Goal: Task Accomplishment & Management: Use online tool/utility

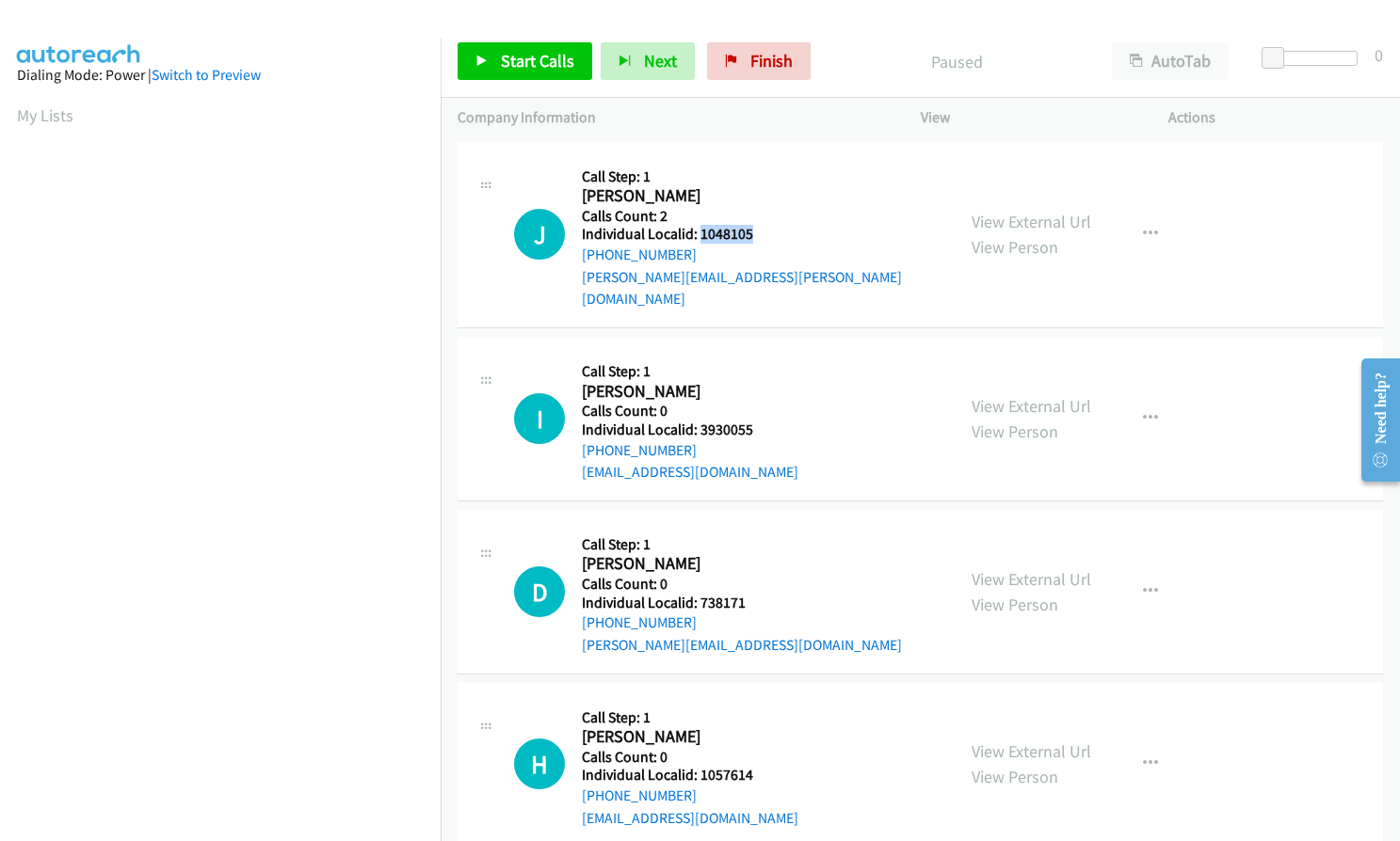
drag, startPoint x: 700, startPoint y: 233, endPoint x: 762, endPoint y: 232, distance: 62.0
click at [762, 232] on h5 "Individual Localid: 1048105" at bounding box center [759, 234] width 355 height 19
copy h5 "1048105"
drag, startPoint x: 697, startPoint y: 407, endPoint x: 754, endPoint y: 408, distance: 57.0
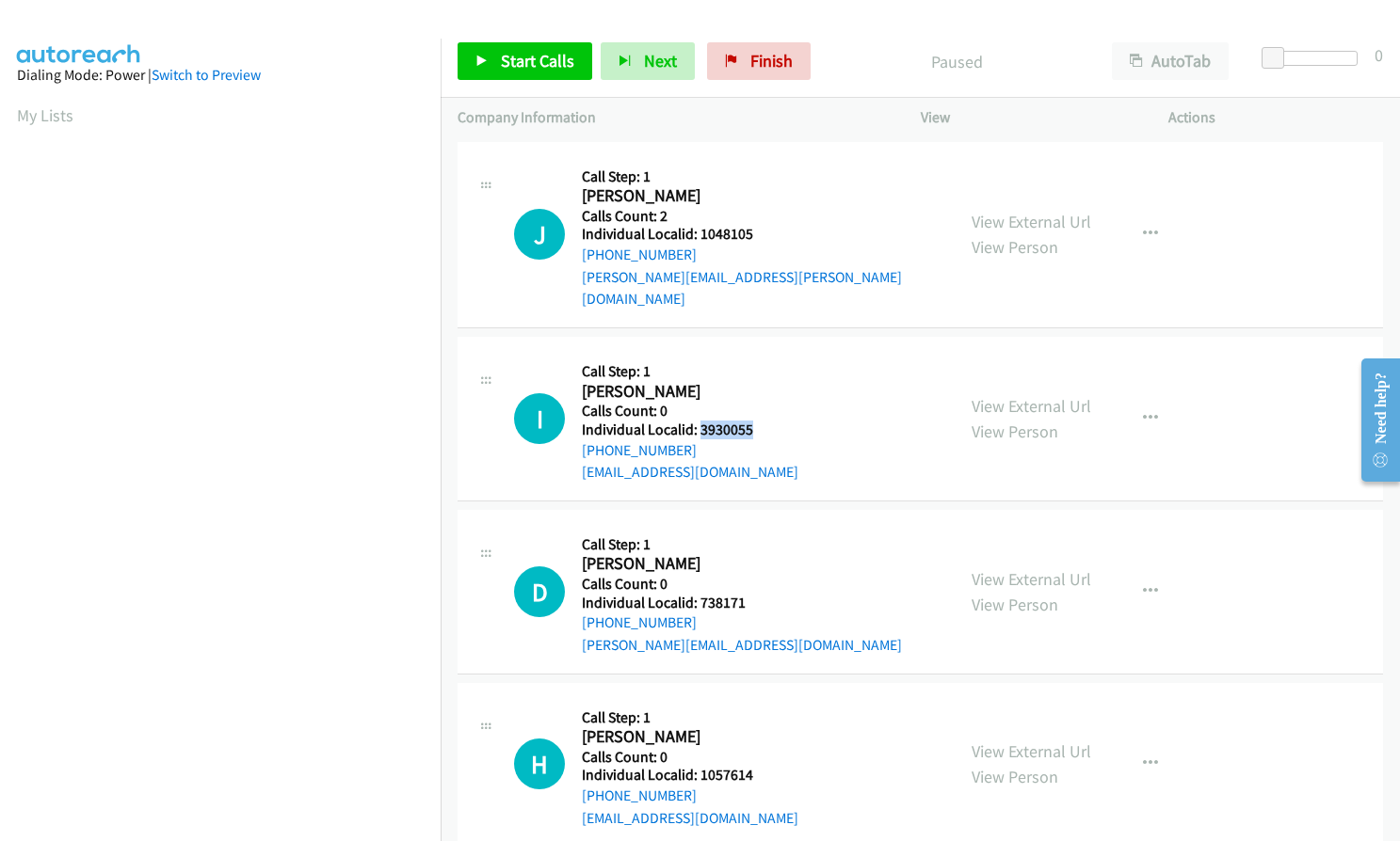
click at [754, 420] on h5 "Individual Localid: 3930055" at bounding box center [689, 430] width 216 height 19
copy h5 "3930055"
drag, startPoint x: 700, startPoint y: 579, endPoint x: 753, endPoint y: 579, distance: 53.0
click at [753, 593] on h5 "Individual Localid: 738171" at bounding box center [741, 603] width 320 height 19
copy h5 "738171"
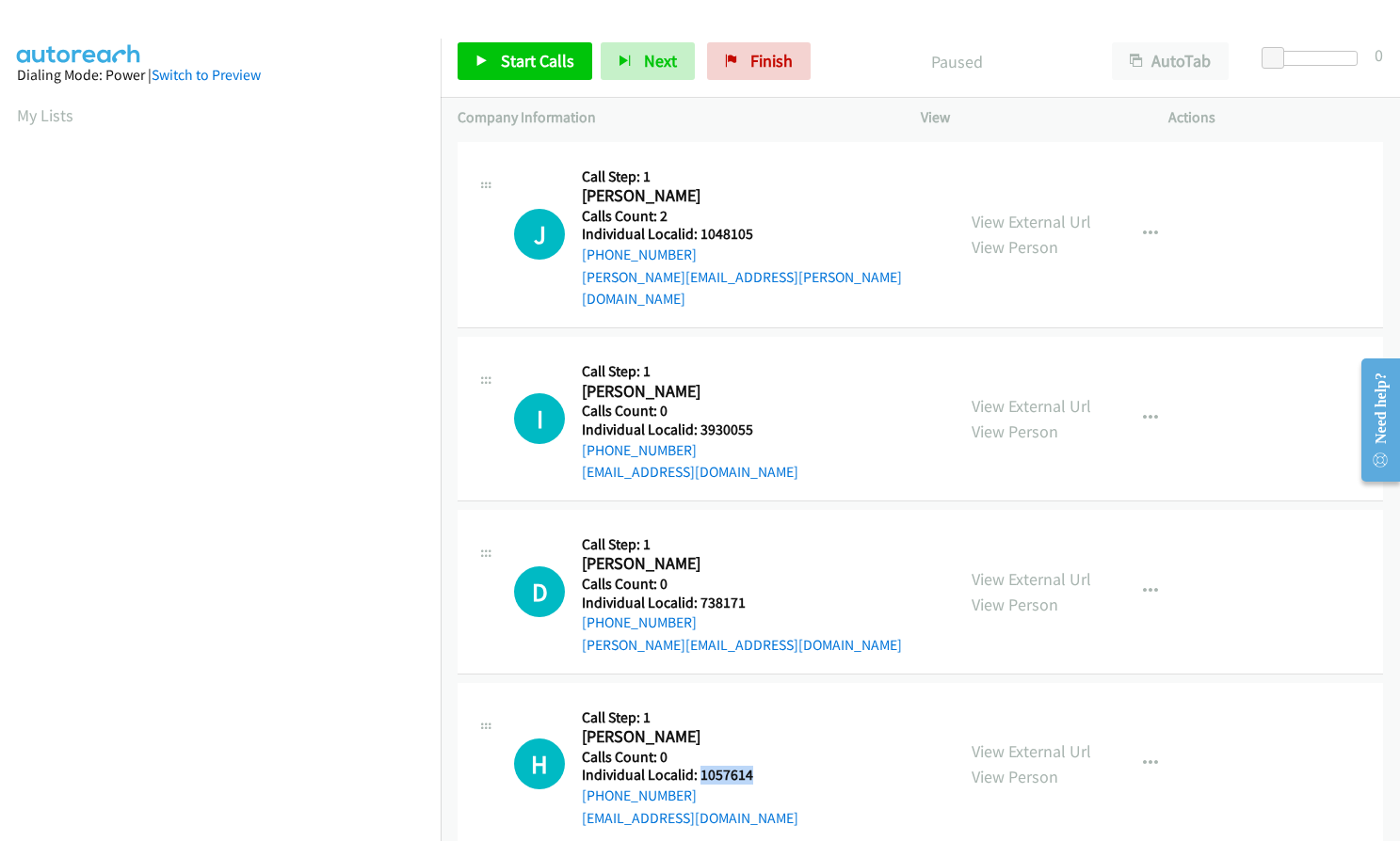
drag, startPoint x: 700, startPoint y: 758, endPoint x: 756, endPoint y: 753, distance: 56.2
click at [756, 765] on h5 "Individual Localid: 1057614" at bounding box center [689, 775] width 216 height 19
copy h5 "1057614"
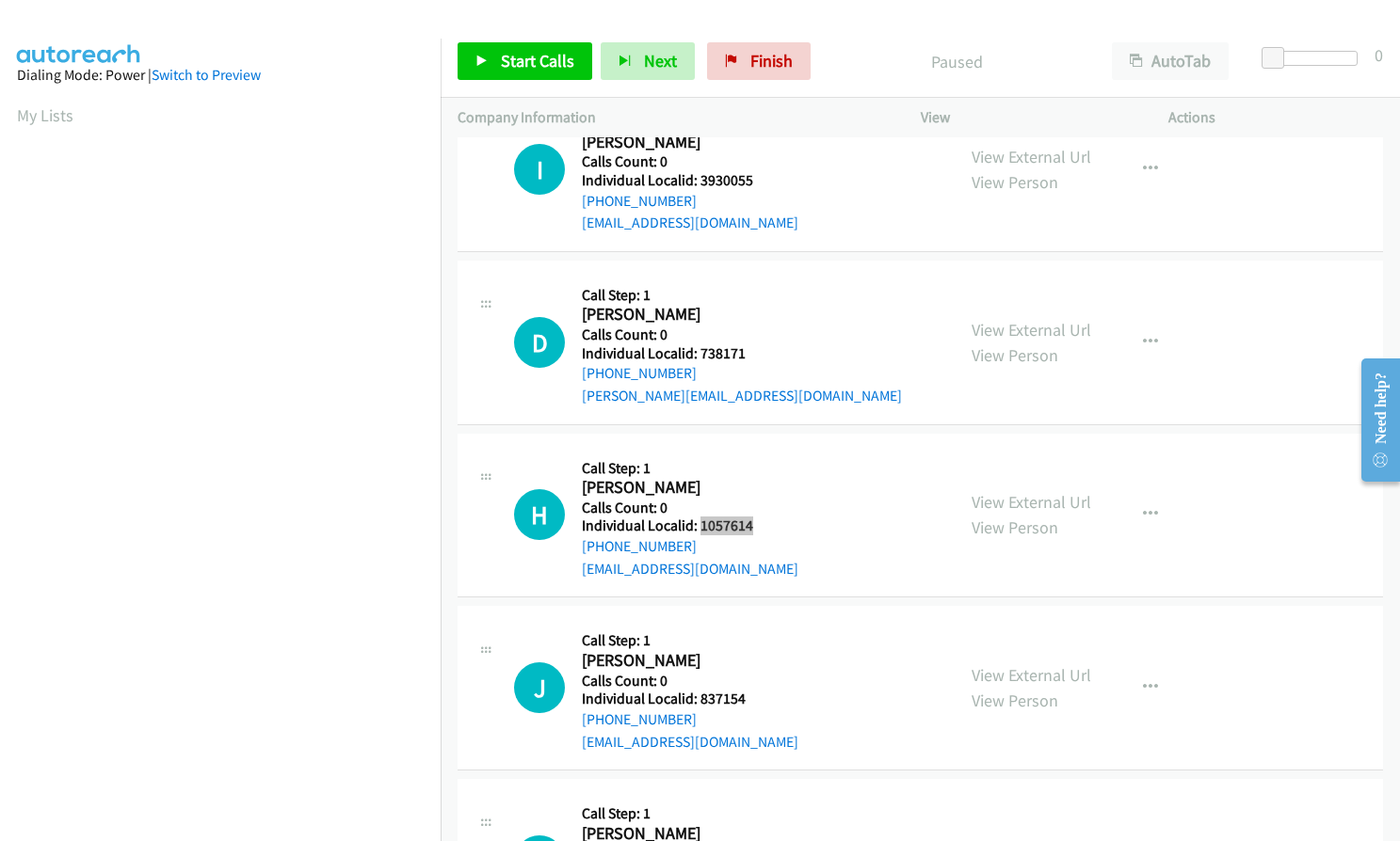
scroll to position [352, 0]
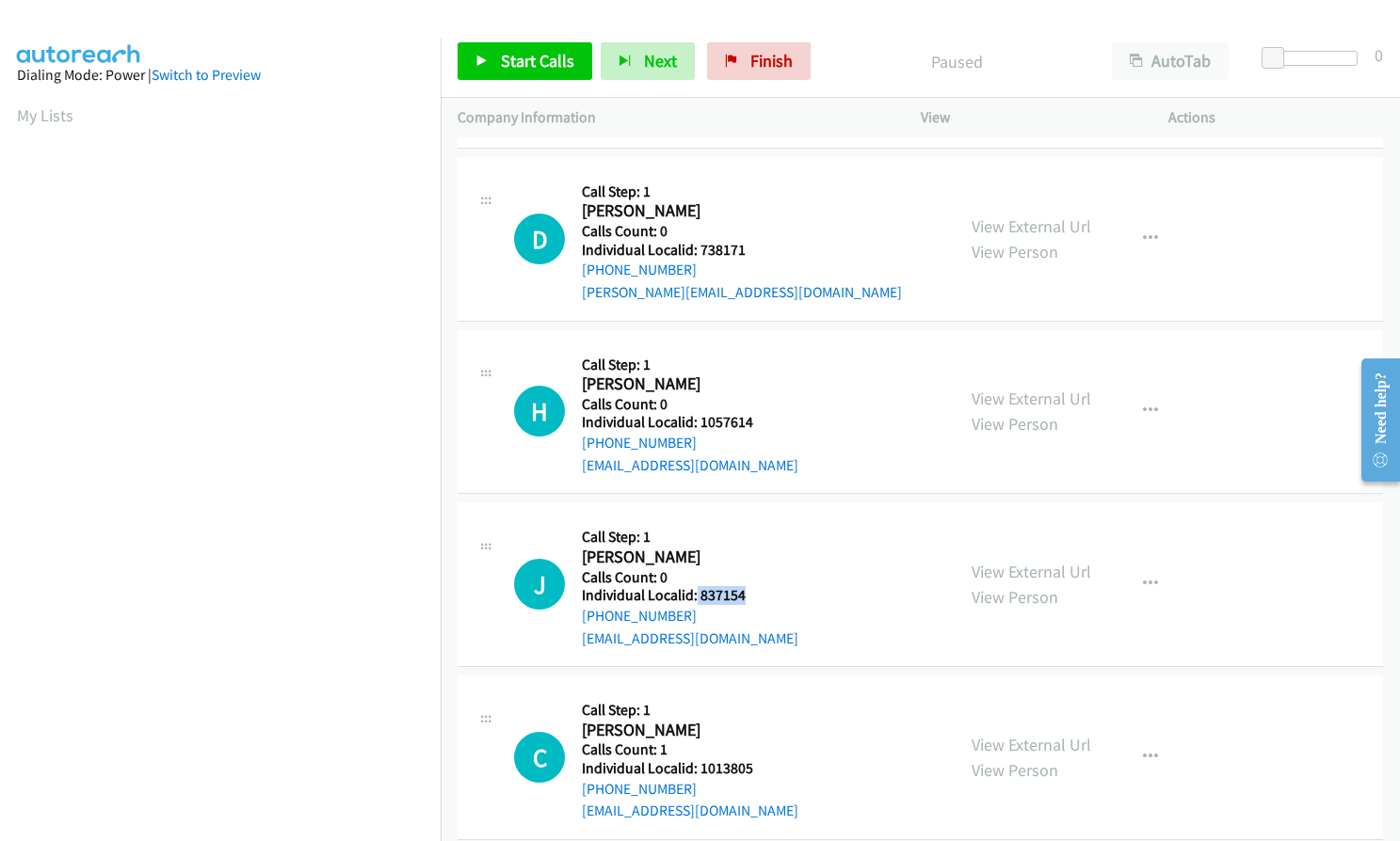
drag, startPoint x: 696, startPoint y: 573, endPoint x: 722, endPoint y: 570, distance: 26.2
click at [745, 586] on h5 "Individual Localid: 837154" at bounding box center [689, 595] width 216 height 19
copy h5 "837154"
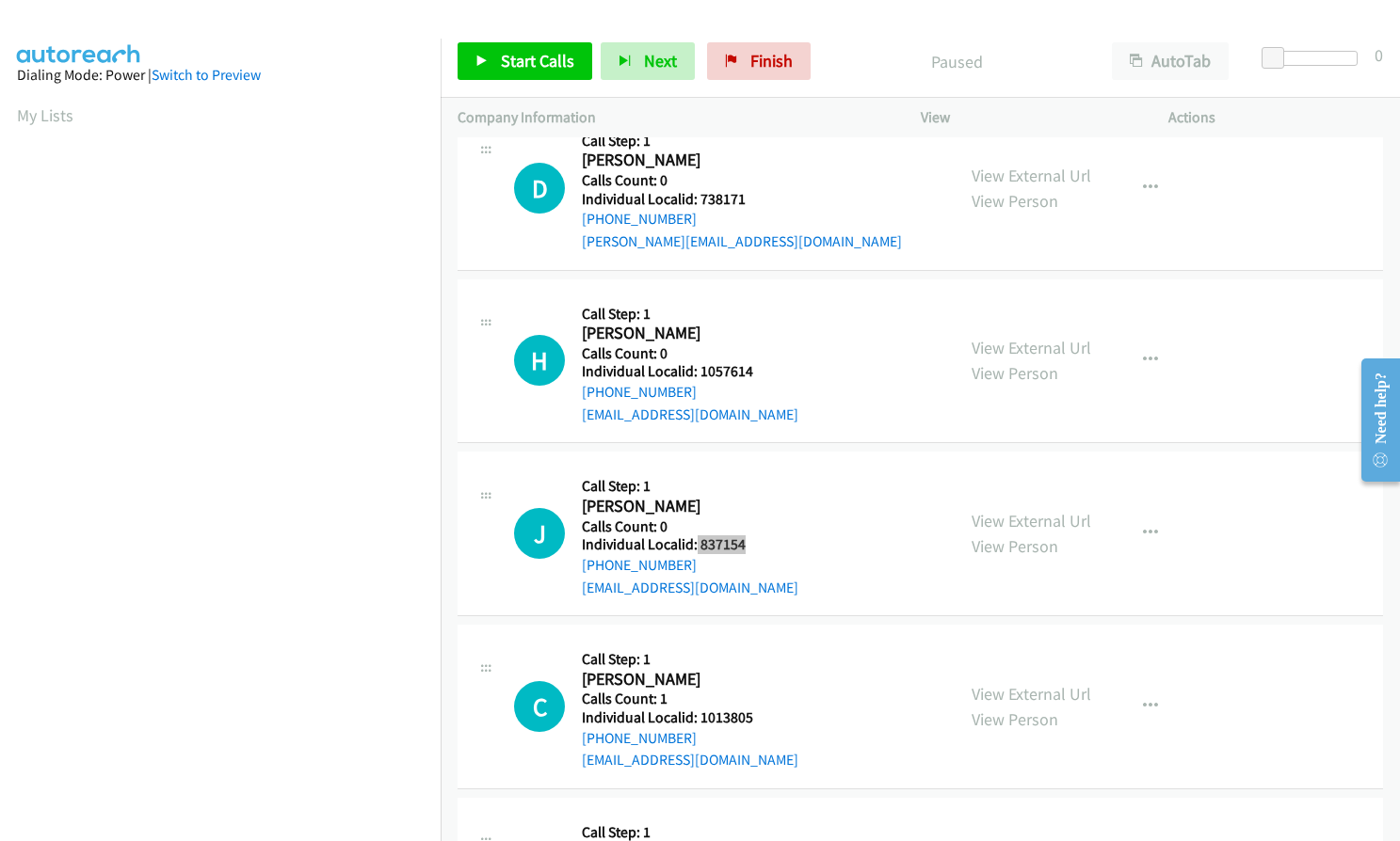
scroll to position [541, 0]
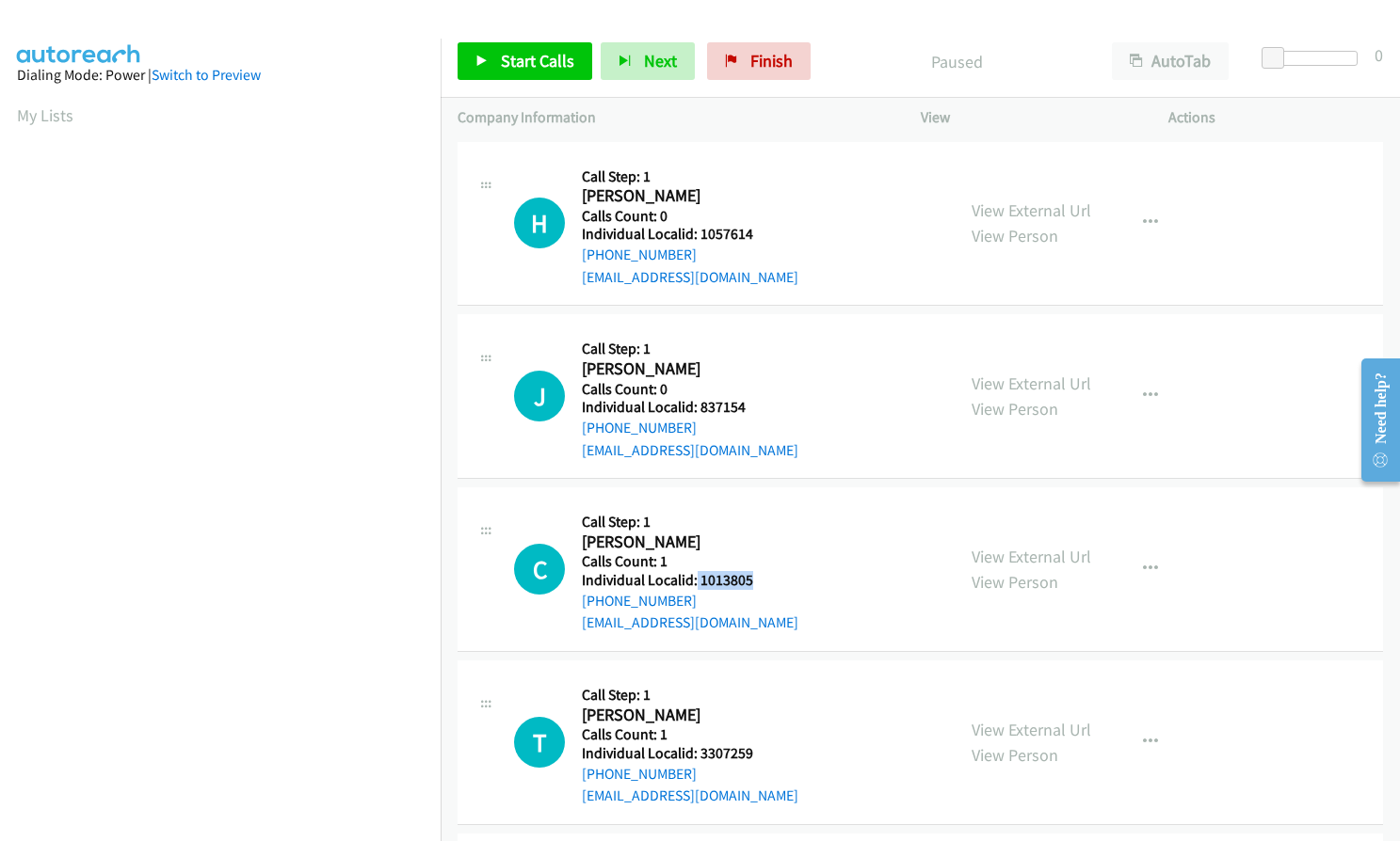
drag, startPoint x: 696, startPoint y: 553, endPoint x: 766, endPoint y: 557, distance: 70.1
click at [766, 571] on h5 "Individual Localid: 1013805" at bounding box center [689, 580] width 216 height 19
copy h5 "1013805"
drag, startPoint x: 700, startPoint y: 730, endPoint x: 762, endPoint y: 729, distance: 62.0
click at [762, 745] on h5 "Individual Localid: 3307259" at bounding box center [689, 754] width 216 height 19
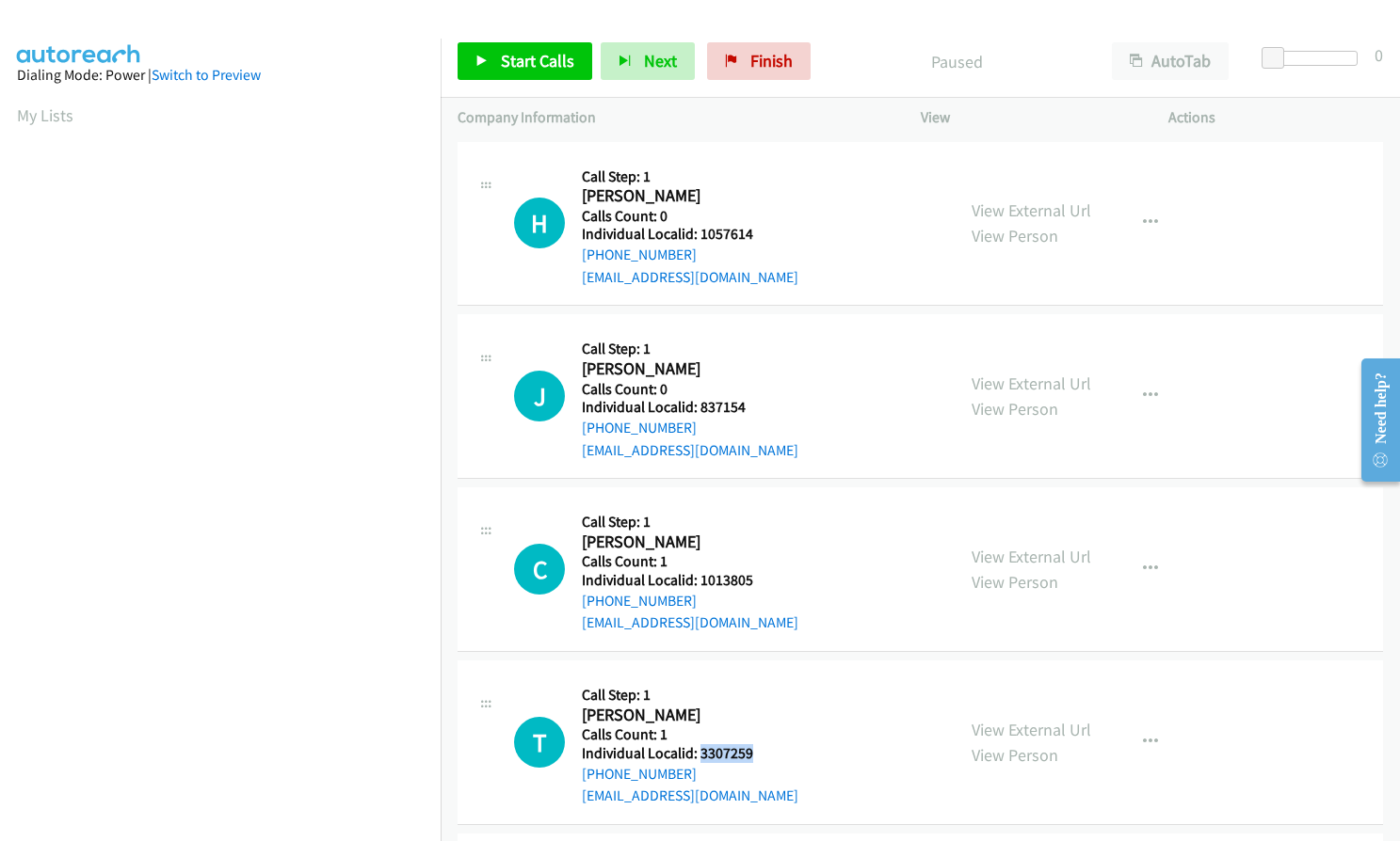
copy h5 "3307259"
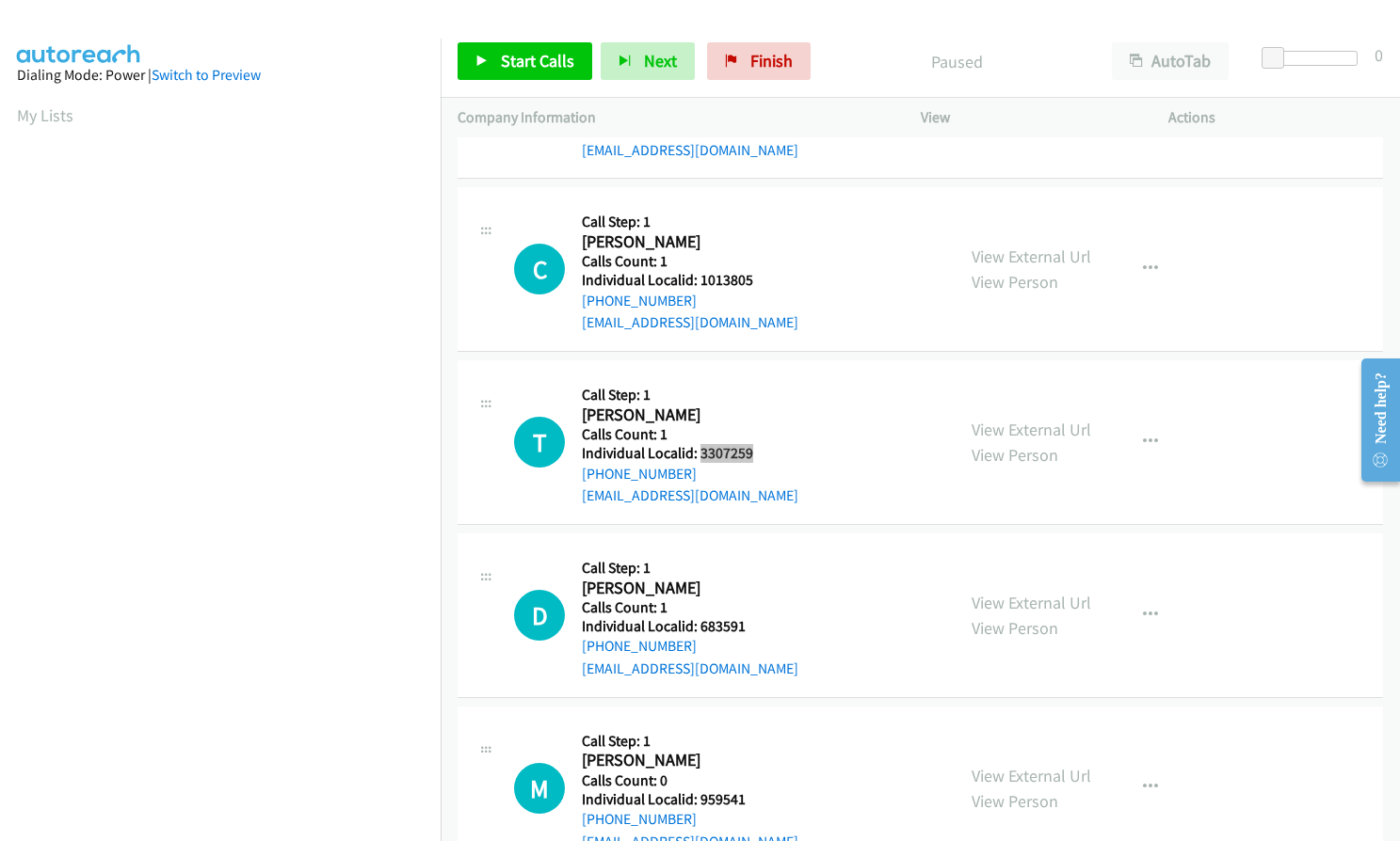
scroll to position [918, 0]
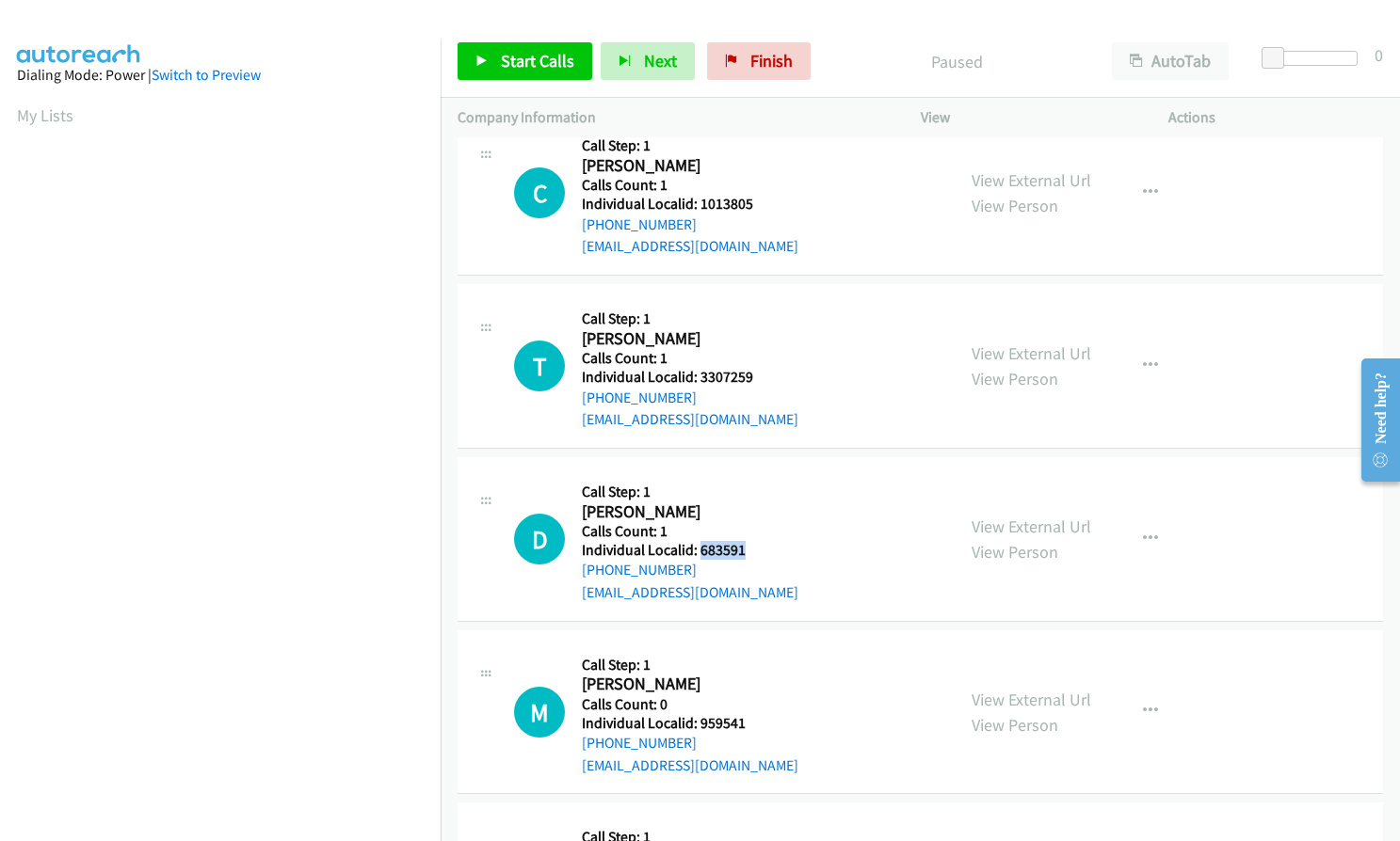
drag, startPoint x: 698, startPoint y: 529, endPoint x: 754, endPoint y: 525, distance: 56.1
click at [754, 541] on h5 "Individual Localid: 683591" at bounding box center [689, 551] width 216 height 19
copy h5 "683591"
drag, startPoint x: 698, startPoint y: 698, endPoint x: 738, endPoint y: 698, distance: 40.0
click at [749, 714] on h5 "Individual Localid: 959541" at bounding box center [689, 724] width 216 height 19
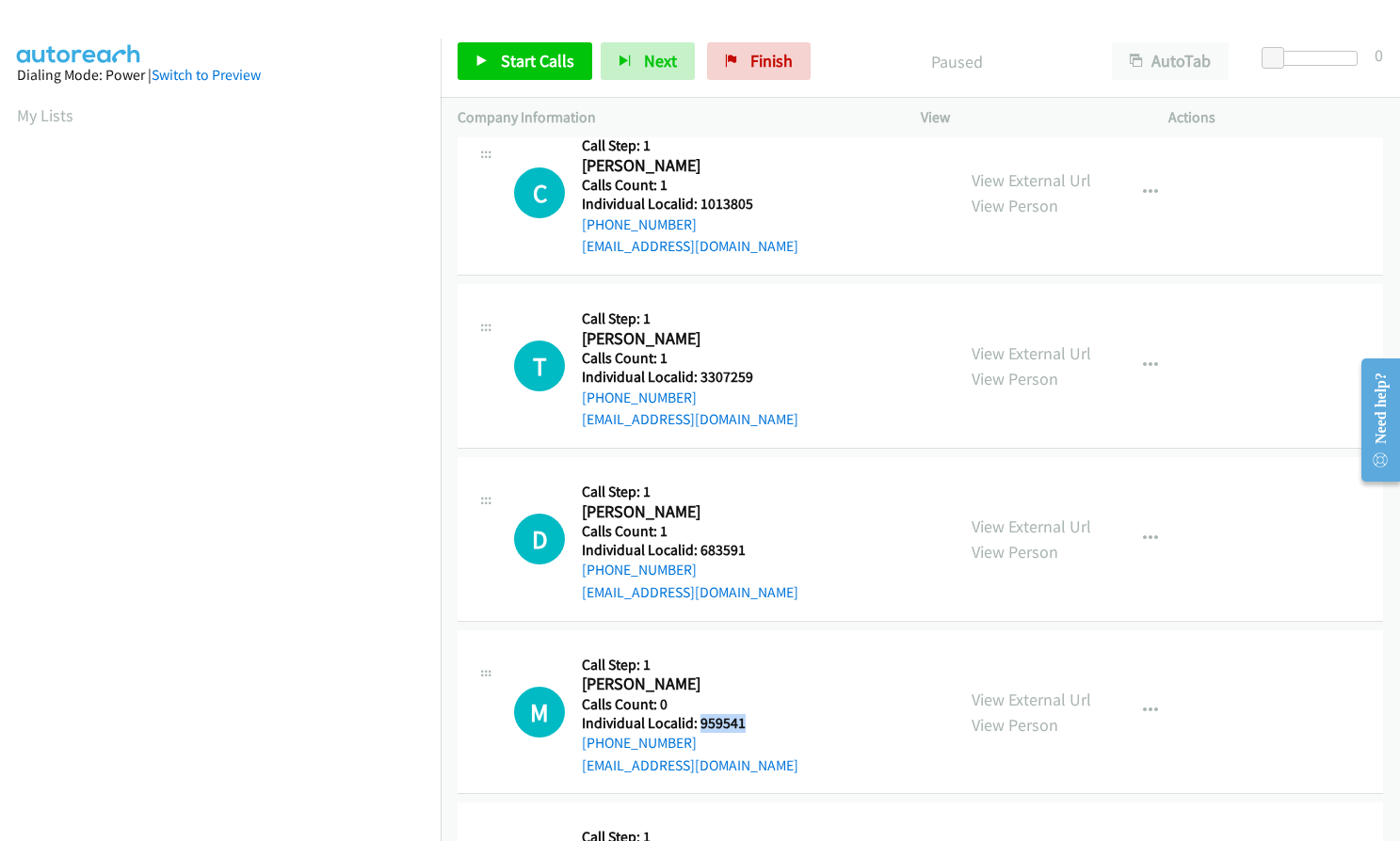
copy h5 "959541"
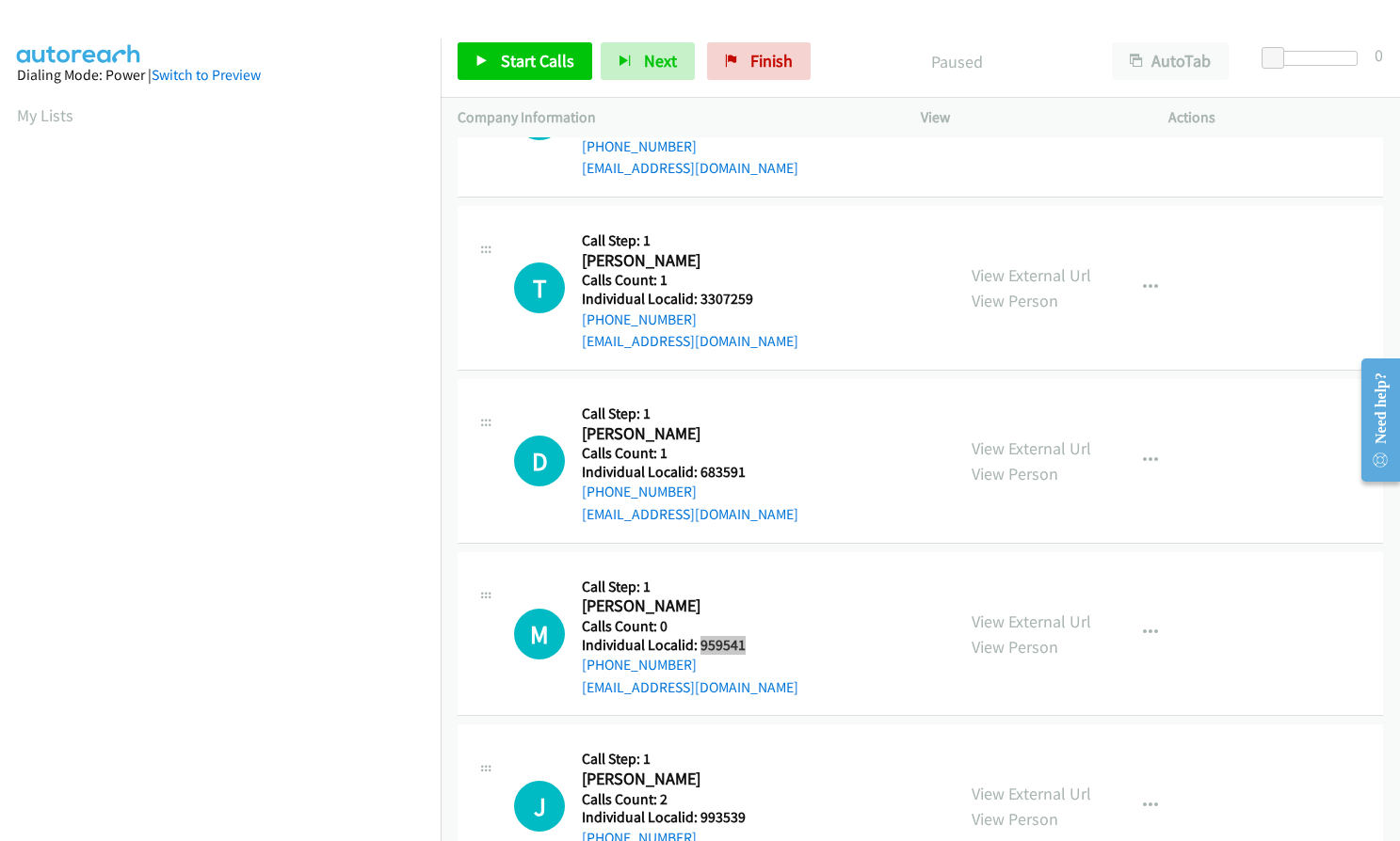
scroll to position [1176, 0]
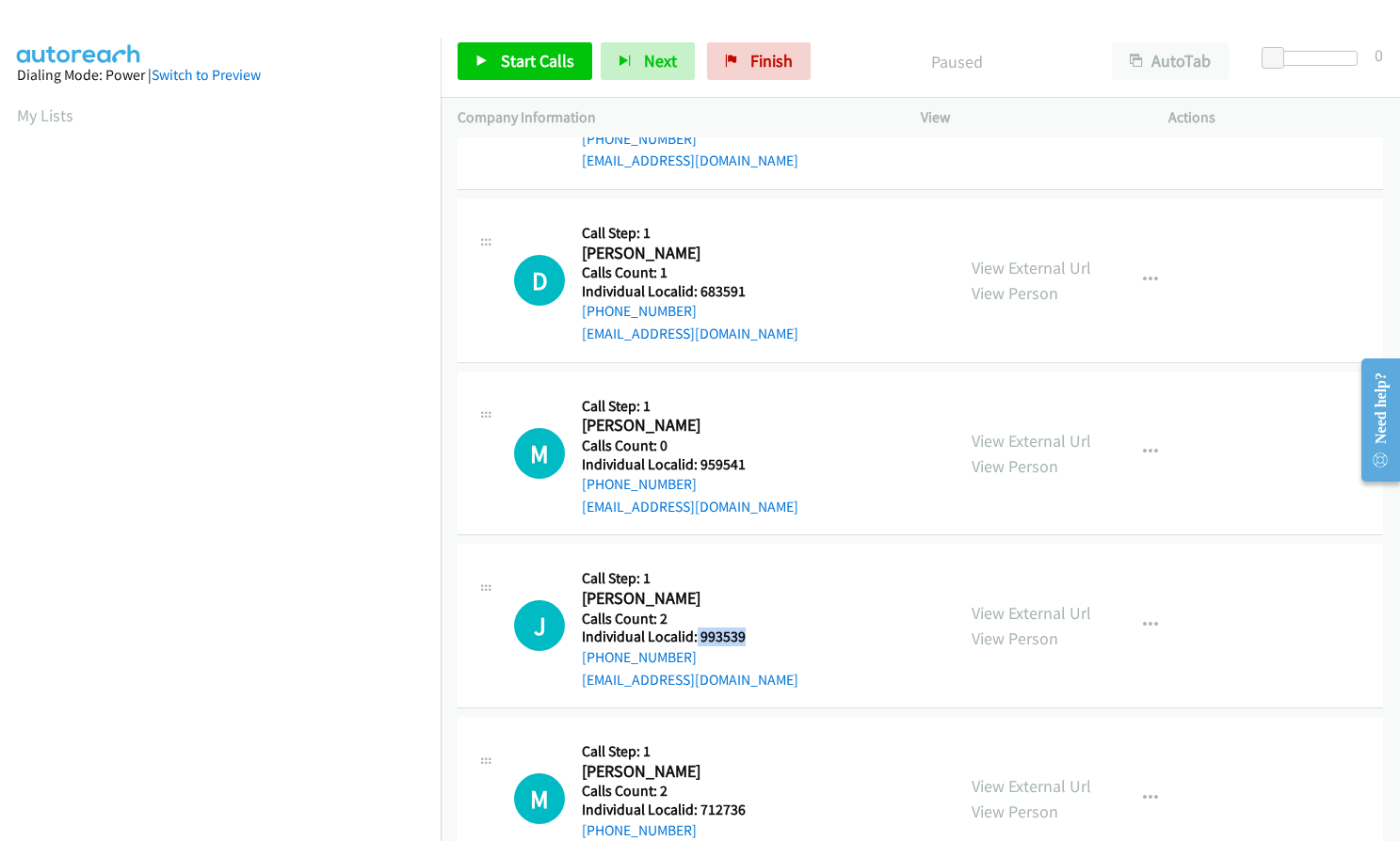
drag, startPoint x: 717, startPoint y: 617, endPoint x: 752, endPoint y: 616, distance: 35.0
click at [752, 627] on h5 "Individual Localid: 993539" at bounding box center [689, 637] width 216 height 19
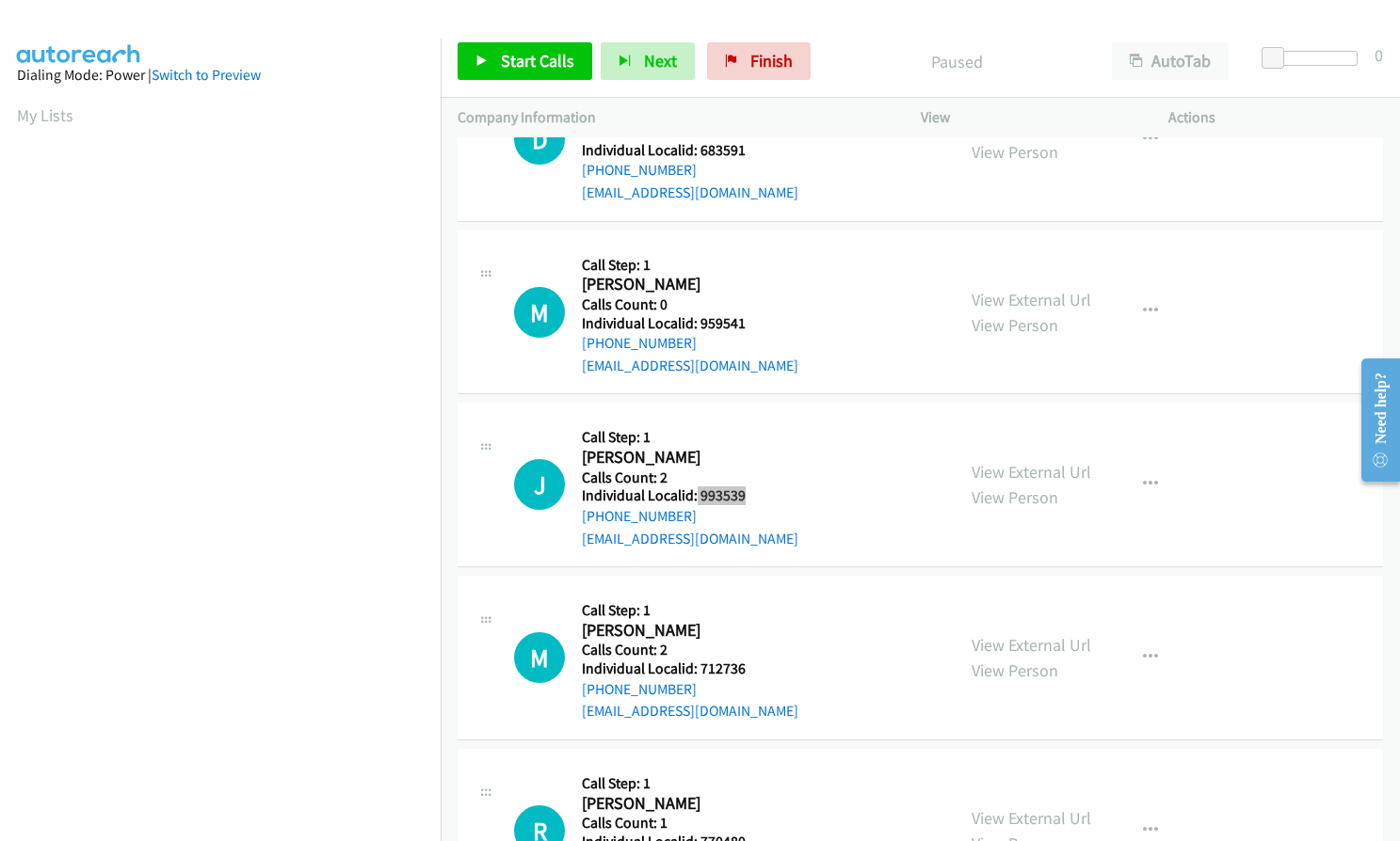
scroll to position [1412, 0]
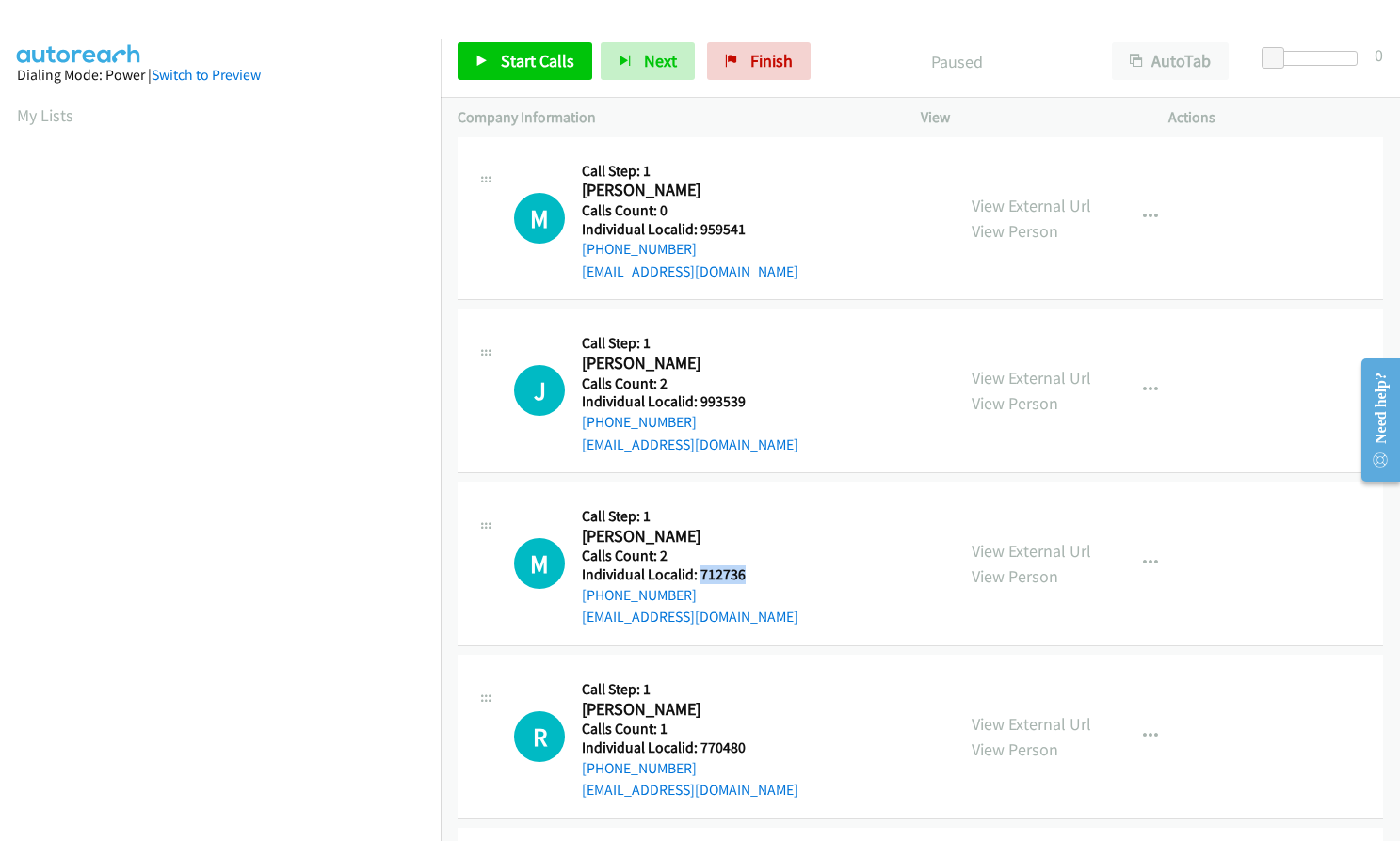
drag, startPoint x: 698, startPoint y: 547, endPoint x: 755, endPoint y: 551, distance: 57.1
click at [755, 565] on h5 "Individual Localid: 712736" at bounding box center [689, 575] width 216 height 19
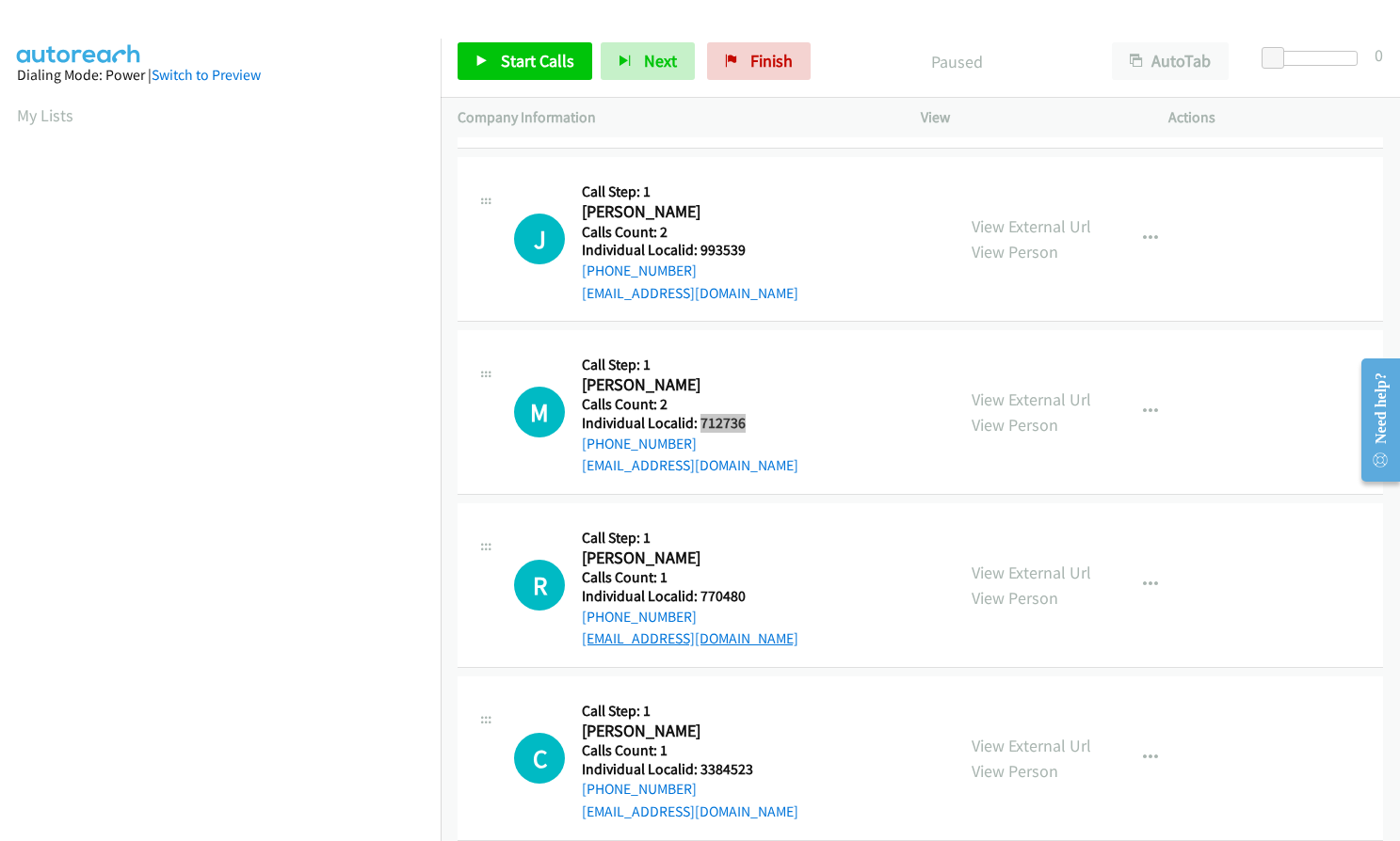
scroll to position [1576, 0]
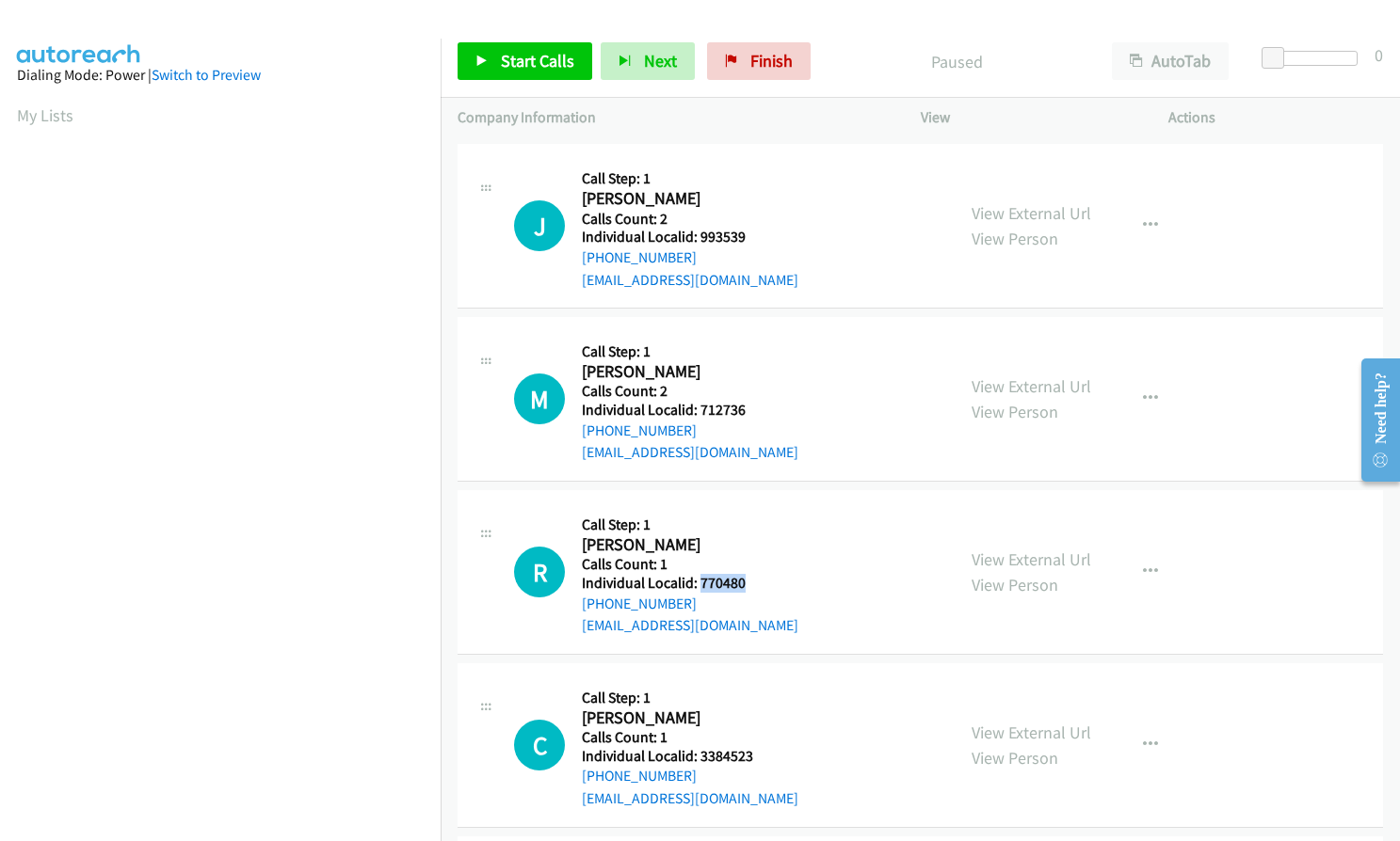
drag, startPoint x: 698, startPoint y: 559, endPoint x: 754, endPoint y: 559, distance: 56.0
click at [754, 574] on h5 "Individual Localid: 770480" at bounding box center [689, 583] width 216 height 19
drag, startPoint x: 693, startPoint y: 736, endPoint x: 752, endPoint y: 734, distance: 59.0
click at [752, 747] on h5 "Individual Localid: 3384523" at bounding box center [689, 757] width 216 height 19
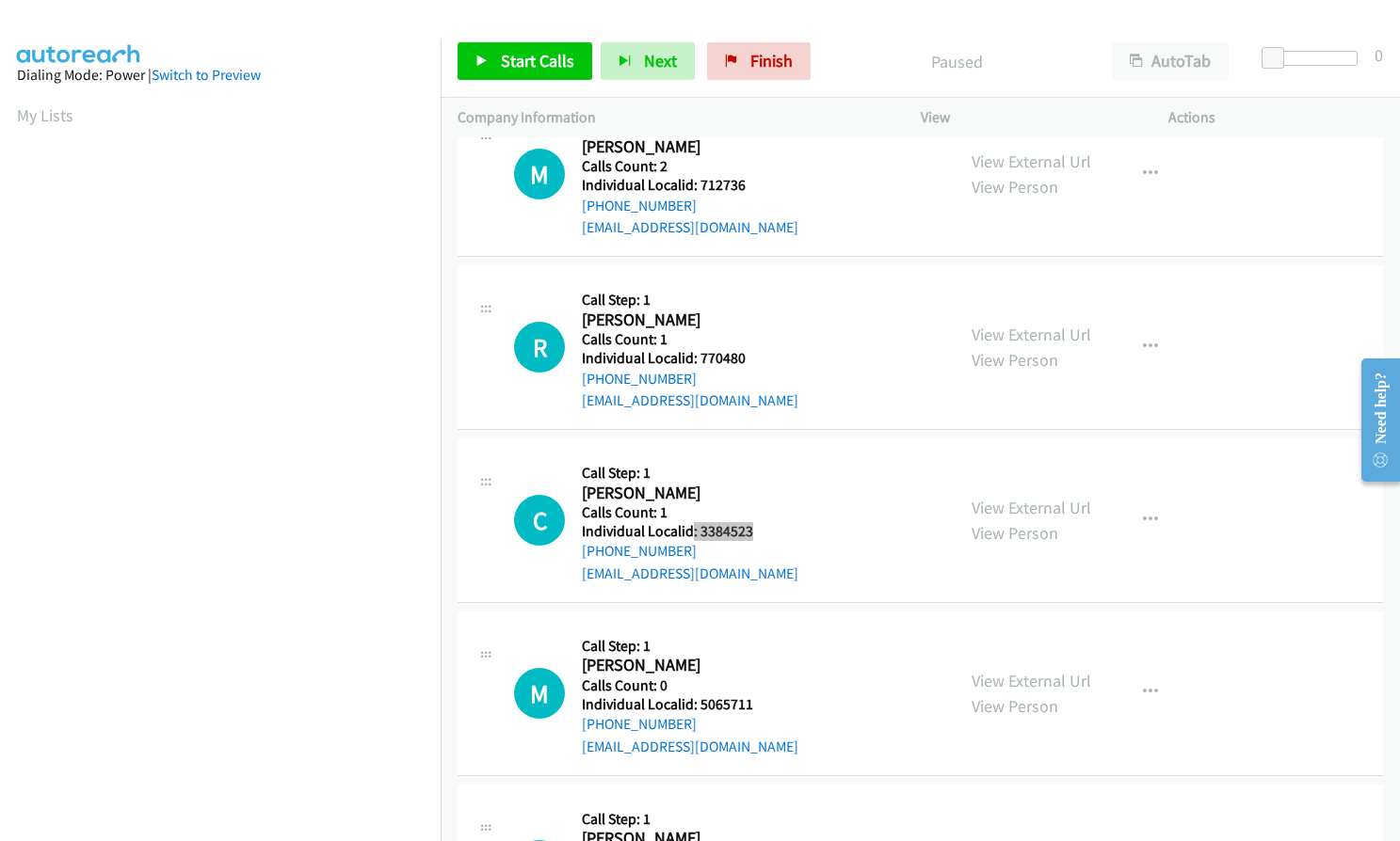
scroll to position [1859, 0]
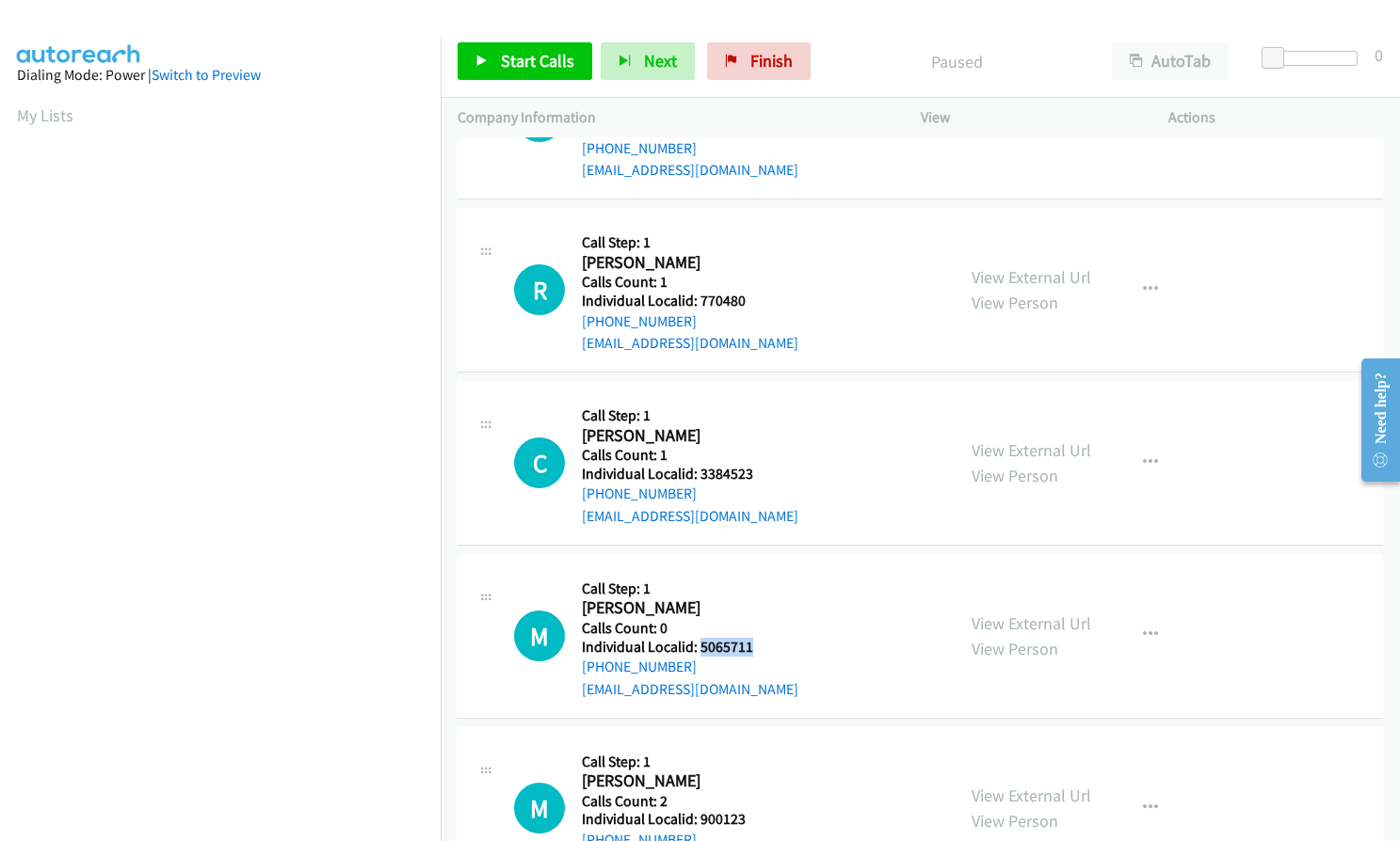
drag, startPoint x: 699, startPoint y: 626, endPoint x: 760, endPoint y: 625, distance: 61.0
click at [760, 638] on h5 "Individual Localid: 5065711" at bounding box center [689, 647] width 216 height 19
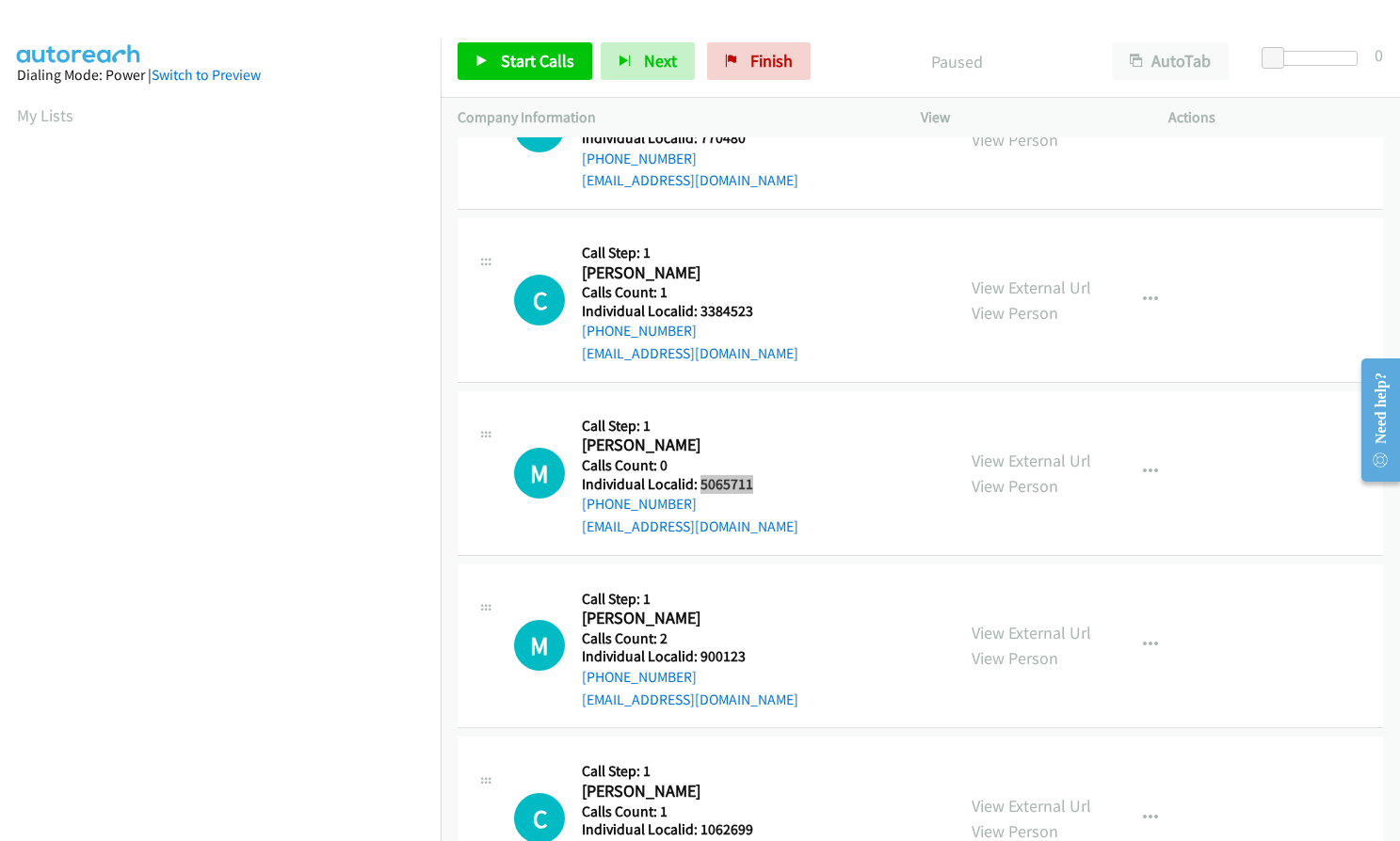
scroll to position [2023, 0]
drag, startPoint x: 697, startPoint y: 631, endPoint x: 746, endPoint y: 628, distance: 49.1
click at [746, 645] on h5 "Individual Localid: 900123" at bounding box center [689, 655] width 216 height 19
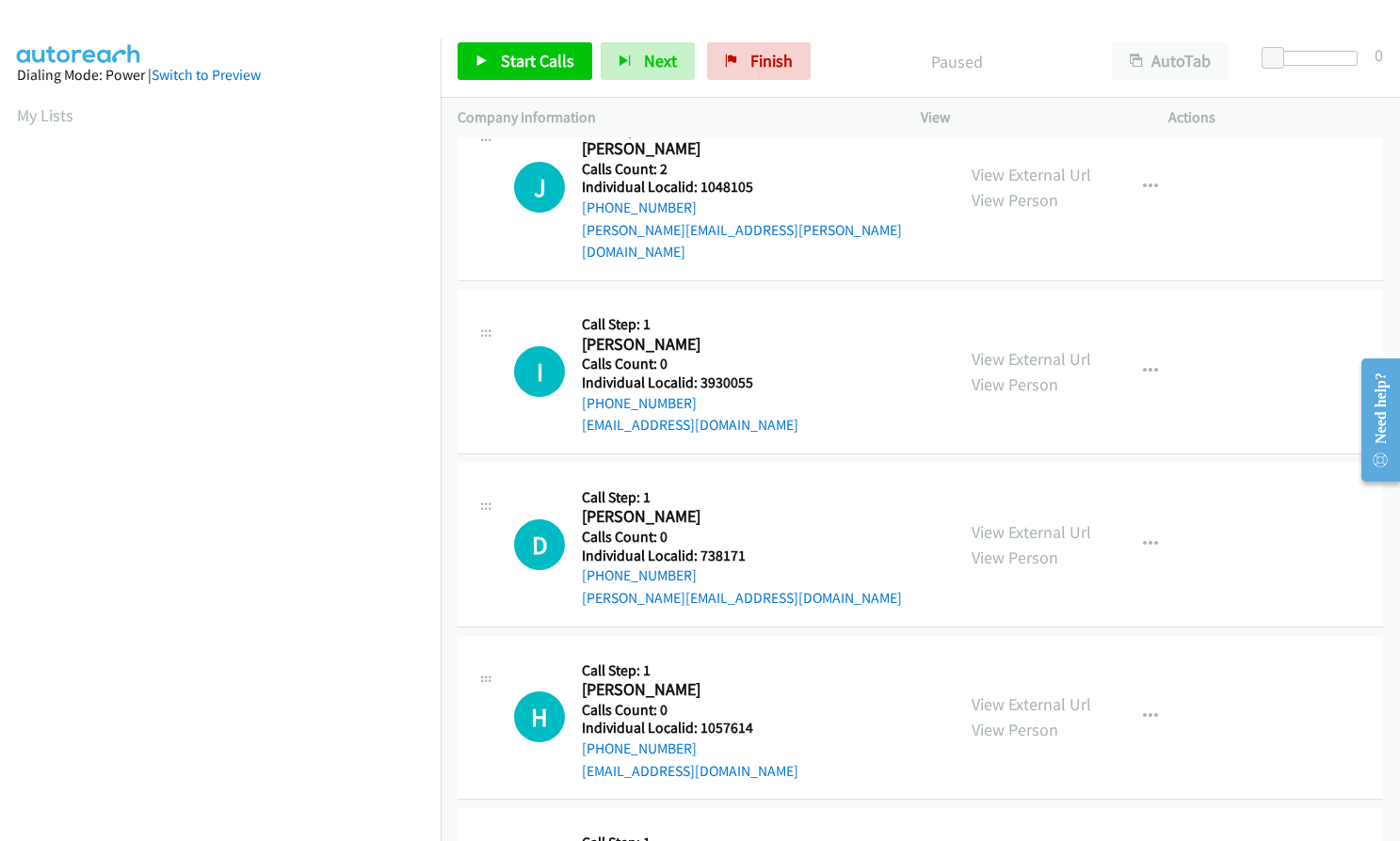
scroll to position [0, 0]
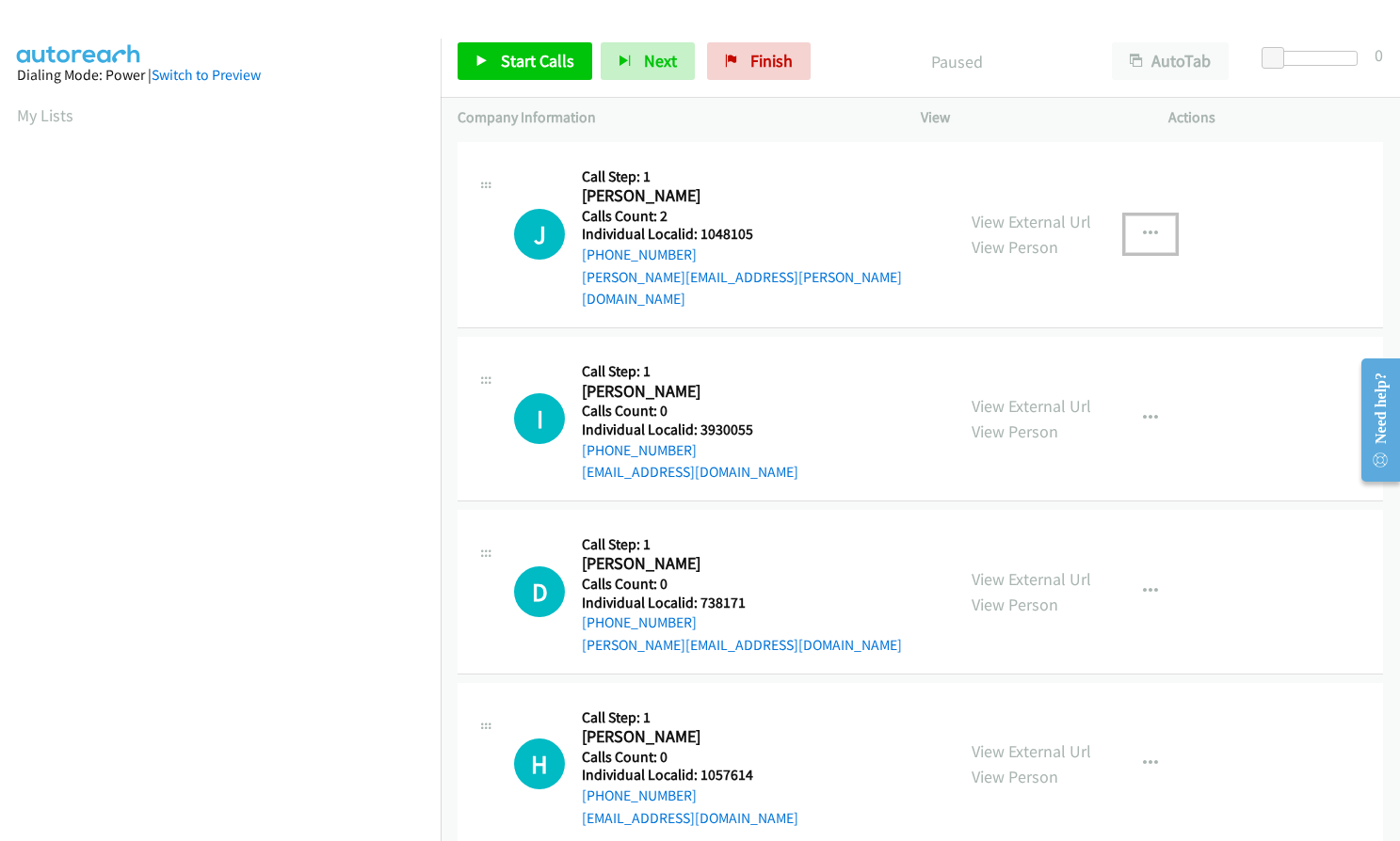
click at [1143, 227] on icon "button" at bounding box center [1150, 234] width 15 height 15
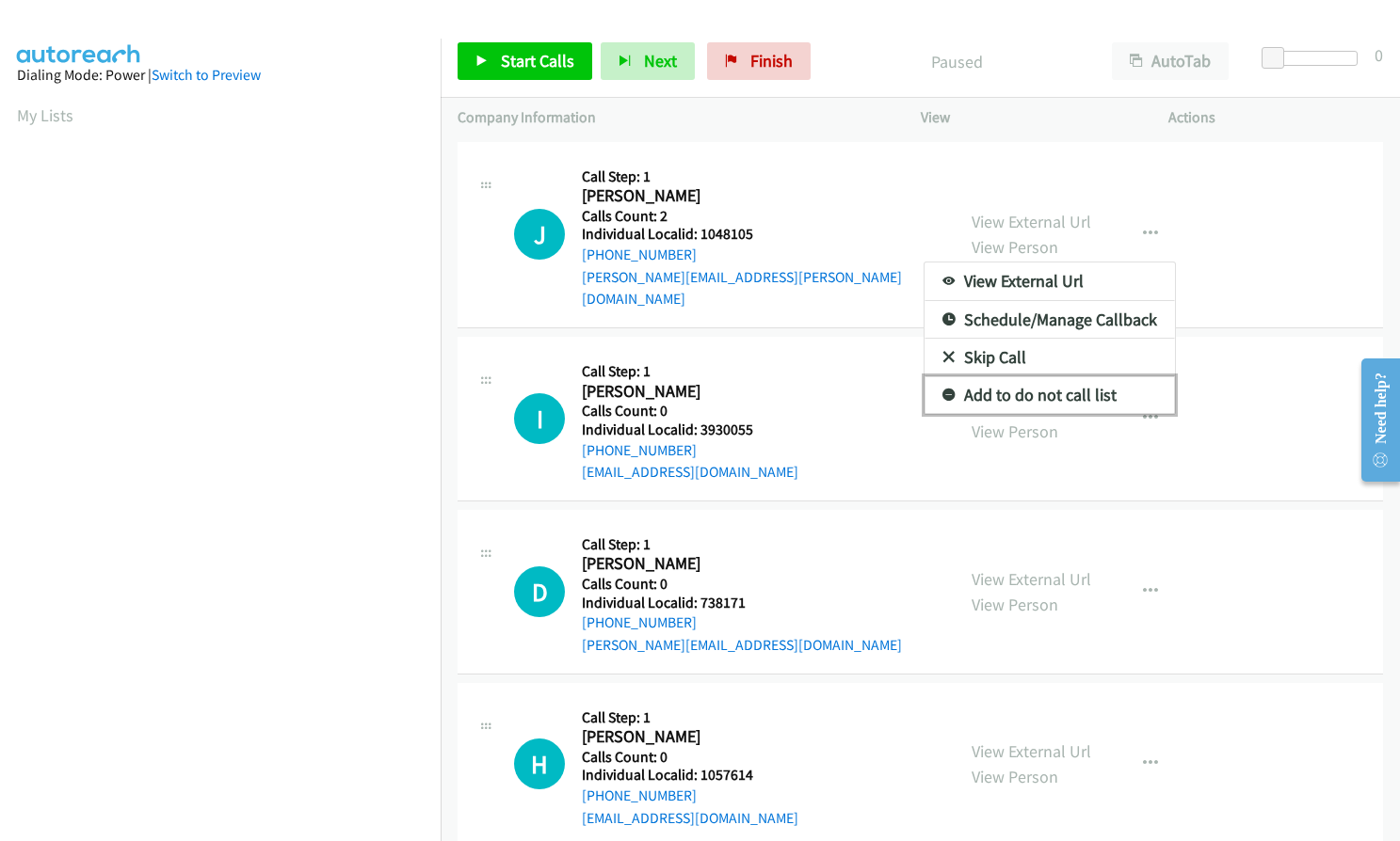
click at [942, 389] on icon at bounding box center [949, 396] width 13 height 13
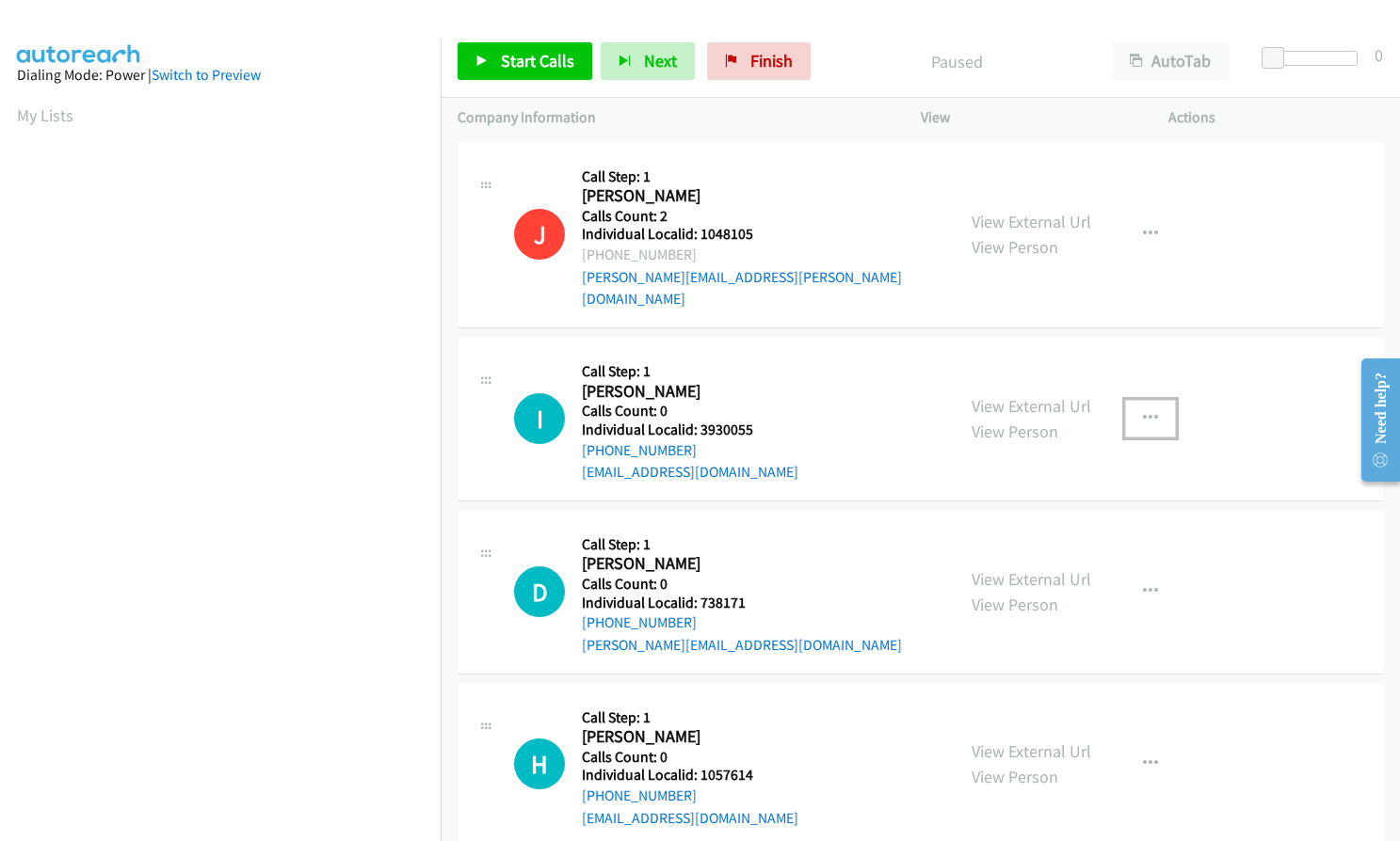
click at [1143, 411] on icon "button" at bounding box center [1150, 419] width 15 height 15
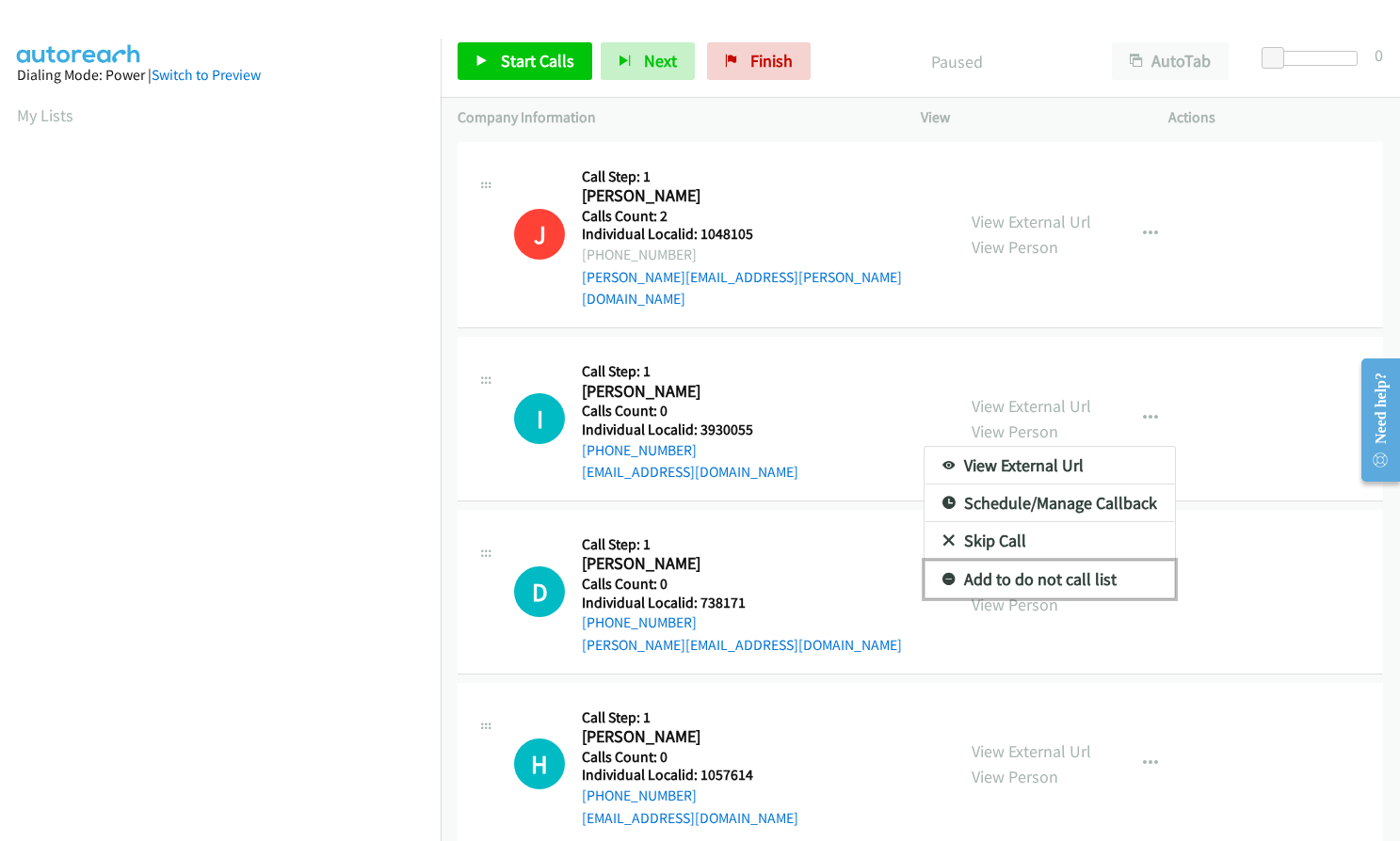
click at [954, 560] on link "Add to do not call list" at bounding box center [1049, 579] width 251 height 38
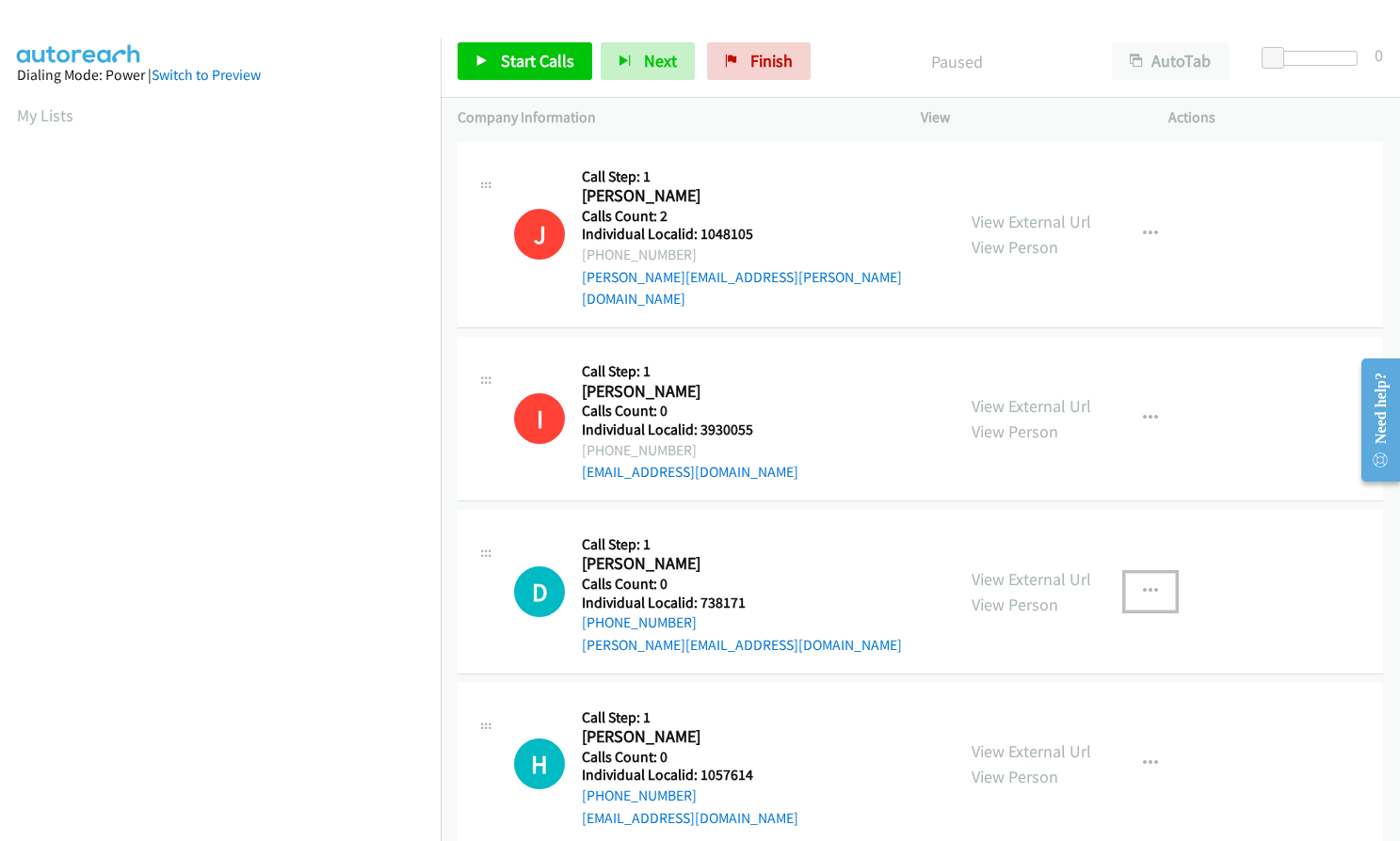
click at [1144, 584] on icon "button" at bounding box center [1150, 592] width 15 height 15
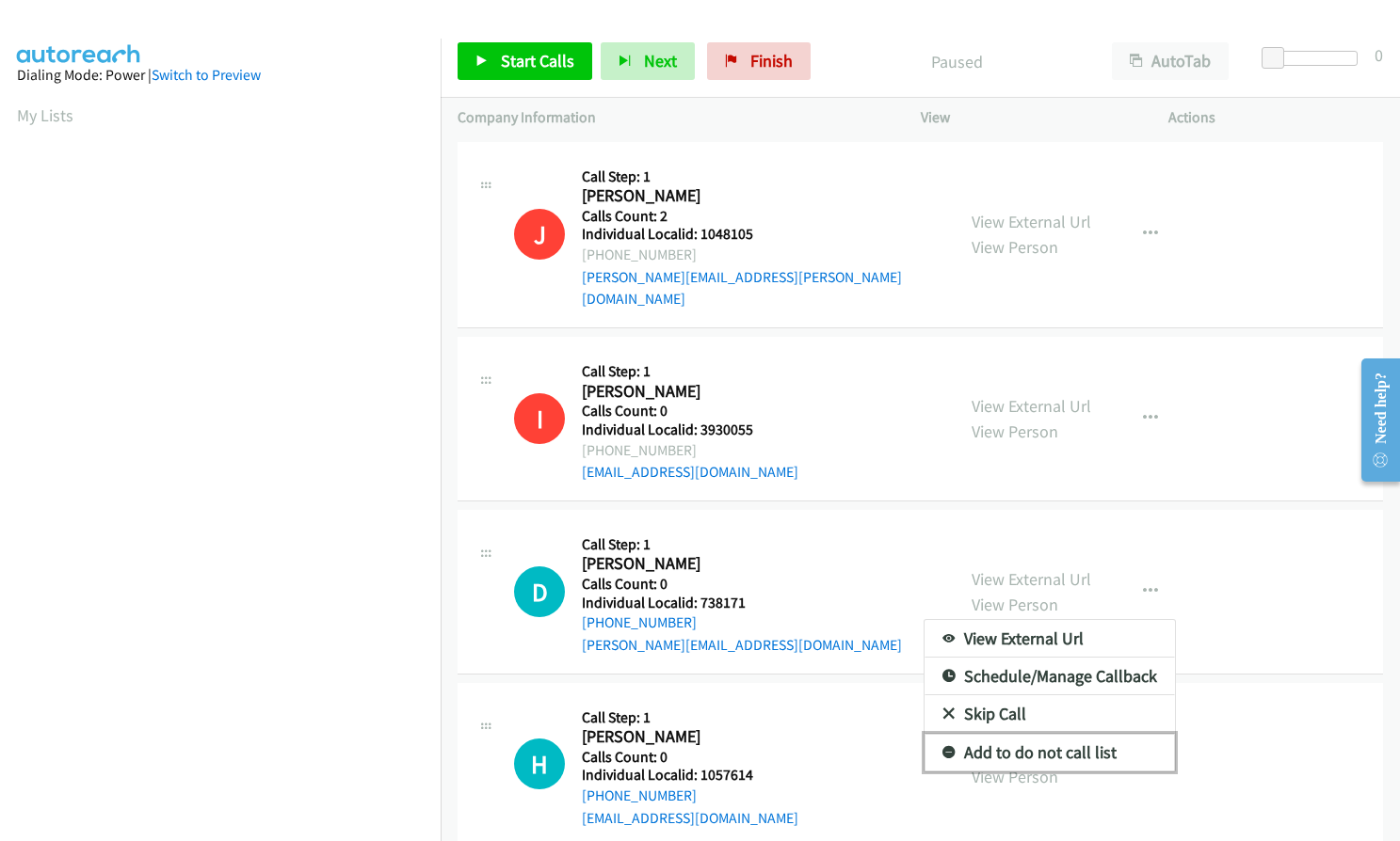
click at [942, 747] on icon at bounding box center [949, 754] width 13 height 13
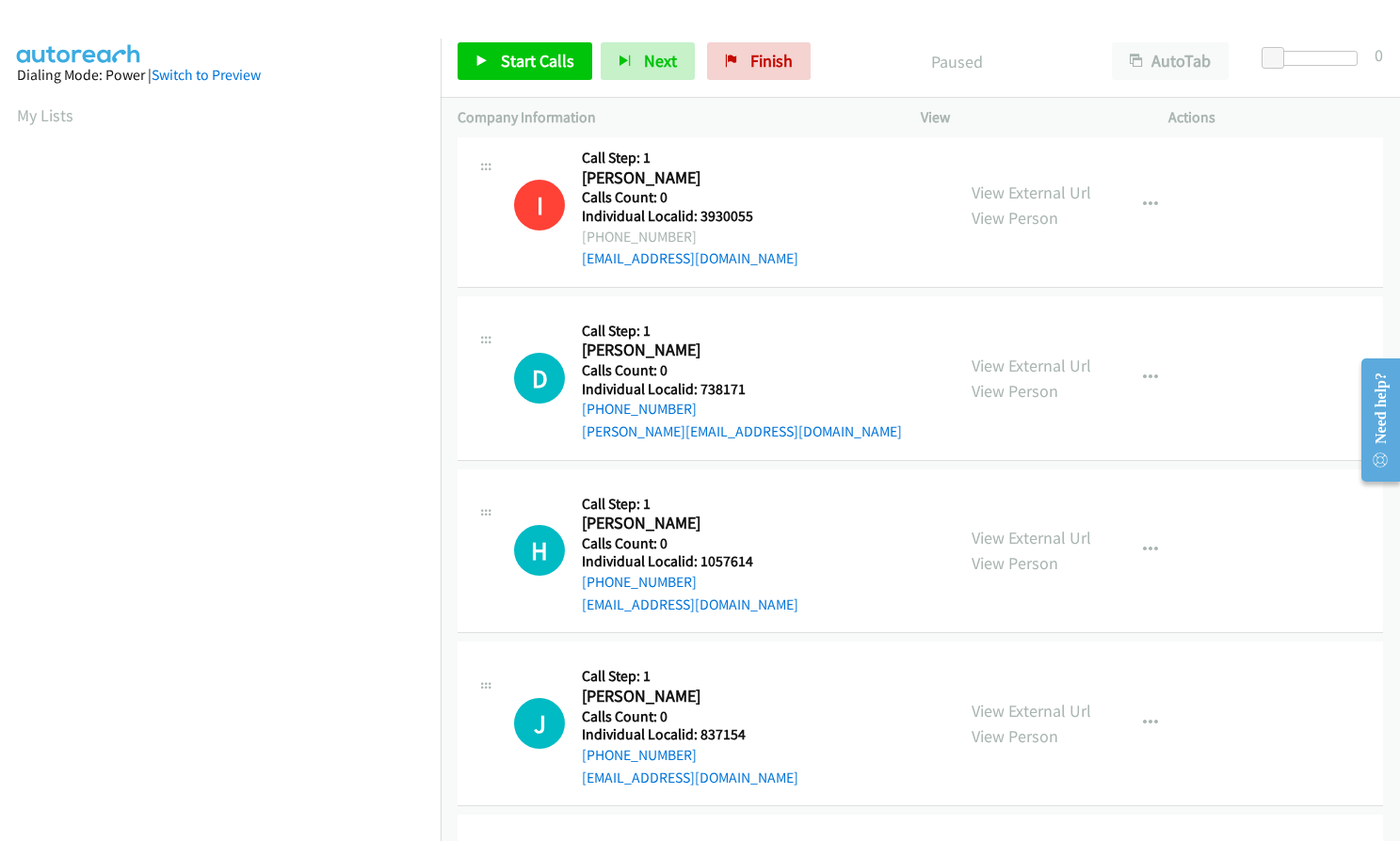
scroll to position [329, 0]
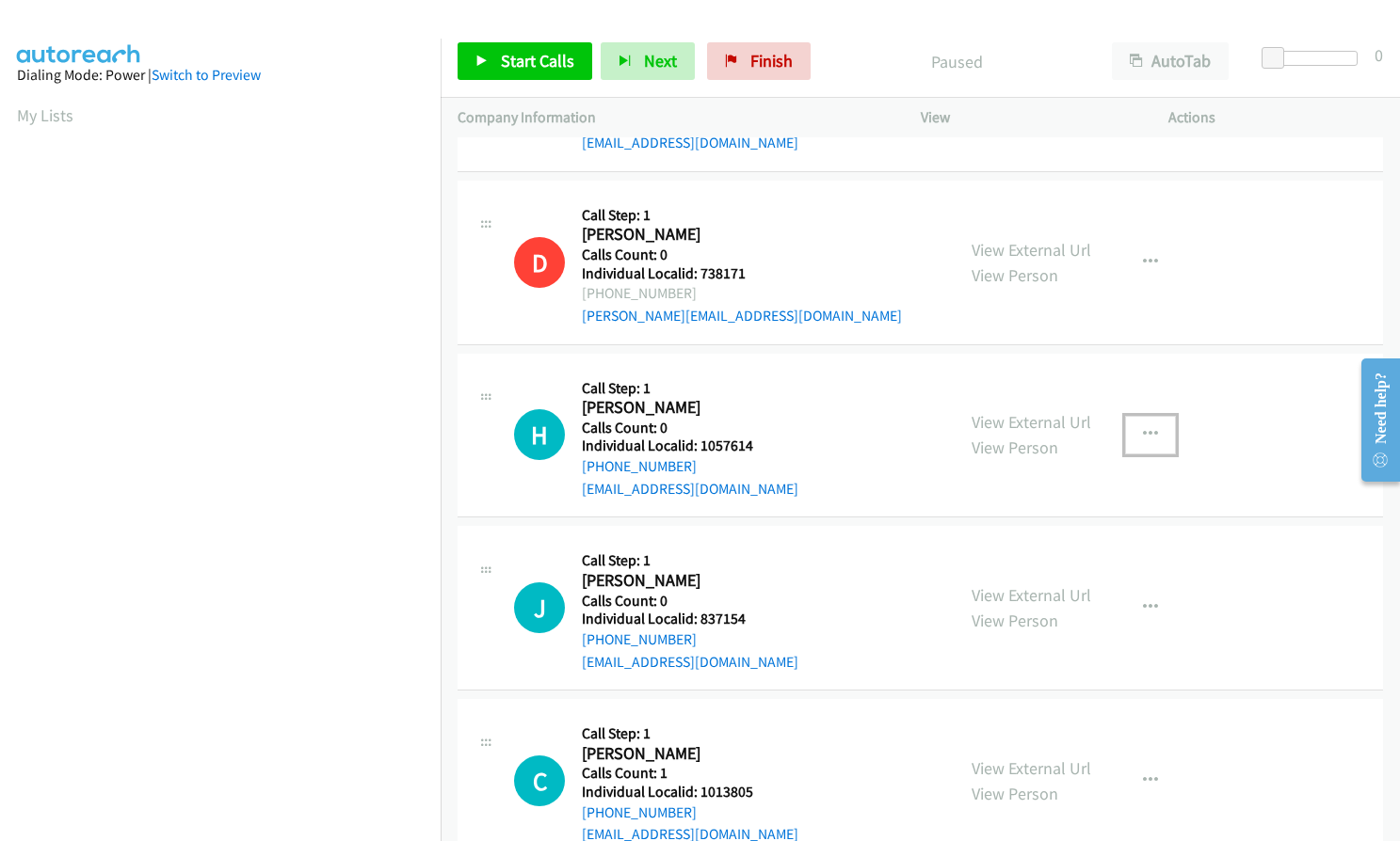
click at [1143, 427] on icon "button" at bounding box center [1150, 435] width 15 height 15
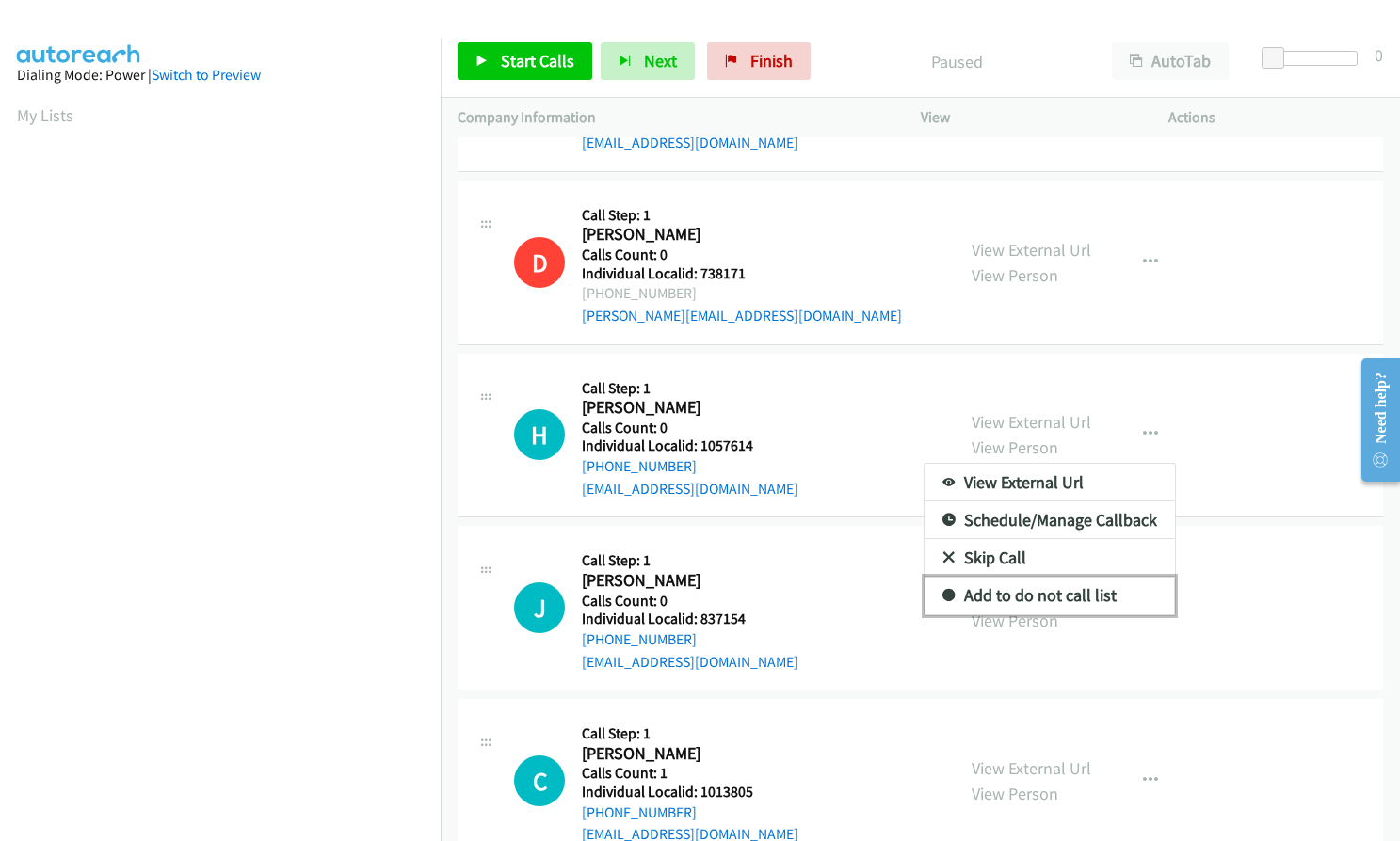
click at [942, 590] on icon at bounding box center [949, 596] width 13 height 13
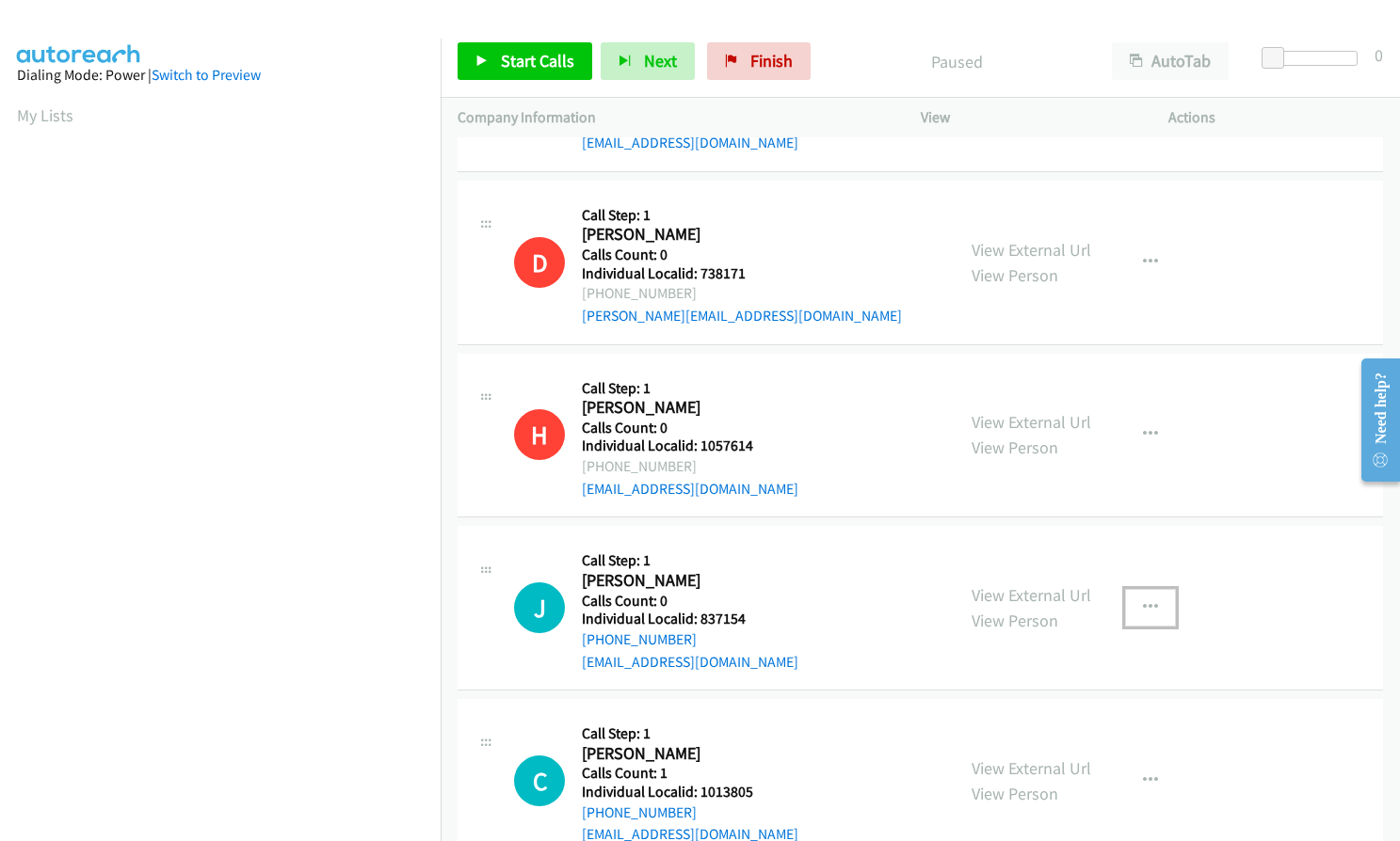
click at [1143, 600] on icon "button" at bounding box center [1150, 608] width 15 height 15
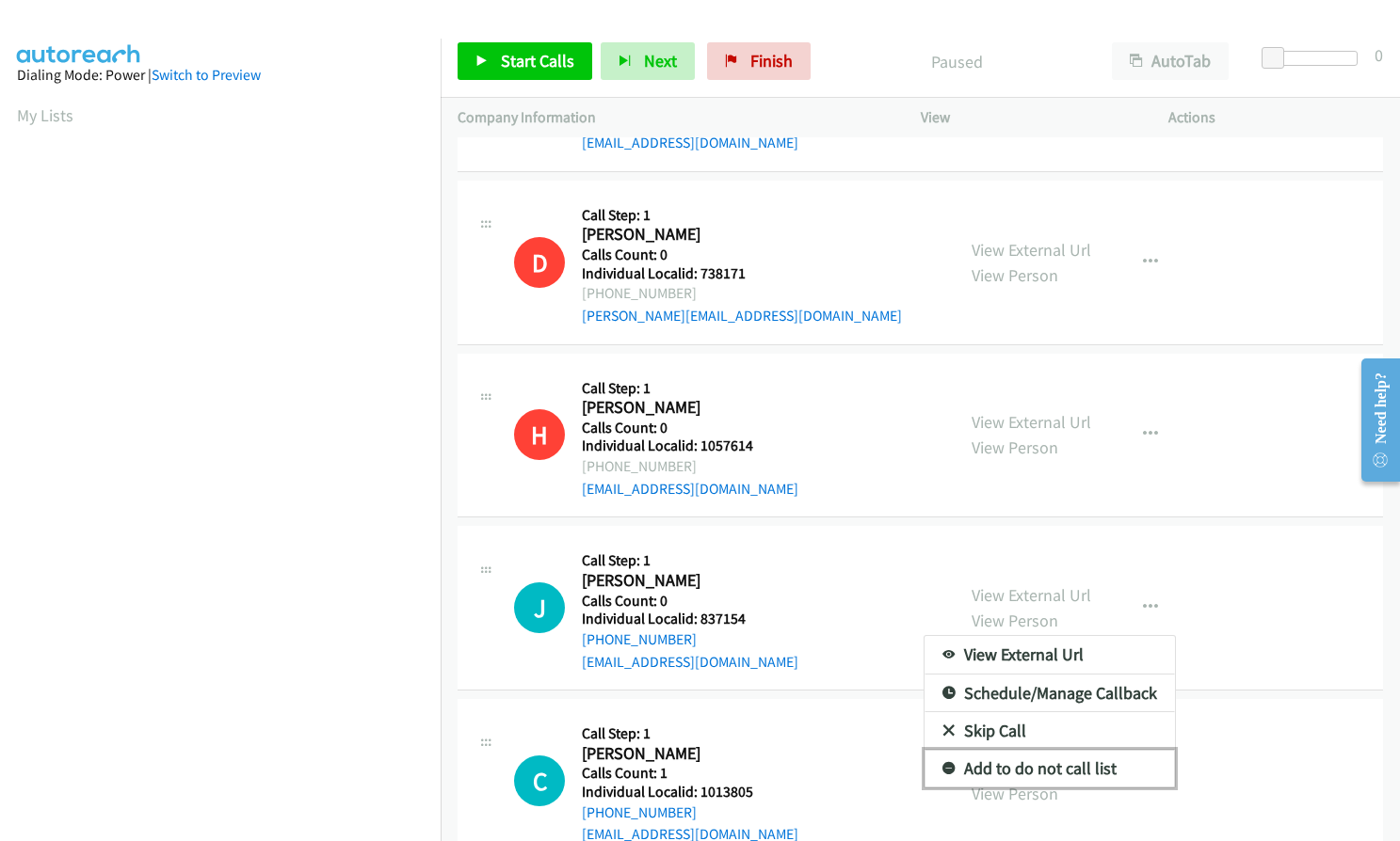
click at [942, 764] on icon at bounding box center [949, 770] width 13 height 13
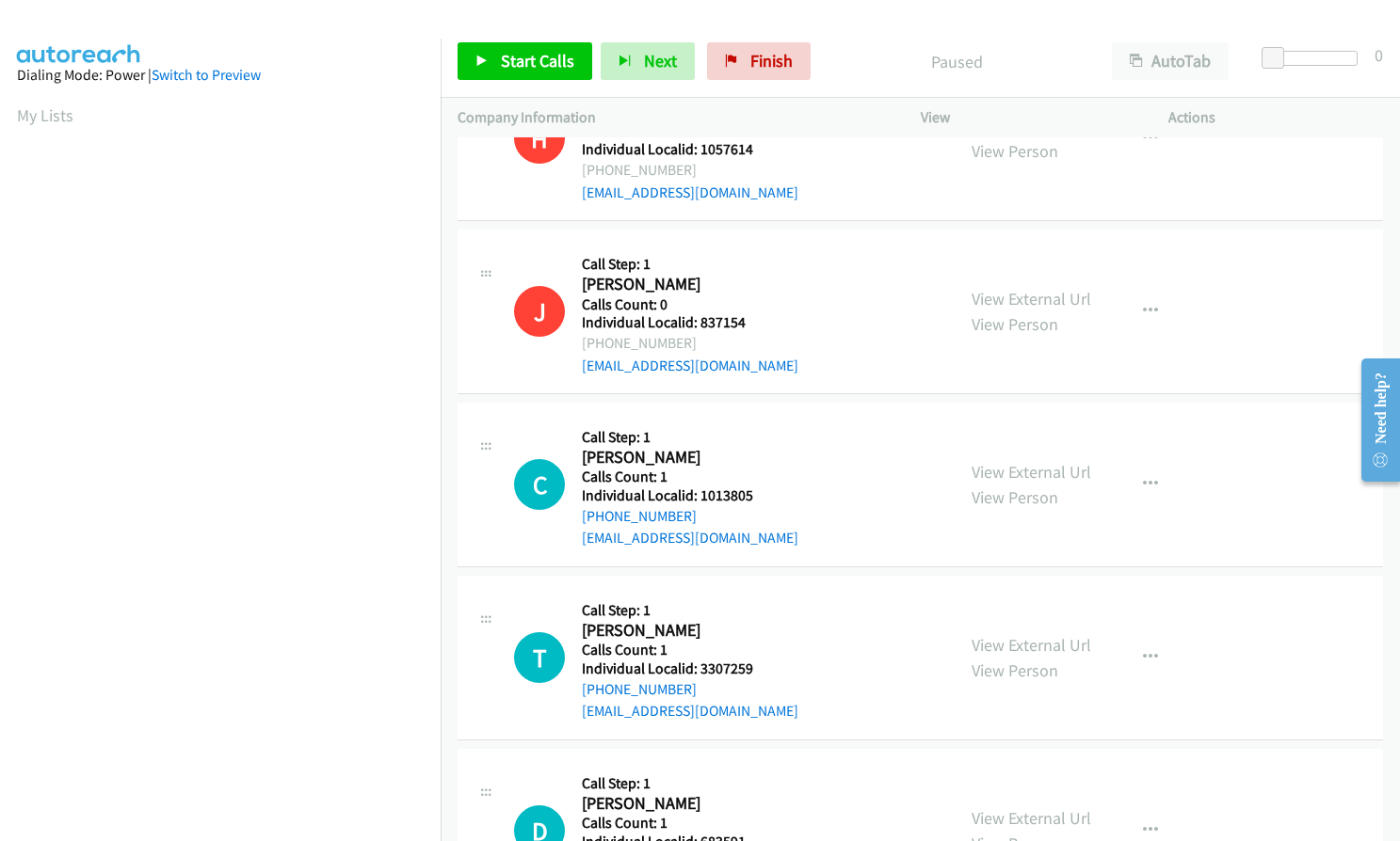
scroll to position [635, 0]
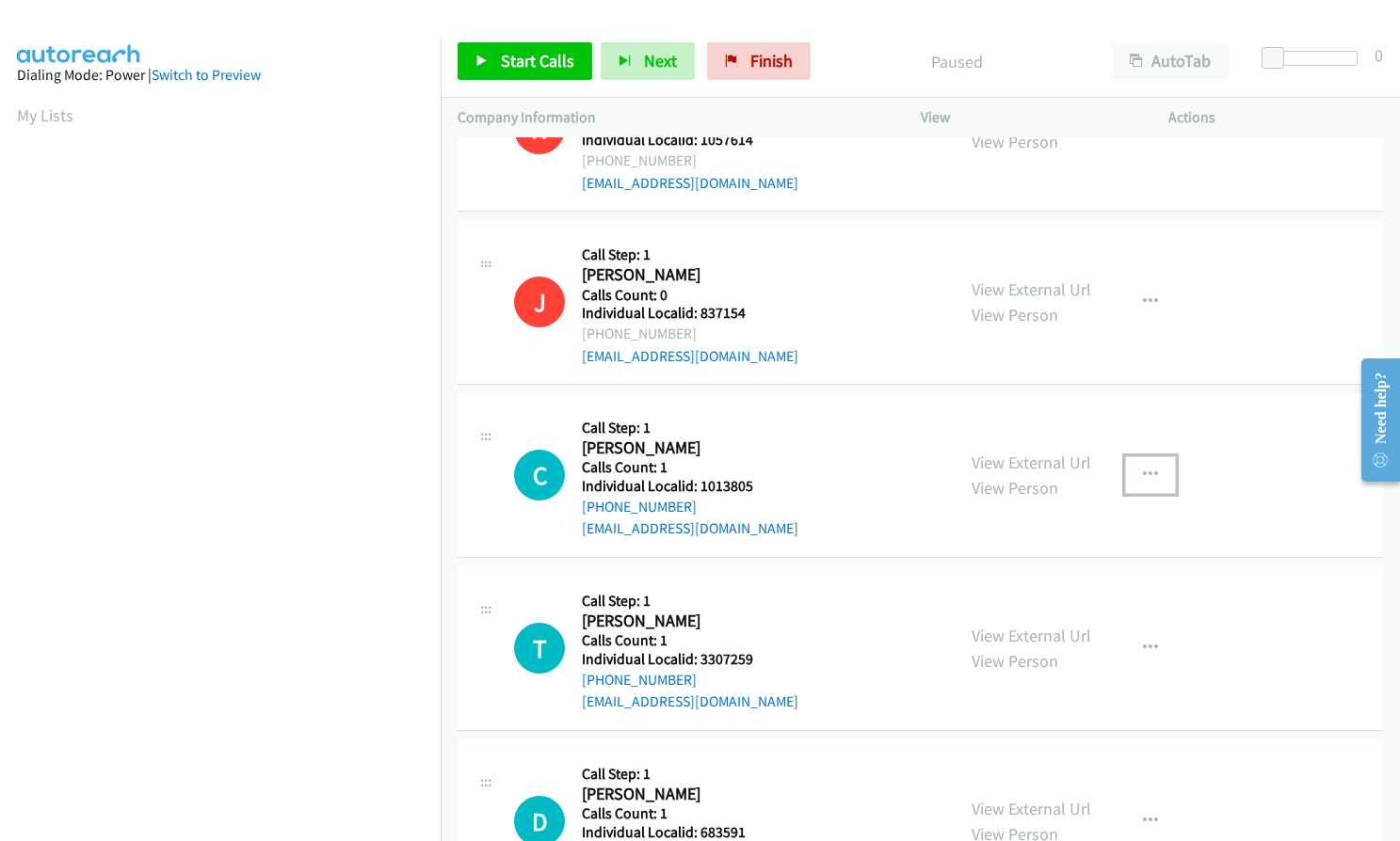
click at [1143, 468] on icon "button" at bounding box center [1150, 475] width 15 height 15
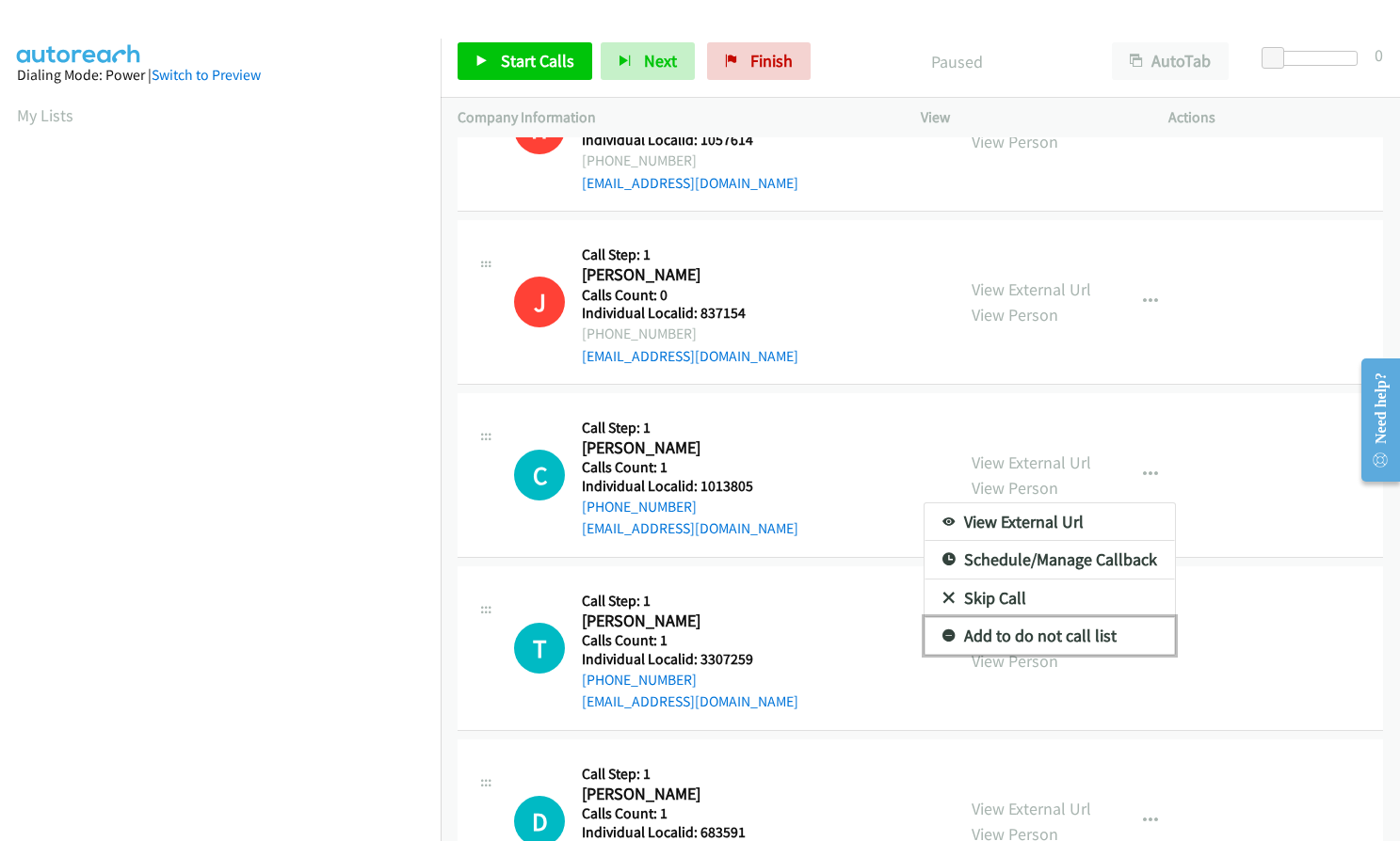
click at [942, 630] on icon at bounding box center [949, 637] width 13 height 13
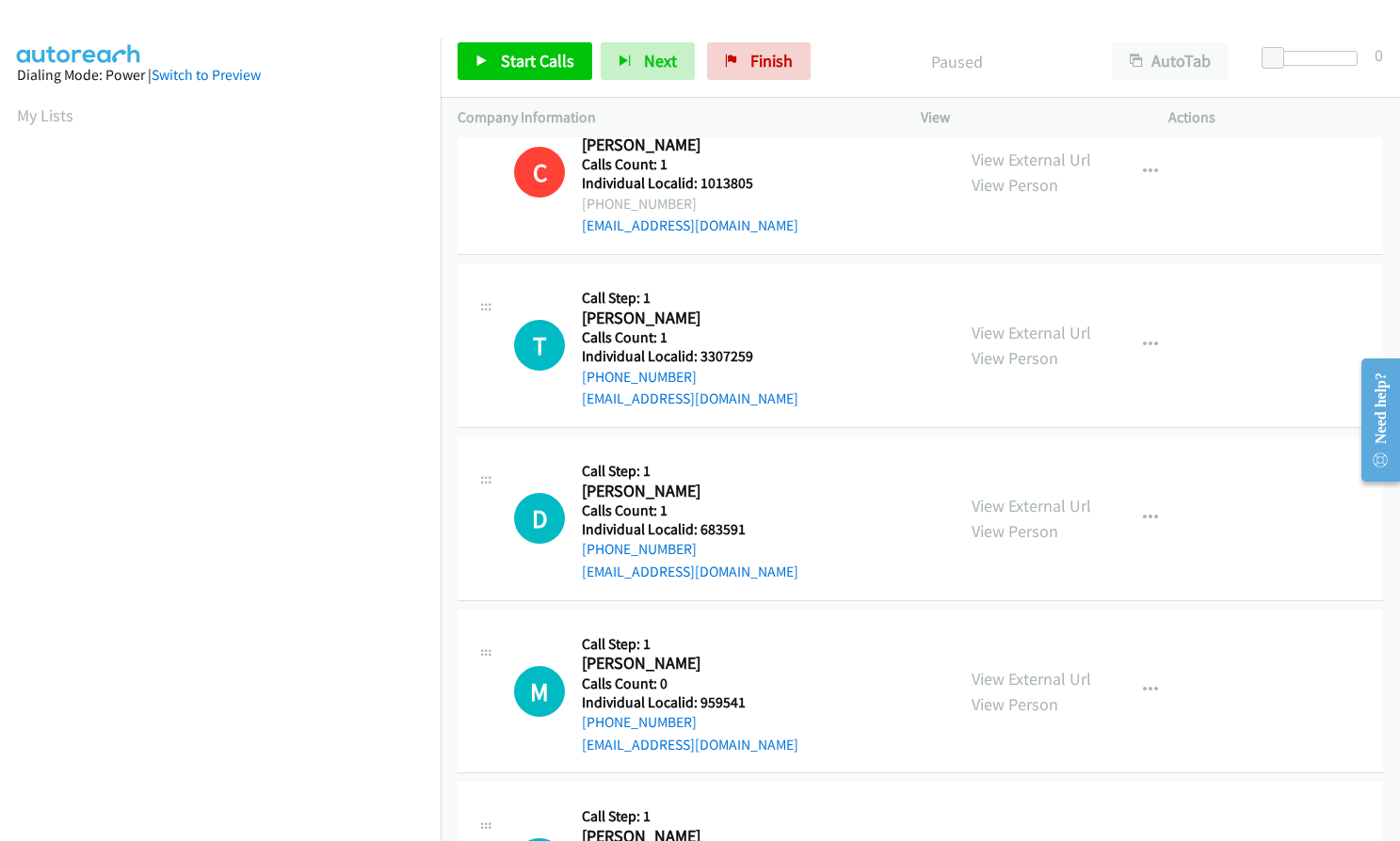
scroll to position [965, 0]
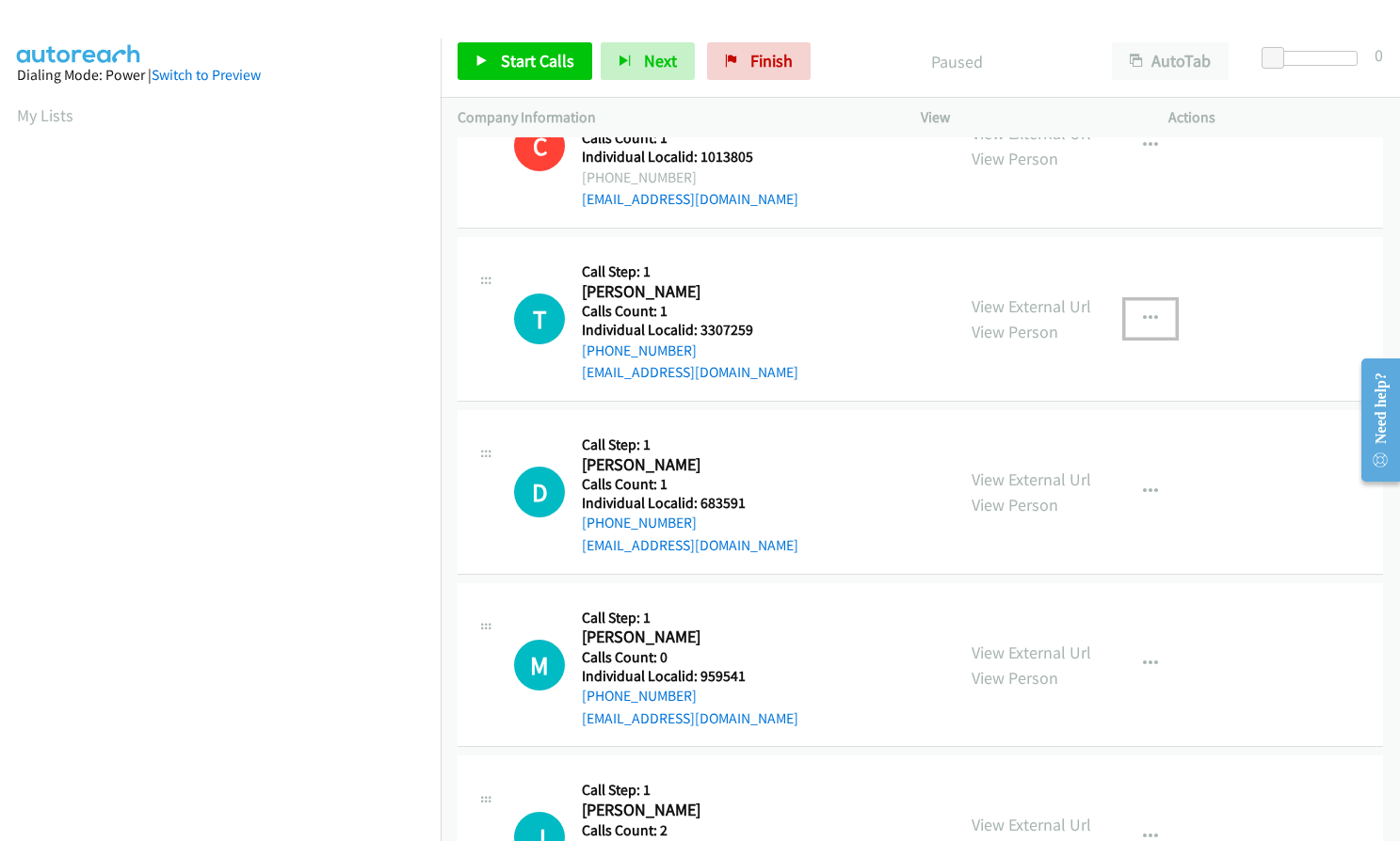
click at [1143, 312] on icon "button" at bounding box center [1150, 319] width 15 height 15
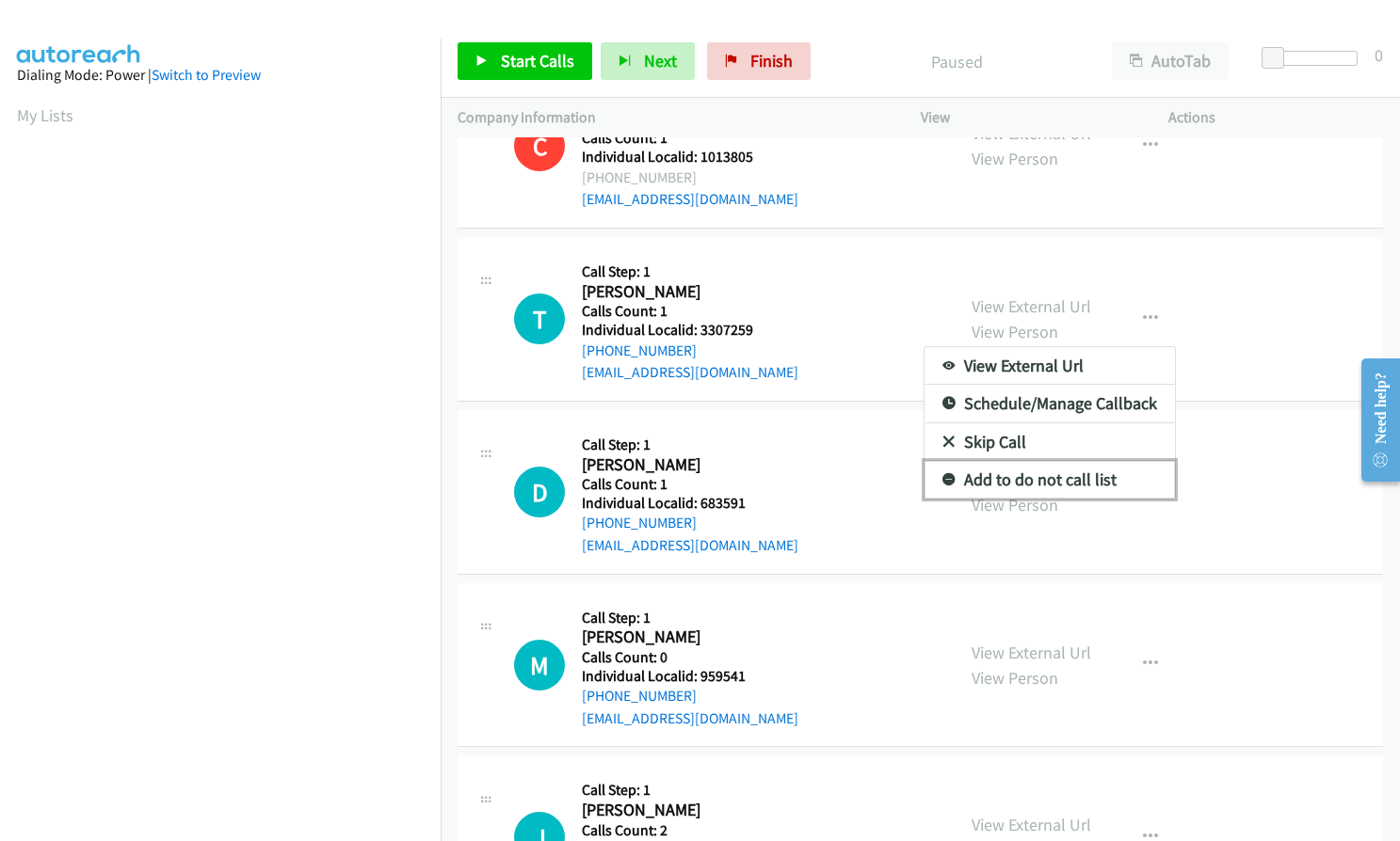
click at [942, 461] on link "Add to do not call list" at bounding box center [1049, 480] width 251 height 38
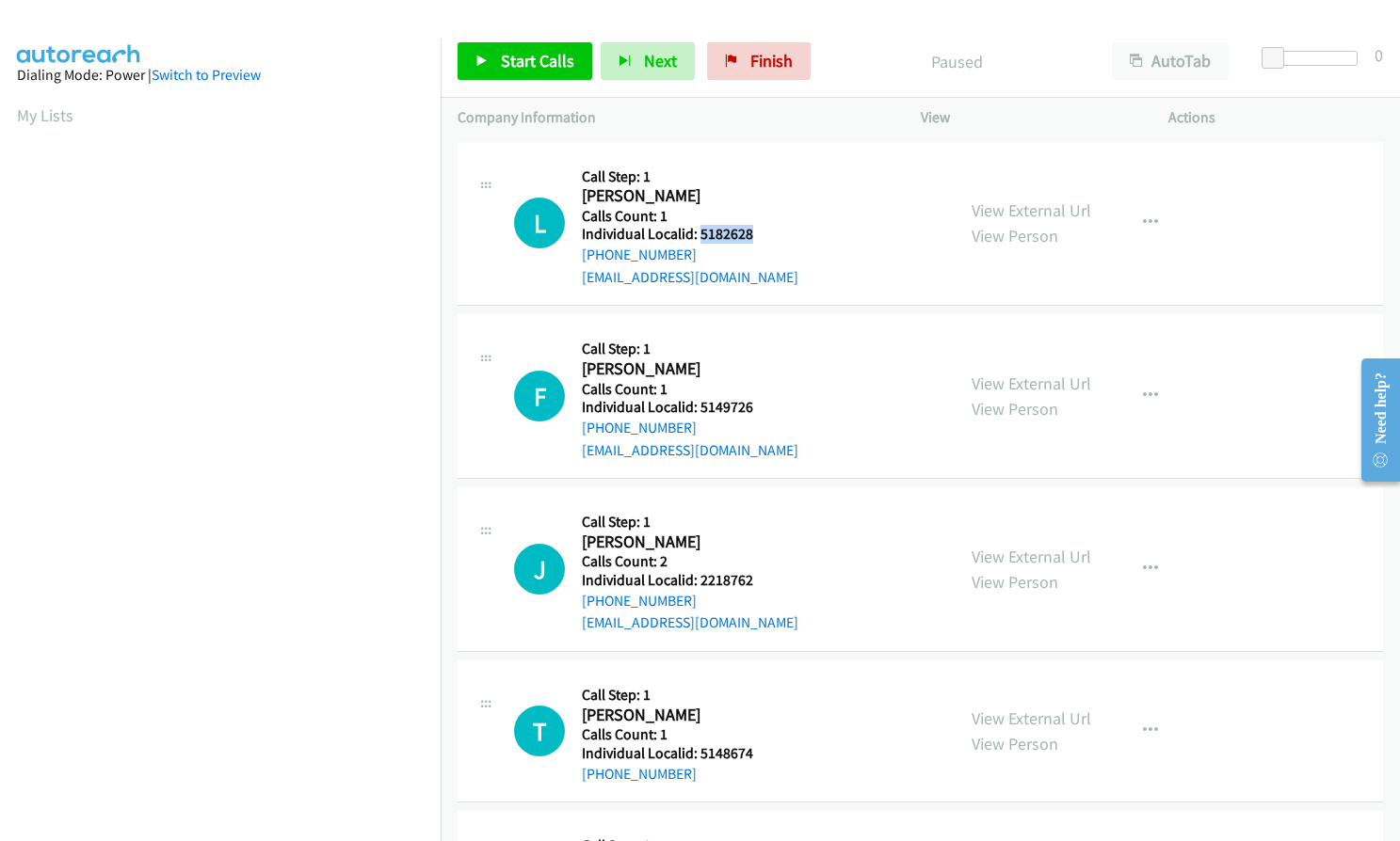
drag, startPoint x: 698, startPoint y: 231, endPoint x: 758, endPoint y: 230, distance: 60.0
click at [758, 230] on h5 "Individual Localid: 5182628" at bounding box center [689, 234] width 216 height 19
copy h5 "5182628"
drag, startPoint x: 697, startPoint y: 410, endPoint x: 735, endPoint y: 408, distance: 38.1
click at [758, 407] on h5 "Individual Localid: 5149726" at bounding box center [689, 407] width 216 height 19
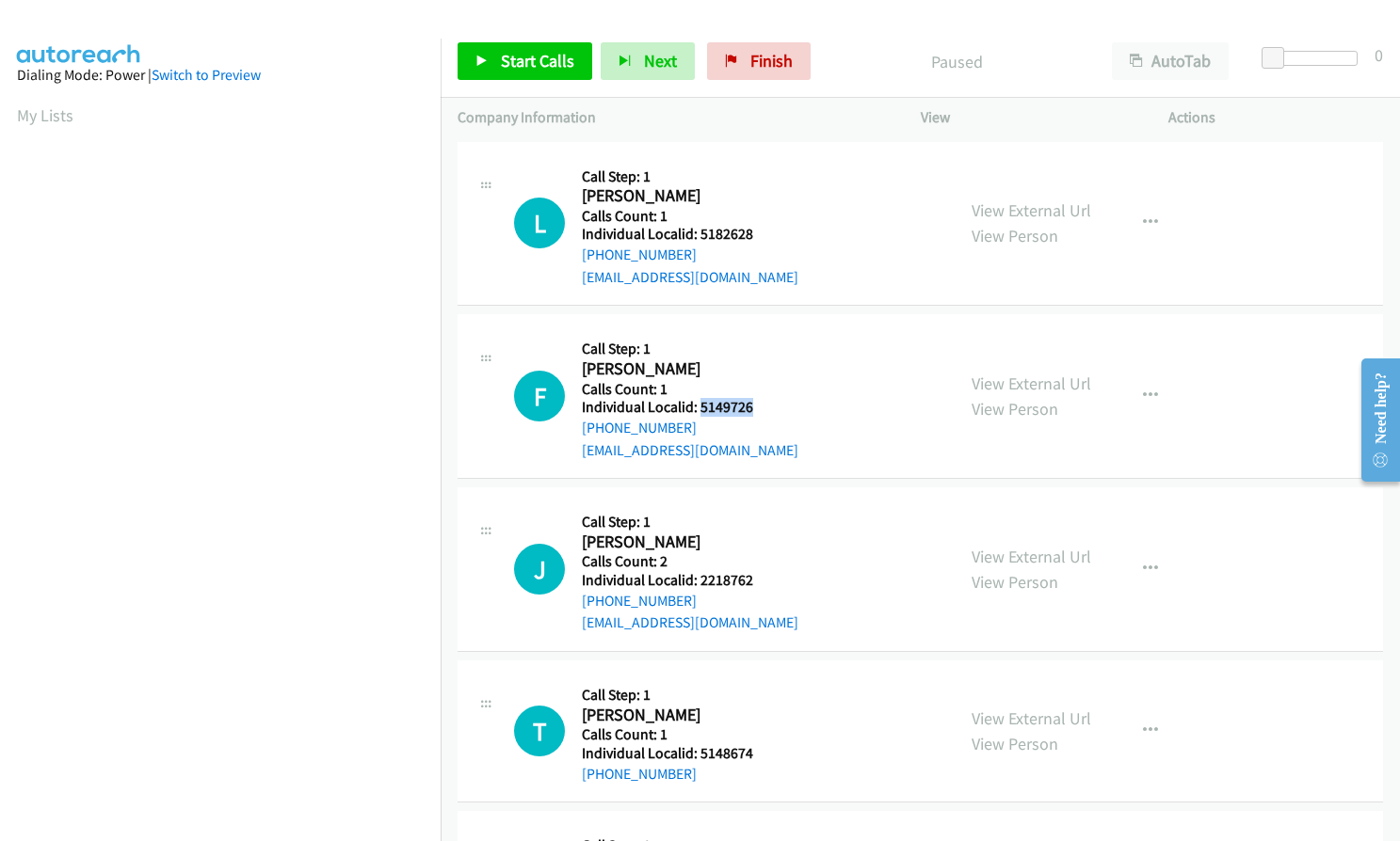
copy h5 "5149726"
drag, startPoint x: 699, startPoint y: 579, endPoint x: 754, endPoint y: 577, distance: 55.0
click at [754, 577] on h5 "Individual Localid: 2218762" at bounding box center [689, 580] width 216 height 19
copy h5 "2218762"
drag, startPoint x: 696, startPoint y: 748, endPoint x: 754, endPoint y: 748, distance: 58.0
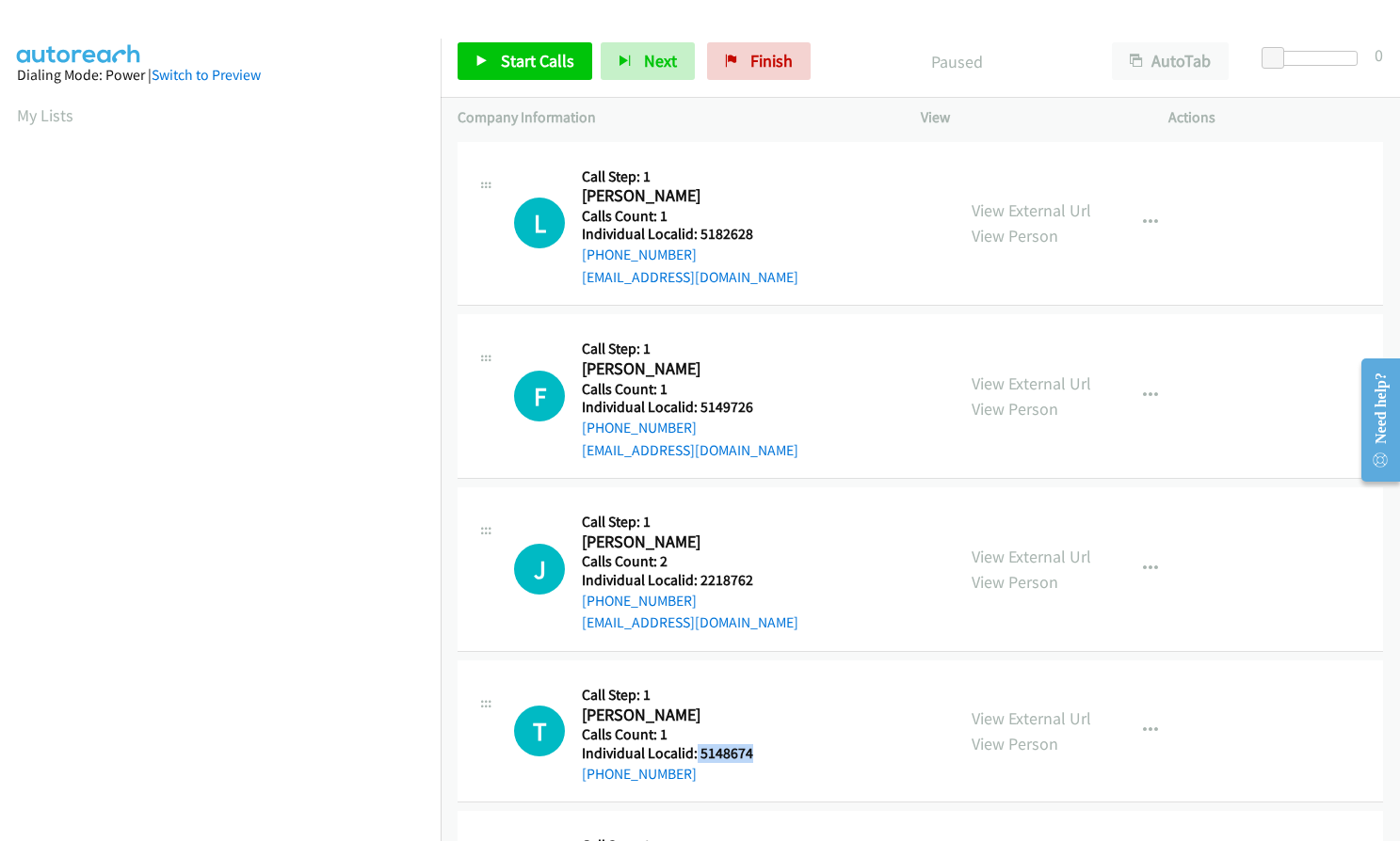
click at [754, 748] on h5 "Individual Localid: 5148674" at bounding box center [680, 754] width 198 height 19
copy h5 "5148674"
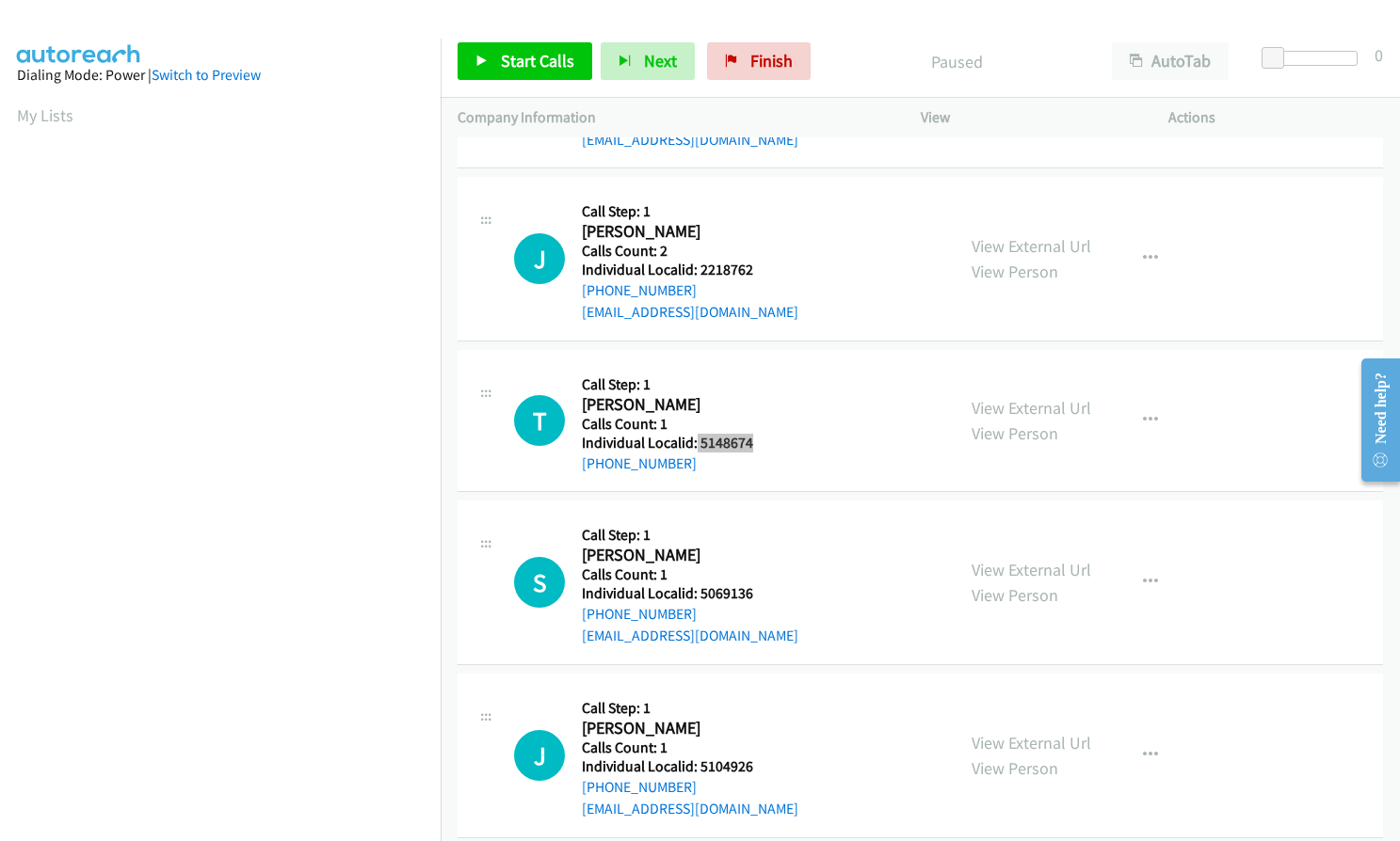
scroll to position [329, 0]
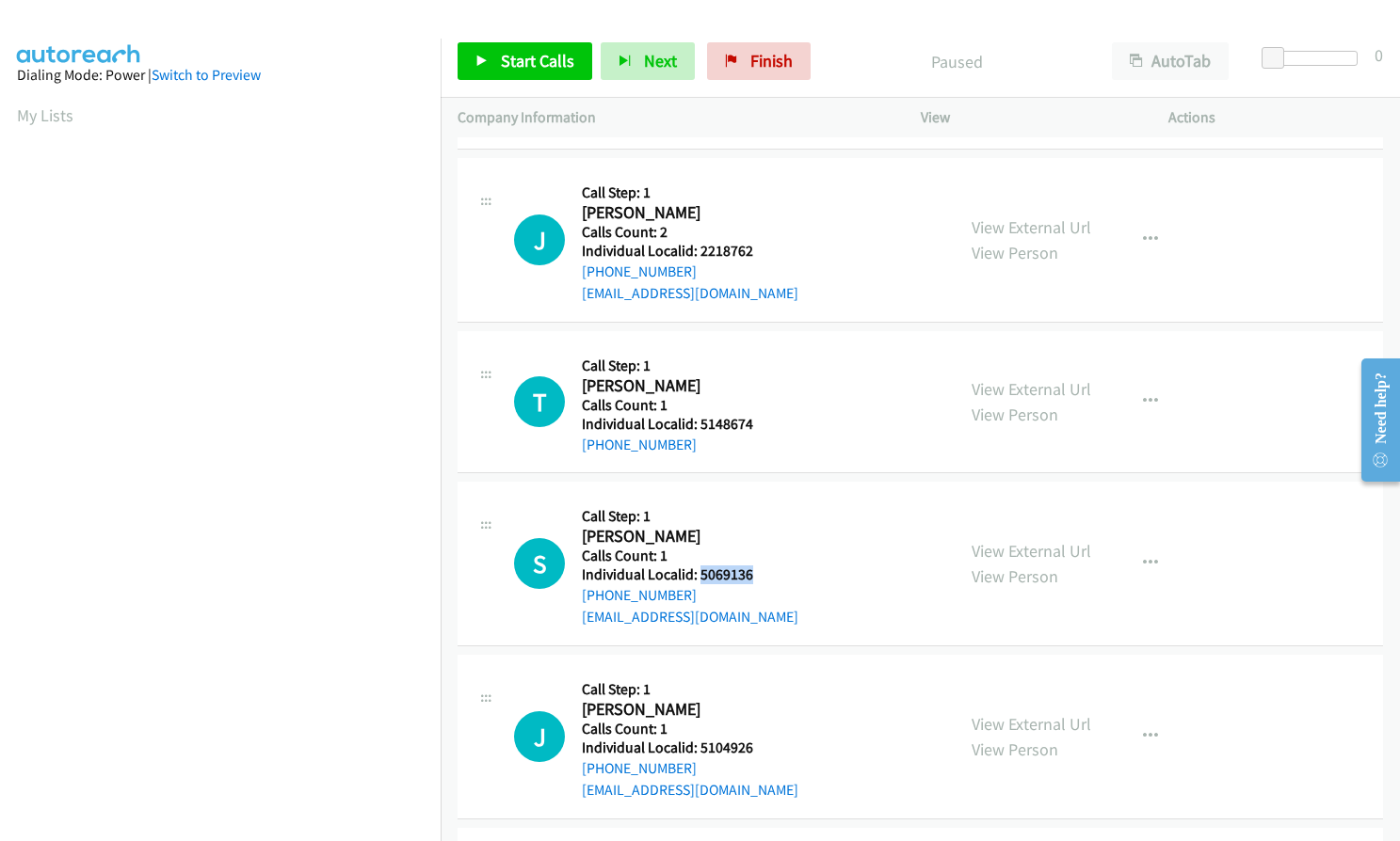
drag, startPoint x: 715, startPoint y: 569, endPoint x: 751, endPoint y: 569, distance: 36.0
click at [751, 569] on h5 "Individual Localid: 5069136" at bounding box center [689, 575] width 216 height 19
copy h5 "5069136"
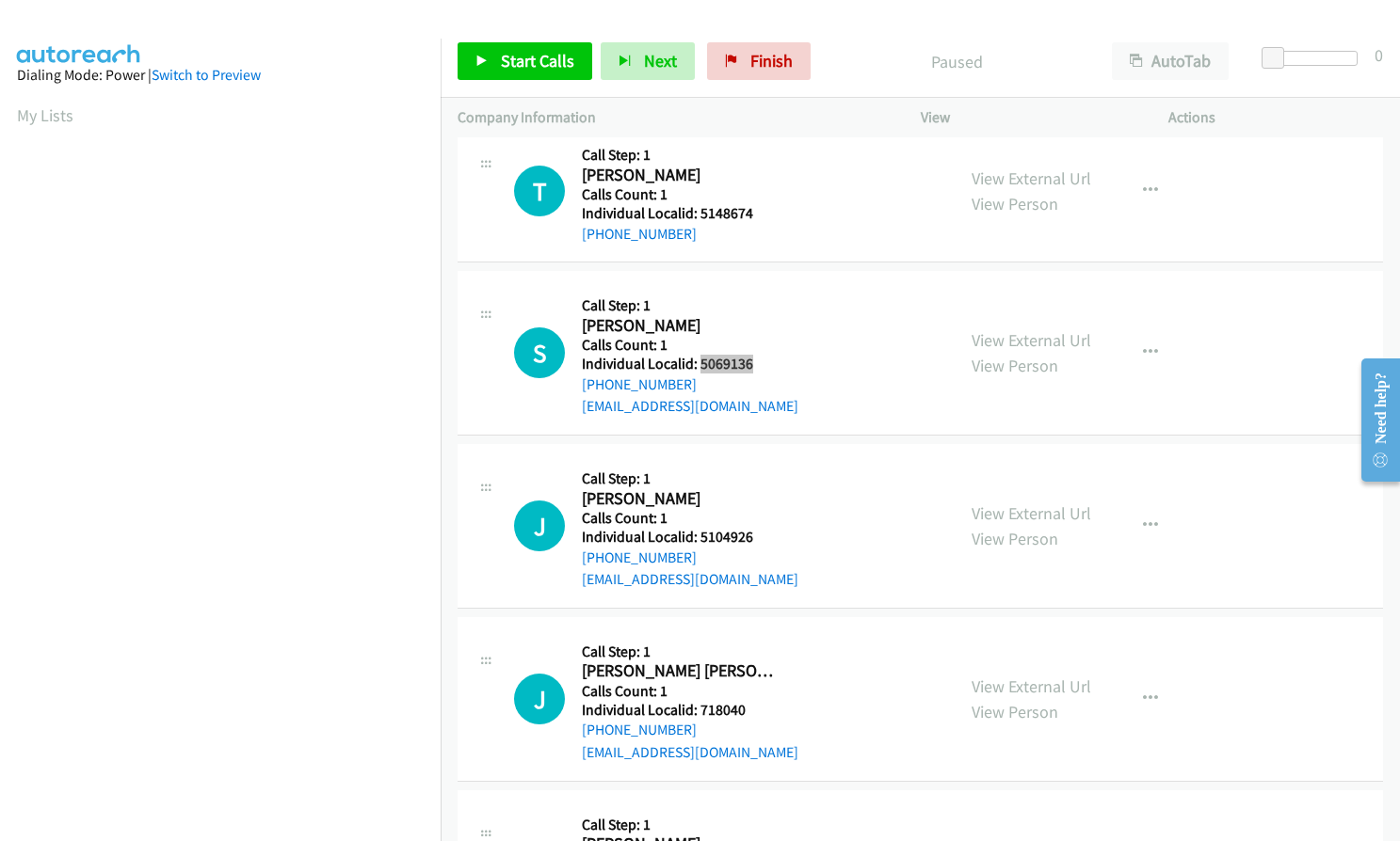
scroll to position [541, 0]
drag, startPoint x: 697, startPoint y: 534, endPoint x: 760, endPoint y: 535, distance: 63.0
click at [760, 535] on h5 "Individual Localid: 5104926" at bounding box center [689, 537] width 216 height 19
copy h5 "5104926"
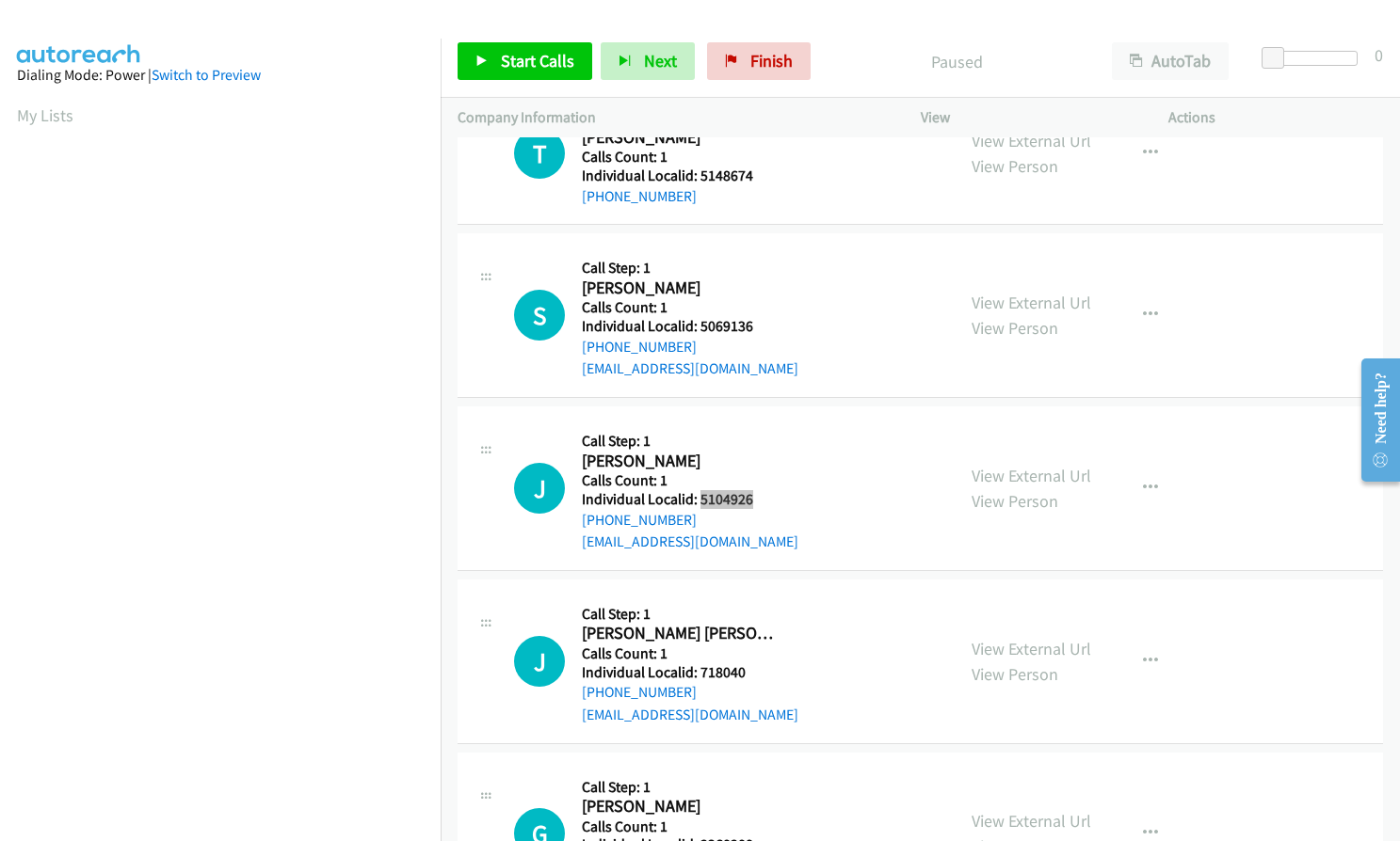
scroll to position [753, 0]
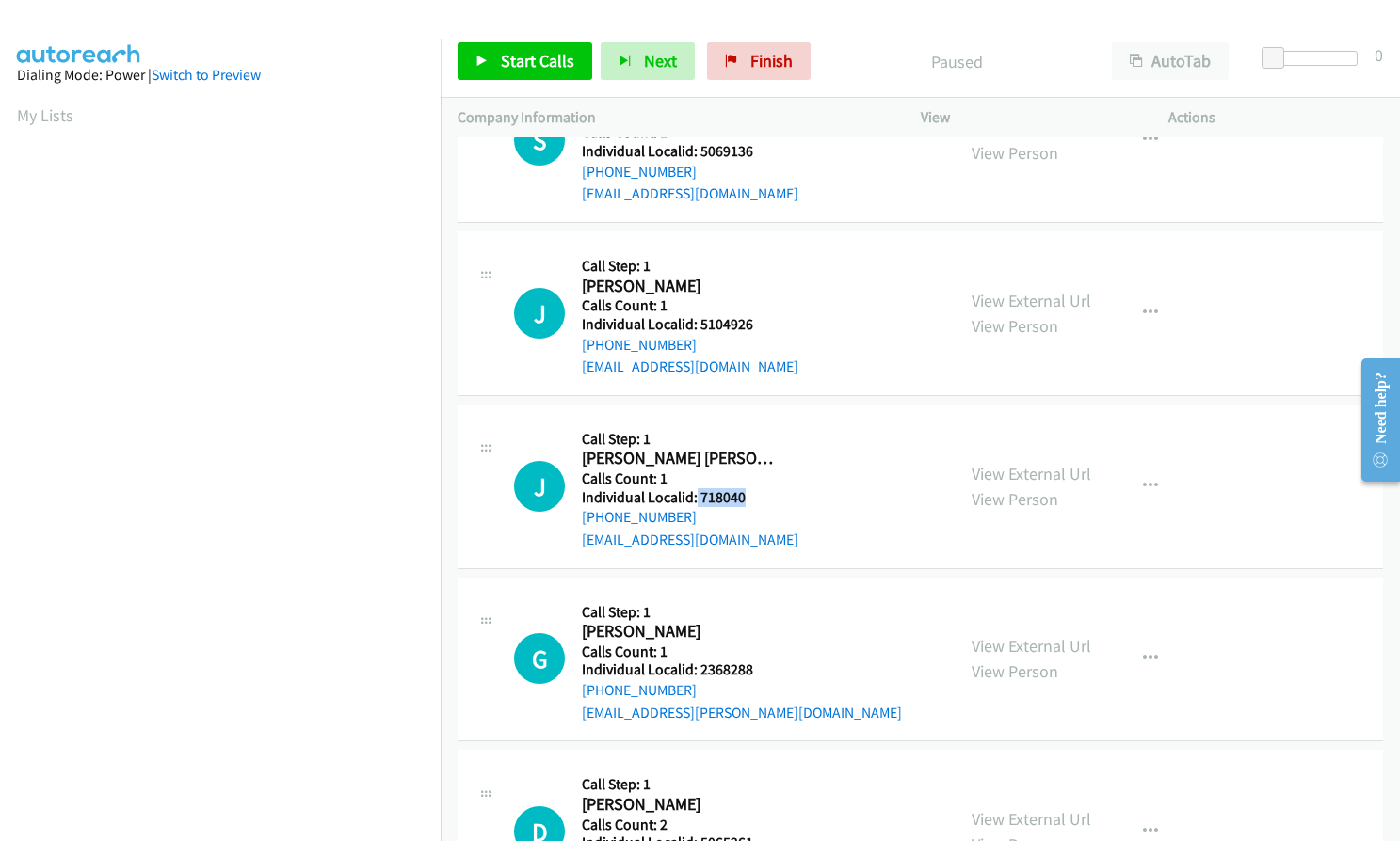
drag, startPoint x: 696, startPoint y: 496, endPoint x: 751, endPoint y: 496, distance: 55.0
click at [751, 496] on h5 "Individual Localid: 718040" at bounding box center [689, 498] width 216 height 19
copy h5 "718040"
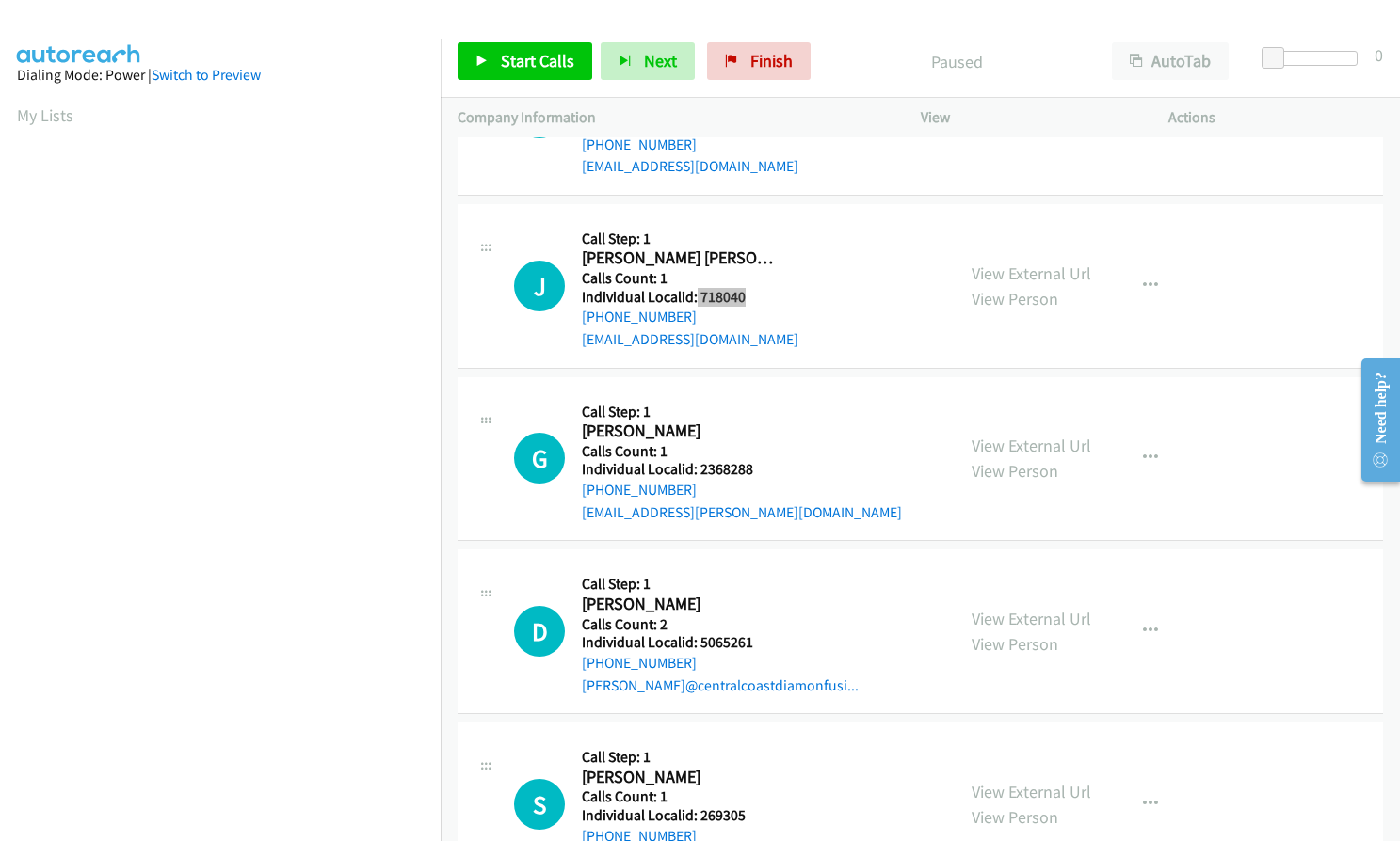
scroll to position [1011, 0]
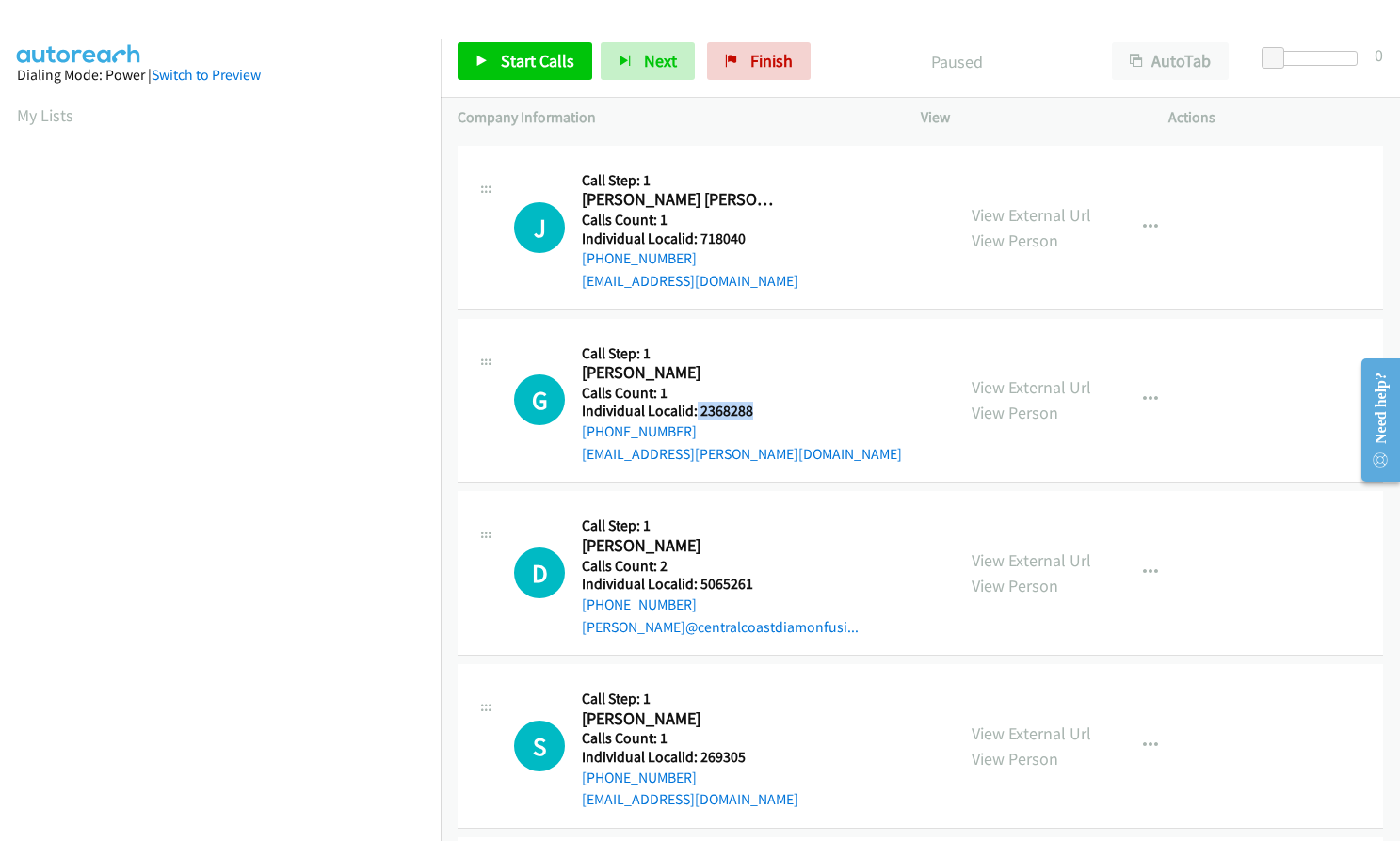
drag, startPoint x: 694, startPoint y: 407, endPoint x: 761, endPoint y: 410, distance: 67.1
click at [761, 410] on h5 "Individual Localid: 2368288" at bounding box center [741, 411] width 320 height 19
copy h5 "2368288"
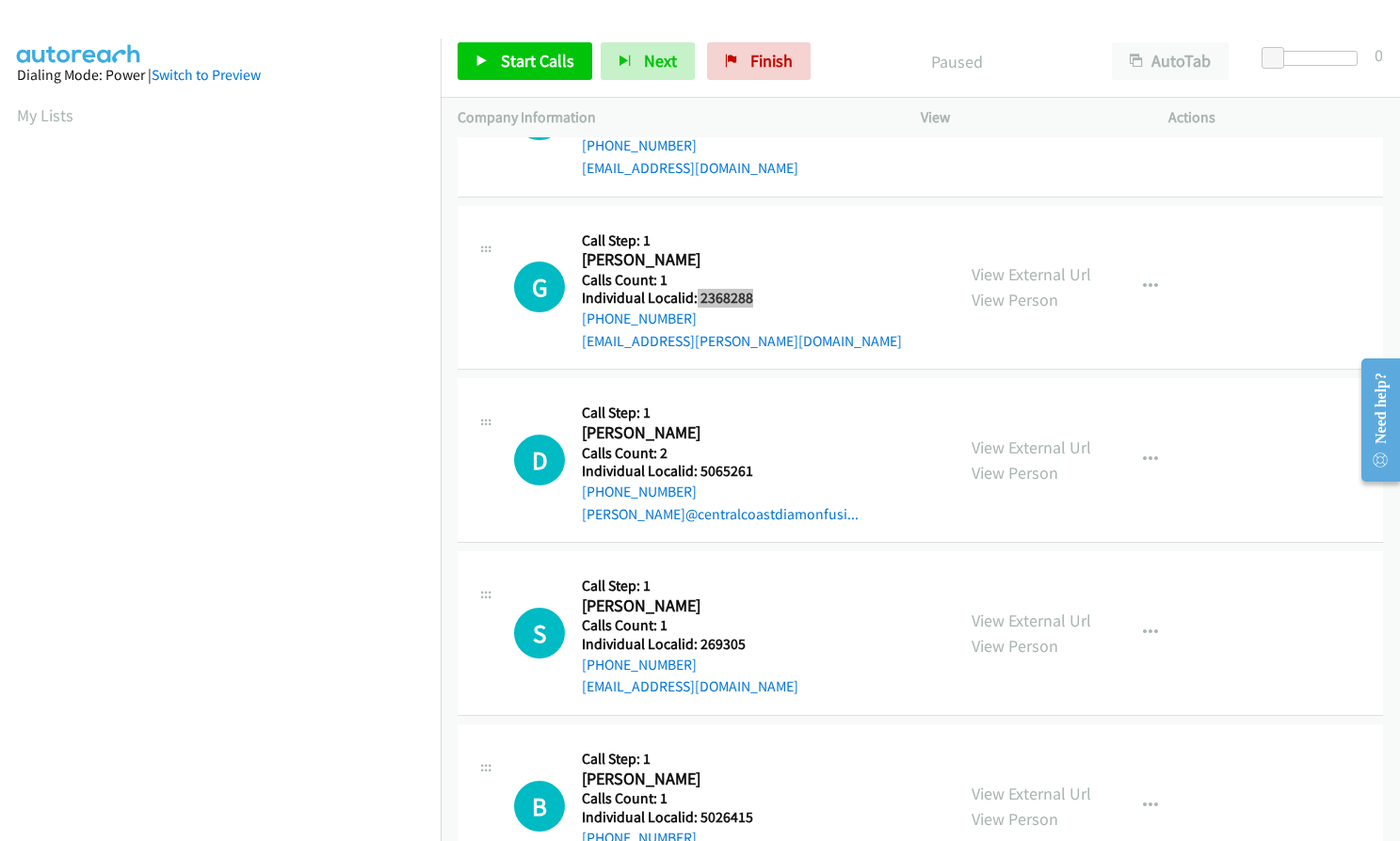
scroll to position [1129, 0]
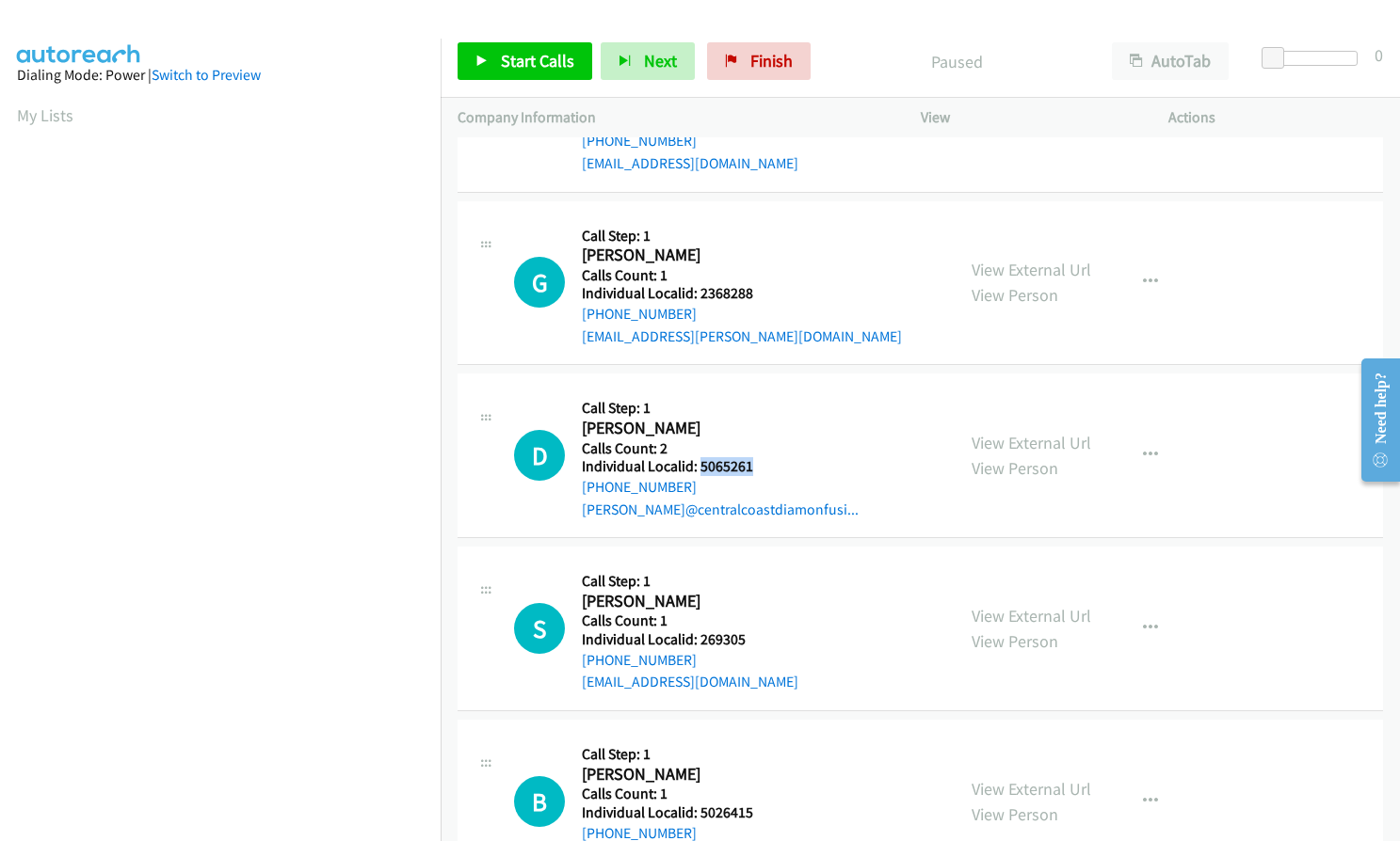
drag, startPoint x: 697, startPoint y: 460, endPoint x: 762, endPoint y: 464, distance: 65.1
click at [762, 464] on h5 "Individual Localid: 5065261" at bounding box center [719, 467] width 277 height 19
copy h5 "5065261"
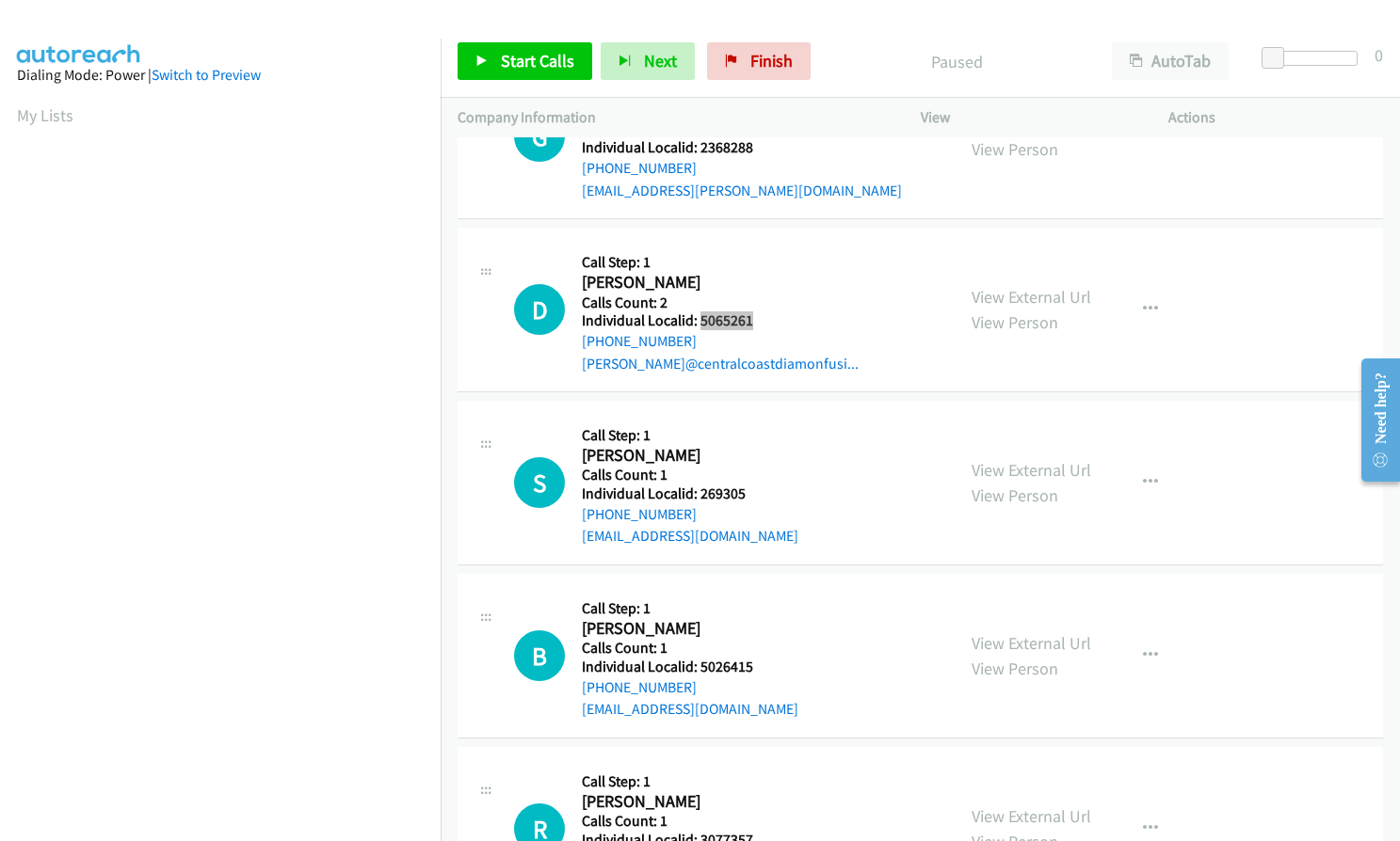
scroll to position [1294, 0]
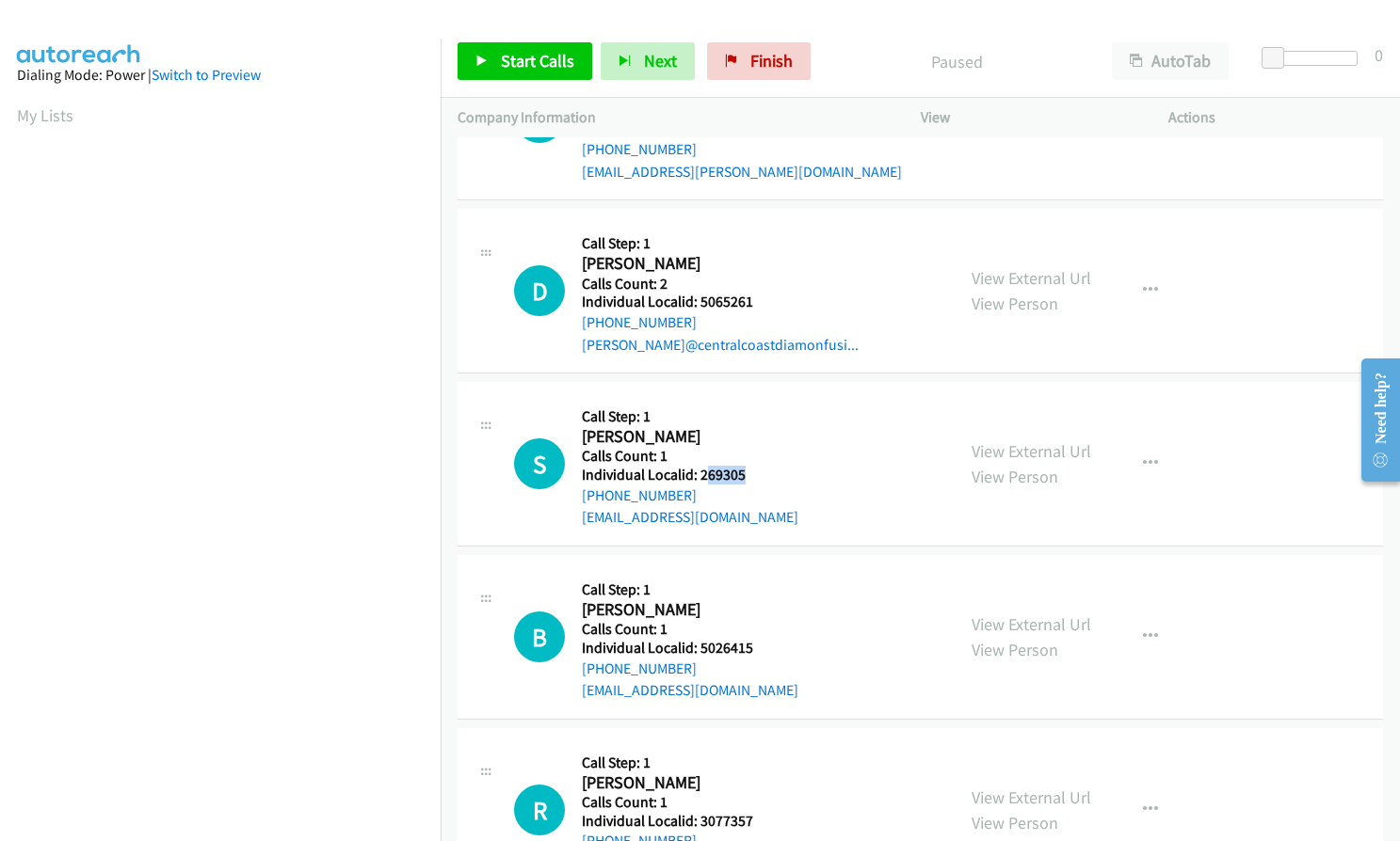
drag, startPoint x: 709, startPoint y: 478, endPoint x: 749, endPoint y: 476, distance: 40.0
click at [749, 476] on h5 "Individual Localid: 269305" at bounding box center [689, 475] width 216 height 19
click at [715, 419] on h5 "Call Step: 1" at bounding box center [689, 417] width 216 height 19
drag, startPoint x: 698, startPoint y: 471, endPoint x: 749, endPoint y: 475, distance: 51.2
click at [749, 475] on h5 "Individual Localid: 269305" at bounding box center [689, 475] width 216 height 19
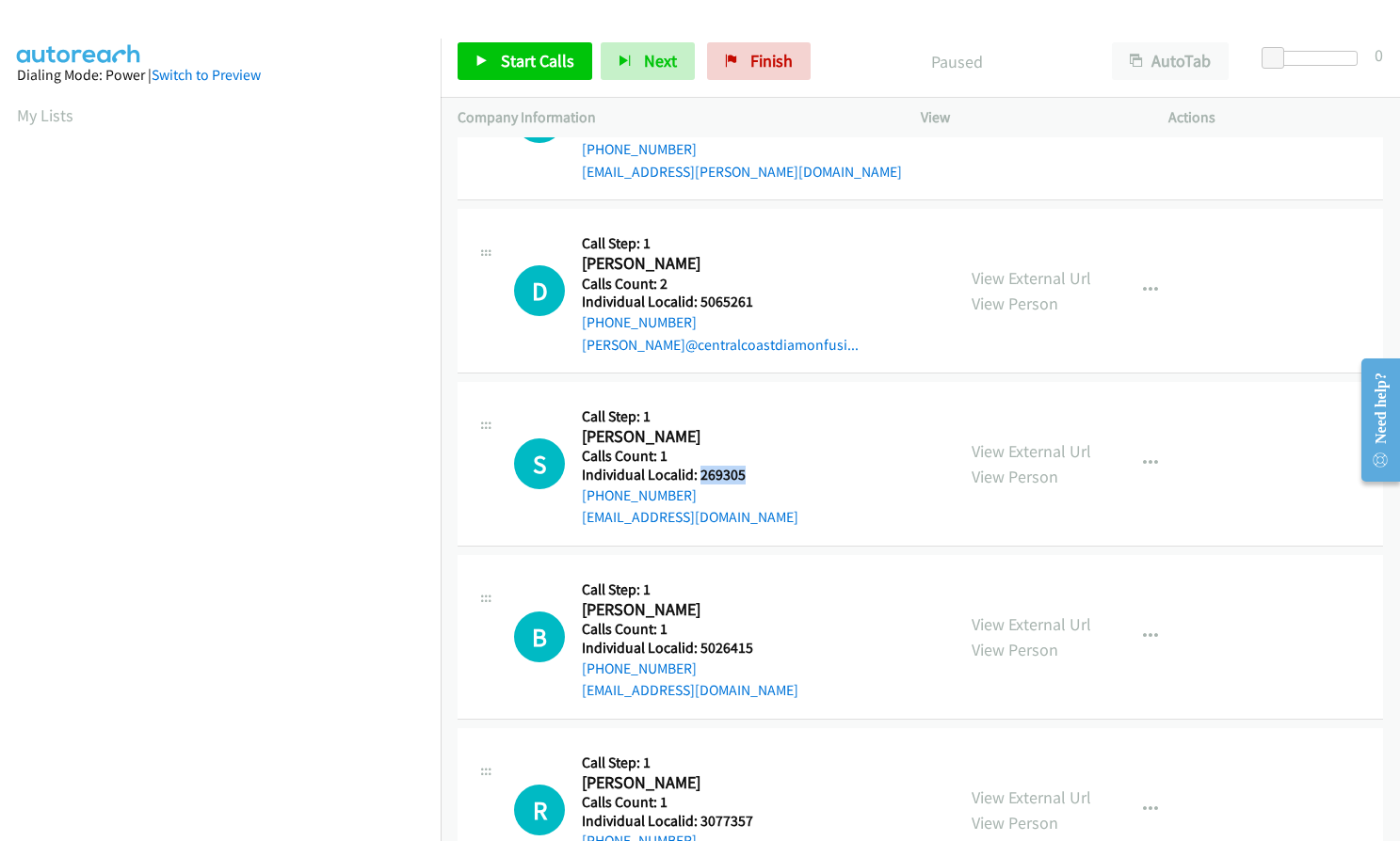
copy h5 "269305"
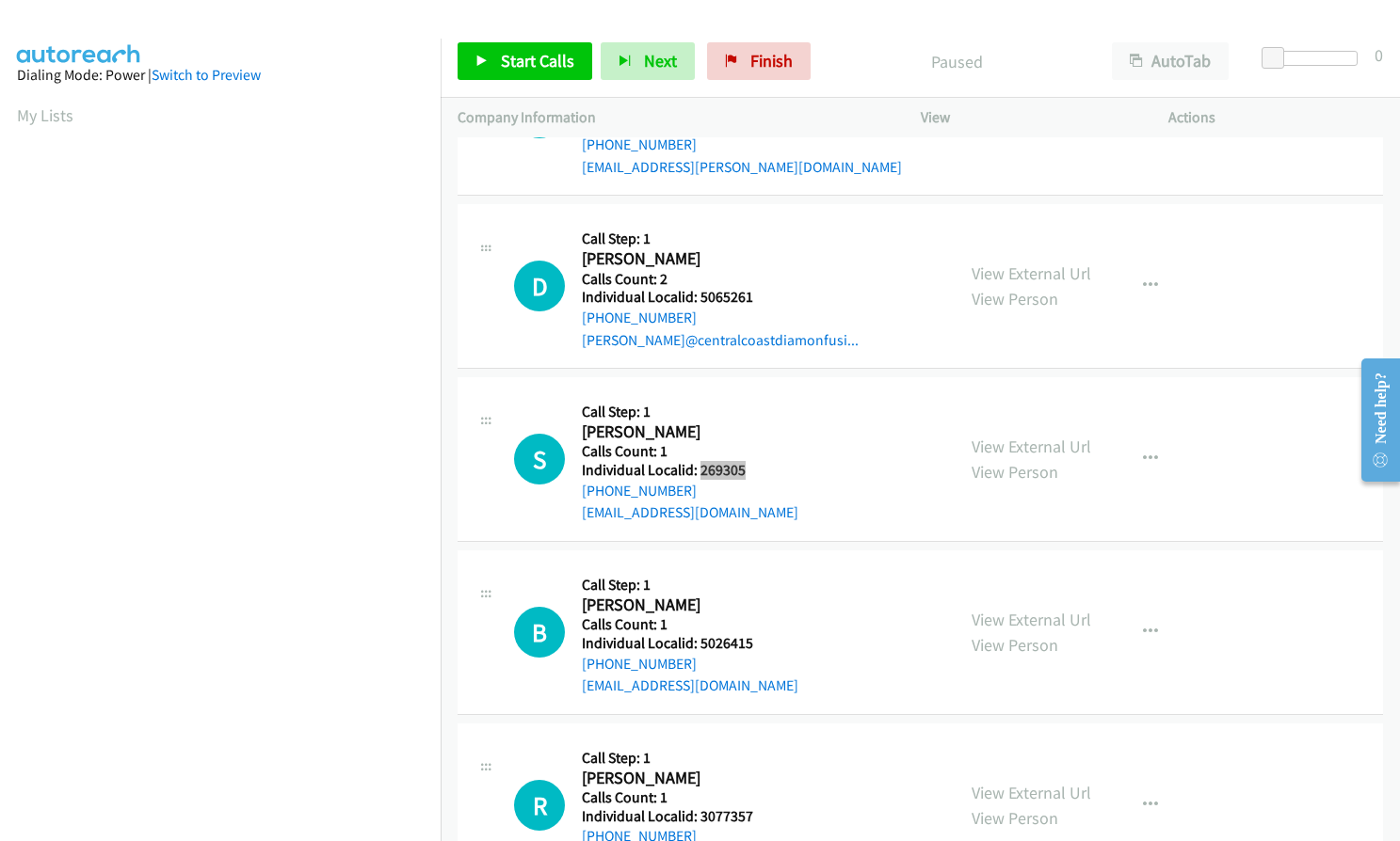
scroll to position [1317, 0]
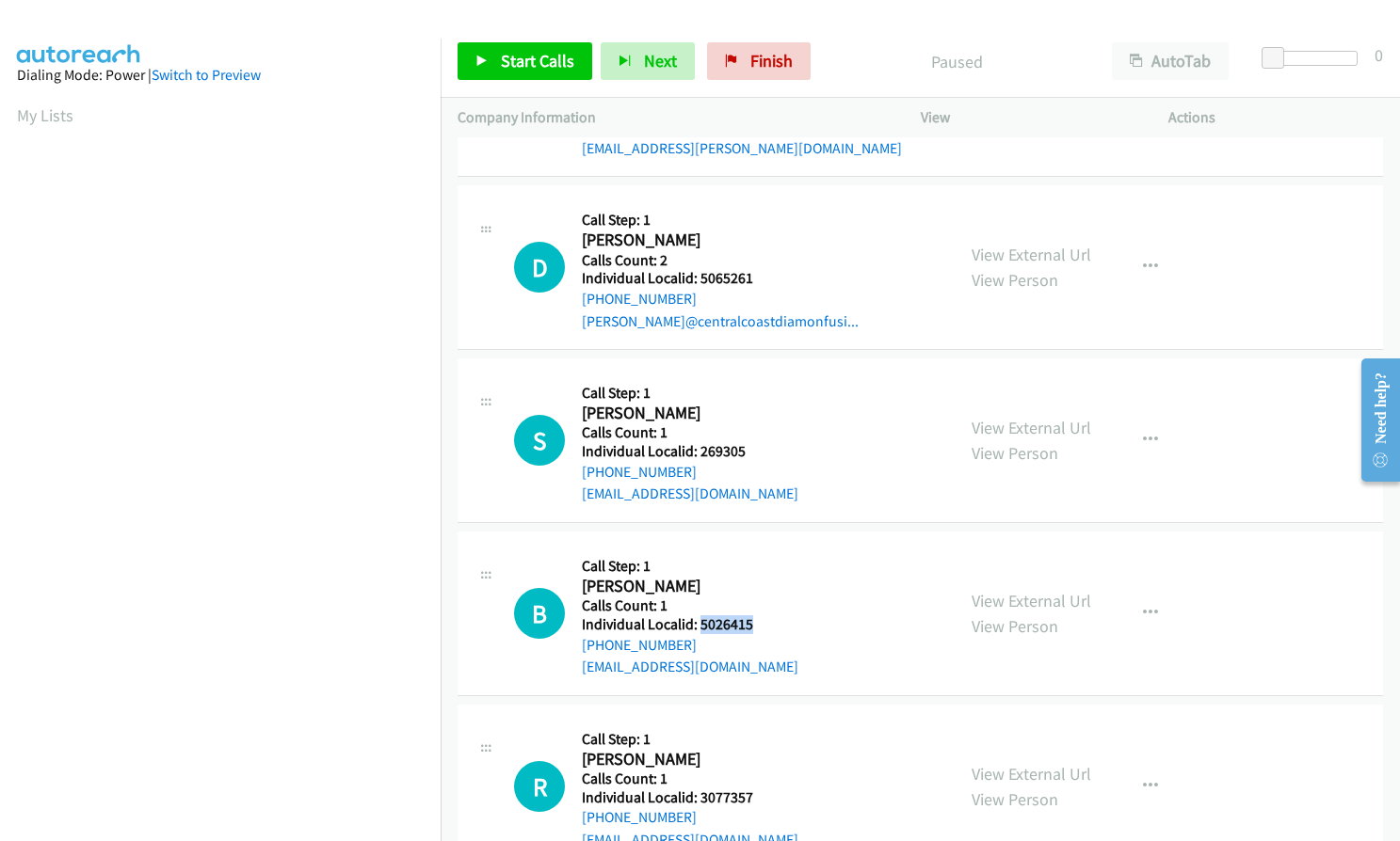
drag, startPoint x: 697, startPoint y: 619, endPoint x: 753, endPoint y: 620, distance: 56.0
click at [753, 620] on h5 "Individual Localid: 5026415" at bounding box center [689, 625] width 216 height 19
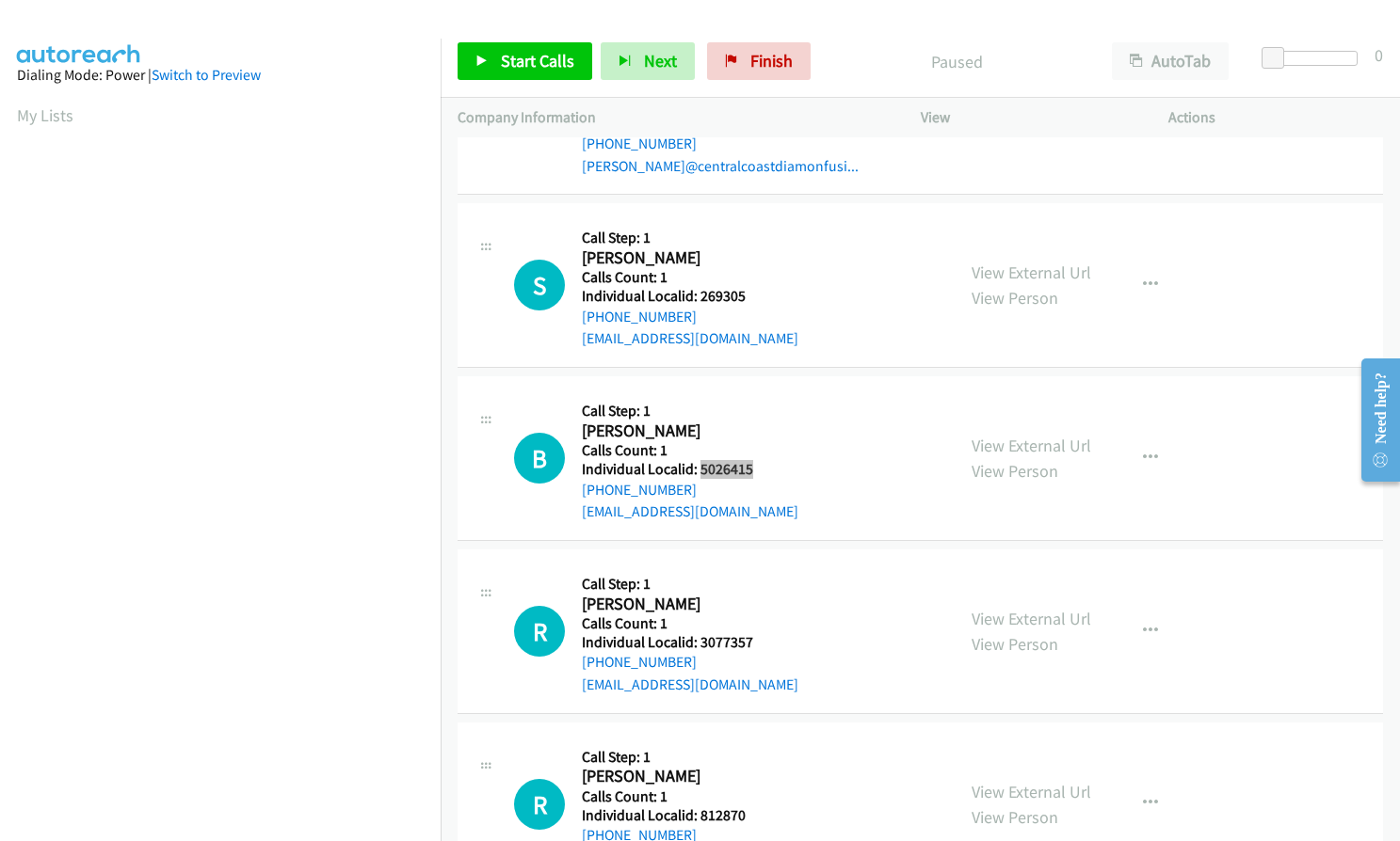
scroll to position [1482, 0]
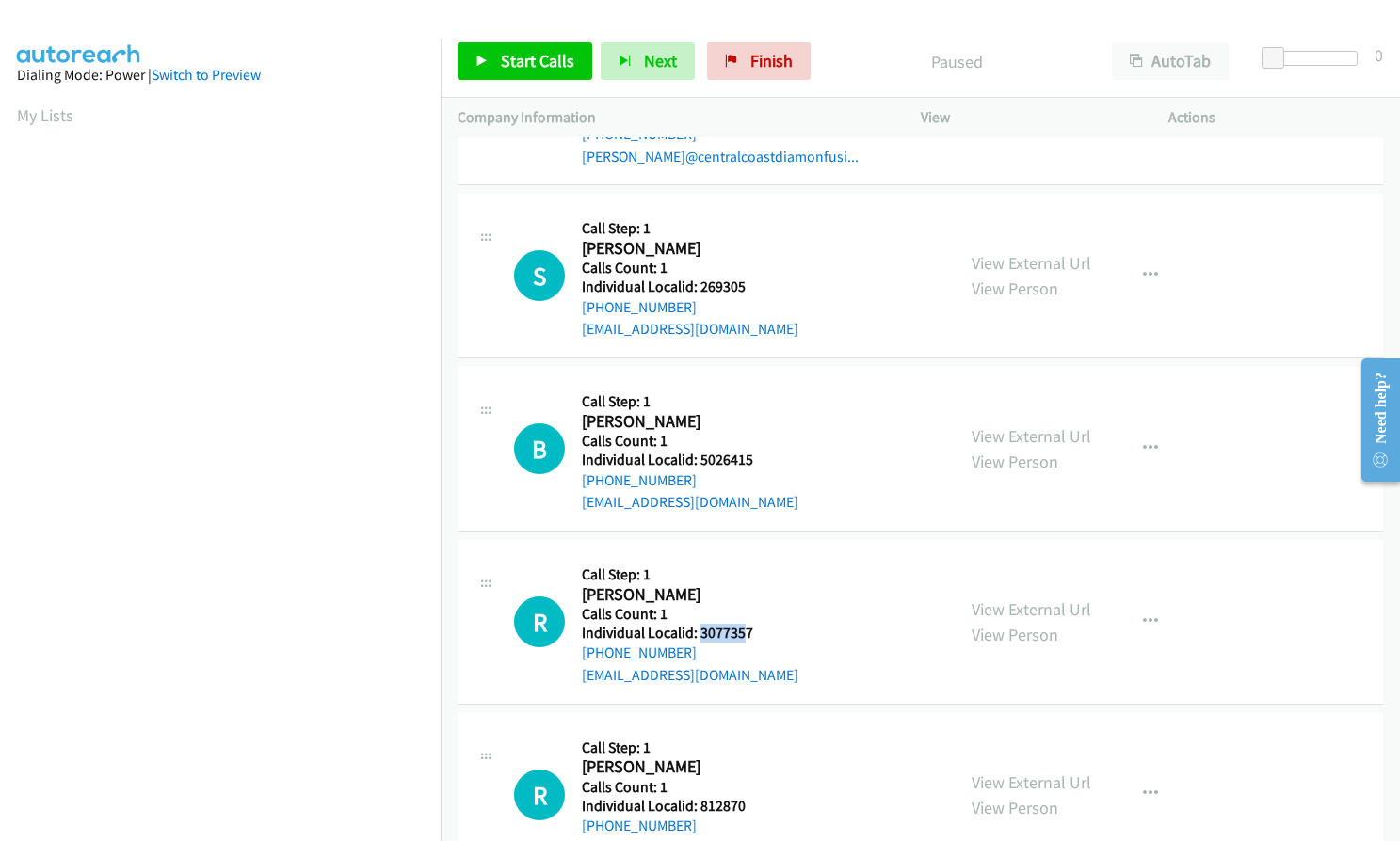
drag, startPoint x: 697, startPoint y: 634, endPoint x: 745, endPoint y: 634, distance: 48.0
click at [745, 634] on h5 "Individual Localid: 3077357" at bounding box center [689, 633] width 216 height 19
drag, startPoint x: 729, startPoint y: 634, endPoint x: 700, endPoint y: 580, distance: 61.3
click at [692, 566] on h5 "Call Step: 1" at bounding box center [689, 575] width 216 height 19
drag, startPoint x: 698, startPoint y: 633, endPoint x: 752, endPoint y: 631, distance: 54.0
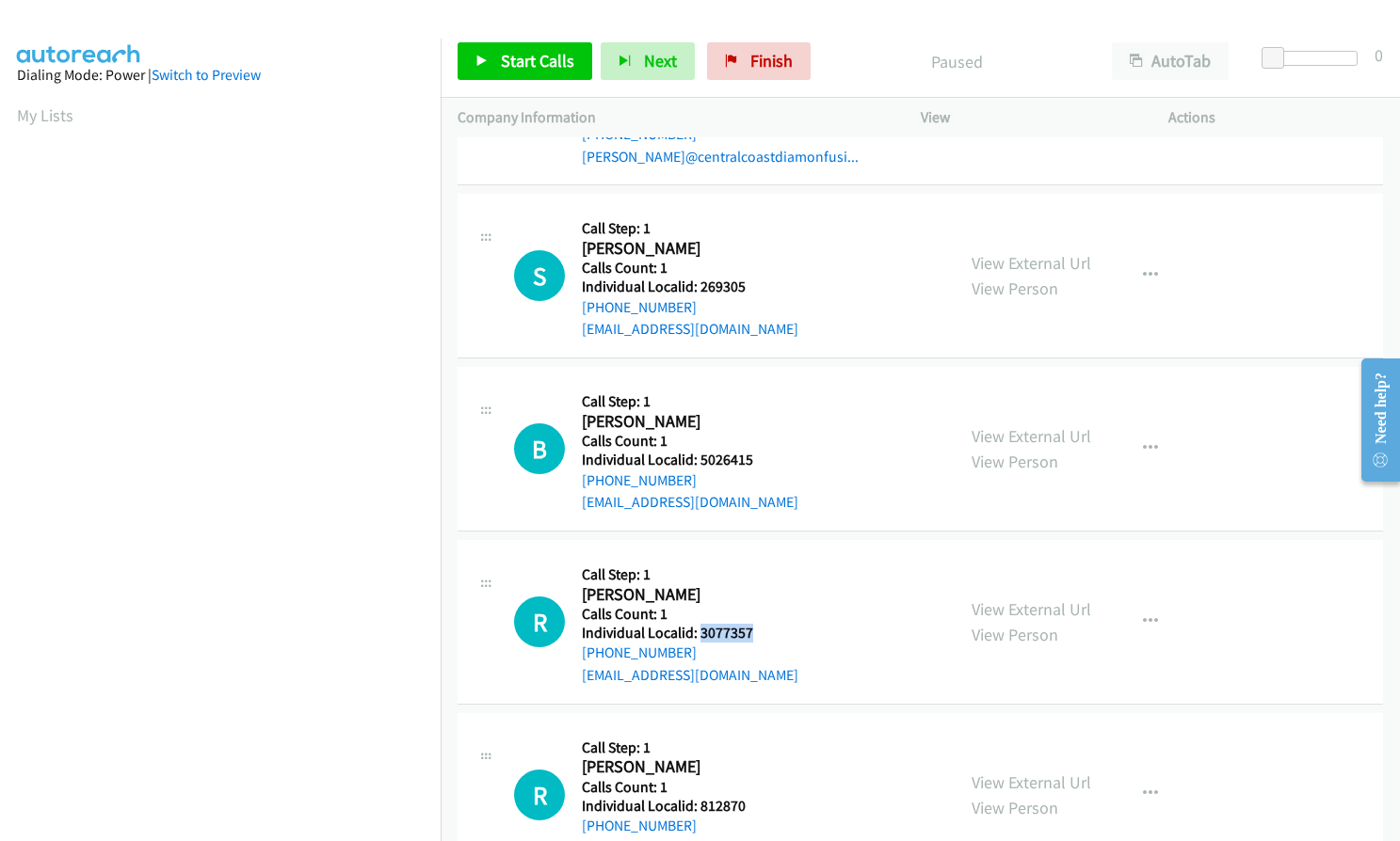
click at [752, 631] on h5 "Individual Localid: 3077357" at bounding box center [689, 633] width 216 height 19
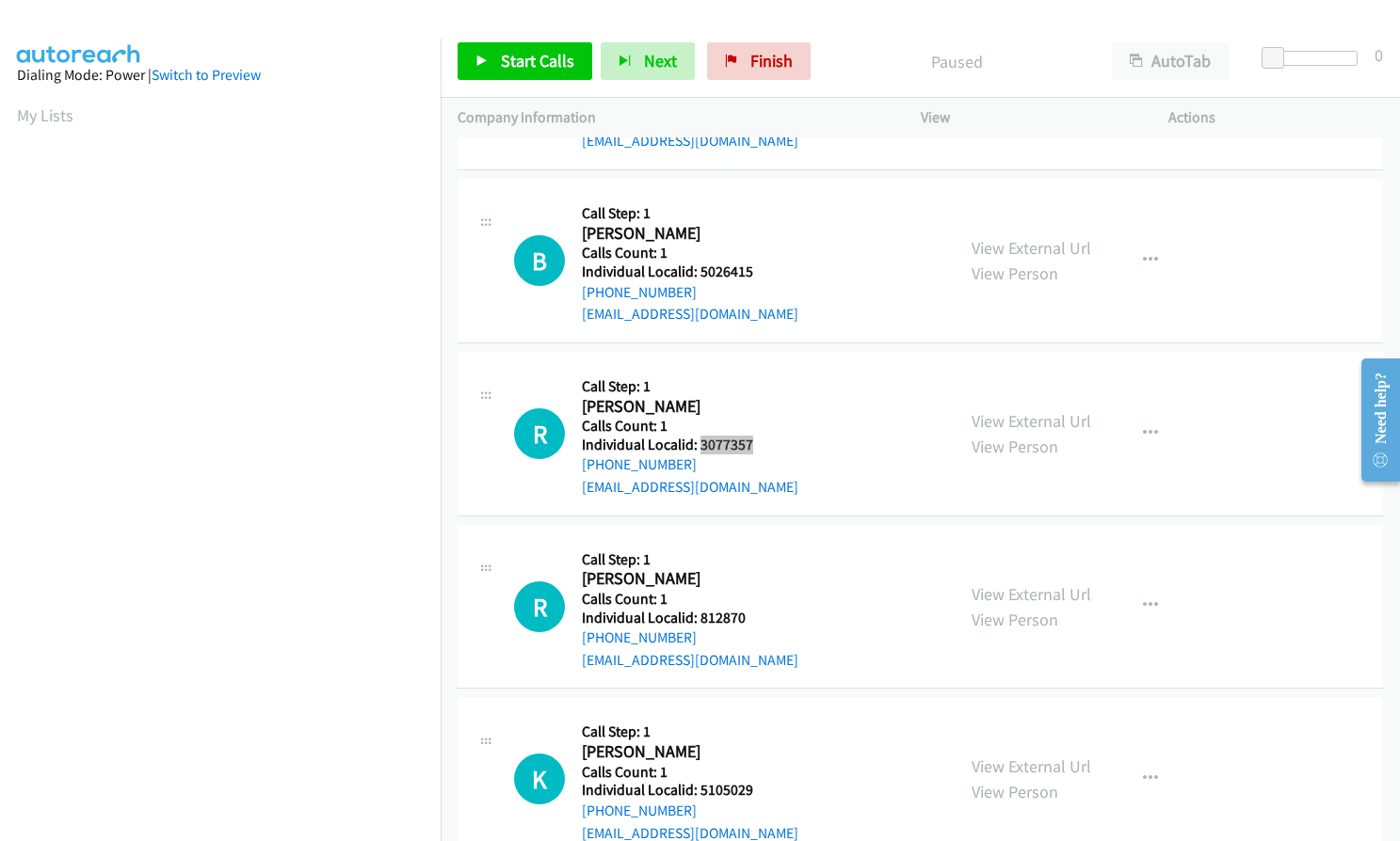
scroll to position [1693, 0]
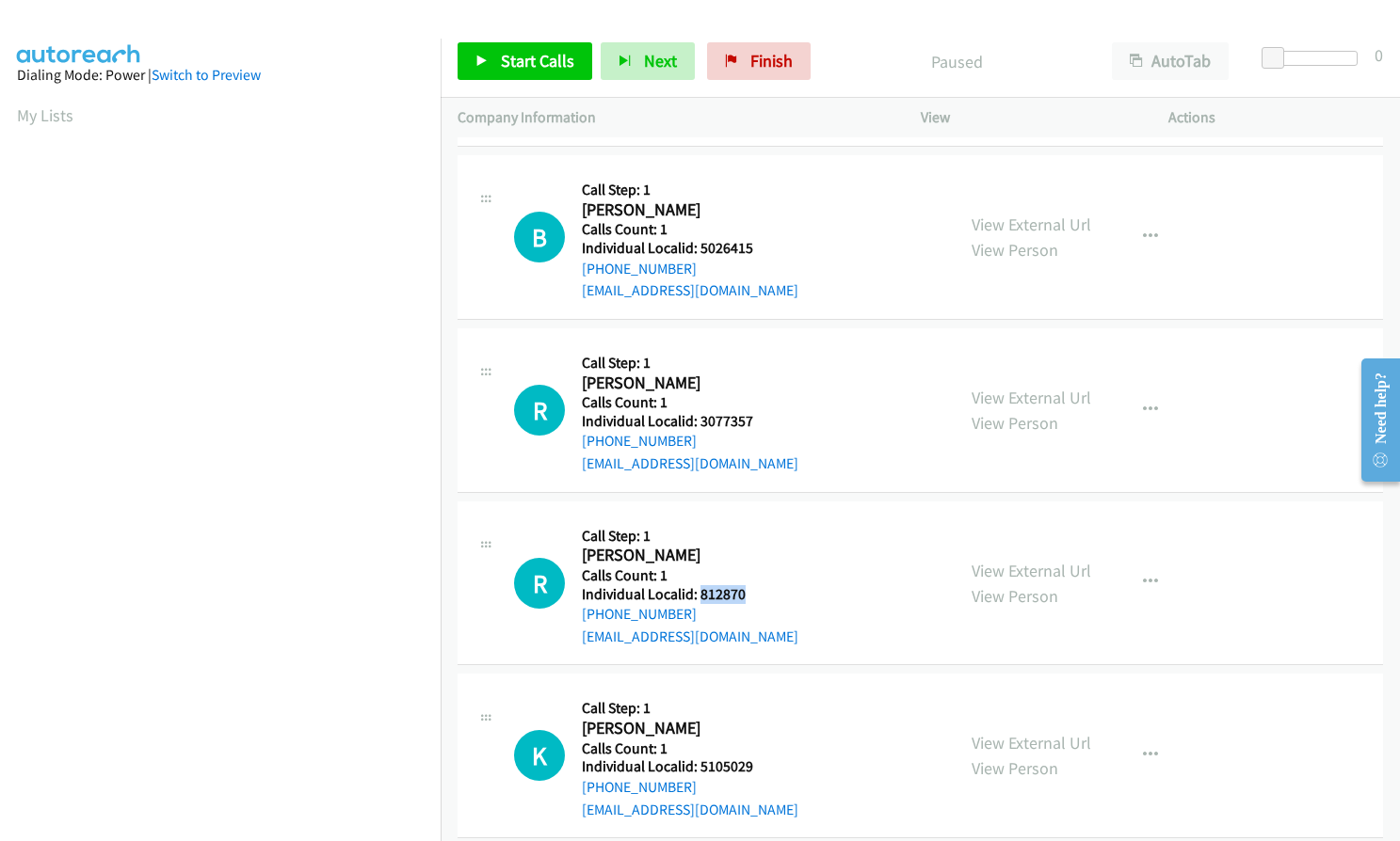
drag, startPoint x: 697, startPoint y: 594, endPoint x: 743, endPoint y: 593, distance: 46.0
click at [743, 593] on h5 "Individual Localid: 812870" at bounding box center [689, 594] width 216 height 19
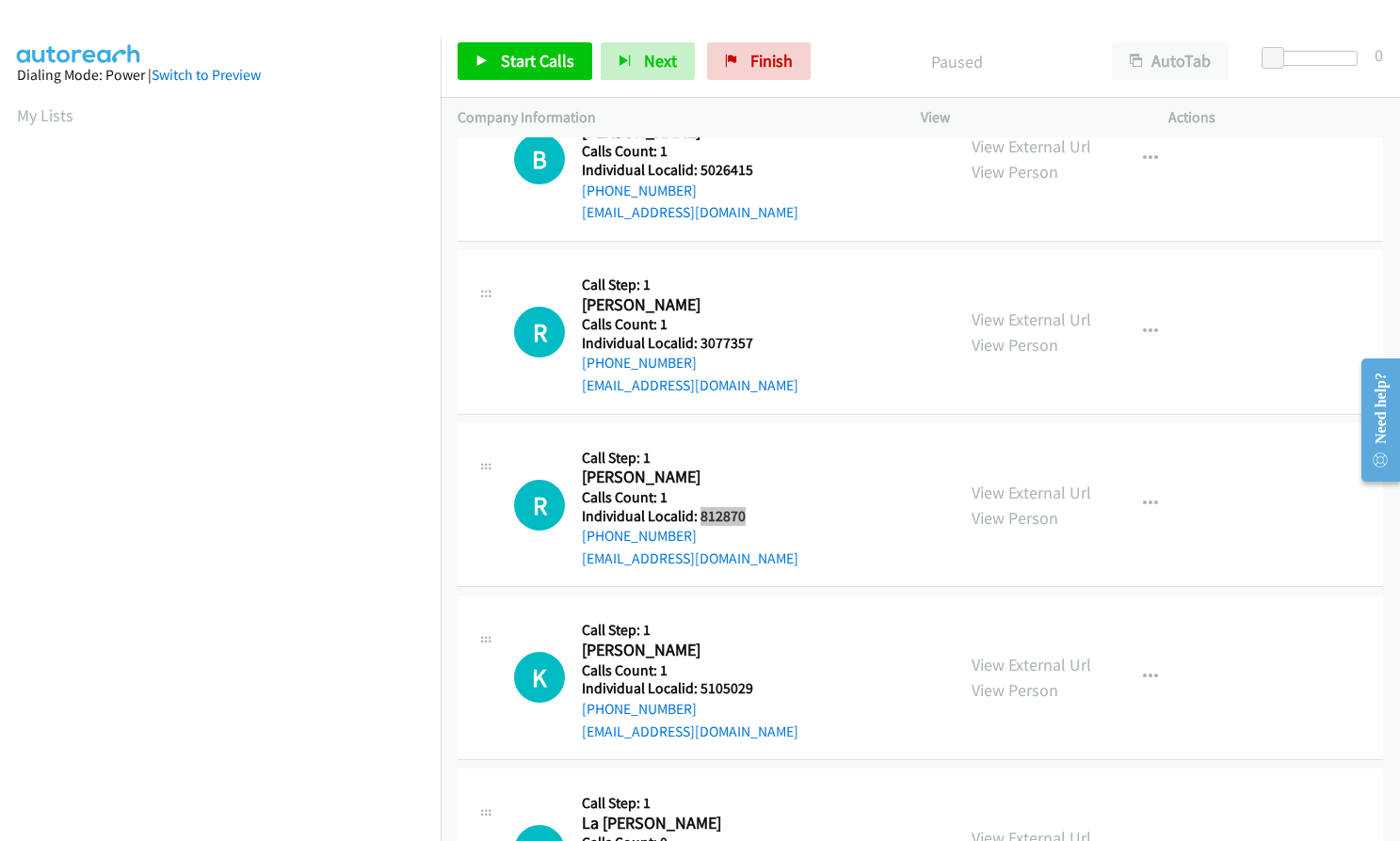
scroll to position [2023, 0]
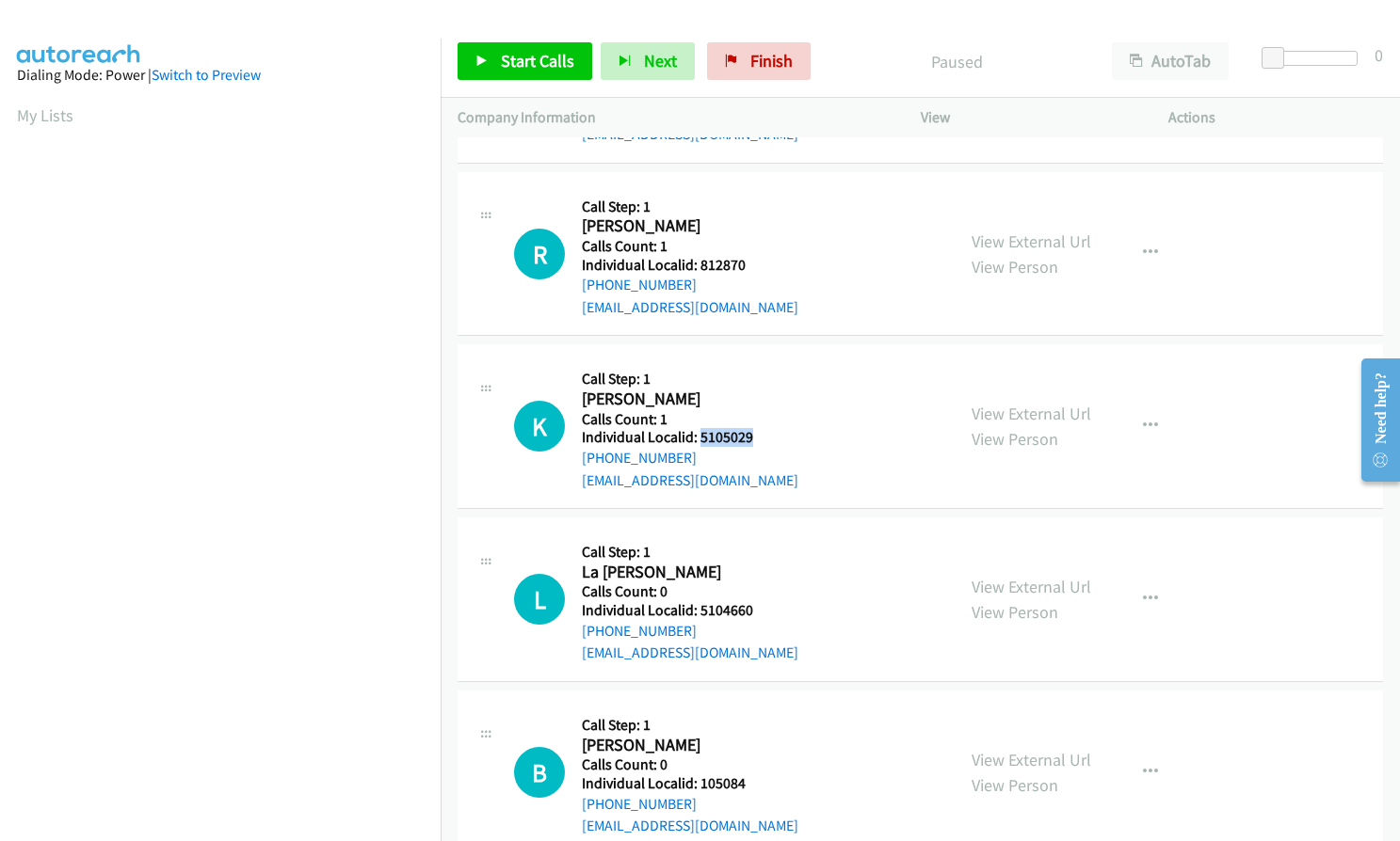
drag, startPoint x: 699, startPoint y: 439, endPoint x: 772, endPoint y: 434, distance: 73.2
click at [772, 434] on h5 "Individual Localid: 5105029" at bounding box center [689, 438] width 216 height 19
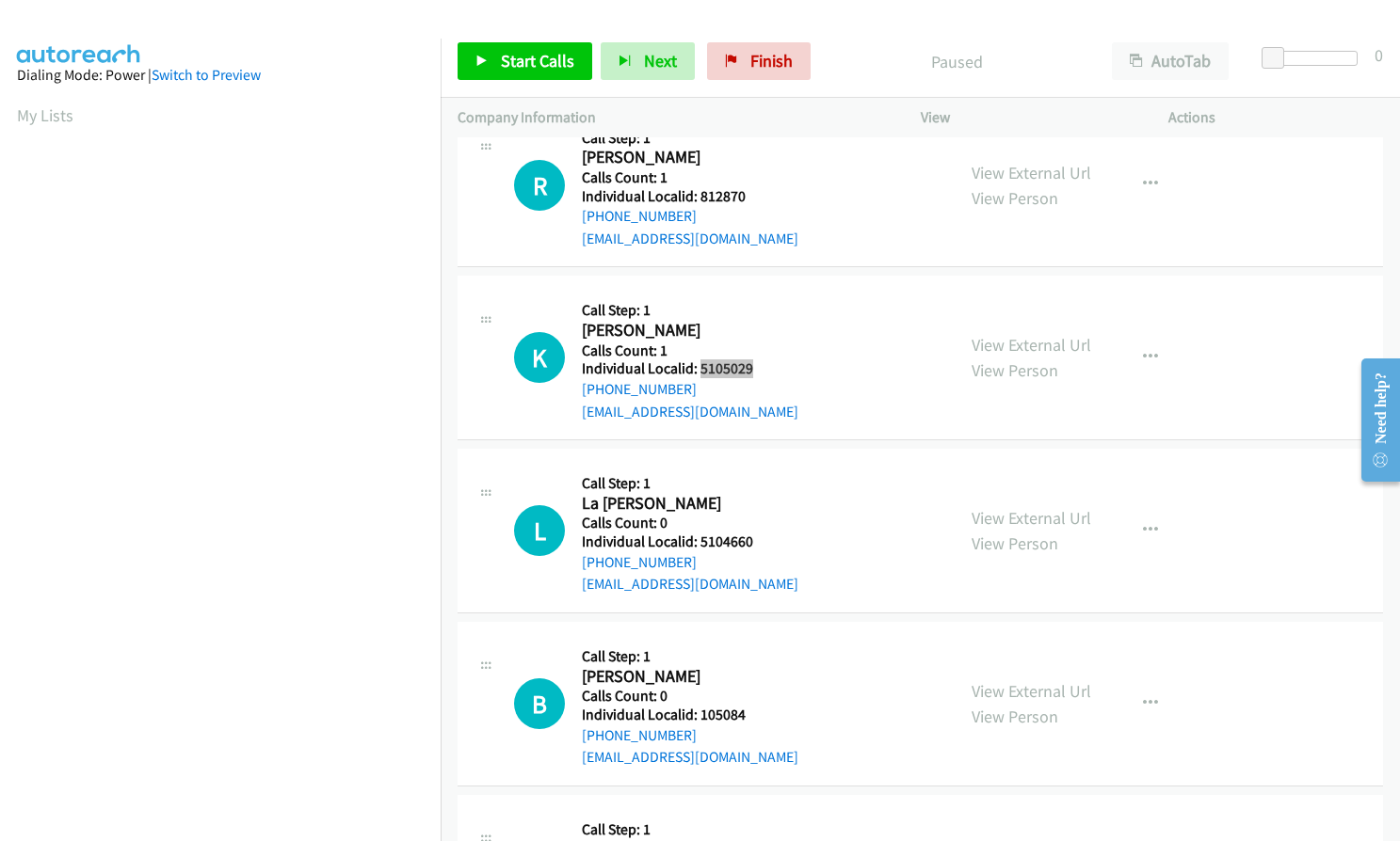
scroll to position [2093, 0]
drag, startPoint x: 698, startPoint y: 540, endPoint x: 759, endPoint y: 543, distance: 61.1
click at [759, 543] on h5 "Individual Localid: 5104660" at bounding box center [689, 541] width 216 height 19
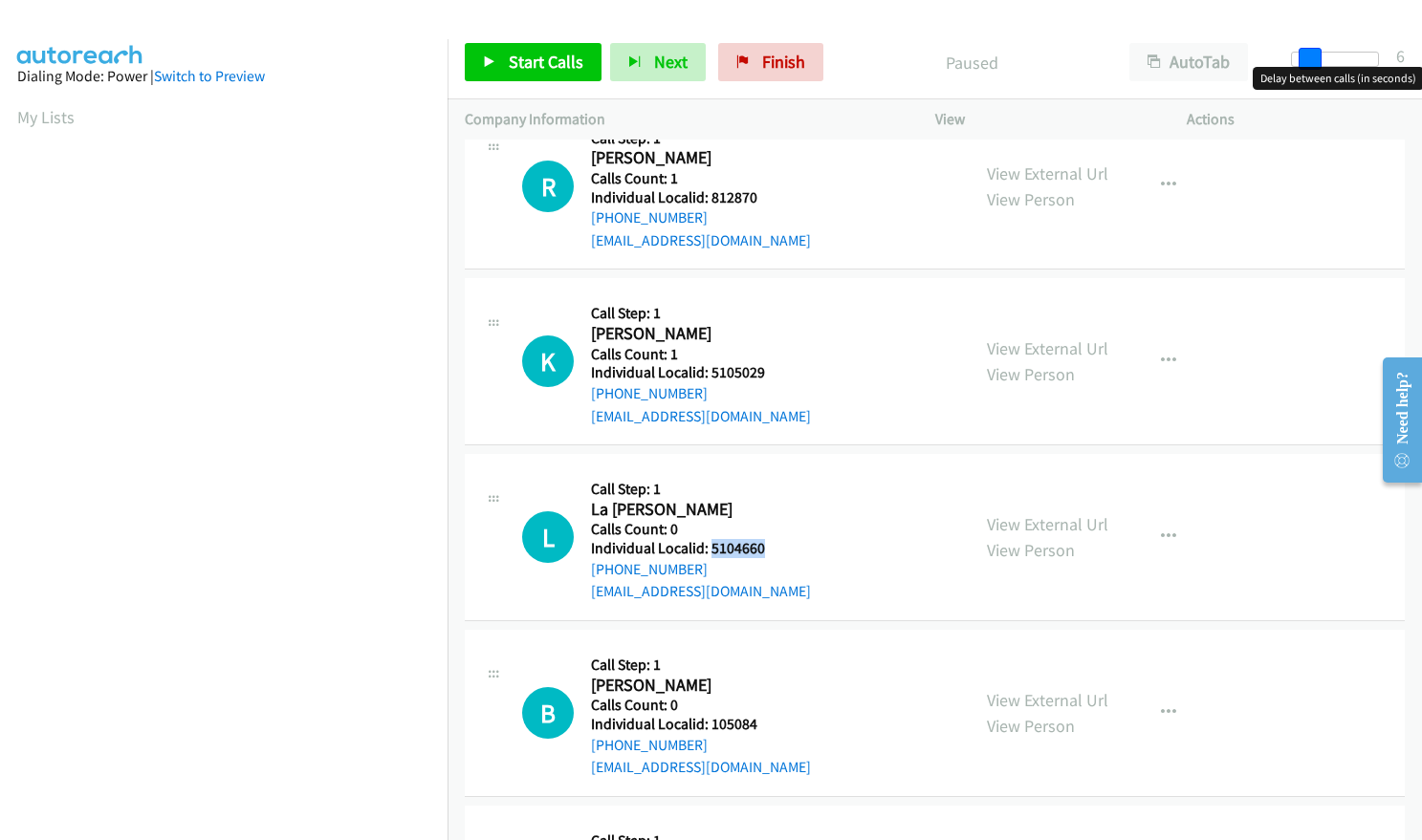
drag, startPoint x: 1289, startPoint y: 57, endPoint x: 1306, endPoint y: 56, distance: 17.0
click at [1306, 56] on span at bounding box center [1310, 60] width 23 height 23
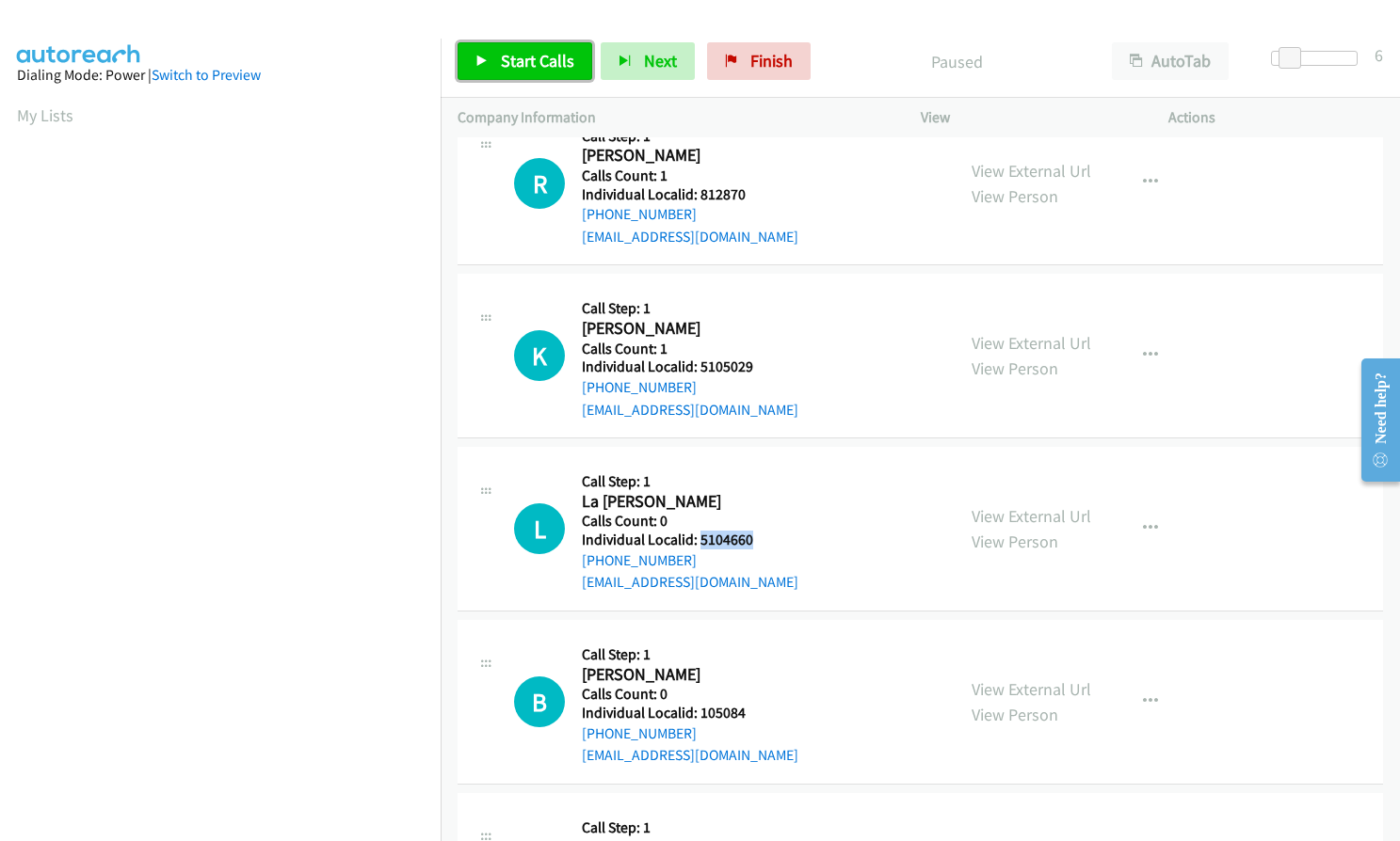
click at [506, 44] on link "Start Calls" at bounding box center [525, 61] width 134 height 38
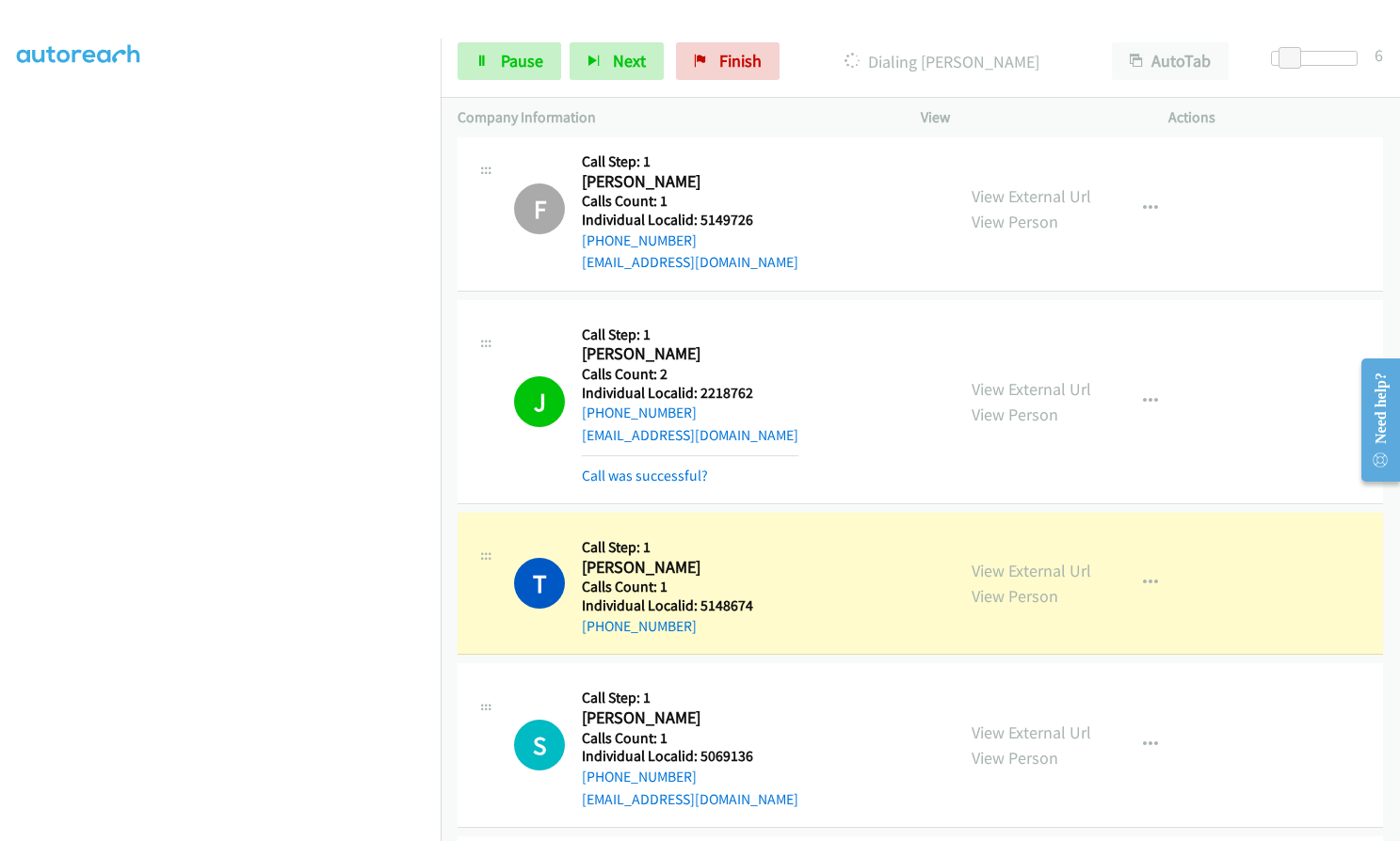
scroll to position [0, 0]
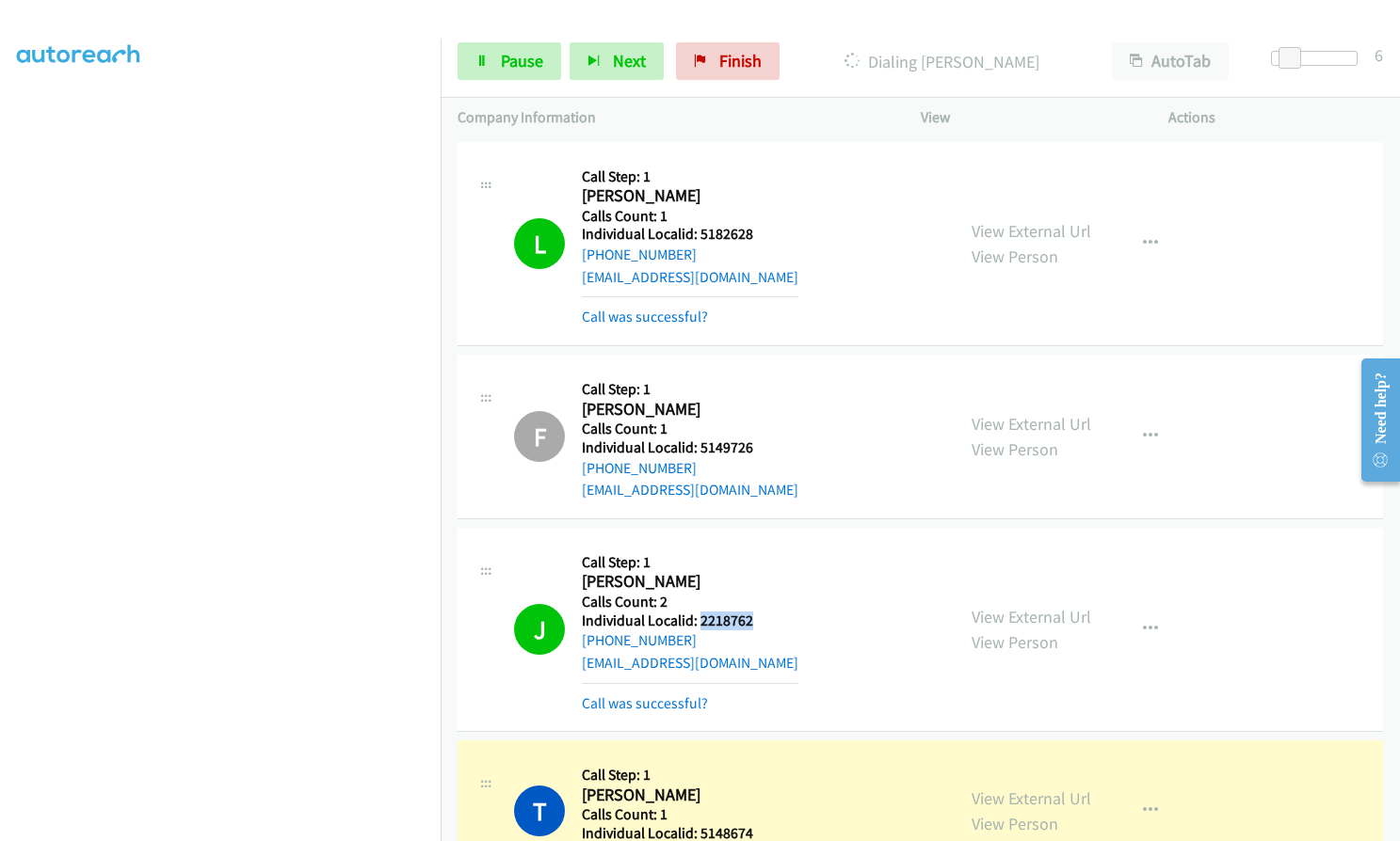
drag, startPoint x: 697, startPoint y: 615, endPoint x: 755, endPoint y: 619, distance: 58.1
click at [755, 619] on h5 "Individual Localid: 2218762" at bounding box center [689, 621] width 216 height 19
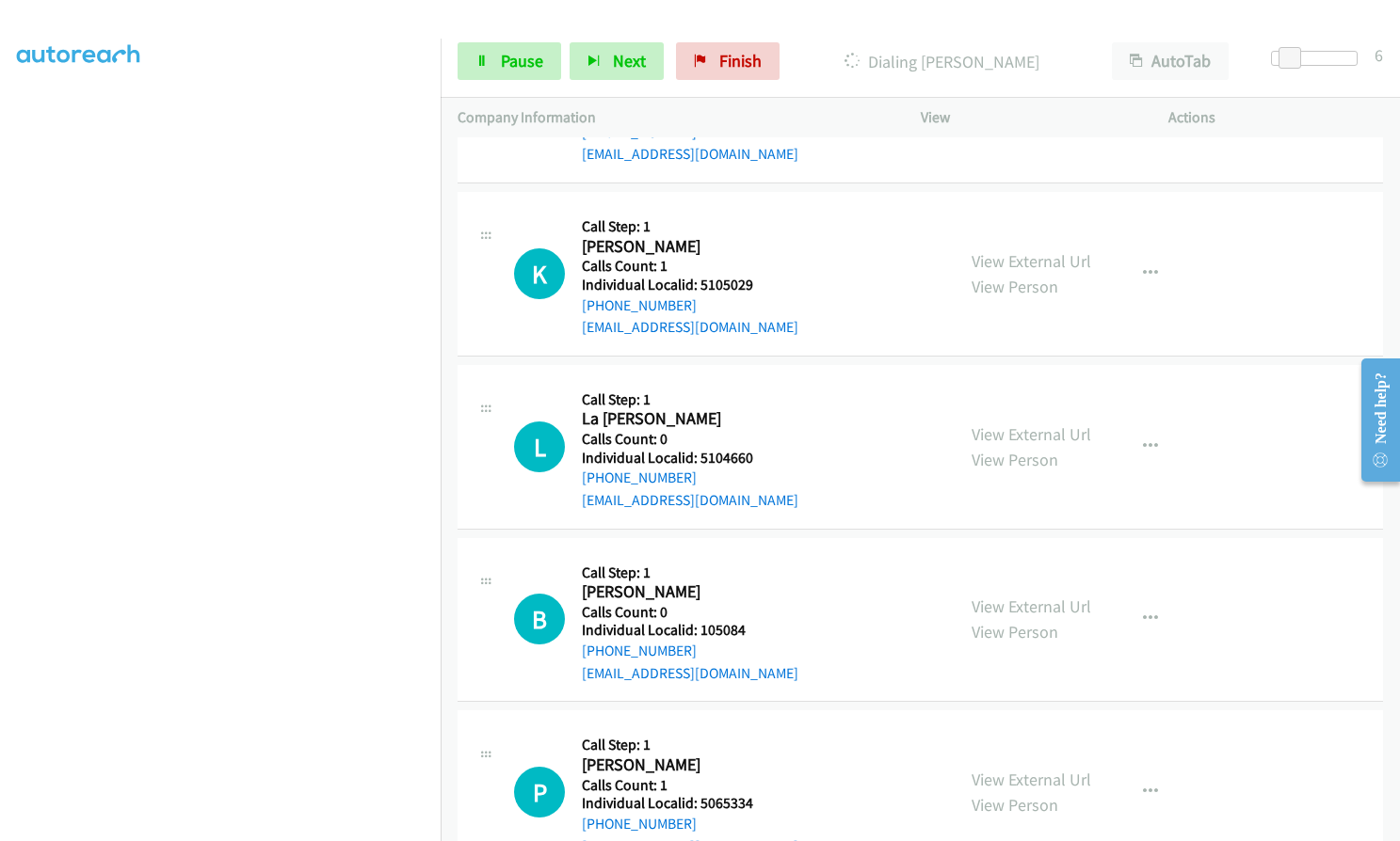
scroll to position [2352, 0]
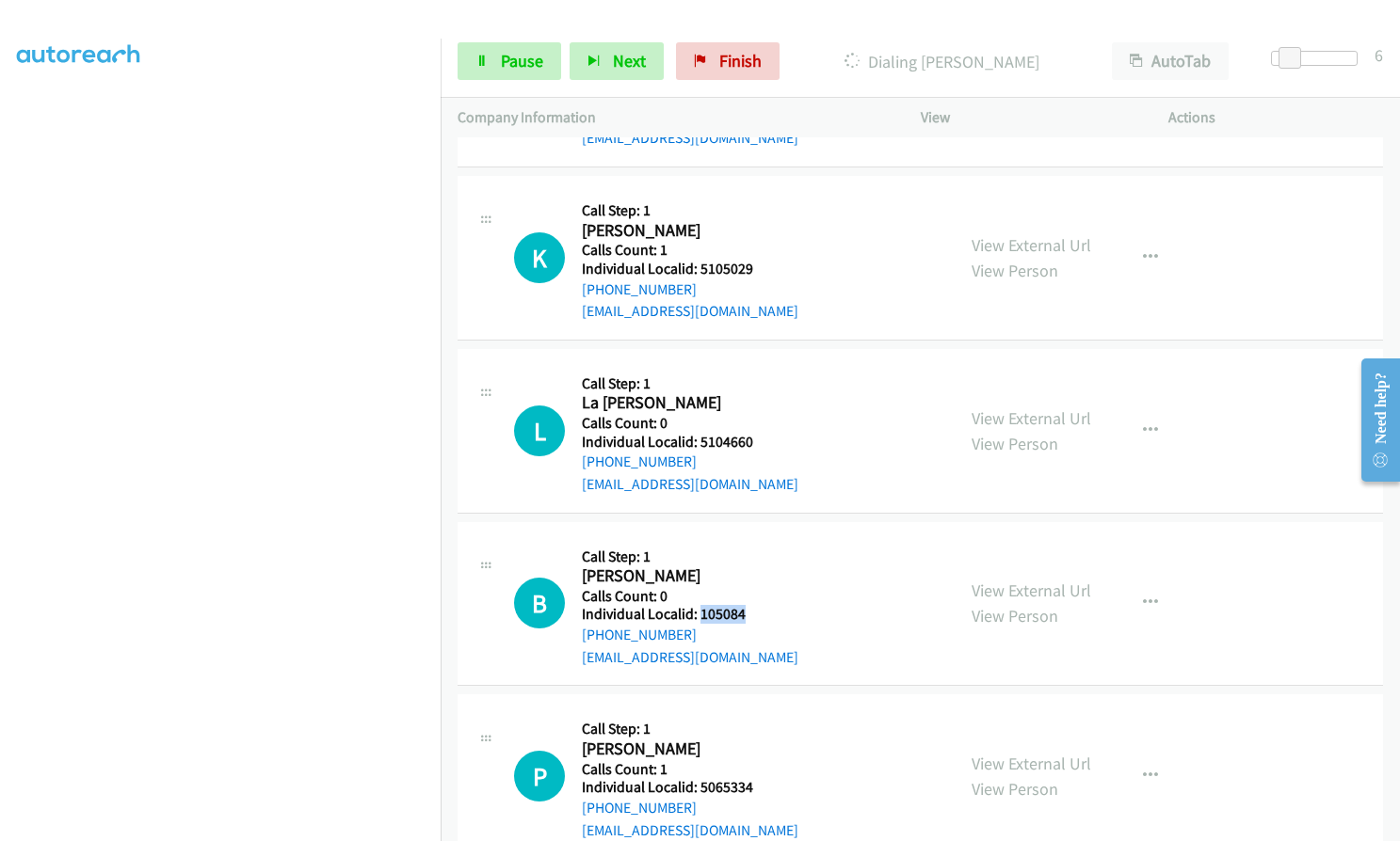
drag, startPoint x: 700, startPoint y: 614, endPoint x: 750, endPoint y: 611, distance: 50.1
click at [750, 611] on h5 "Individual Localid: 105084" at bounding box center [689, 614] width 216 height 19
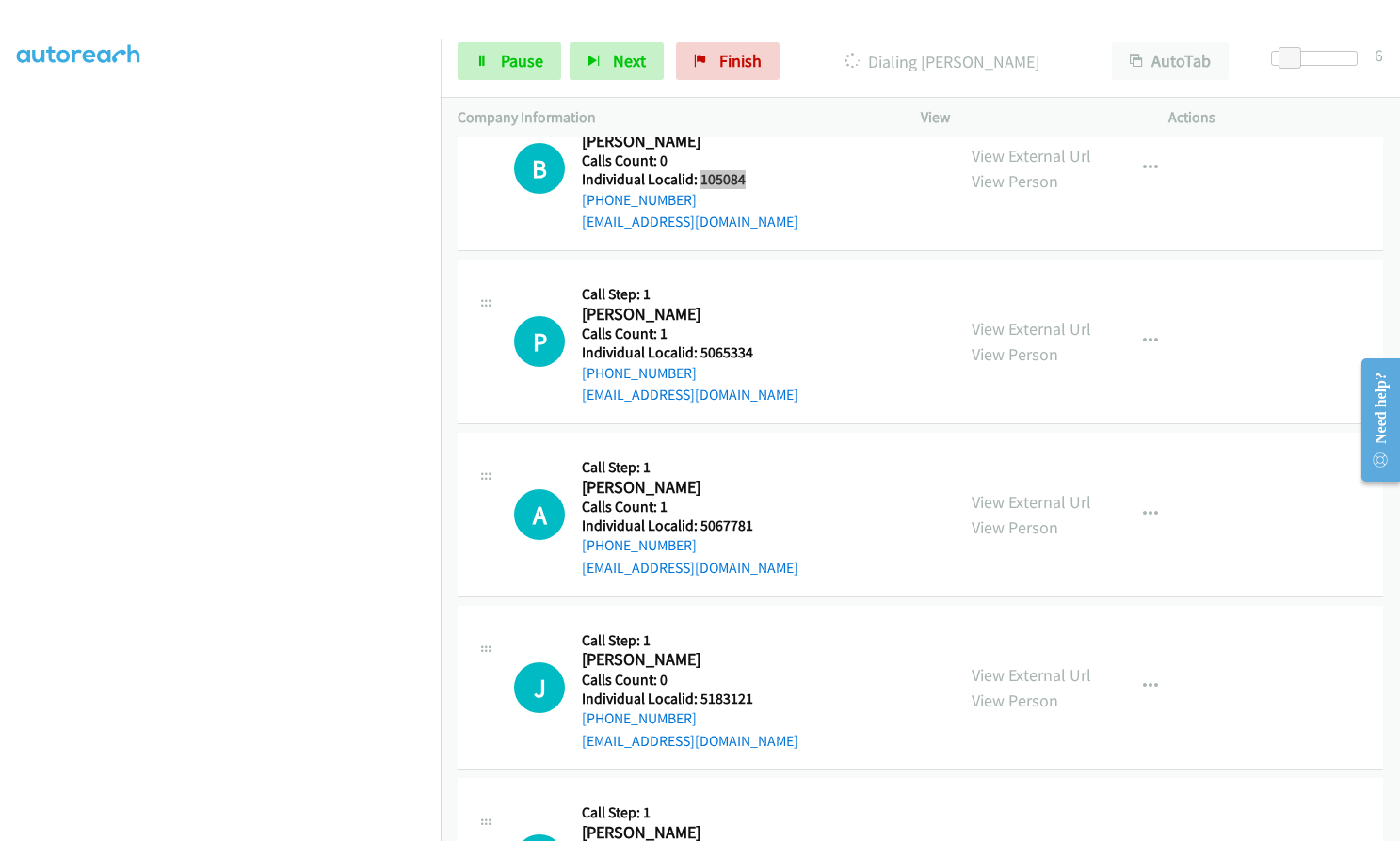
scroll to position [2840, 0]
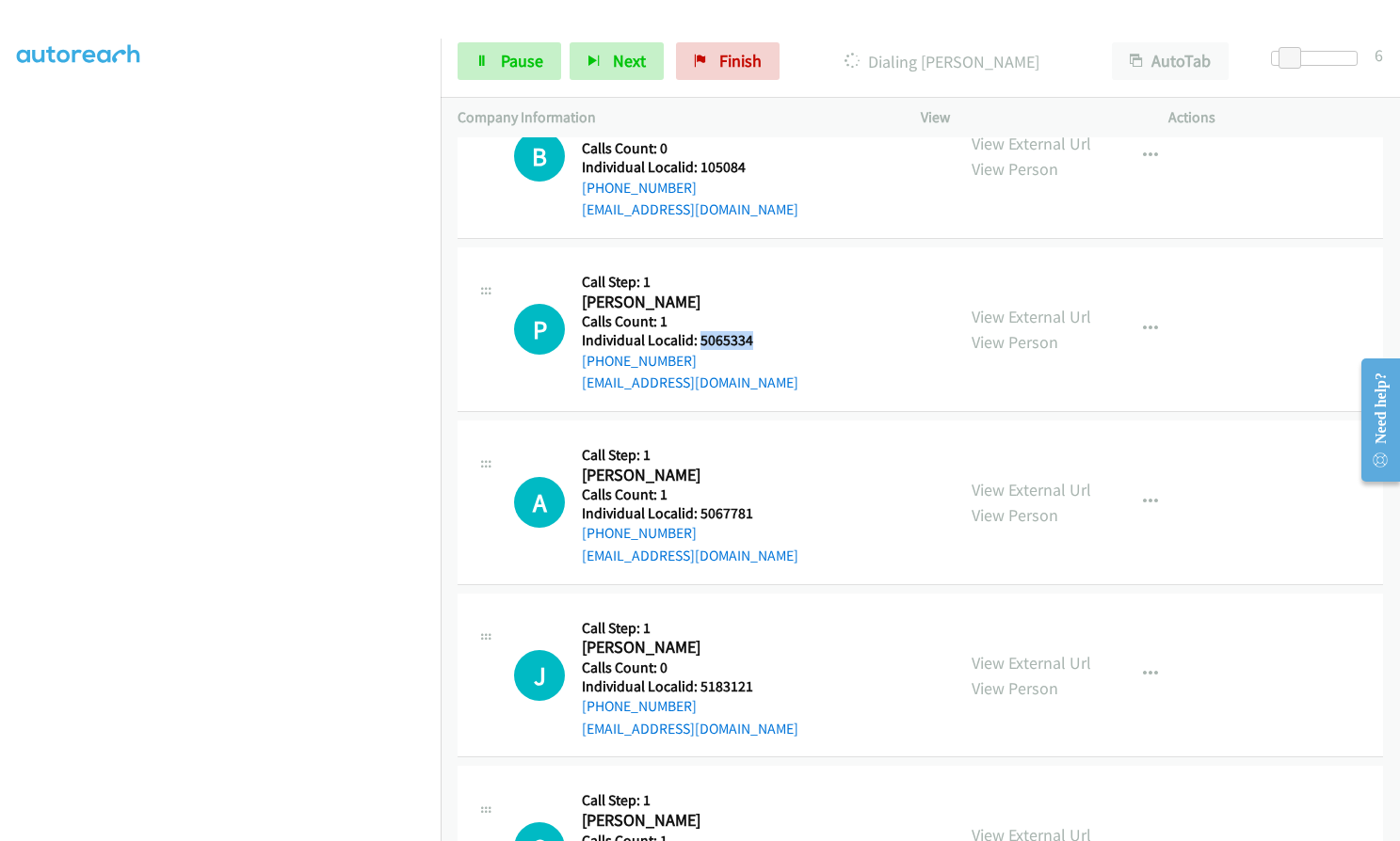
drag, startPoint x: 699, startPoint y: 342, endPoint x: 767, endPoint y: 341, distance: 68.0
click at [767, 341] on h5 "Individual Localid: 5065334" at bounding box center [689, 340] width 216 height 19
drag, startPoint x: 700, startPoint y: 511, endPoint x: 761, endPoint y: 509, distance: 61.0
click at [761, 509] on h5 "Individual Localid: 5067781" at bounding box center [689, 514] width 216 height 19
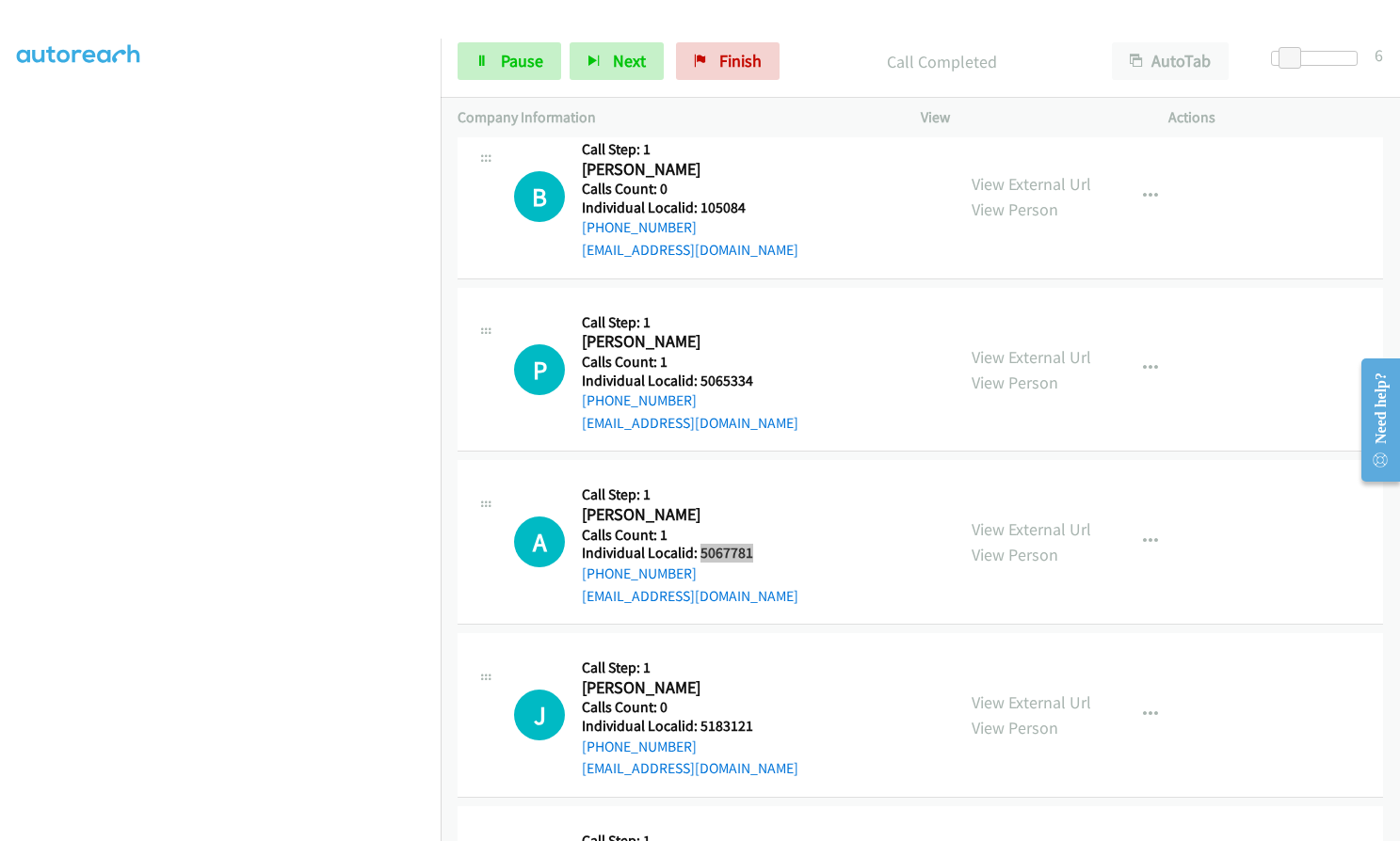
scroll to position [2880, 0]
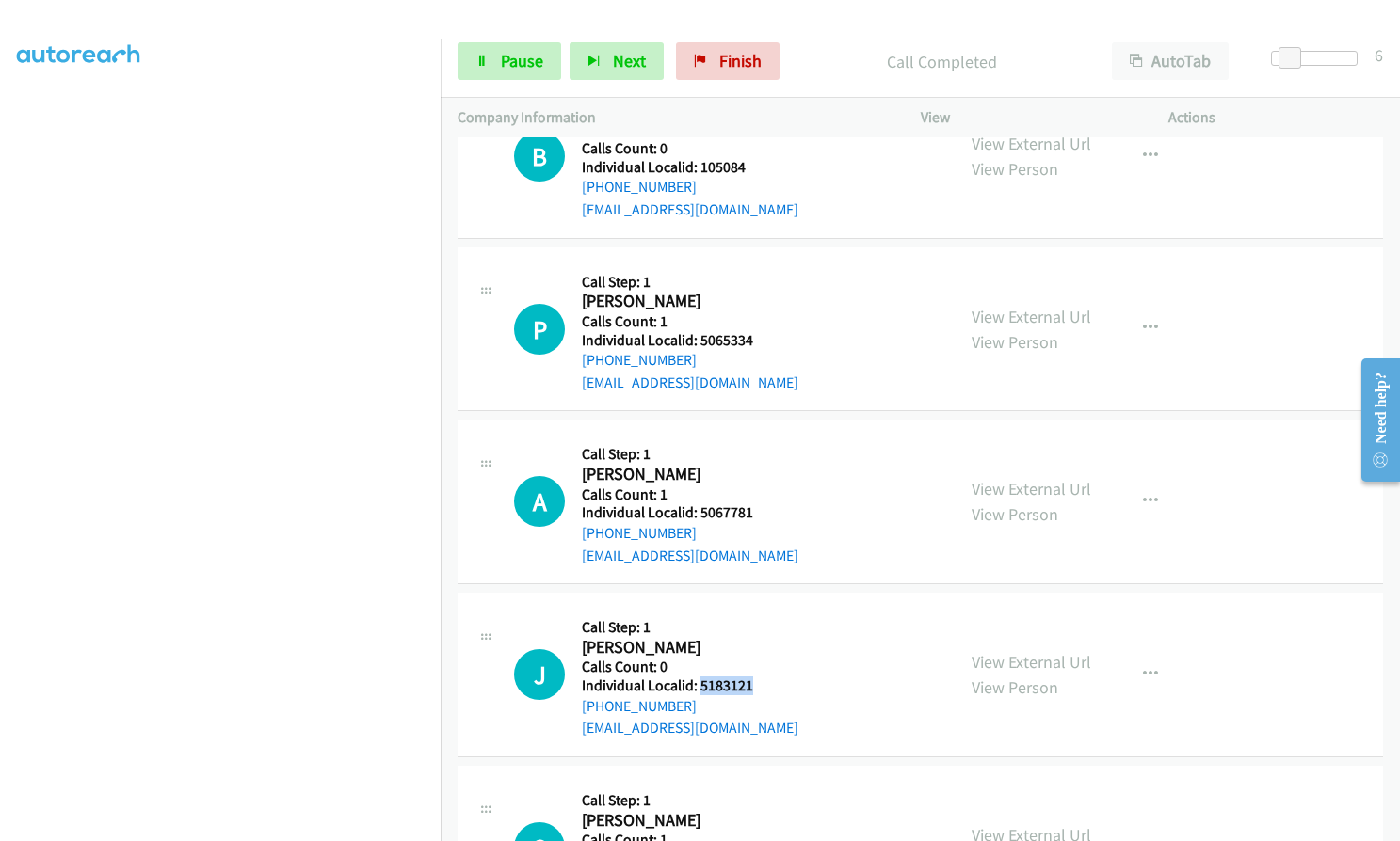
drag, startPoint x: 699, startPoint y: 682, endPoint x: 765, endPoint y: 680, distance: 66.0
click at [765, 680] on h5 "Individual Localid: 5183121" at bounding box center [689, 686] width 216 height 19
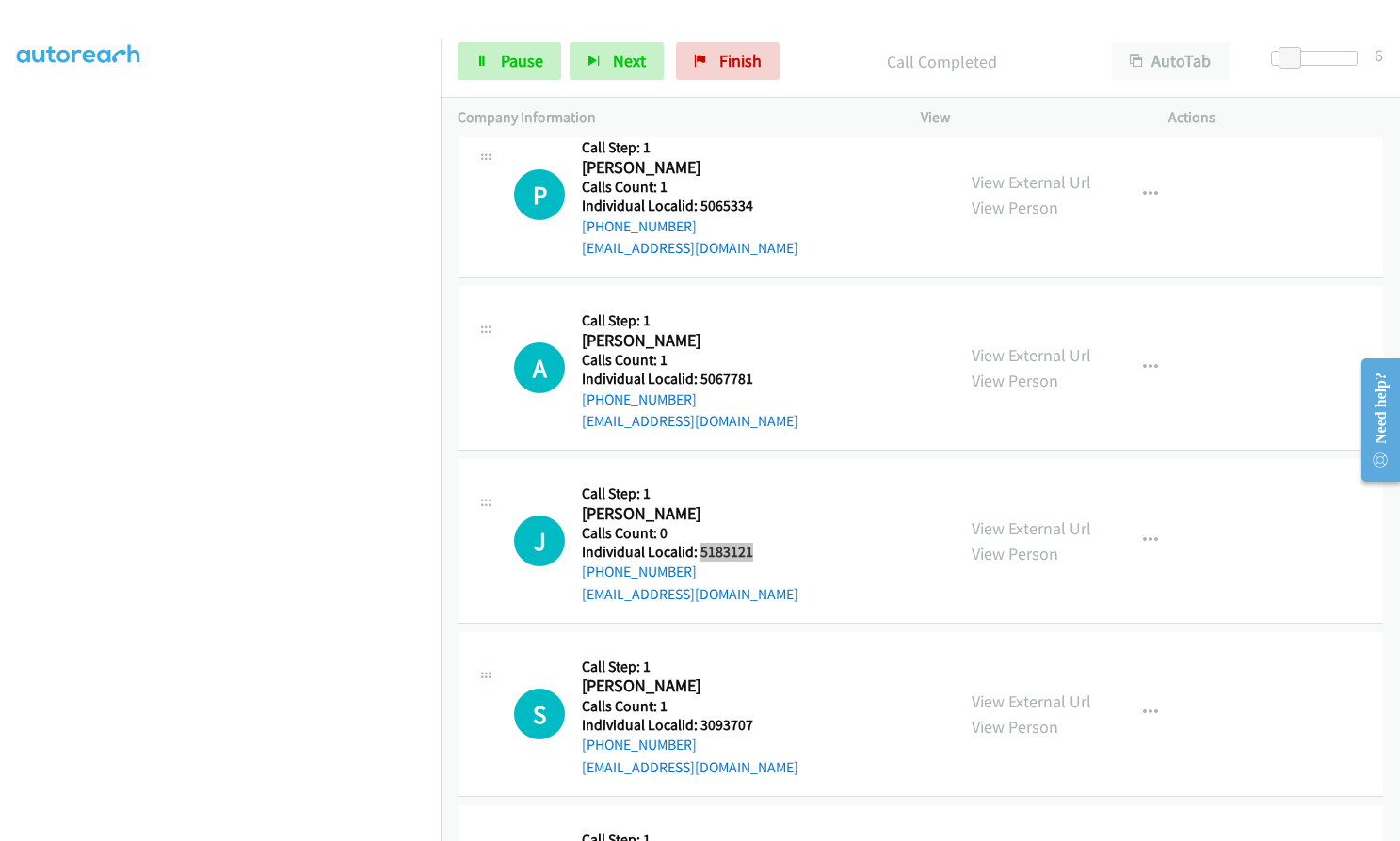
scroll to position [3068, 0]
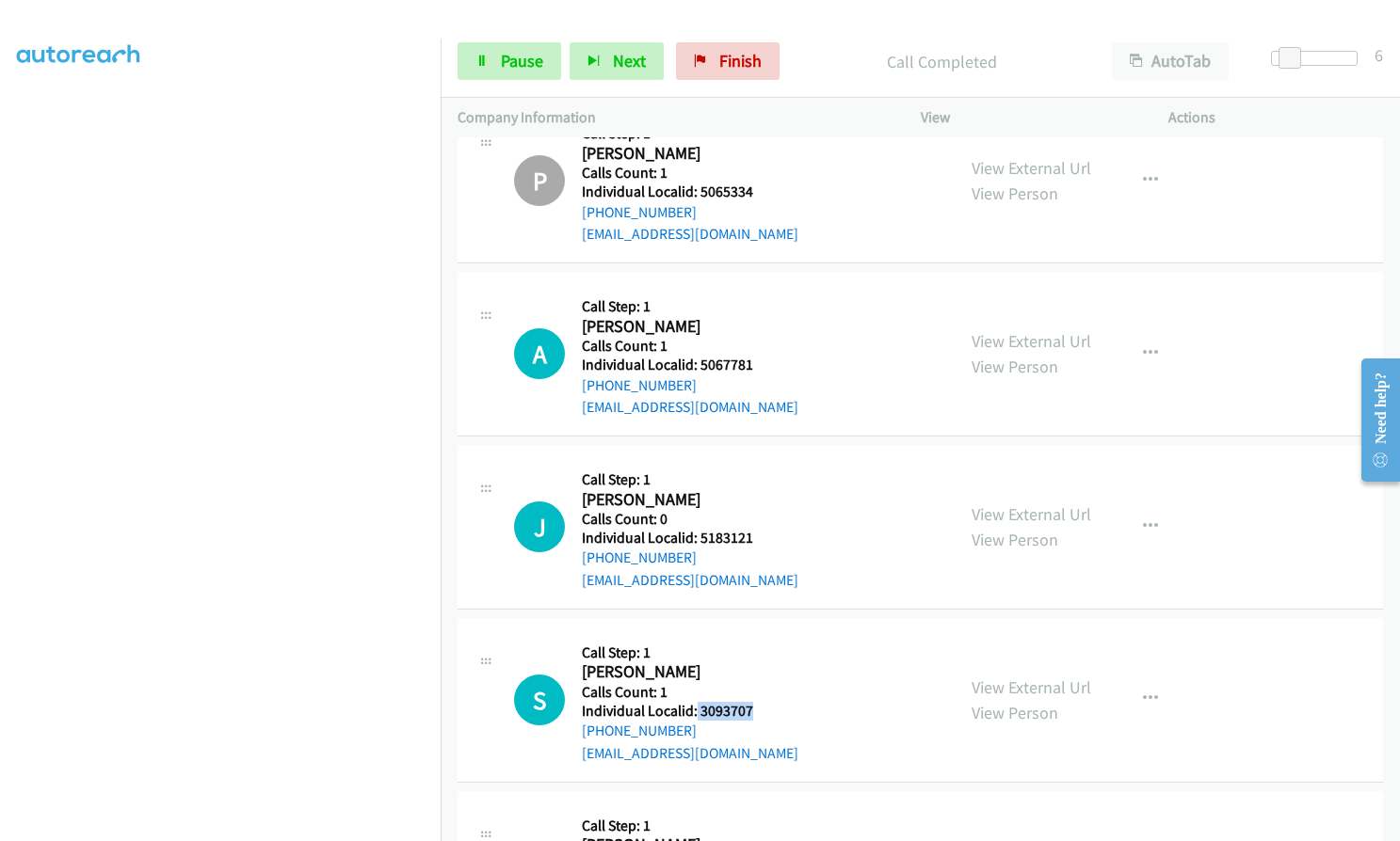
drag, startPoint x: 695, startPoint y: 713, endPoint x: 771, endPoint y: 710, distance: 76.1
click at [771, 710] on h5 "Individual Localid: 3093707" at bounding box center [689, 712] width 216 height 19
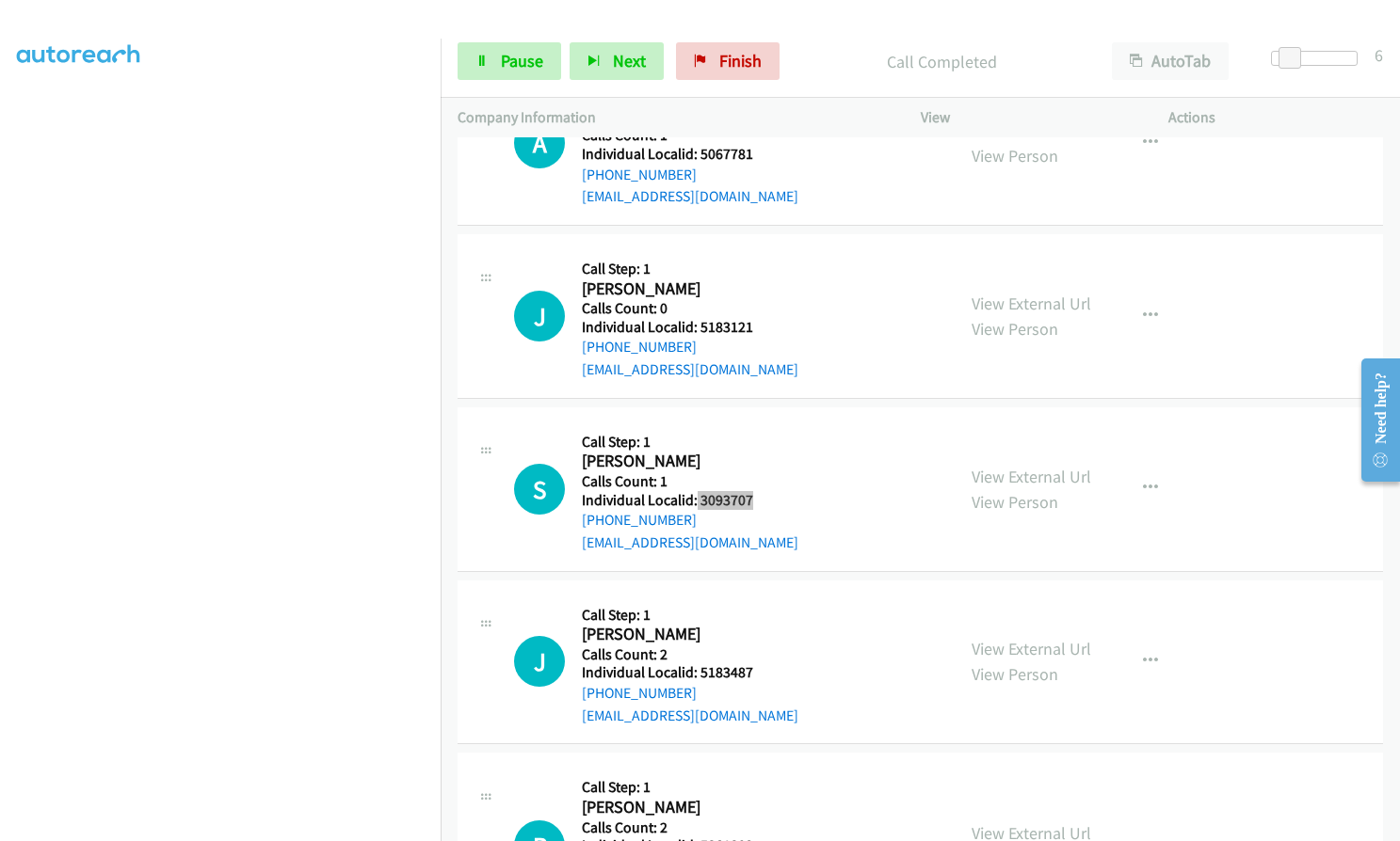
scroll to position [3280, 0]
drag, startPoint x: 699, startPoint y: 672, endPoint x: 754, endPoint y: 671, distance: 55.0
click at [754, 671] on h5 "Individual Localid: 5183487" at bounding box center [689, 672] width 216 height 19
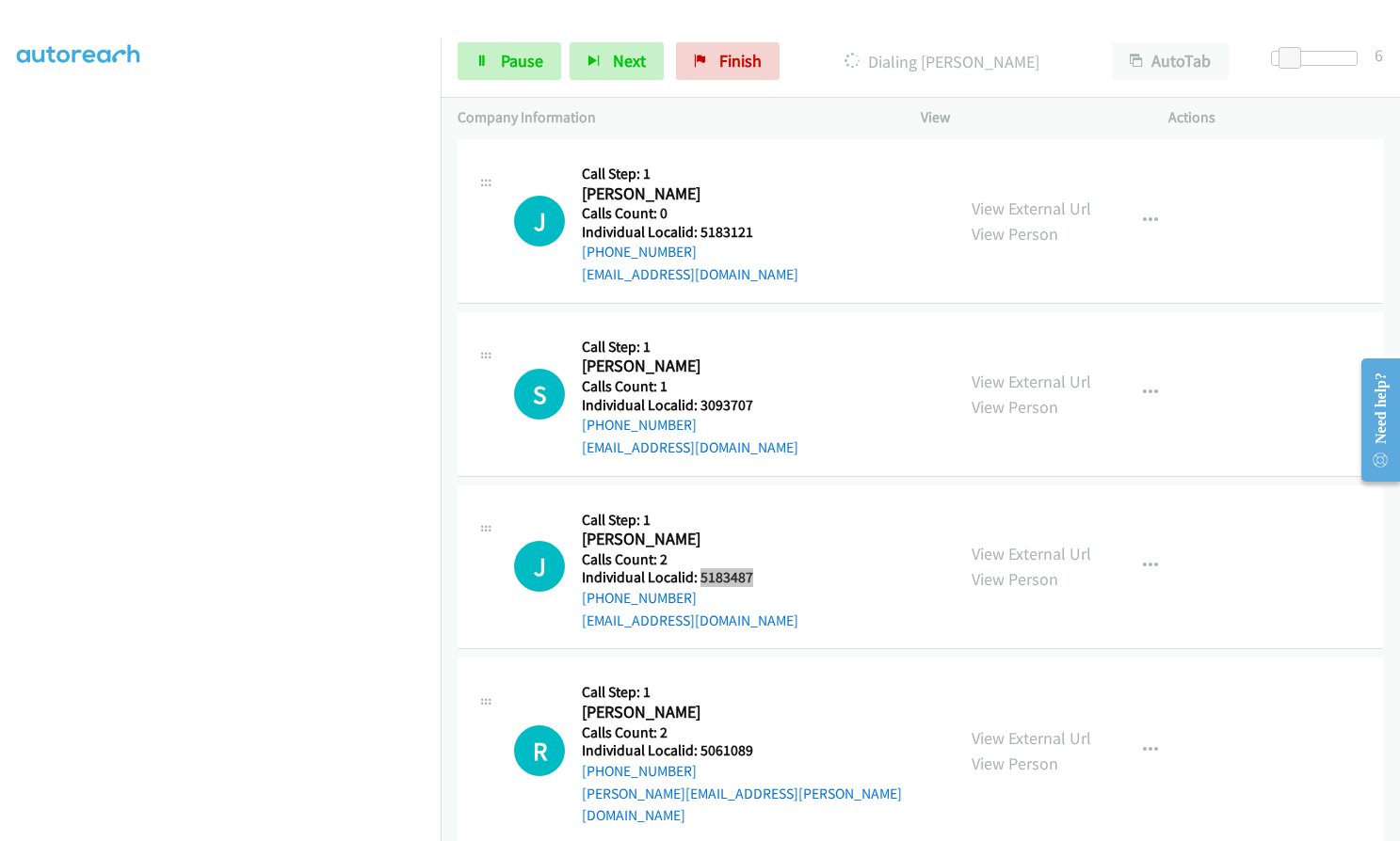
scroll to position [3397, 0]
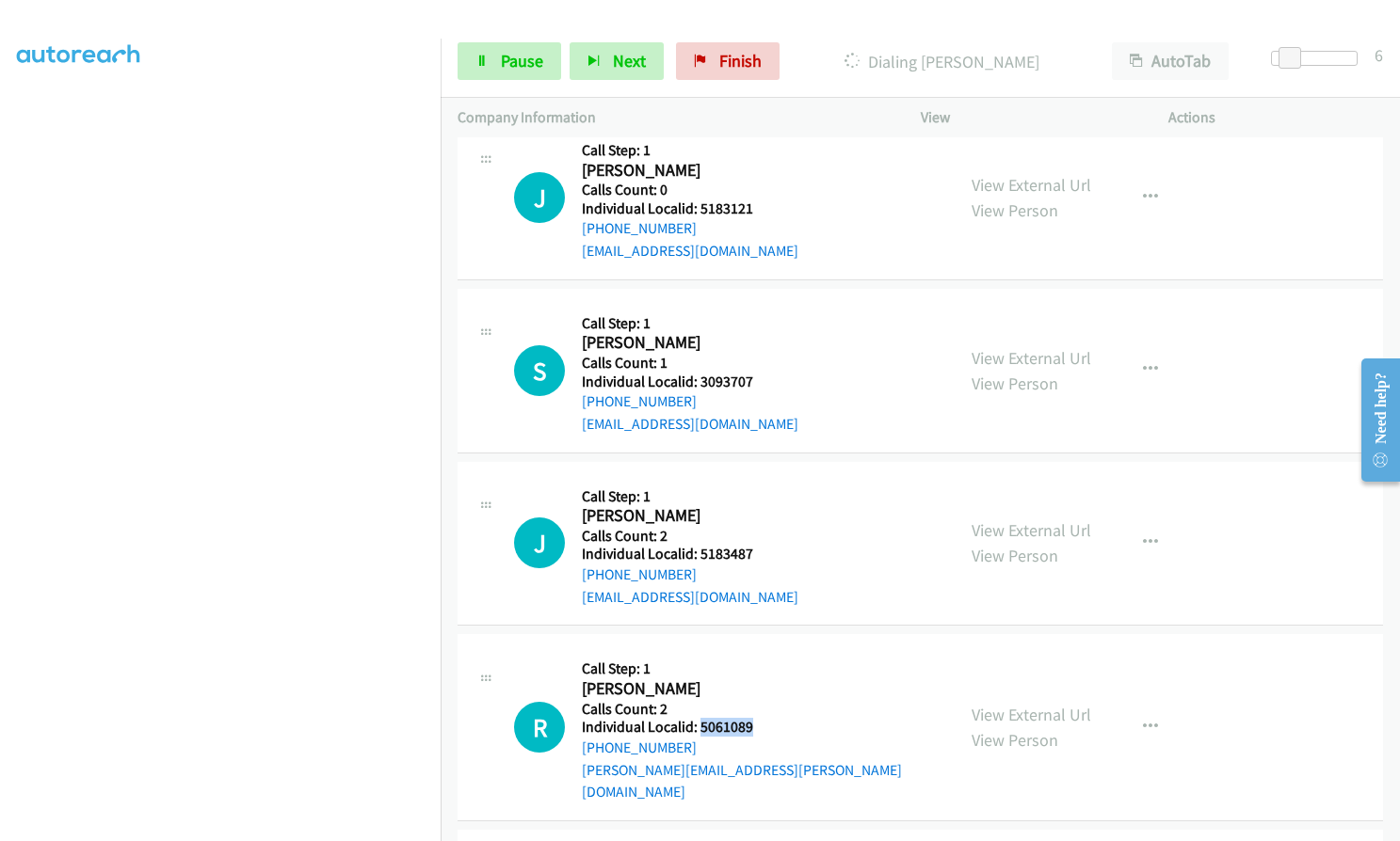
drag, startPoint x: 698, startPoint y: 726, endPoint x: 753, endPoint y: 722, distance: 55.1
click at [753, 722] on h5 "Individual Localid: 5061089" at bounding box center [759, 728] width 355 height 19
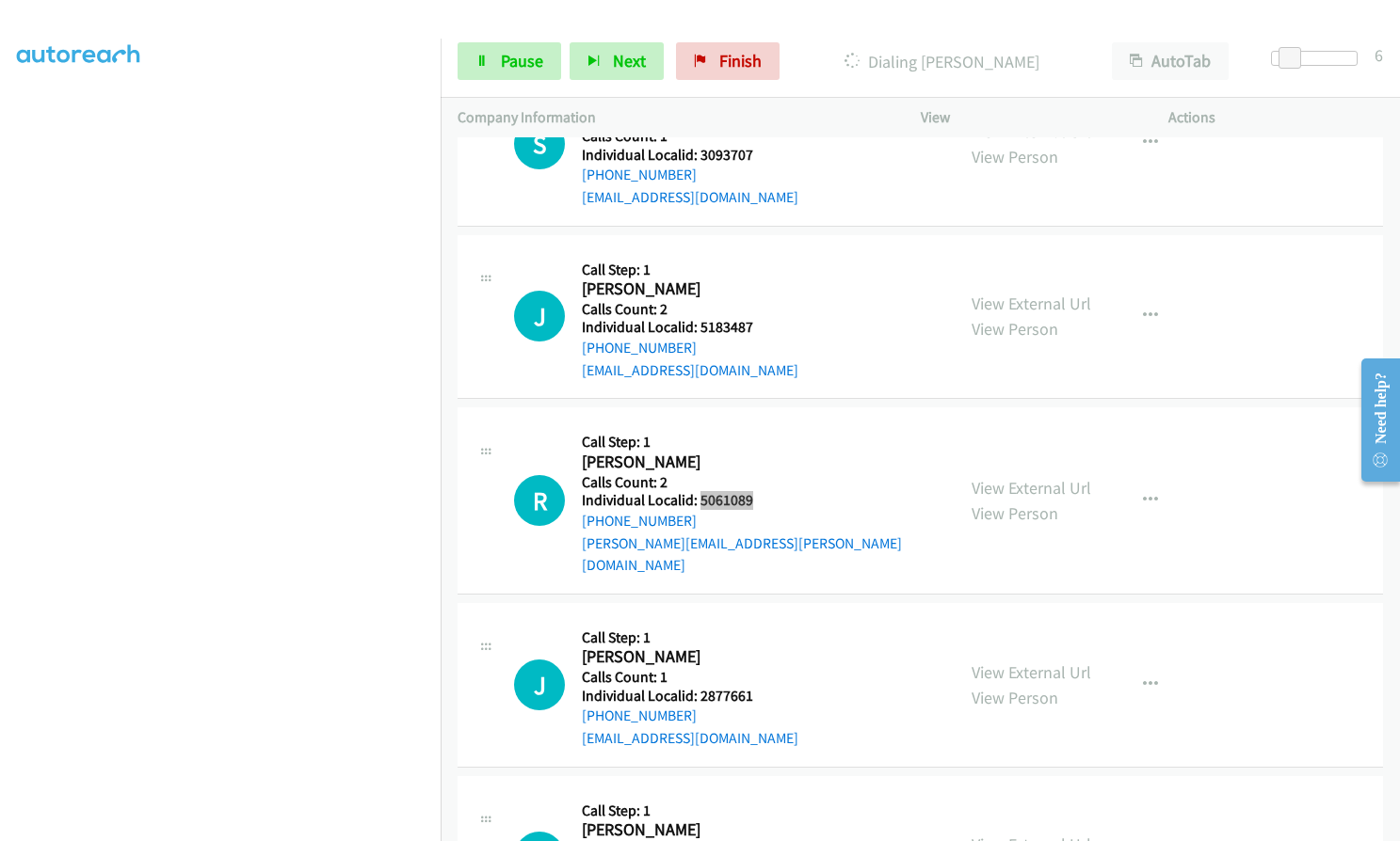
scroll to position [3703, 0]
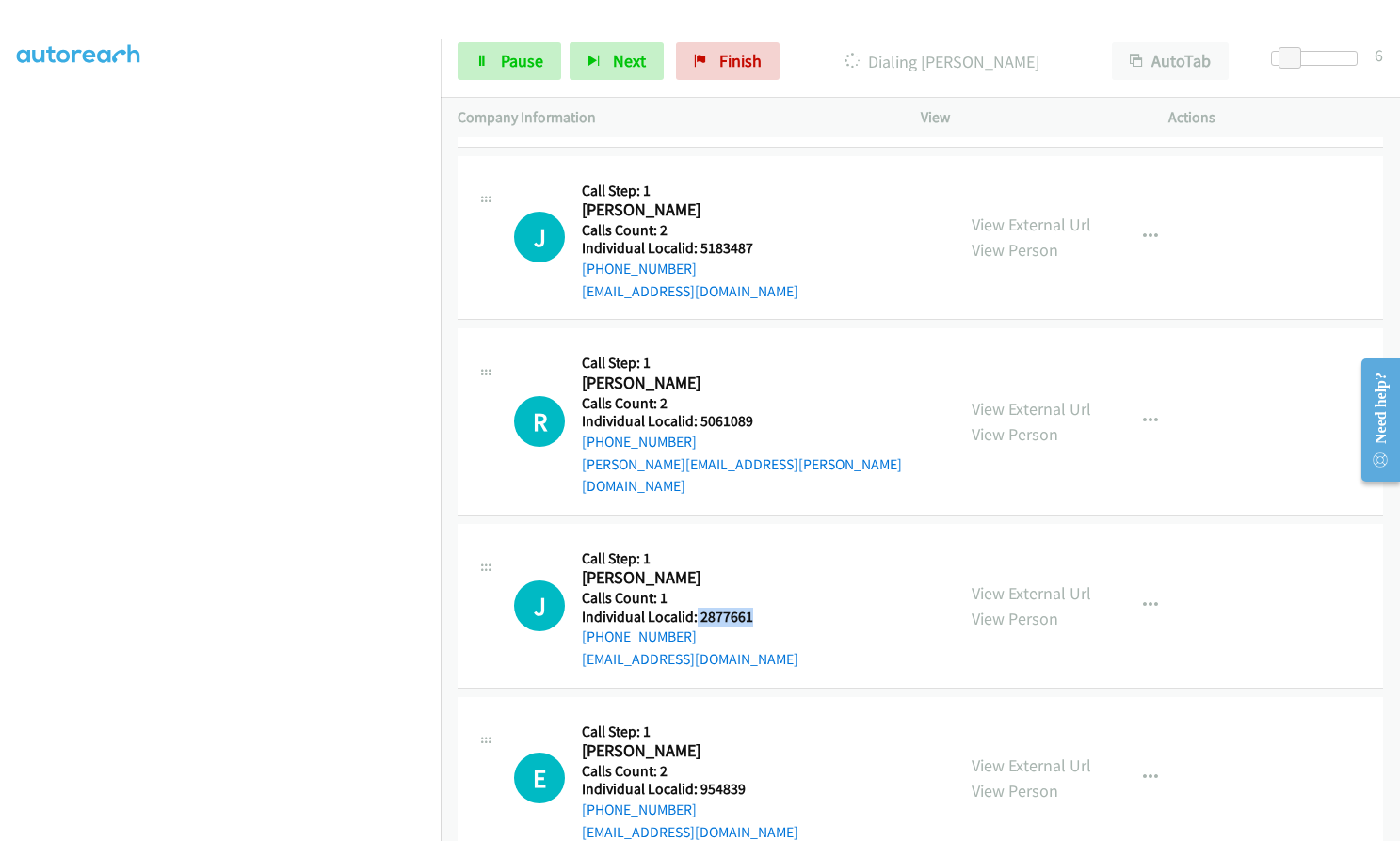
drag, startPoint x: 695, startPoint y: 599, endPoint x: 762, endPoint y: 597, distance: 67.0
click at [762, 608] on h5 "Individual Localid: 2877661" at bounding box center [689, 617] width 216 height 19
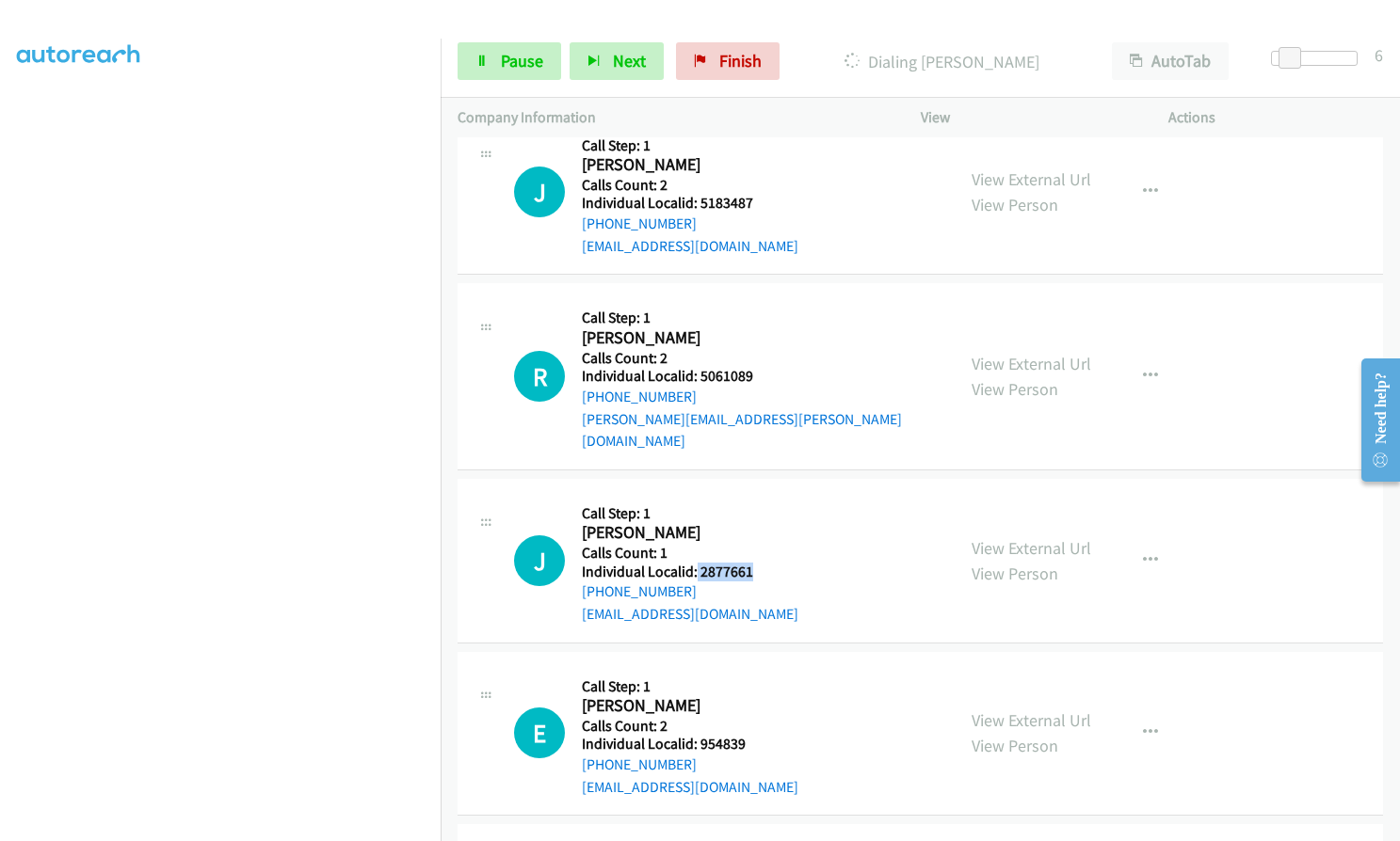
scroll to position [3868, 0]
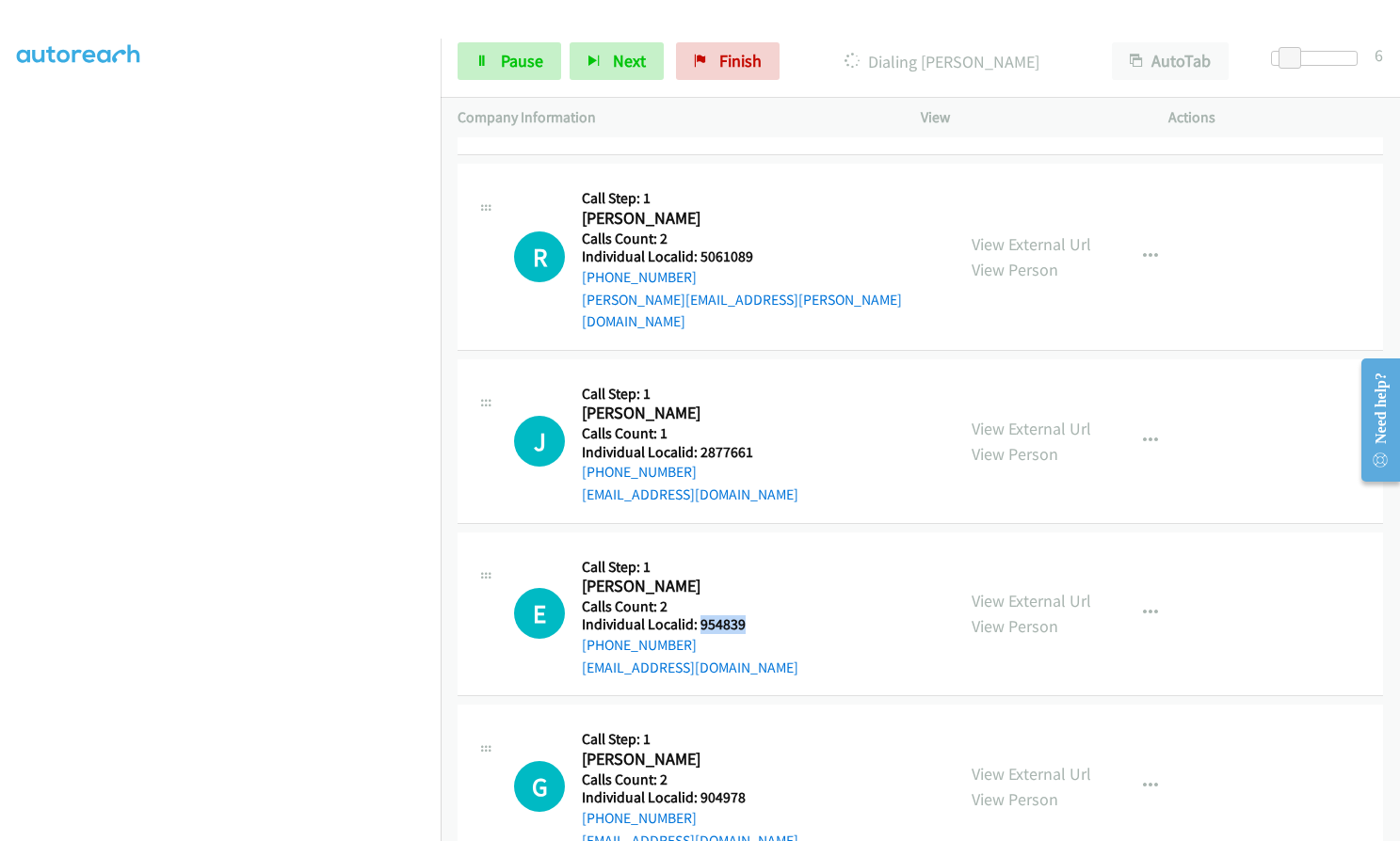
drag, startPoint x: 699, startPoint y: 601, endPoint x: 749, endPoint y: 597, distance: 50.2
click at [749, 615] on h5 "Individual Localid: 954839" at bounding box center [689, 625] width 216 height 19
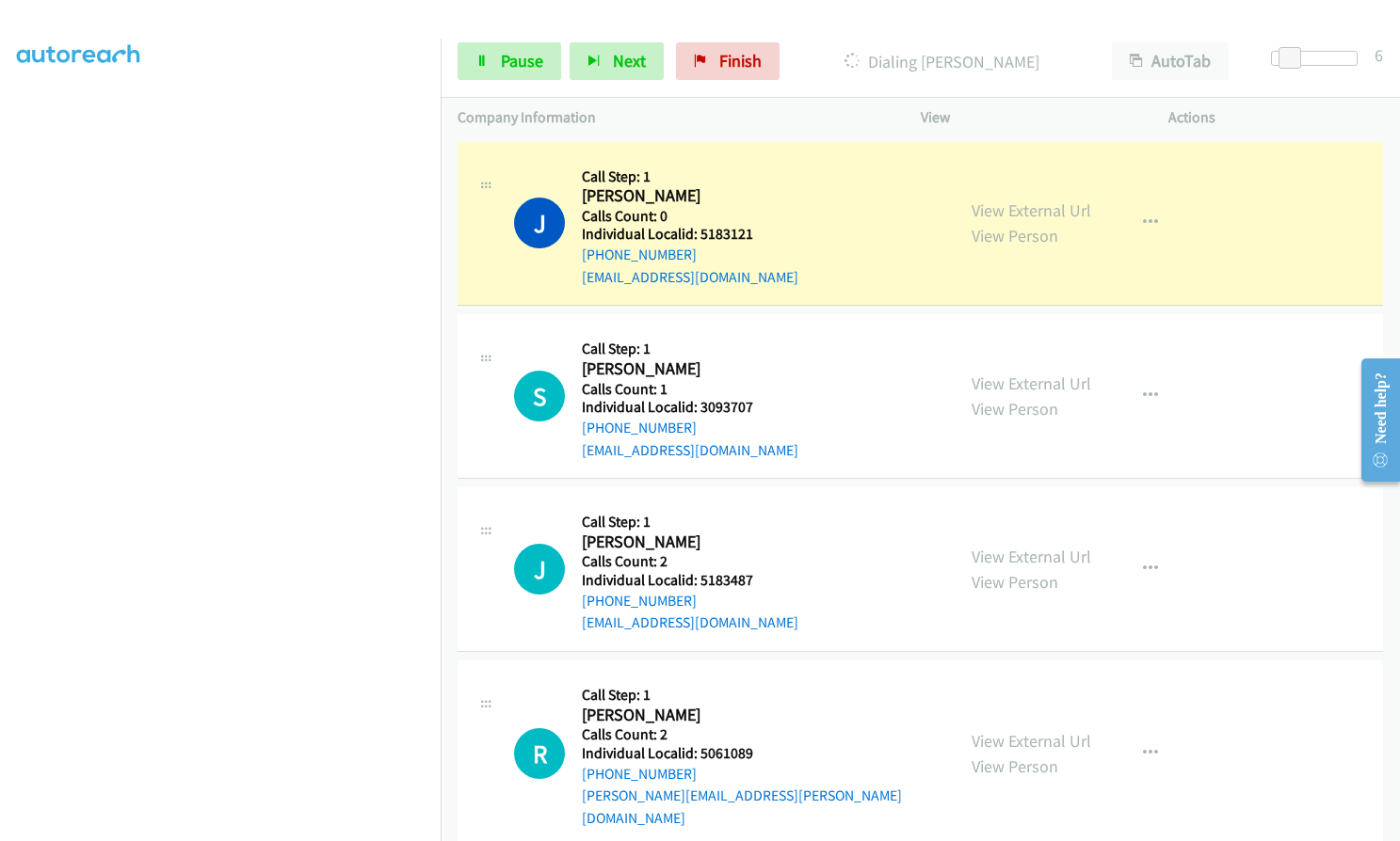
scroll to position [3421, 0]
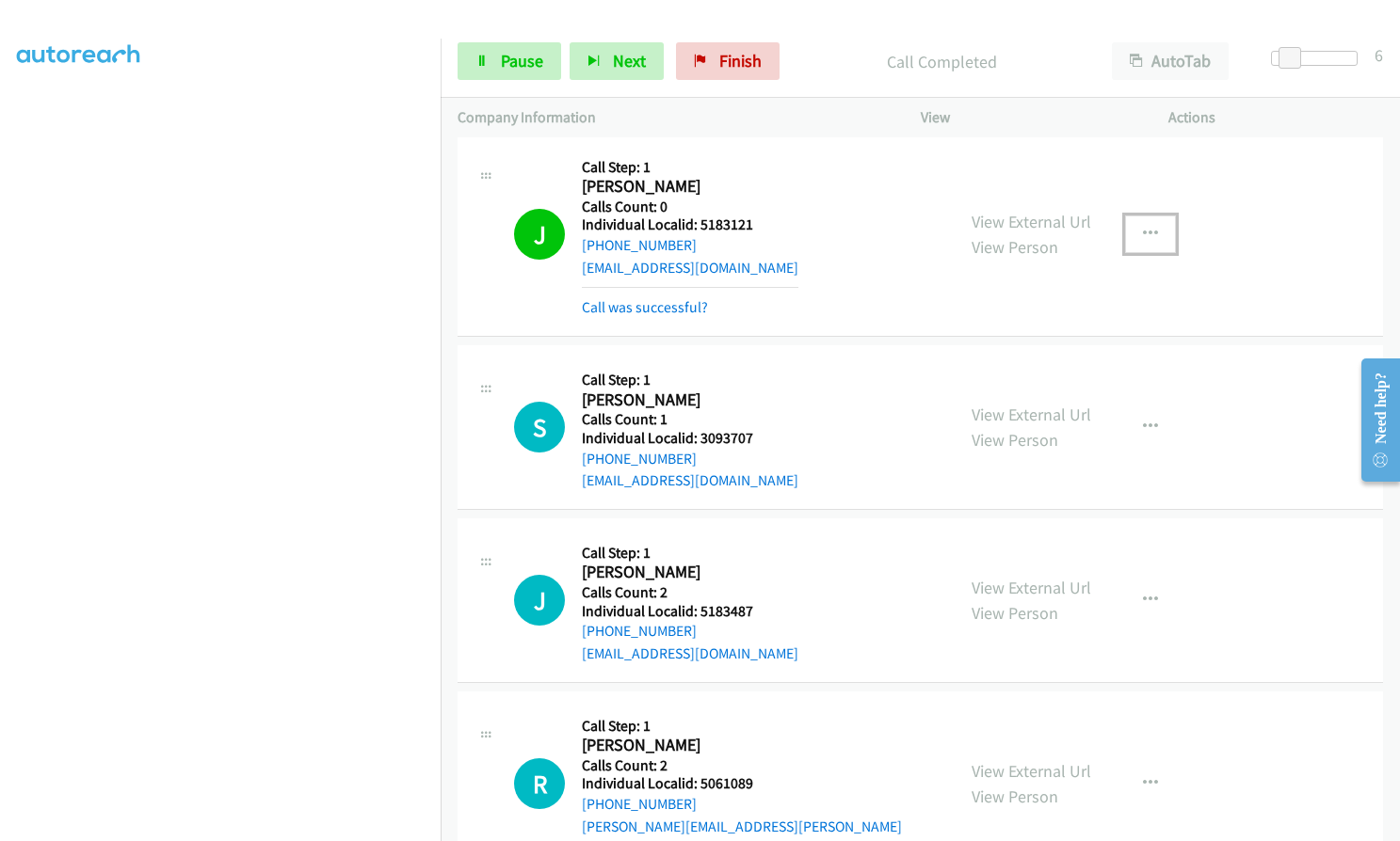
click at [1147, 232] on icon "button" at bounding box center [1150, 234] width 15 height 15
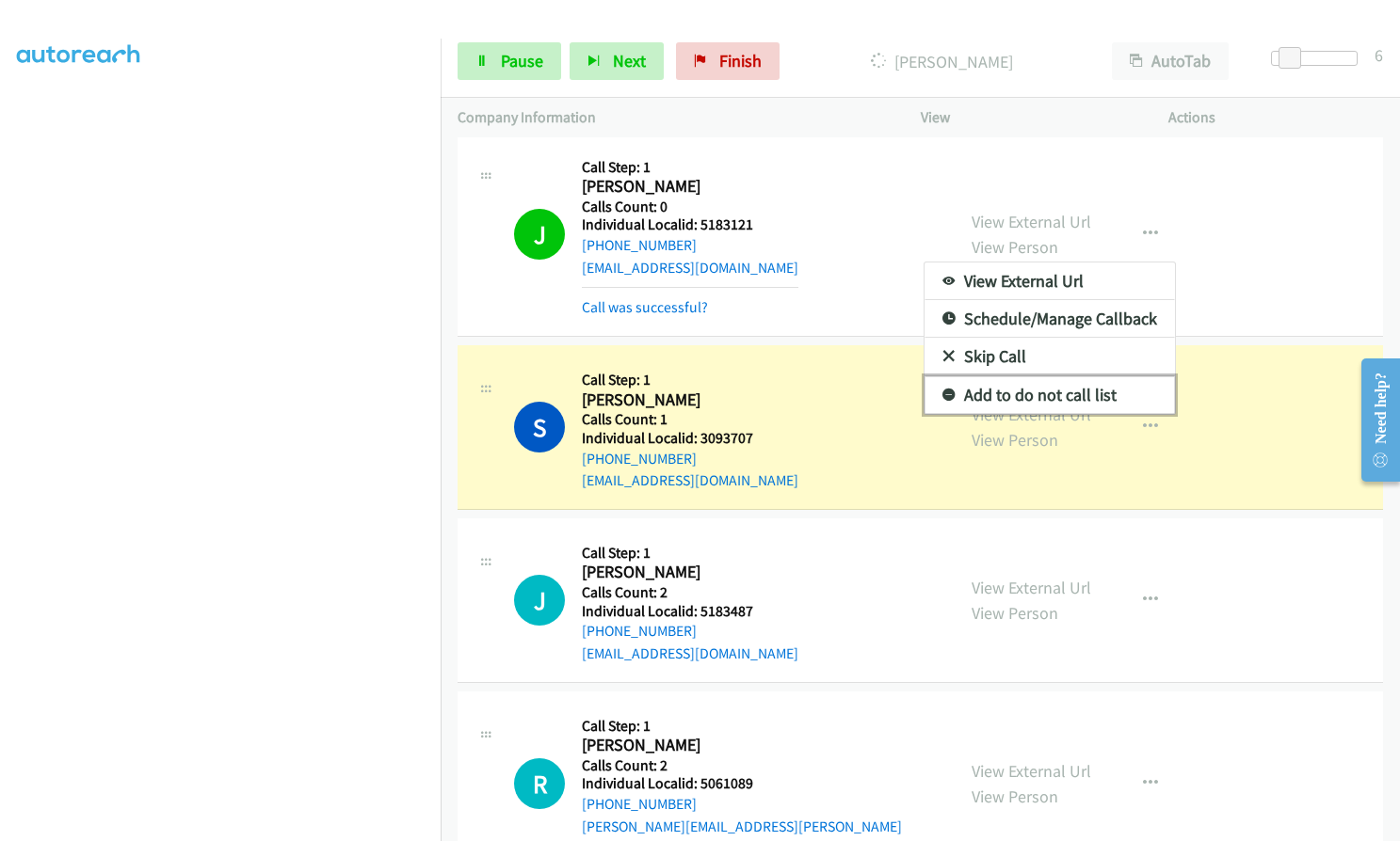
click at [942, 393] on icon at bounding box center [949, 396] width 13 height 13
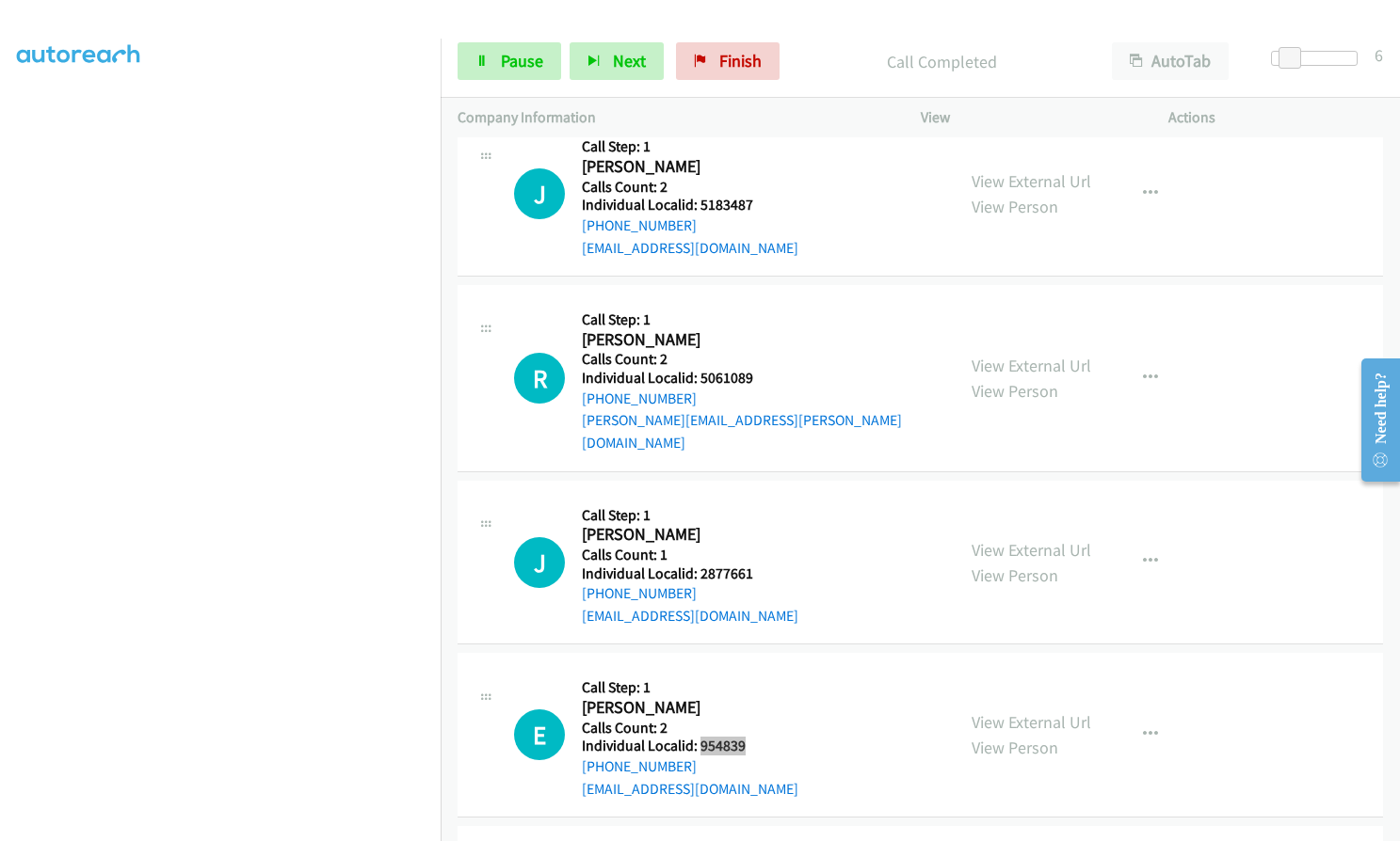
scroll to position [3868, 0]
click at [529, 56] on span "Pause" at bounding box center [522, 60] width 43 height 22
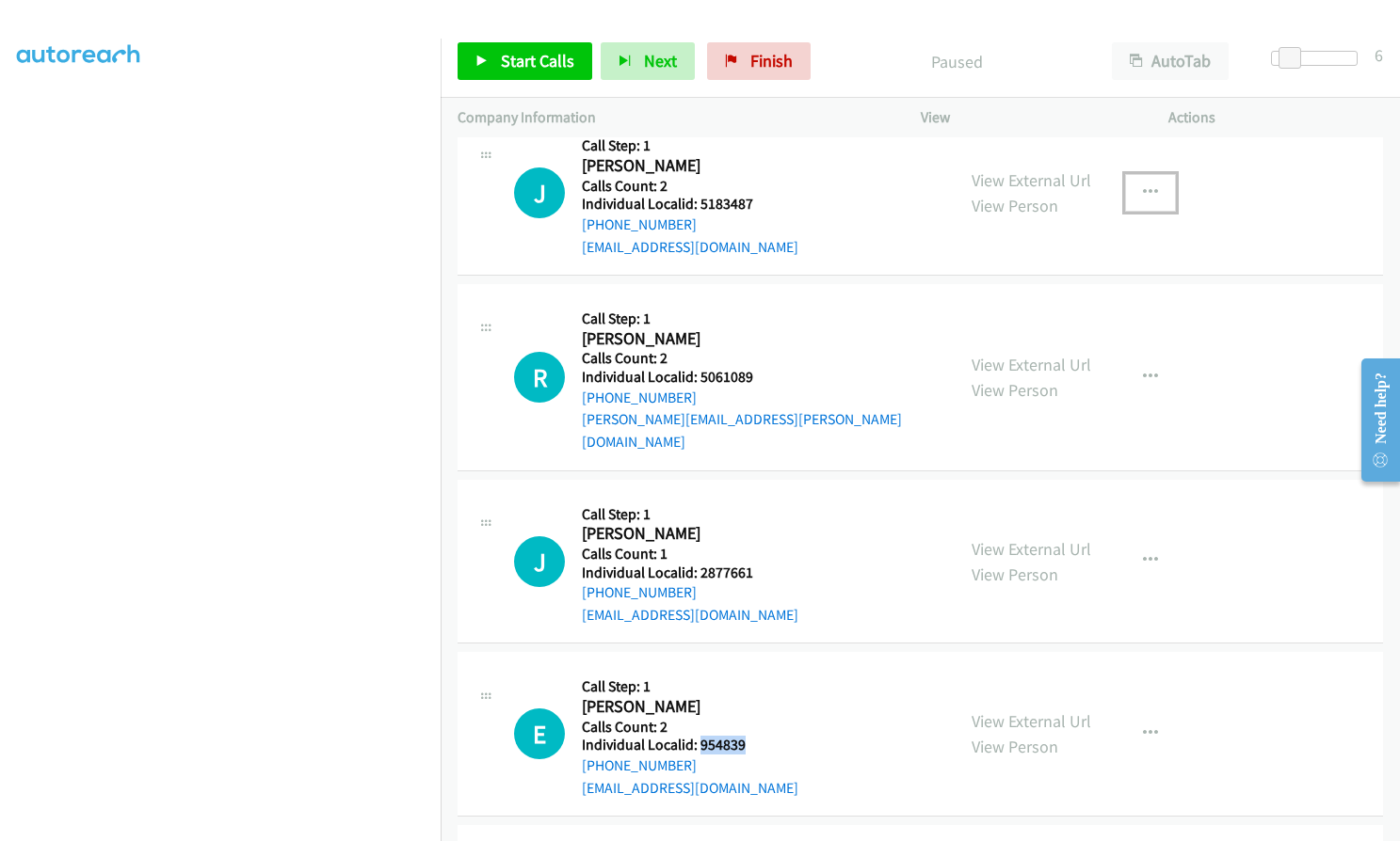
click at [1143, 192] on icon "button" at bounding box center [1150, 193] width 15 height 15
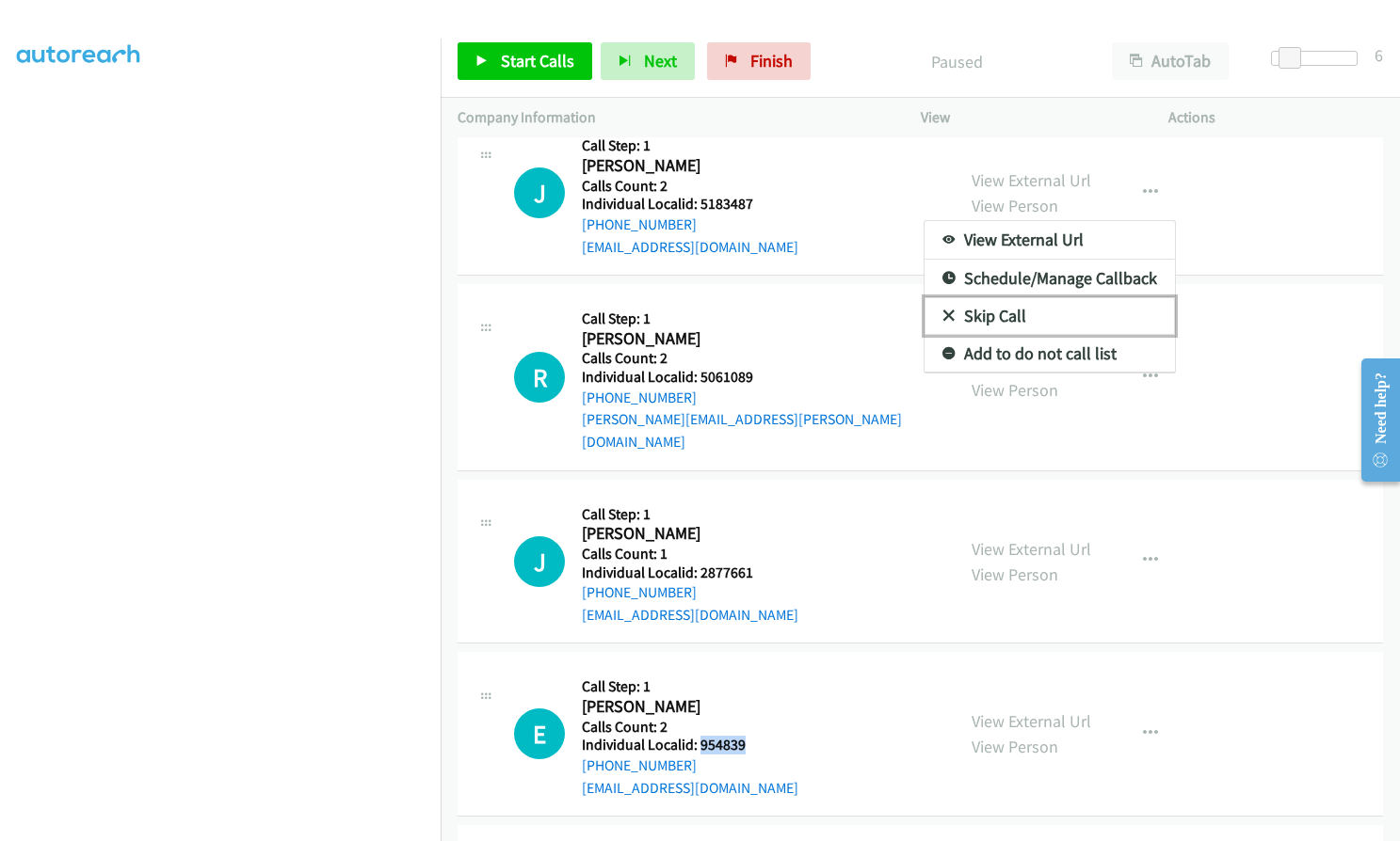
click at [942, 314] on icon at bounding box center [949, 318] width 13 height 13
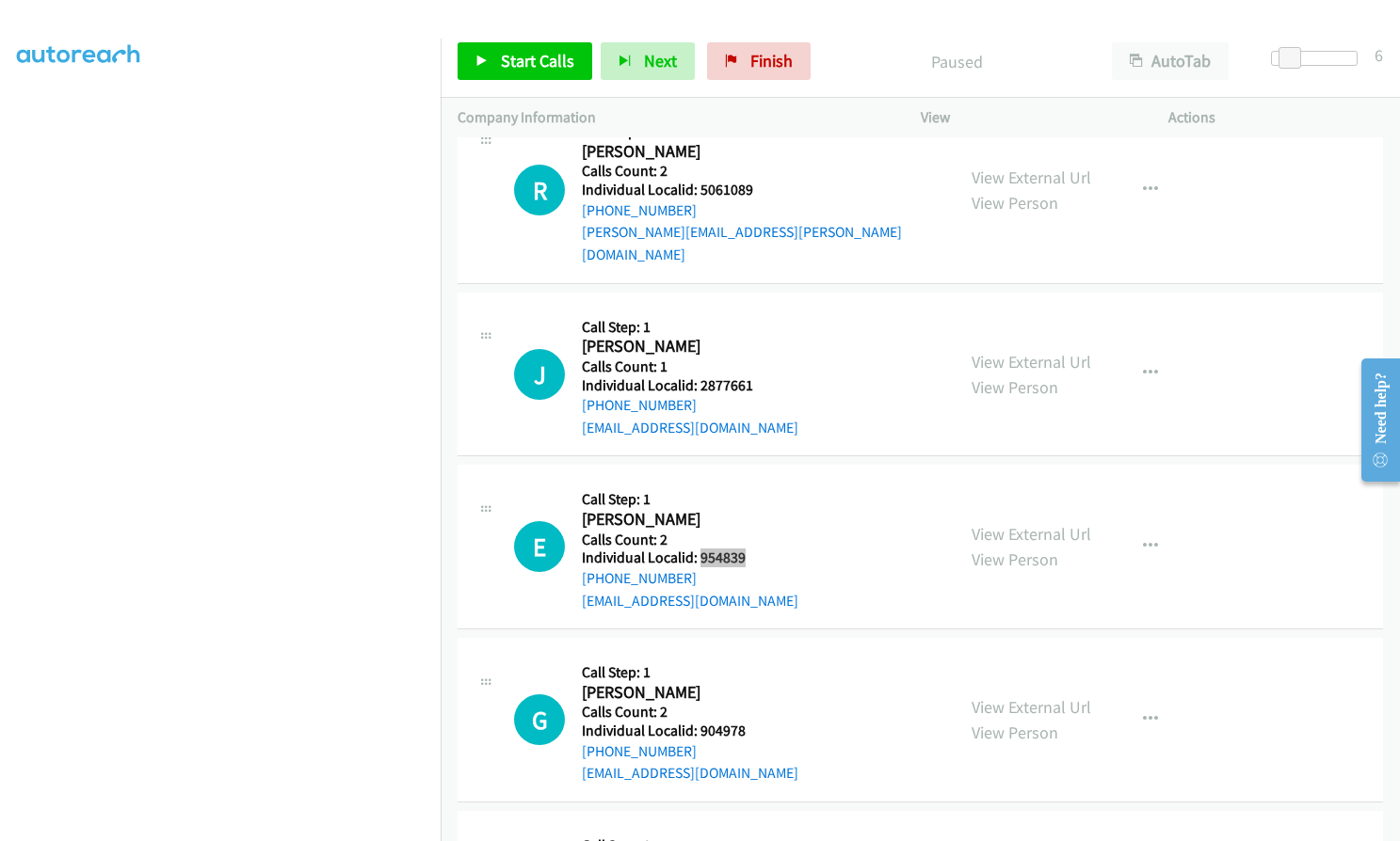
scroll to position [4056, 0]
drag, startPoint x: 696, startPoint y: 707, endPoint x: 751, endPoint y: 706, distance: 55.0
click at [751, 721] on h5 "Individual Localid: 904978" at bounding box center [689, 730] width 216 height 19
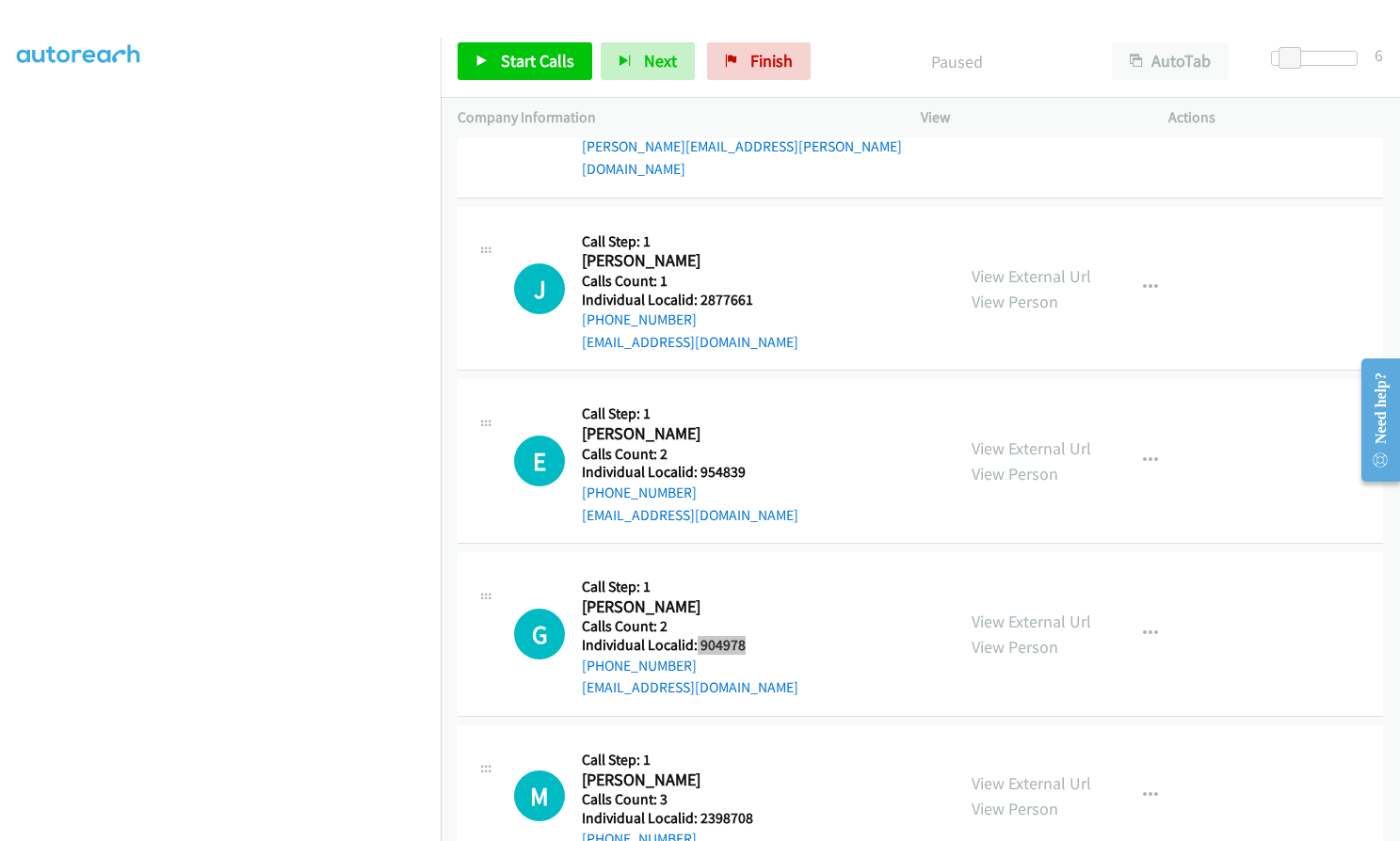
scroll to position [4550, 0]
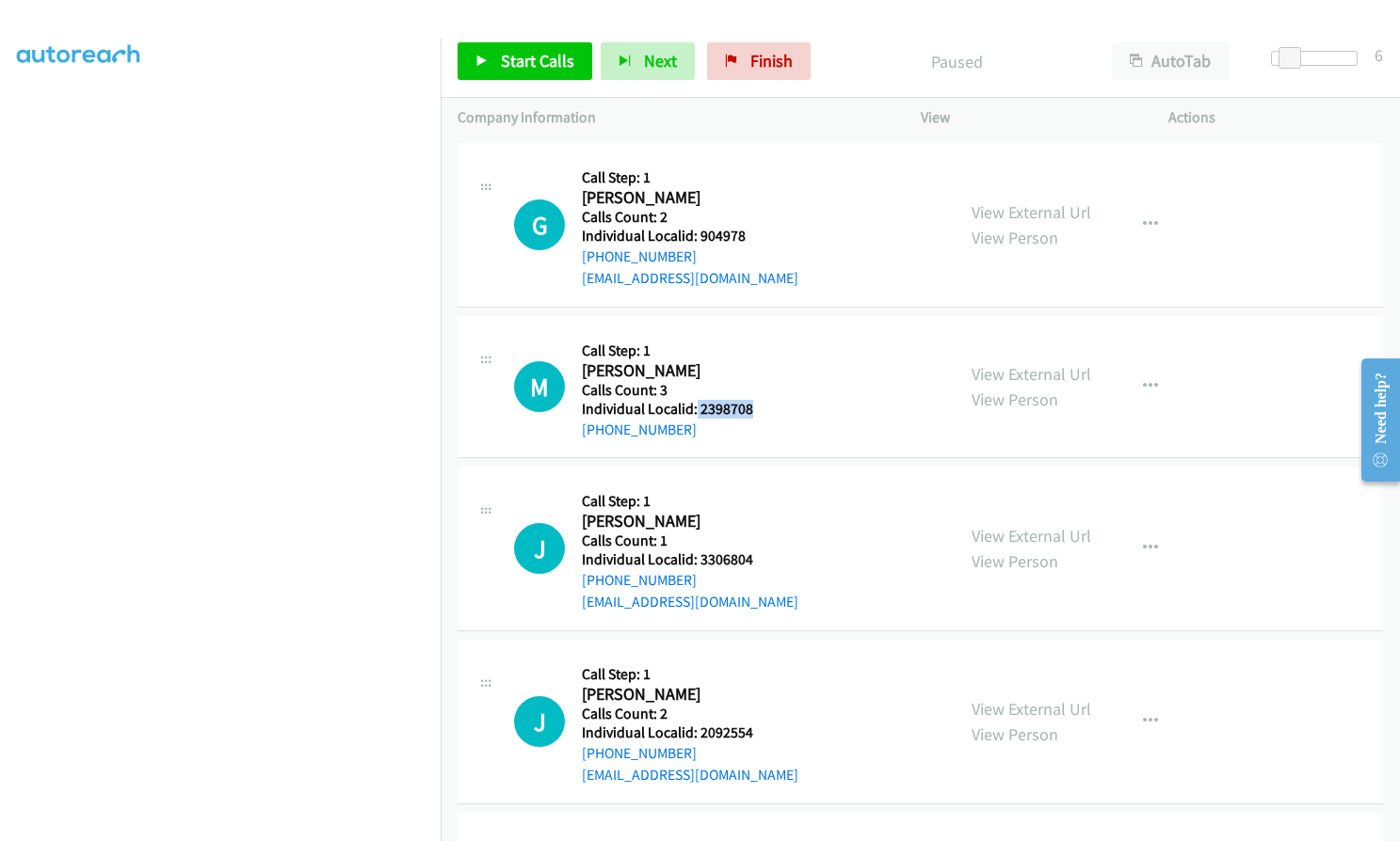
drag, startPoint x: 695, startPoint y: 382, endPoint x: 762, endPoint y: 382, distance: 67.0
click at [762, 400] on h5 "Individual Localid: 2398708" at bounding box center [680, 409] width 198 height 19
drag, startPoint x: 699, startPoint y: 539, endPoint x: 759, endPoint y: 535, distance: 60.1
click at [759, 550] on h5 "Individual Localid: 3306804" at bounding box center [689, 559] width 216 height 19
drag, startPoint x: 699, startPoint y: 707, endPoint x: 756, endPoint y: 704, distance: 57.1
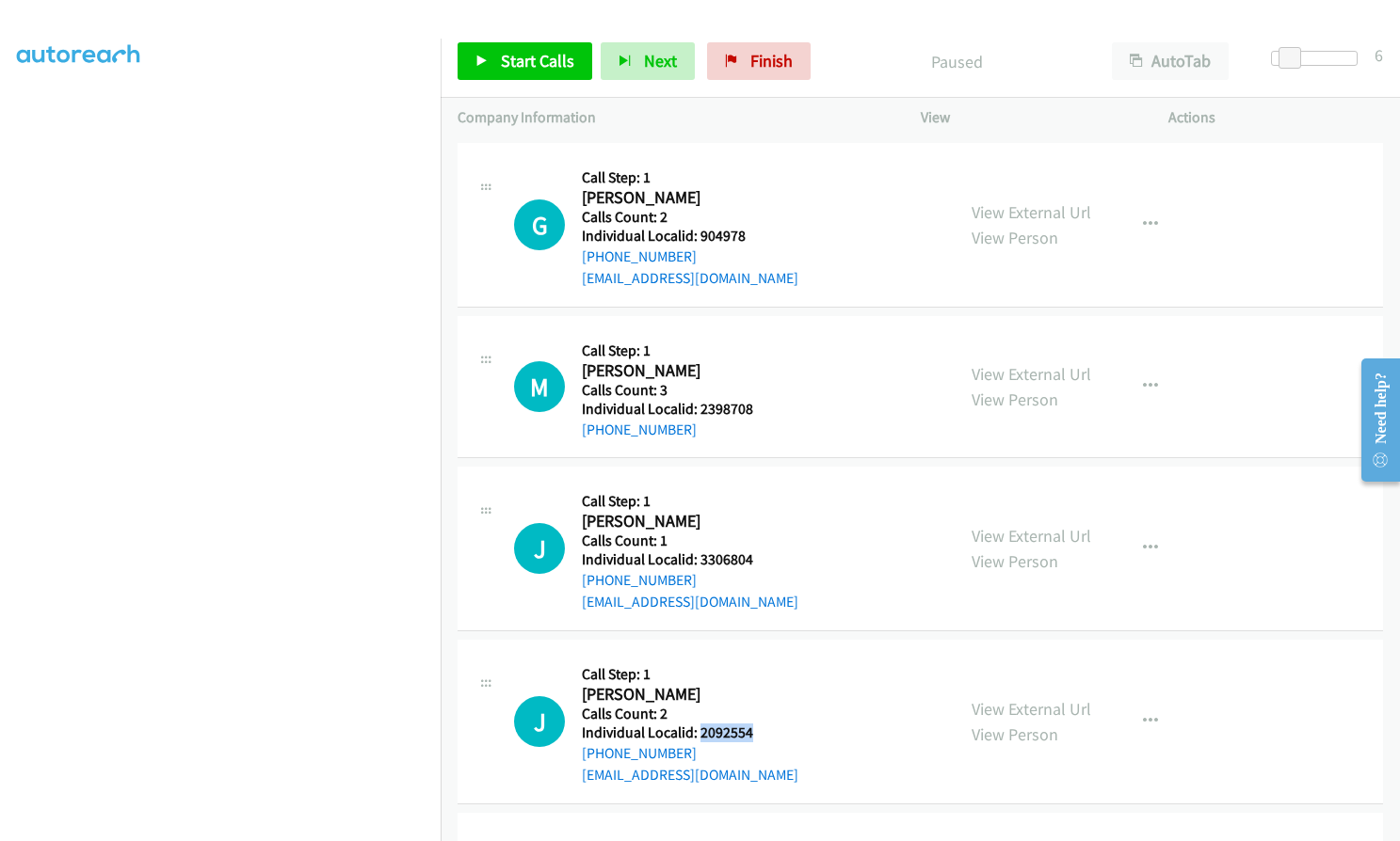
click at [756, 724] on h5 "Individual Localid: 2092554" at bounding box center [689, 733] width 216 height 19
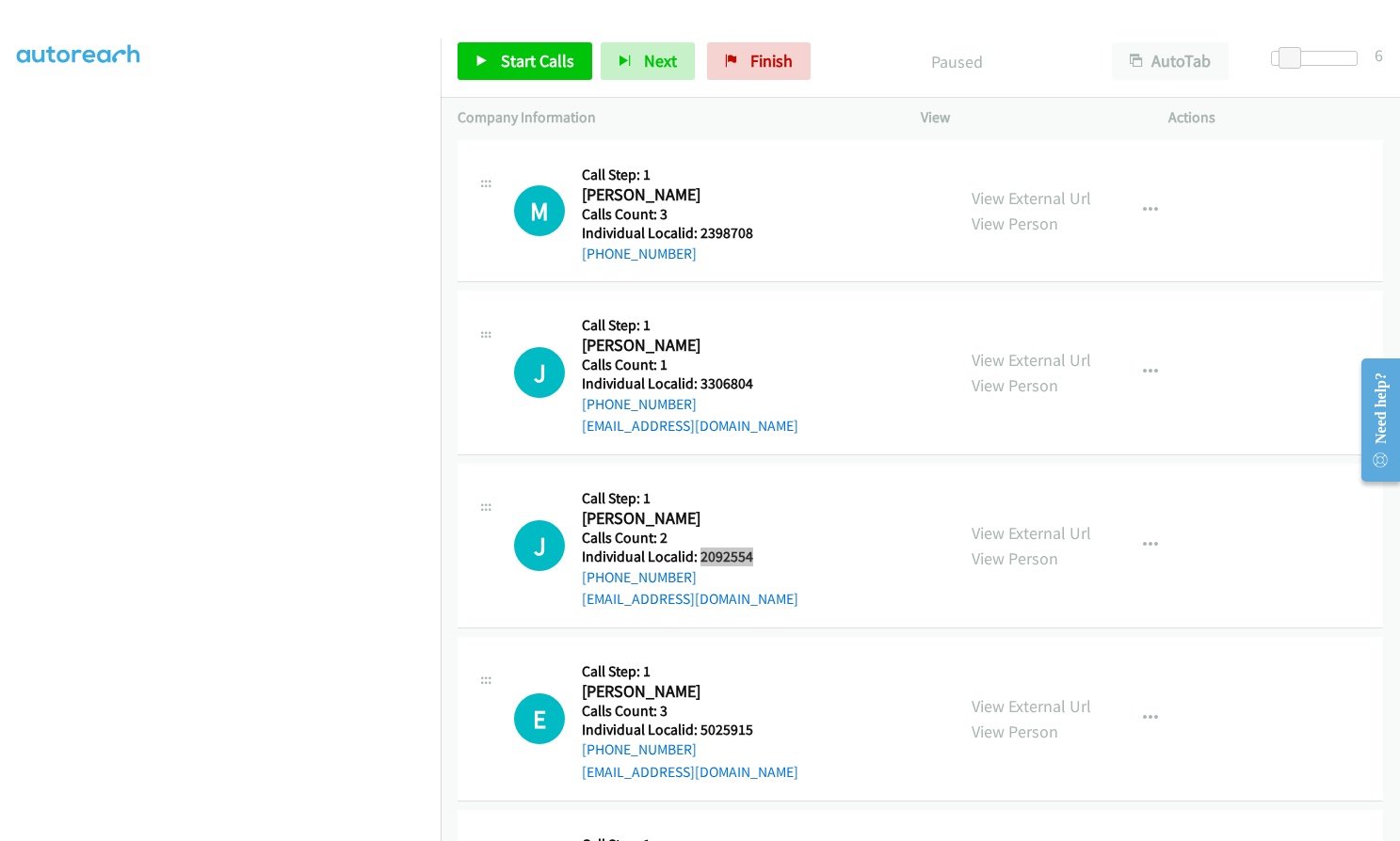
scroll to position [4738, 0]
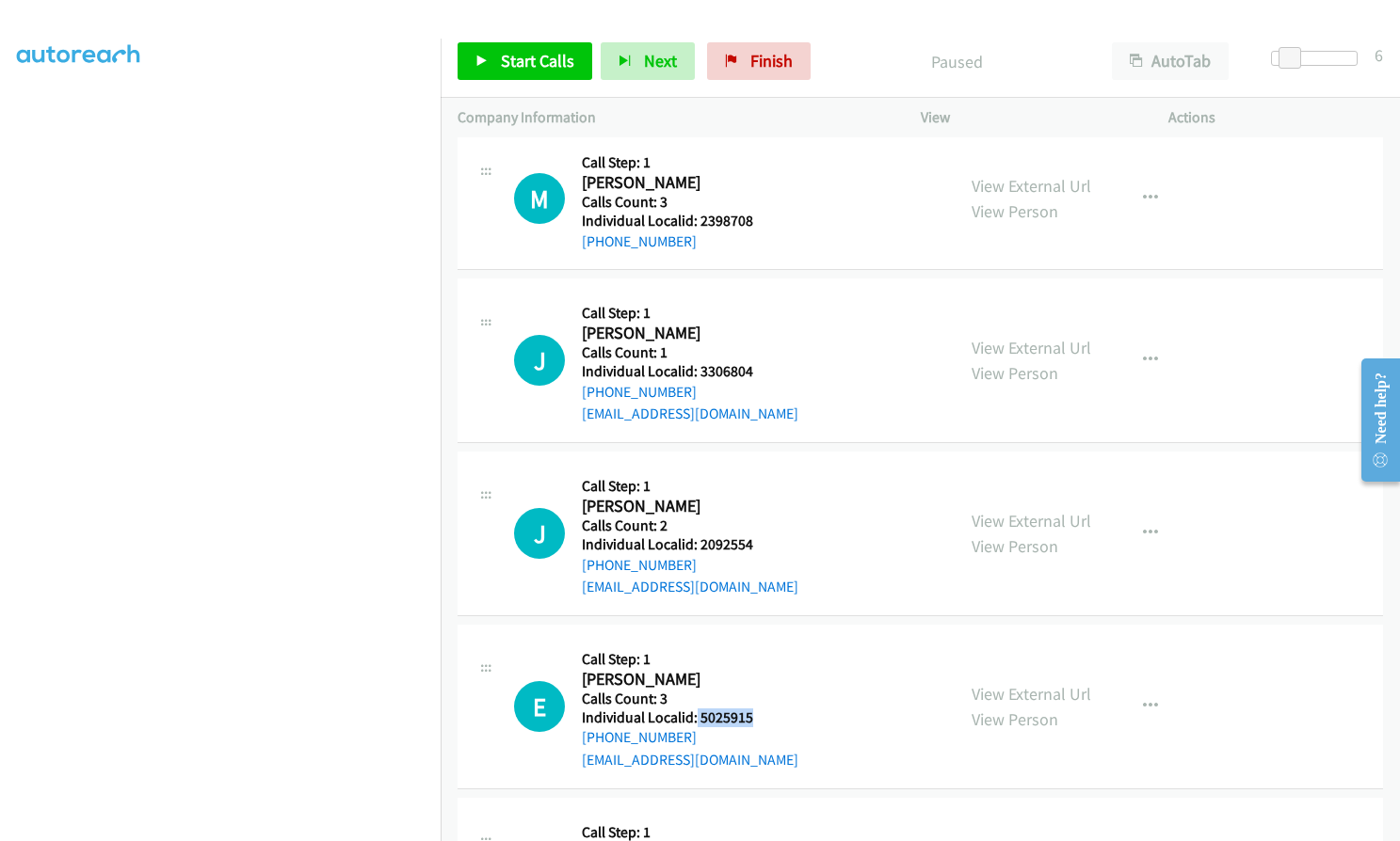
drag, startPoint x: 696, startPoint y: 690, endPoint x: 757, endPoint y: 696, distance: 61.3
click at [757, 709] on h5 "Individual Localid: 5025915" at bounding box center [689, 718] width 216 height 19
click at [1143, 526] on icon "button" at bounding box center [1150, 534] width 15 height 15
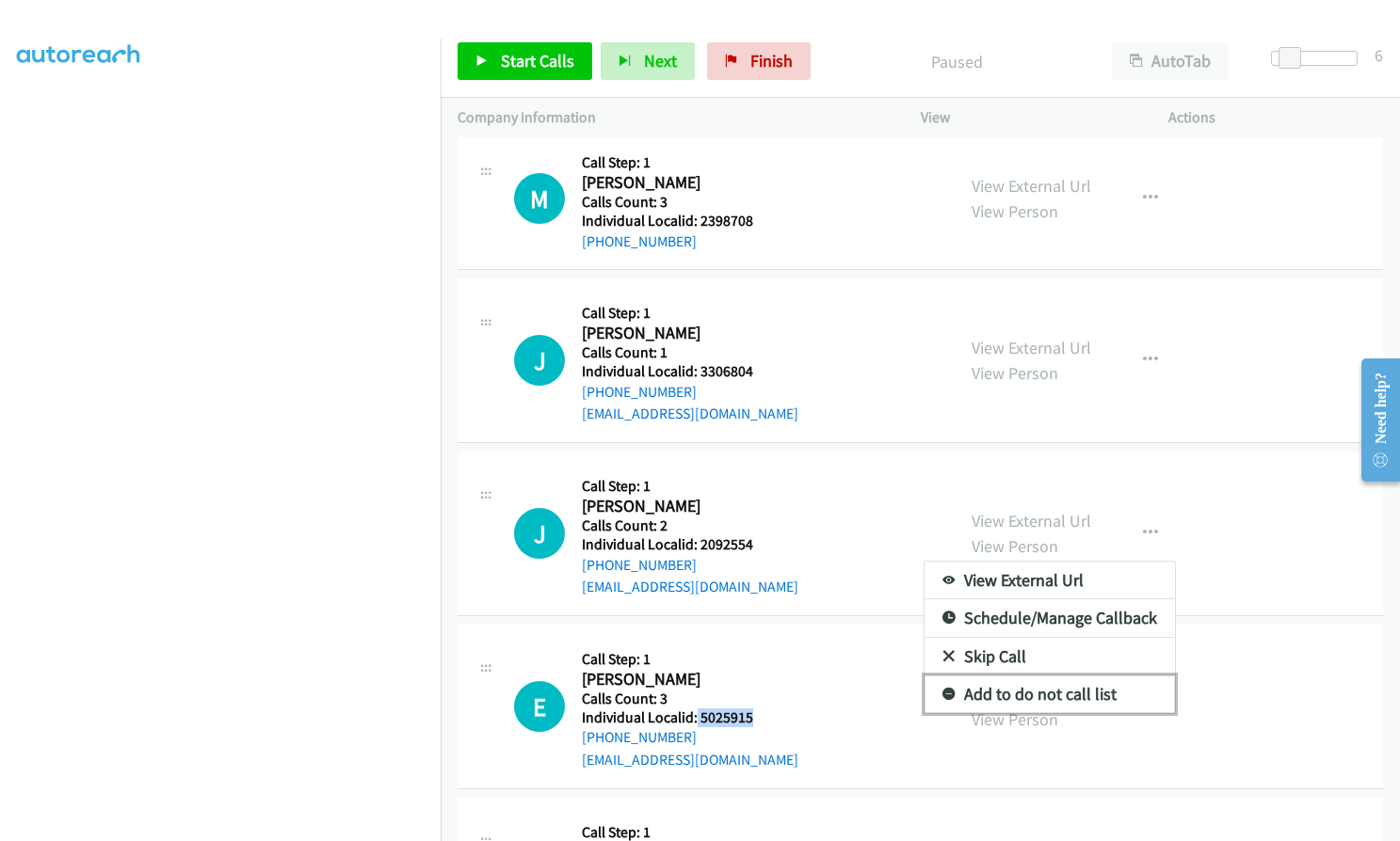
click at [942, 689] on icon at bounding box center [949, 695] width 13 height 13
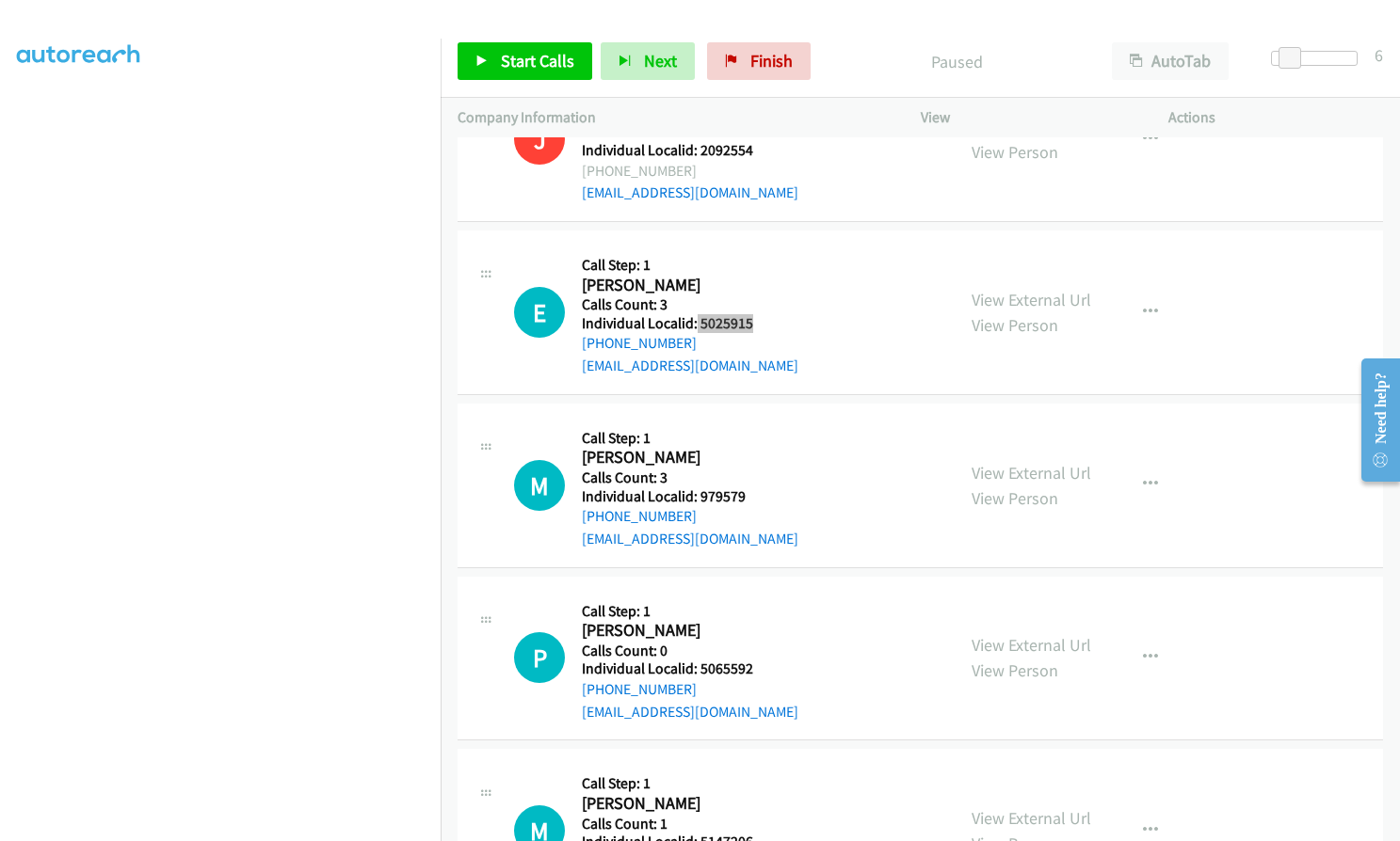
scroll to position [5139, 0]
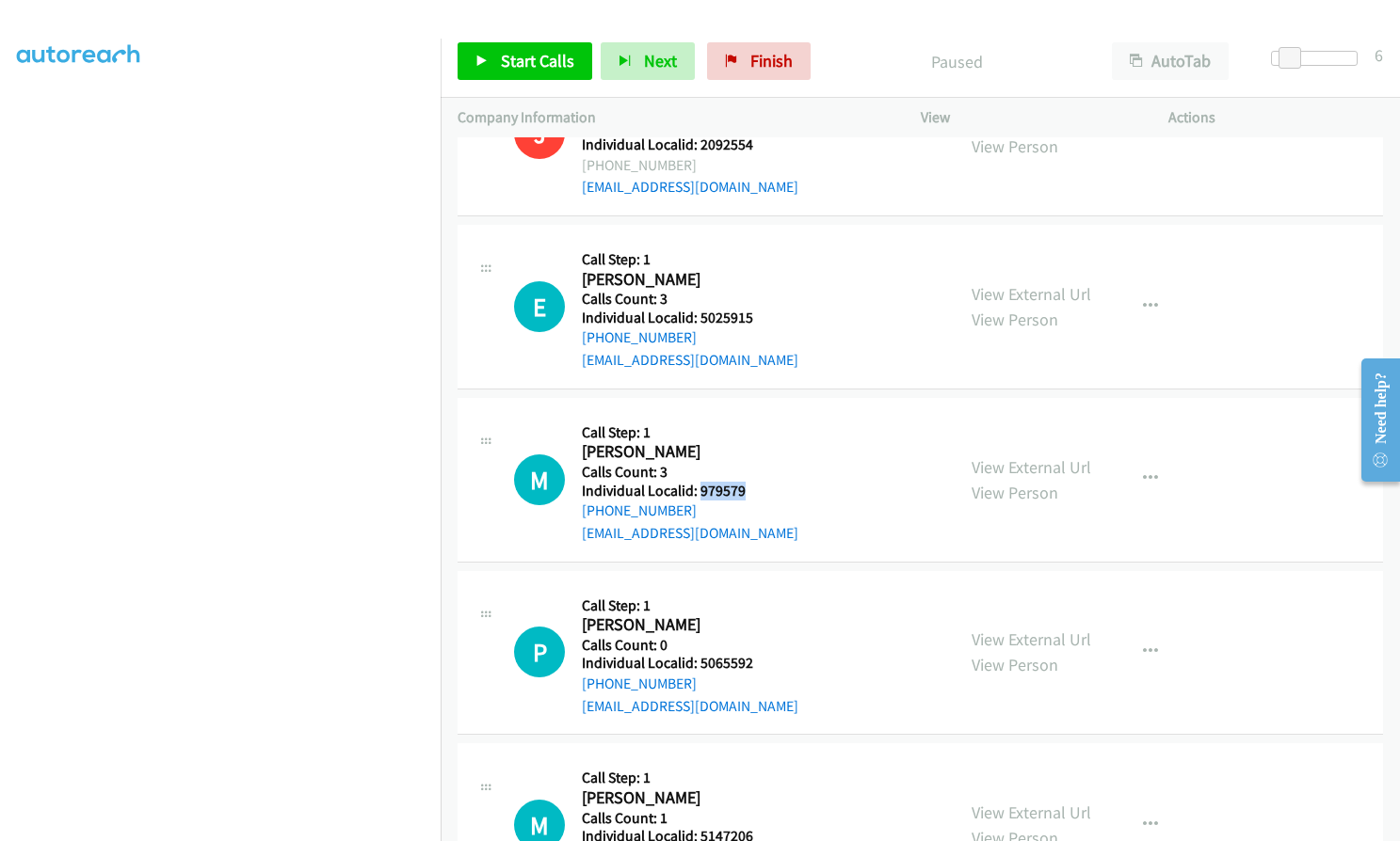
drag, startPoint x: 700, startPoint y: 465, endPoint x: 756, endPoint y: 469, distance: 56.1
click at [756, 482] on h5 "Individual Localid: 979579" at bounding box center [689, 491] width 216 height 19
drag, startPoint x: 697, startPoint y: 638, endPoint x: 761, endPoint y: 637, distance: 64.0
click at [761, 637] on div "P Callback Scheduled Call Step: 1 Paul Krizmencic America/New_York Calls Count:…" at bounding box center [726, 652] width 423 height 129
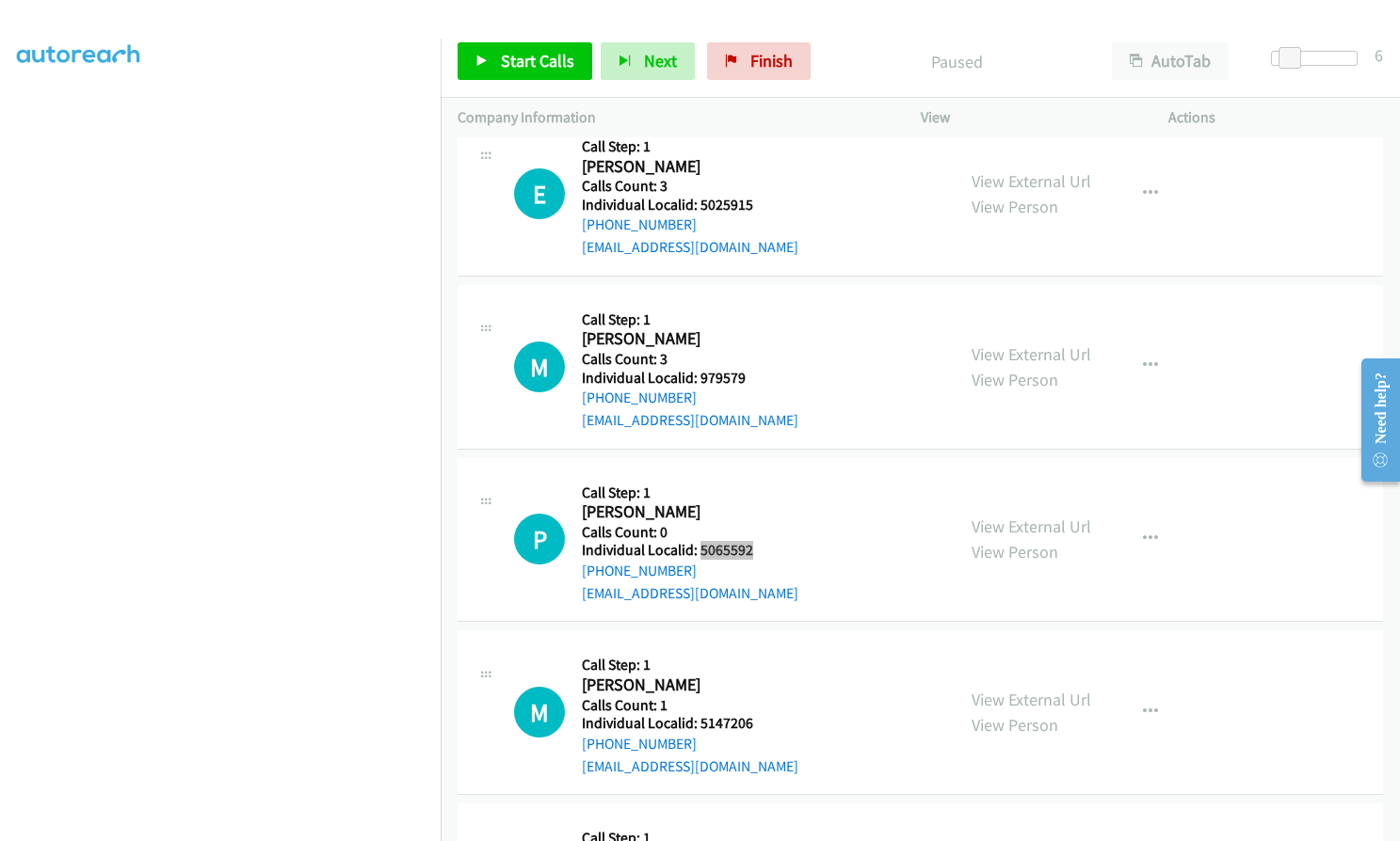
scroll to position [5303, 0]
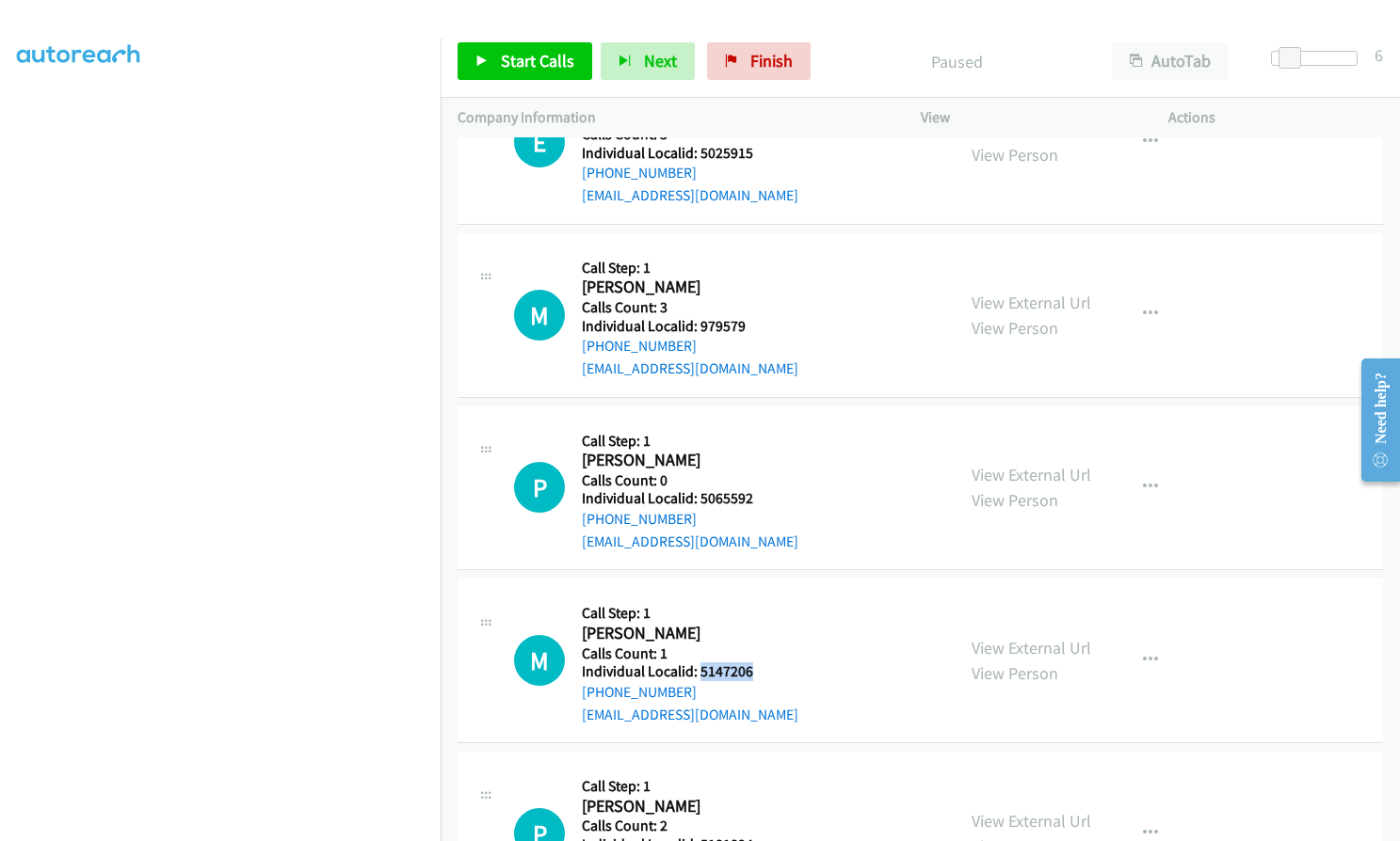
drag, startPoint x: 697, startPoint y: 647, endPoint x: 750, endPoint y: 648, distance: 53.0
click at [750, 662] on h5 "Individual Localid: 5147206" at bounding box center [689, 672] width 216 height 19
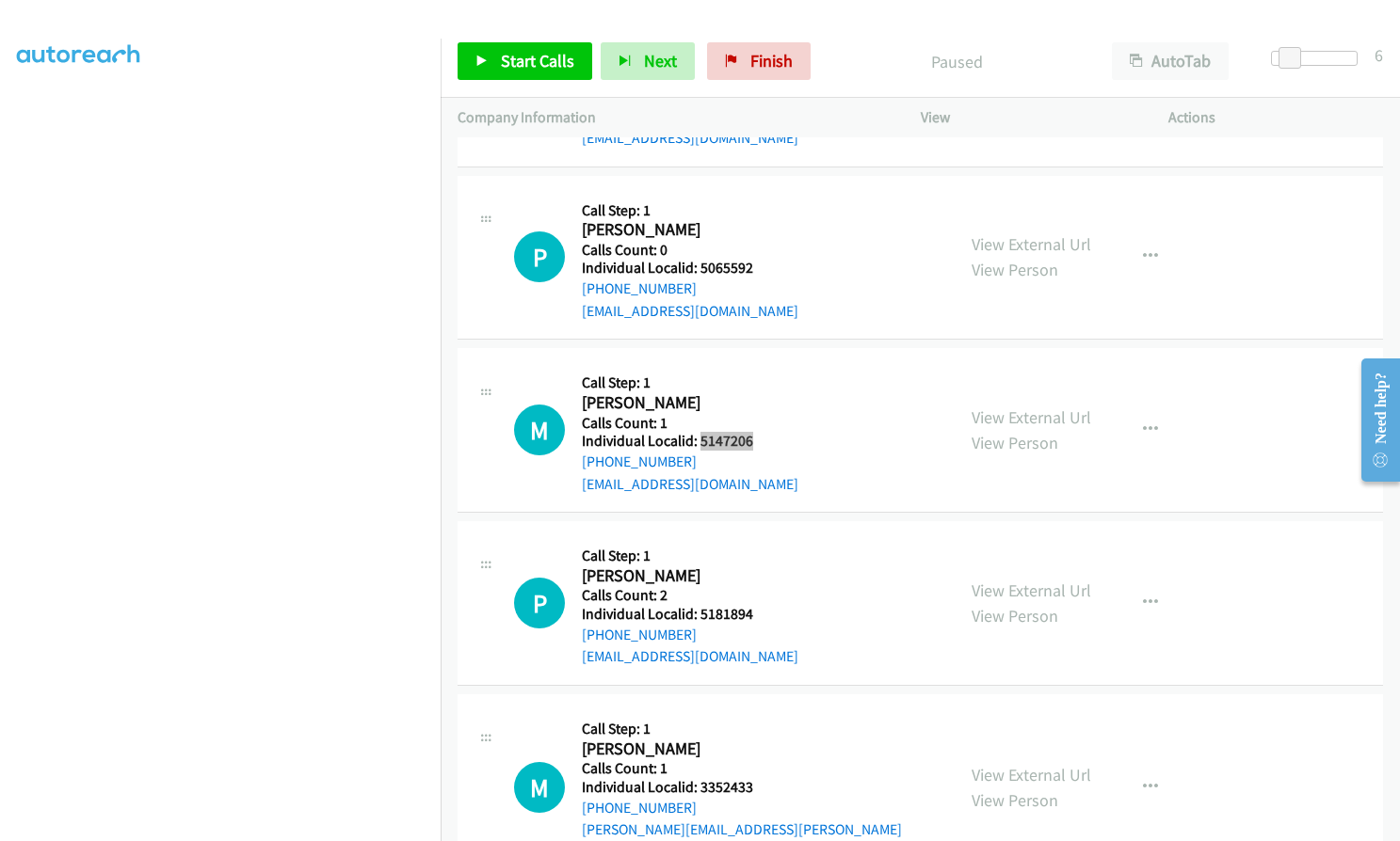
scroll to position [5585, 0]
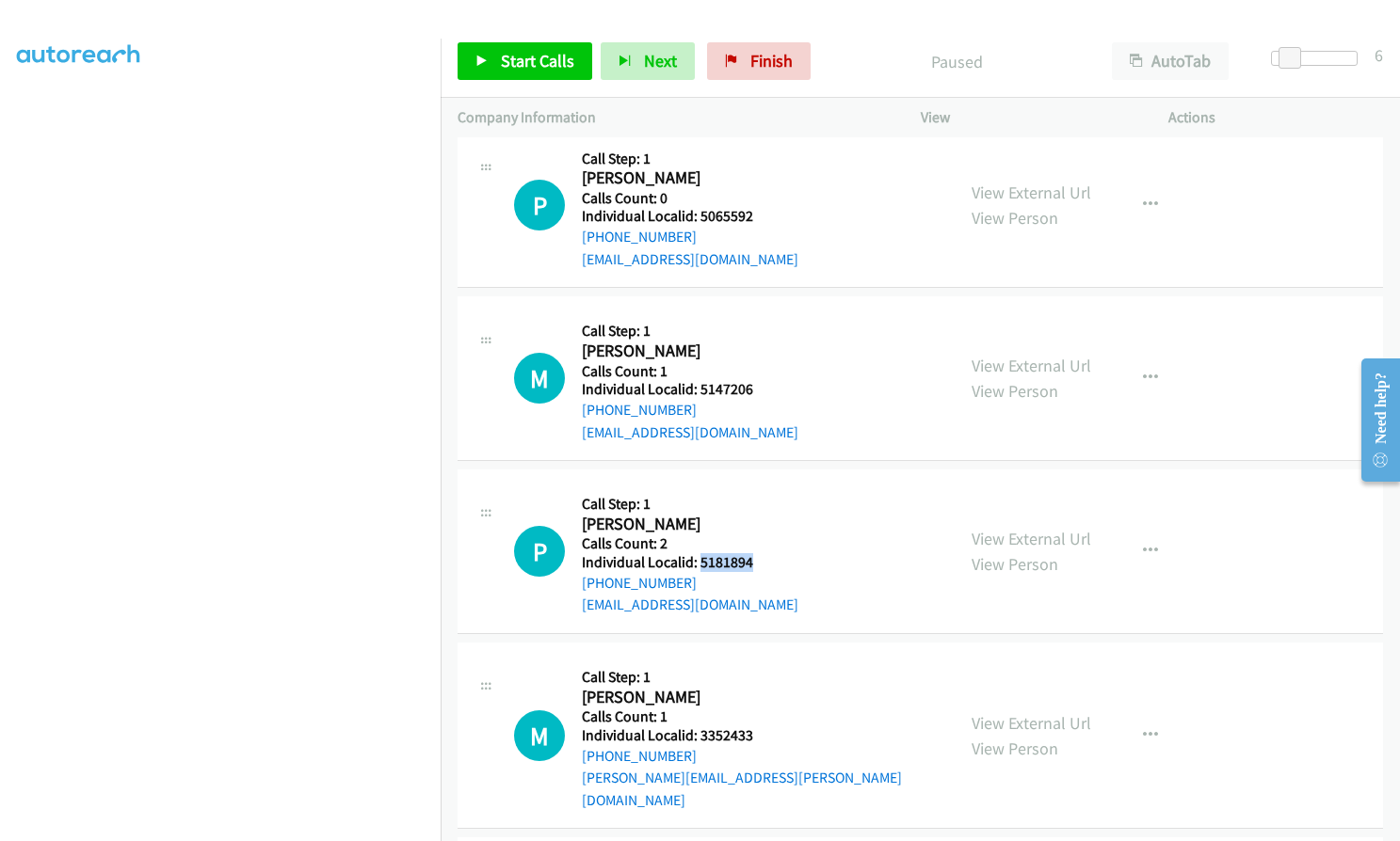
drag, startPoint x: 699, startPoint y: 541, endPoint x: 749, endPoint y: 541, distance: 50.0
click at [752, 541] on div "P Callback Scheduled Call Step: 1 Pat Barton America/New_York Calls Count: 2 In…" at bounding box center [726, 551] width 423 height 129
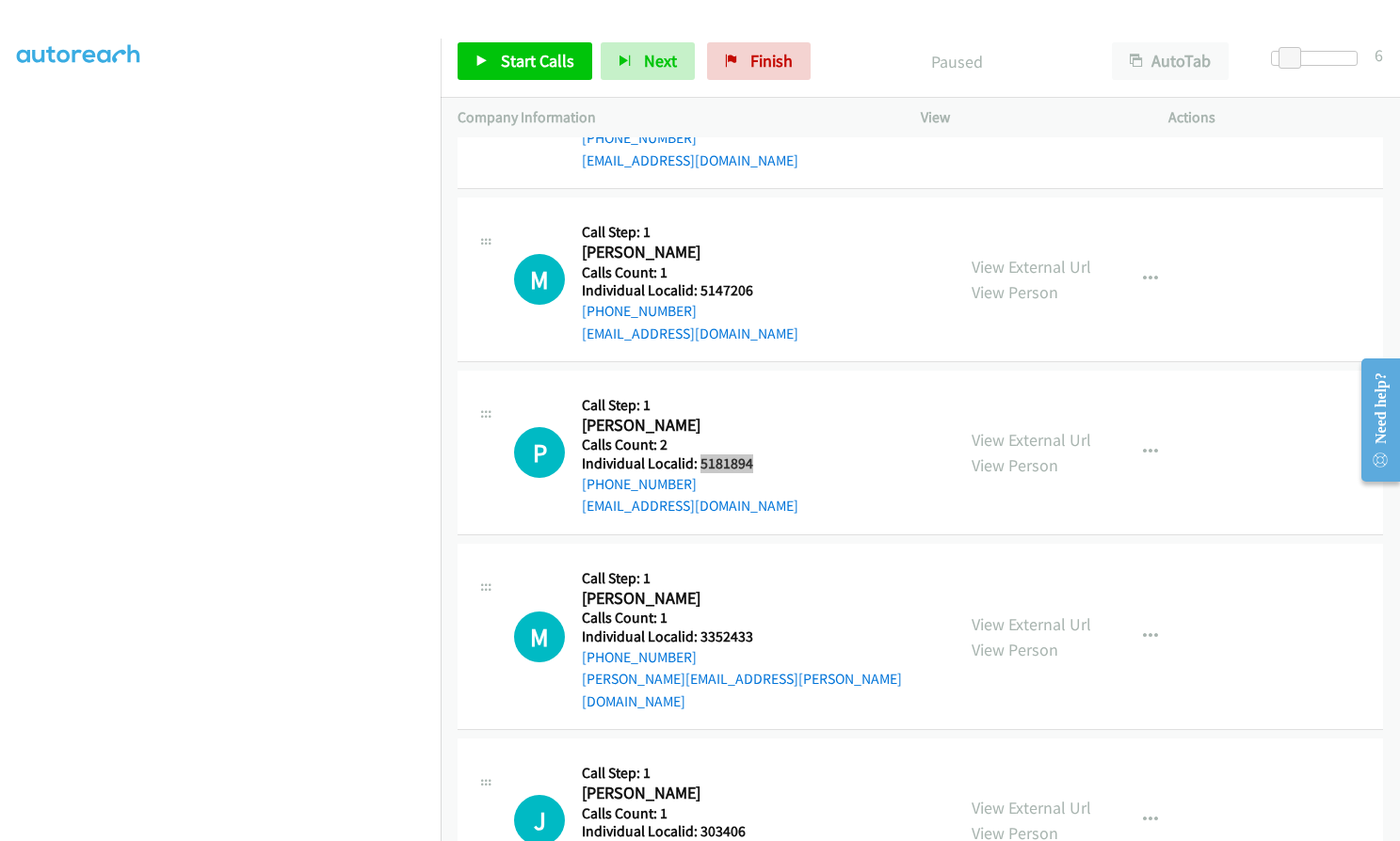
scroll to position [5726, 0]
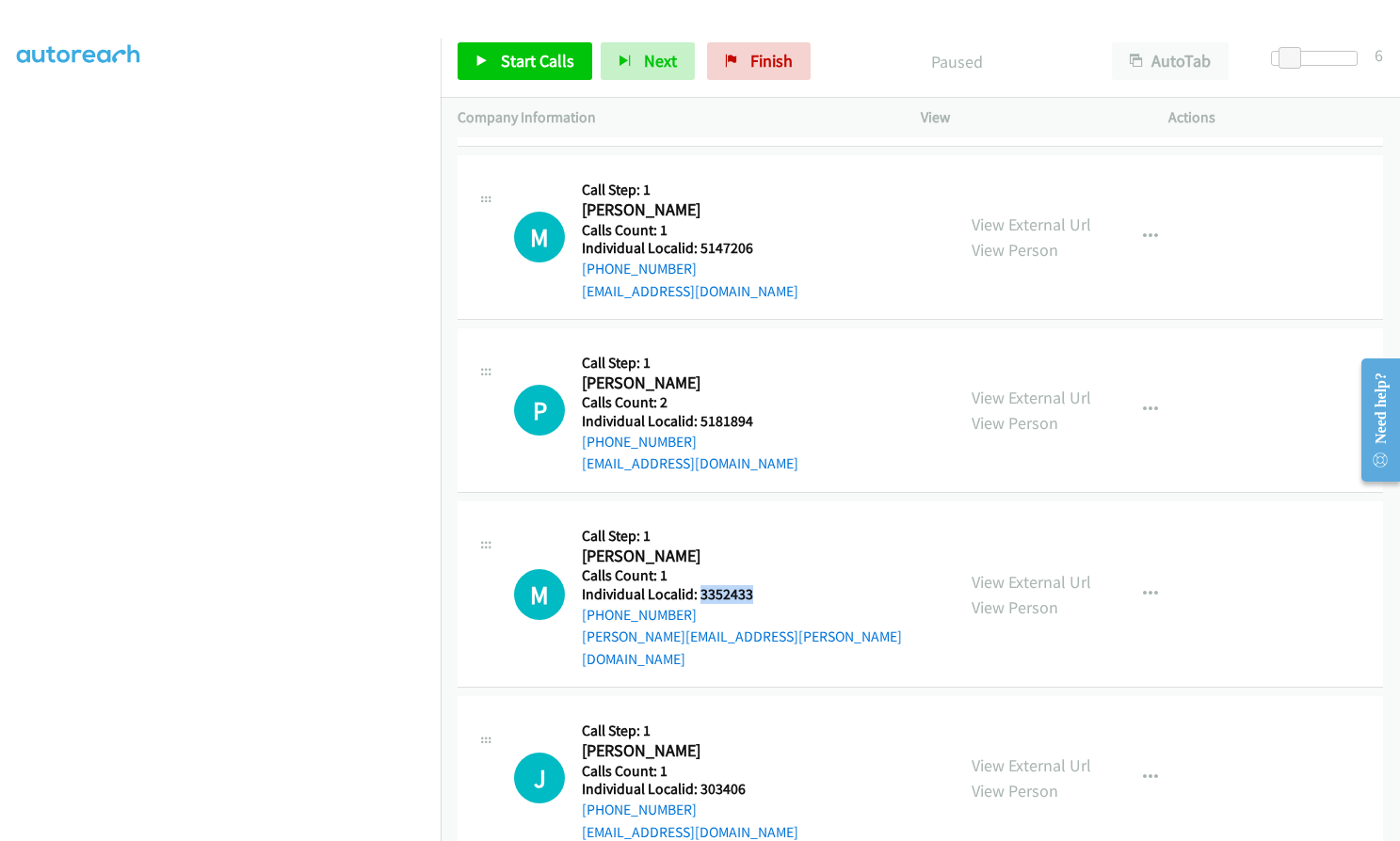
drag, startPoint x: 700, startPoint y: 568, endPoint x: 772, endPoint y: 570, distance: 72.0
click at [772, 570] on div "M Callback Scheduled Call Step: 1 Myron Stambaugh America/New_York Calls Count:…" at bounding box center [726, 594] width 423 height 151
click at [1149, 403] on icon "button" at bounding box center [1150, 410] width 15 height 15
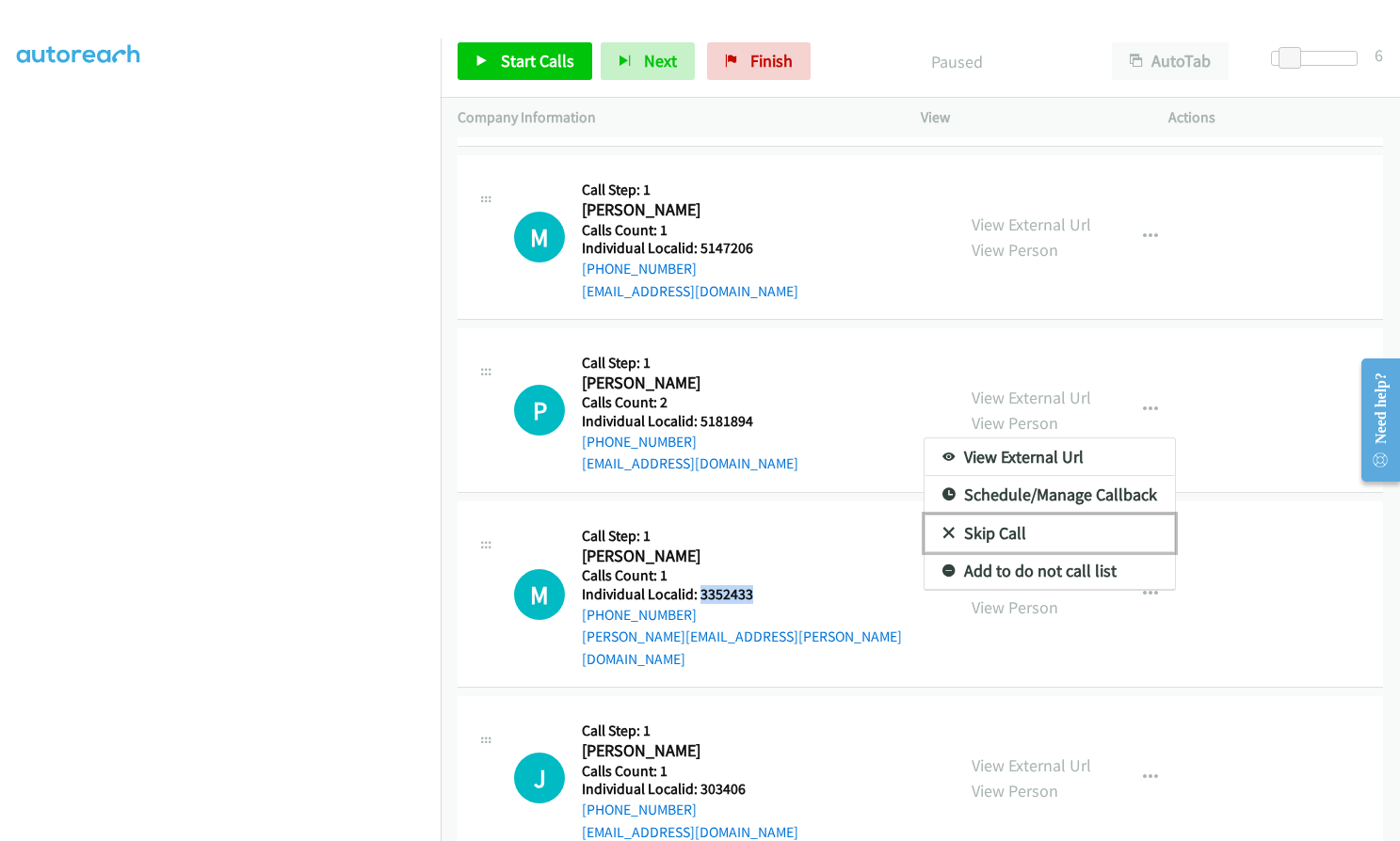
click at [945, 528] on icon at bounding box center [949, 535] width 13 height 13
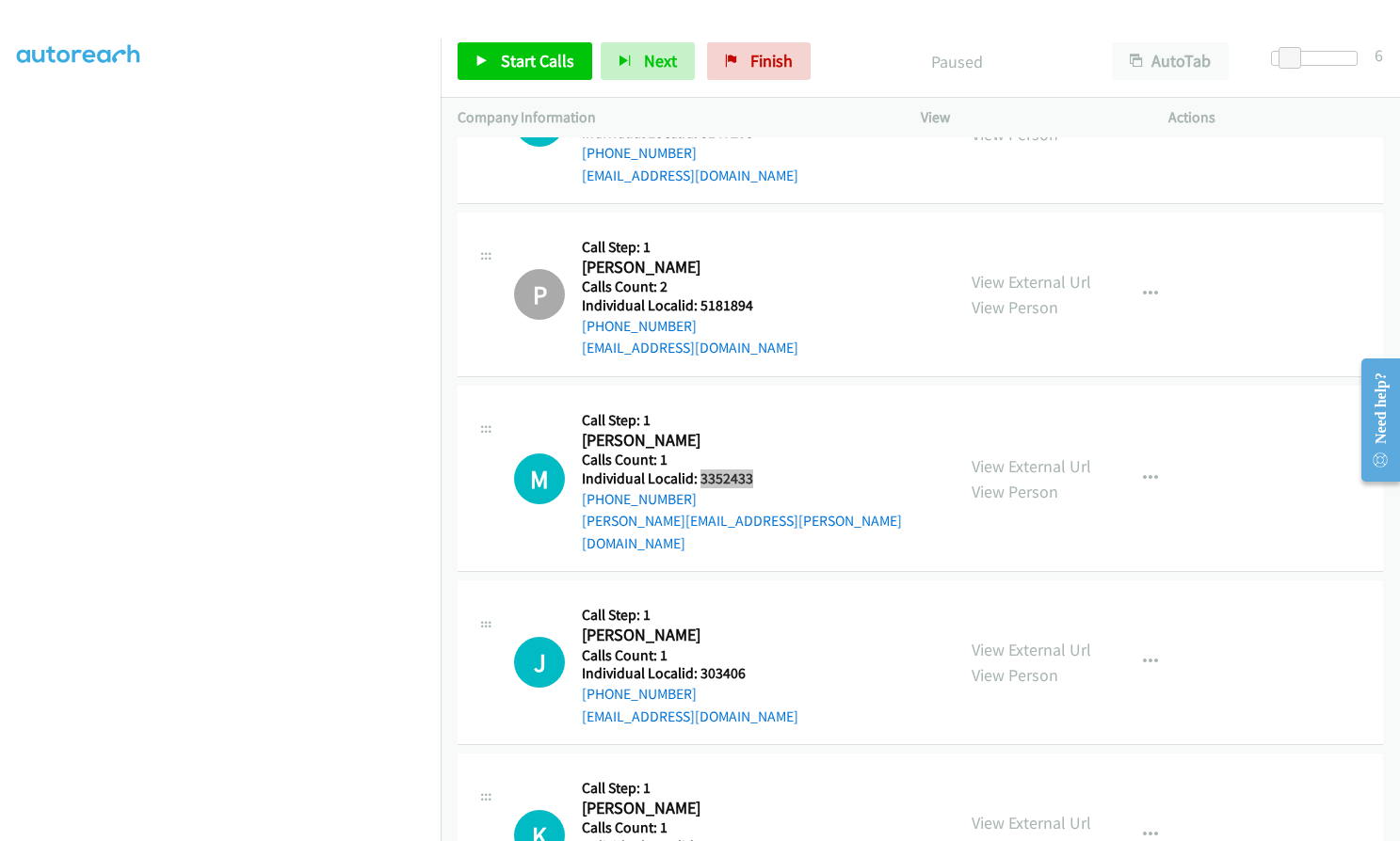
scroll to position [5867, 0]
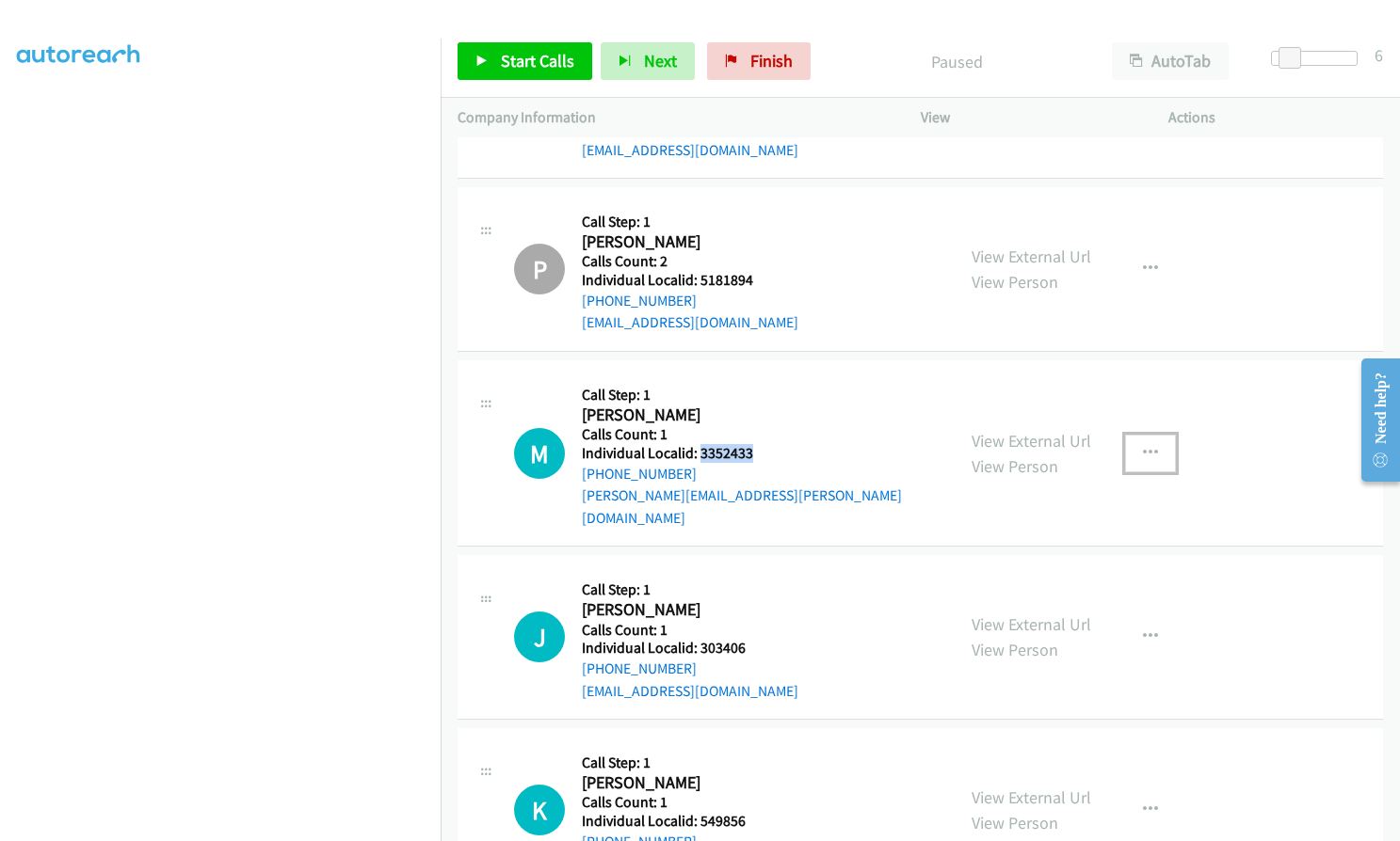
click at [1137, 435] on button "button" at bounding box center [1150, 454] width 51 height 38
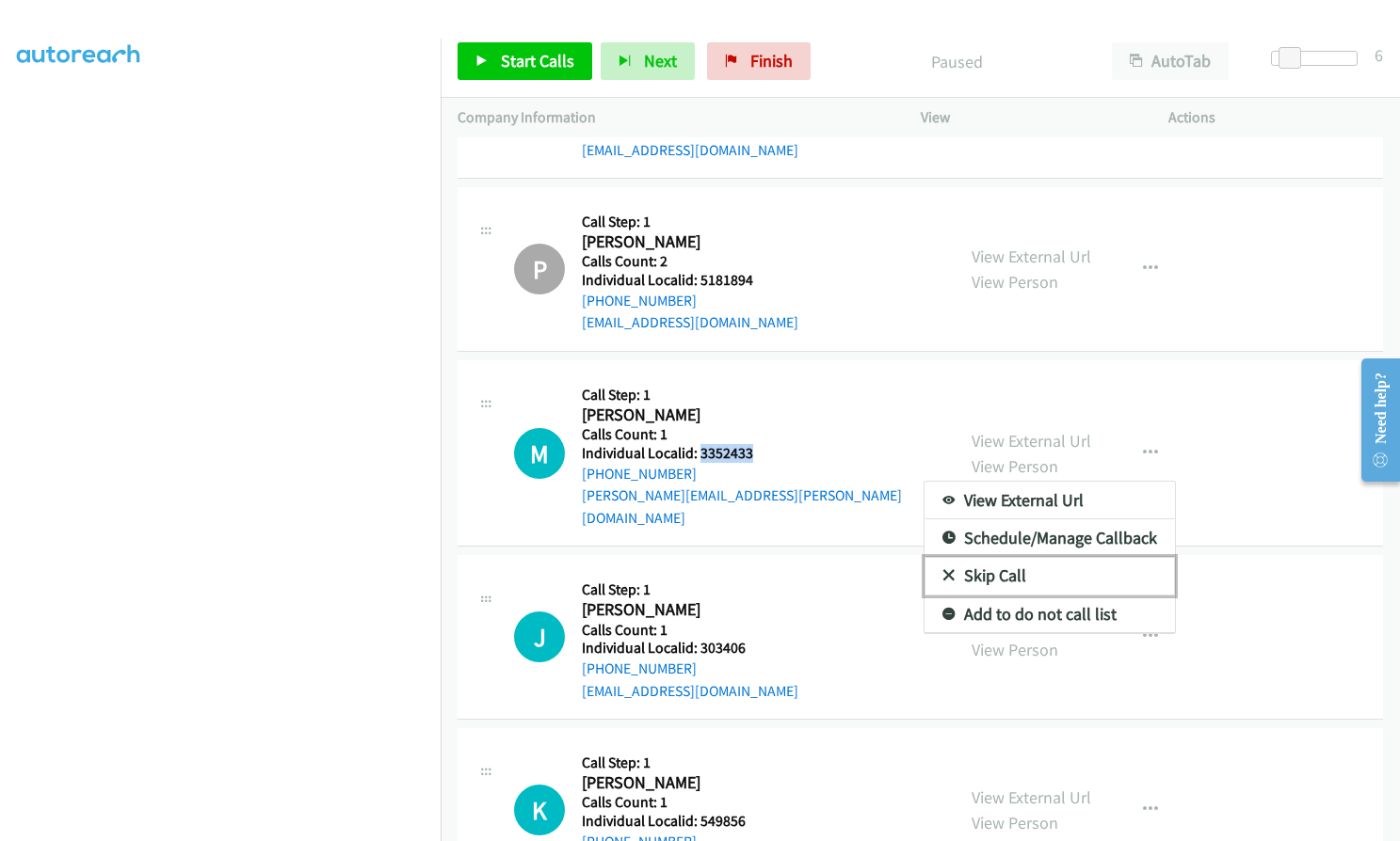
click at [942, 570] on icon at bounding box center [949, 576] width 13 height 13
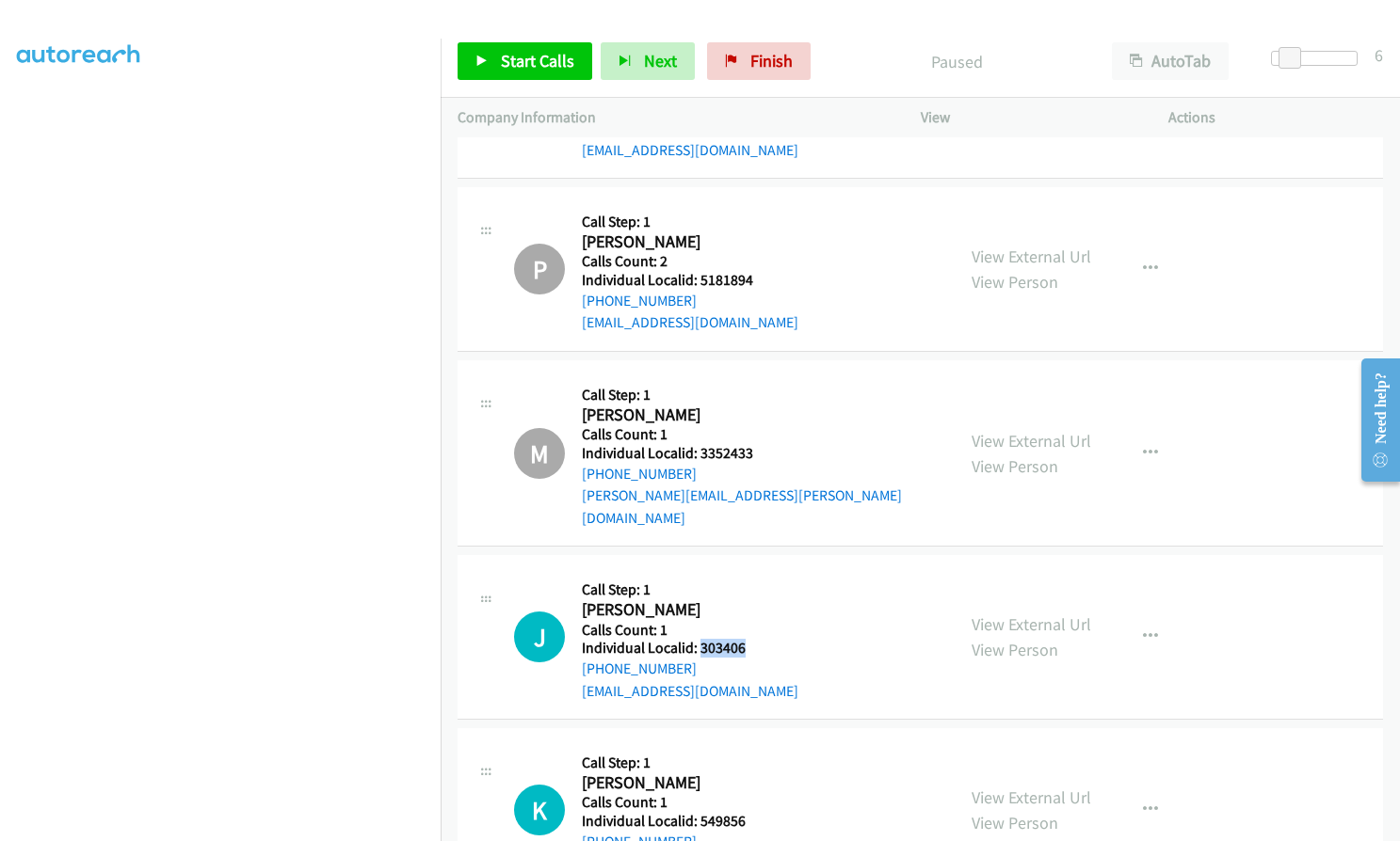
drag, startPoint x: 697, startPoint y: 603, endPoint x: 755, endPoint y: 599, distance: 58.1
click at [755, 599] on div "J Callback Scheduled Call Step: 1 Jon Harrison America/New_York Calls Count: 1 …" at bounding box center [726, 636] width 423 height 129
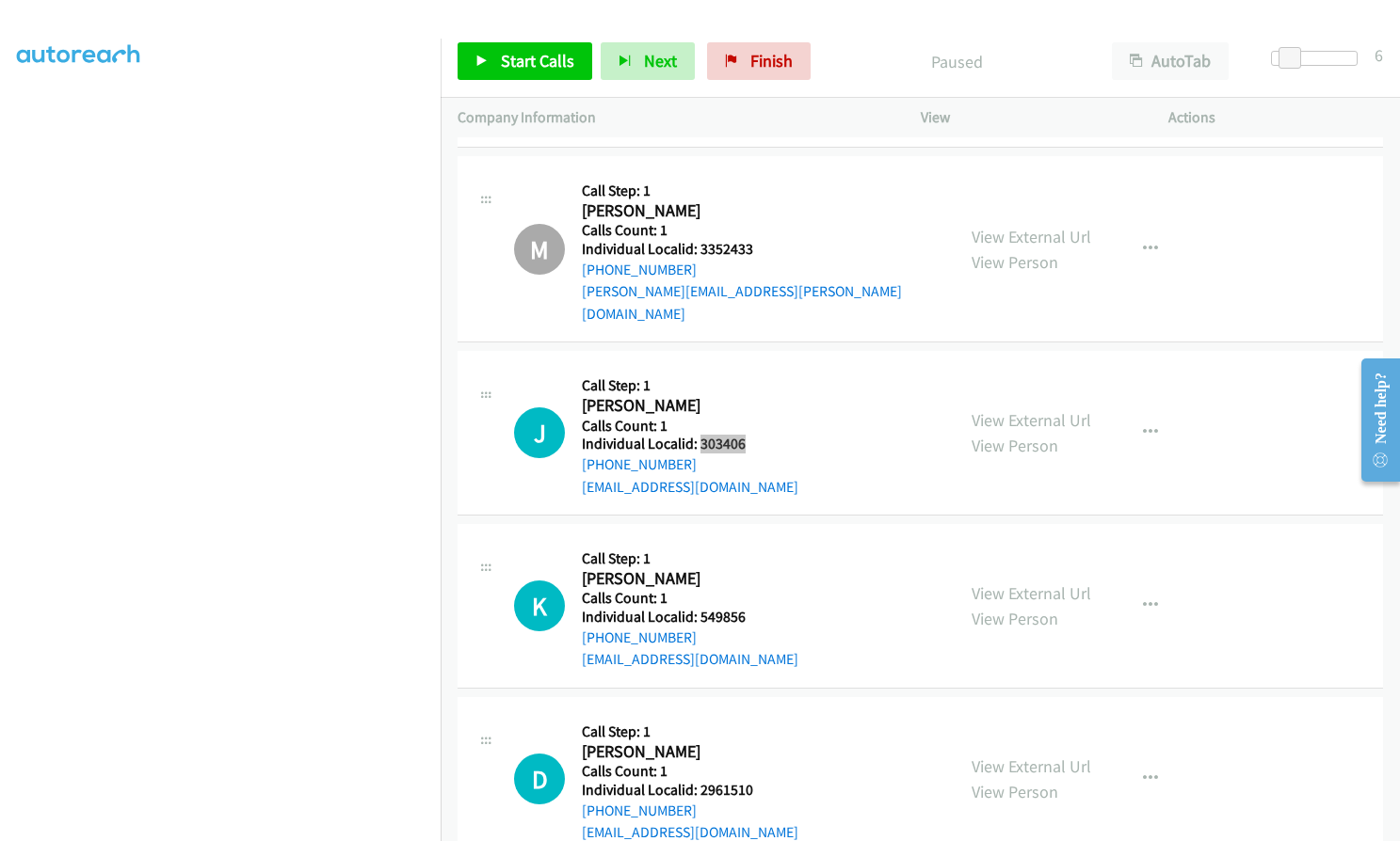
scroll to position [6126, 0]
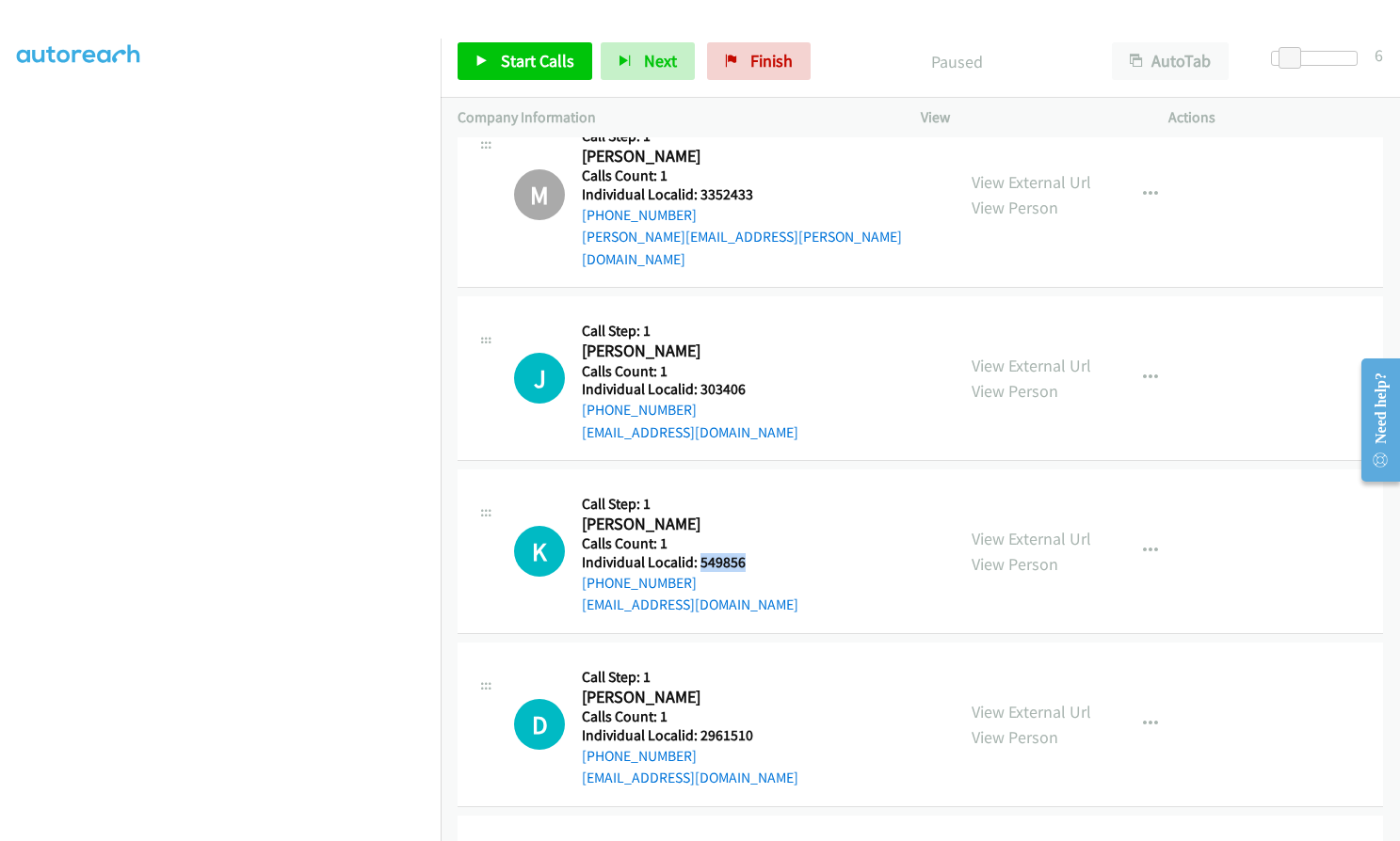
drag, startPoint x: 697, startPoint y: 521, endPoint x: 749, endPoint y: 516, distance: 52.2
click at [749, 516] on div "K Callback Scheduled Call Step: 1 Kale Grindle America/New_York Calls Count: 1 …" at bounding box center [726, 551] width 423 height 129
drag, startPoint x: 698, startPoint y: 688, endPoint x: 755, endPoint y: 688, distance: 57.0
click at [755, 727] on h5 "Individual Localid: 2961510" at bounding box center [689, 736] width 216 height 19
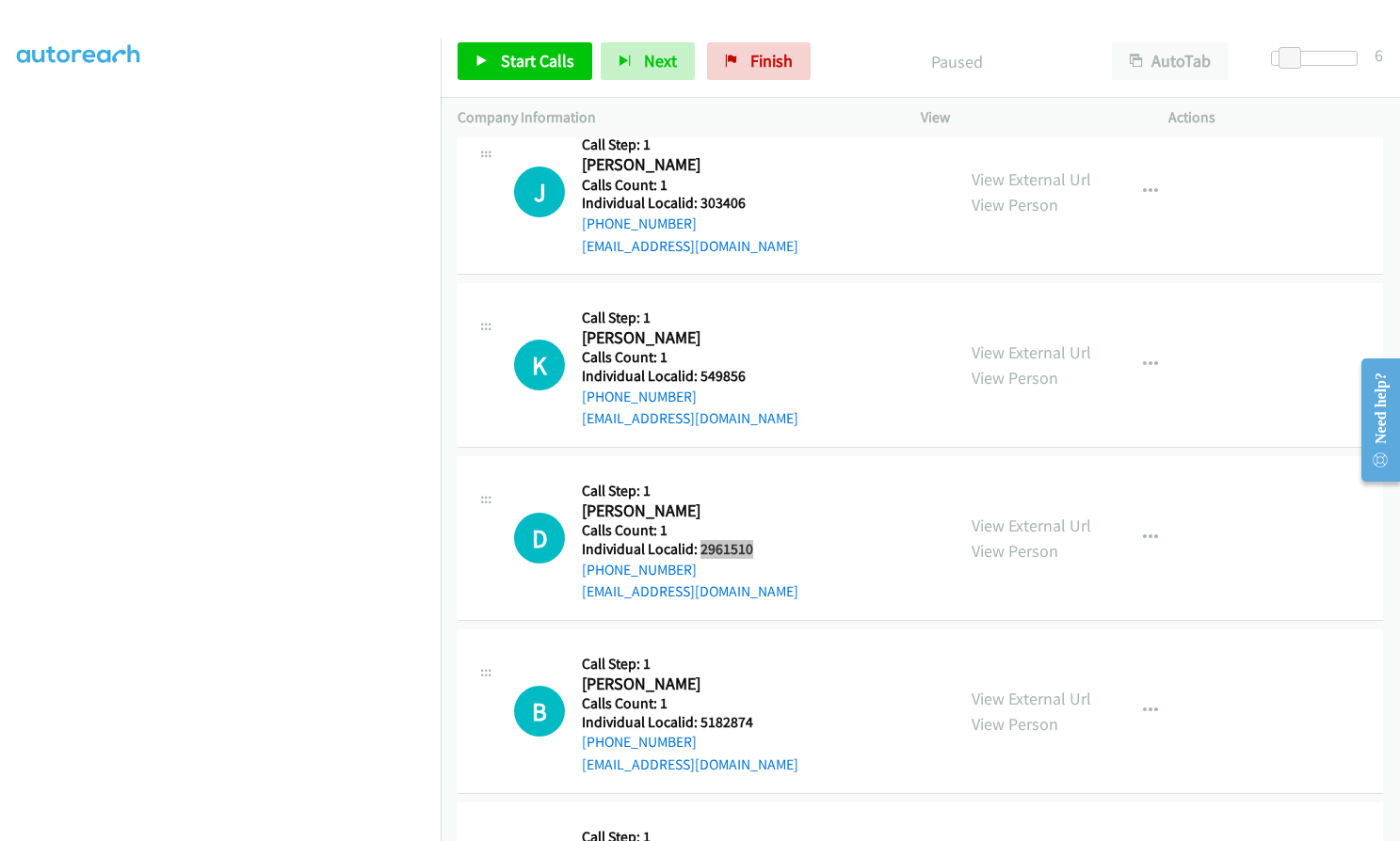
scroll to position [6314, 0]
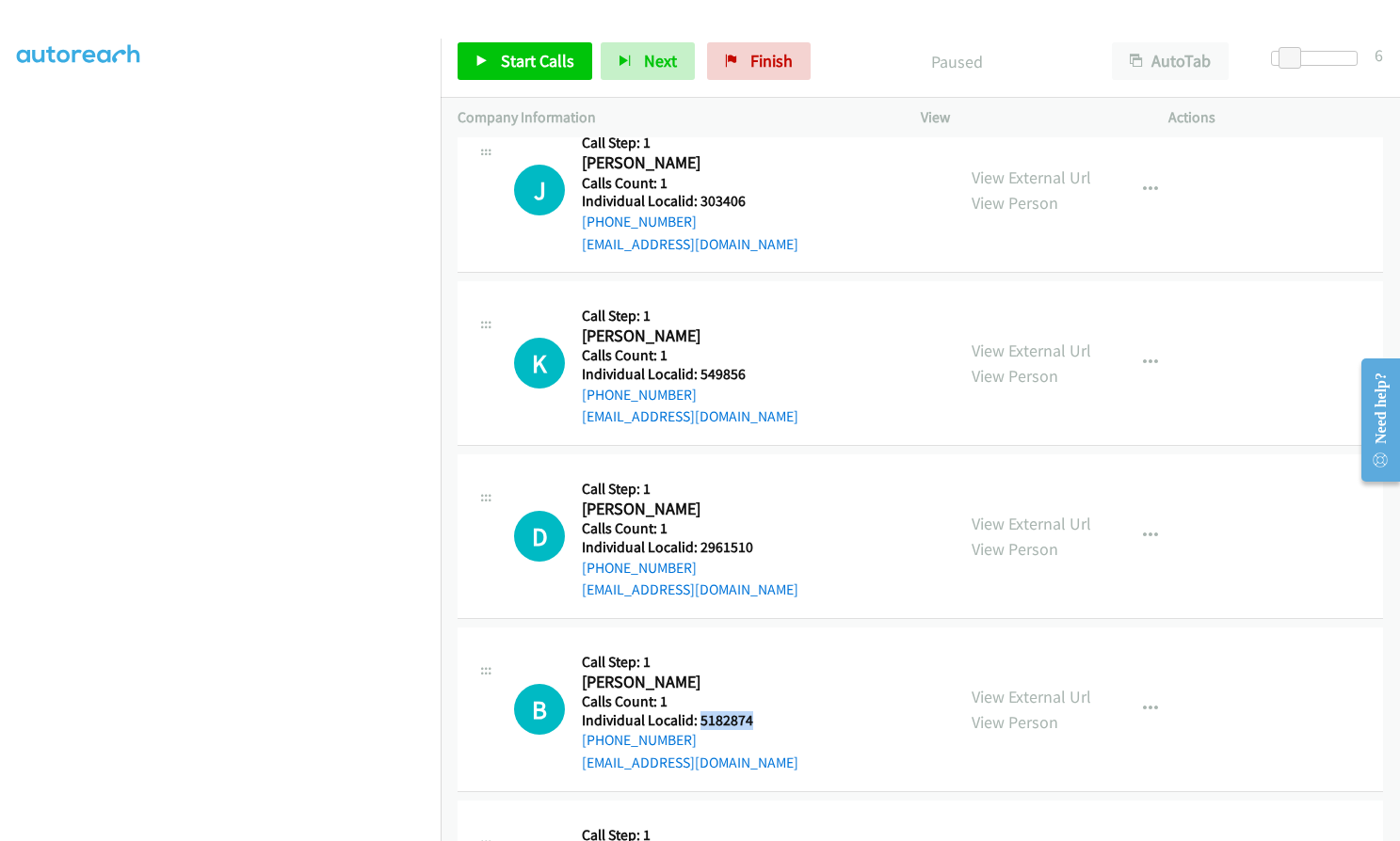
drag, startPoint x: 697, startPoint y: 674, endPoint x: 757, endPoint y: 673, distance: 60.0
click at [757, 673] on div "B Callback Scheduled Call Step: 1 Brenden Weber America/New_York Calls Count: 1…" at bounding box center [726, 709] width 423 height 129
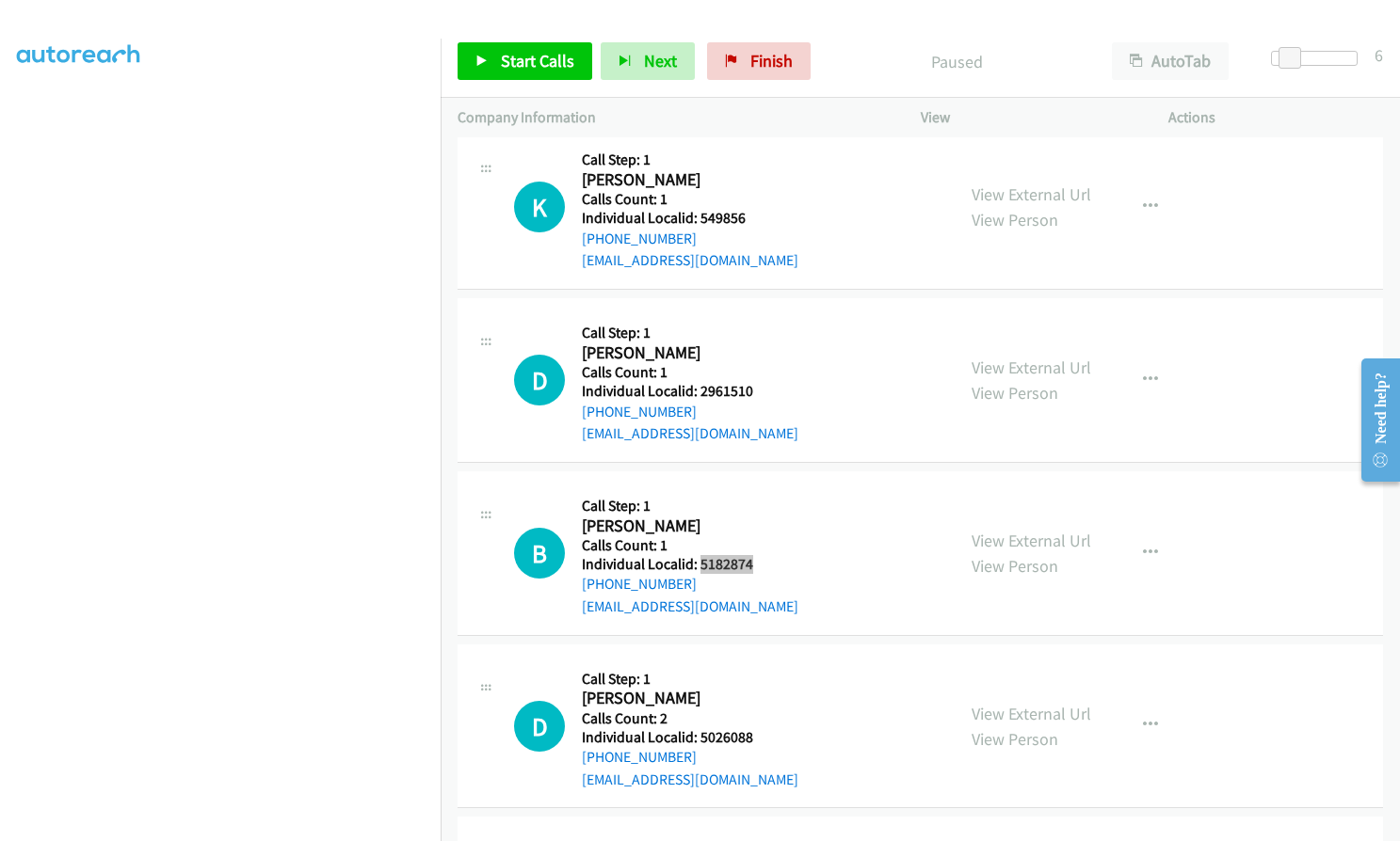
scroll to position [6479, 0]
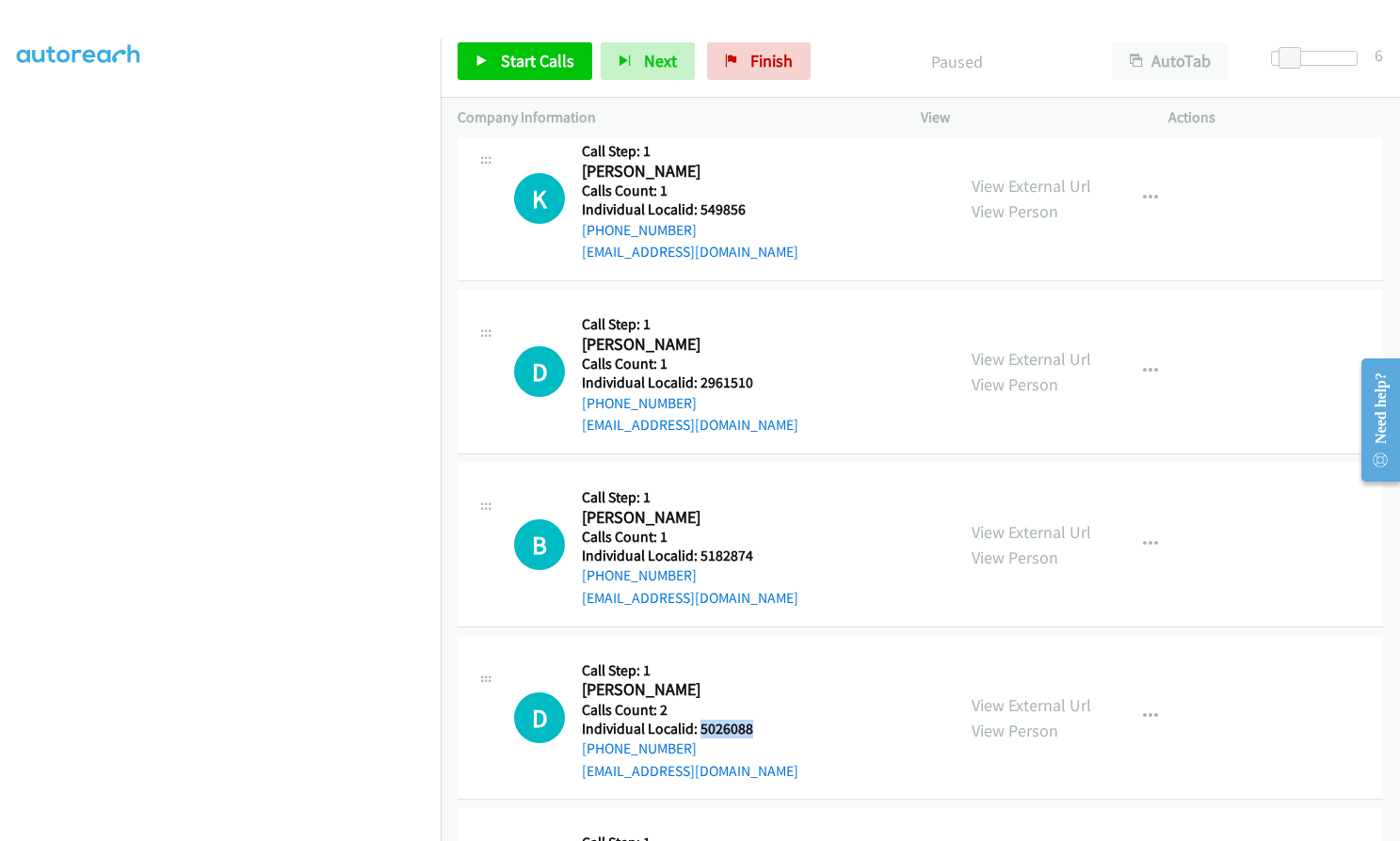
drag, startPoint x: 697, startPoint y: 680, endPoint x: 759, endPoint y: 683, distance: 62.1
click at [759, 683] on div "D Callback Scheduled Call Step: 1 David Kooistra America/New_York Calls Count: …" at bounding box center [726, 717] width 423 height 129
click at [506, 53] on span "Start Calls" at bounding box center [538, 60] width 74 height 22
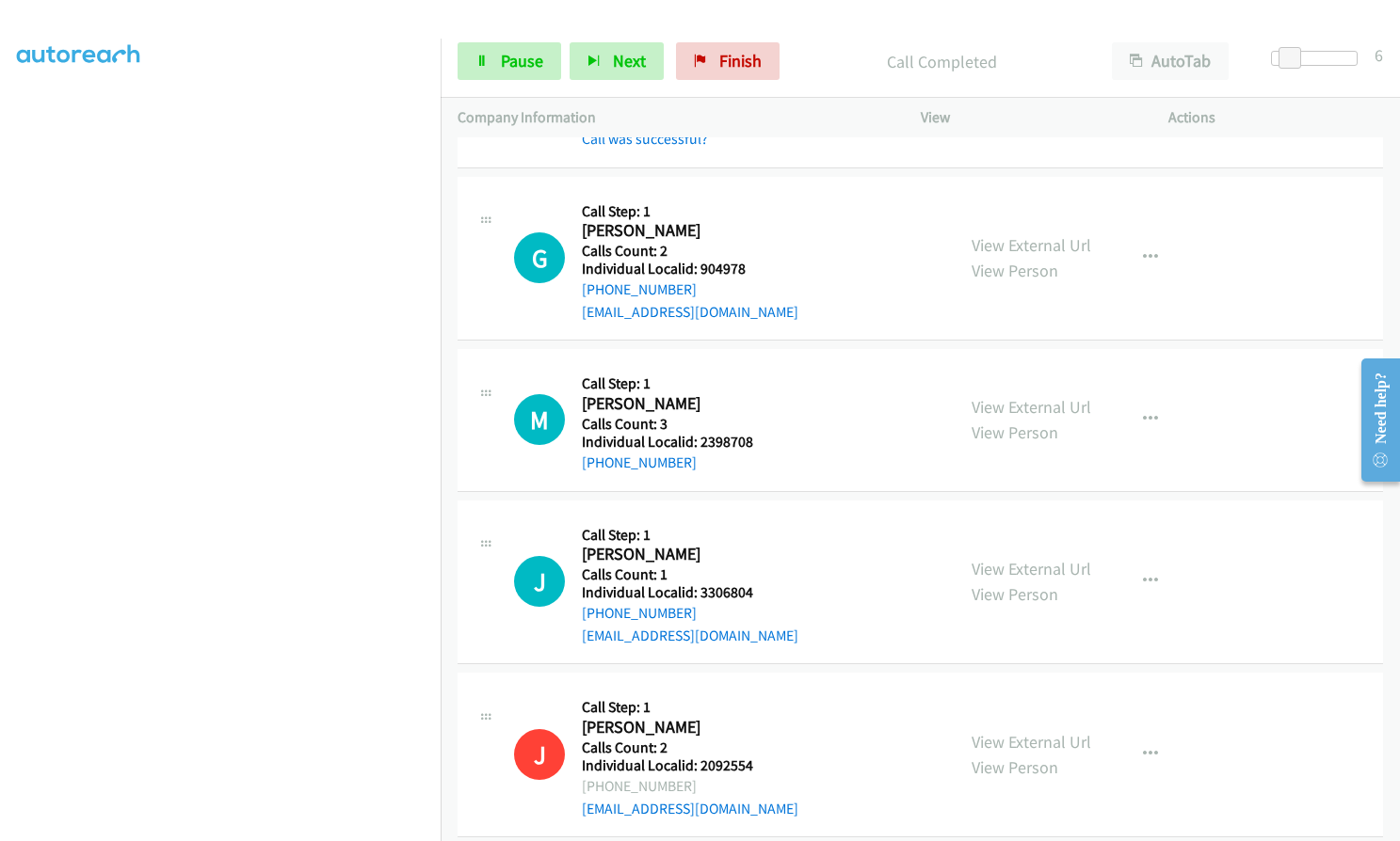
scroll to position [4621, 0]
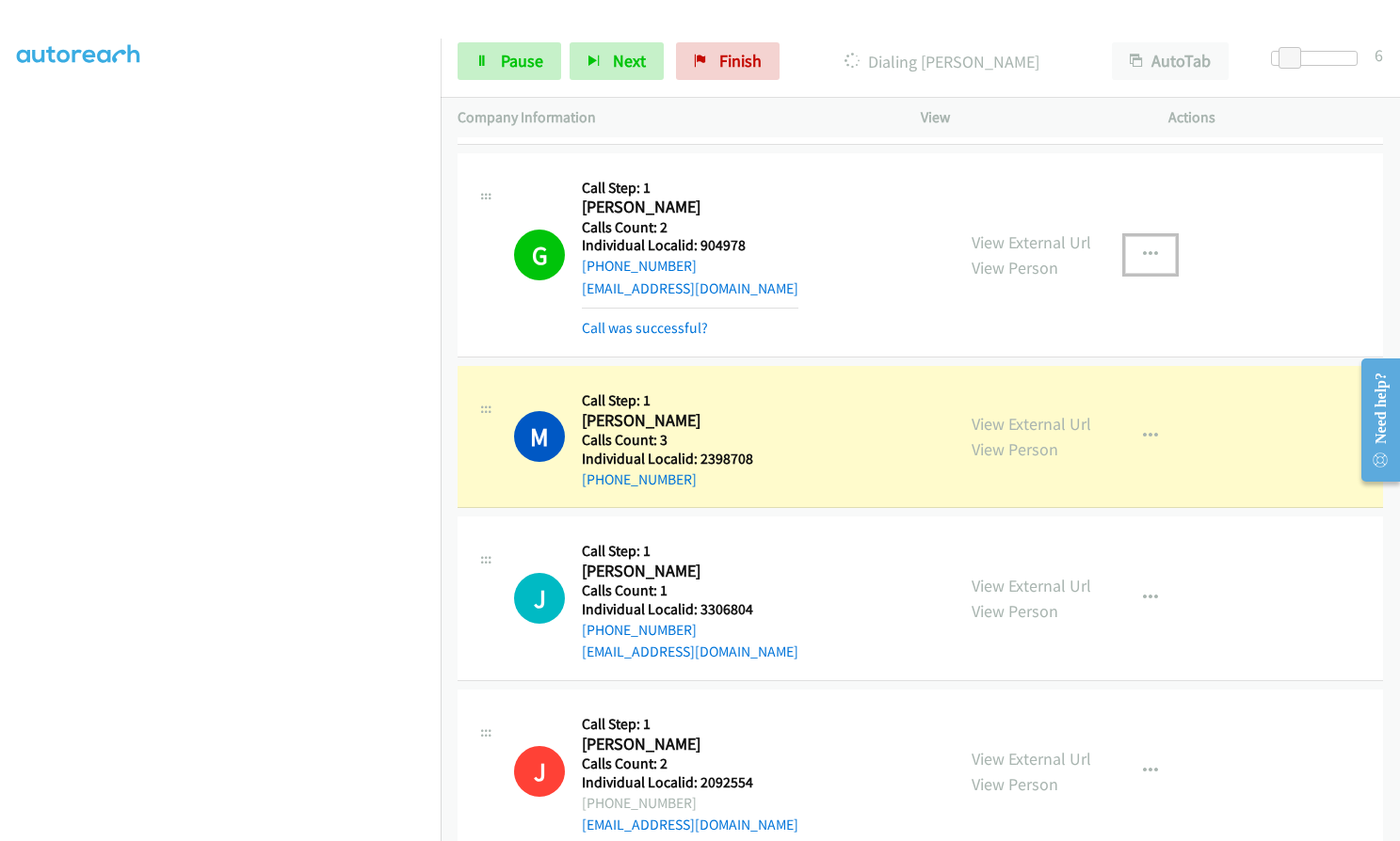
click at [1132, 236] on button "button" at bounding box center [1150, 255] width 51 height 38
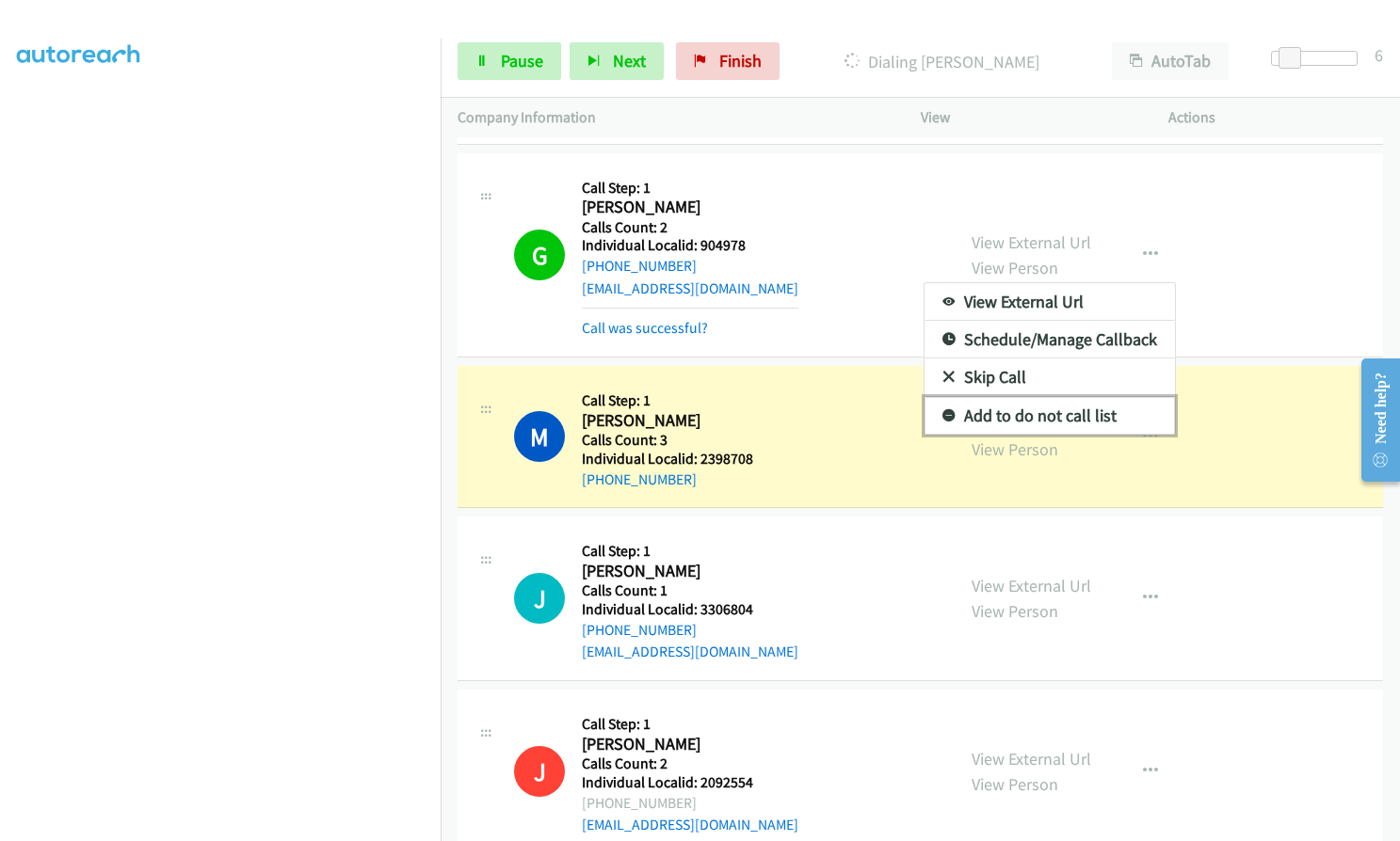
click at [942, 410] on icon at bounding box center [949, 417] width 13 height 13
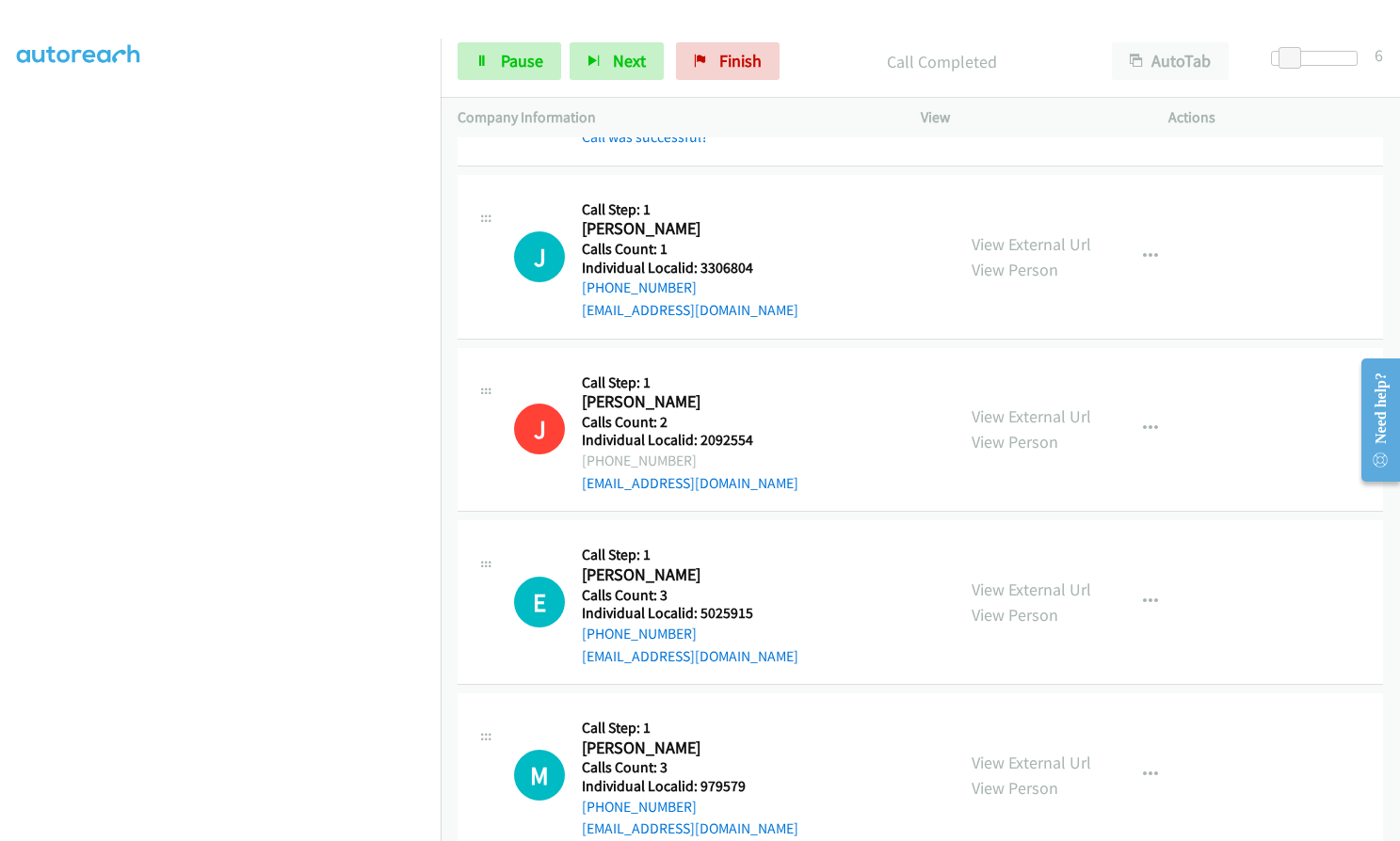
scroll to position [5020, 0]
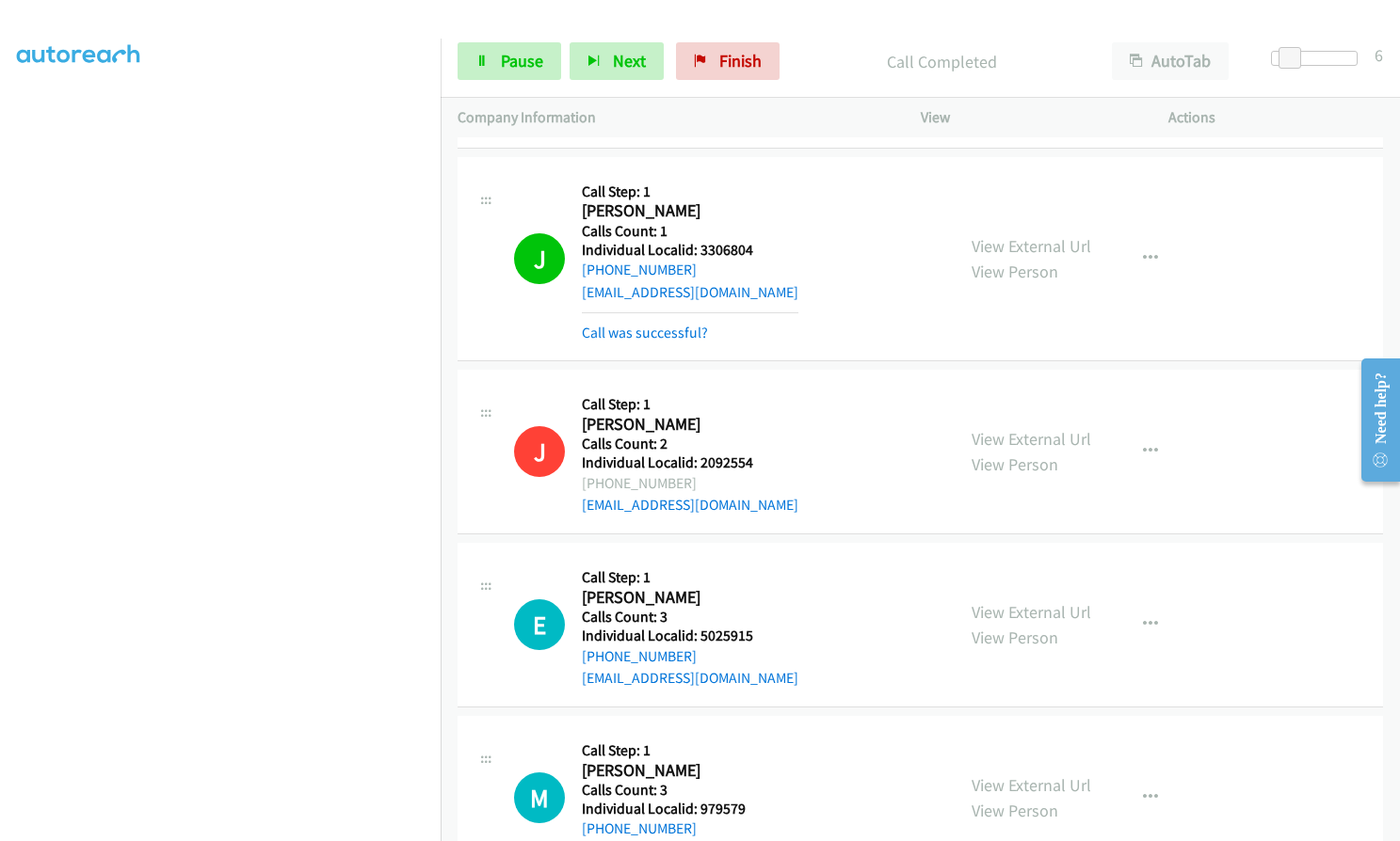
click at [12, 487] on aside "Dialing Mode: Power | Switch to Preview My Lists" at bounding box center [220, 386] width 441 height 1041
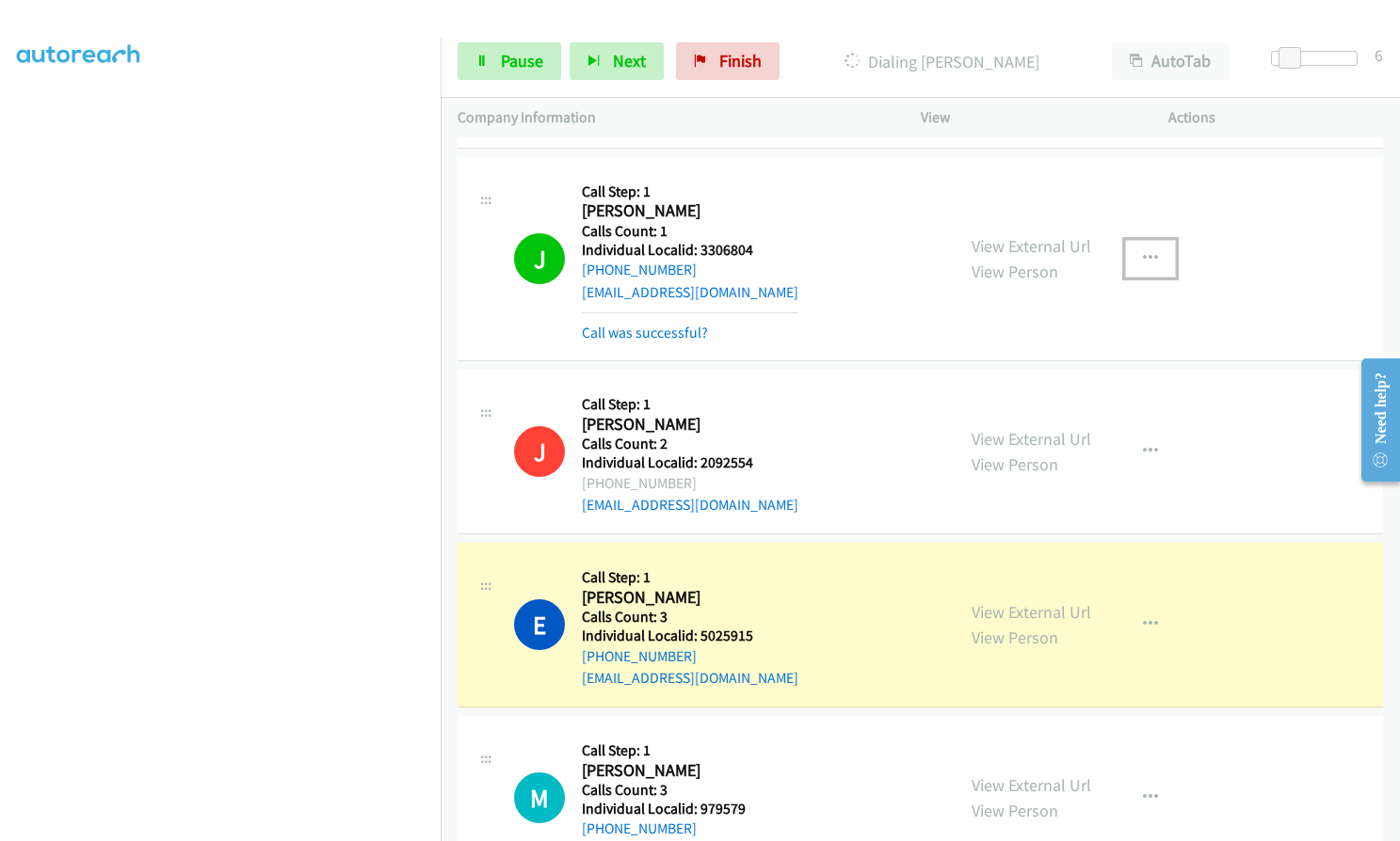
click at [1143, 251] on icon "button" at bounding box center [1150, 259] width 15 height 15
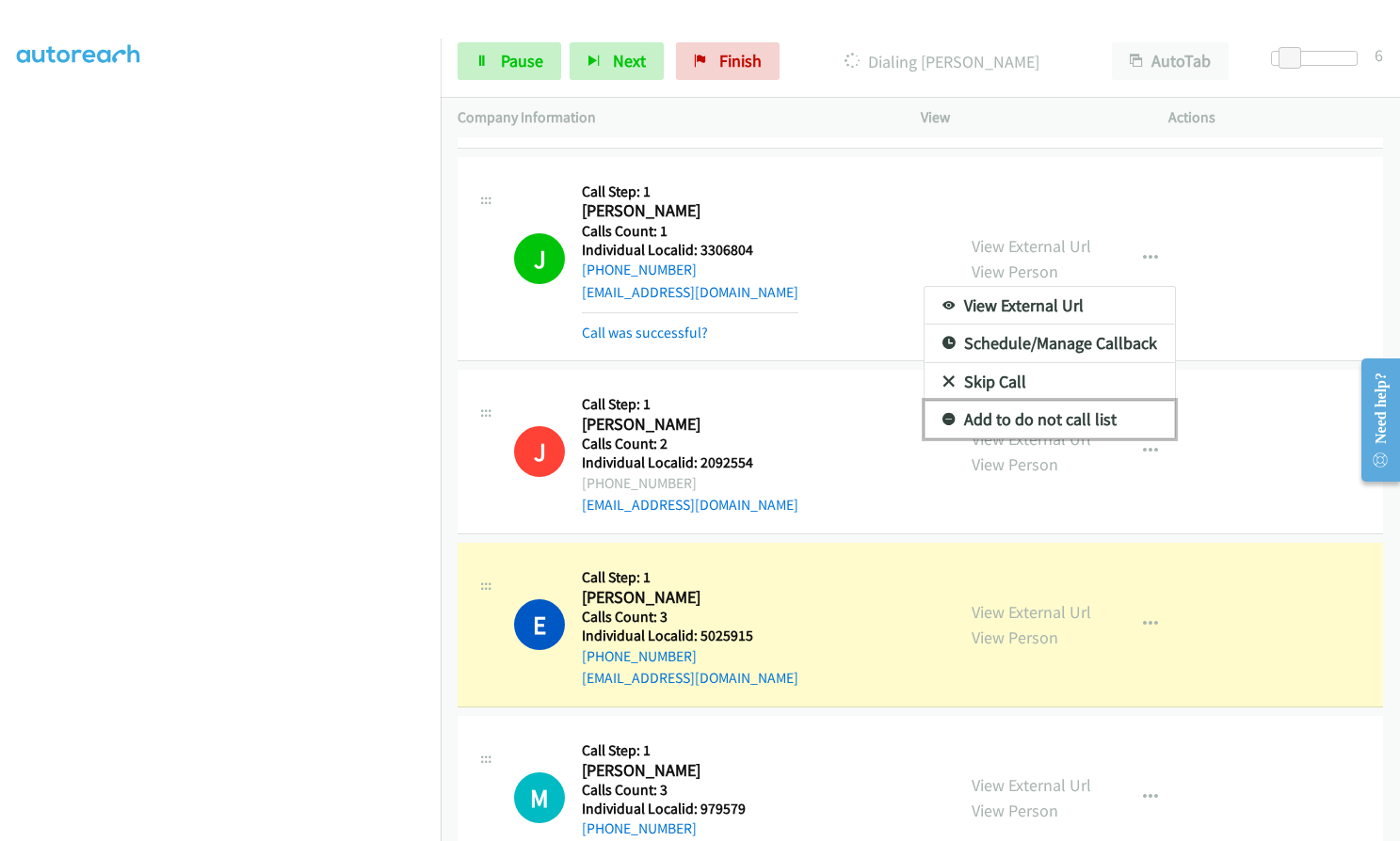
click at [946, 401] on link "Add to do not call list" at bounding box center [1049, 420] width 251 height 38
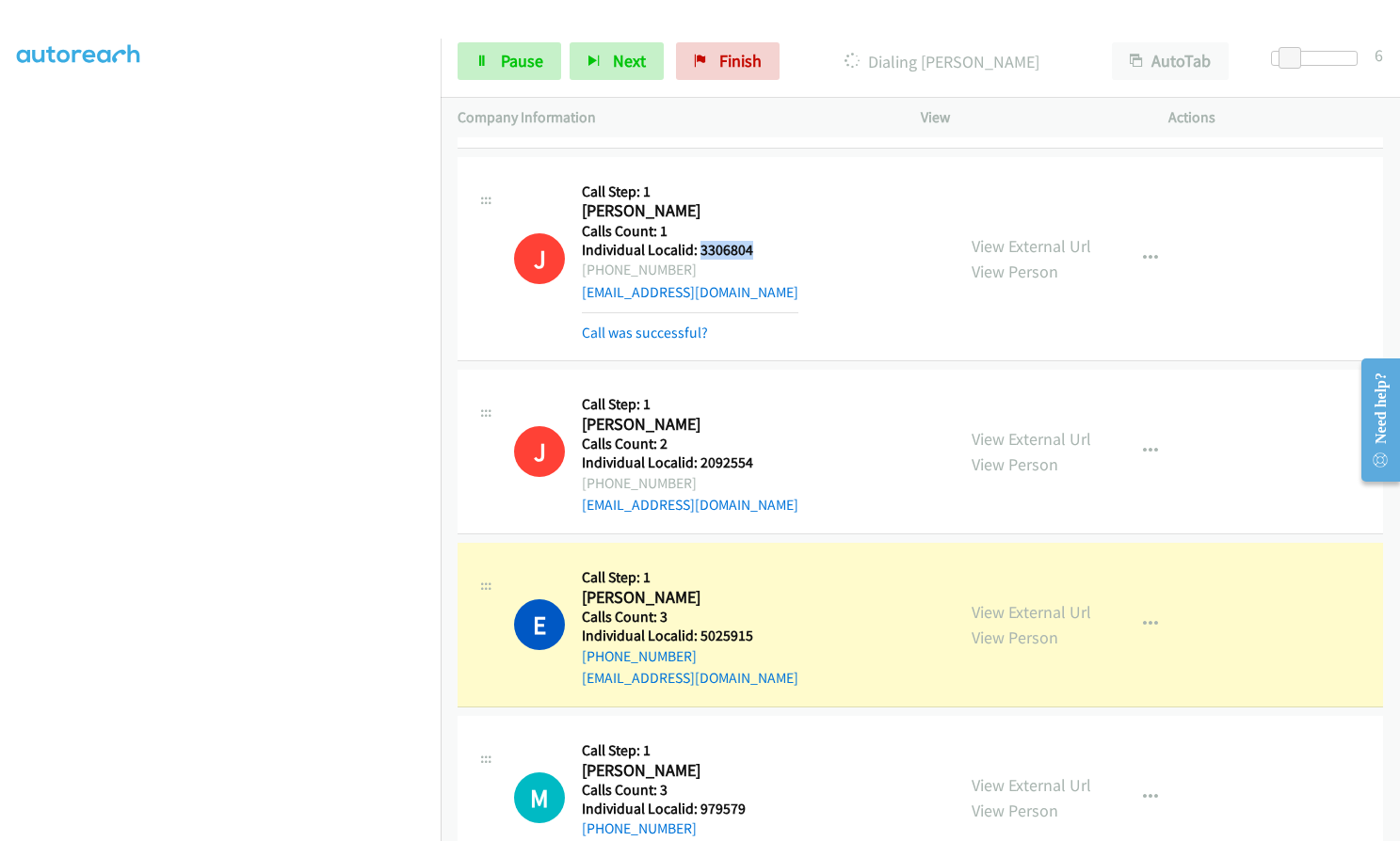
drag, startPoint x: 699, startPoint y: 227, endPoint x: 752, endPoint y: 226, distance: 53.0
click at [752, 241] on h5 "Individual Localid: 3306804" at bounding box center [689, 250] width 216 height 19
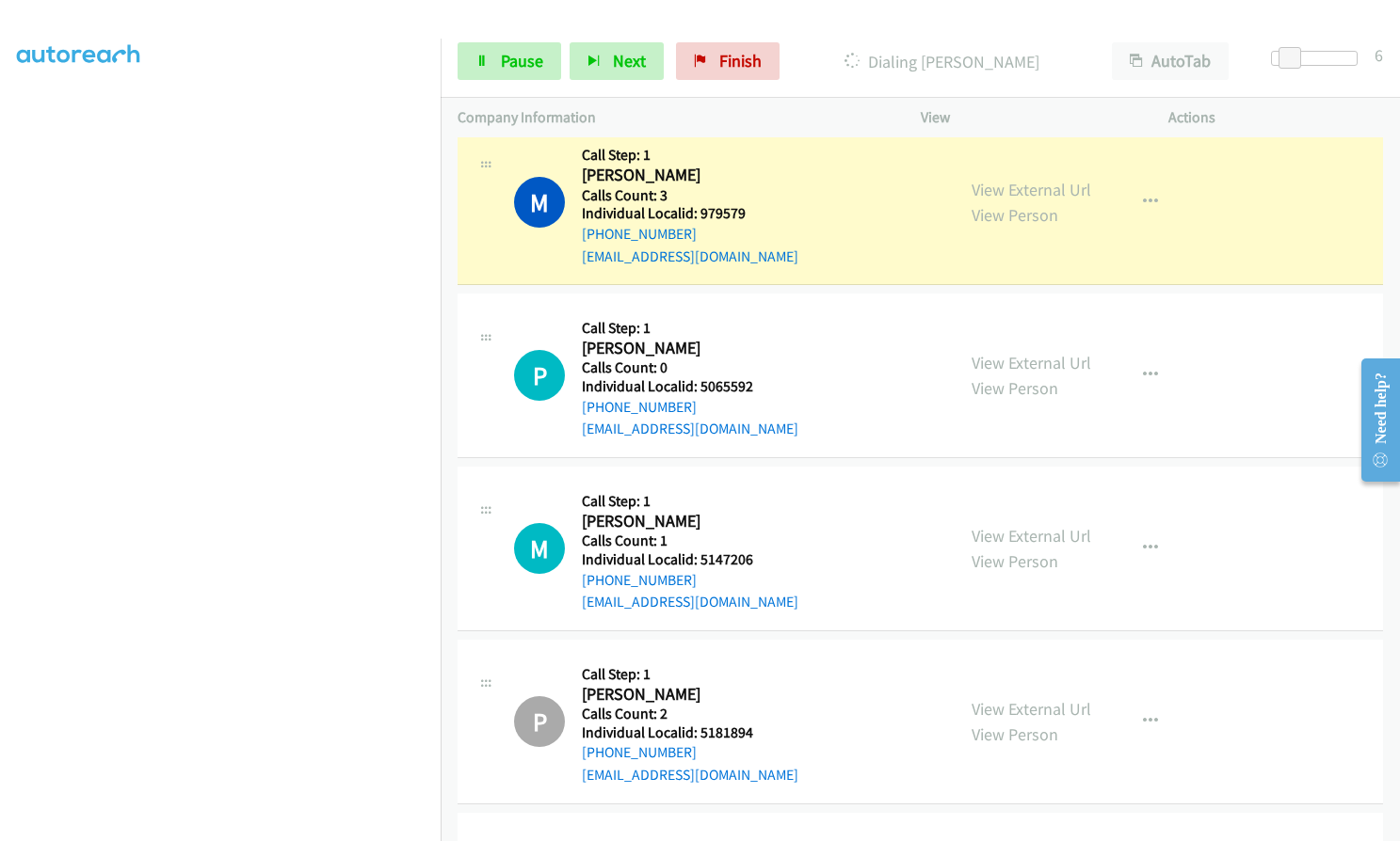
scroll to position [214, 0]
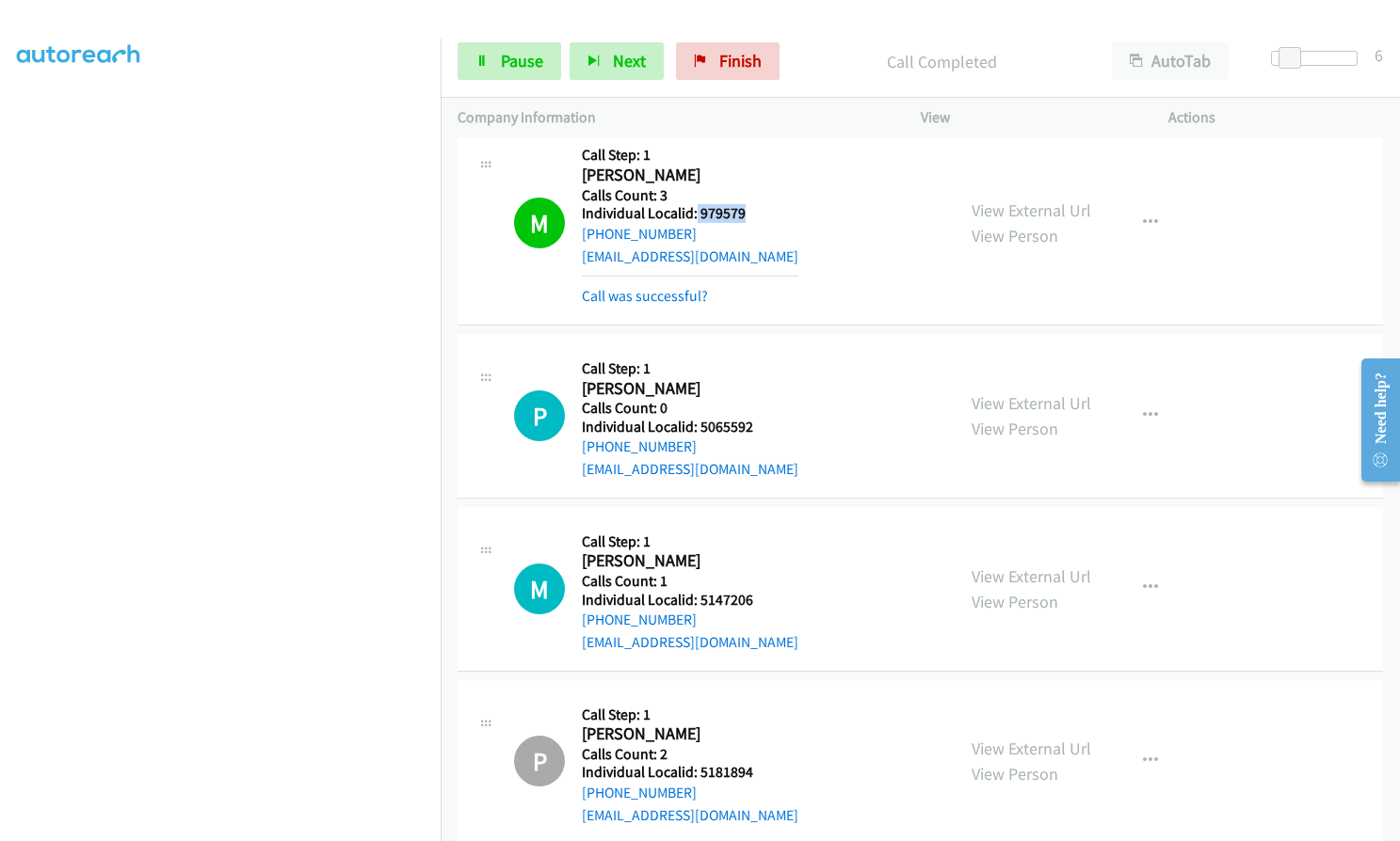
drag, startPoint x: 695, startPoint y: 193, endPoint x: 747, endPoint y: 191, distance: 52.0
click at [747, 204] on h5 "Individual Localid: 979579" at bounding box center [689, 214] width 216 height 19
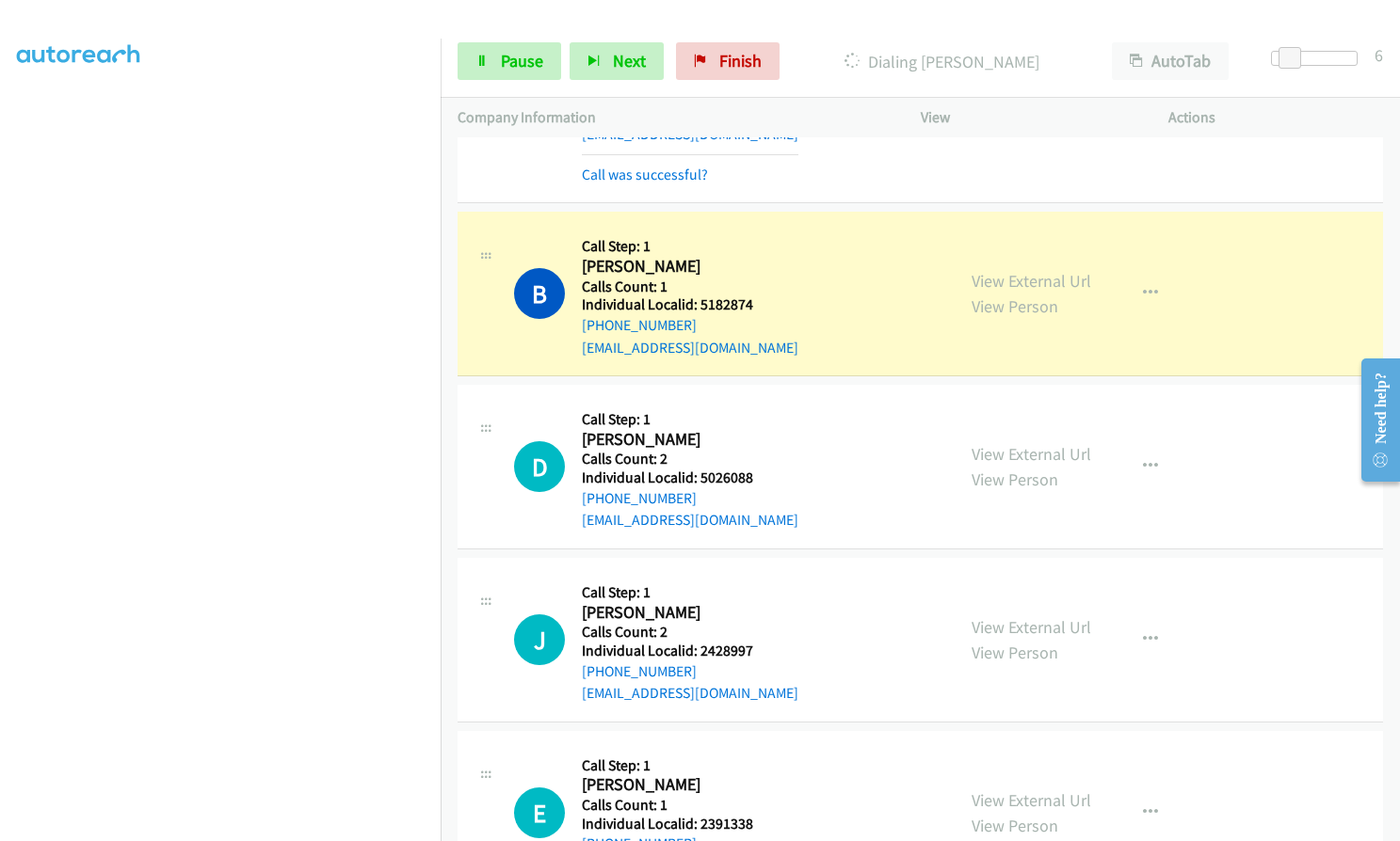
scroll to position [7232, 0]
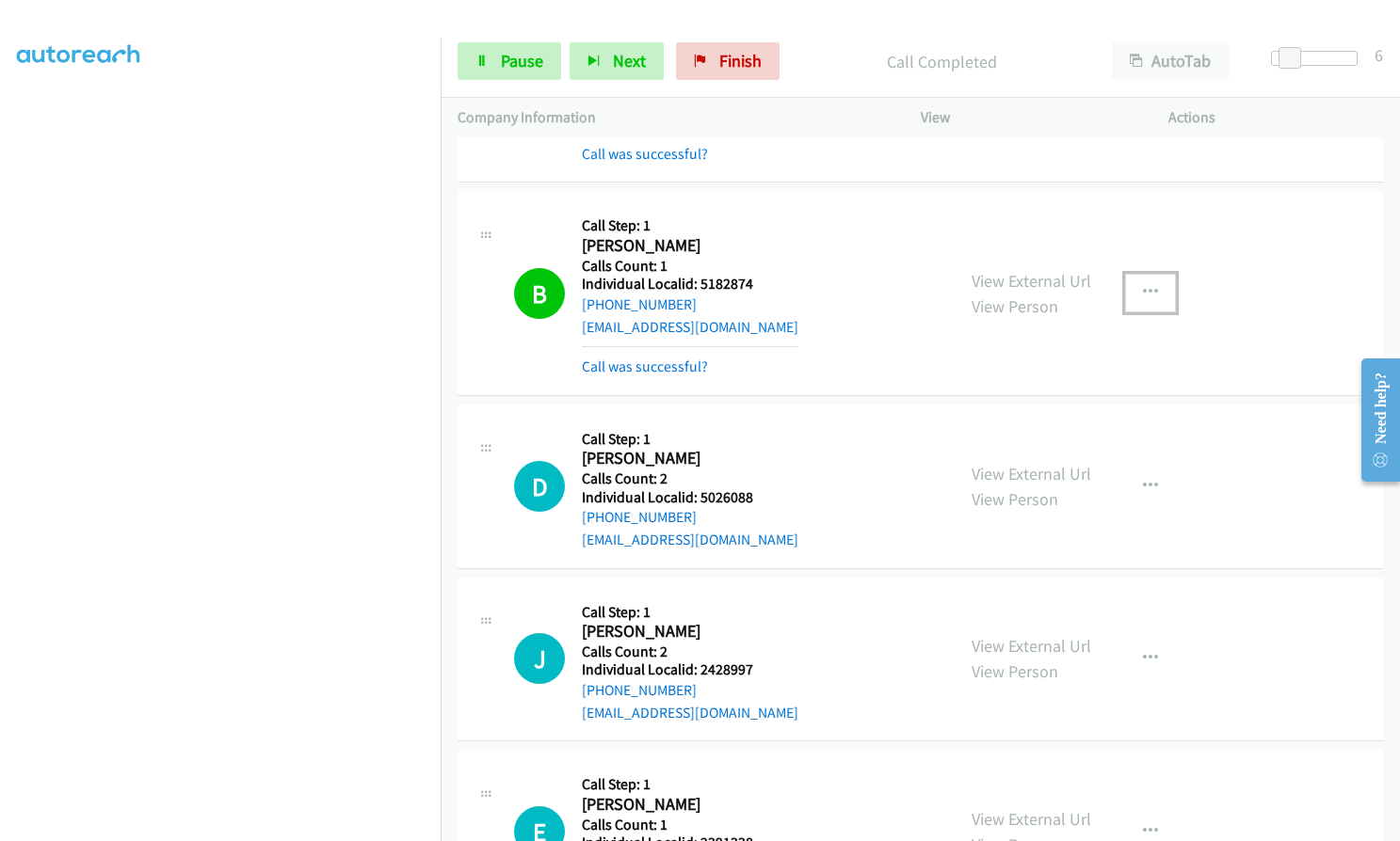
click at [1133, 274] on button "button" at bounding box center [1150, 293] width 51 height 38
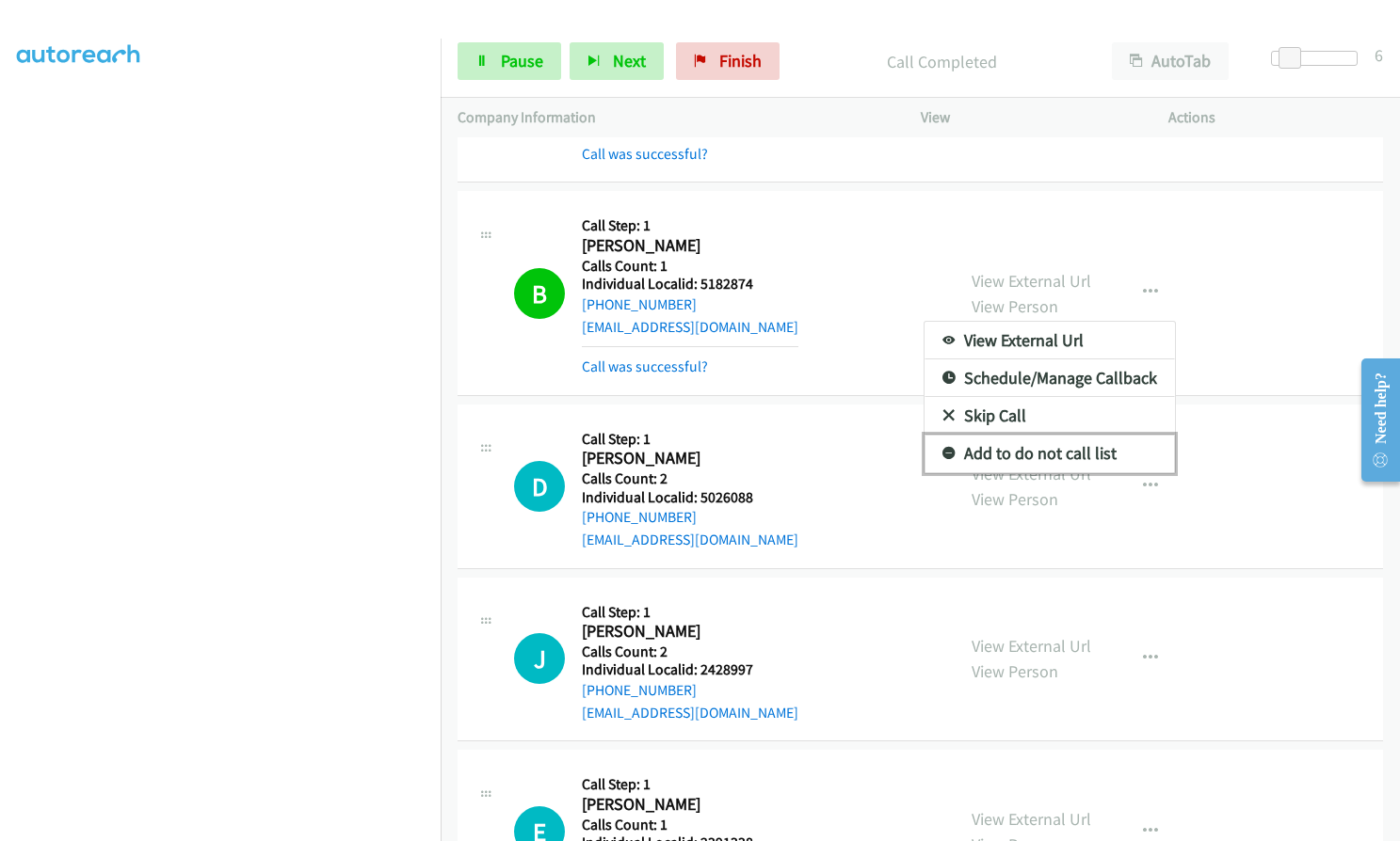
click at [943, 448] on icon at bounding box center [949, 455] width 13 height 13
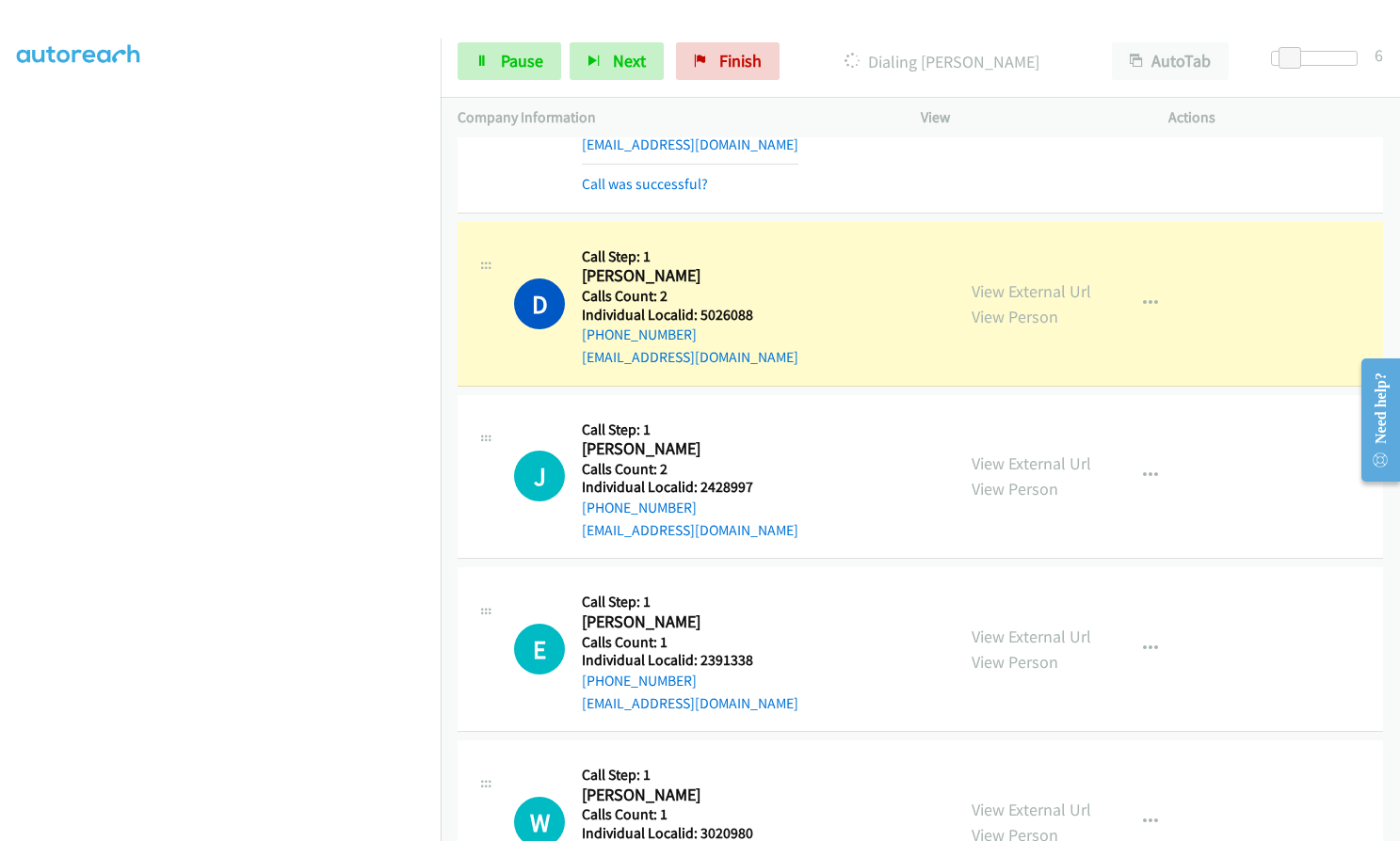
scroll to position [7420, 0]
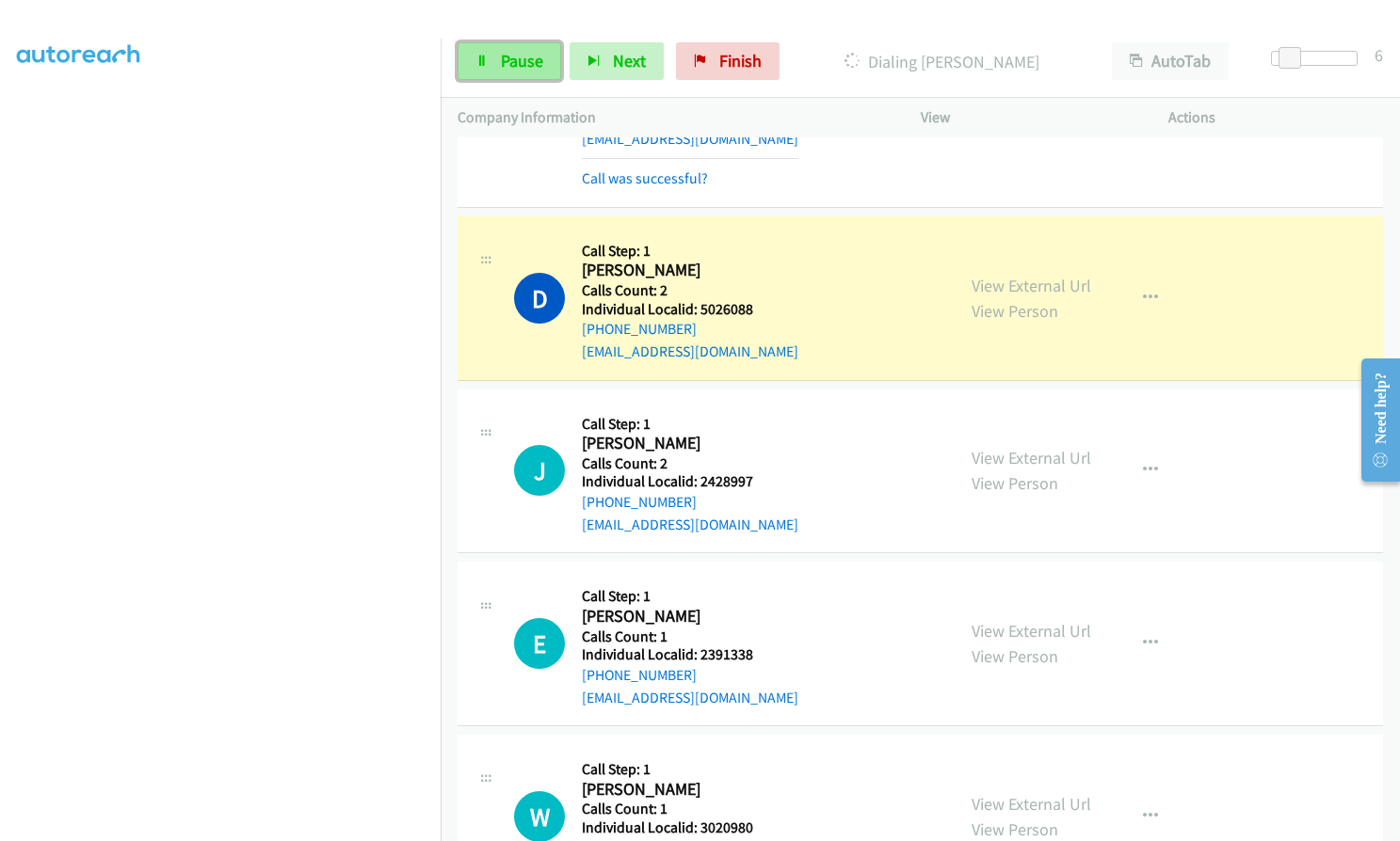
click at [513, 63] on span "Pause" at bounding box center [522, 60] width 43 height 22
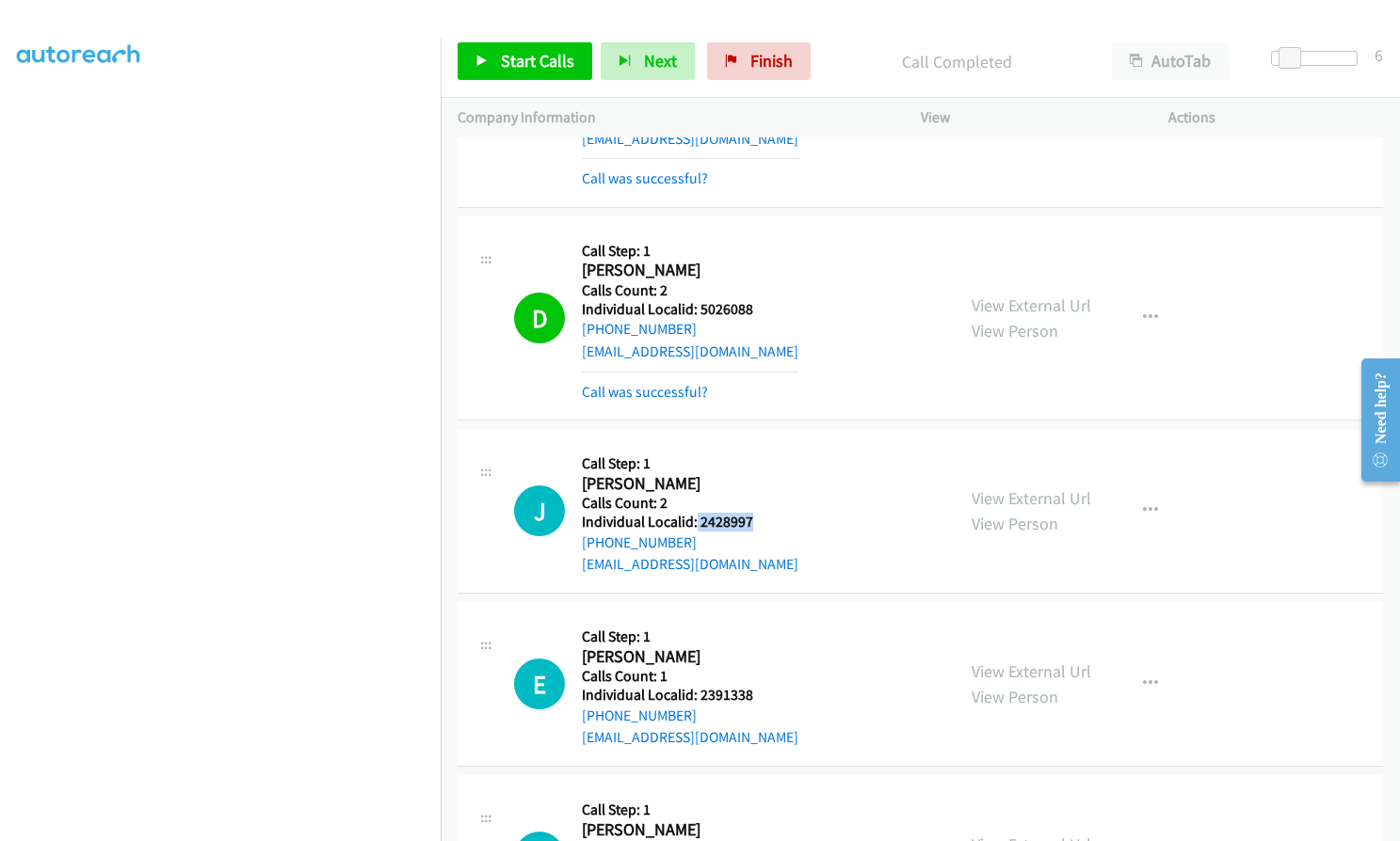
drag, startPoint x: 695, startPoint y: 479, endPoint x: 754, endPoint y: 477, distance: 59.0
click at [754, 477] on div "J Callback Scheduled Call Step: 1 Jacob Lancaster America/New_York Calls Count:…" at bounding box center [726, 510] width 423 height 129
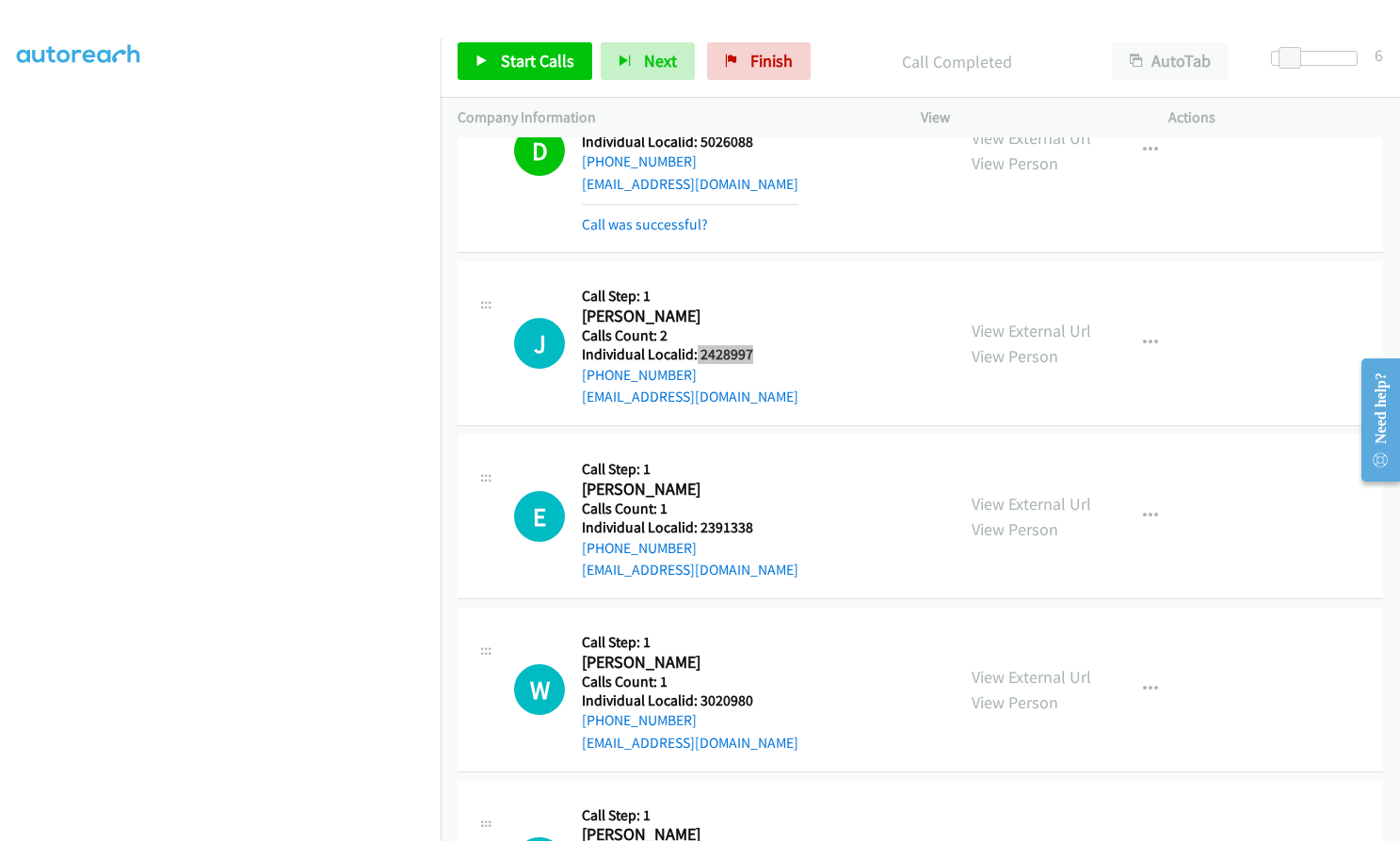
scroll to position [7608, 0]
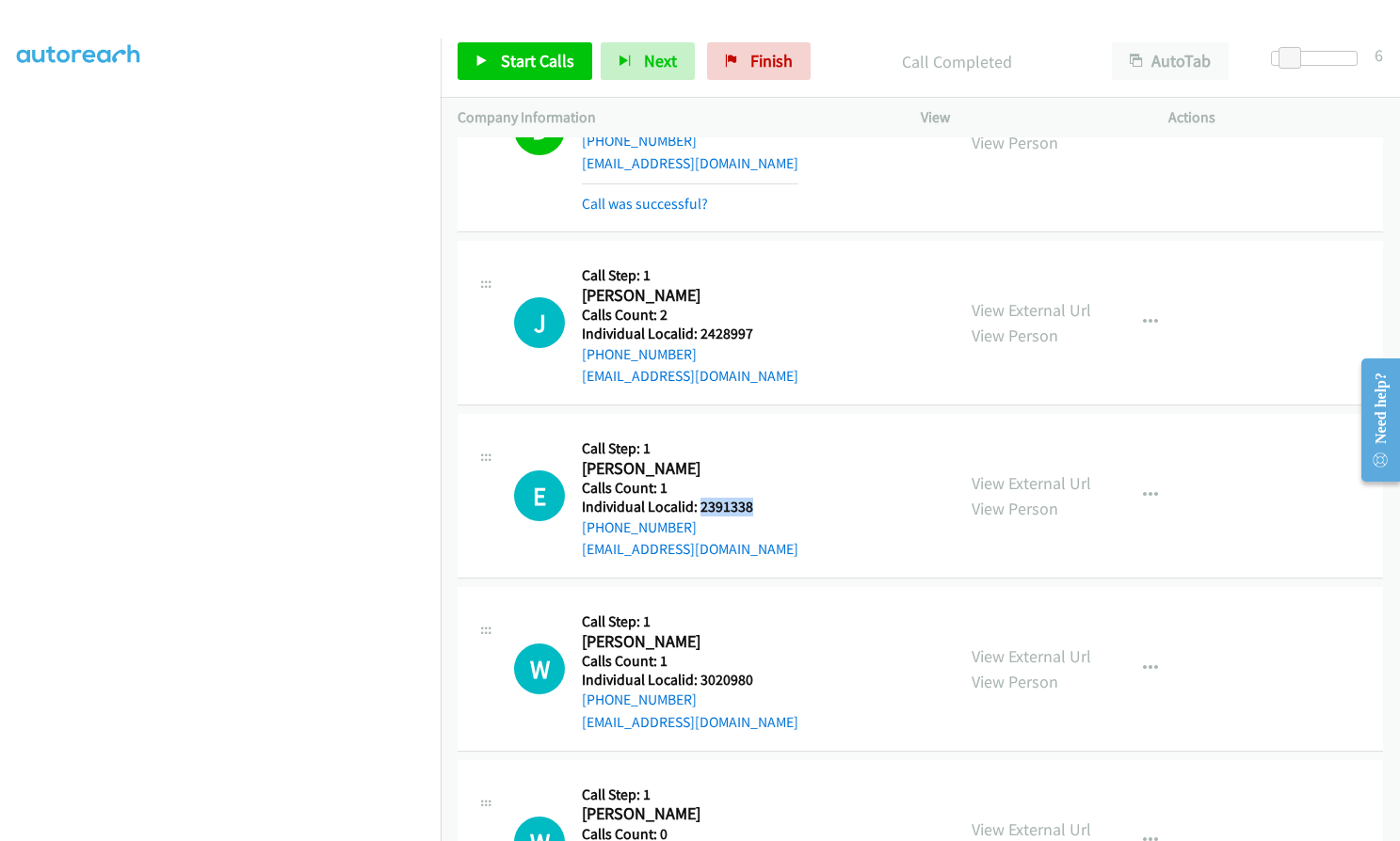
drag, startPoint x: 698, startPoint y: 463, endPoint x: 754, endPoint y: 463, distance: 56.0
click at [754, 463] on div "E Callback Scheduled Call Step: 1 Ethan Kauffman America/New_York Calls Count: …" at bounding box center [726, 495] width 423 height 129
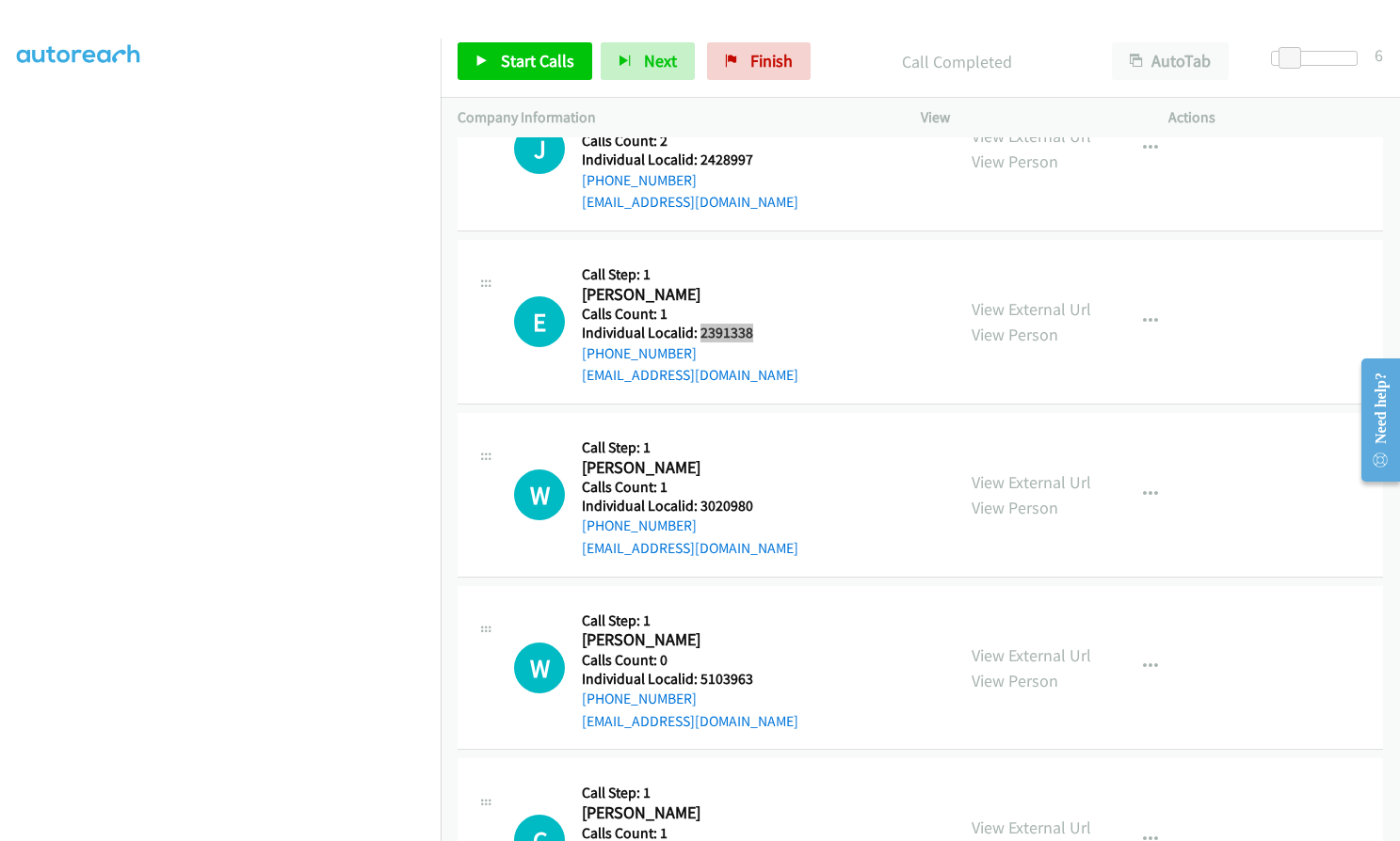
scroll to position [7796, 0]
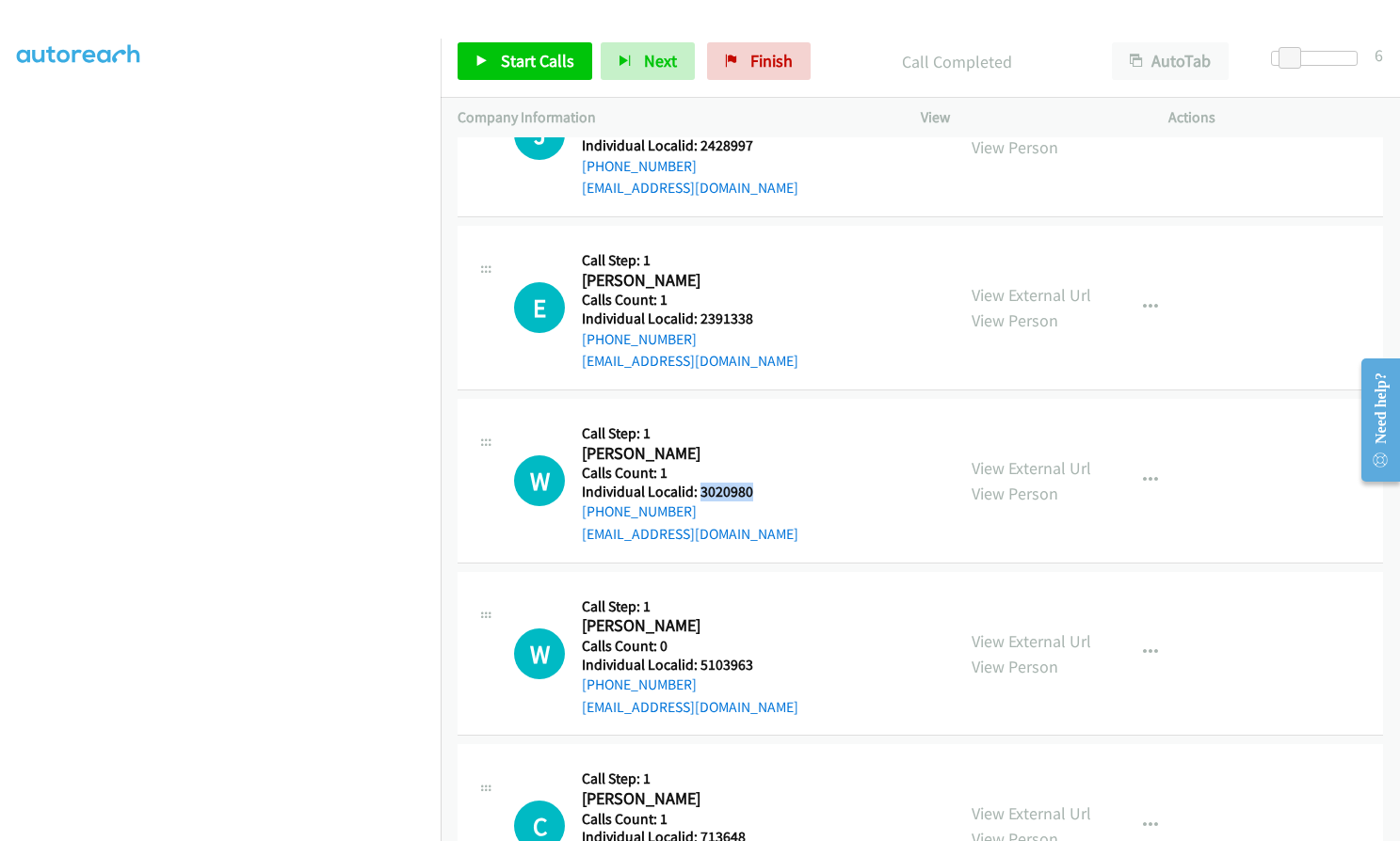
drag, startPoint x: 698, startPoint y: 444, endPoint x: 742, endPoint y: 445, distance: 44.0
click at [755, 483] on h5 "Individual Localid: 3020980" at bounding box center [689, 492] width 216 height 19
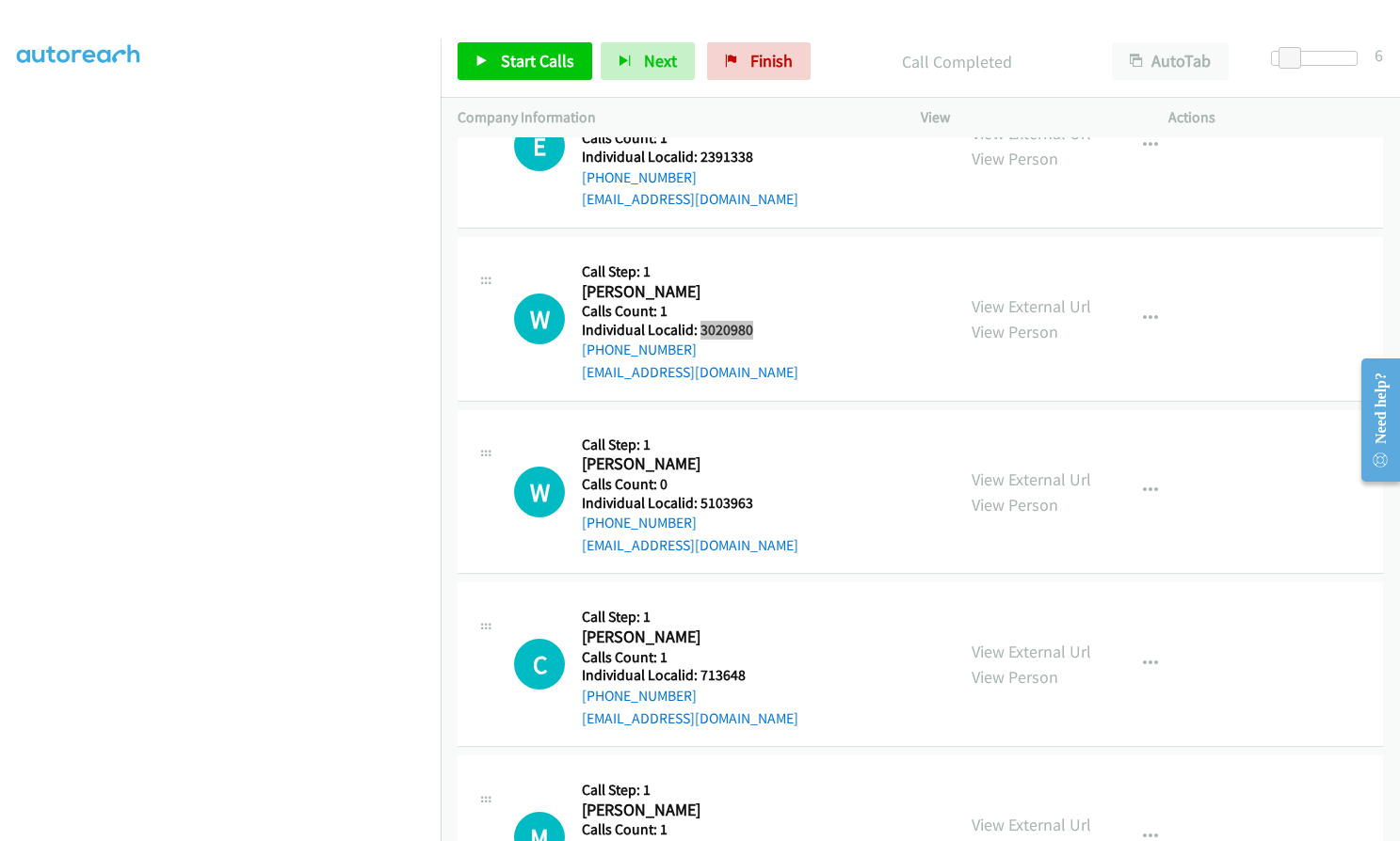
scroll to position [7961, 0]
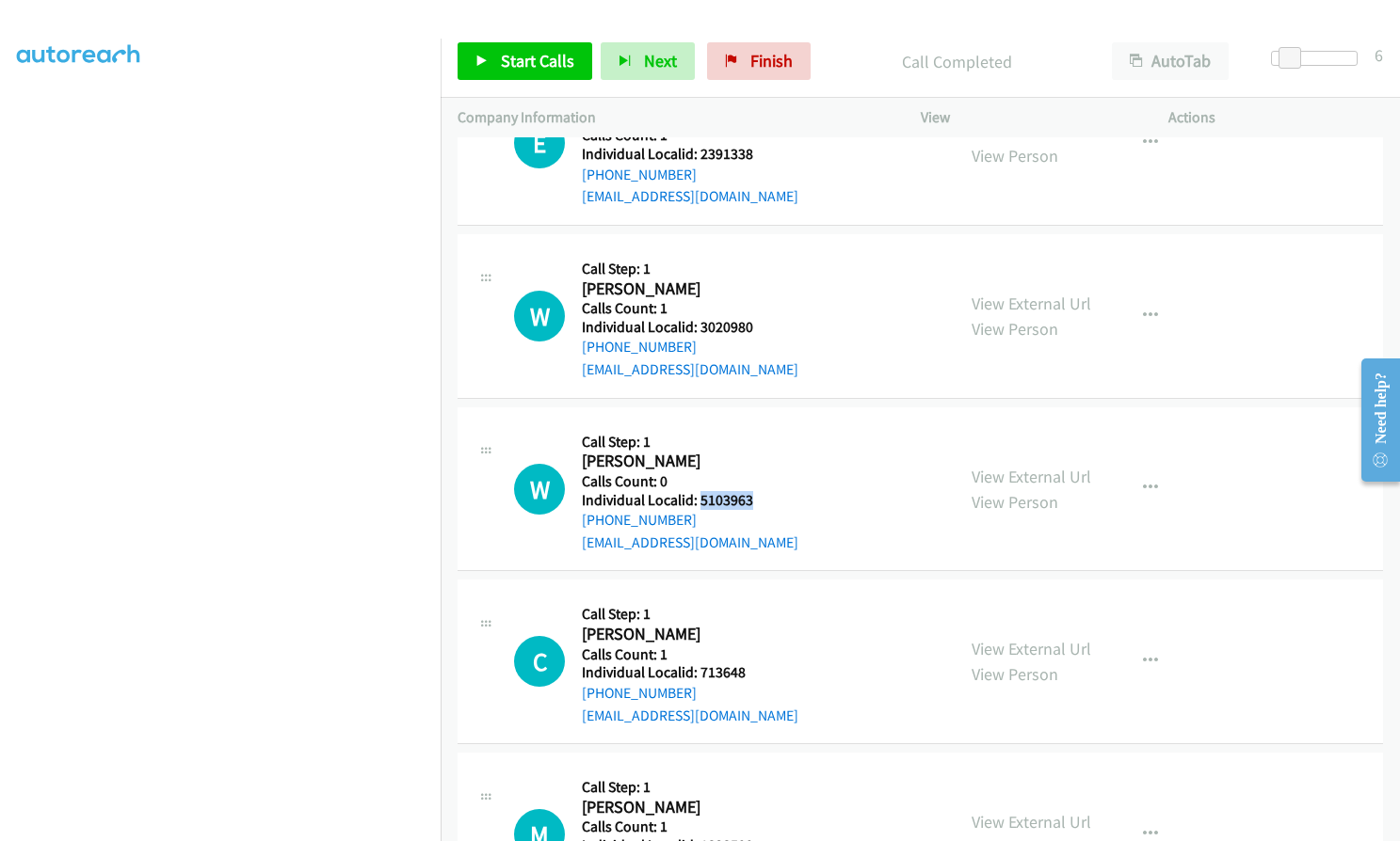
drag, startPoint x: 697, startPoint y: 455, endPoint x: 754, endPoint y: 455, distance: 57.0
click at [754, 455] on div "W Callback Scheduled Call Step: 1 Wesley Lopez Maciel America/New_York Calls Co…" at bounding box center [726, 489] width 423 height 129
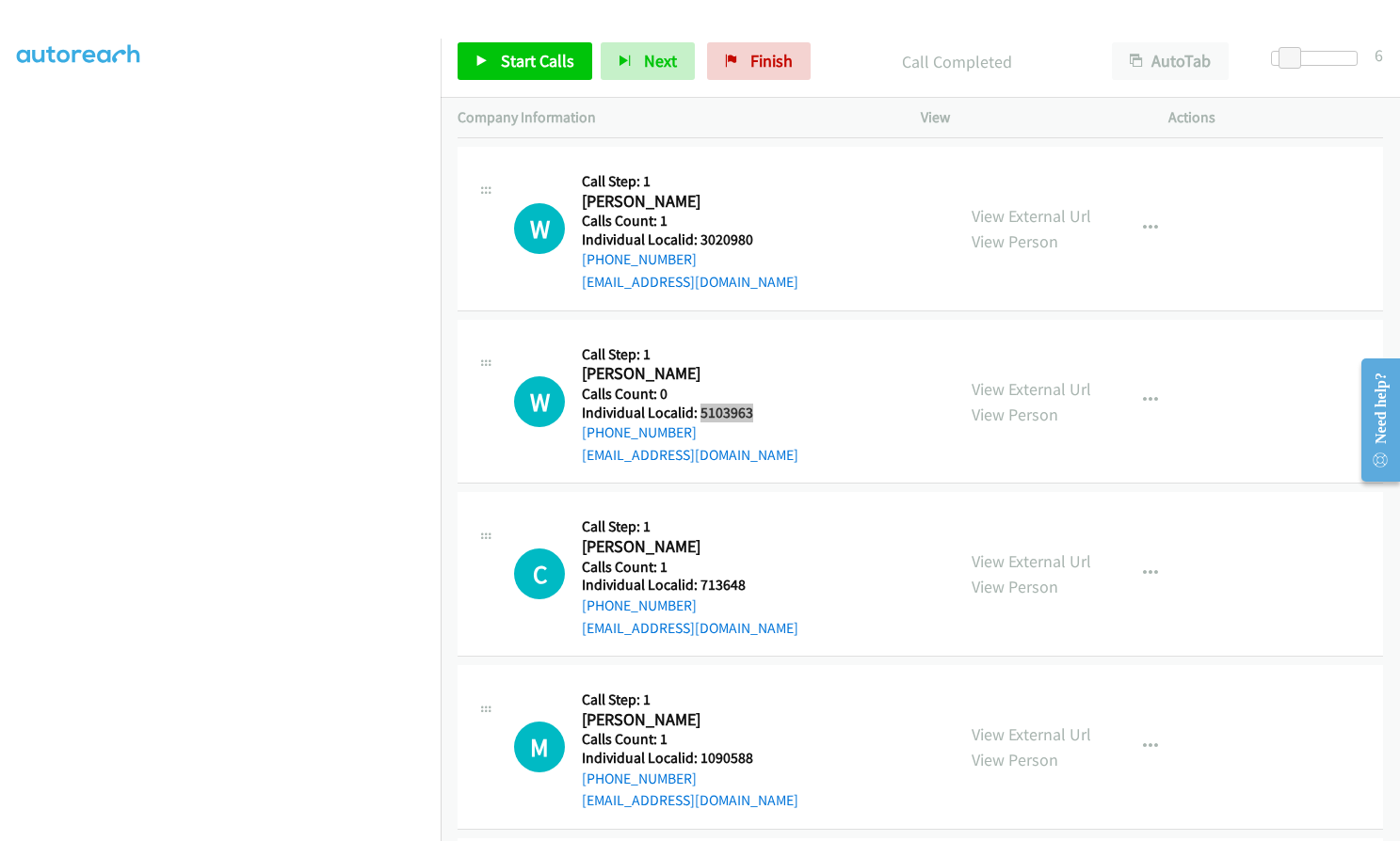
scroll to position [8078, 0]
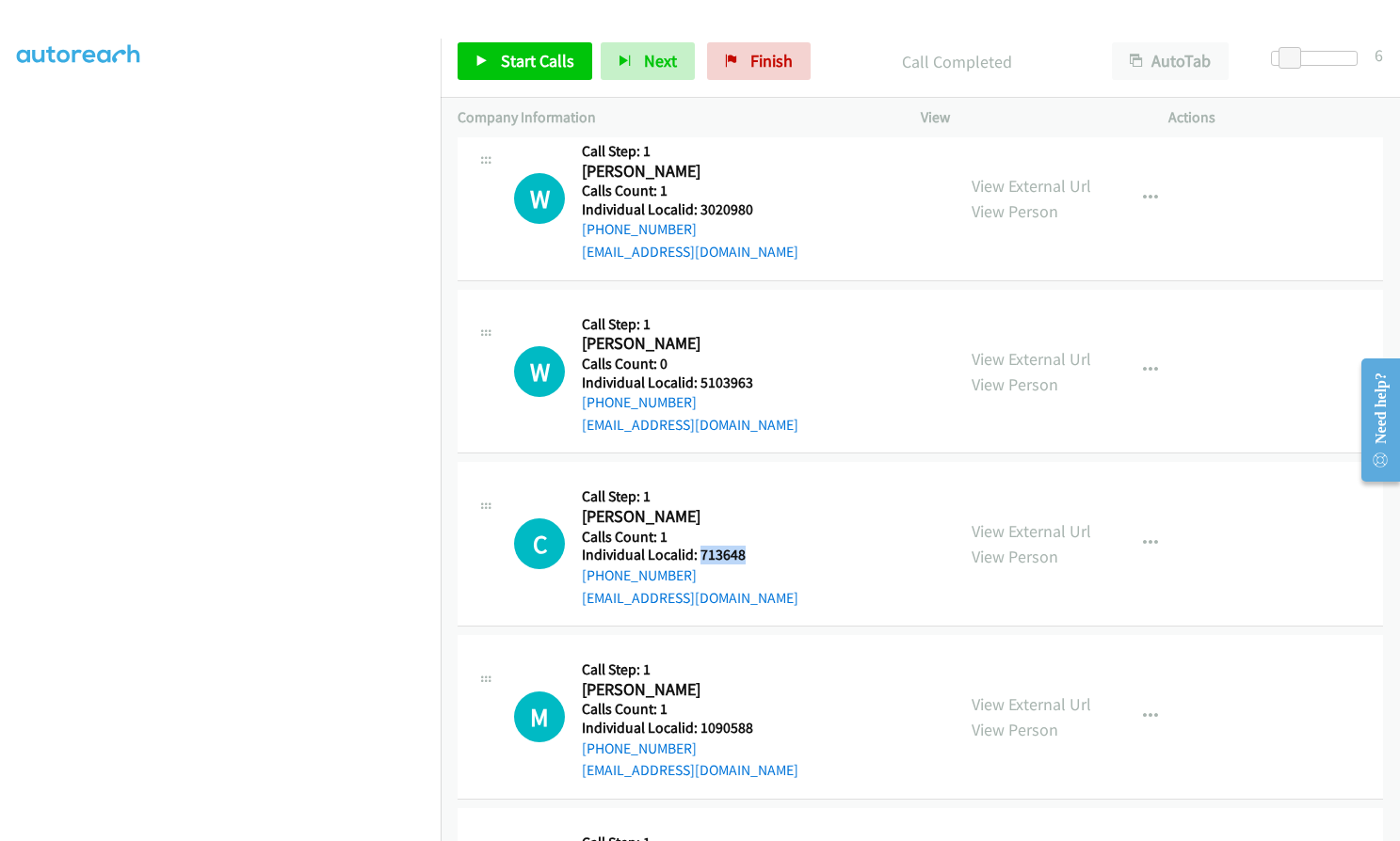
drag, startPoint x: 699, startPoint y: 507, endPoint x: 746, endPoint y: 507, distance: 47.0
click at [746, 546] on h5 "Individual Localid: 713648" at bounding box center [689, 556] width 216 height 19
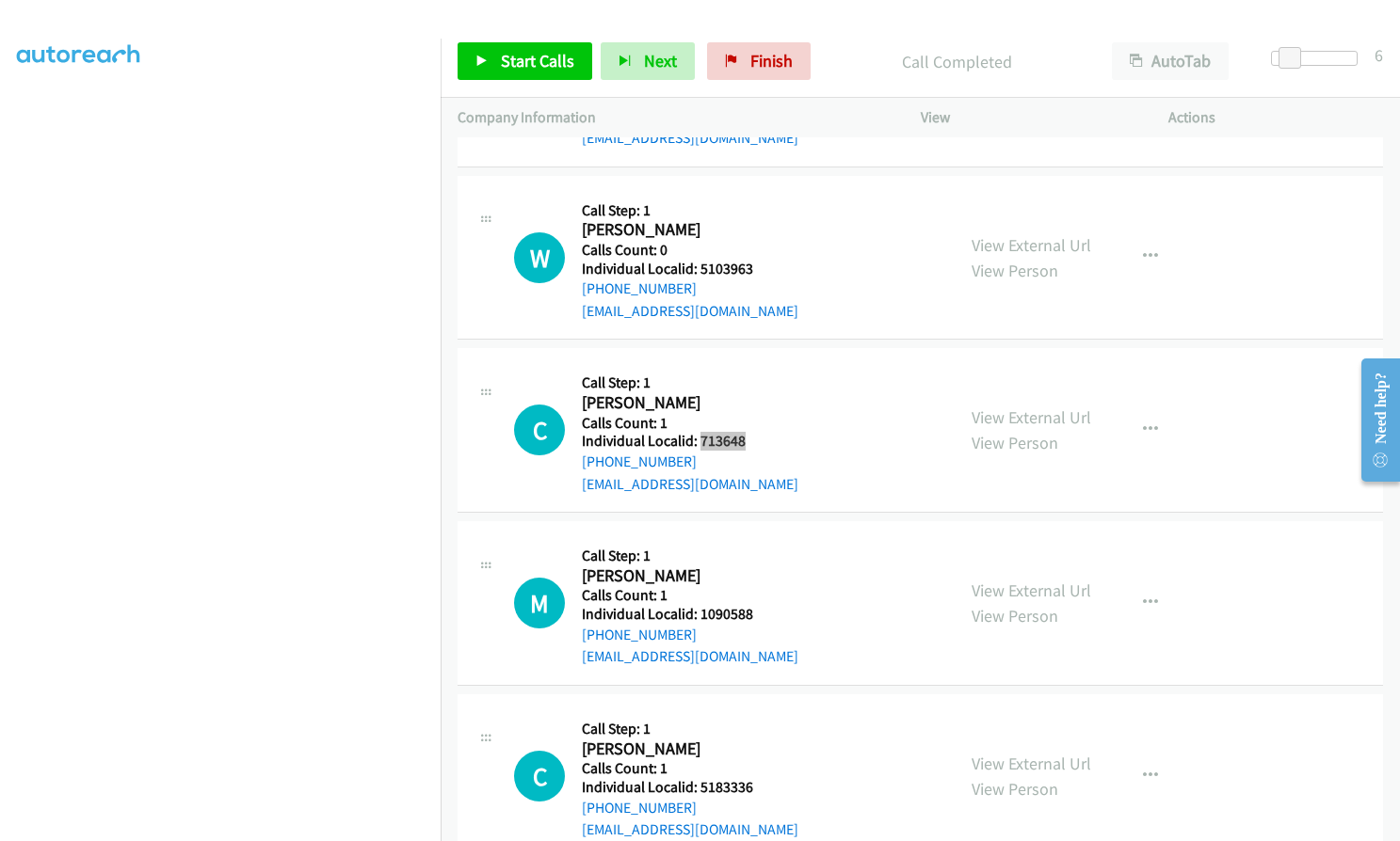
scroll to position [8196, 0]
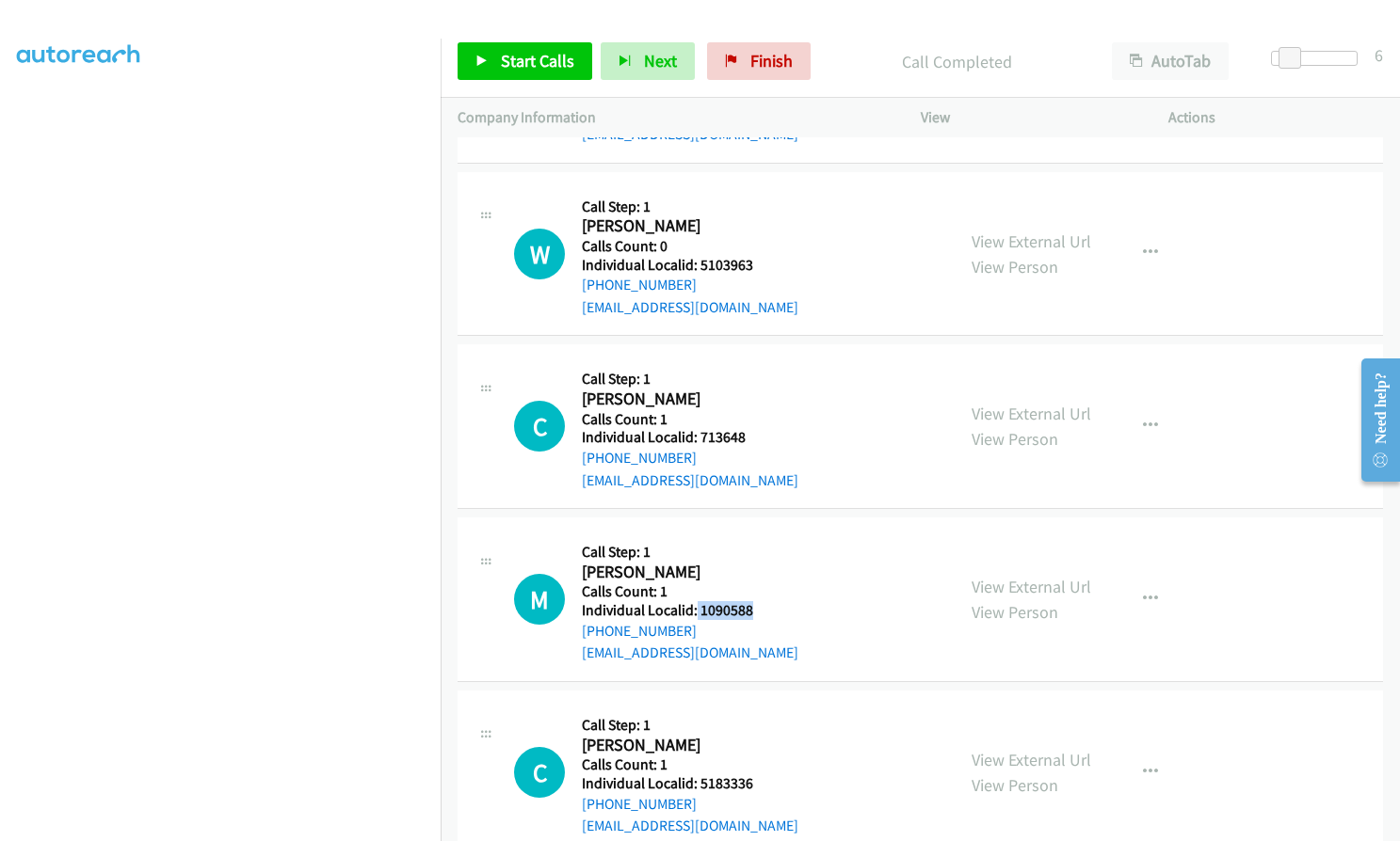
drag, startPoint x: 702, startPoint y: 563, endPoint x: 743, endPoint y: 562, distance: 41.0
click at [766, 563] on div "M Callback Scheduled Call Step: 1 Mark Mumbauer America/New_York Calls Count: 1…" at bounding box center [726, 599] width 423 height 129
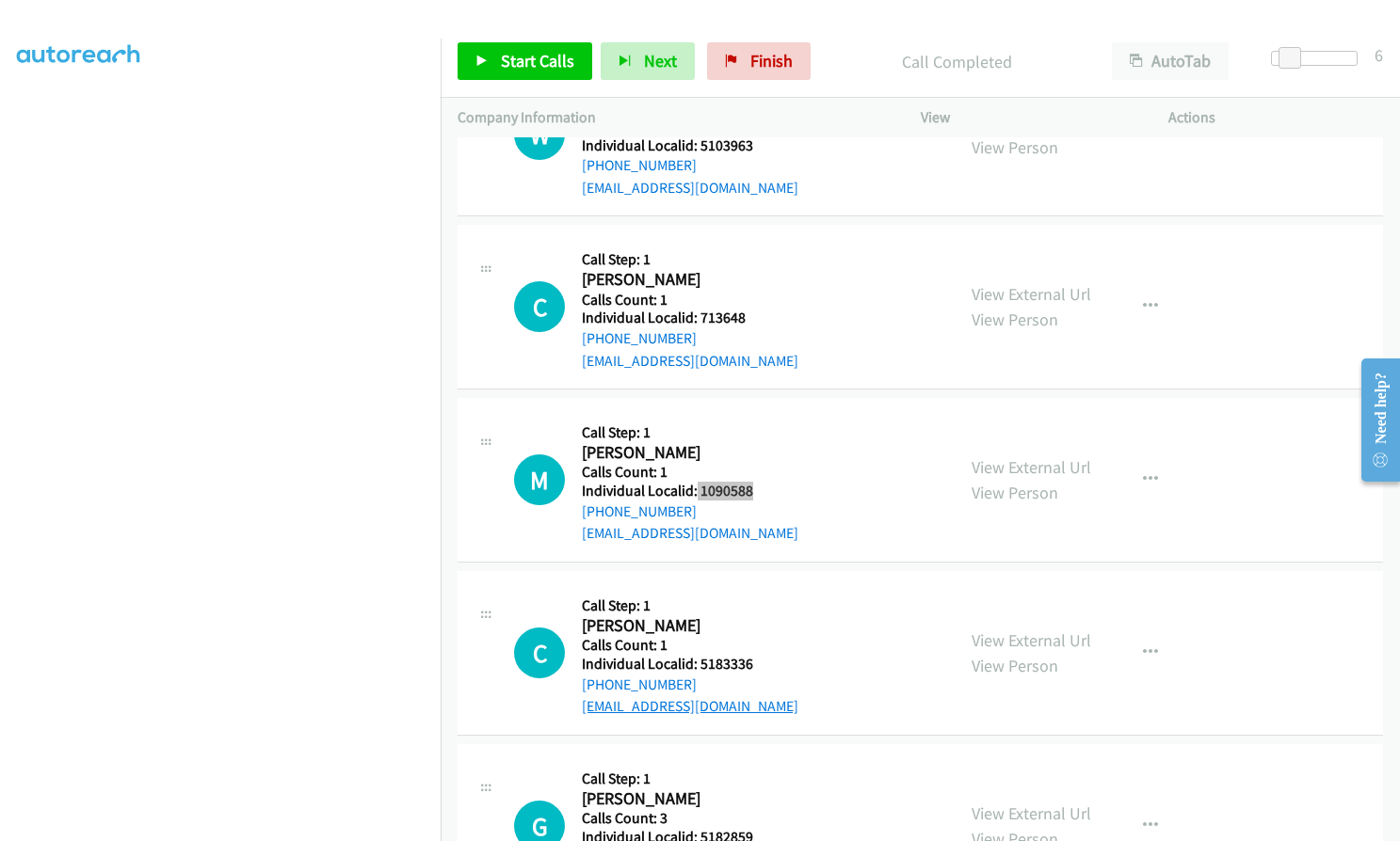
scroll to position [8361, 0]
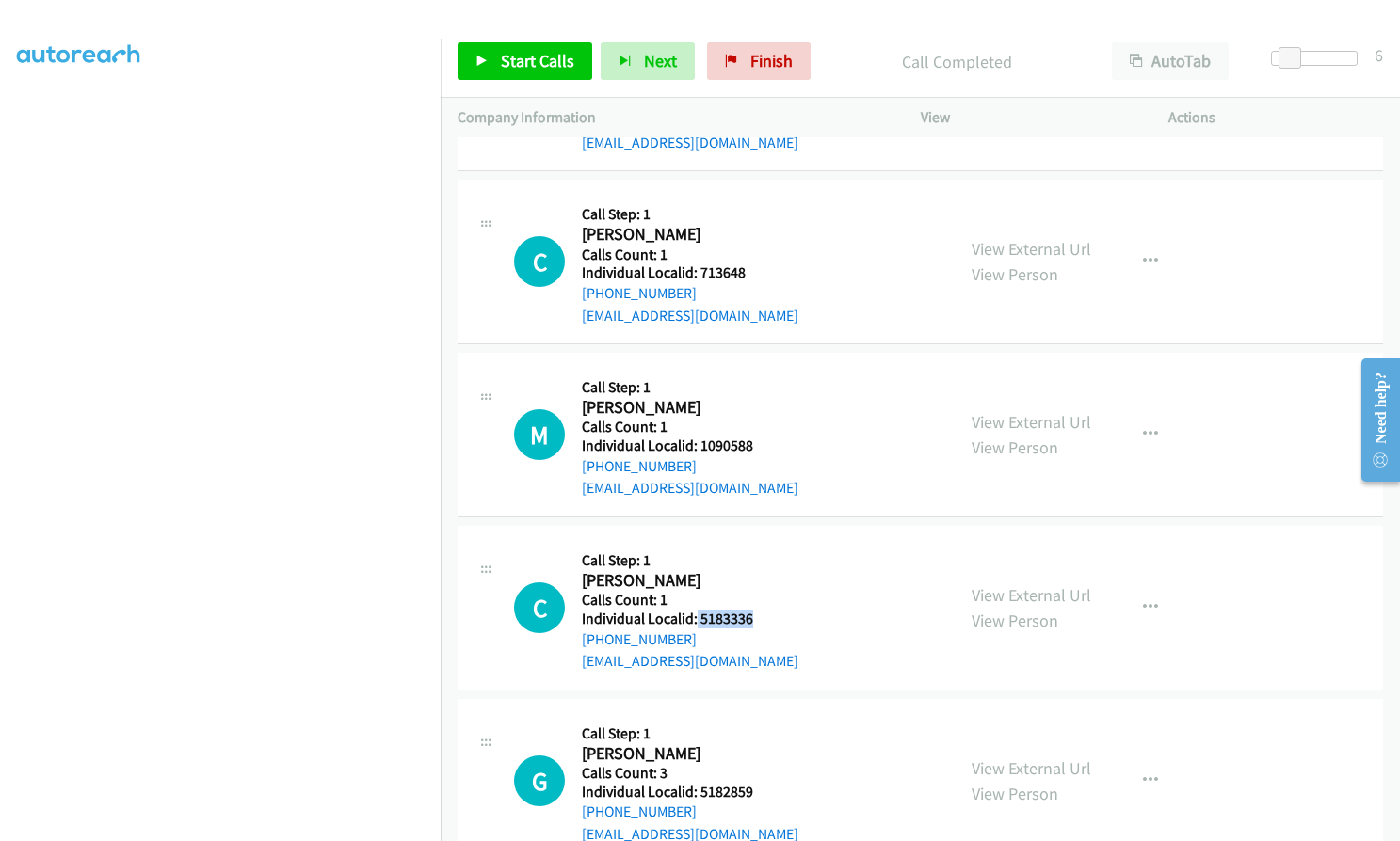
drag, startPoint x: 694, startPoint y: 575, endPoint x: 754, endPoint y: 573, distance: 60.0
click at [754, 609] on h5 "Individual Localid: 5183336" at bounding box center [689, 619] width 216 height 19
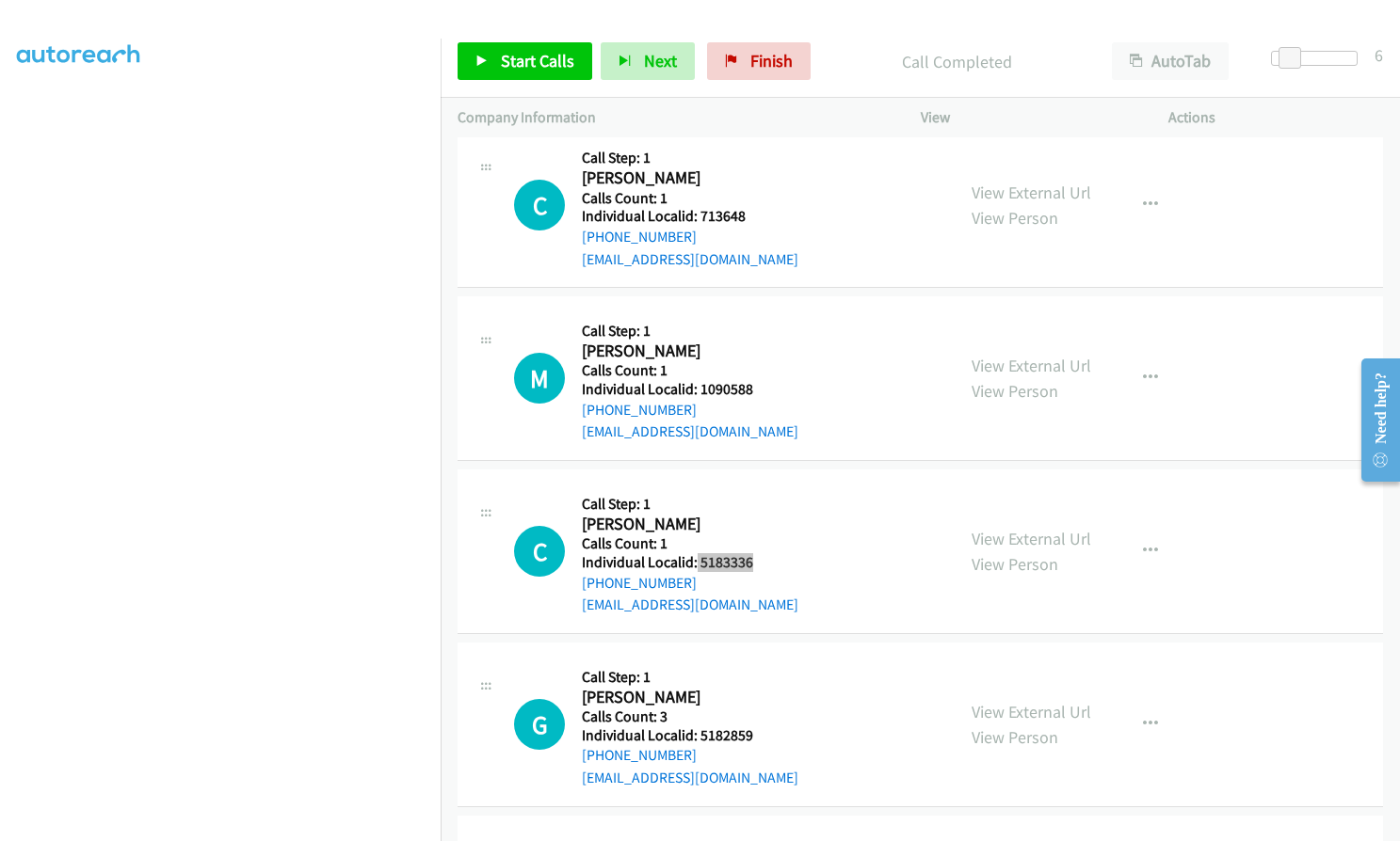
scroll to position [8620, 0]
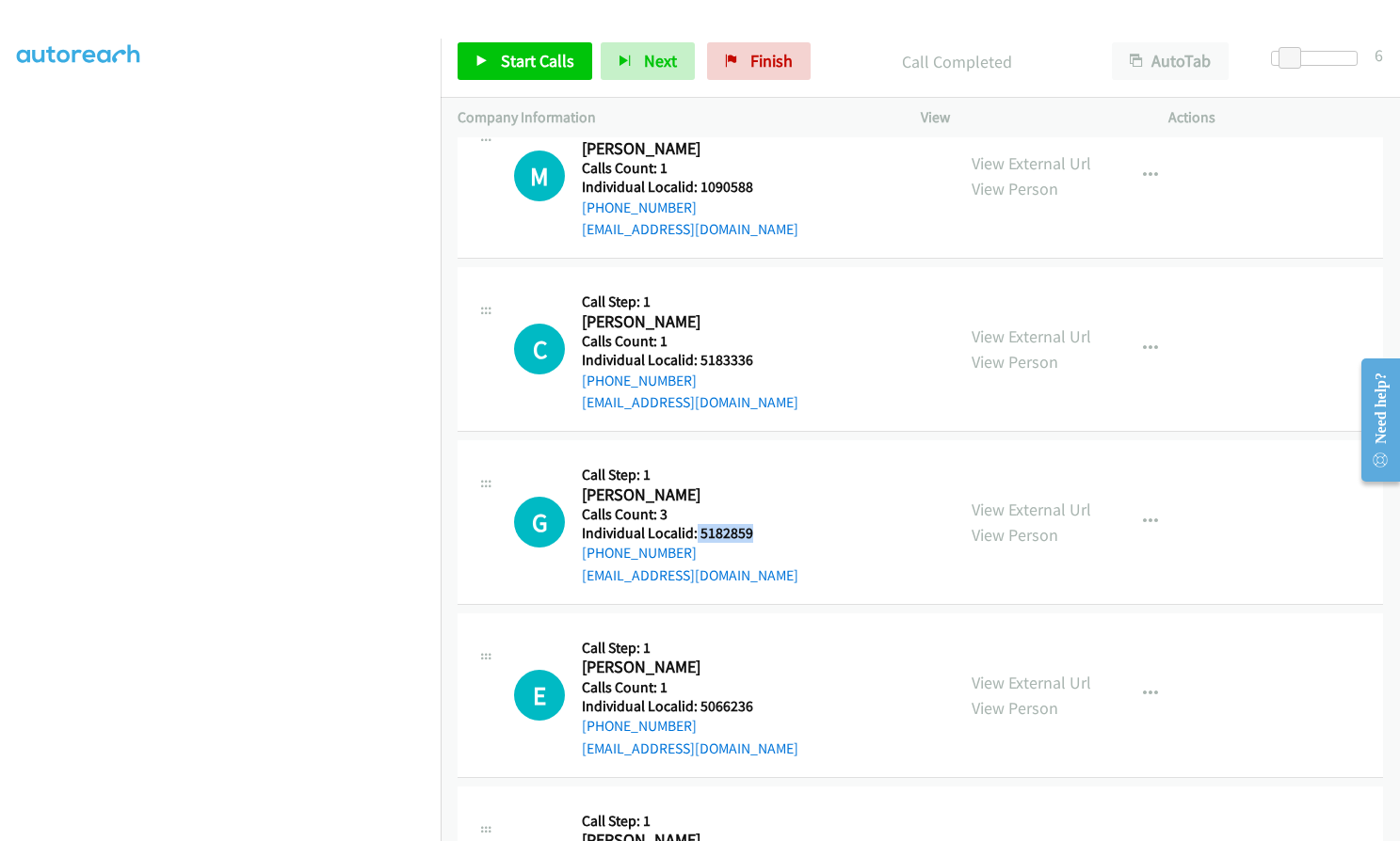
drag, startPoint x: 695, startPoint y: 492, endPoint x: 756, endPoint y: 493, distance: 61.0
click at [756, 493] on div "G Callback Scheduled Call Step: 1 Gavin Reinsch America/Chicago Calls Count: 3 …" at bounding box center [726, 522] width 423 height 129
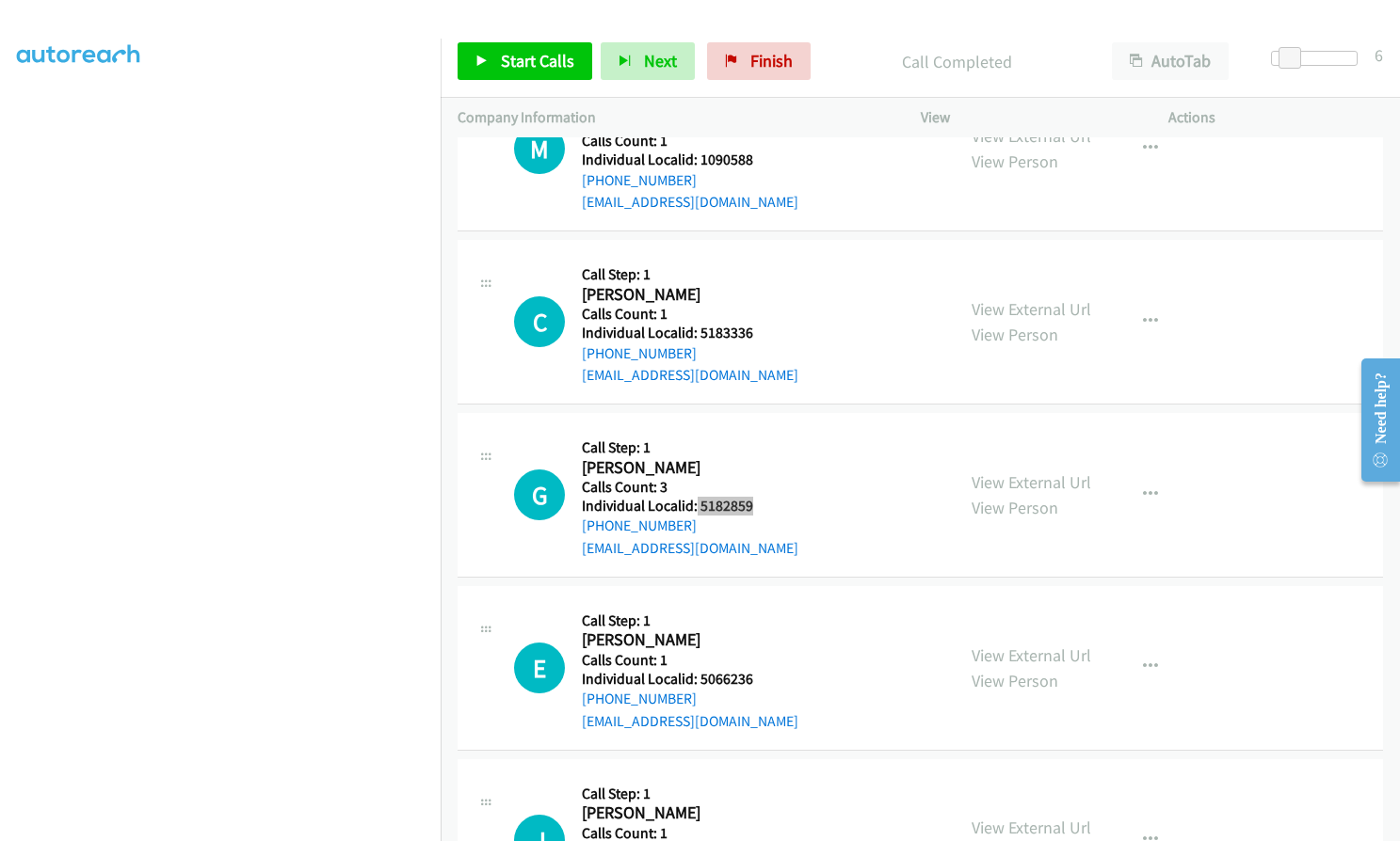
scroll to position [8666, 0]
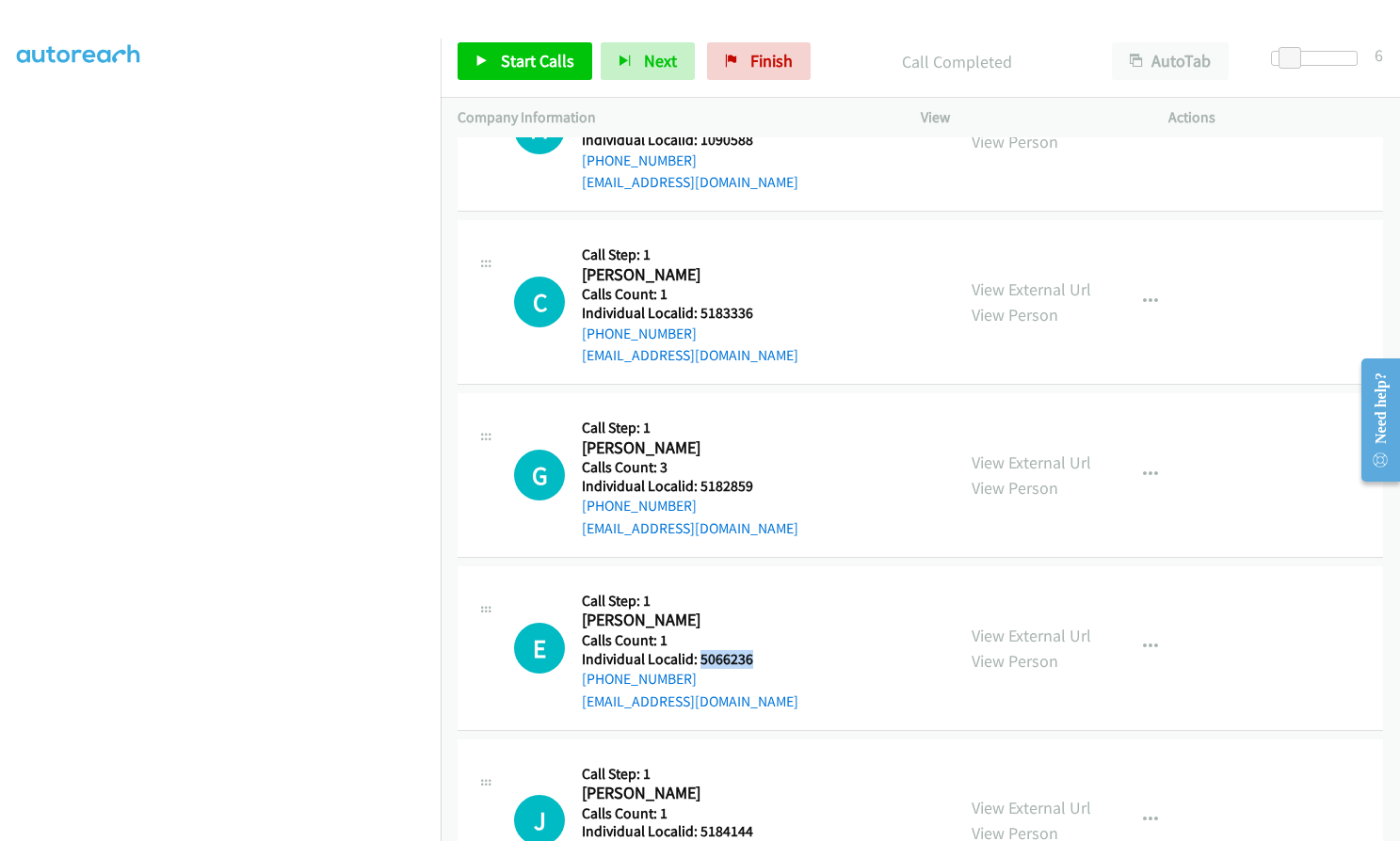
drag, startPoint x: 699, startPoint y: 609, endPoint x: 755, endPoint y: 609, distance: 56.0
click at [755, 609] on div "E Callback Scheduled Call Step: 1 Edwin Meyer America/Chicago Calls Count: 1 In…" at bounding box center [726, 647] width 423 height 129
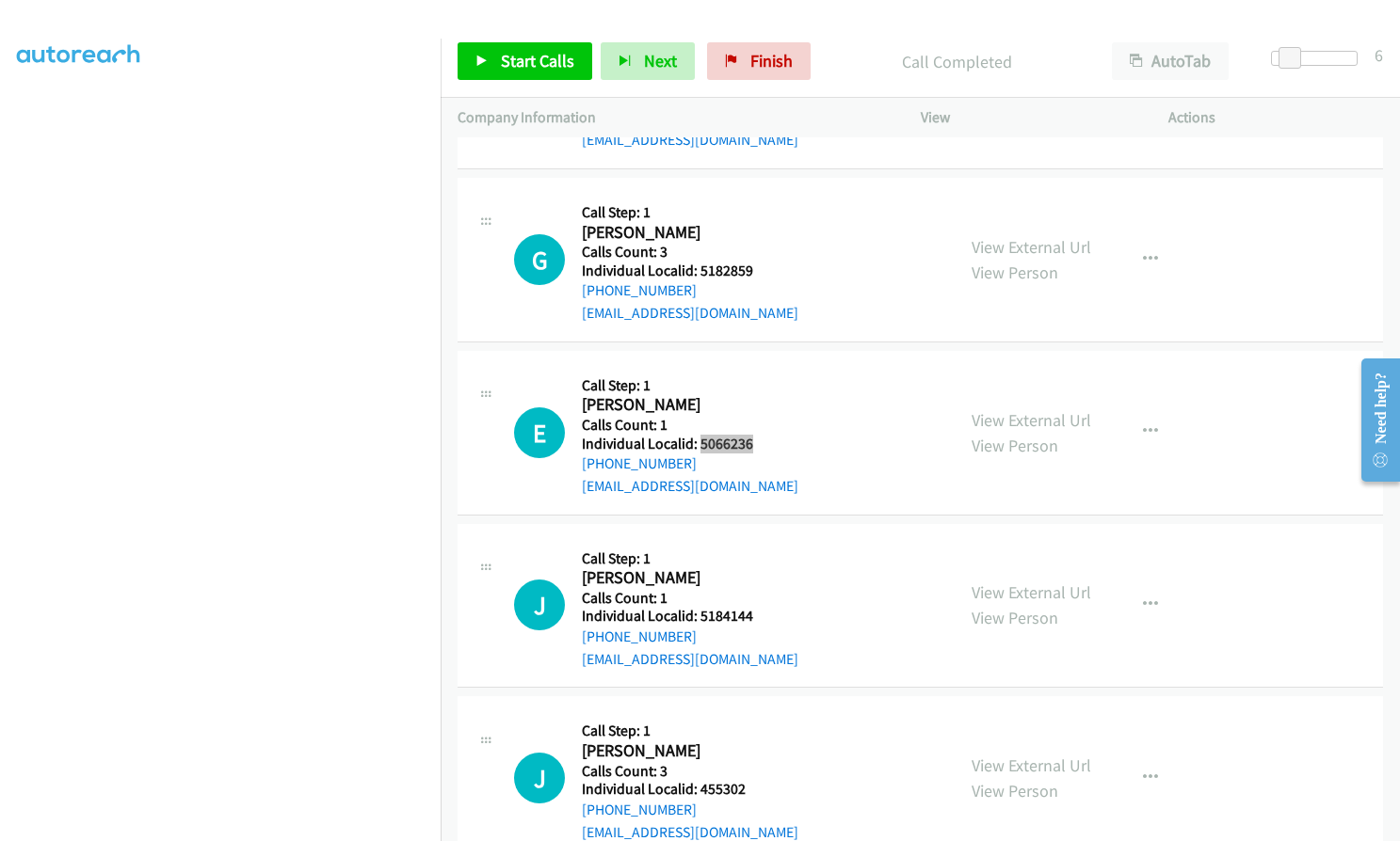
scroll to position [8901, 0]
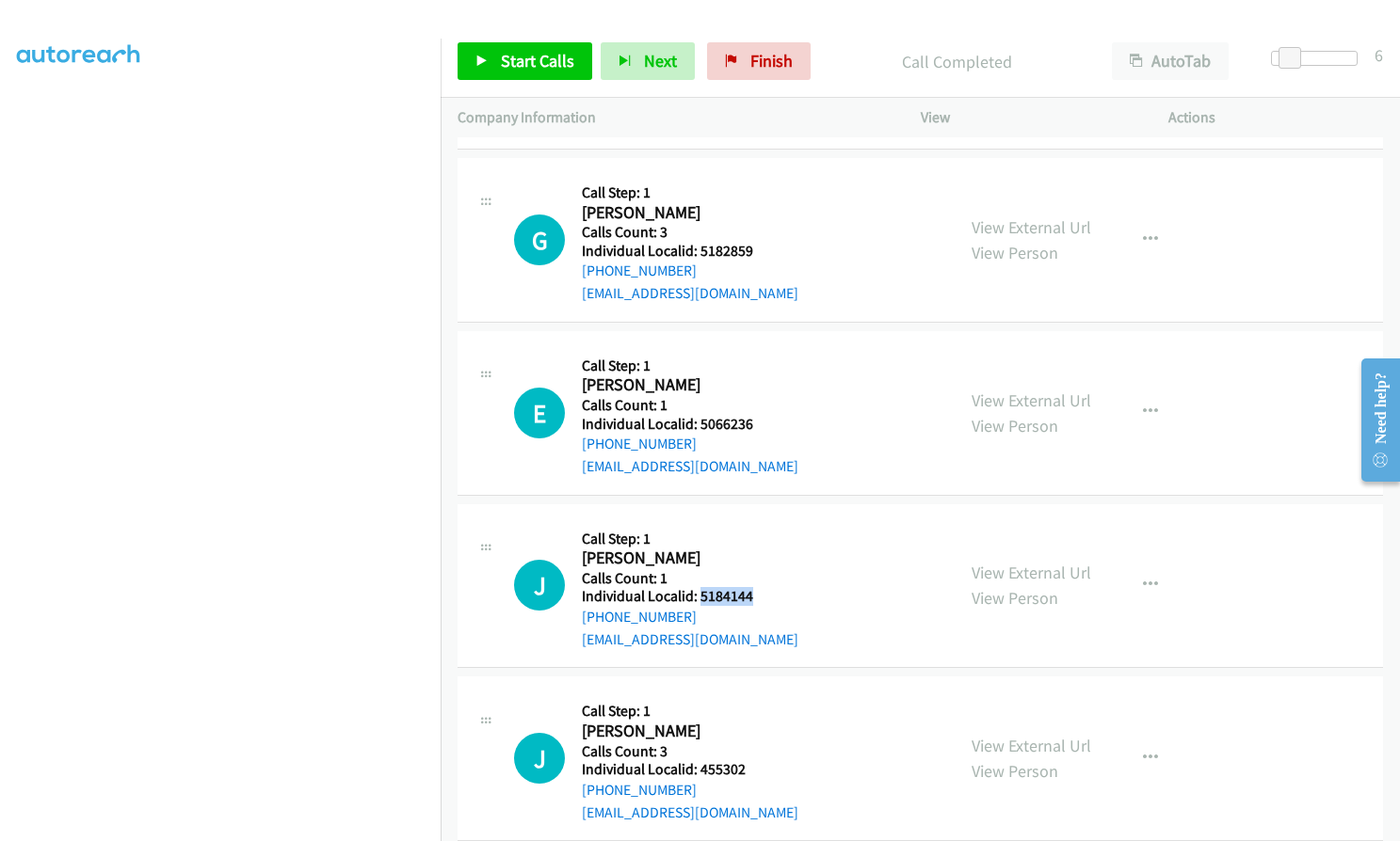
drag, startPoint x: 698, startPoint y: 548, endPoint x: 754, endPoint y: 550, distance: 56.0
click at [754, 587] on h5 "Individual Localid: 5184144" at bounding box center [689, 596] width 216 height 19
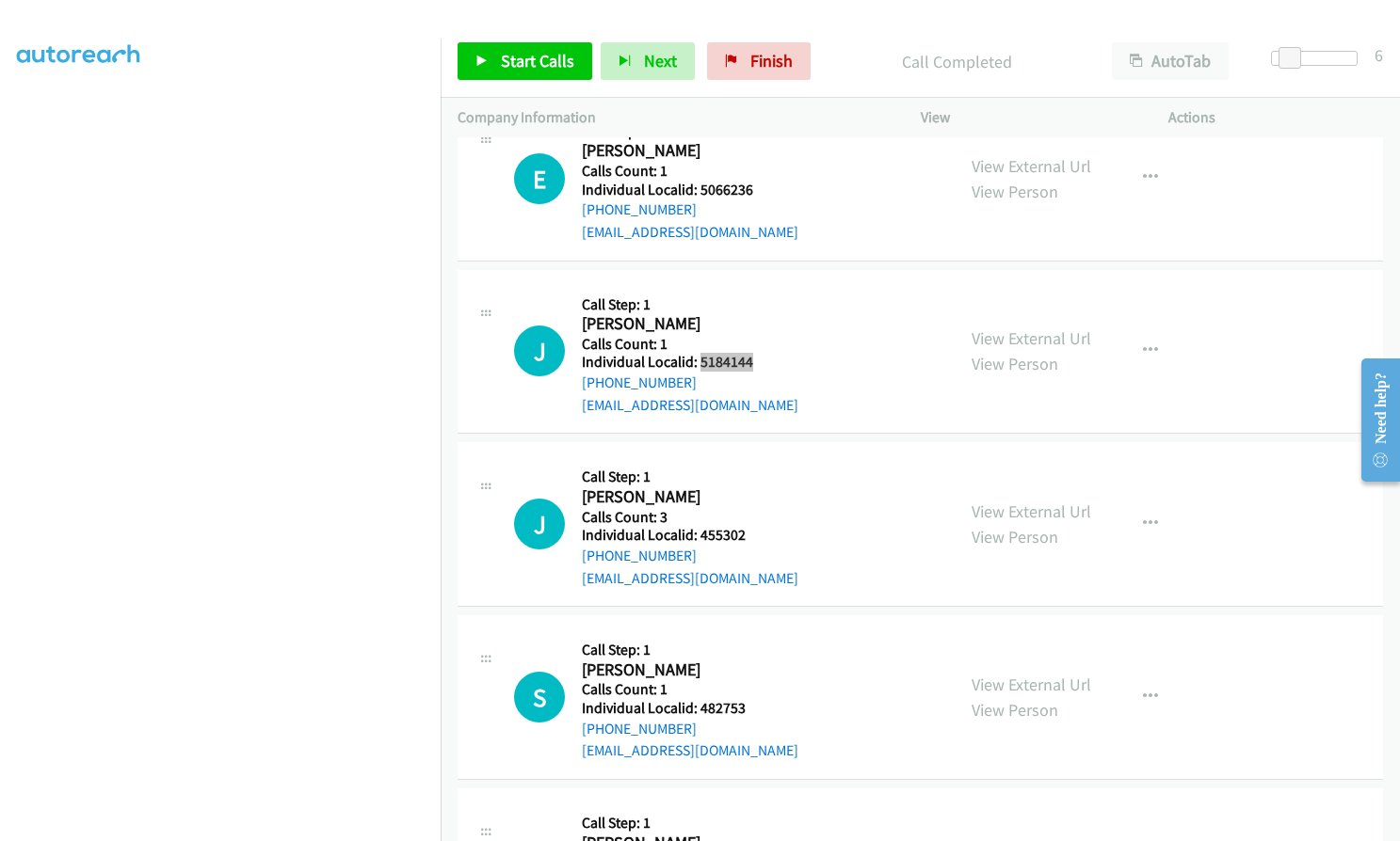
scroll to position [9137, 0]
drag, startPoint x: 698, startPoint y: 491, endPoint x: 757, endPoint y: 492, distance: 59.0
click at [757, 492] on div "J Callback Scheduled Call Step: 1 Jacob Crosby America/Chicago Calls Count: 3 I…" at bounding box center [726, 523] width 423 height 129
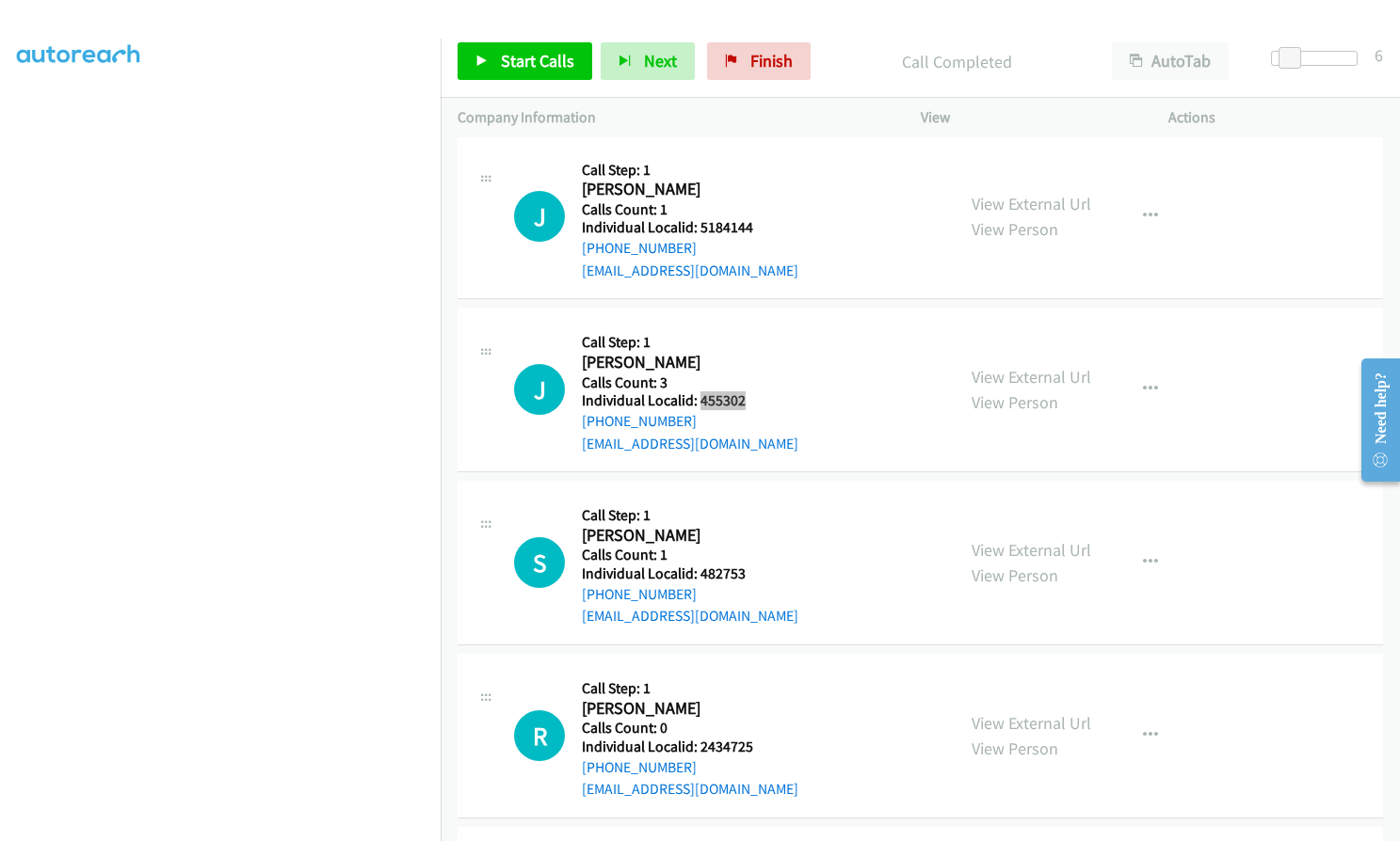
scroll to position [9278, 0]
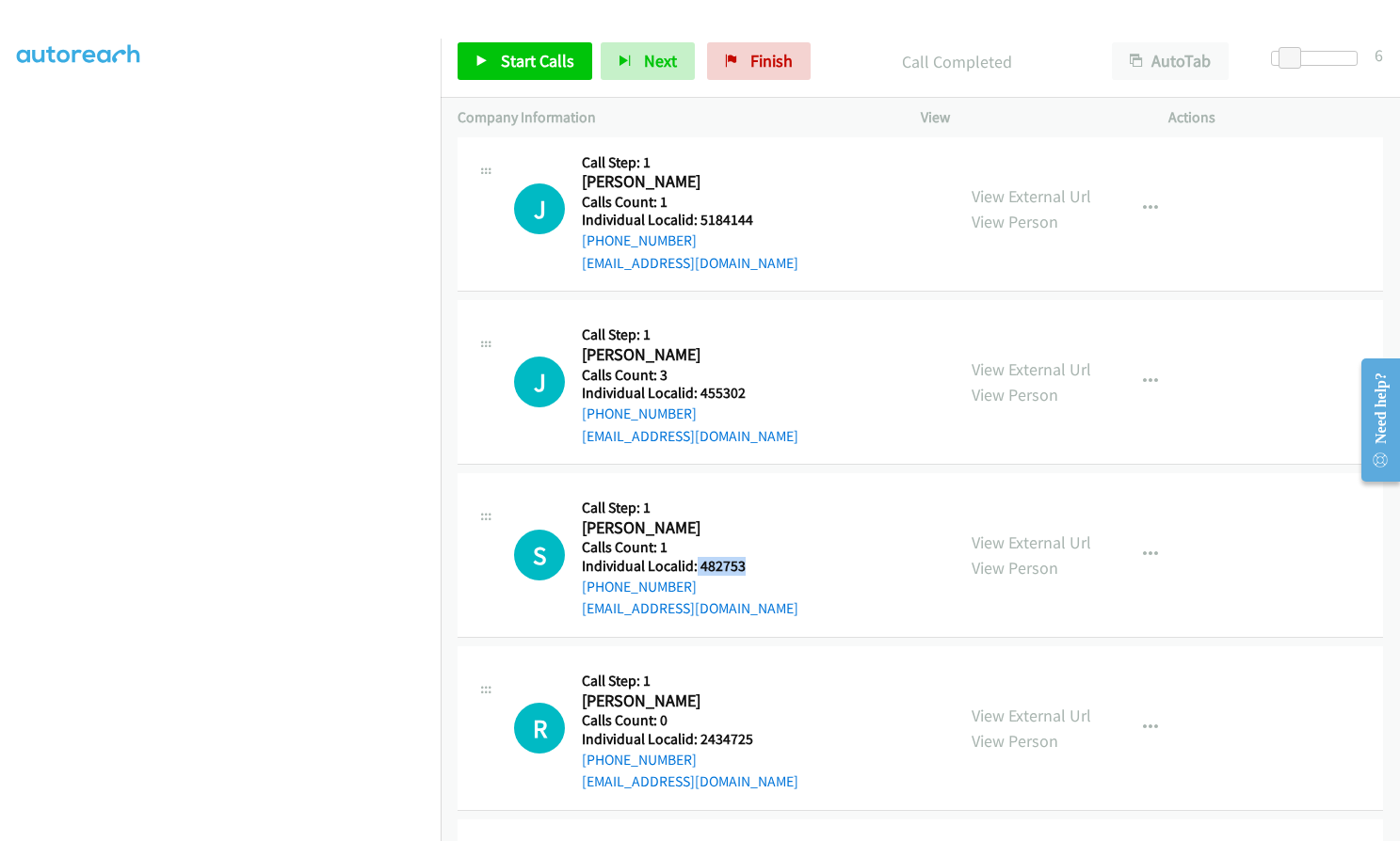
drag, startPoint x: 696, startPoint y: 515, endPoint x: 745, endPoint y: 523, distance: 49.6
click at [745, 523] on div "S Callback Scheduled Call Step: 1 Scott Zuhl America/New_York Calls Count: 1 In…" at bounding box center [726, 555] width 423 height 129
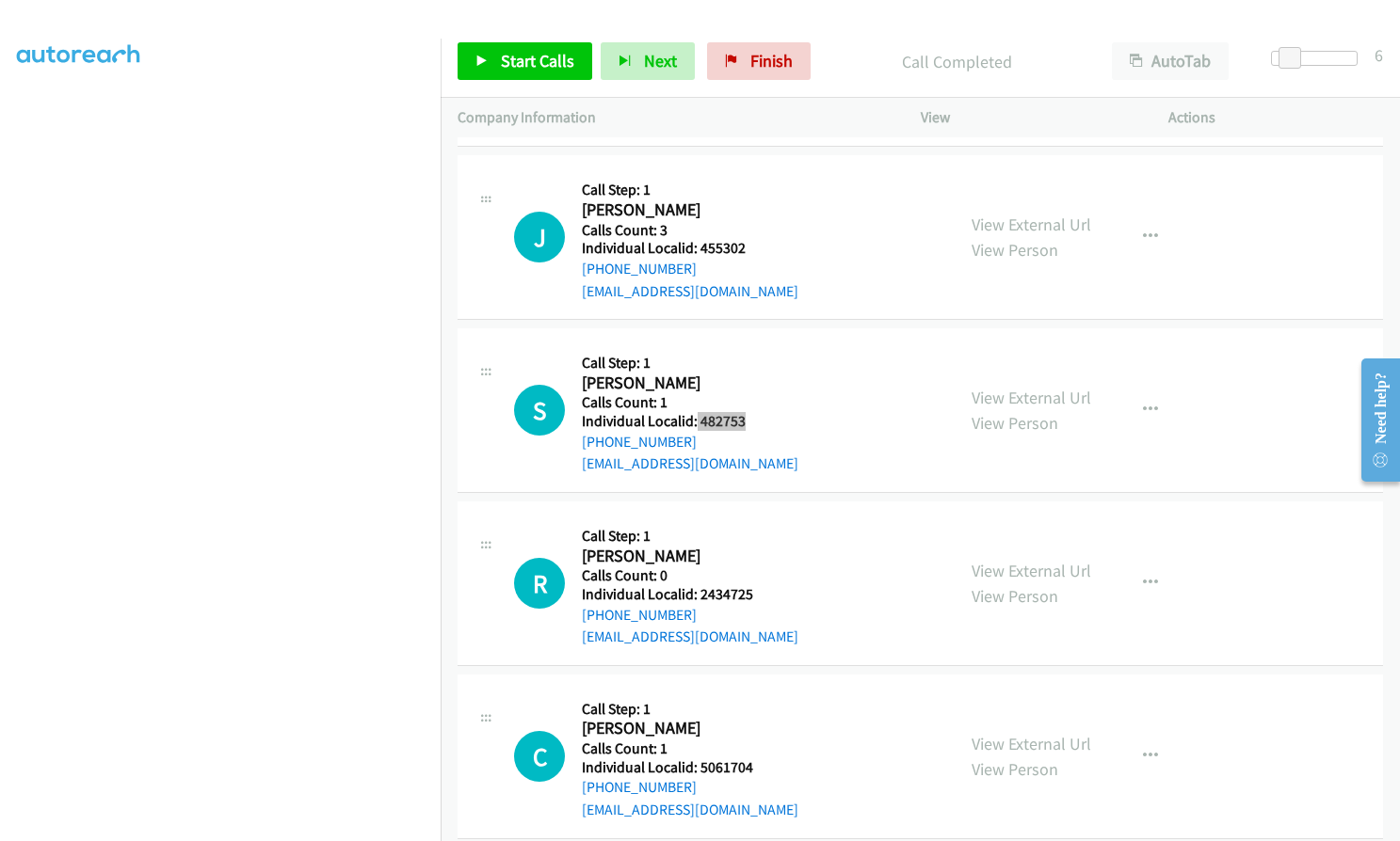
scroll to position [9443, 0]
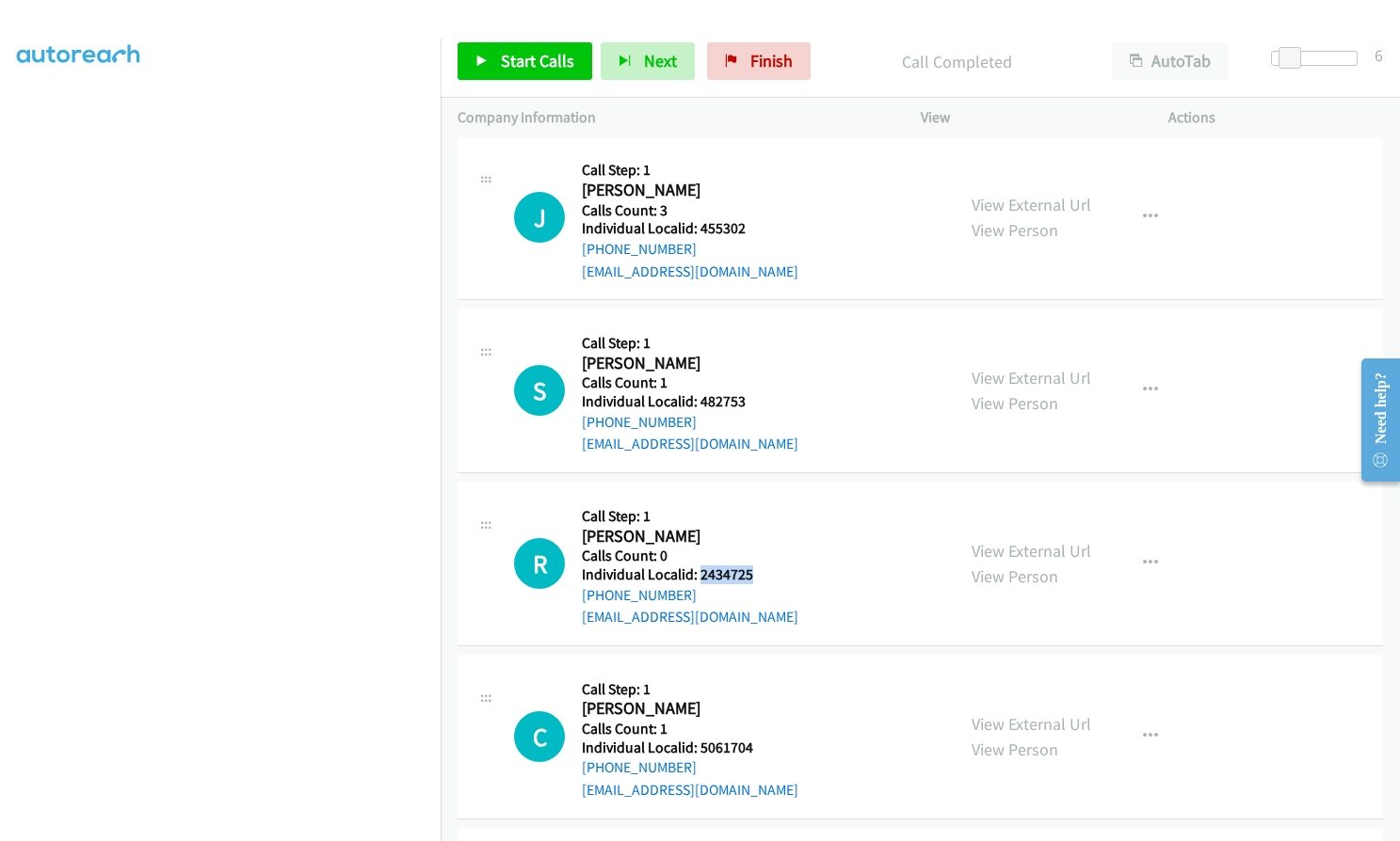
drag, startPoint x: 697, startPoint y: 528, endPoint x: 752, endPoint y: 528, distance: 55.0
click at [752, 528] on div "R Callback Scheduled Call Step: 1 Robert Hungerford America/New_York Calls Coun…" at bounding box center [726, 563] width 423 height 129
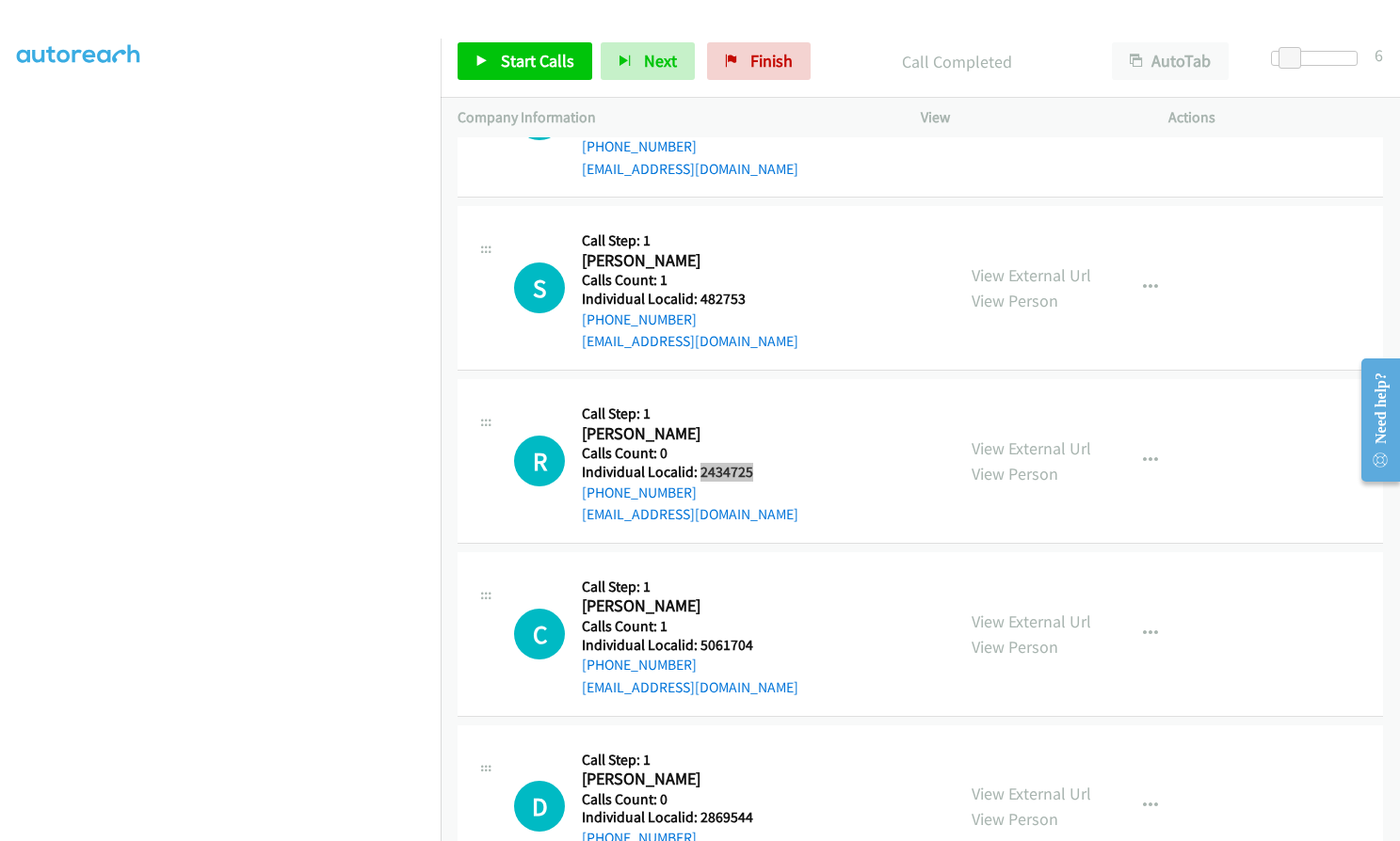
scroll to position [9560, 0]
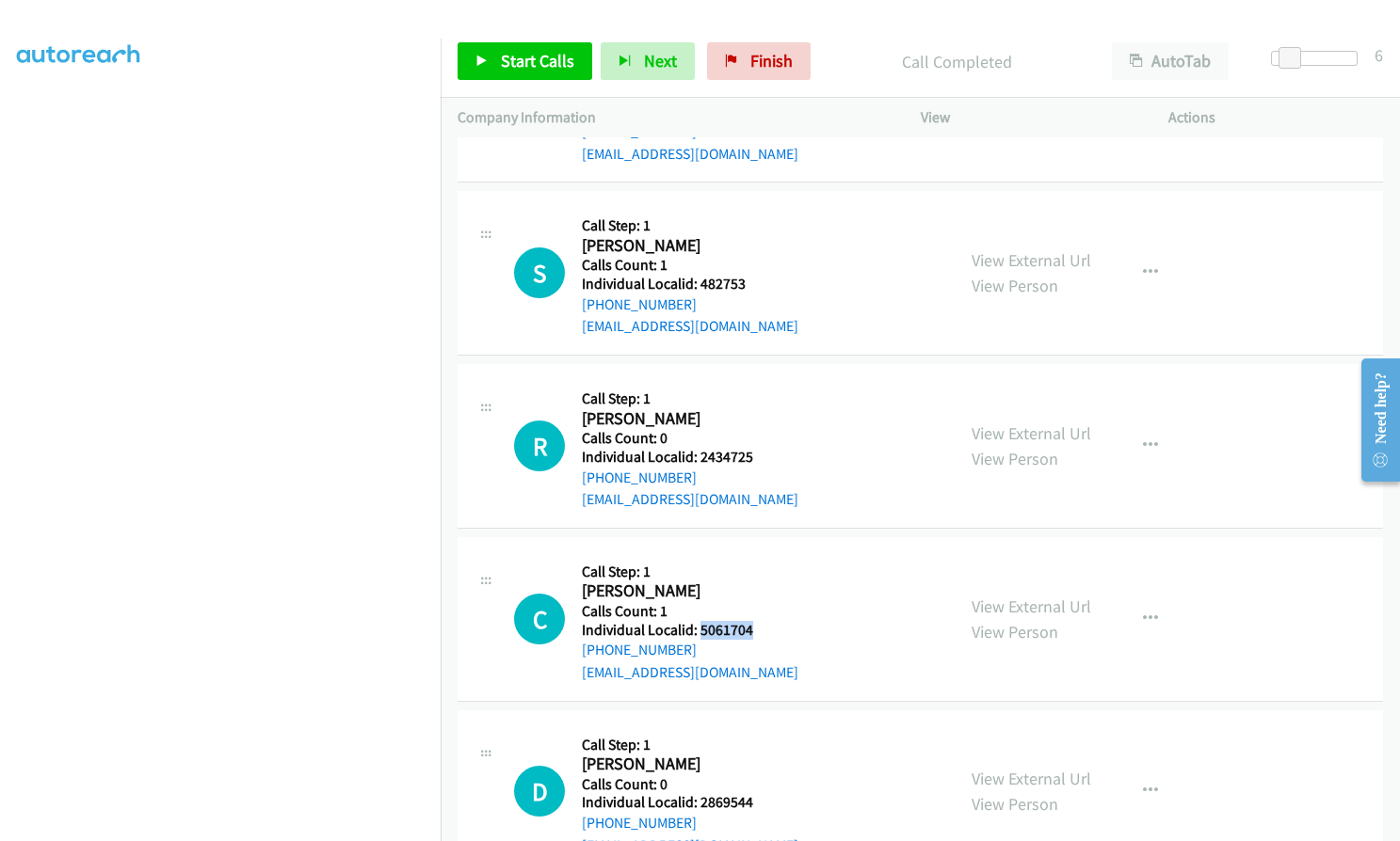
drag, startPoint x: 698, startPoint y: 582, endPoint x: 768, endPoint y: 584, distance: 70.0
click at [768, 584] on div "C Callback Scheduled Call Step: 1 Christopher Smith America/Chicago Calls Count…" at bounding box center [726, 618] width 423 height 129
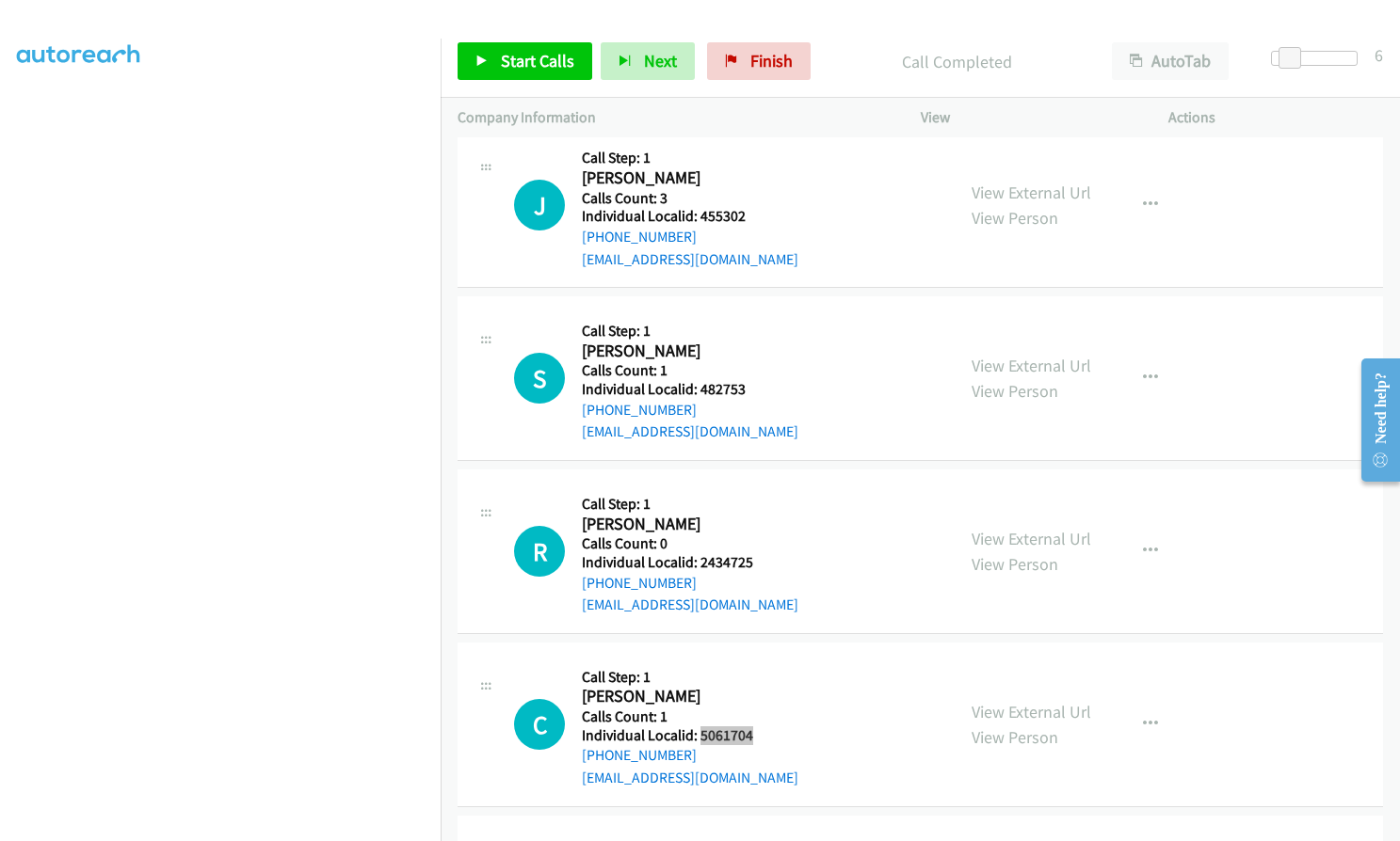
scroll to position [9325, 0]
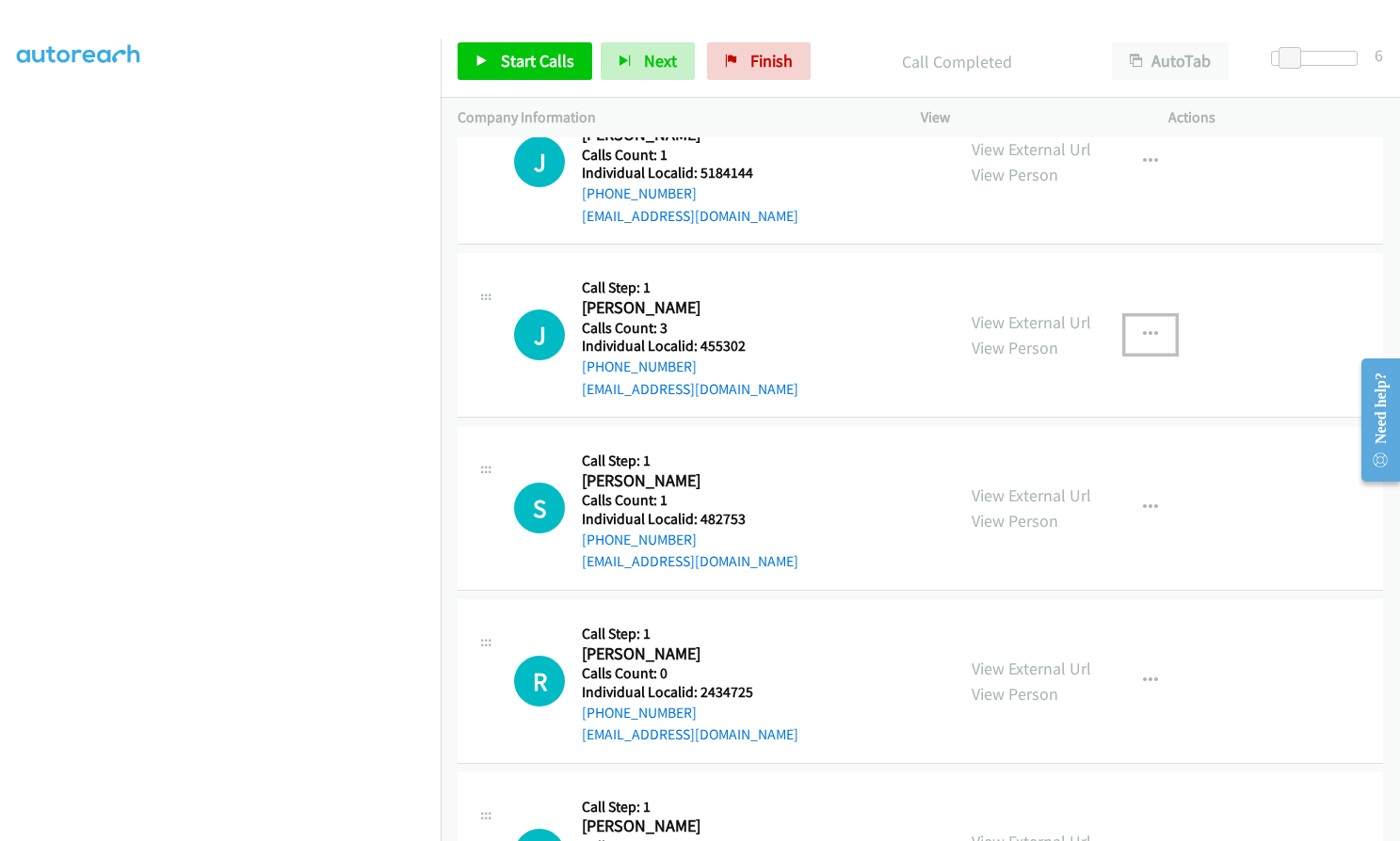
click at [1144, 328] on icon "button" at bounding box center [1150, 335] width 15 height 15
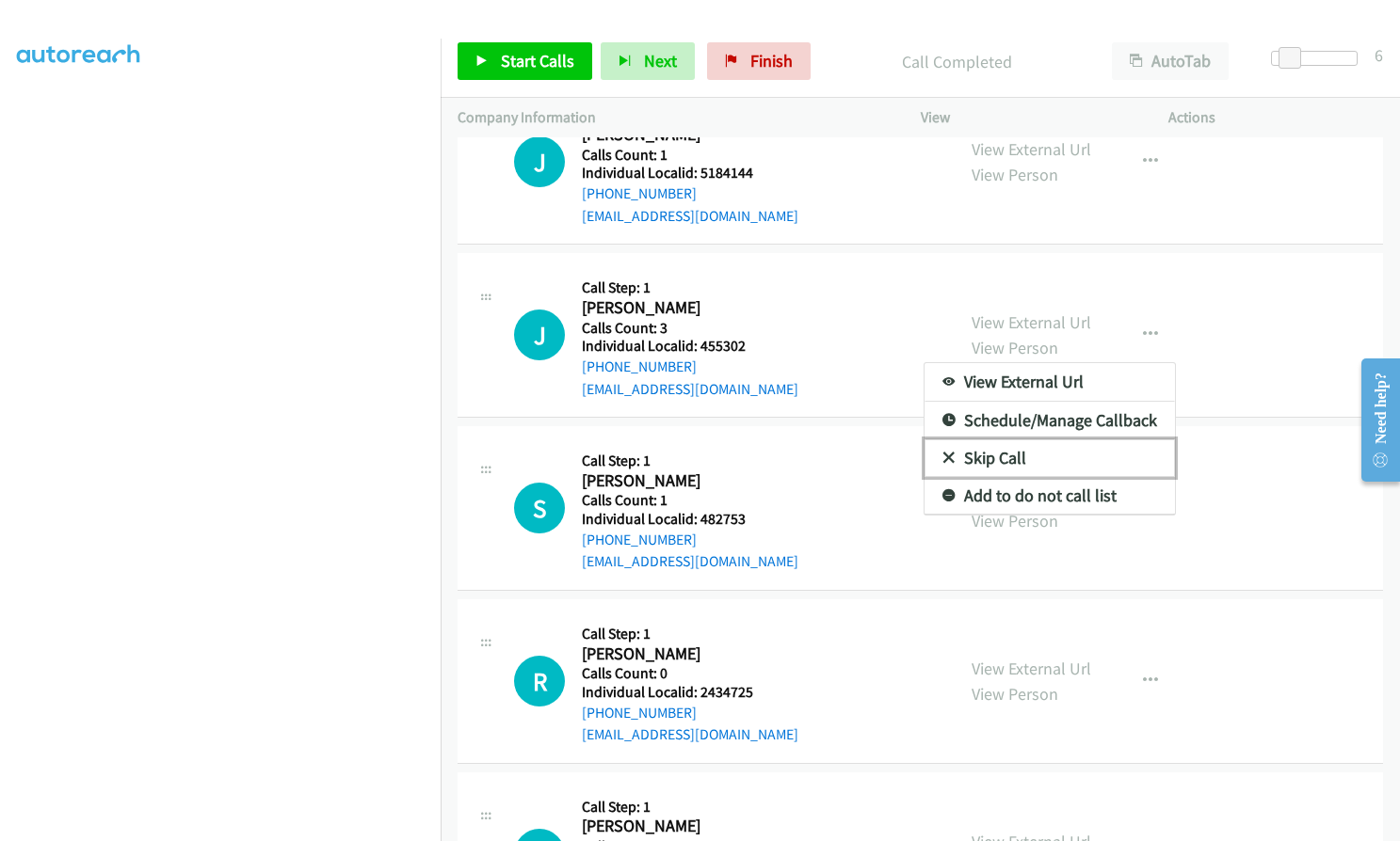
click at [942, 453] on icon at bounding box center [949, 459] width 13 height 13
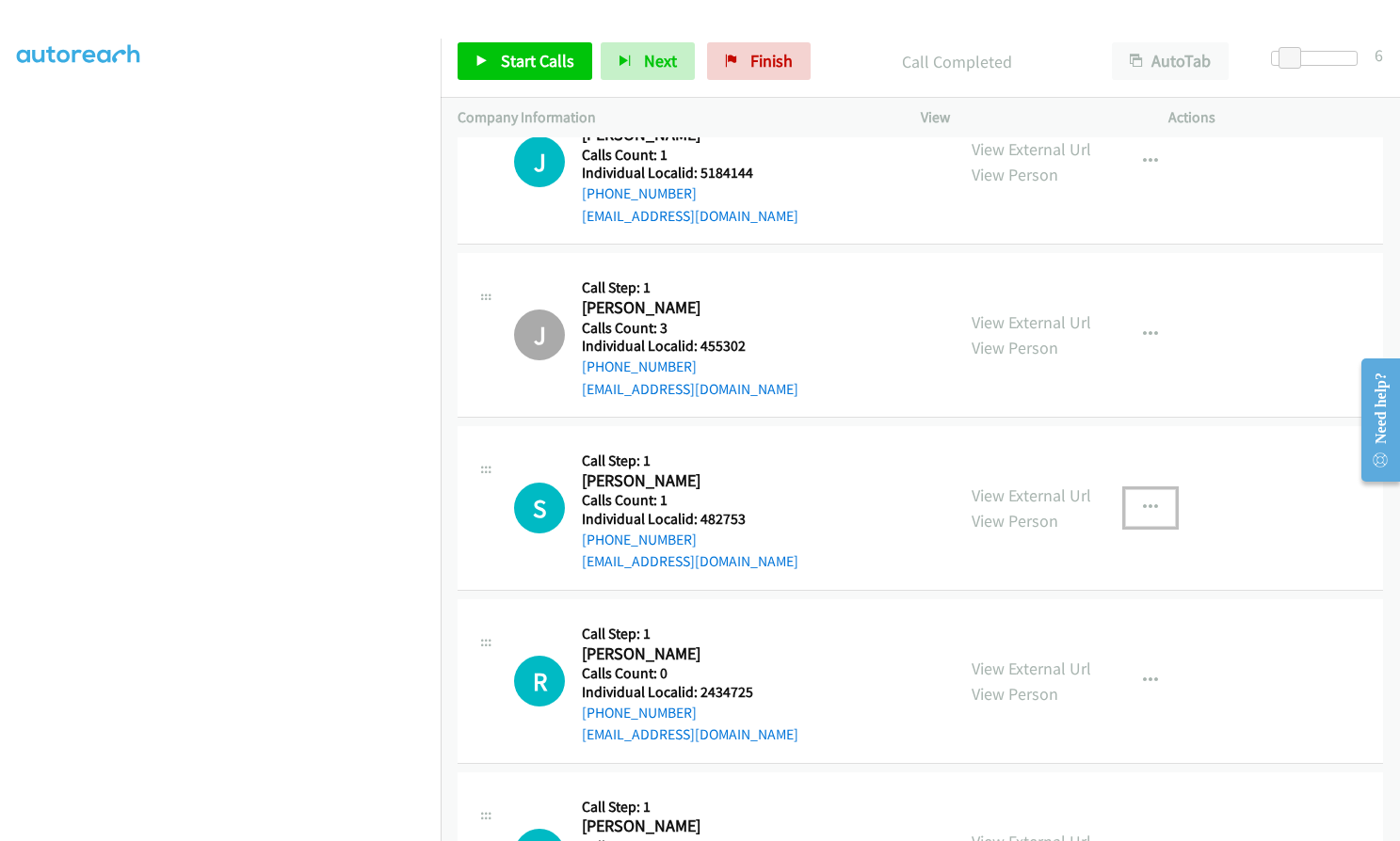
click at [1133, 489] on button "button" at bounding box center [1150, 508] width 51 height 38
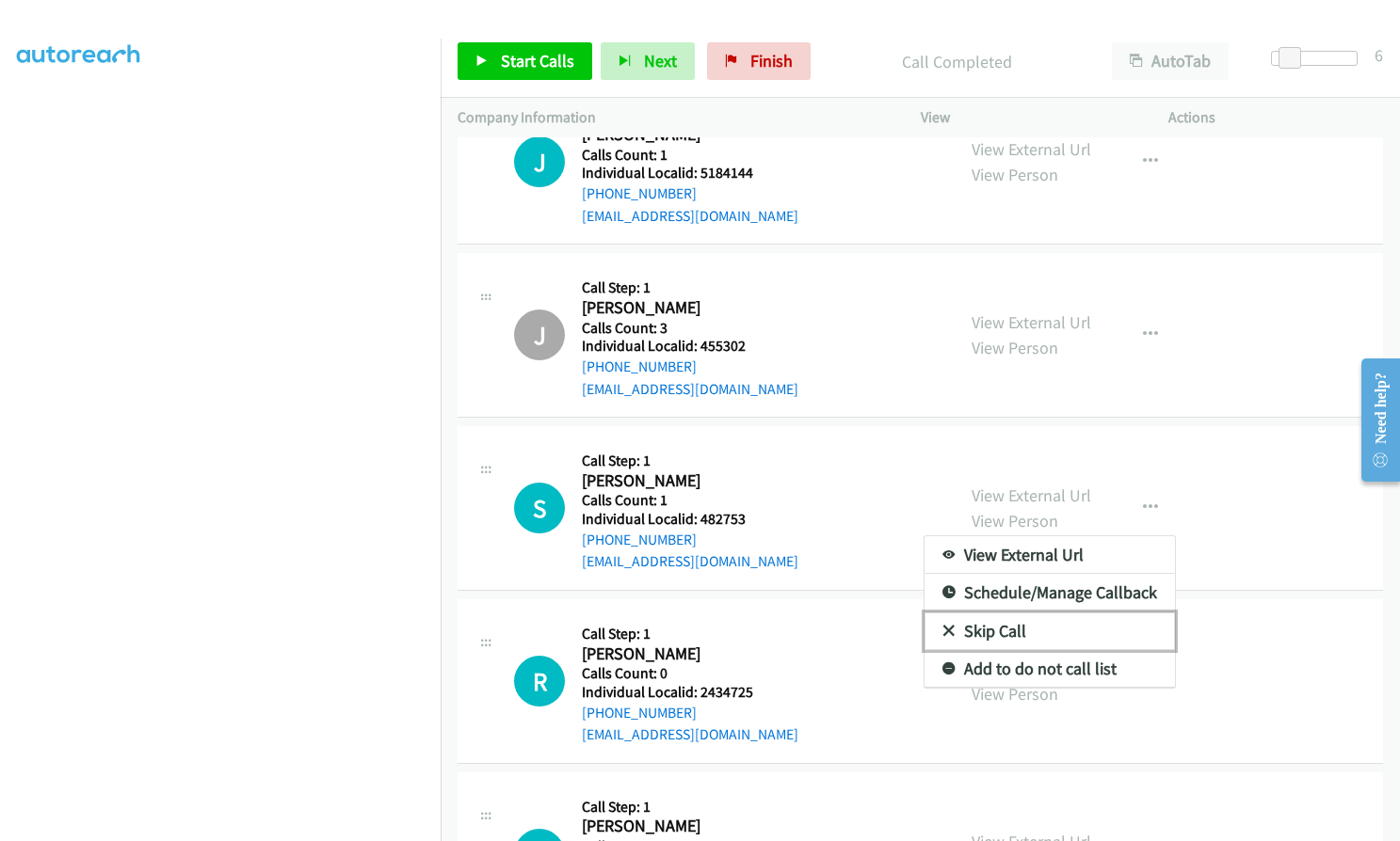
click at [946, 612] on link "Skip Call" at bounding box center [1049, 631] width 251 height 38
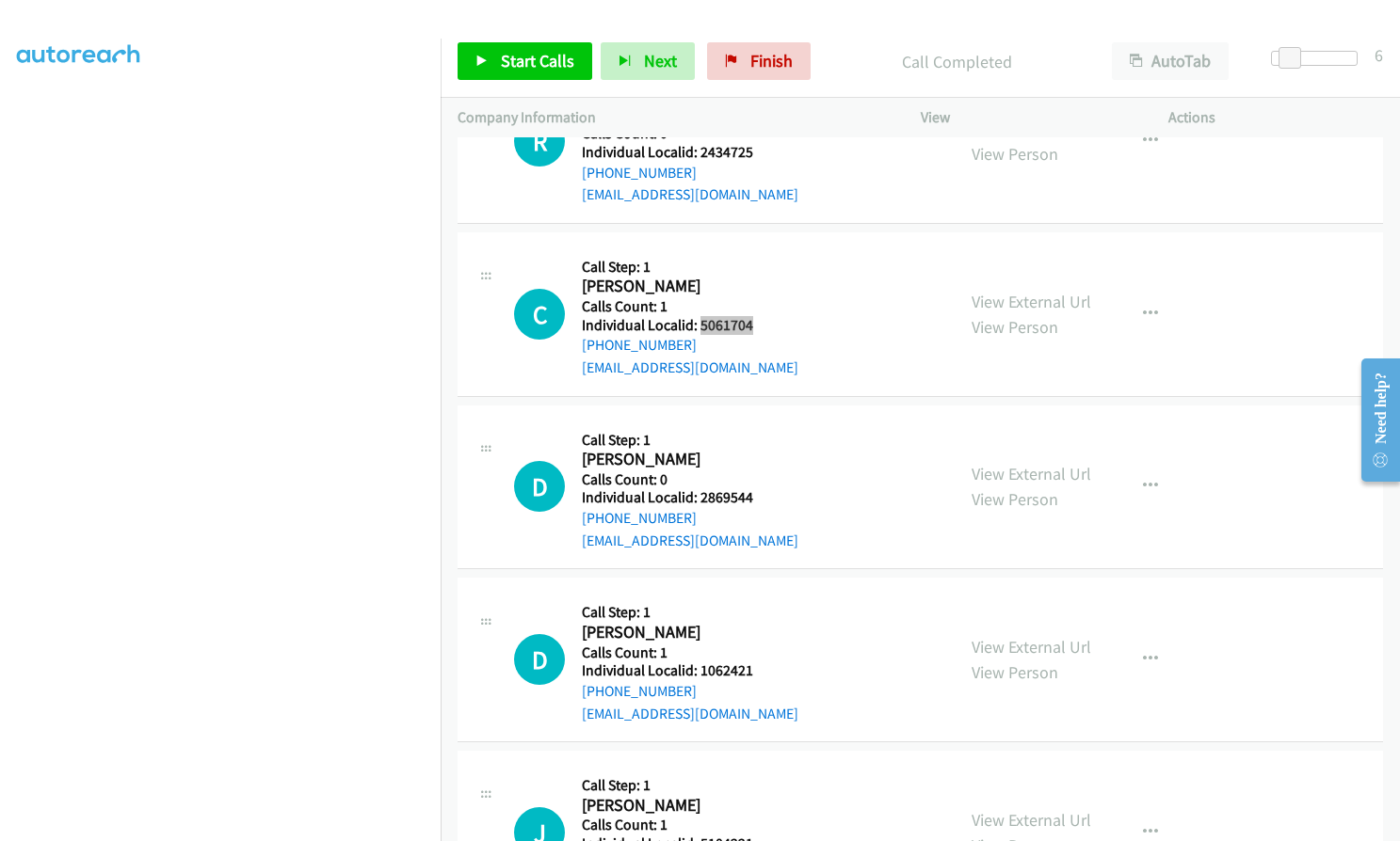
scroll to position [9890, 0]
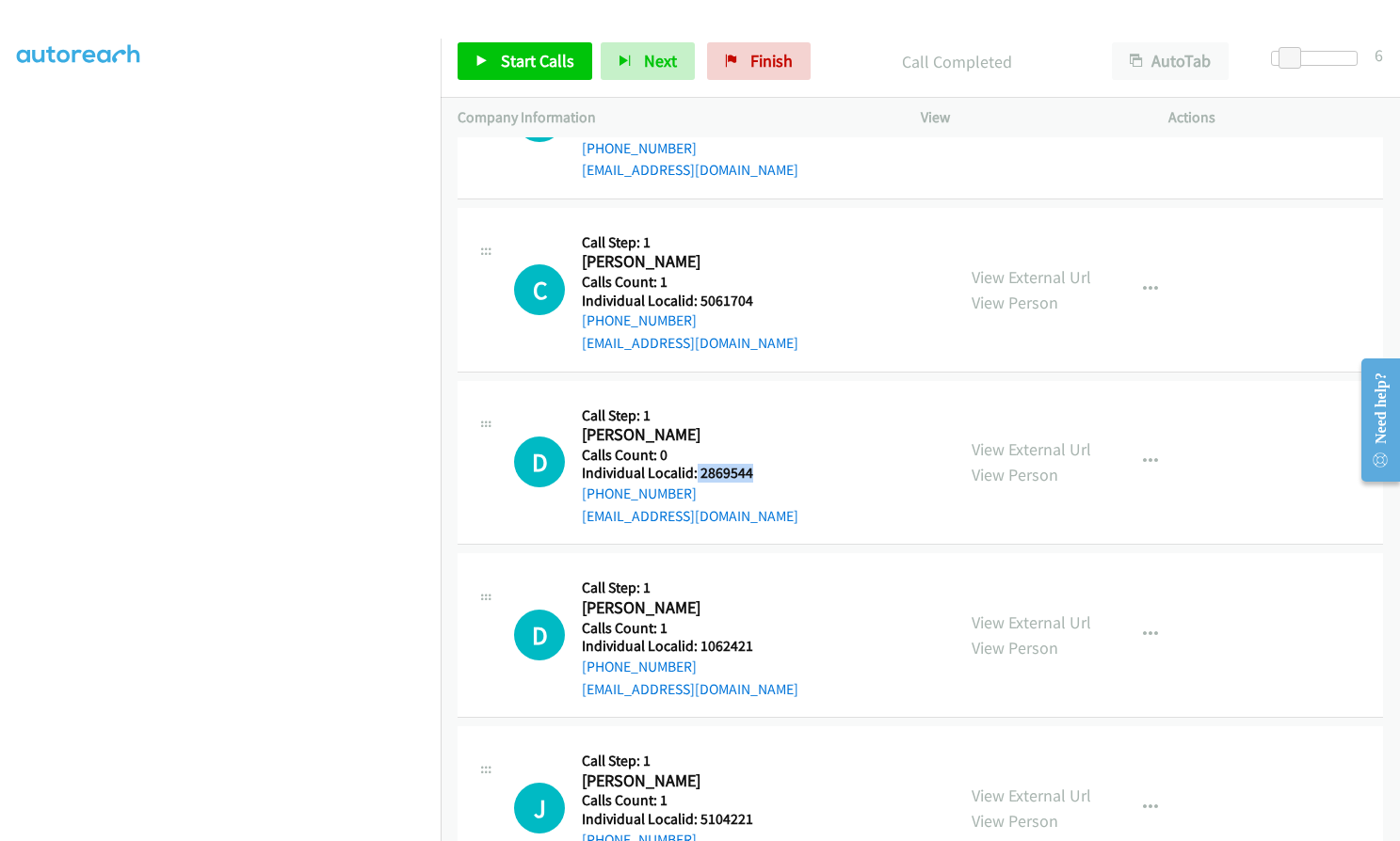
drag, startPoint x: 694, startPoint y: 427, endPoint x: 755, endPoint y: 427, distance: 61.0
click at [755, 427] on div "D Callback Scheduled Call Step: 1 David Polaschek America/Chicago Calls Count: …" at bounding box center [726, 462] width 423 height 129
drag, startPoint x: 699, startPoint y: 597, endPoint x: 752, endPoint y: 604, distance: 53.5
click at [752, 604] on div "D Callback Scheduled Call Step: 1 Darren Ebanks America/Chicago Calls Count: 1 …" at bounding box center [726, 634] width 423 height 129
click at [519, 56] on span "Start Calls" at bounding box center [538, 60] width 74 height 22
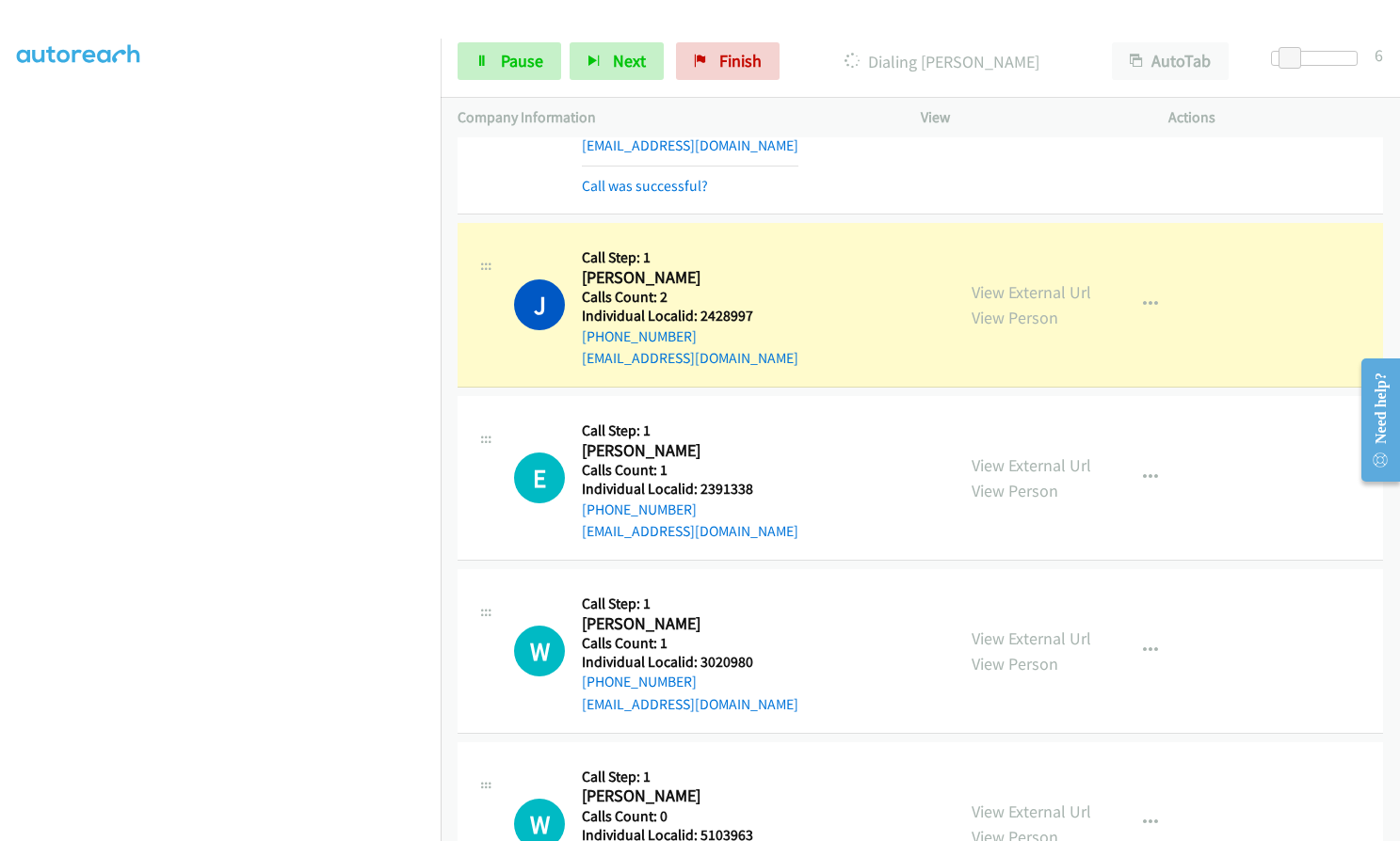
scroll to position [7608, 0]
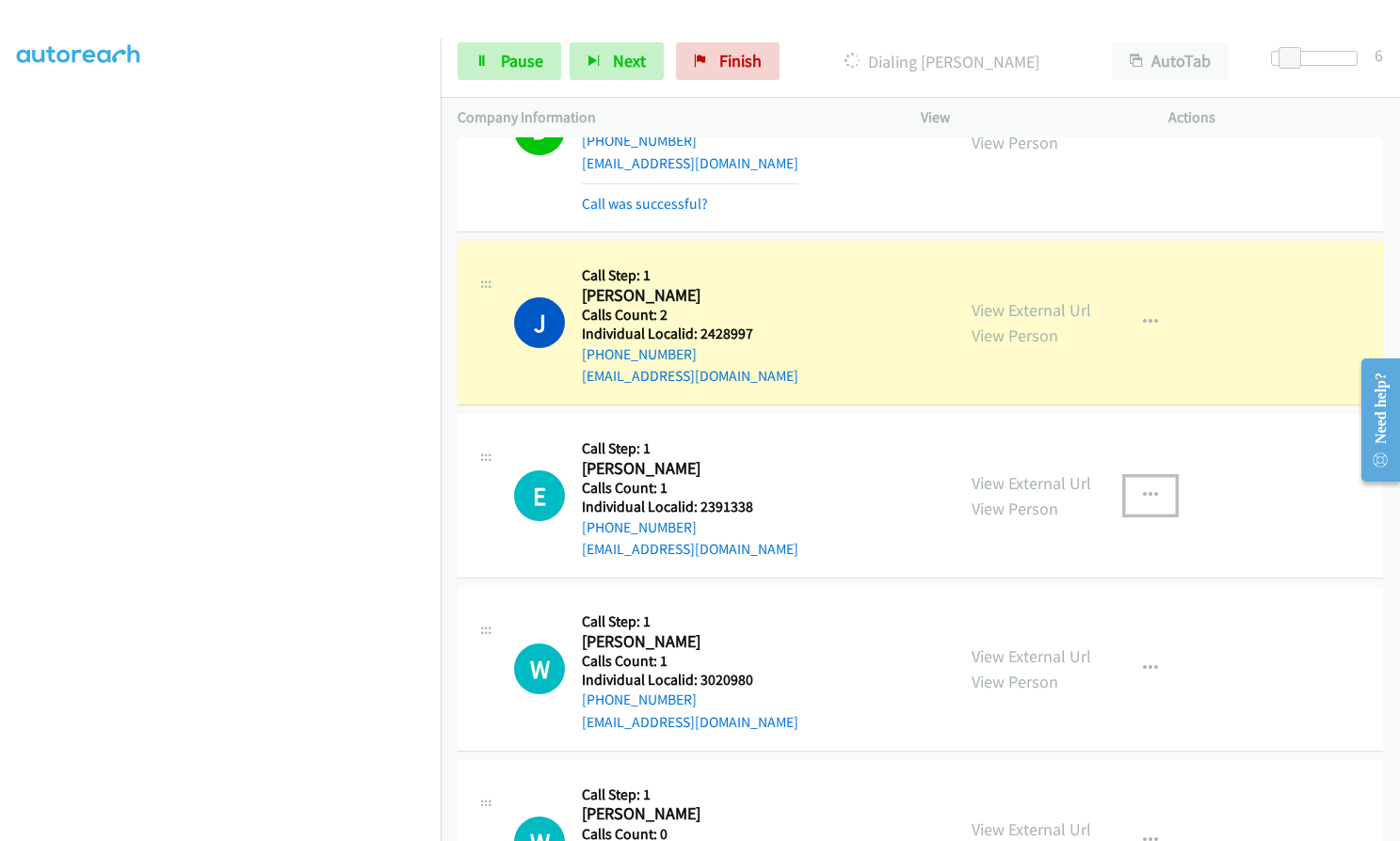
click at [1145, 489] on icon "button" at bounding box center [1150, 496] width 15 height 15
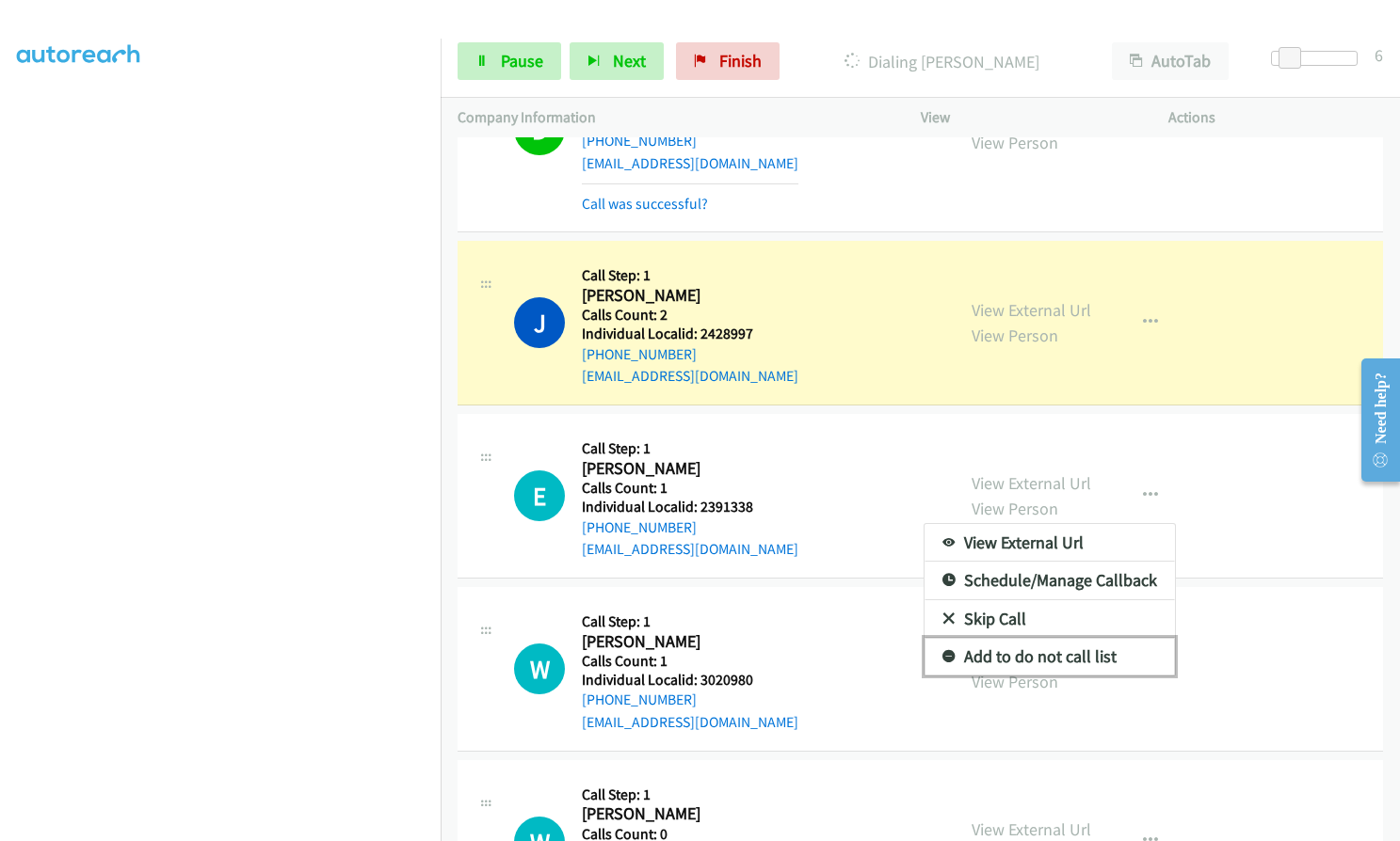
click at [942, 651] on icon at bounding box center [949, 658] width 13 height 13
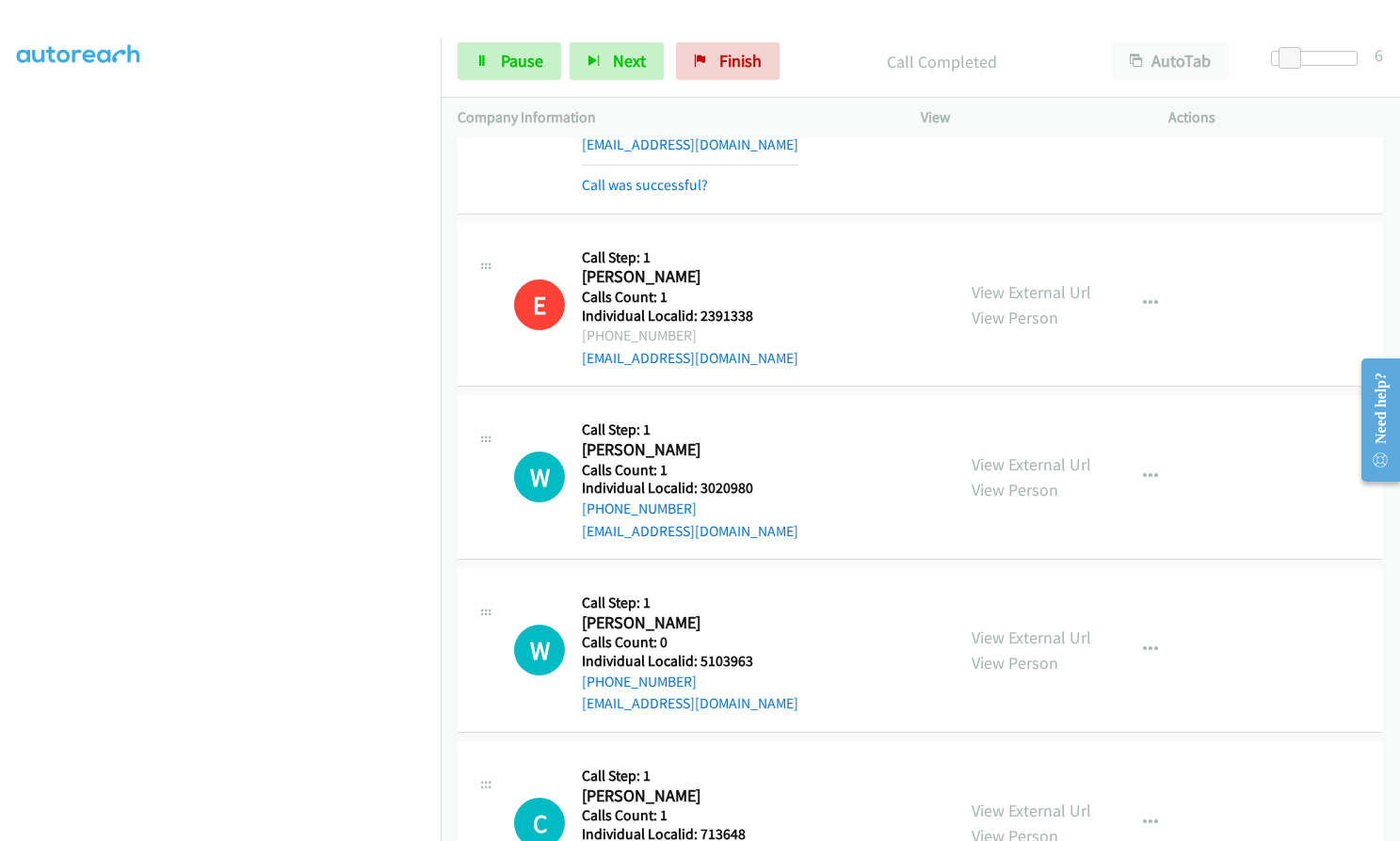
scroll to position [8055, 0]
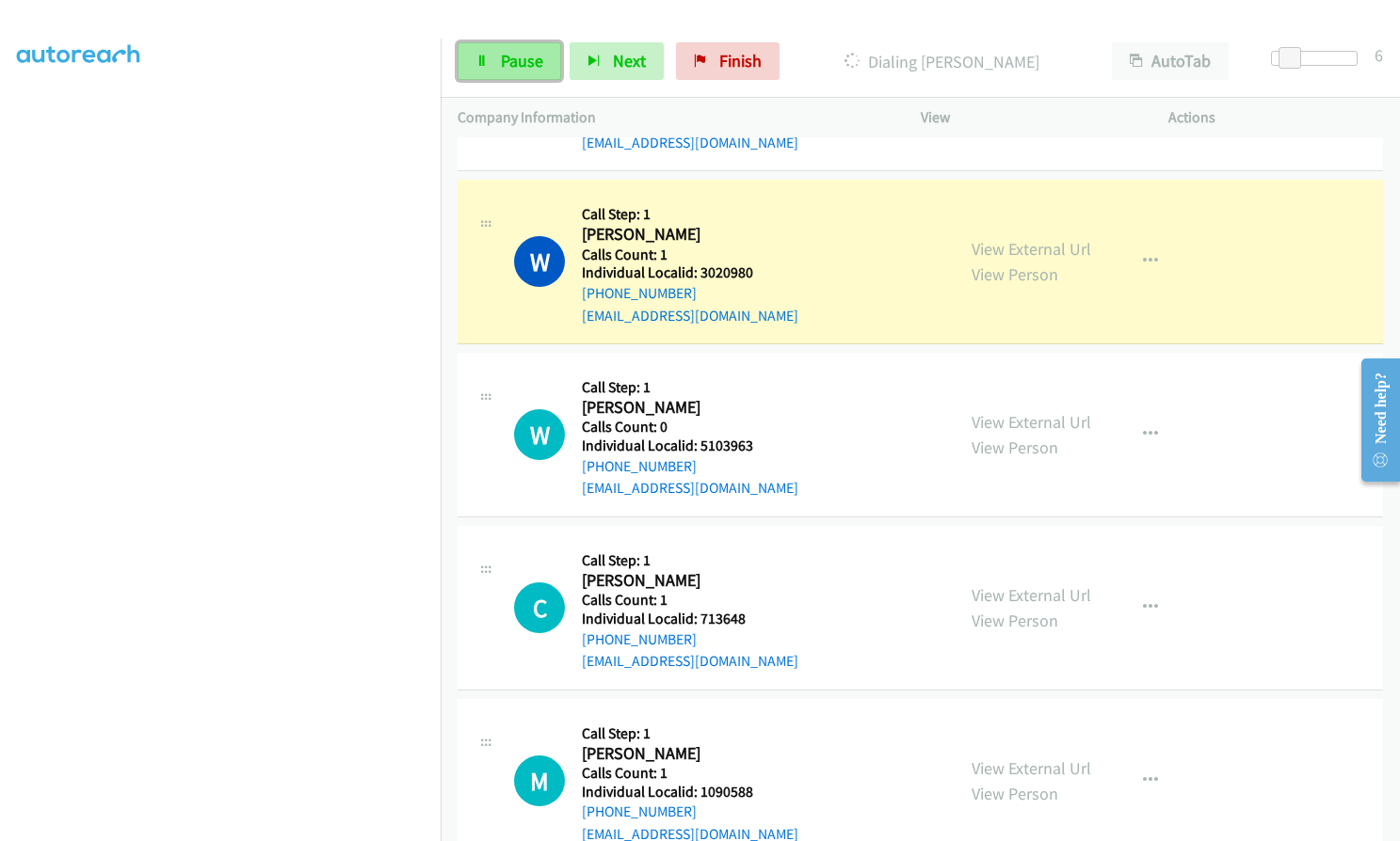
click at [506, 60] on span "Pause" at bounding box center [522, 60] width 43 height 22
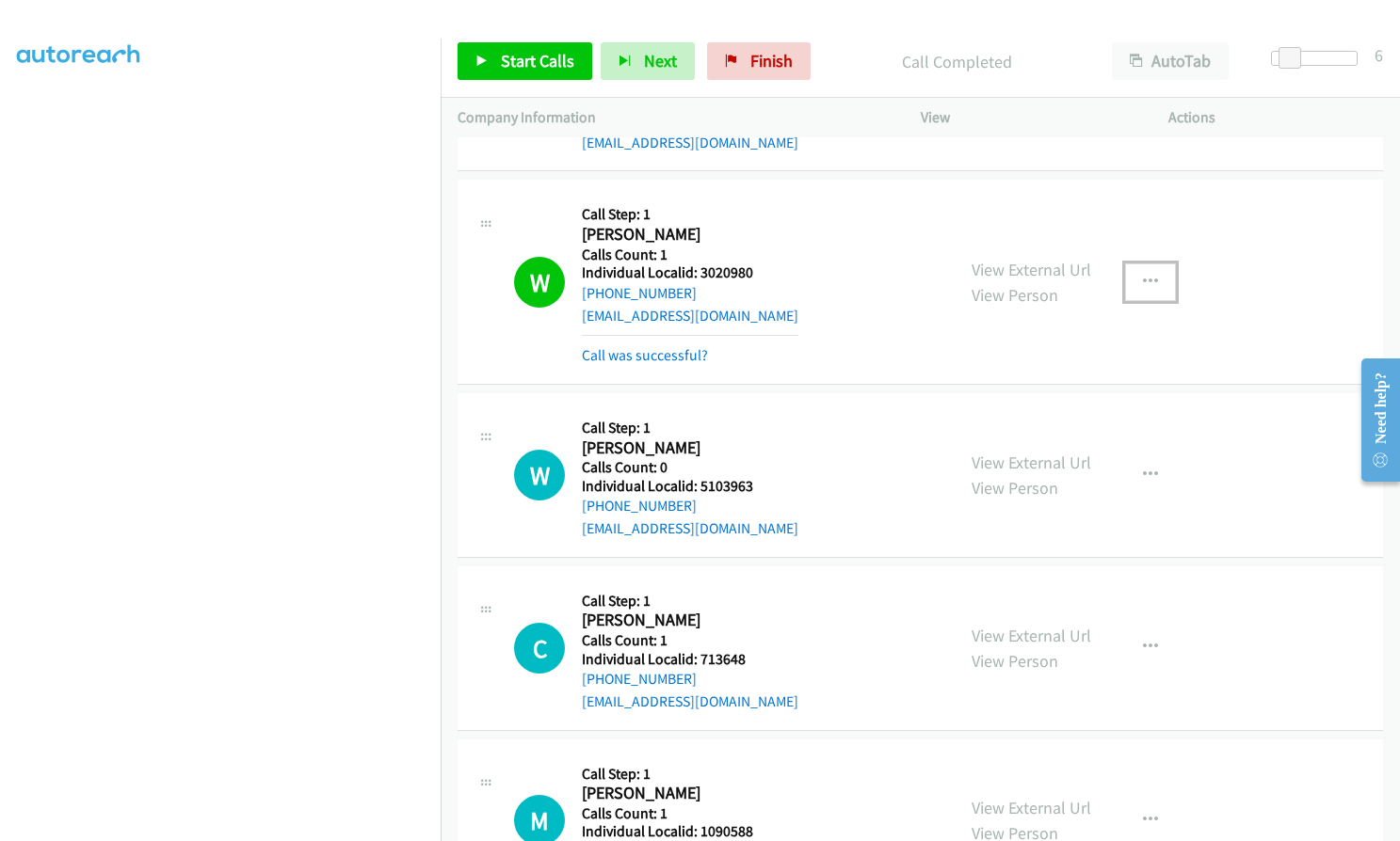
click at [1143, 275] on icon "button" at bounding box center [1150, 283] width 15 height 15
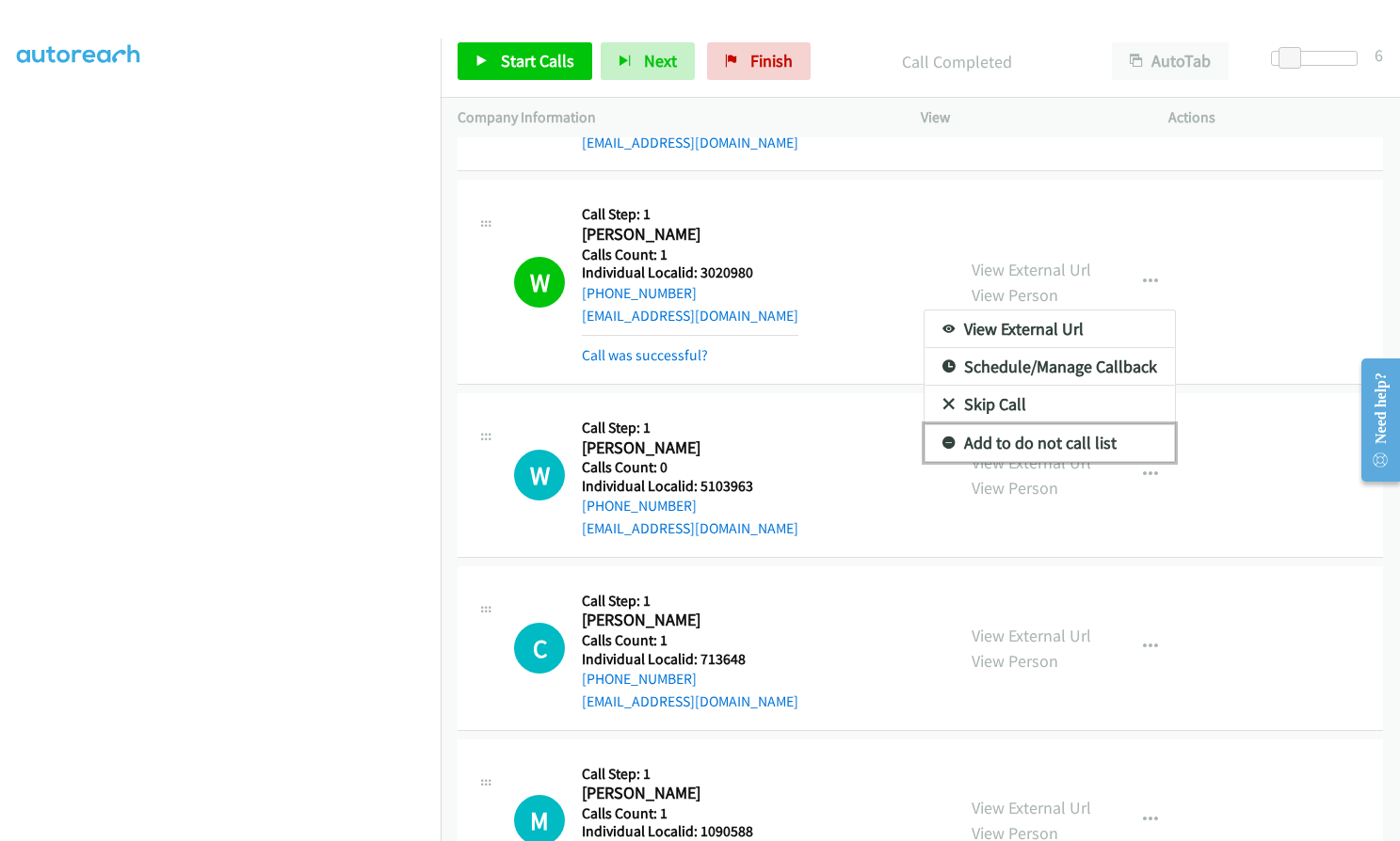
click at [942, 438] on icon at bounding box center [949, 444] width 13 height 13
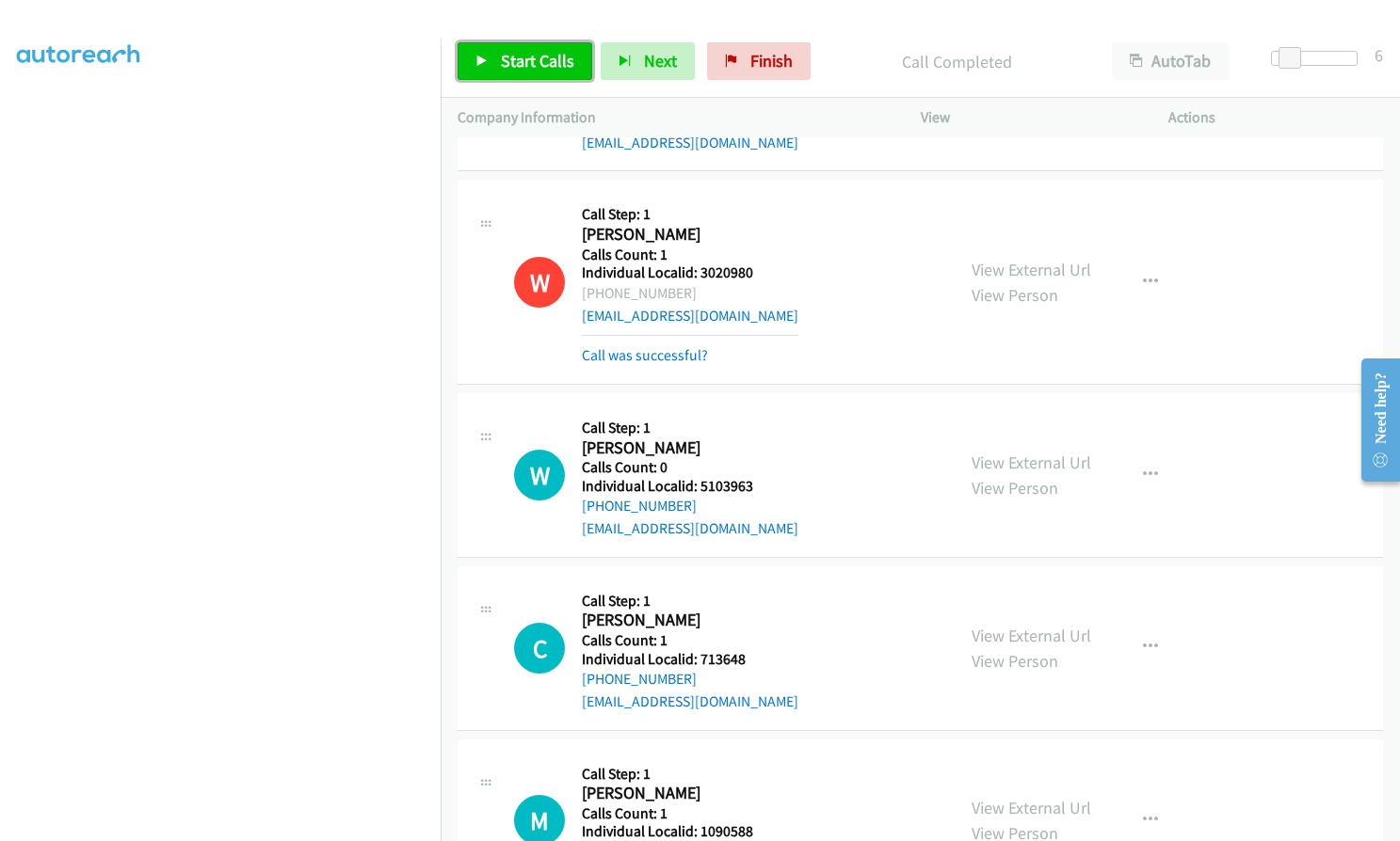
click at [521, 48] on link "Start Calls" at bounding box center [525, 61] width 134 height 38
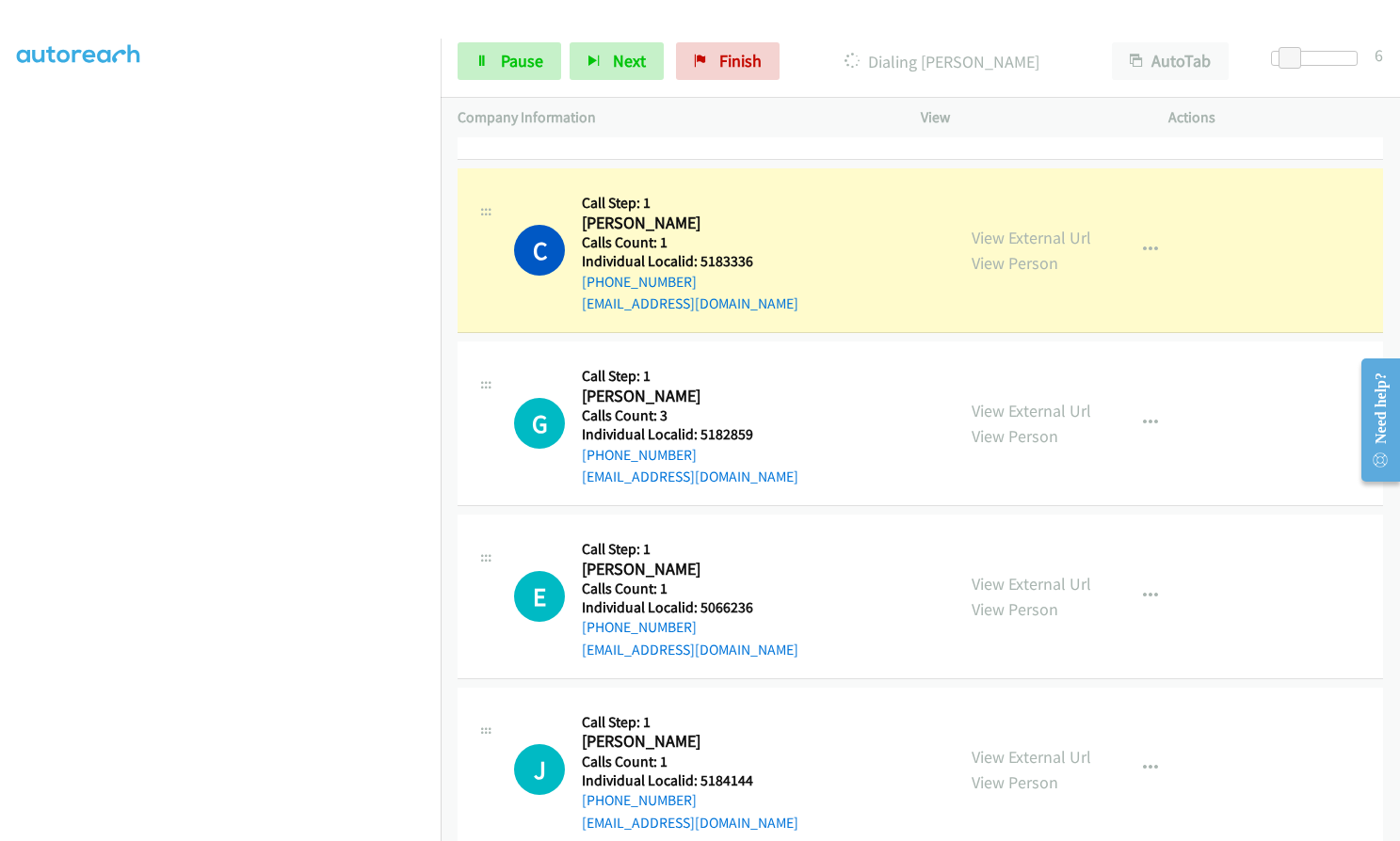
scroll to position [8949, 0]
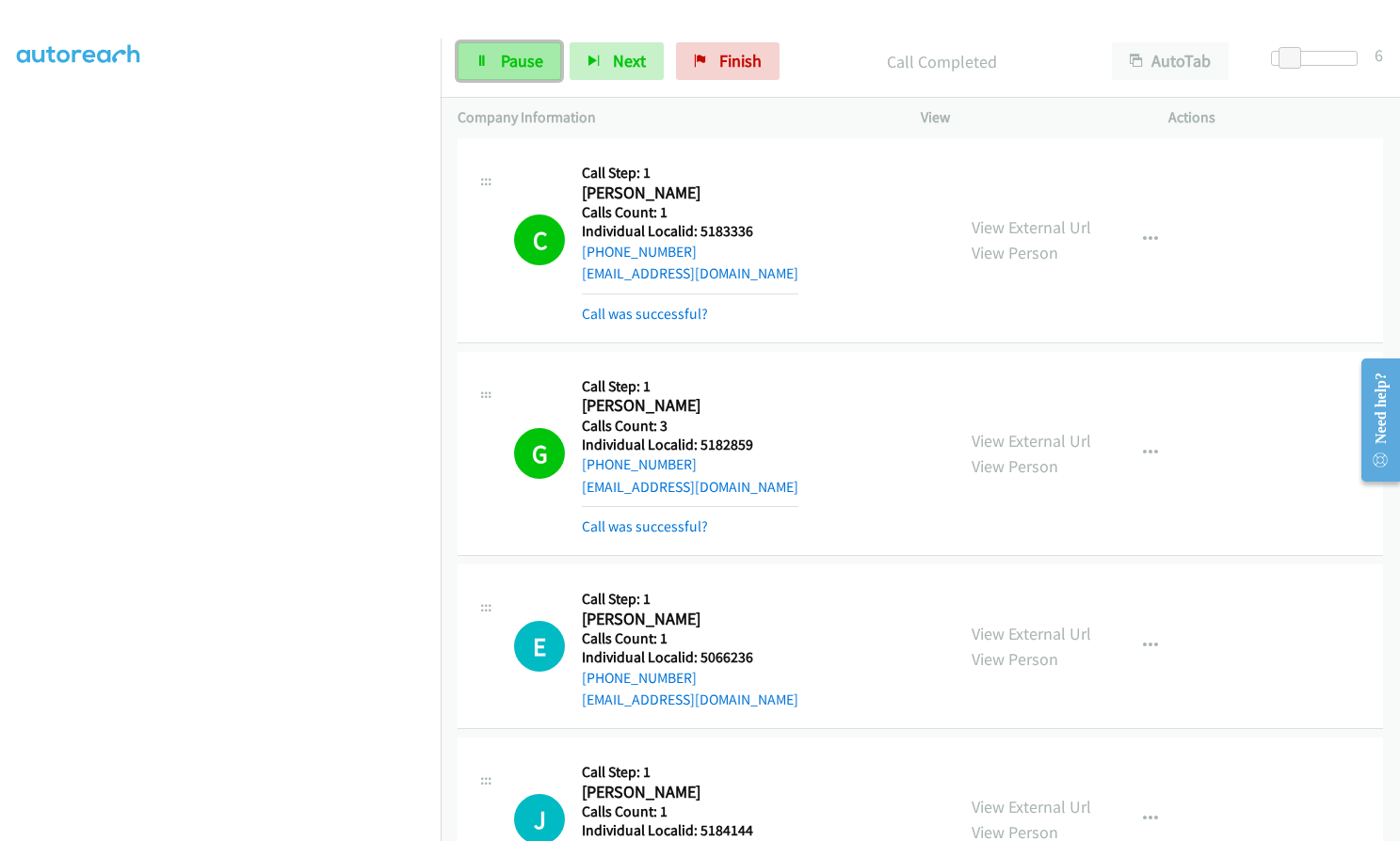
click at [503, 54] on span "Pause" at bounding box center [522, 60] width 43 height 22
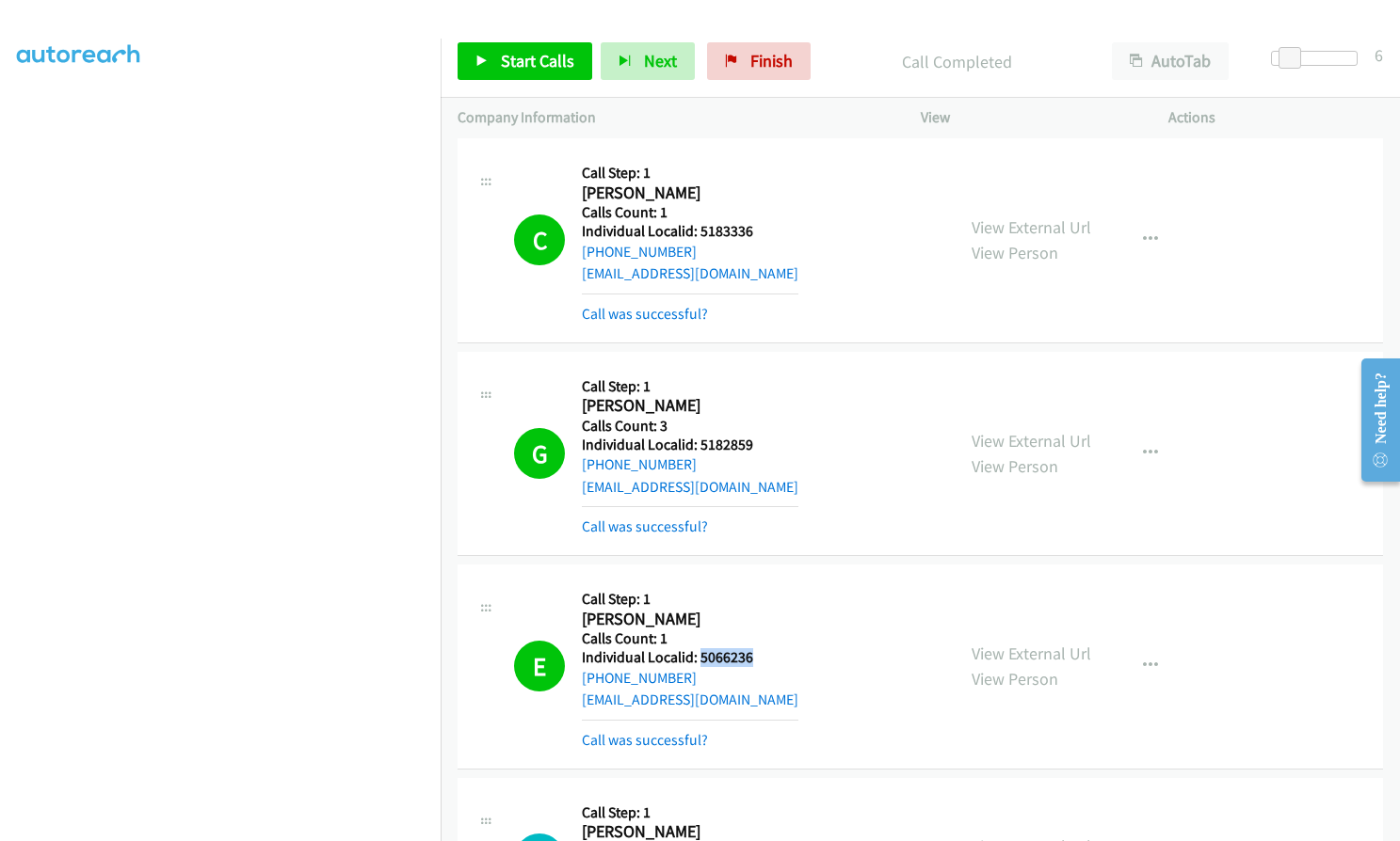
drag, startPoint x: 698, startPoint y: 609, endPoint x: 769, endPoint y: 611, distance: 71.0
click at [769, 611] on div "E Callback Scheduled Call Step: 1 Edwin Meyer America/Chicago Calls Count: 1 In…" at bounding box center [726, 665] width 423 height 169
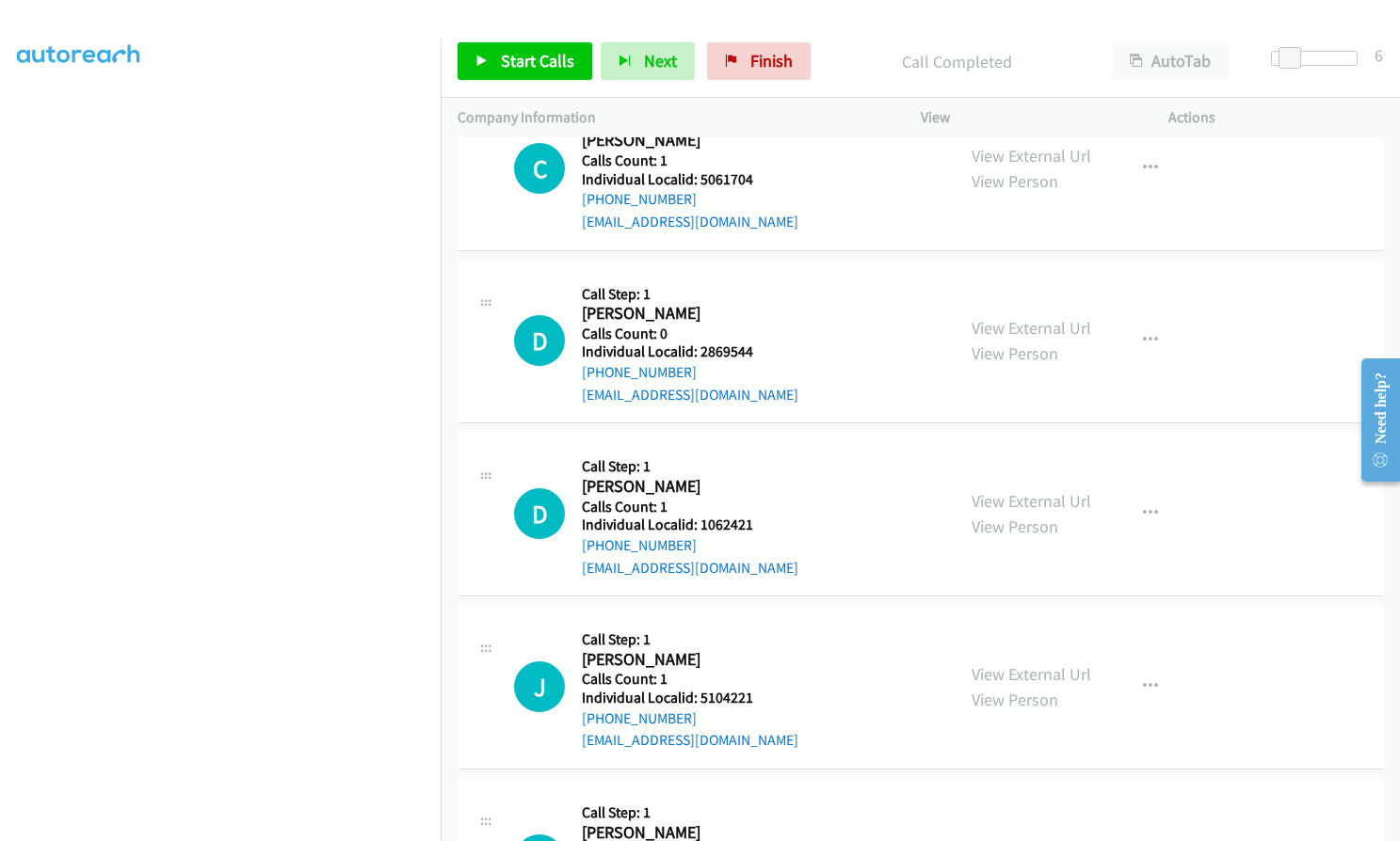
scroll to position [10337, 0]
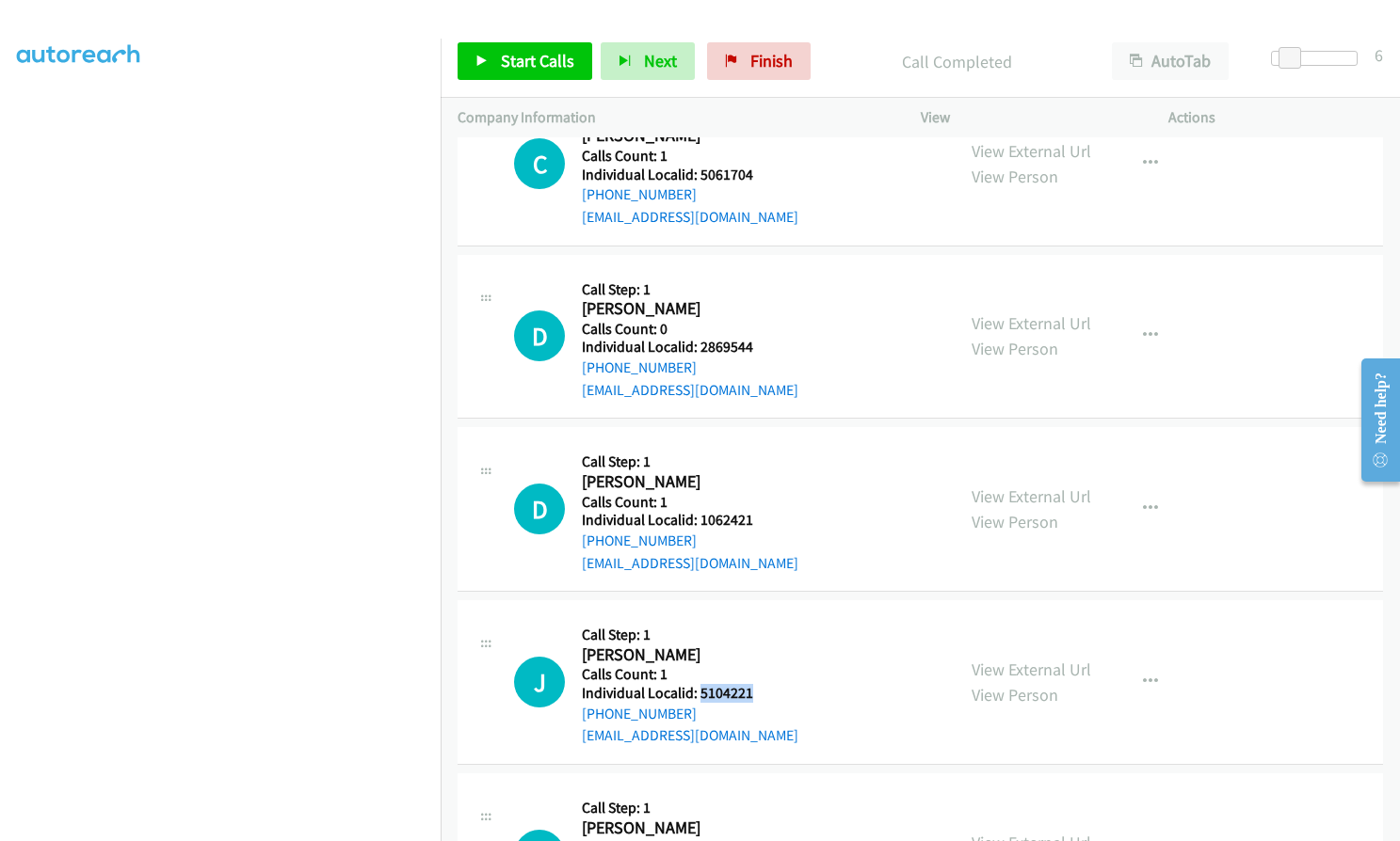
drag, startPoint x: 698, startPoint y: 646, endPoint x: 754, endPoint y: 647, distance: 56.0
click at [754, 647] on div "J Callback Scheduled Call Step: 1 Joshua Smith America/New_York Calls Count: 1 …" at bounding box center [726, 681] width 423 height 129
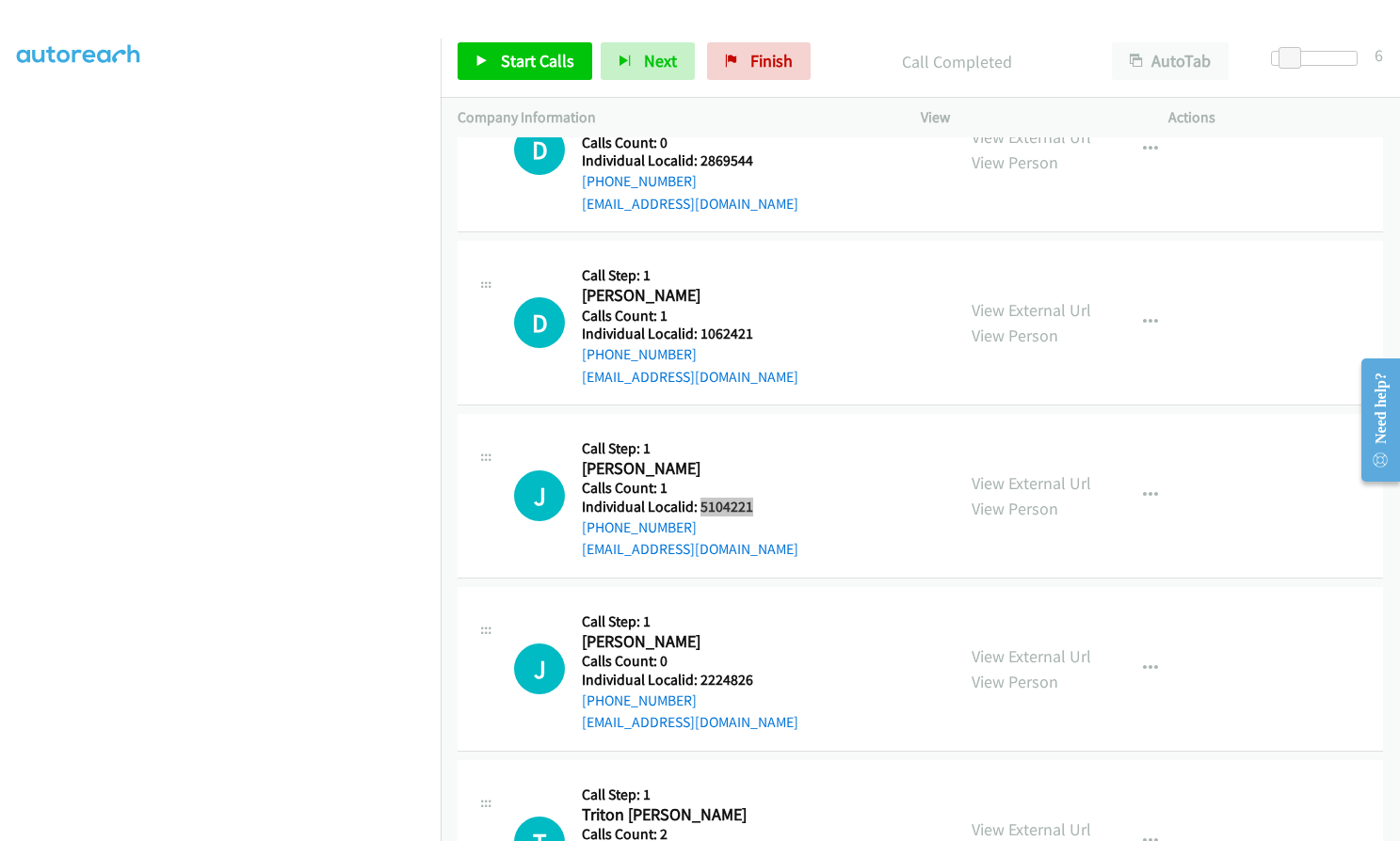
scroll to position [10525, 0]
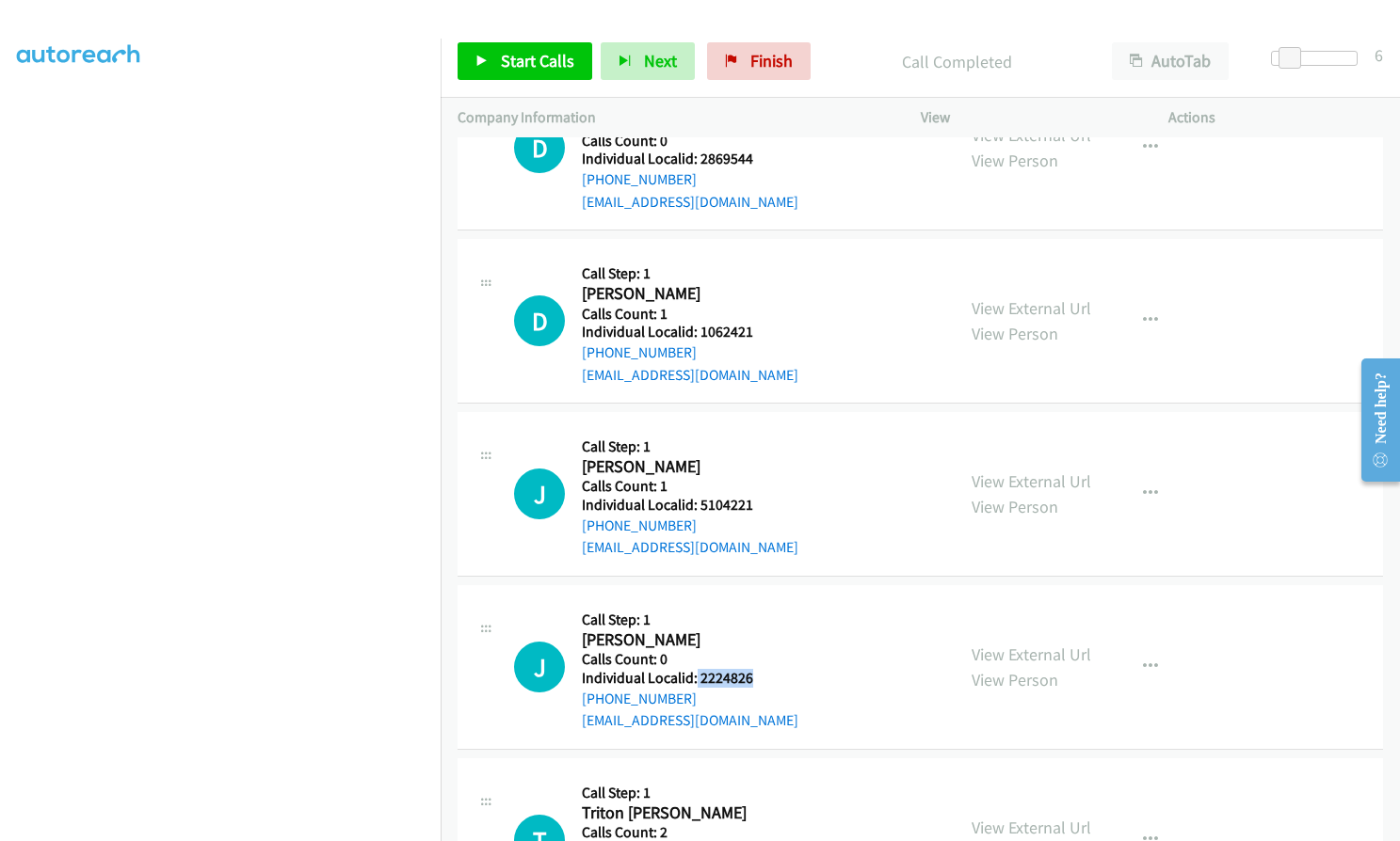
drag, startPoint x: 696, startPoint y: 632, endPoint x: 756, endPoint y: 633, distance: 60.0
click at [756, 633] on div "J Callback Scheduled Call Step: 1 Jennifer Froh America/Chicago Calls Count: 0 …" at bounding box center [726, 666] width 423 height 129
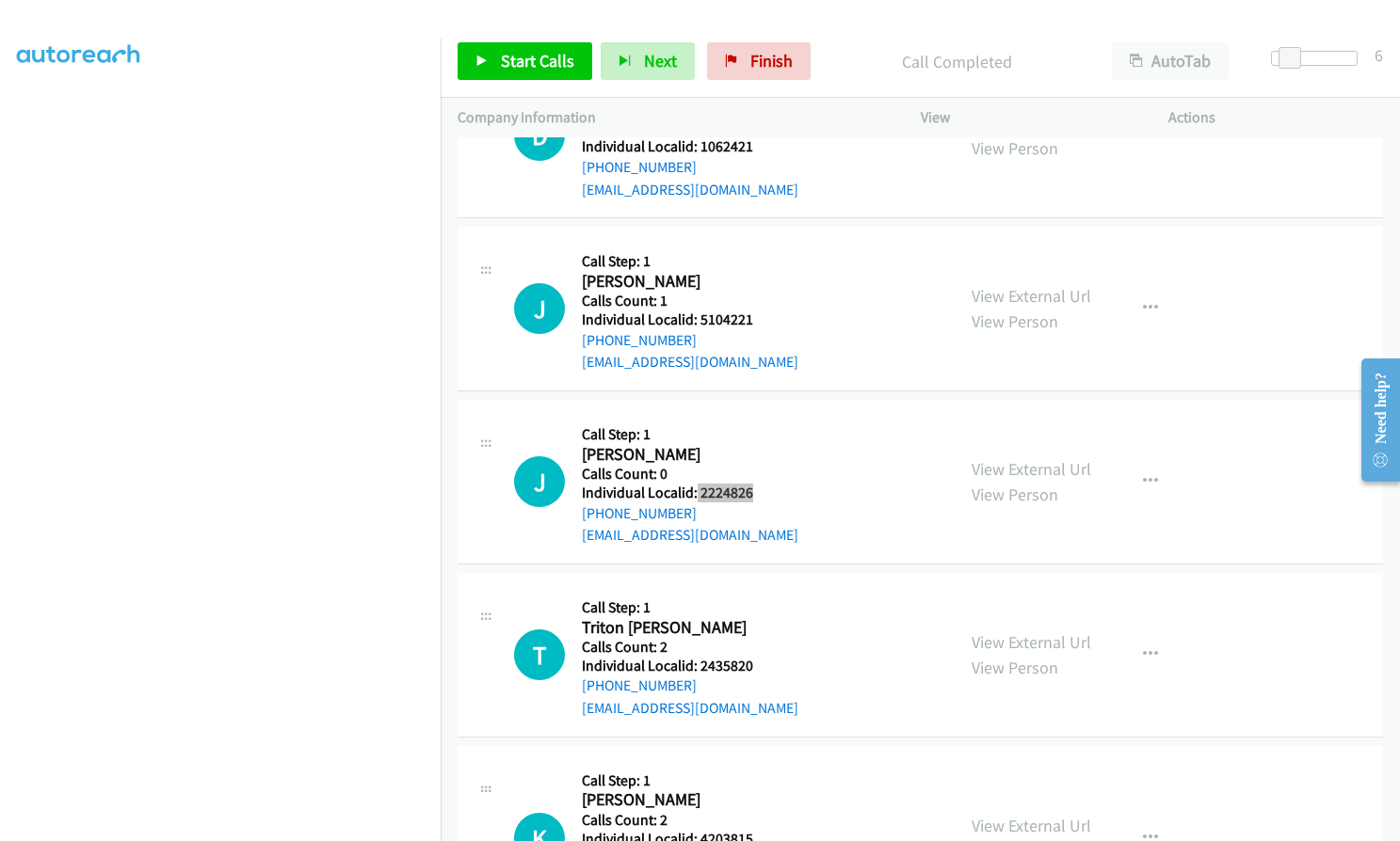
scroll to position [10713, 0]
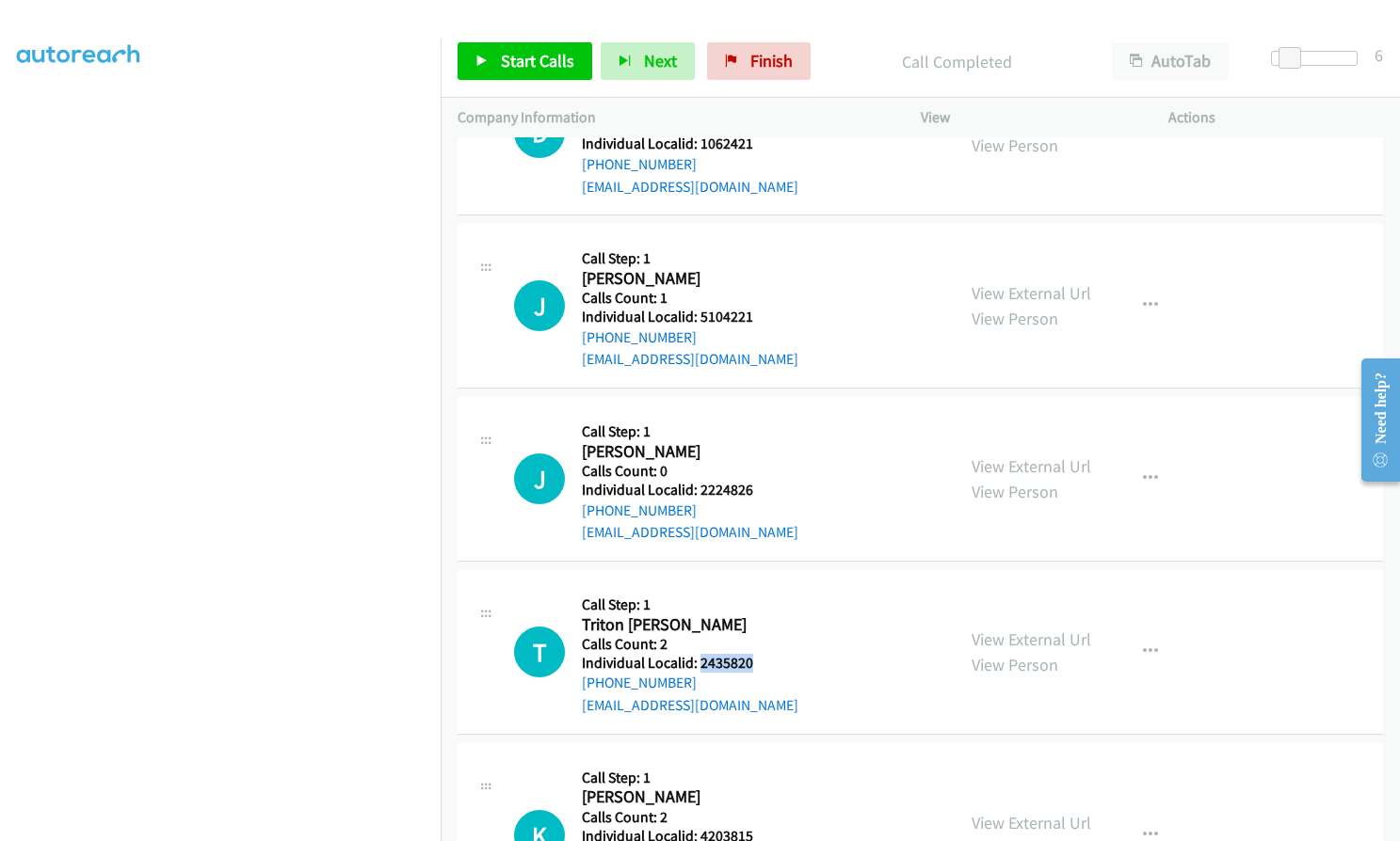
drag, startPoint x: 698, startPoint y: 621, endPoint x: 752, endPoint y: 618, distance: 54.1
click at [752, 618] on div "T Callback Scheduled Call Step: 1 Triton Sindelar America/Chicago Calls Count: …" at bounding box center [726, 651] width 423 height 129
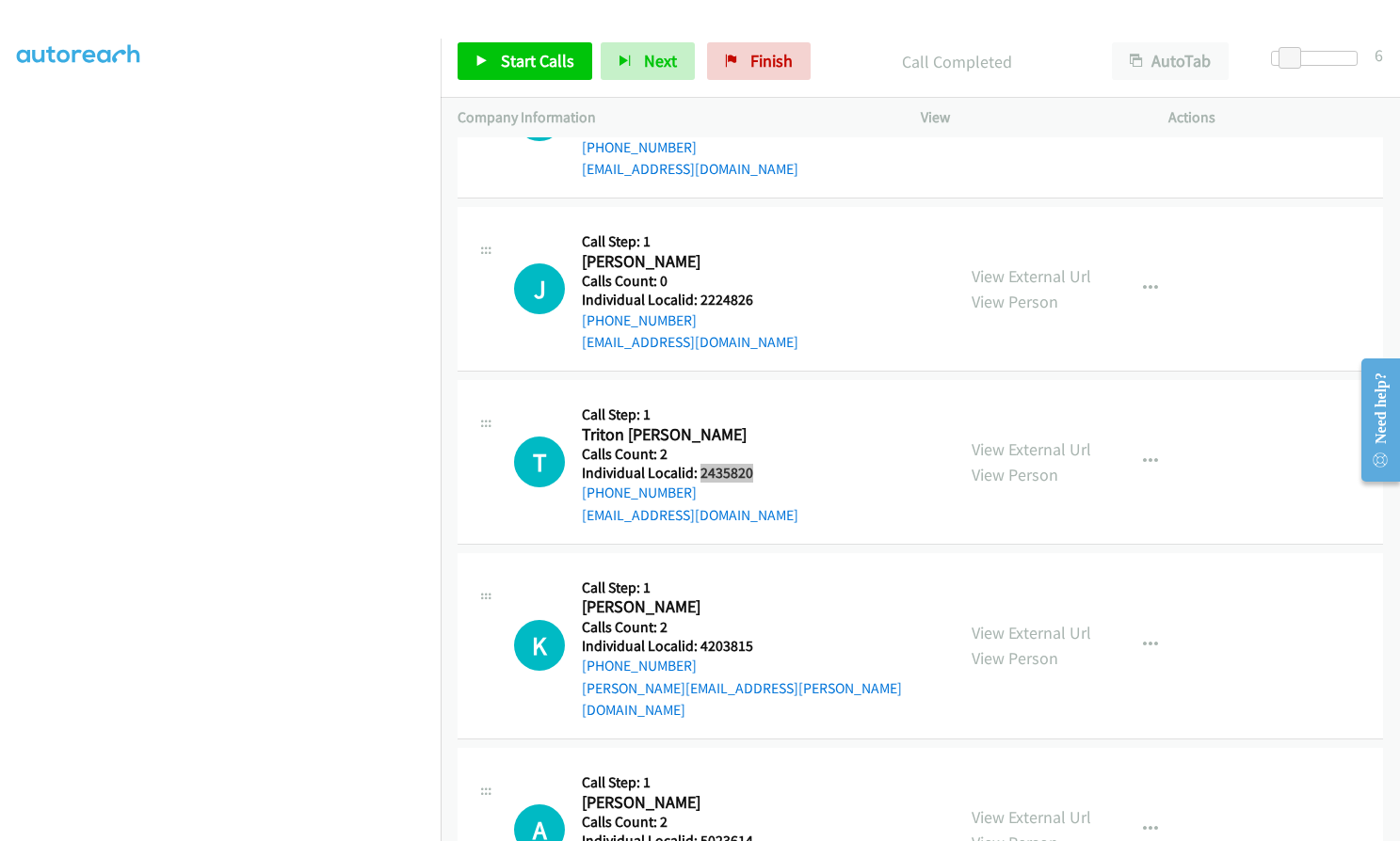
scroll to position [10972, 0]
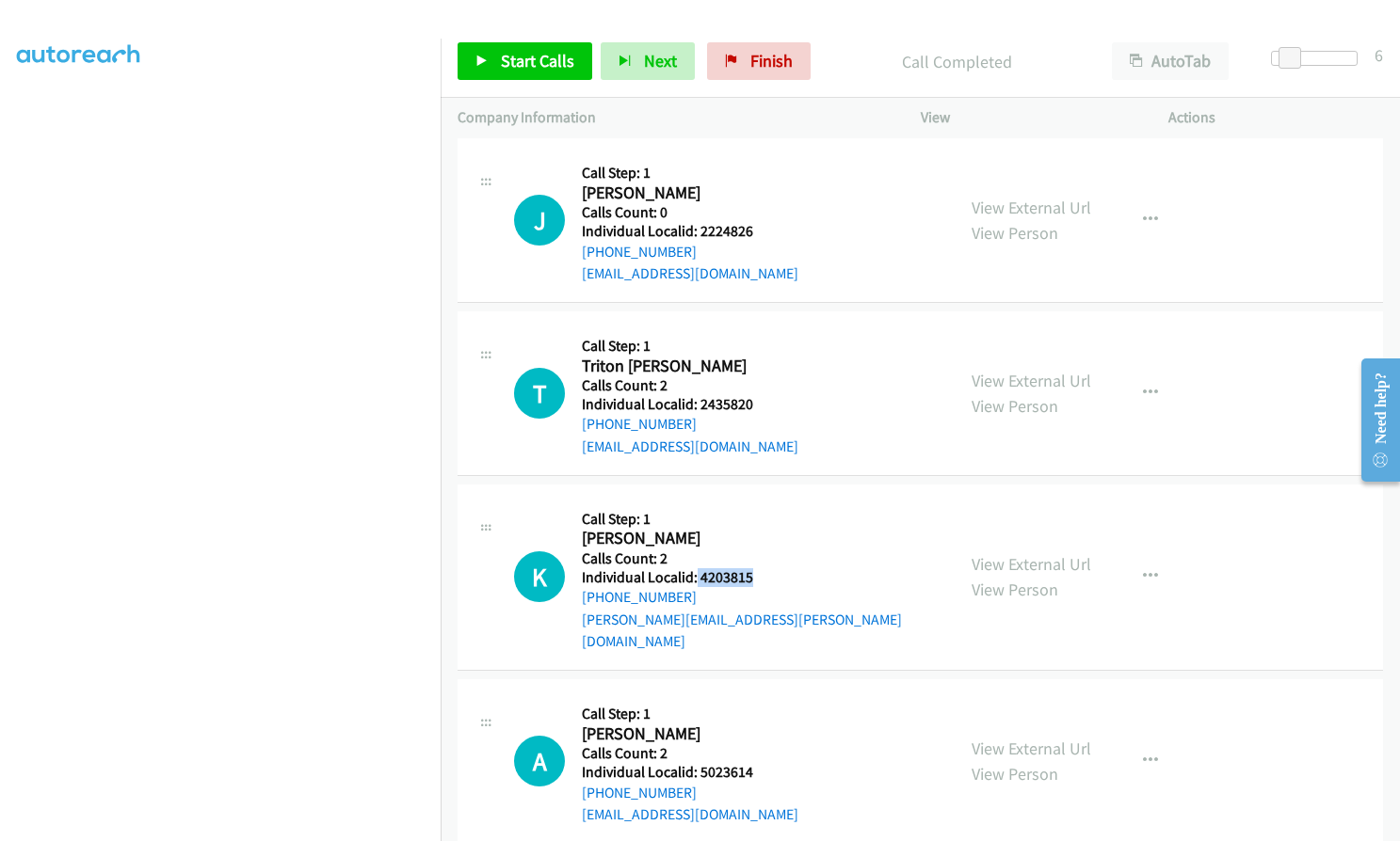
drag, startPoint x: 696, startPoint y: 534, endPoint x: 753, endPoint y: 528, distance: 57.3
click at [755, 528] on div "K Callback Scheduled Call Step: 1 Kenneth Tolces America/Chicago Calls Count: 2…" at bounding box center [726, 577] width 423 height 151
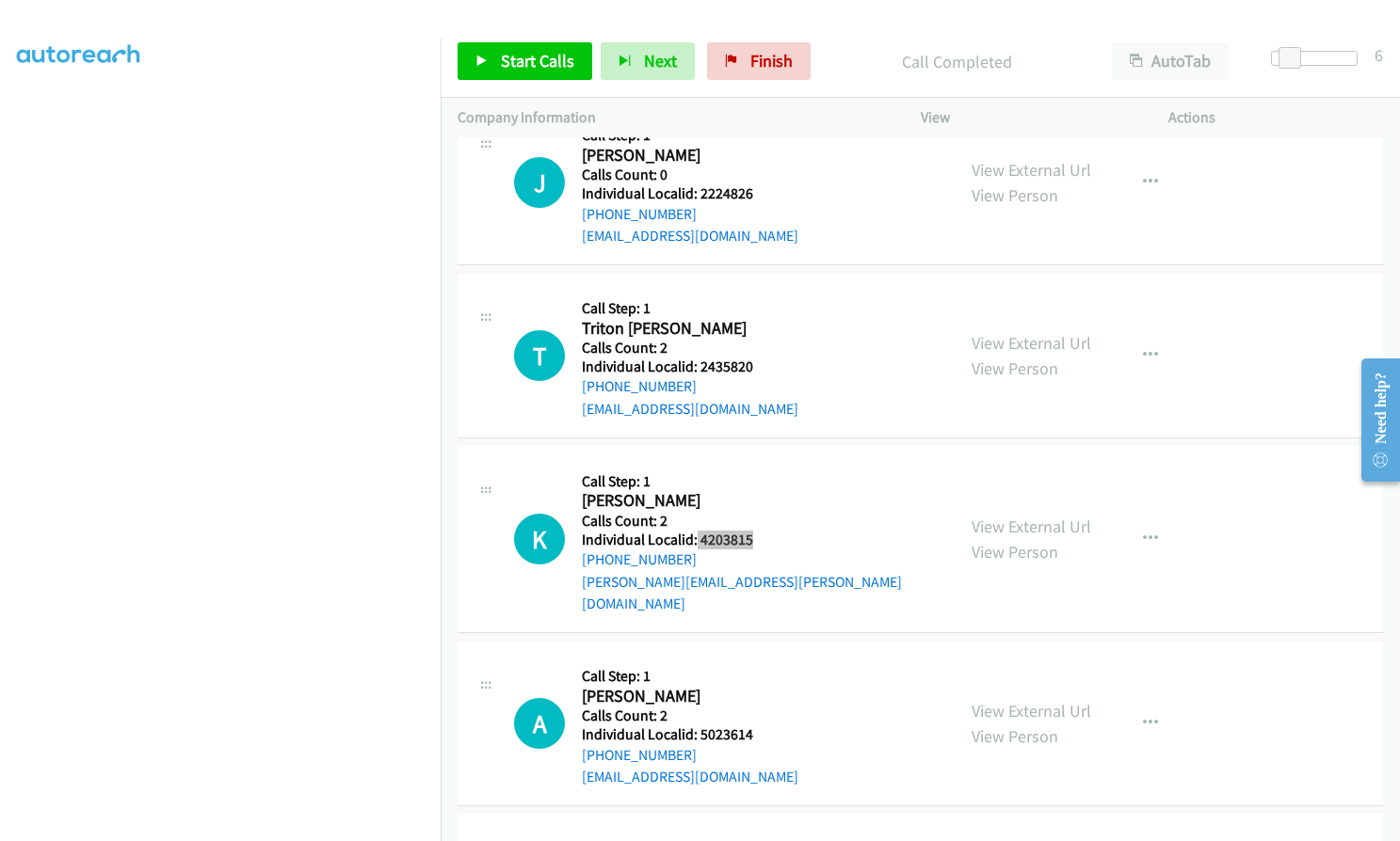
scroll to position [11019, 0]
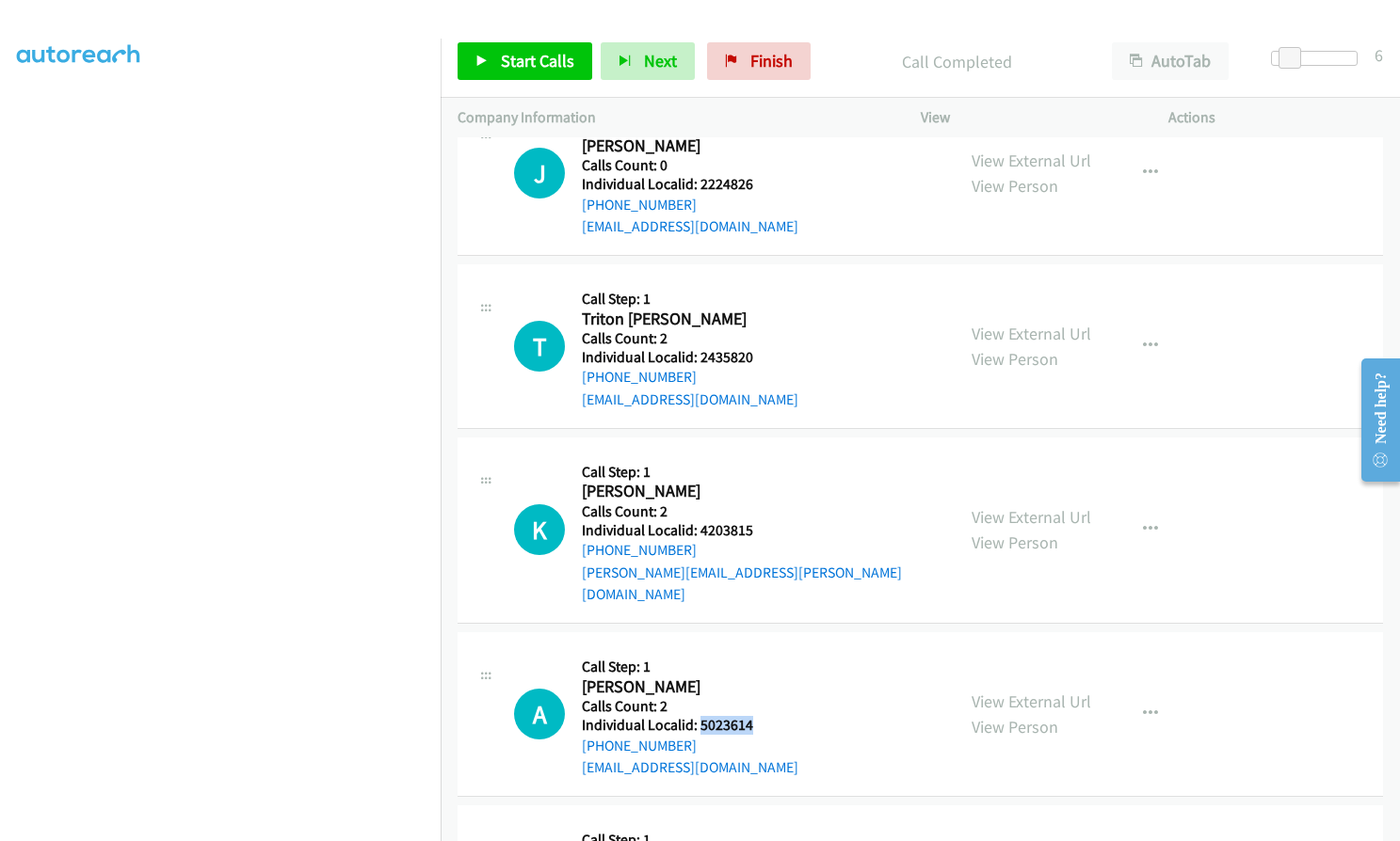
drag, startPoint x: 699, startPoint y: 655, endPoint x: 756, endPoint y: 656, distance: 57.0
click at [756, 656] on div "A Callback Scheduled Call Step: 1 Anthony Enck America/Chicago Calls Count: 2 I…" at bounding box center [726, 713] width 423 height 129
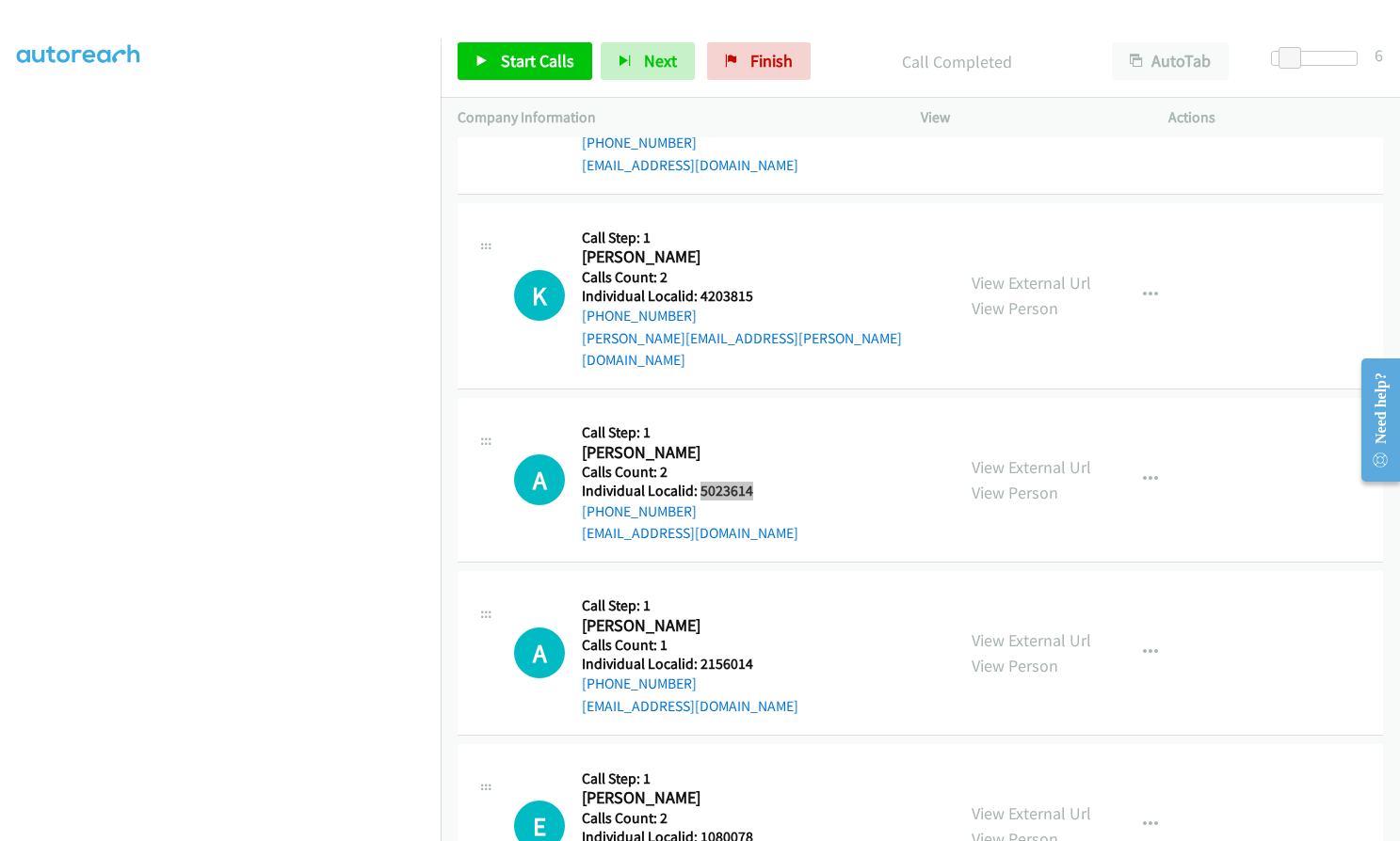
scroll to position [11324, 0]
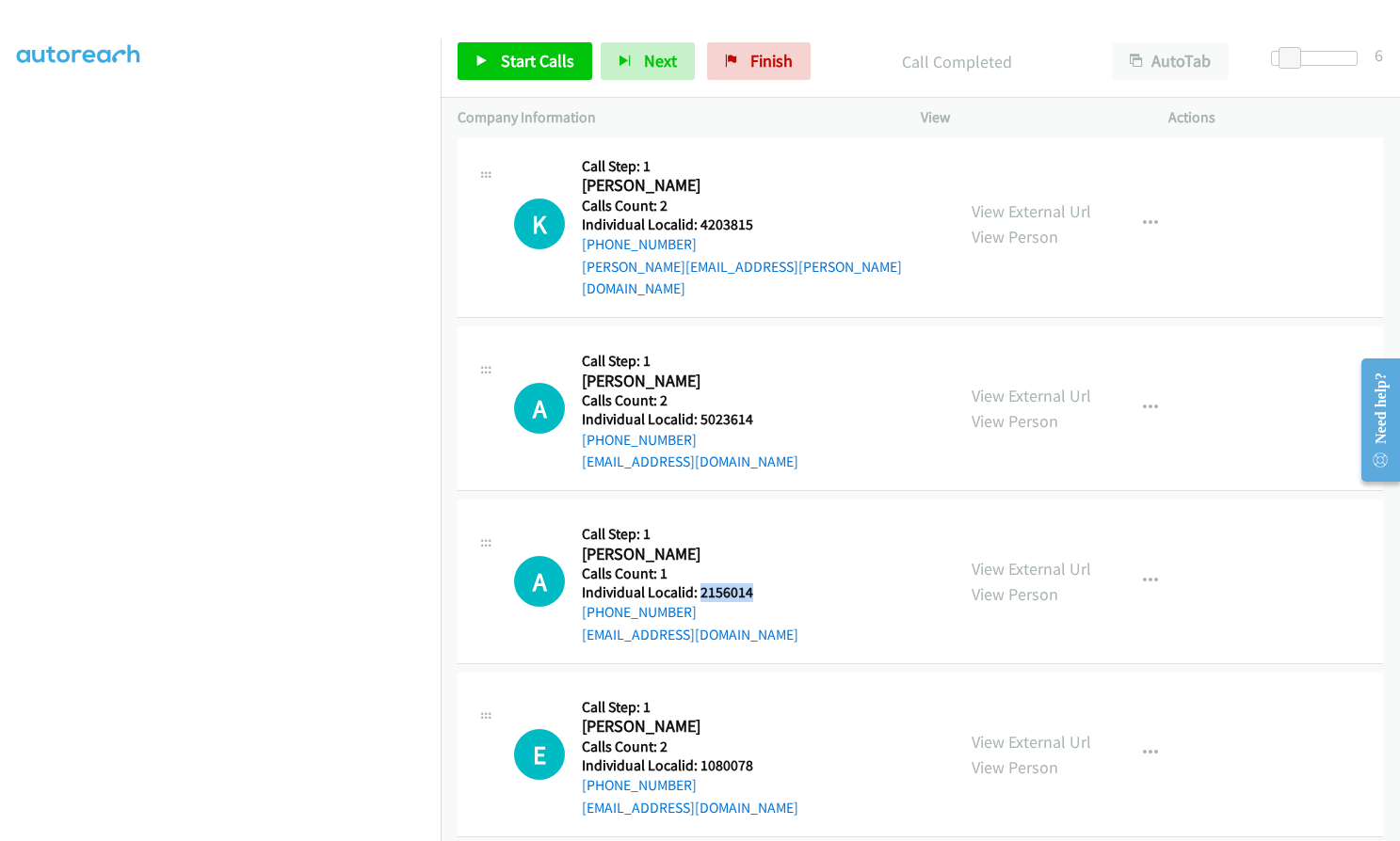
drag, startPoint x: 699, startPoint y: 524, endPoint x: 755, endPoint y: 526, distance: 56.0
click at [755, 526] on div "A Callback Scheduled Call Step: 1 Anthony Davidson America/New_York Calls Count…" at bounding box center [726, 581] width 423 height 129
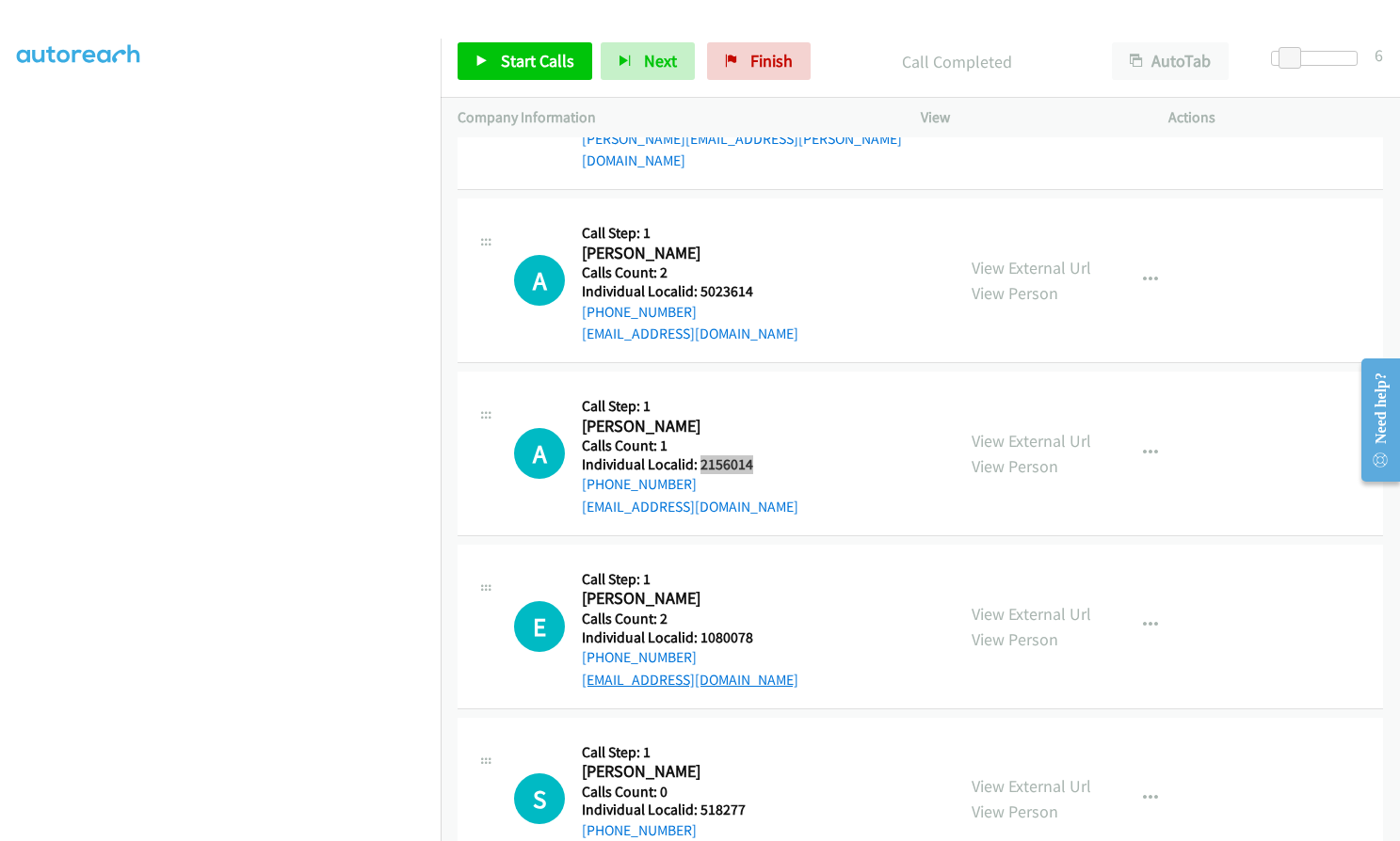
scroll to position [11489, 0]
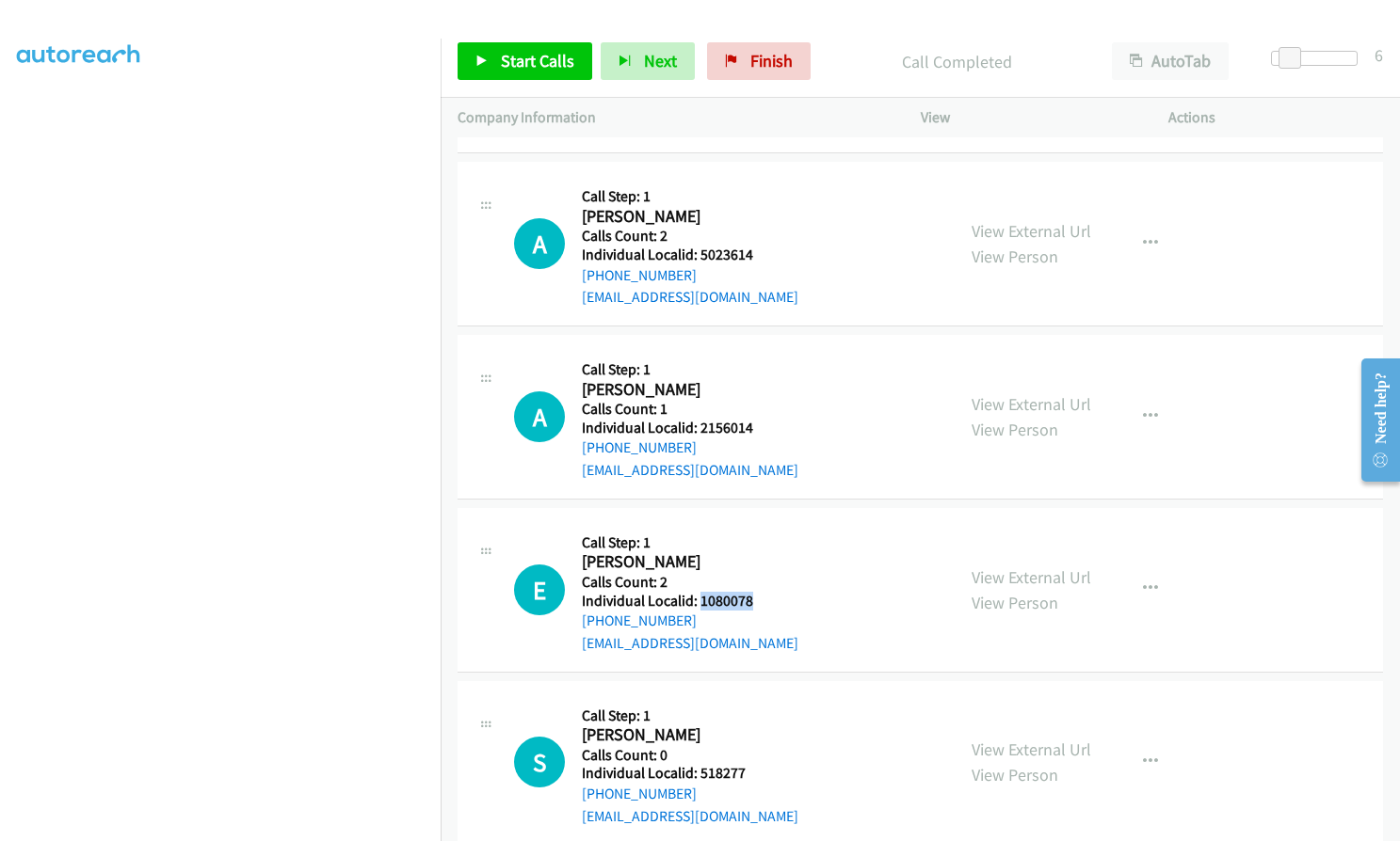
drag, startPoint x: 699, startPoint y: 535, endPoint x: 758, endPoint y: 536, distance: 59.0
click at [758, 536] on div "E Callback Scheduled Call Step: 1 Eric Gerber America/New_York Calls Count: 2 I…" at bounding box center [726, 590] width 423 height 129
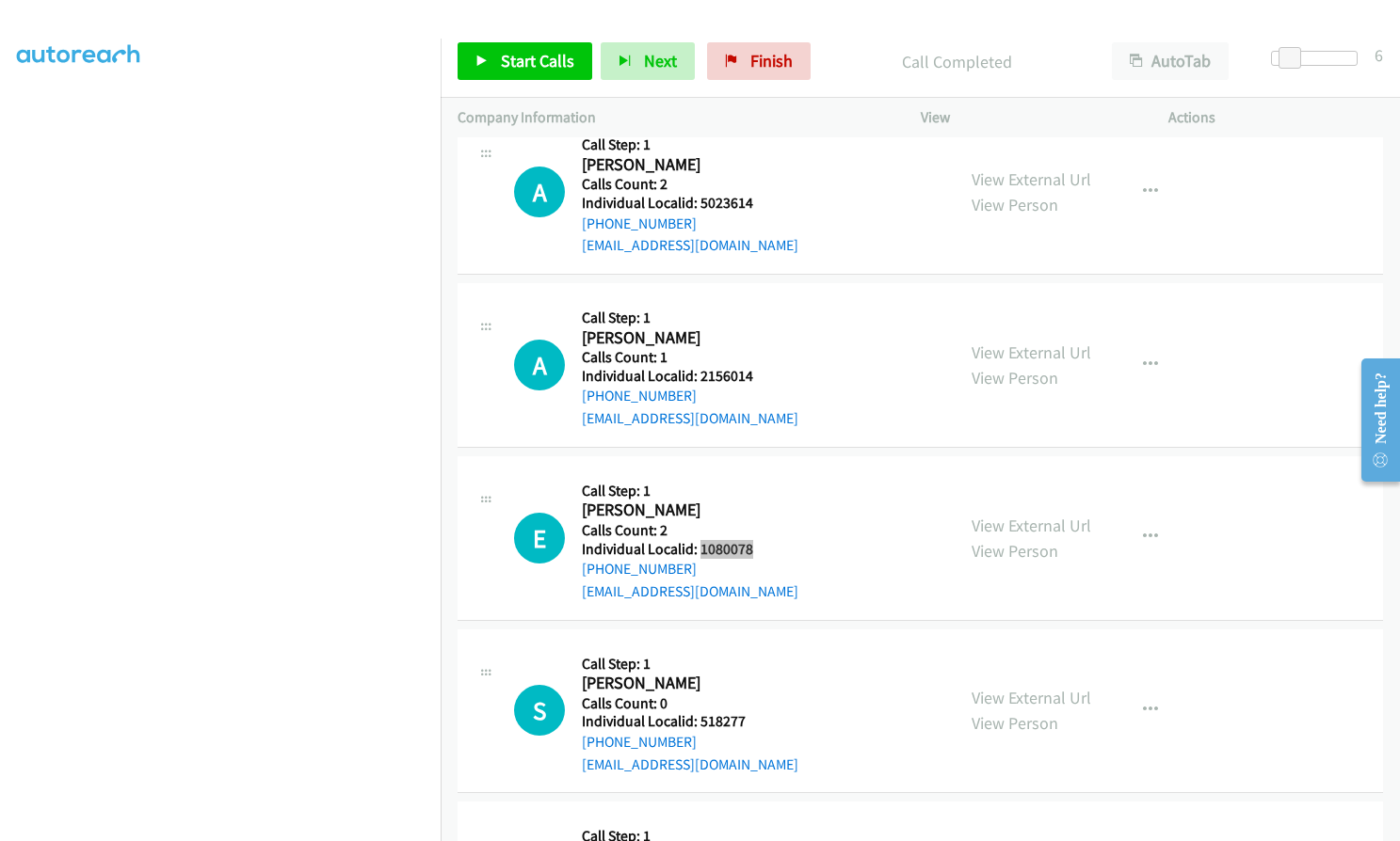
scroll to position [11654, 0]
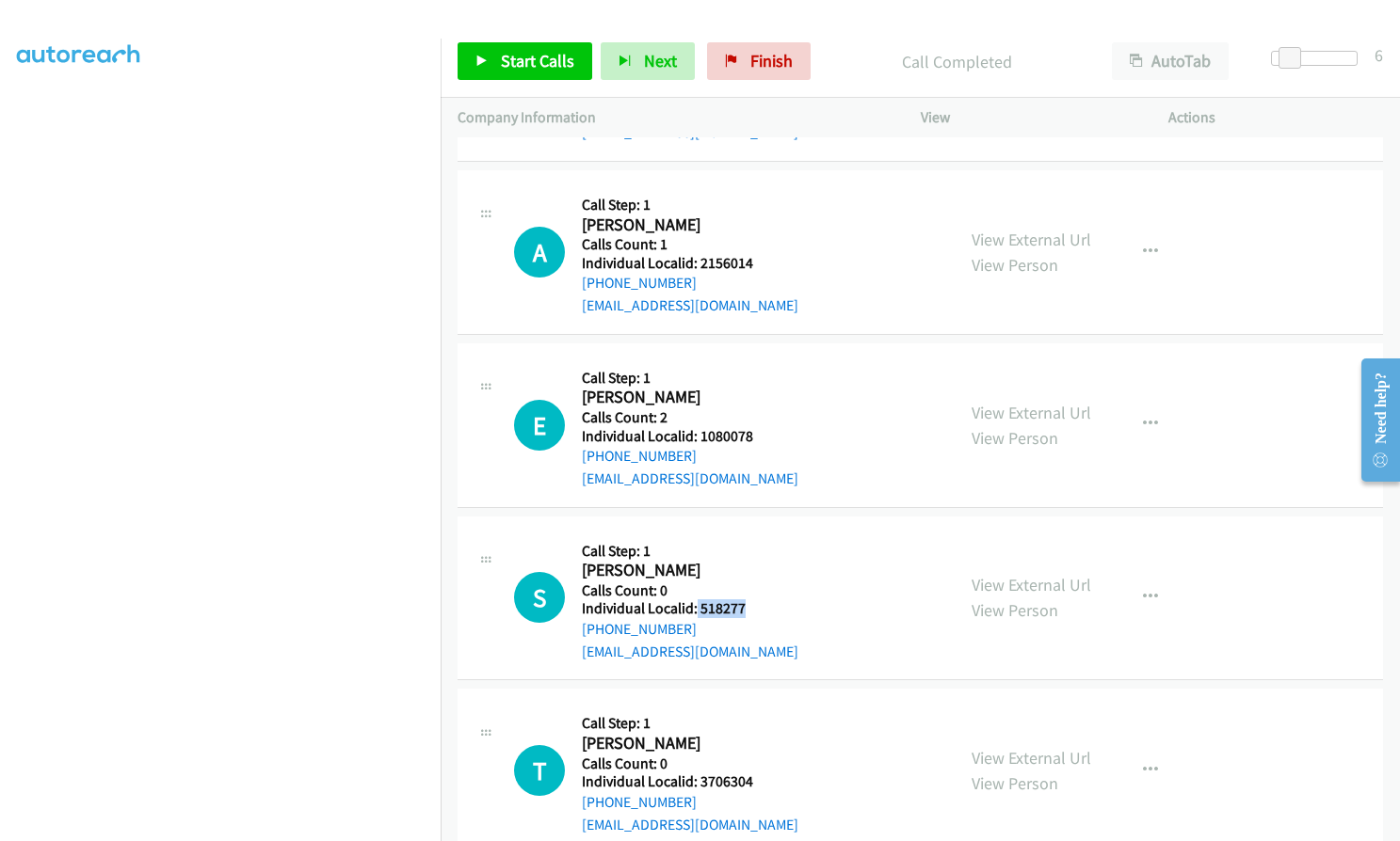
drag, startPoint x: 703, startPoint y: 537, endPoint x: 742, endPoint y: 541, distance: 39.2
click at [742, 599] on h5 "Individual Localid: 518277" at bounding box center [689, 609] width 216 height 19
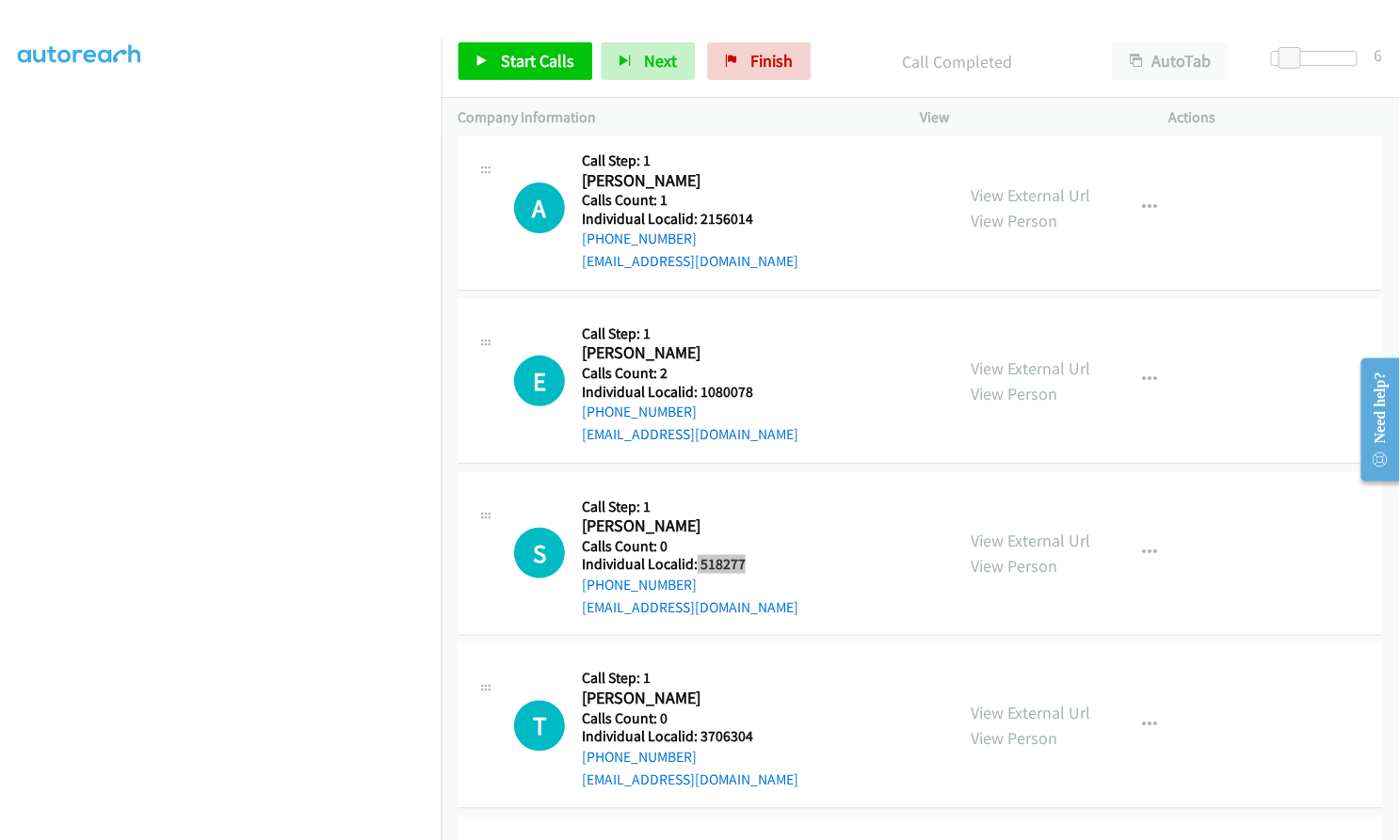
scroll to position [11794, 0]
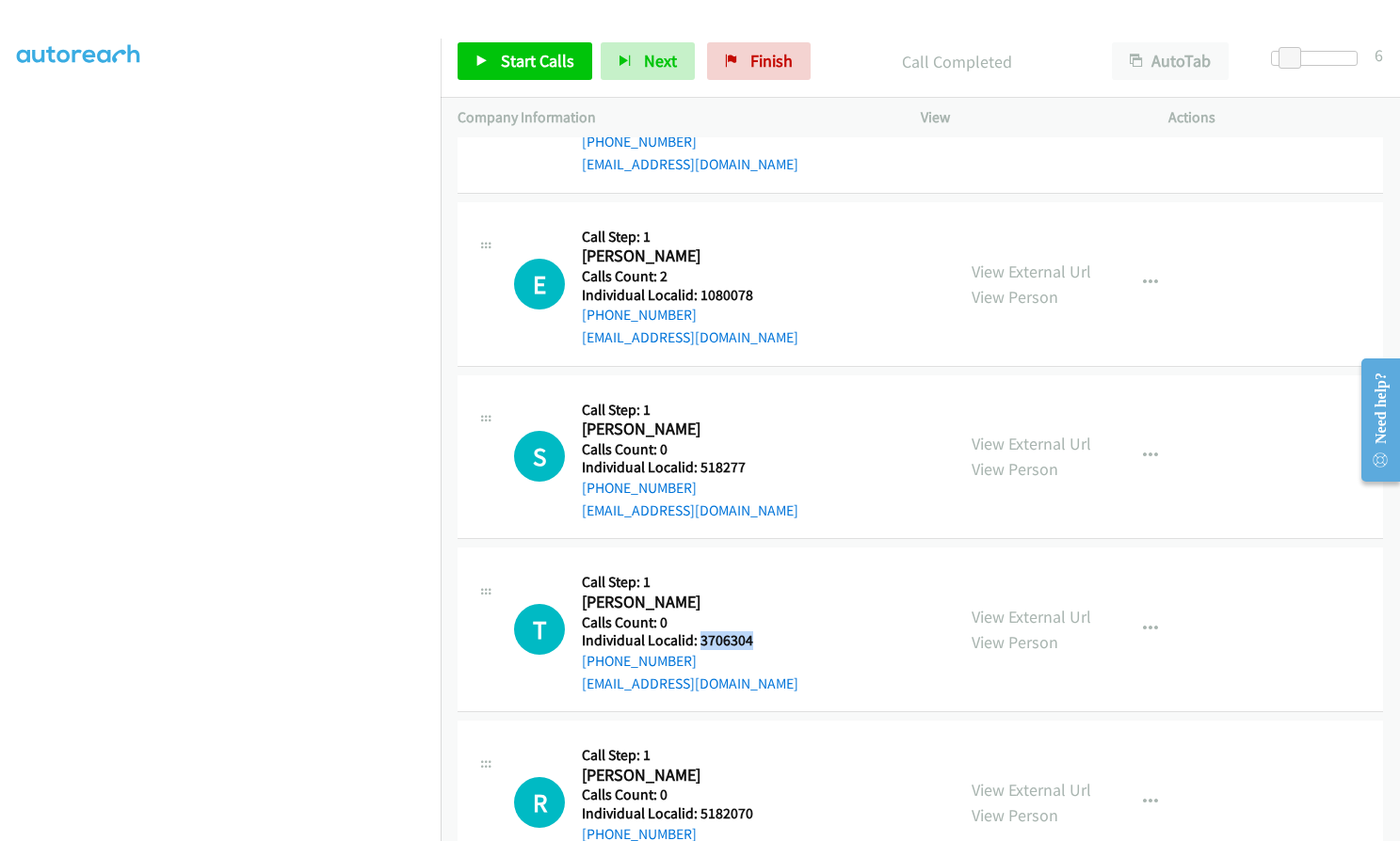
drag, startPoint x: 699, startPoint y: 574, endPoint x: 754, endPoint y: 572, distance: 55.0
click at [754, 572] on div "T Callback Scheduled Call Step: 1 Tim Spooner America/New_York Calls Count: 0 I…" at bounding box center [726, 628] width 423 height 129
drag, startPoint x: 697, startPoint y: 747, endPoint x: 757, endPoint y: 746, distance: 60.0
click at [757, 746] on div "R Callback Scheduled Call Step: 1 Rhett Ashton America/Chicago Calls Count: 0 I…" at bounding box center [726, 802] width 423 height 129
click at [529, 57] on span "Start Calls" at bounding box center [538, 60] width 74 height 22
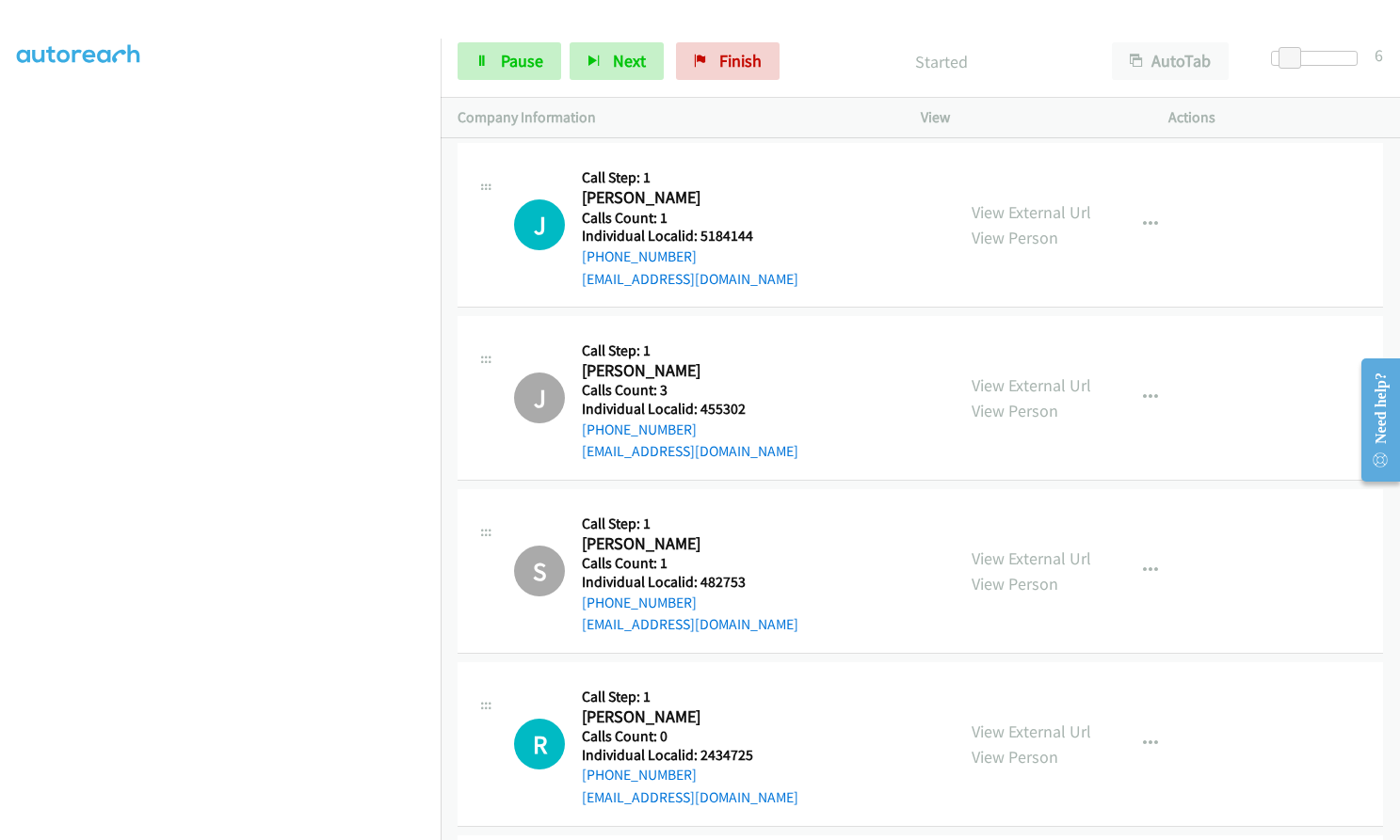
scroll to position [9536, 0]
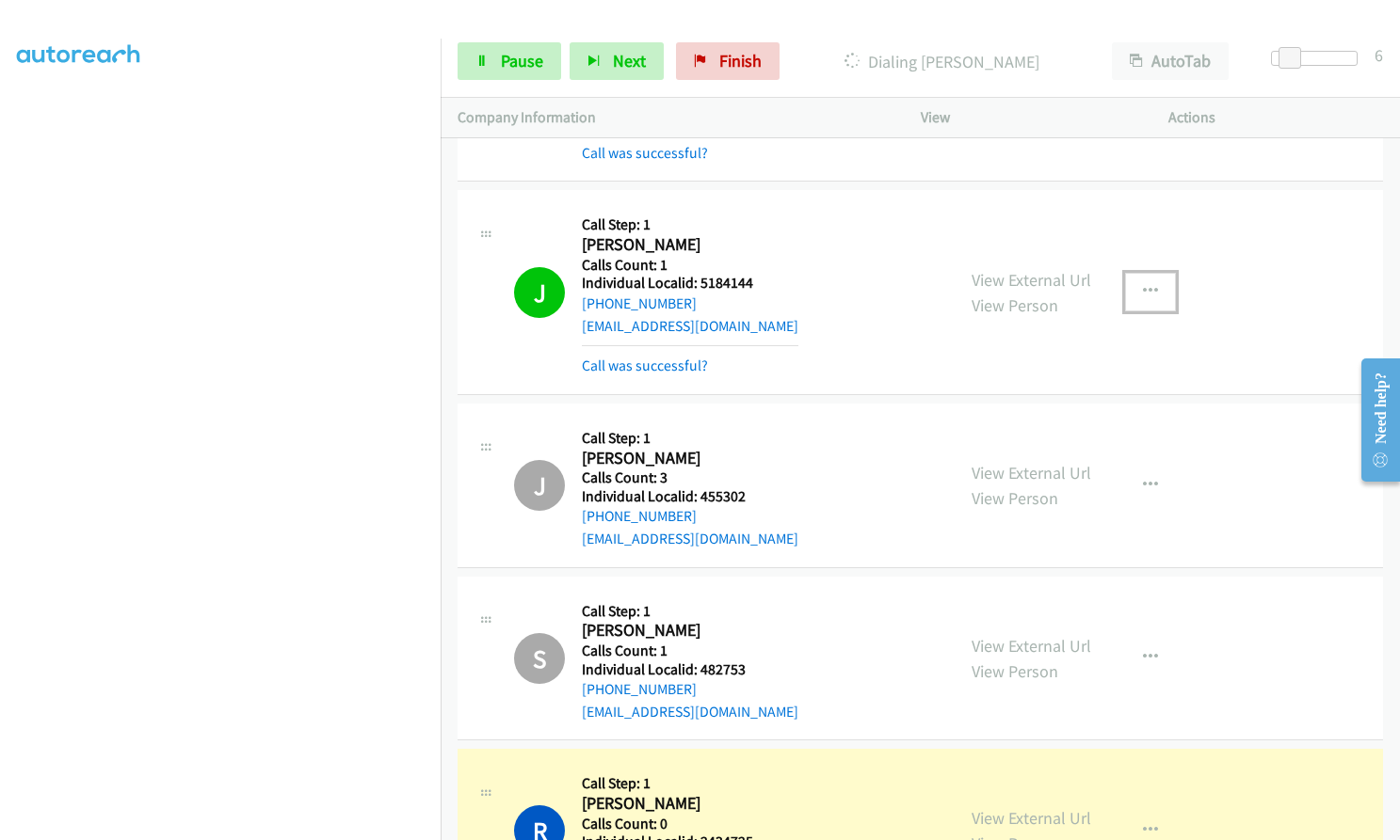
click at [1143, 284] on icon "button" at bounding box center [1150, 292] width 15 height 15
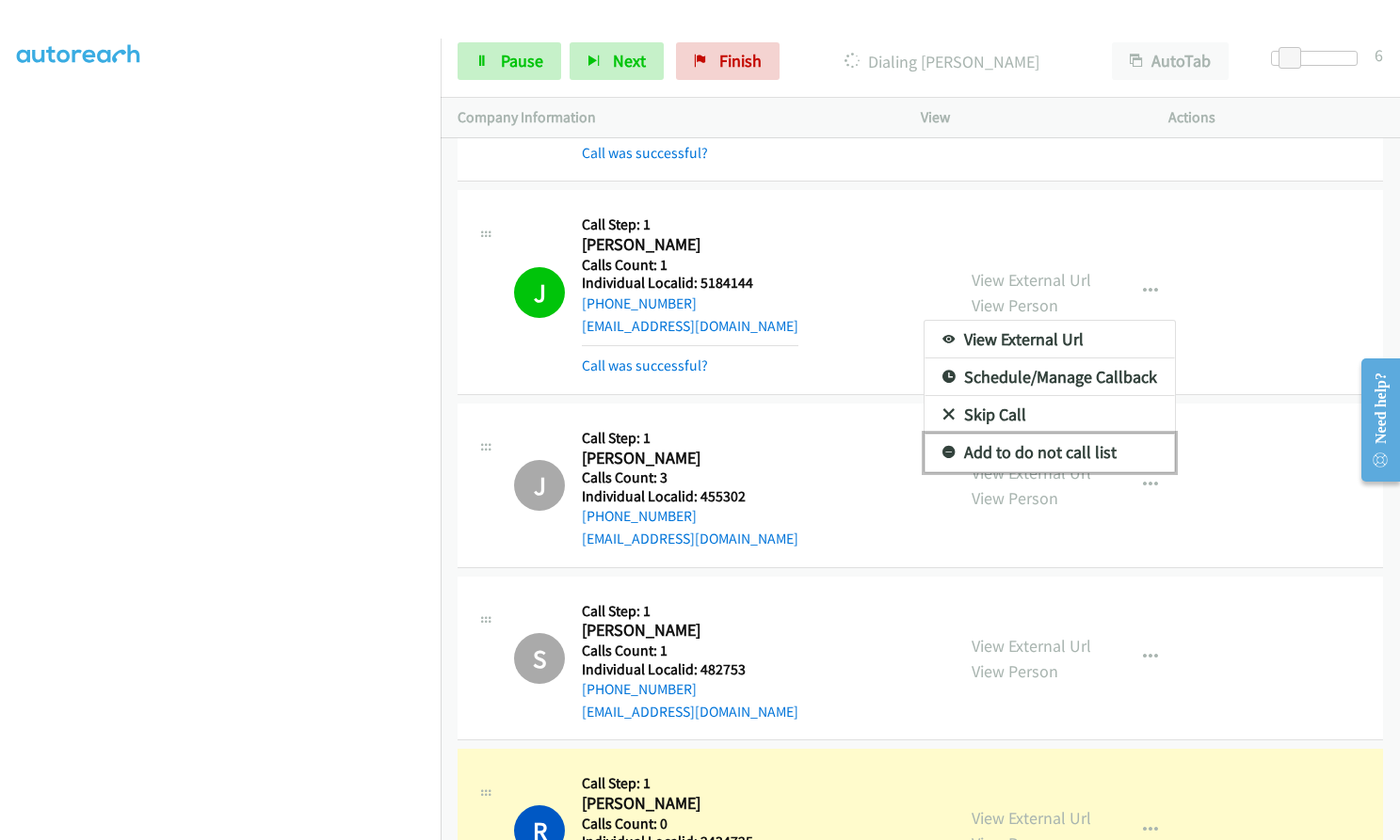
click at [931, 434] on link "Add to do not call list" at bounding box center [1049, 453] width 251 height 38
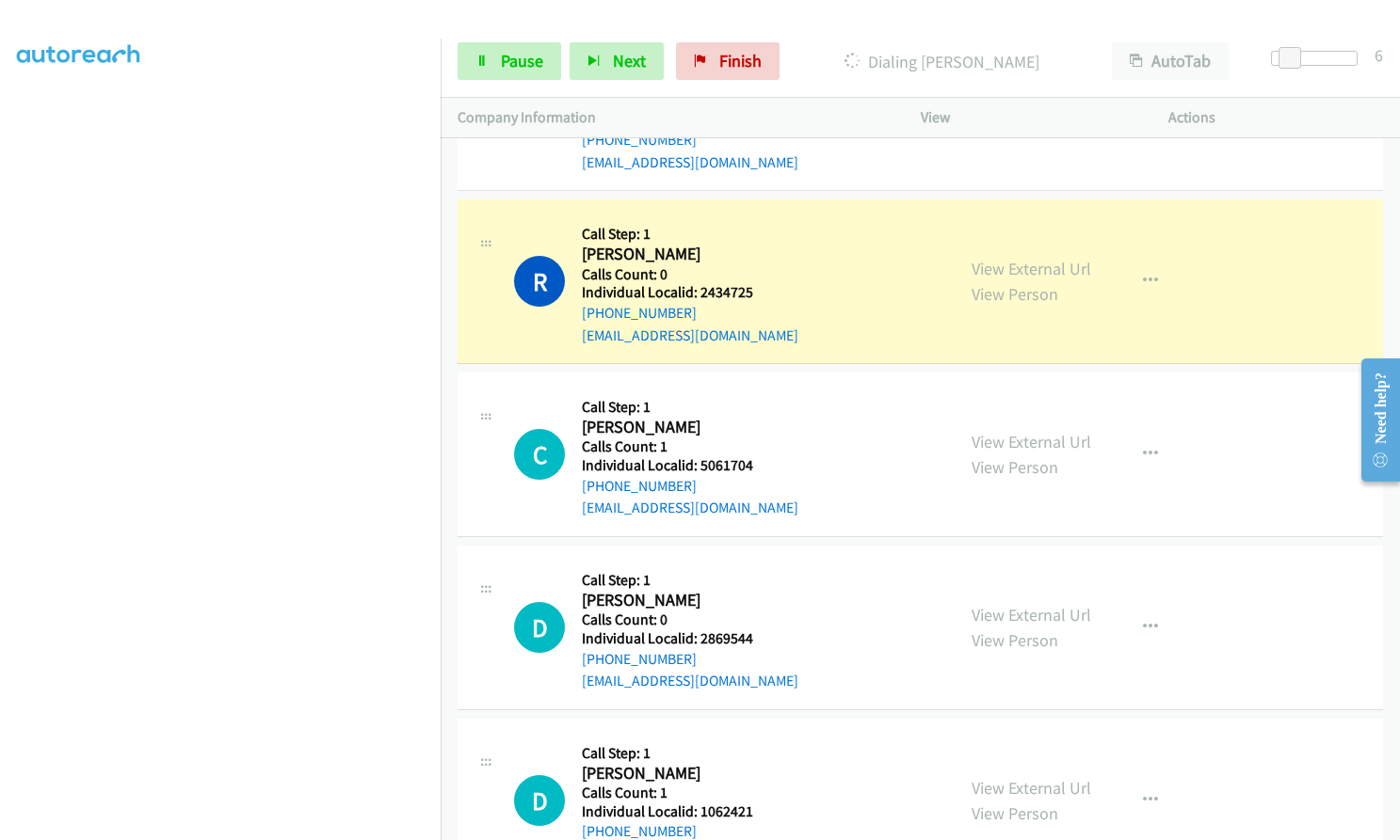
scroll to position [10077, 0]
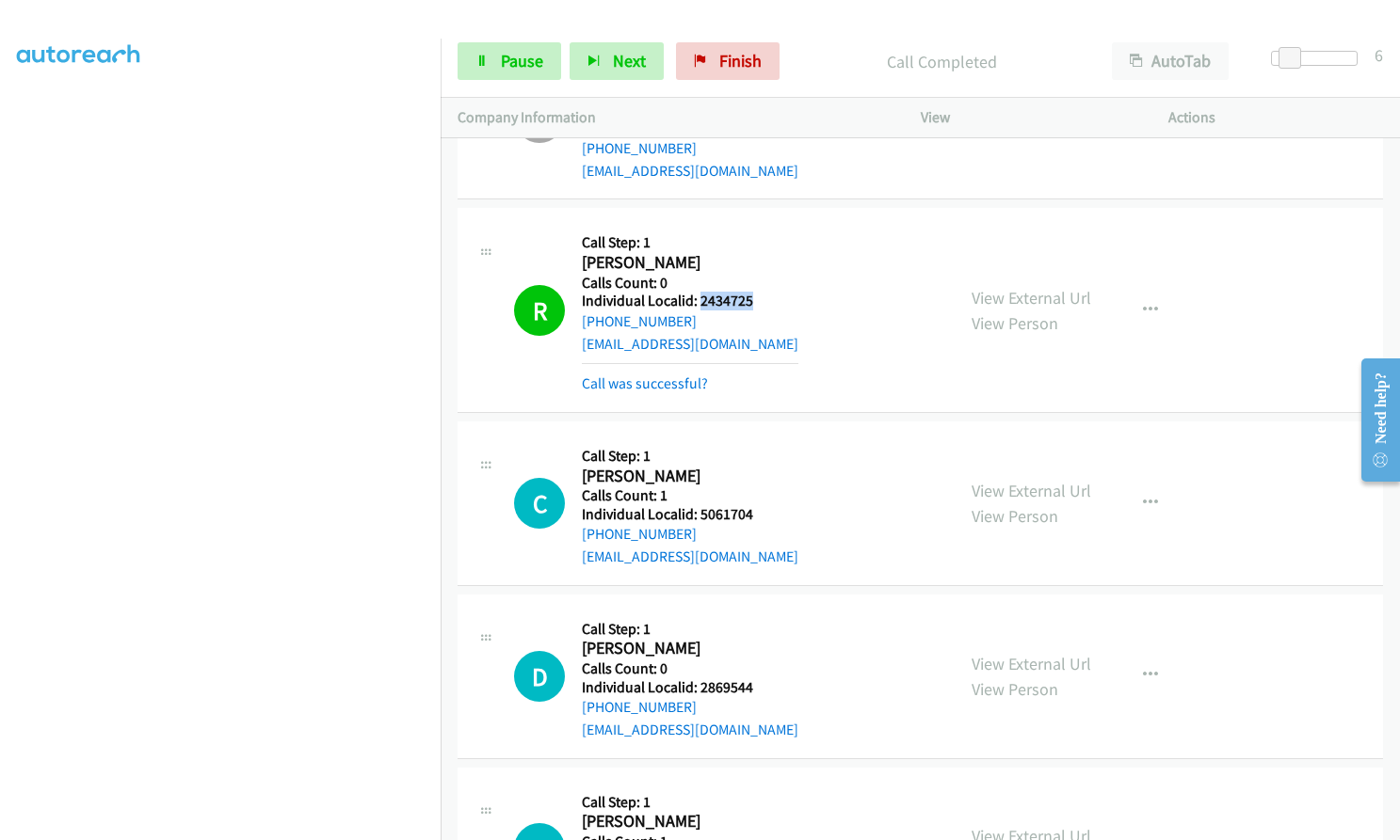
drag, startPoint x: 697, startPoint y: 259, endPoint x: 755, endPoint y: 258, distance: 58.0
click at [755, 258] on div "R Callback Scheduled Call Step: 1 Robert Hungerford America/New_York Calls Coun…" at bounding box center [726, 309] width 423 height 169
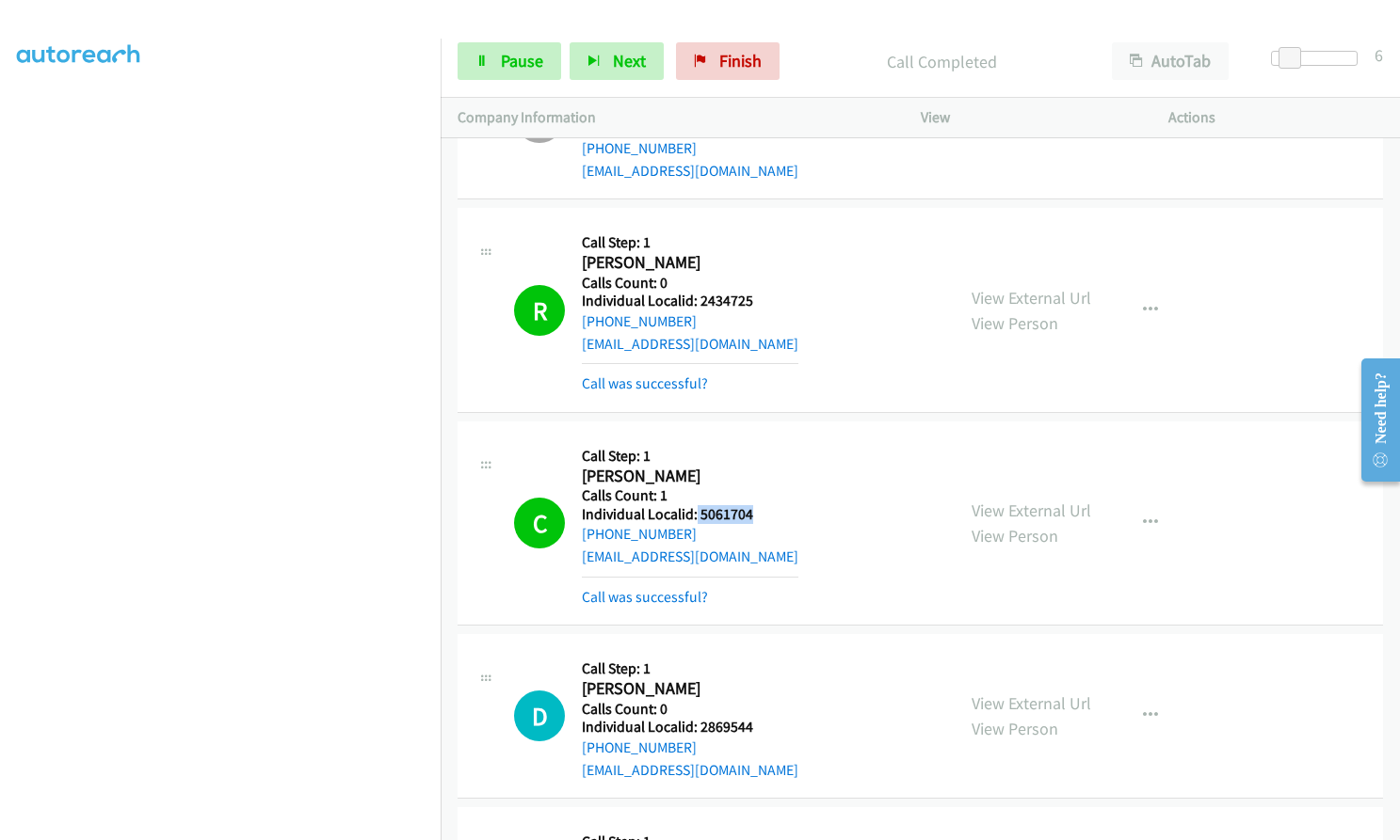
drag, startPoint x: 694, startPoint y: 467, endPoint x: 757, endPoint y: 466, distance: 63.0
click at [759, 466] on div "C Callback Scheduled Call Step: 1 Christopher Smith America/Chicago Calls Count…" at bounding box center [726, 523] width 423 height 169
drag, startPoint x: 699, startPoint y: 677, endPoint x: 759, endPoint y: 677, distance: 60.0
click at [759, 677] on div "D Callback Scheduled Call Step: 1 David Polaschek America/Chicago Calls Count: …" at bounding box center [726, 735] width 423 height 169
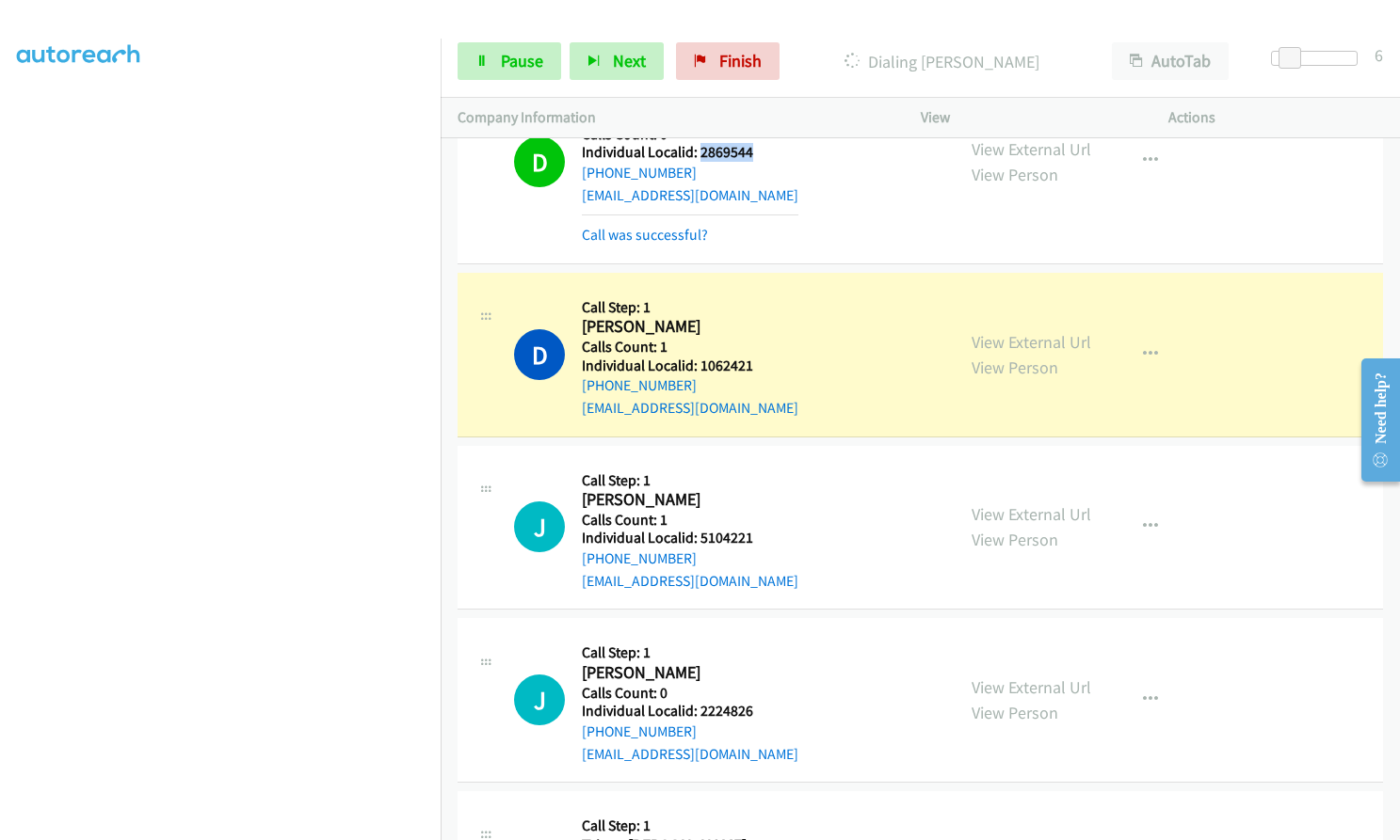
scroll to position [10712, 0]
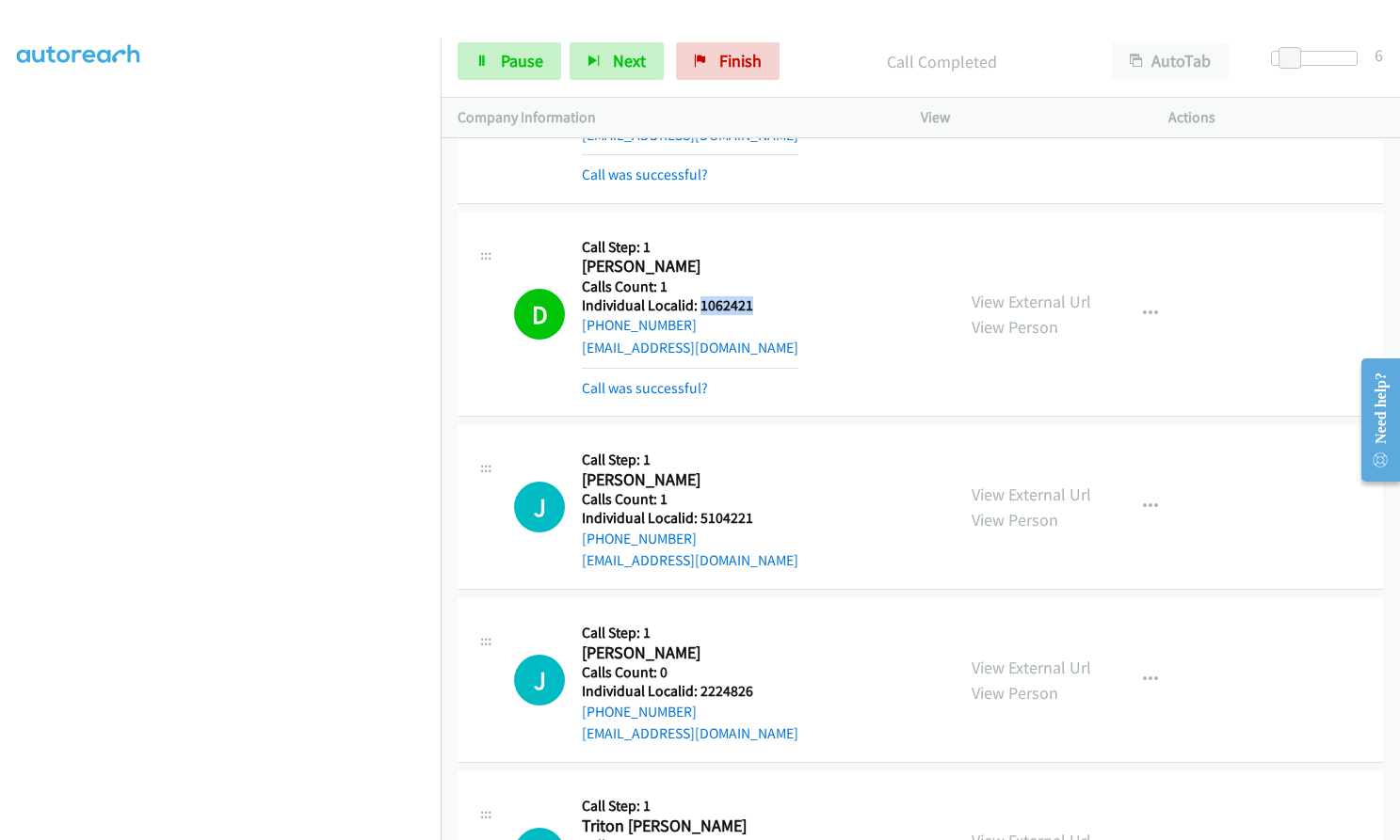
drag, startPoint x: 700, startPoint y: 260, endPoint x: 760, endPoint y: 258, distance: 60.0
click at [760, 258] on div "D Callback Scheduled Call Step: 1 Darren Ebanks America/Chicago Calls Count: 1 …" at bounding box center [726, 314] width 423 height 169
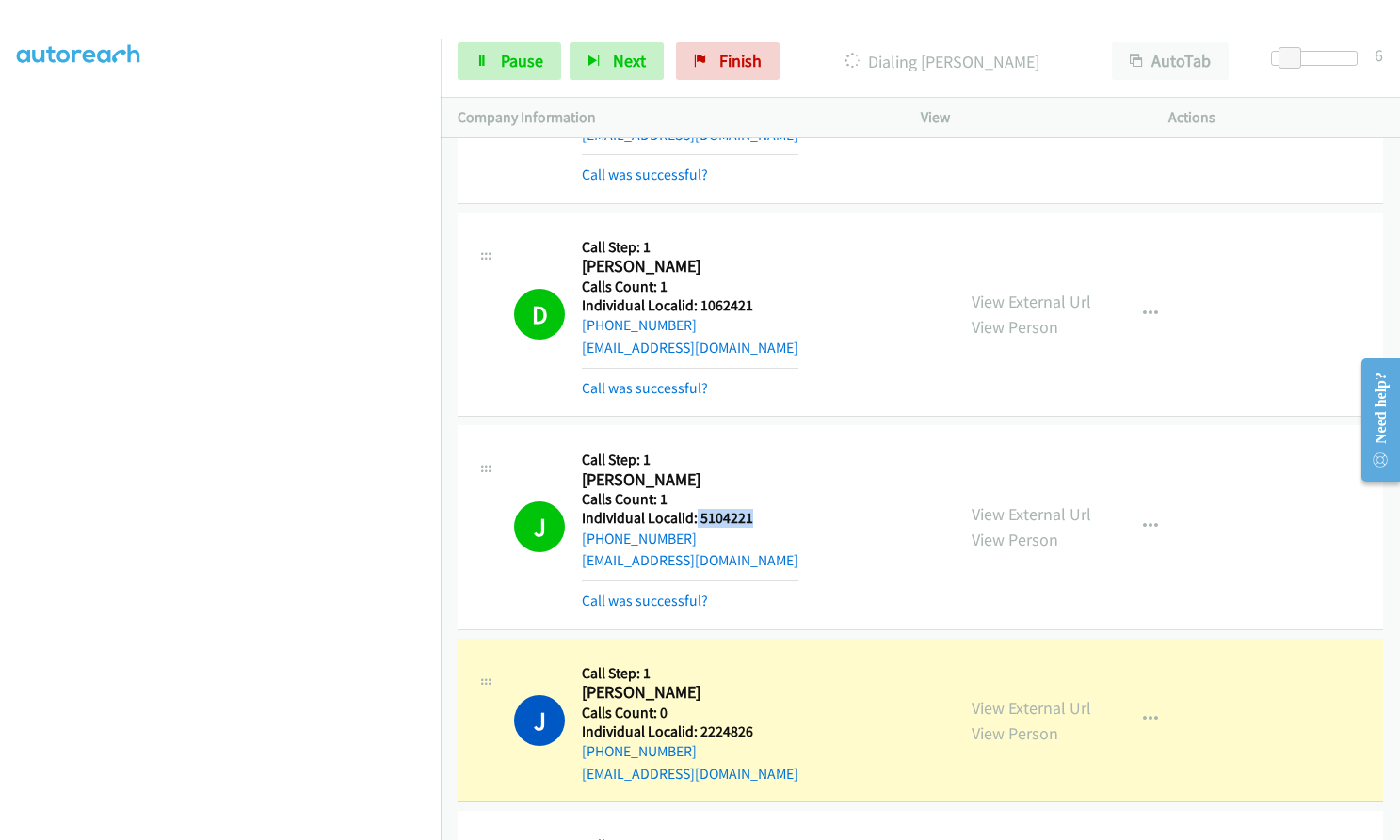
drag, startPoint x: 696, startPoint y: 474, endPoint x: 764, endPoint y: 472, distance: 68.0
click at [764, 472] on div "J Callback Scheduled Call Step: 1 Joshua Smith America/New_York Calls Count: 1 …" at bounding box center [726, 526] width 423 height 169
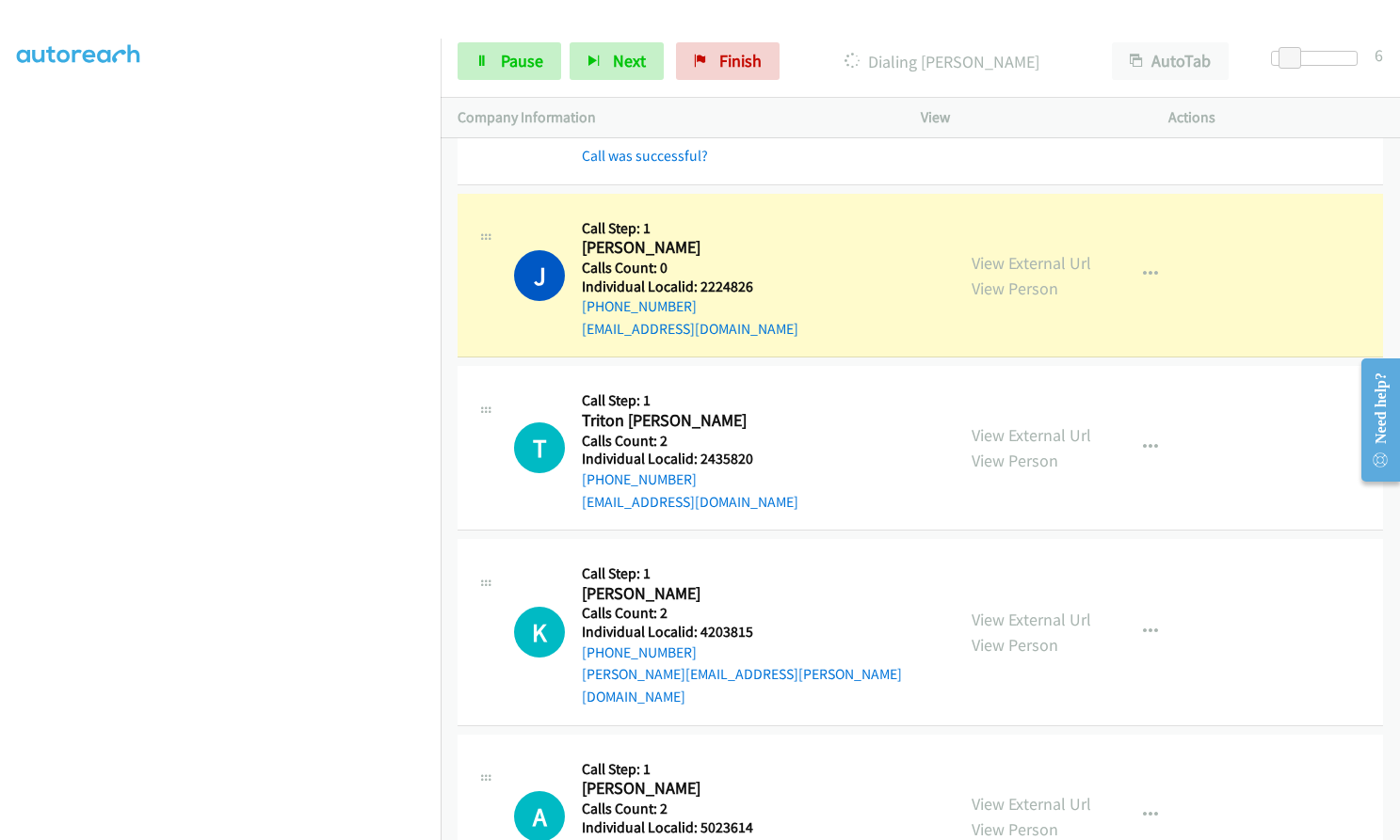
scroll to position [11159, 0]
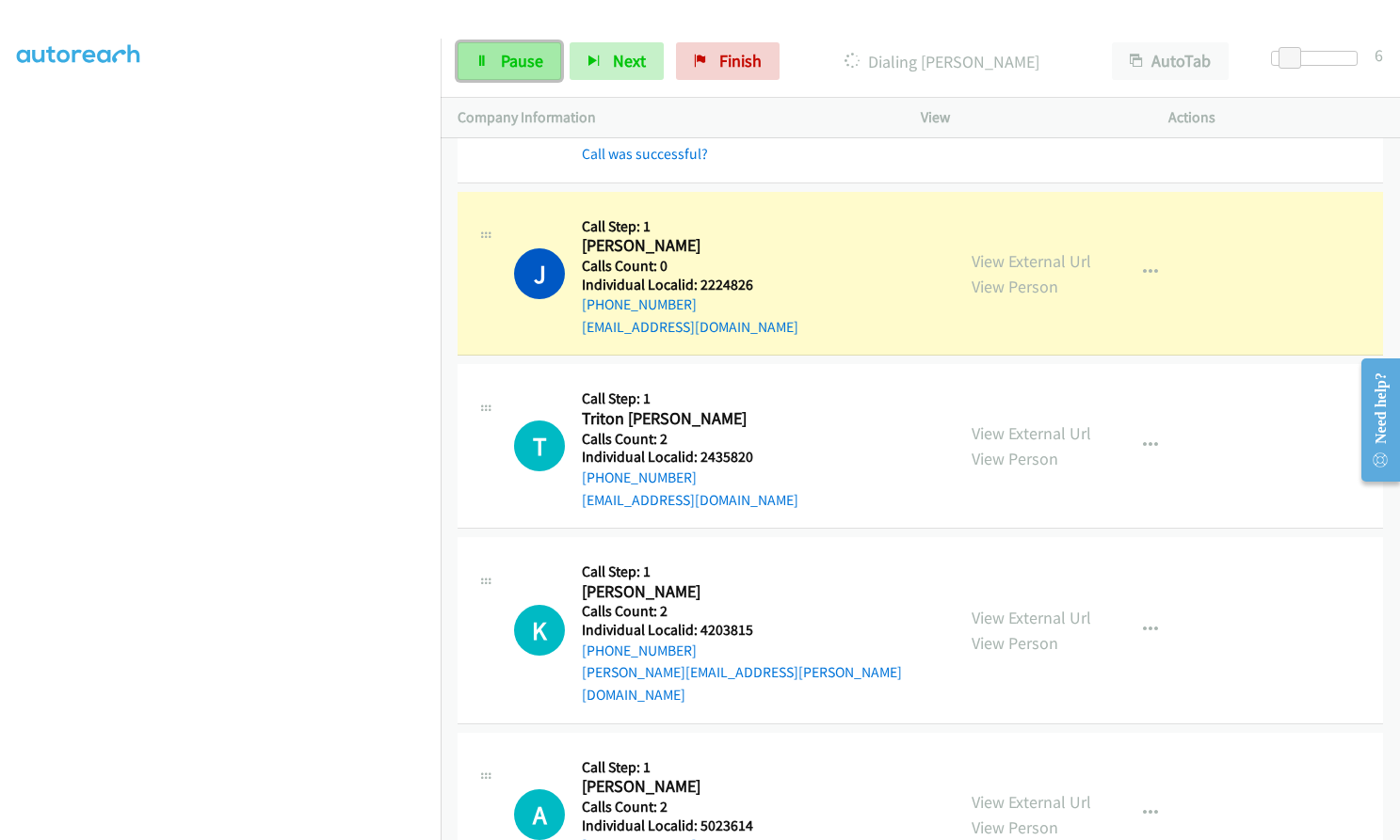
click at [507, 61] on span "Pause" at bounding box center [522, 60] width 43 height 22
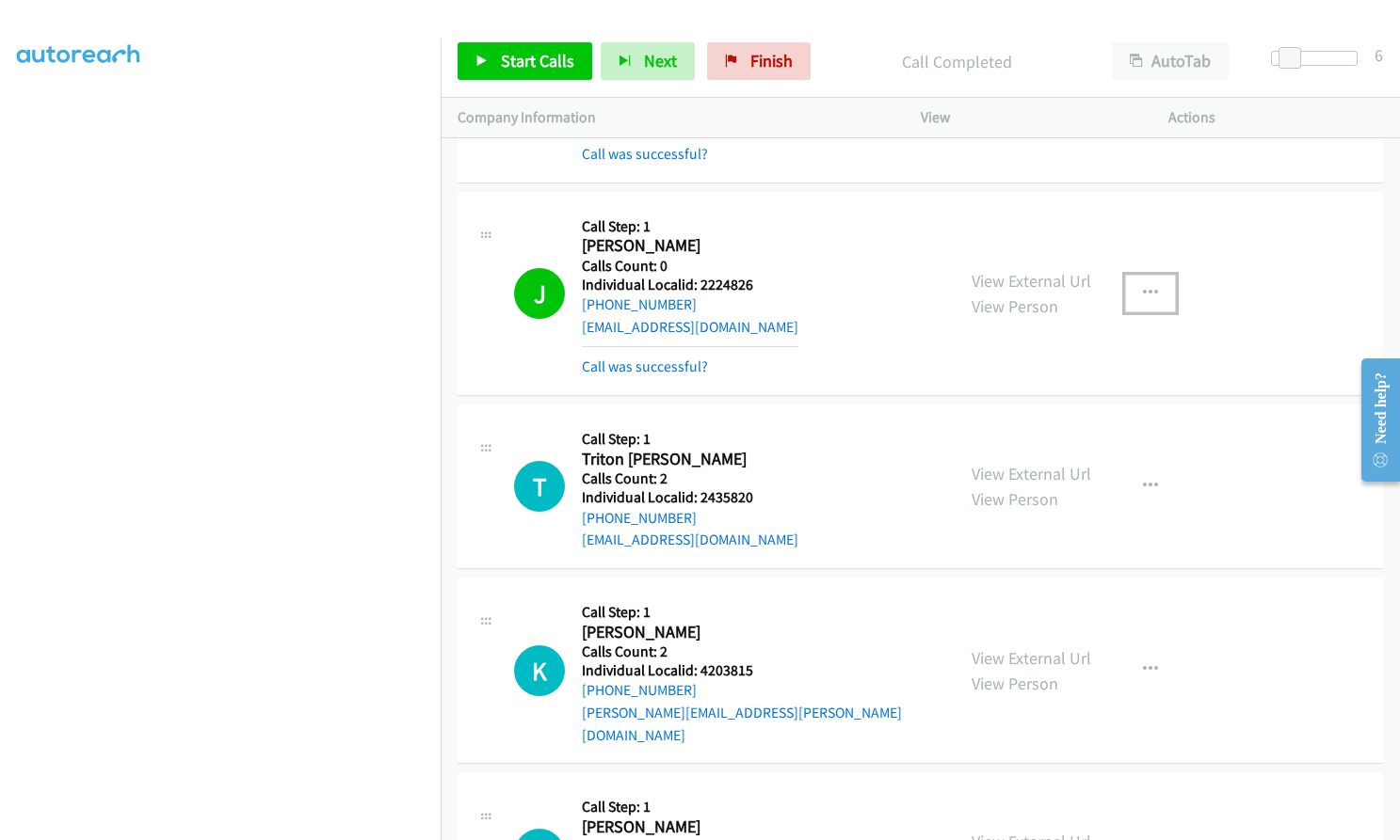
click at [1149, 286] on icon "button" at bounding box center [1150, 294] width 15 height 15
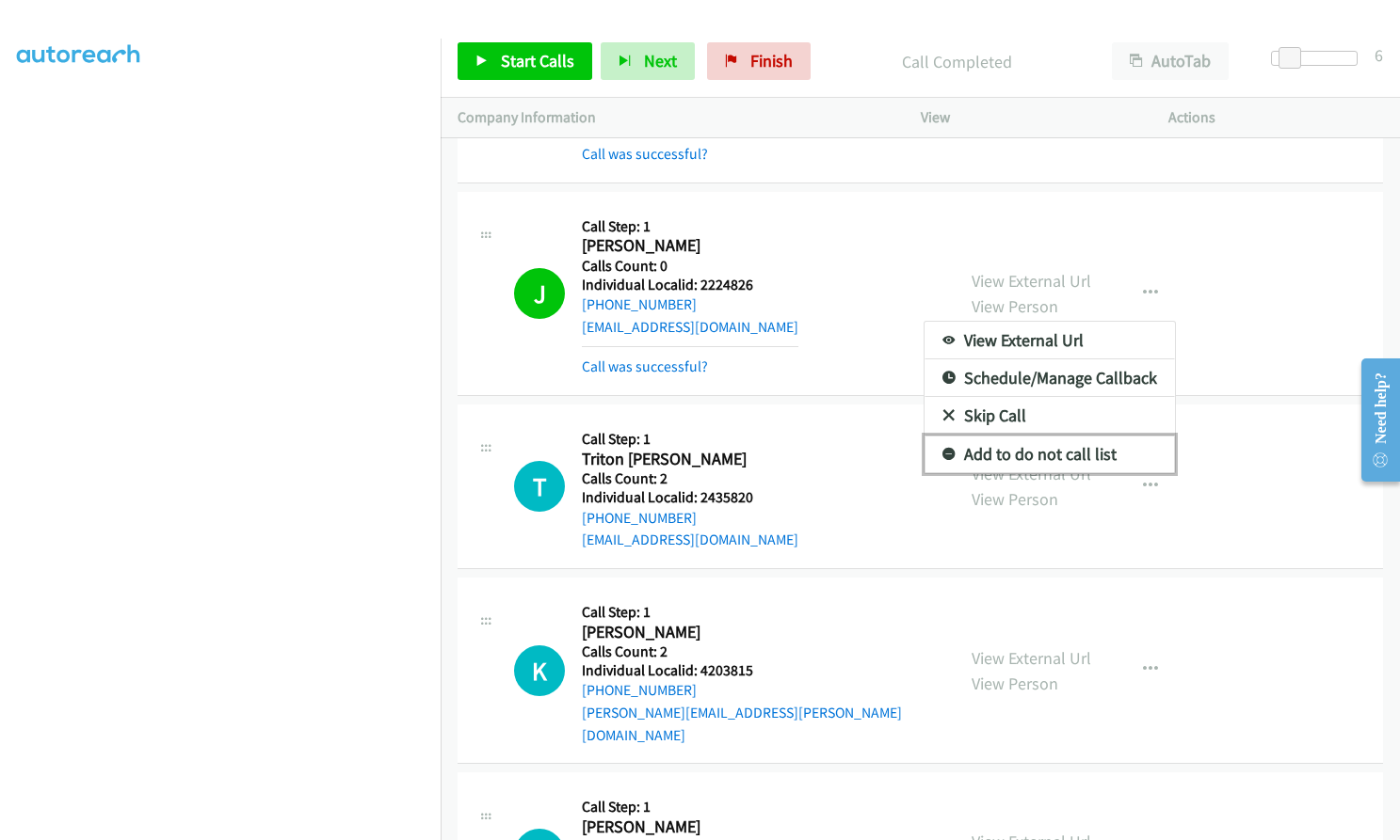
click at [944, 436] on link "Add to do not call list" at bounding box center [1049, 454] width 251 height 38
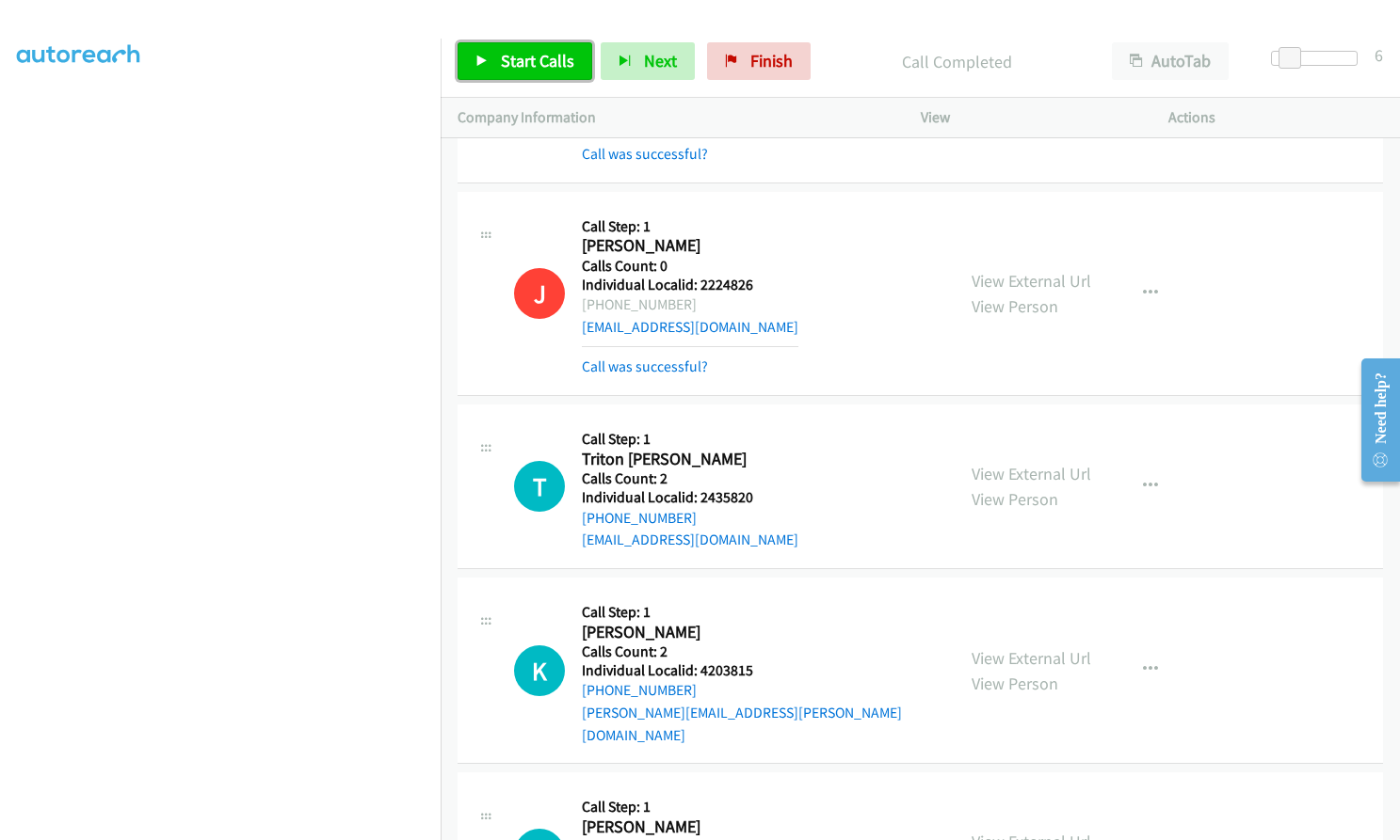
click at [539, 46] on link "Start Calls" at bounding box center [525, 61] width 134 height 38
click at [511, 51] on span "Pause" at bounding box center [522, 60] width 43 height 22
click at [547, 62] on span "Start Calls" at bounding box center [538, 60] width 74 height 22
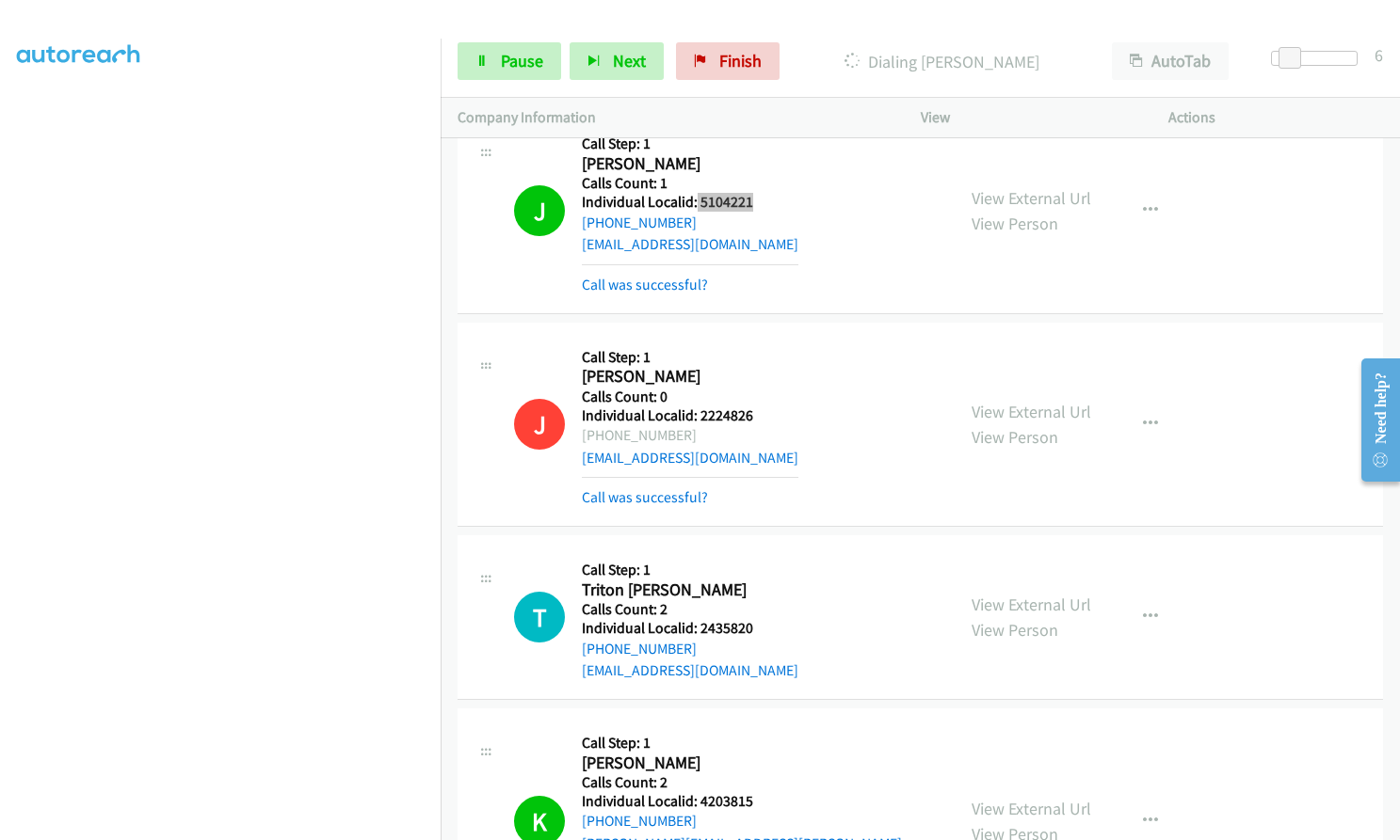
scroll to position [10995, 0]
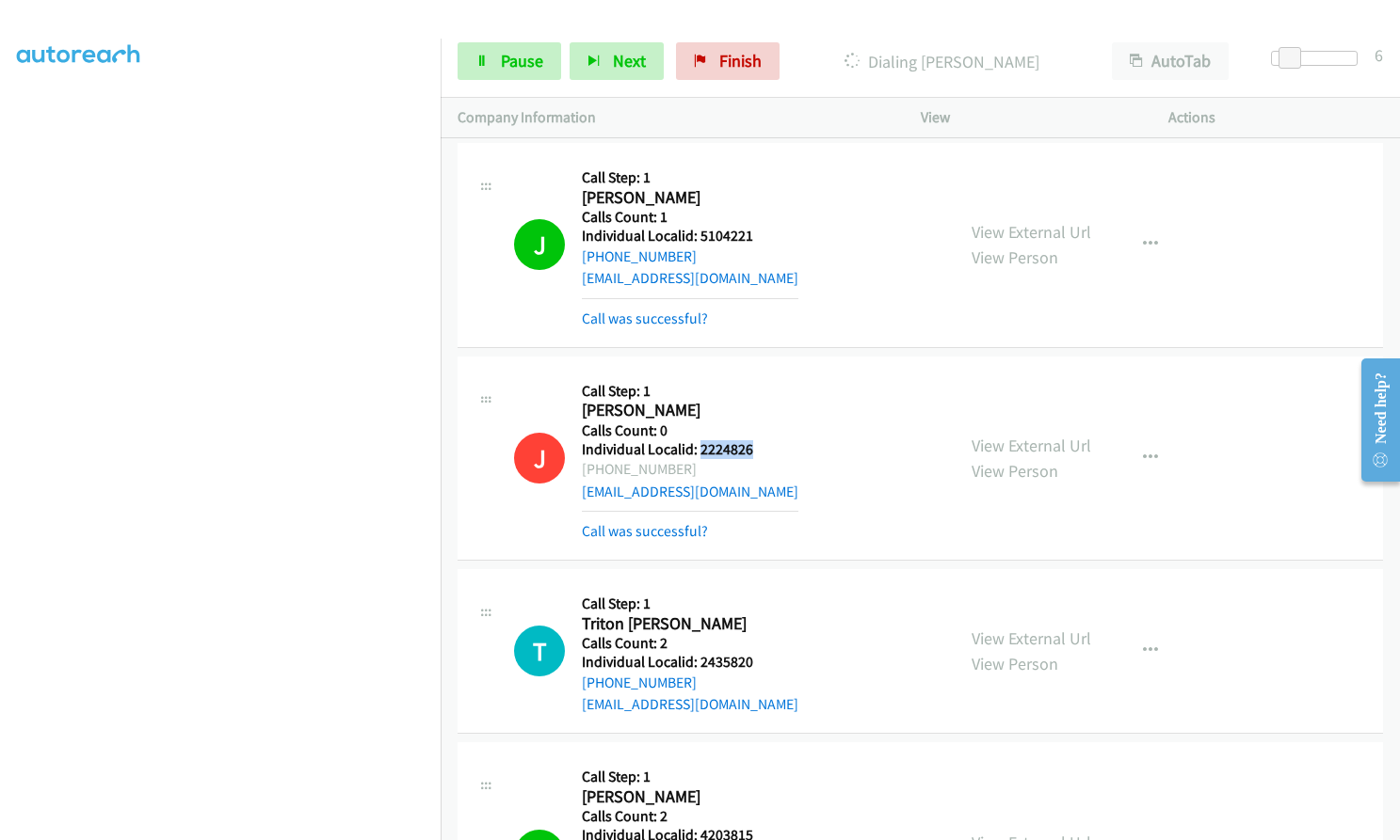
drag, startPoint x: 697, startPoint y: 403, endPoint x: 747, endPoint y: 402, distance: 50.0
click at [747, 440] on h5 "Individual Localid: 2224826" at bounding box center [689, 450] width 216 height 19
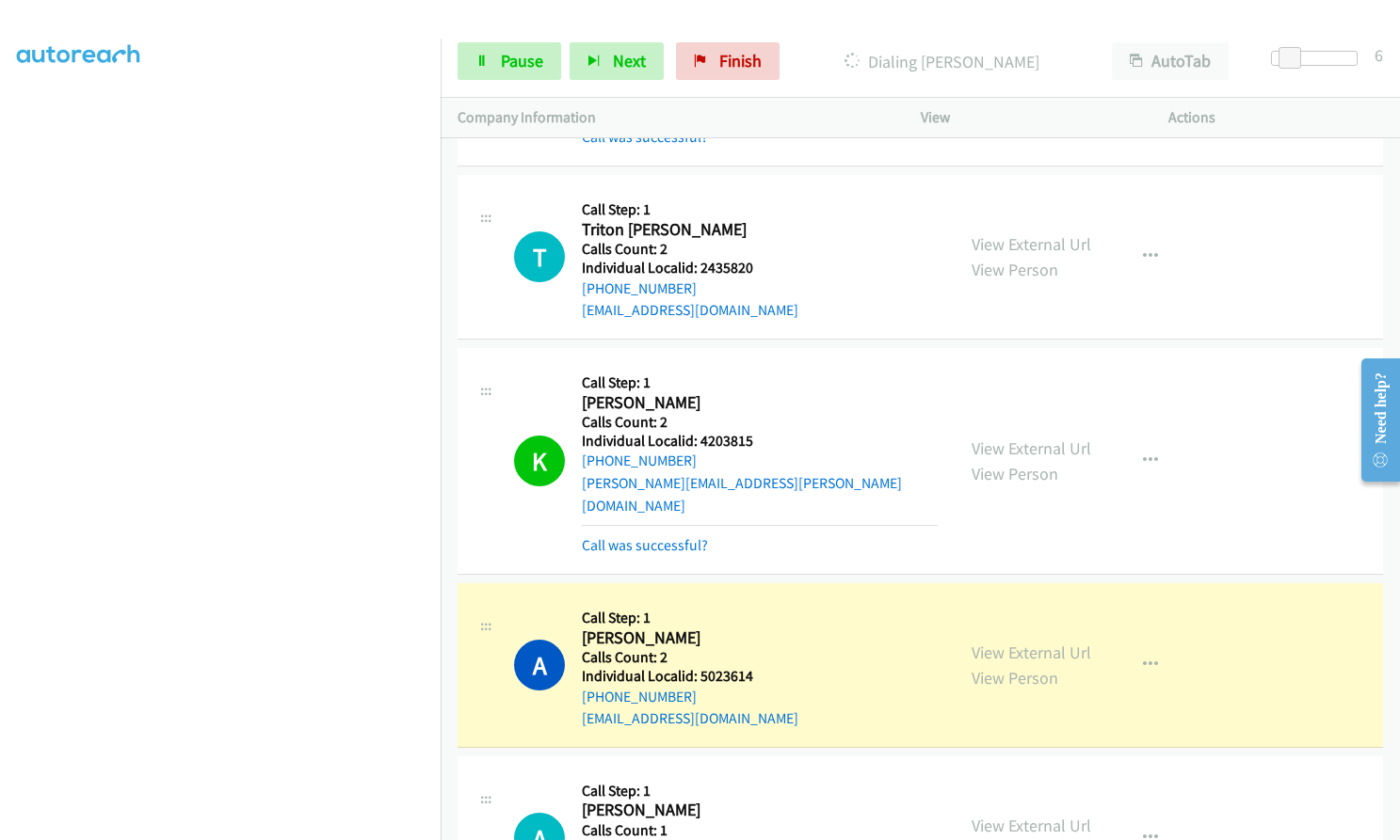
scroll to position [11418, 0]
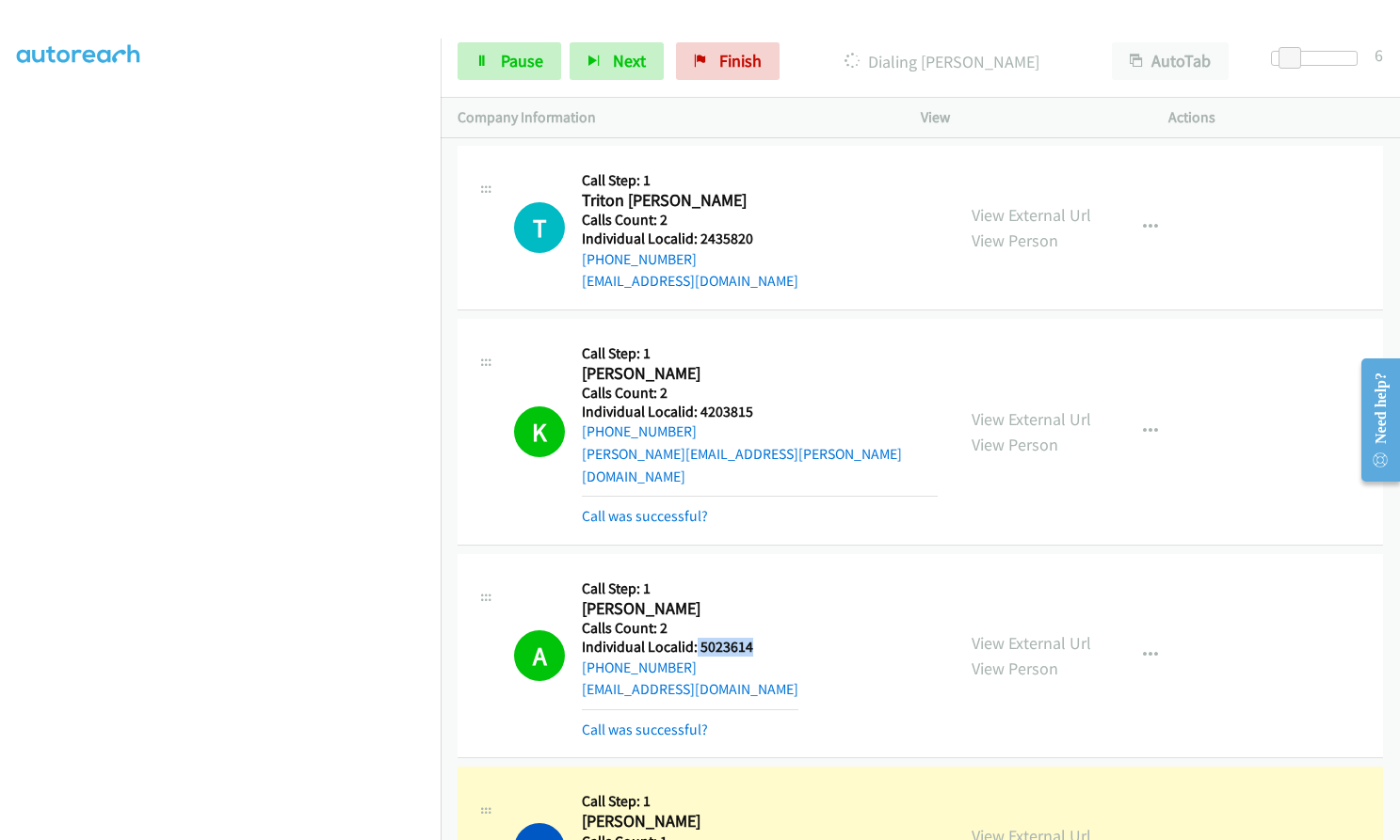
drag, startPoint x: 695, startPoint y: 578, endPoint x: 762, endPoint y: 579, distance: 67.0
click at [762, 579] on div "A Callback Scheduled Call Step: 1 Anthony Enck America/Chicago Calls Count: 2 I…" at bounding box center [726, 655] width 423 height 169
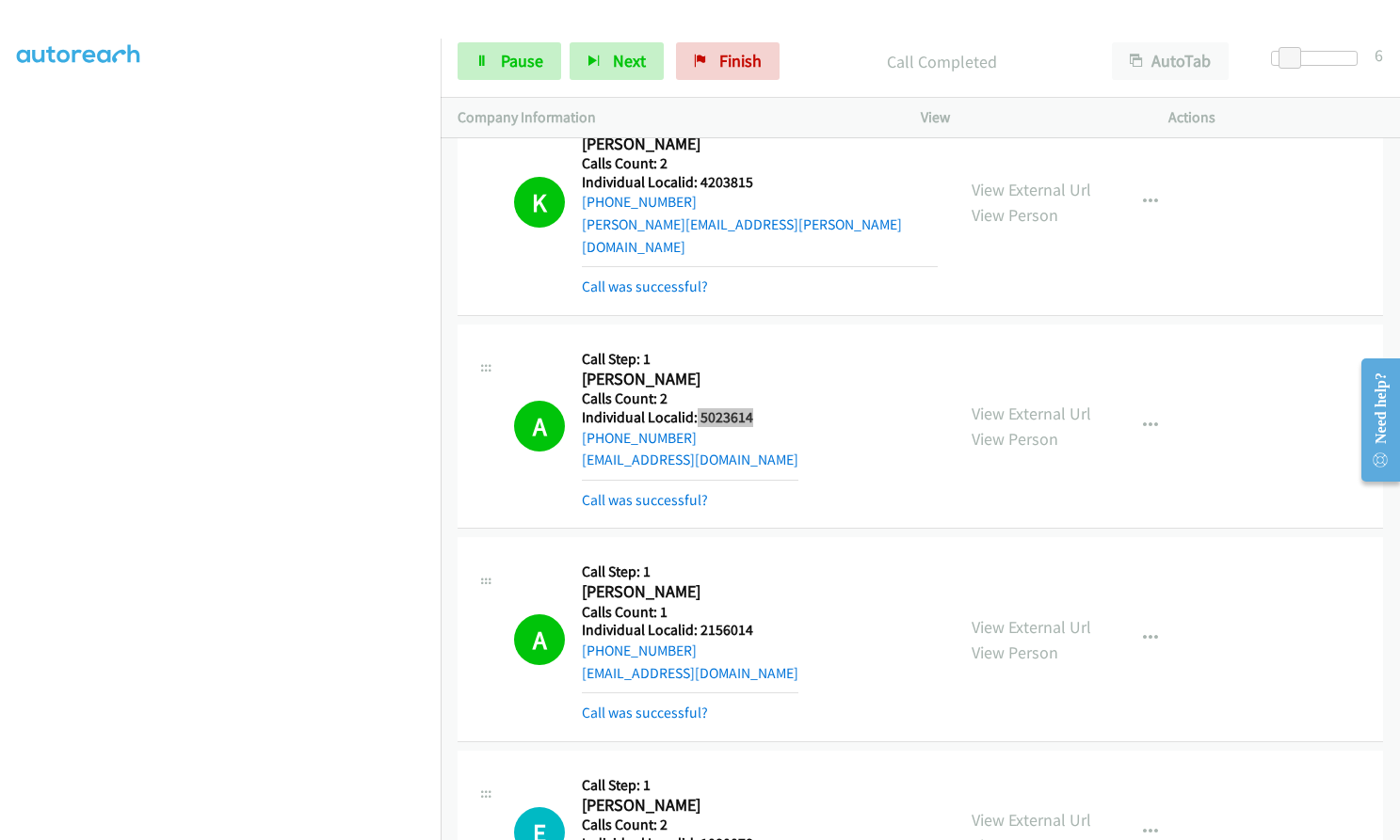
scroll to position [11700, 0]
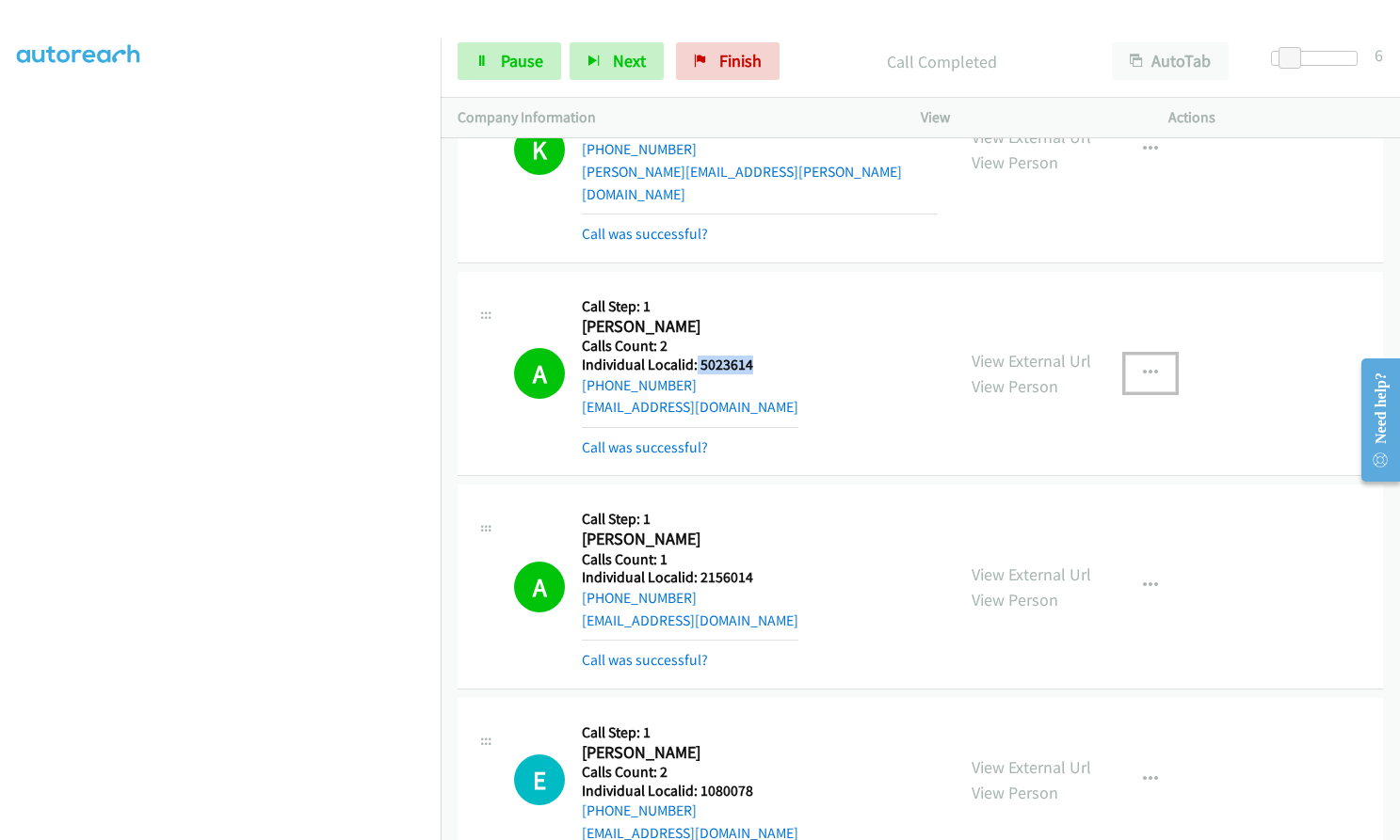
click at [1149, 366] on icon "button" at bounding box center [1150, 373] width 15 height 15
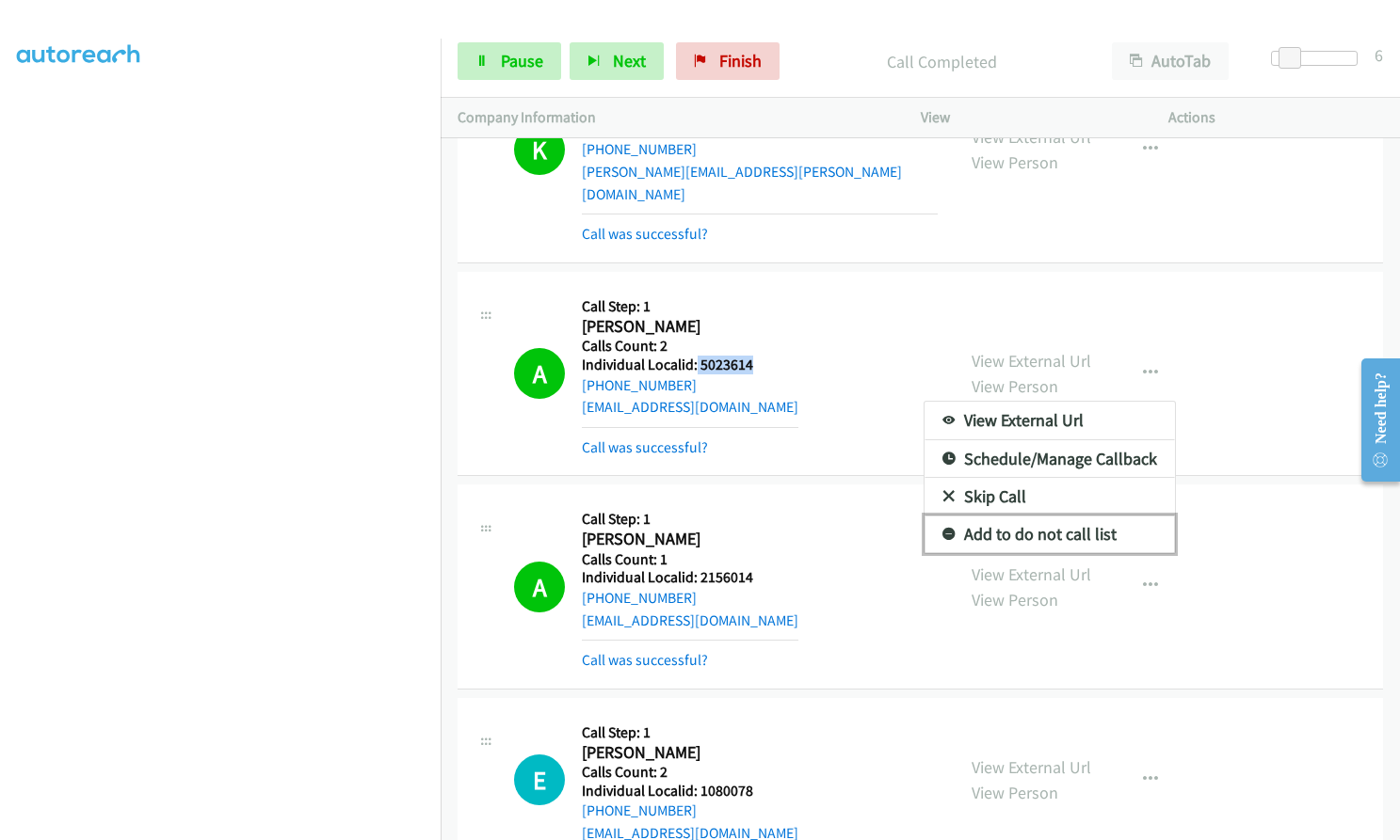
click at [942, 529] on icon at bounding box center [949, 536] width 13 height 13
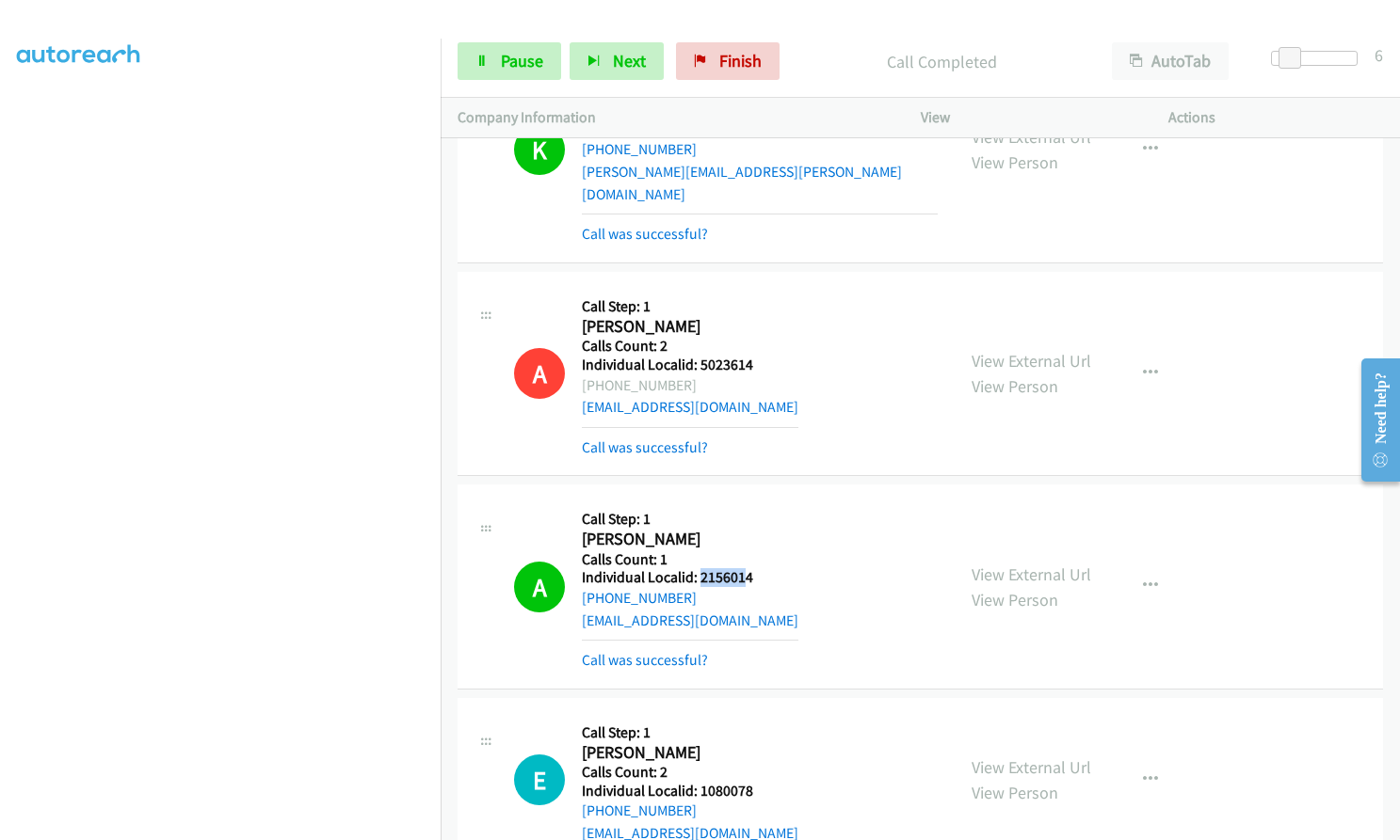
drag, startPoint x: 700, startPoint y: 511, endPoint x: 746, endPoint y: 510, distance: 46.0
click at [746, 568] on h5 "Individual Localid: 2156014" at bounding box center [689, 577] width 216 height 19
click at [754, 504] on div "A Callback Scheduled Call Step: 1 Anthony Davidson America/New_York Calls Count…" at bounding box center [726, 586] width 423 height 169
drag, startPoint x: 712, startPoint y: 513, endPoint x: 761, endPoint y: 508, distance: 49.3
click at [761, 508] on div "A Callback Scheduled Call Step: 1 Anthony Davidson America/New_York Calls Count…" at bounding box center [726, 586] width 423 height 169
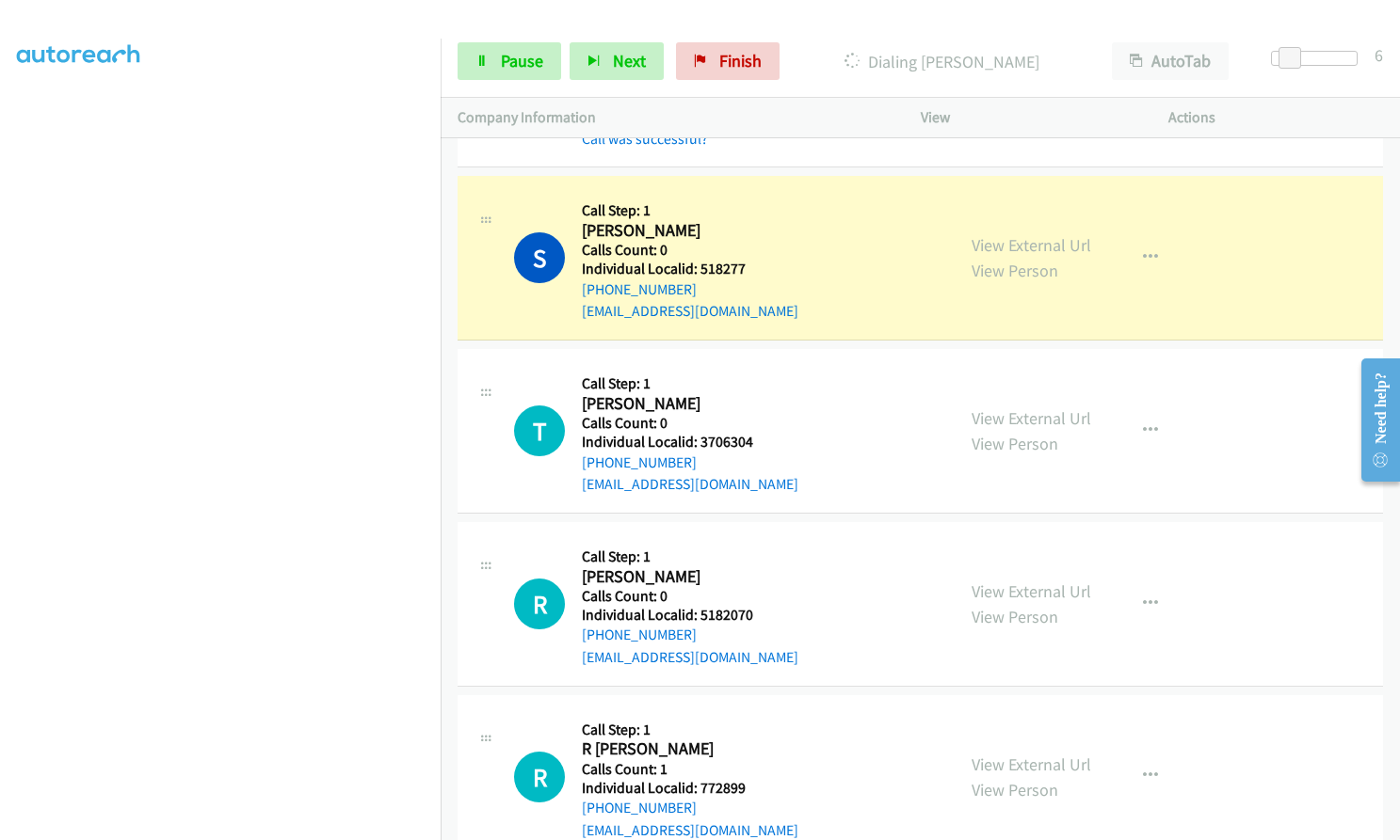
scroll to position [12711, 0]
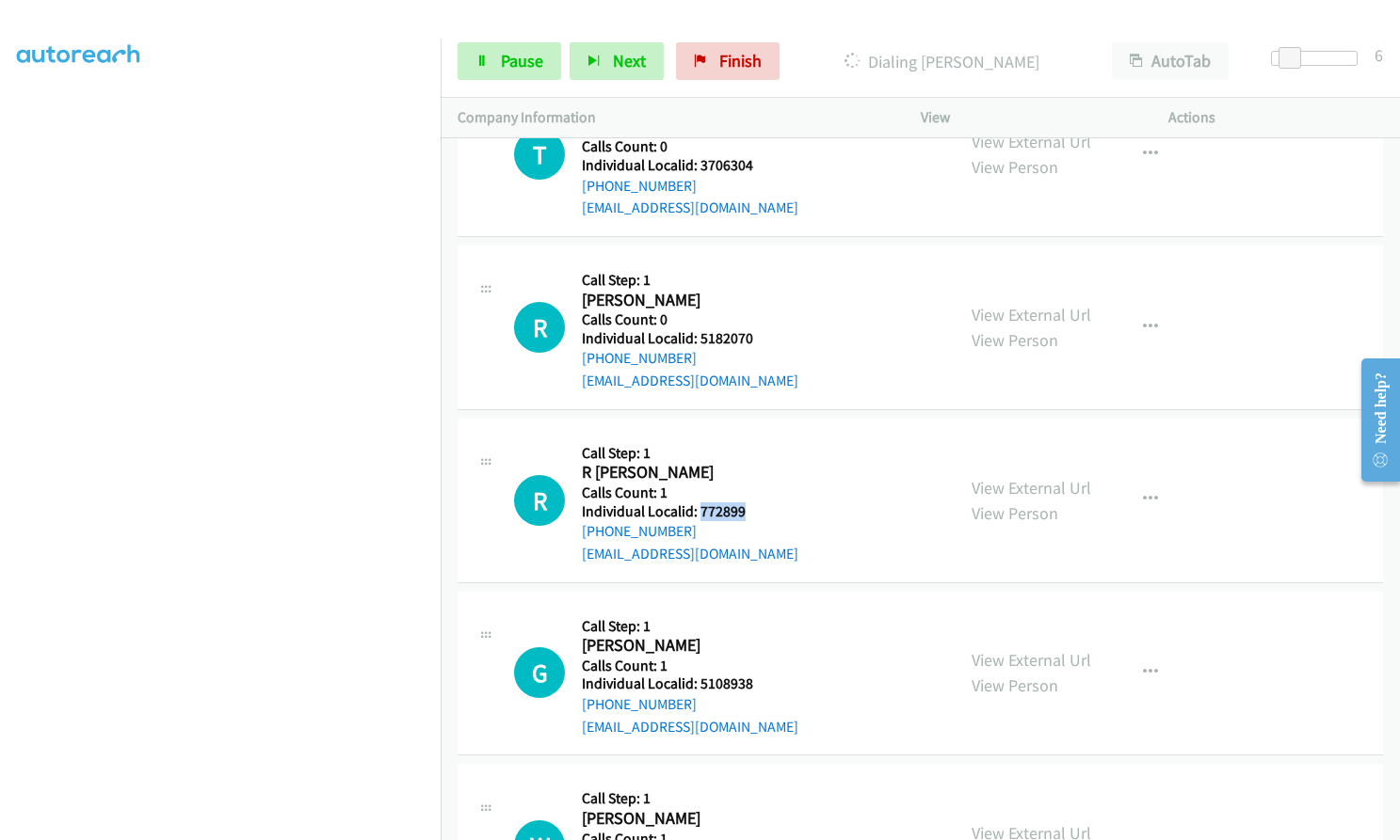
drag, startPoint x: 698, startPoint y: 445, endPoint x: 755, endPoint y: 441, distance: 57.1
click at [755, 441] on div "R Callback Scheduled Call Step: 1 R Michael Montgomery America/New_York Calls C…" at bounding box center [726, 500] width 423 height 129
drag, startPoint x: 708, startPoint y: 616, endPoint x: 754, endPoint y: 616, distance: 46.0
click at [754, 616] on div "G Callback Scheduled Call Step: 1 George Lucas America/New_York Calls Count: 1 …" at bounding box center [726, 673] width 423 height 129
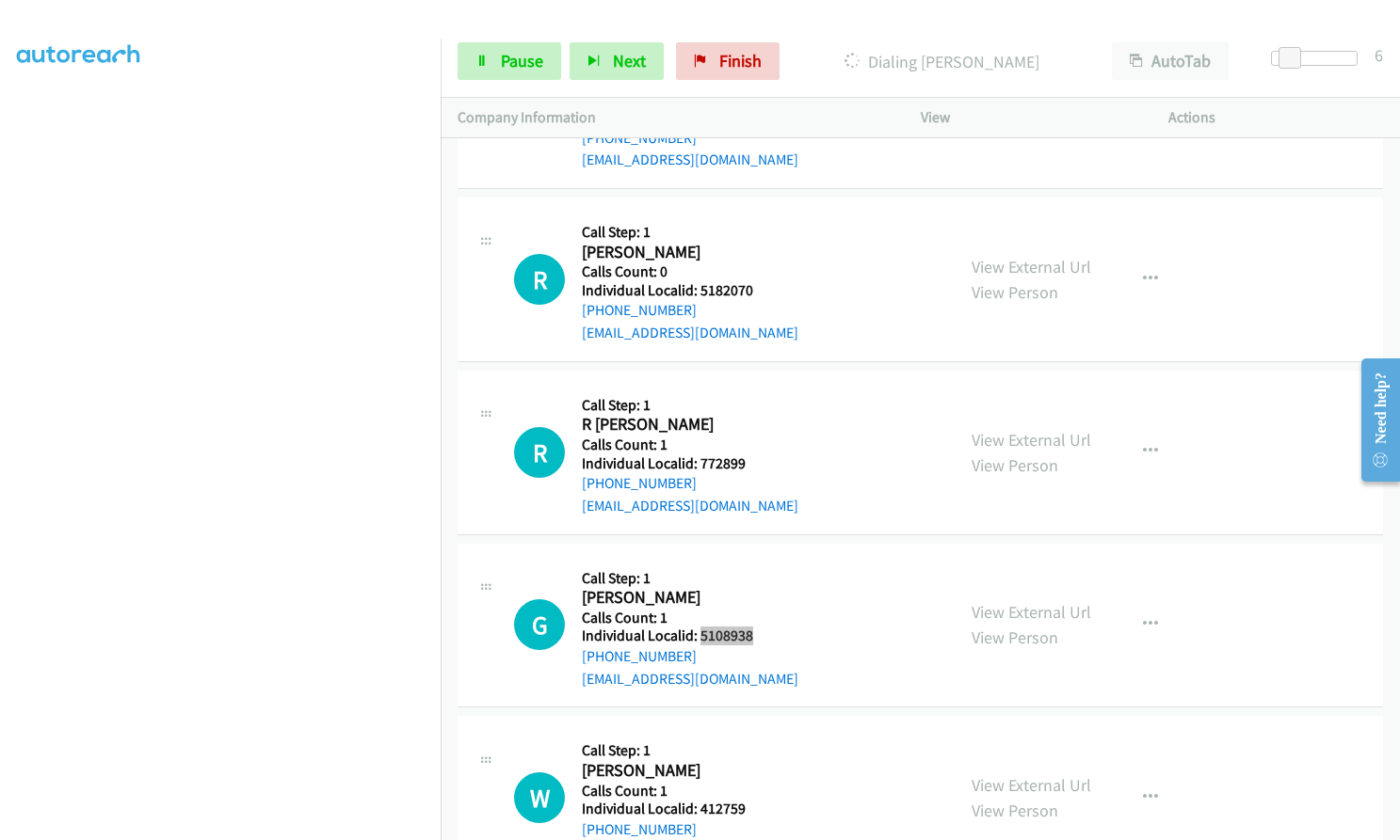
scroll to position [12876, 0]
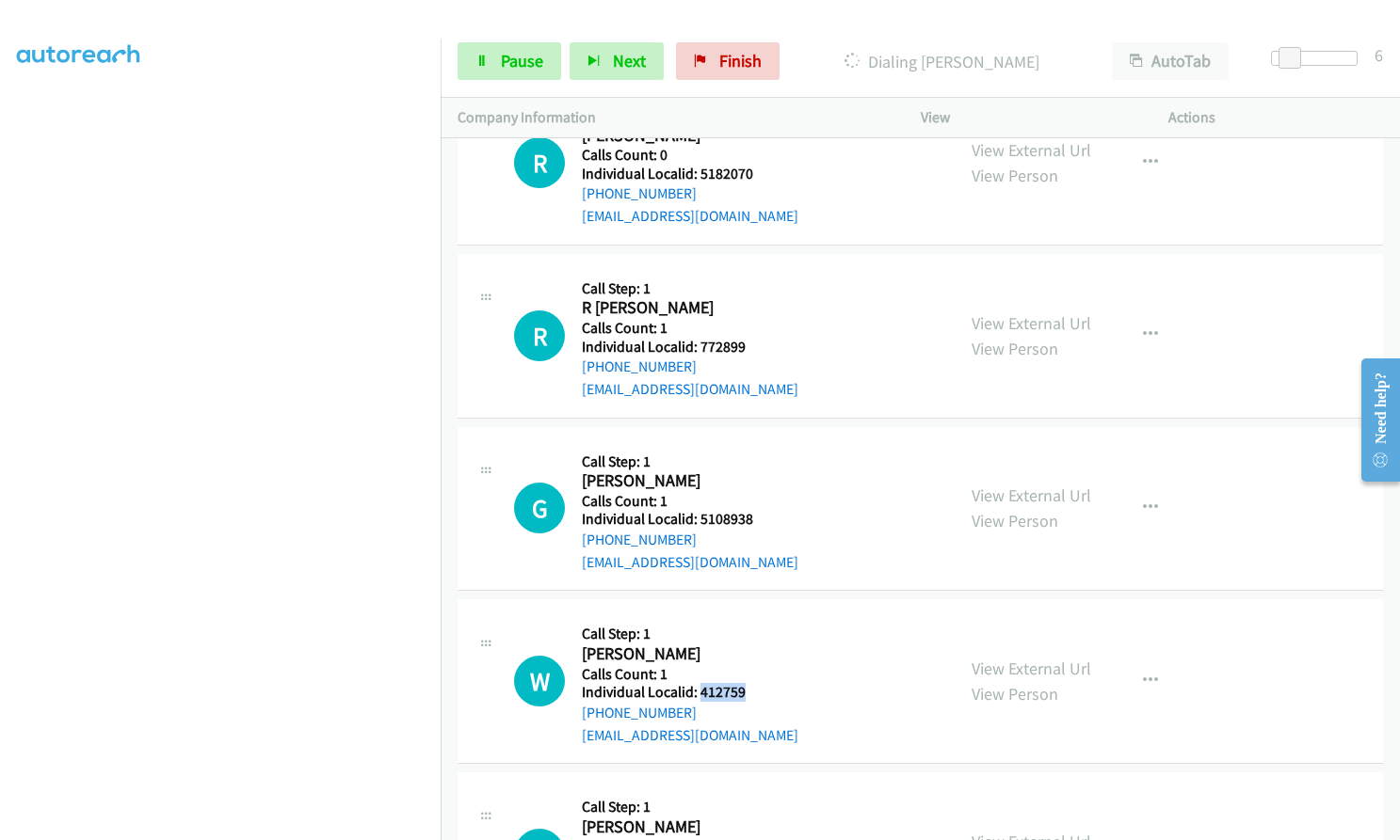
drag, startPoint x: 700, startPoint y: 626, endPoint x: 752, endPoint y: 626, distance: 52.0
click at [752, 626] on div "W Callback Scheduled Call Step: 1 William Ridenour America/New_York Calls Count…" at bounding box center [726, 680] width 423 height 129
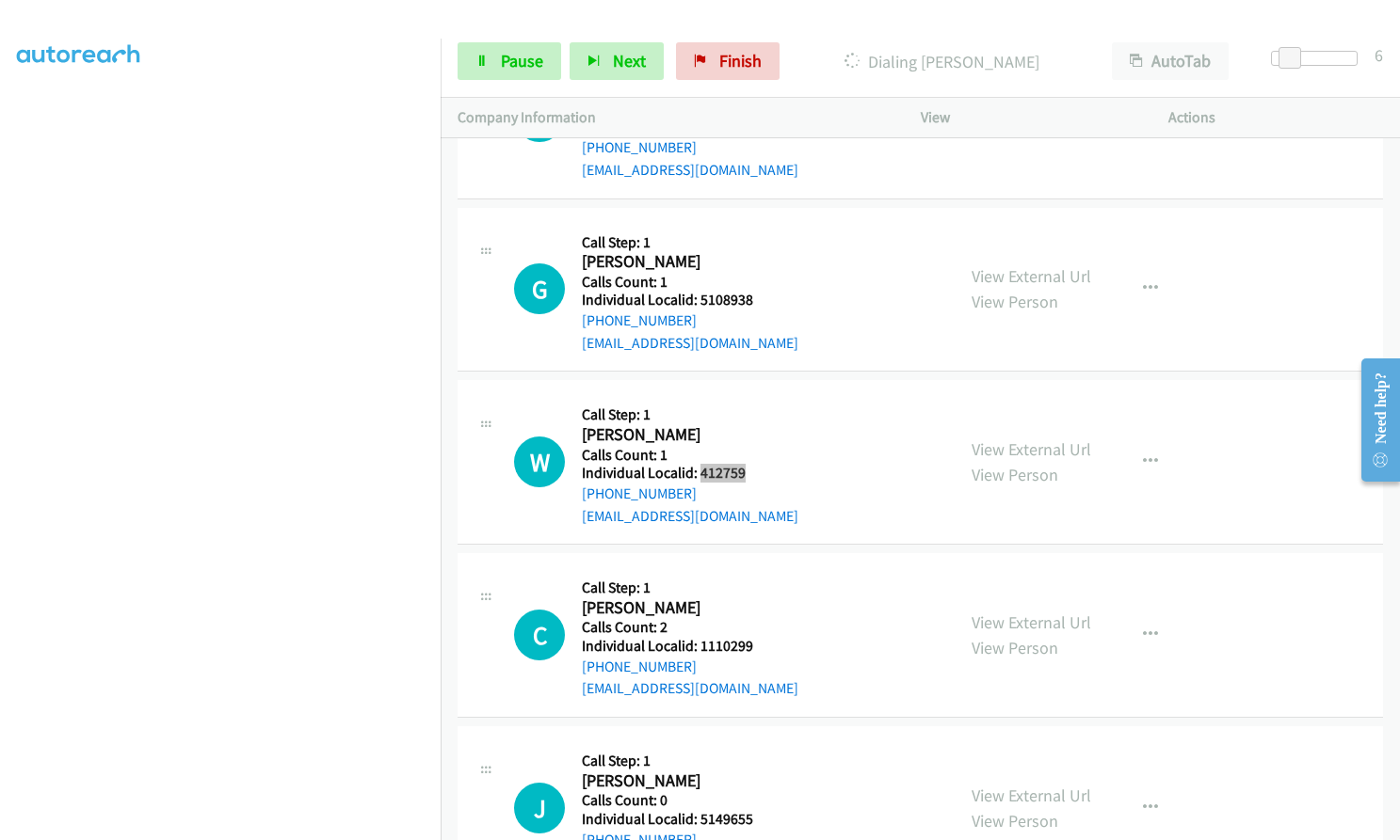
scroll to position [13111, 0]
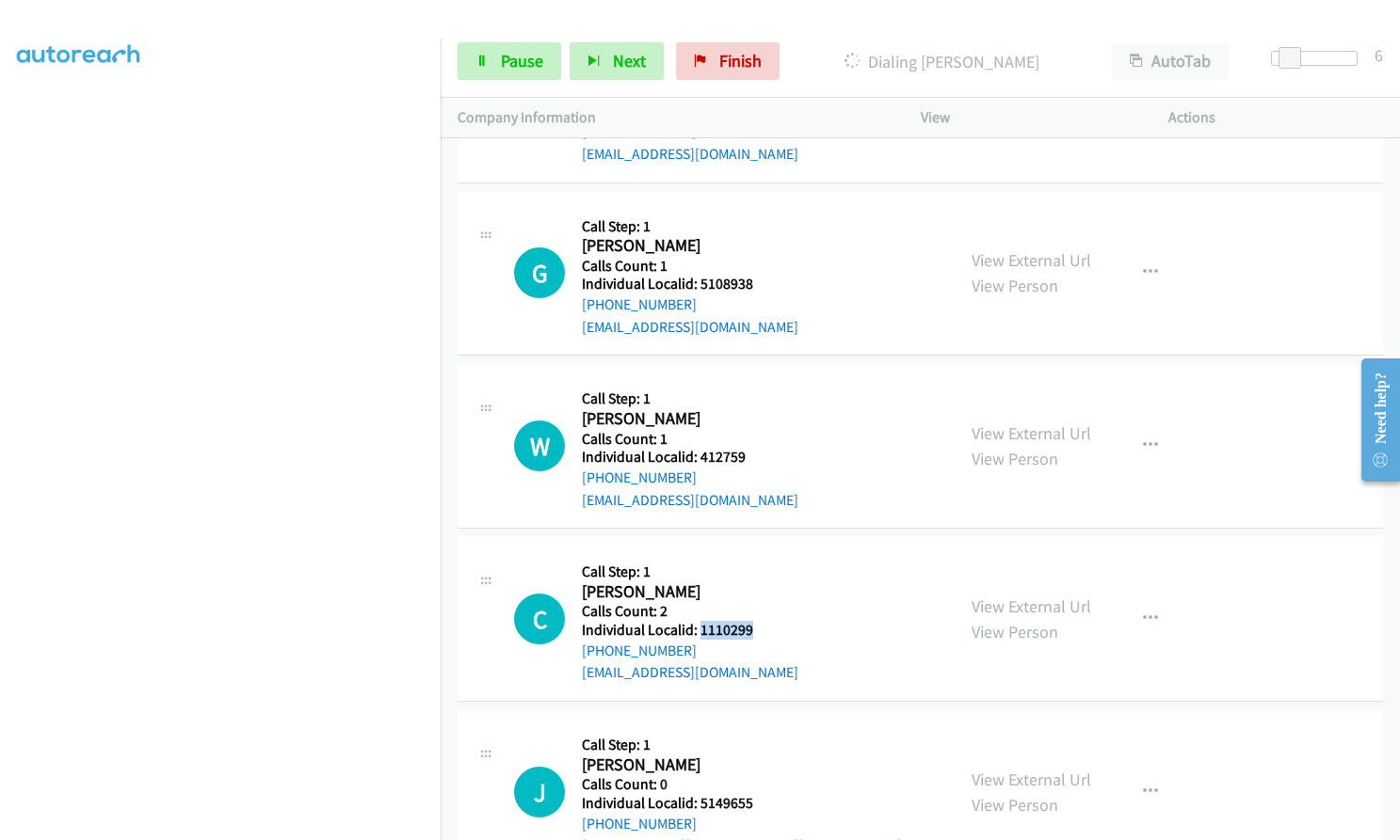
drag, startPoint x: 700, startPoint y: 565, endPoint x: 761, endPoint y: 561, distance: 61.1
click at [761, 561] on div "C Callback Scheduled Call Step: 1 Chris Fry America/Chicago Calls Count: 2 Indi…" at bounding box center [726, 618] width 423 height 129
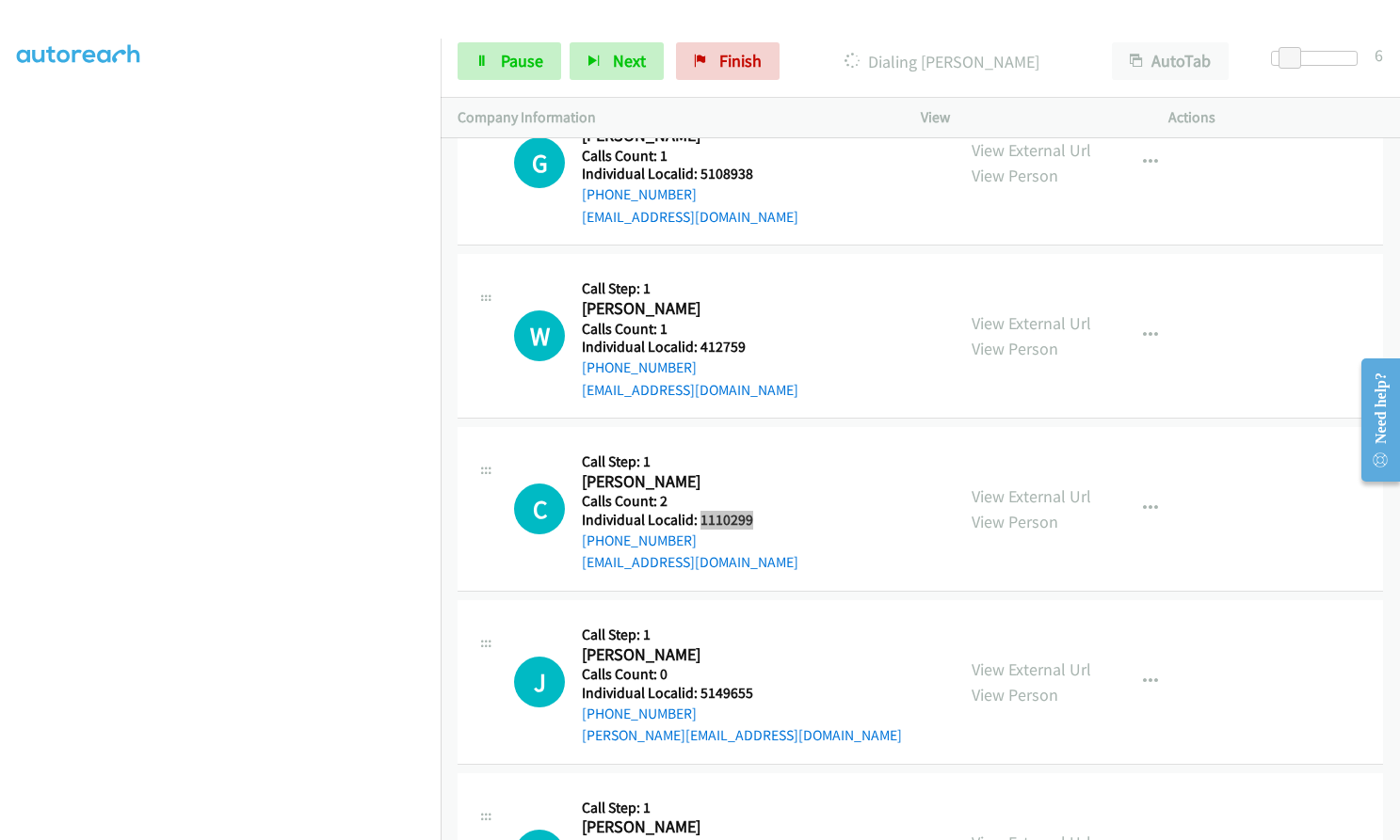
scroll to position [13229, 0]
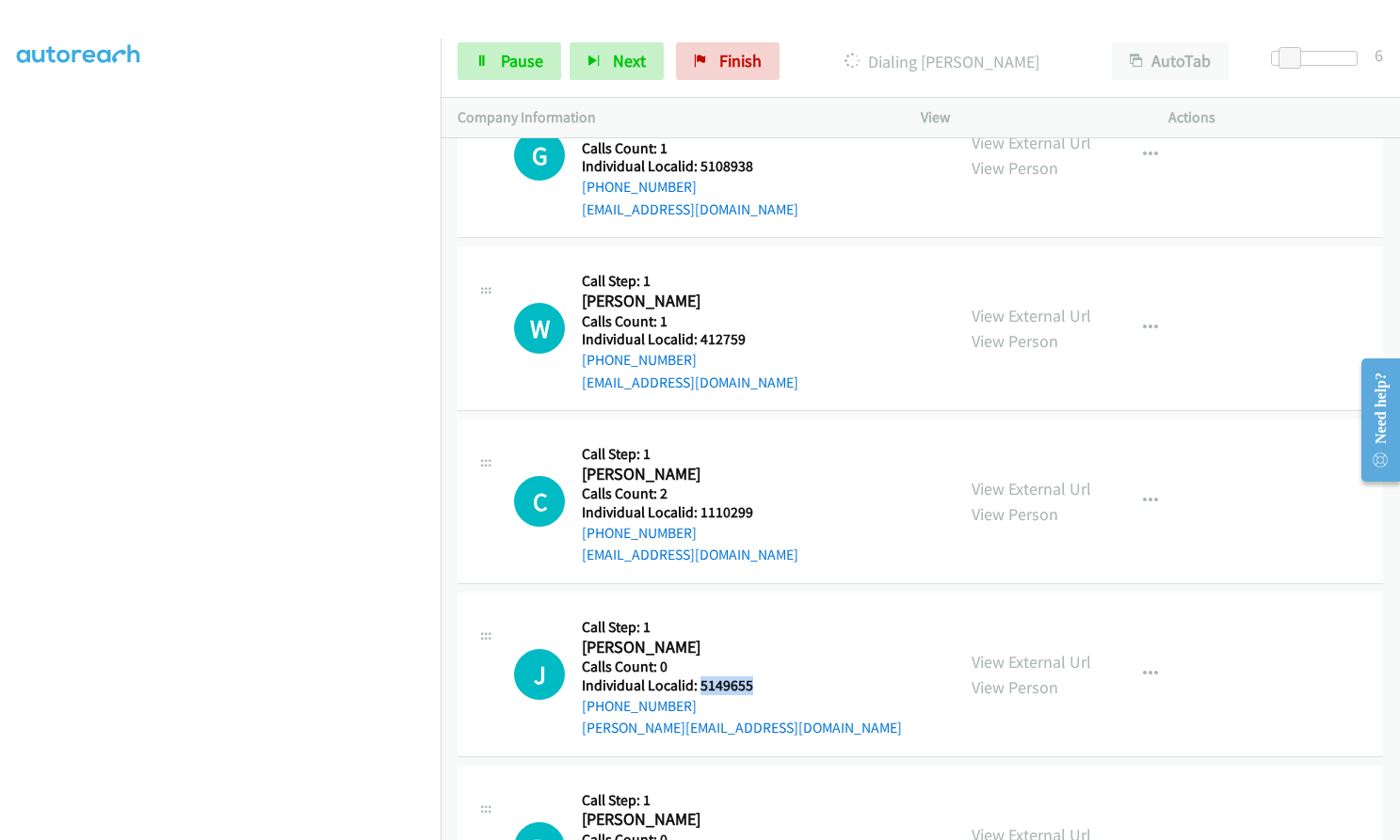
drag, startPoint x: 700, startPoint y: 620, endPoint x: 754, endPoint y: 618, distance: 54.0
click at [756, 618] on div "J Callback Scheduled Call Step: 1 James Seay America/Chicago Calls Count: 0 Ind…" at bounding box center [726, 674] width 423 height 129
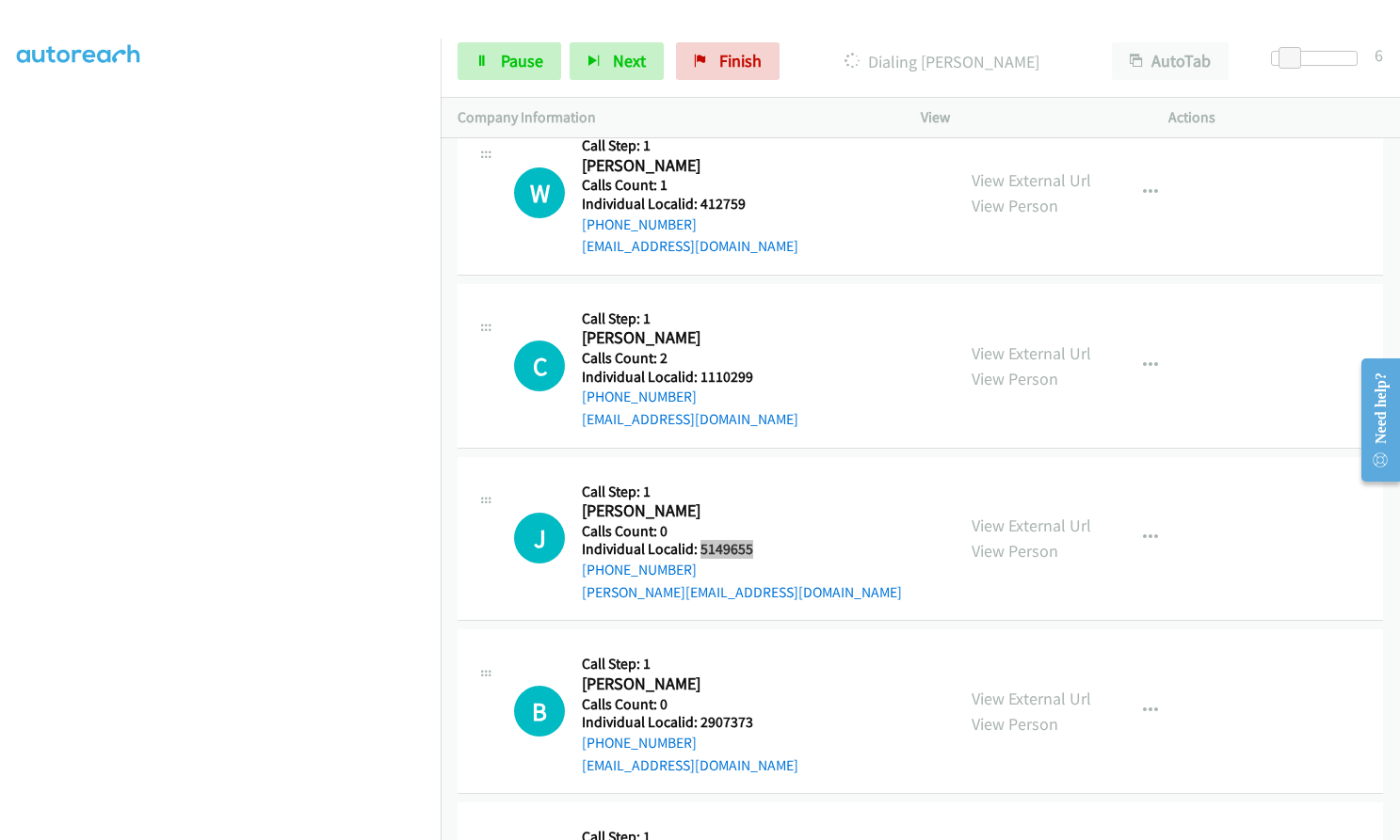
scroll to position [13434, 0]
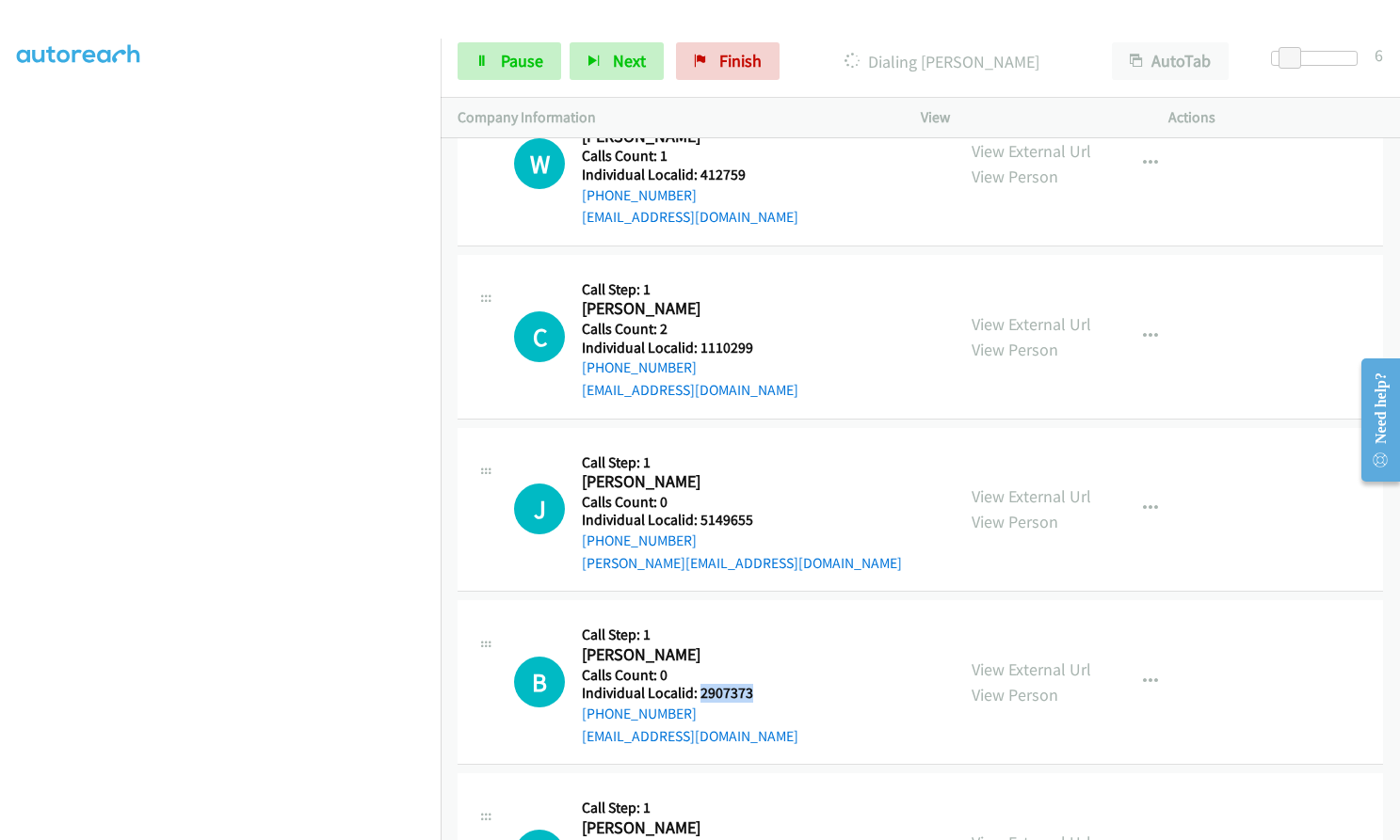
drag, startPoint x: 700, startPoint y: 629, endPoint x: 737, endPoint y: 626, distance: 37.1
click at [760, 626] on div "B Callback Scheduled Call Step: 1 Brian Geneva America/New_York Calls Count: 0 …" at bounding box center [726, 681] width 423 height 129
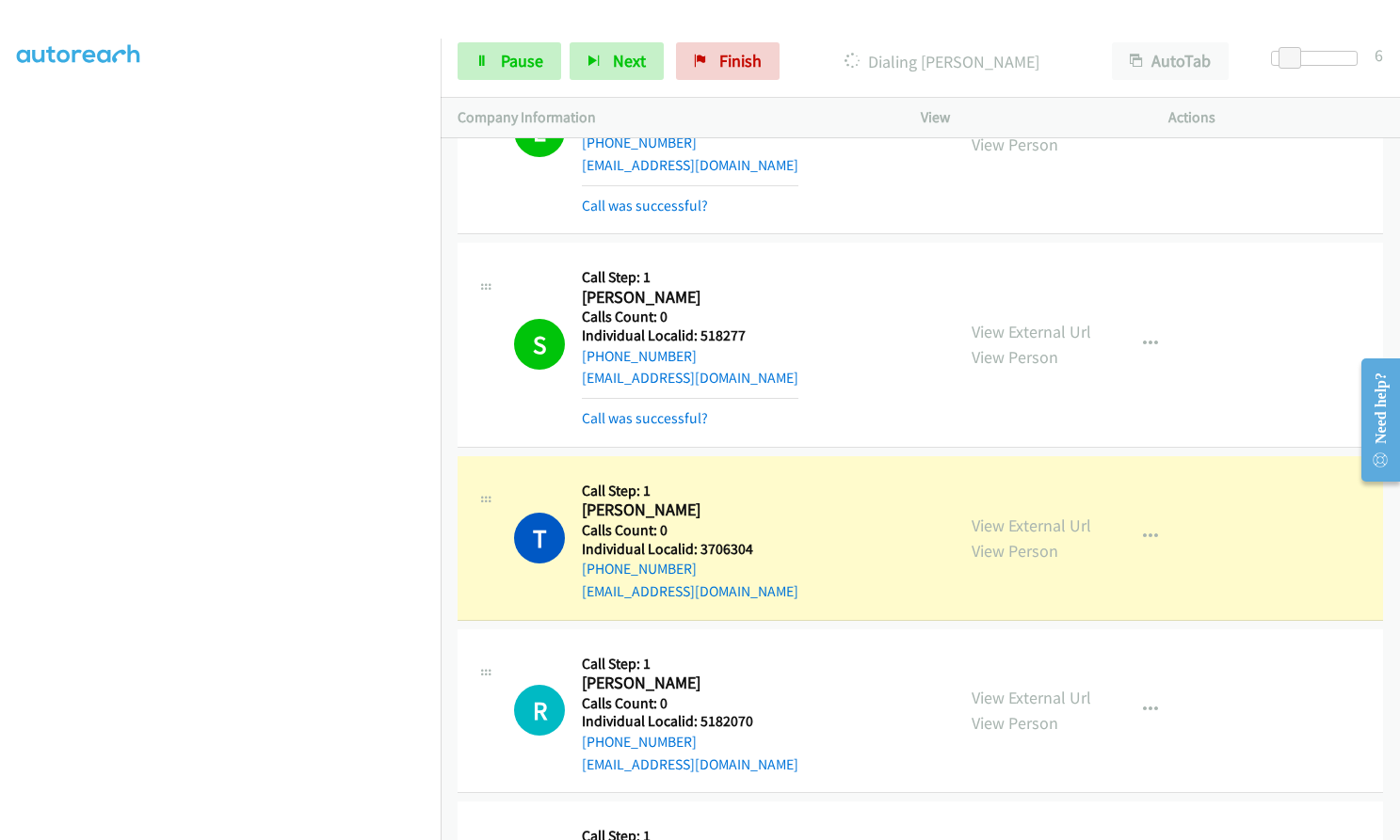
scroll to position [12352, 0]
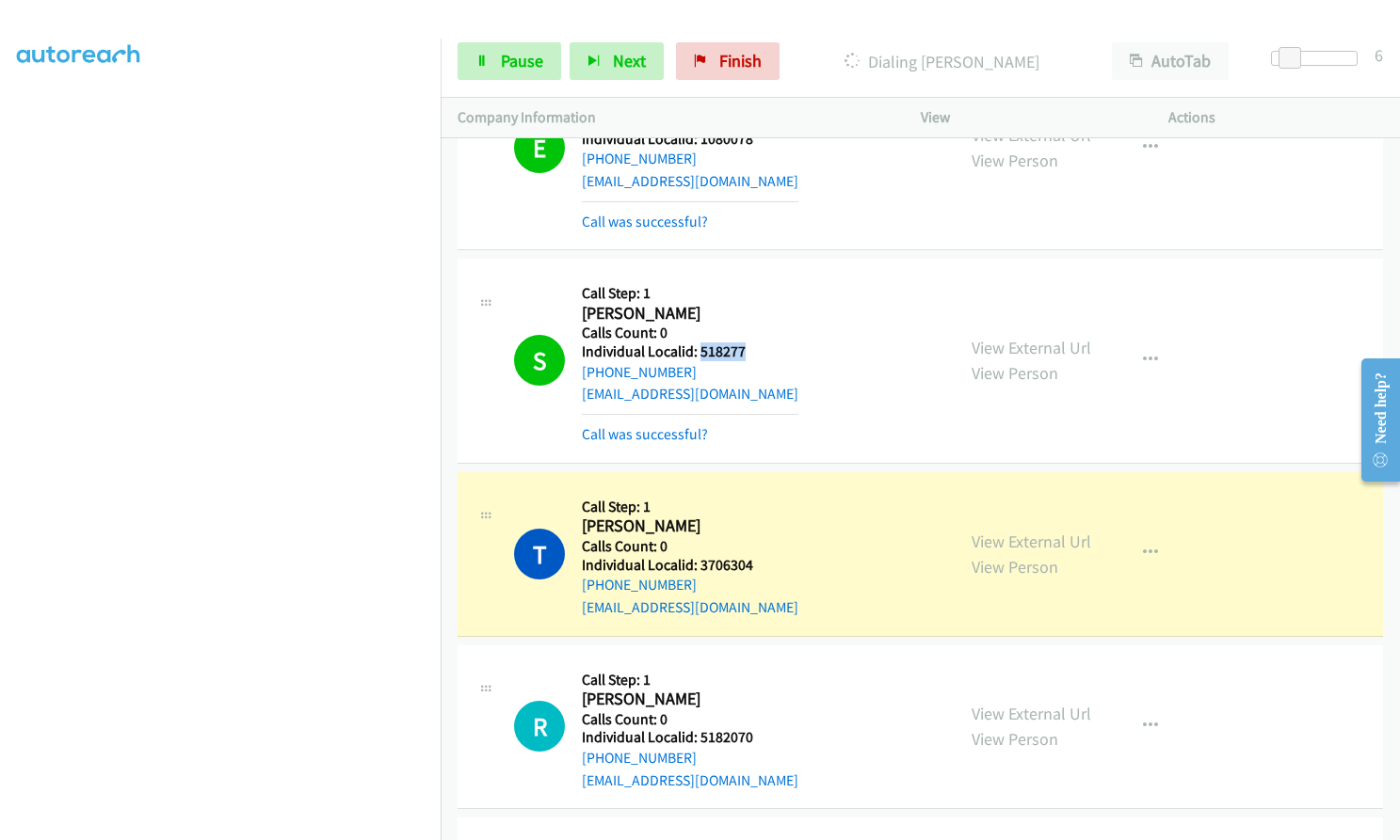
drag, startPoint x: 699, startPoint y: 284, endPoint x: 747, endPoint y: 283, distance: 48.0
click at [747, 283] on div "S Callback Scheduled Call Step: 1 Stephen Kraft America/New_York Calls Count: 0…" at bounding box center [726, 360] width 423 height 169
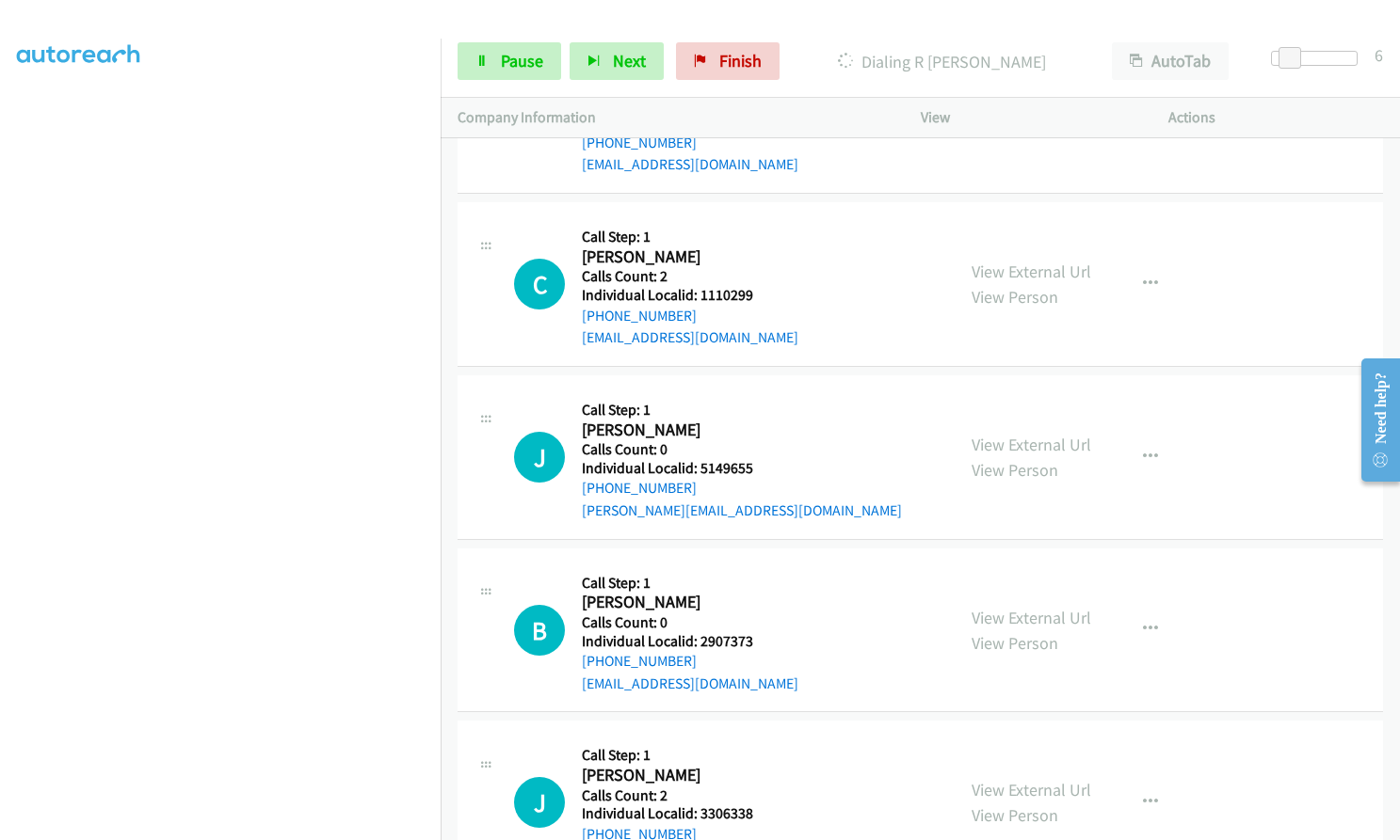
scroll to position [13763, 0]
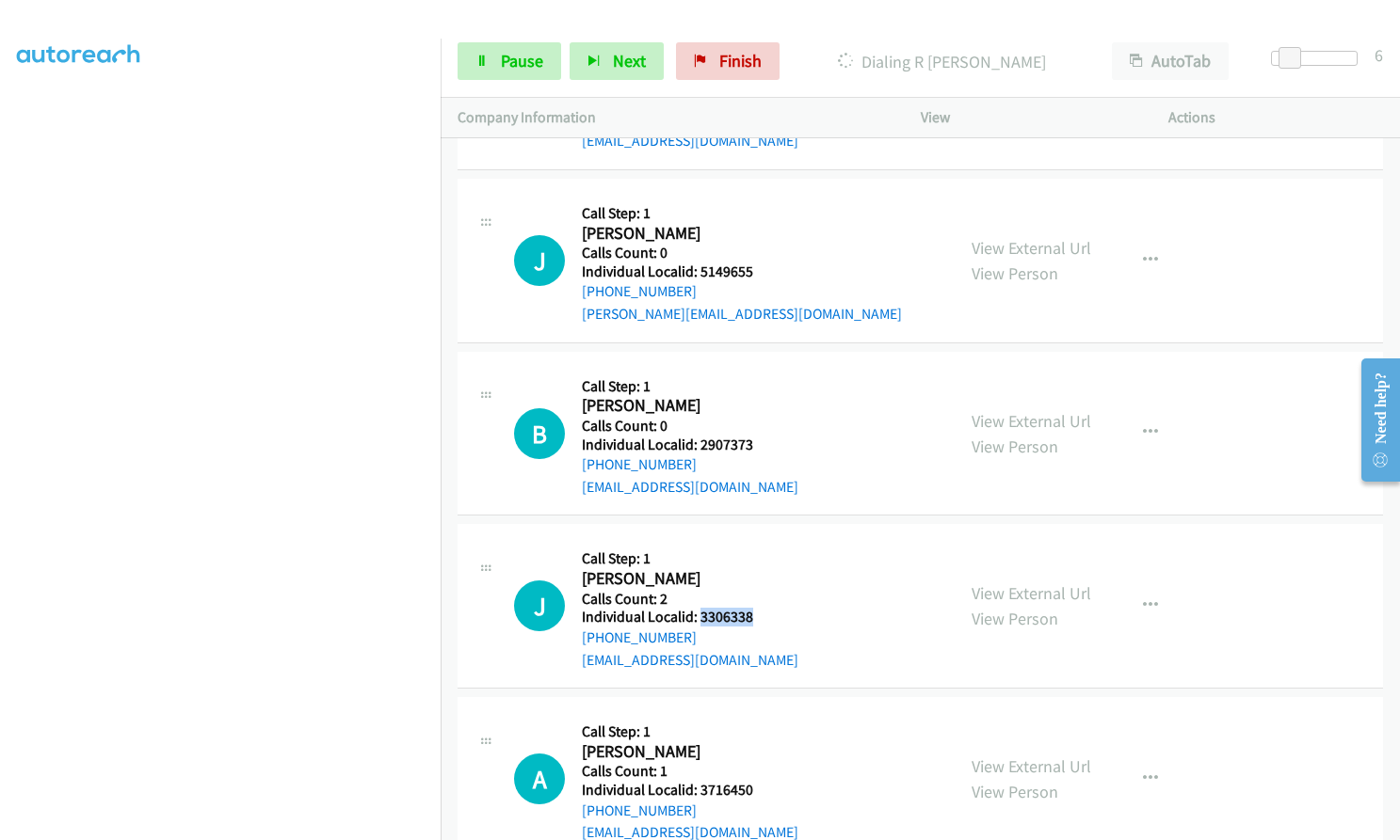
drag, startPoint x: 699, startPoint y: 549, endPoint x: 754, endPoint y: 544, distance: 55.2
click at [754, 608] on h5 "Individual Localid: 3306338" at bounding box center [689, 617] width 216 height 19
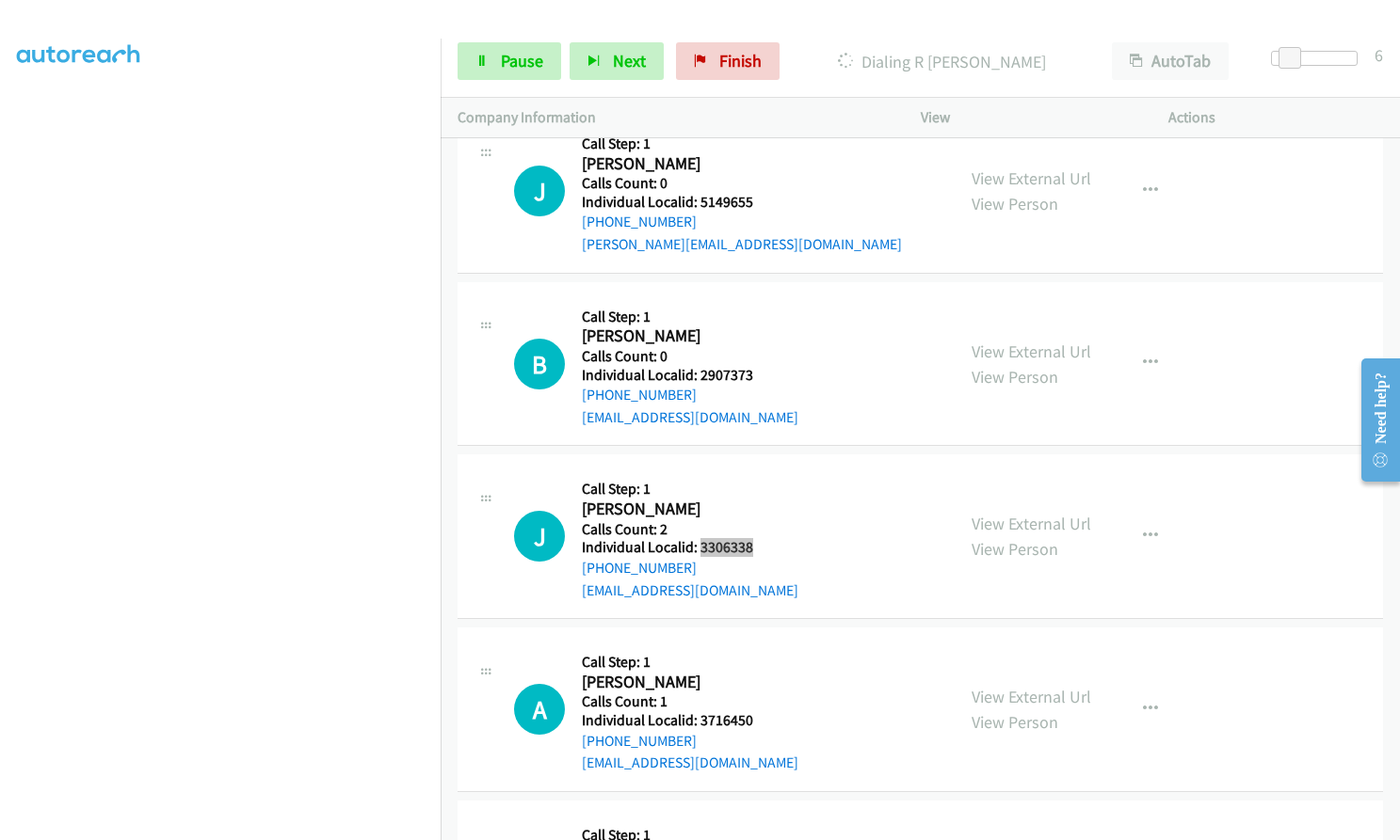
scroll to position [13834, 0]
drag, startPoint x: 701, startPoint y: 651, endPoint x: 757, endPoint y: 650, distance: 56.0
click at [757, 650] on div "A Callback Scheduled Call Step: 1 Anthony Ketcham America/New_York Calls Count:…" at bounding box center [726, 708] width 423 height 129
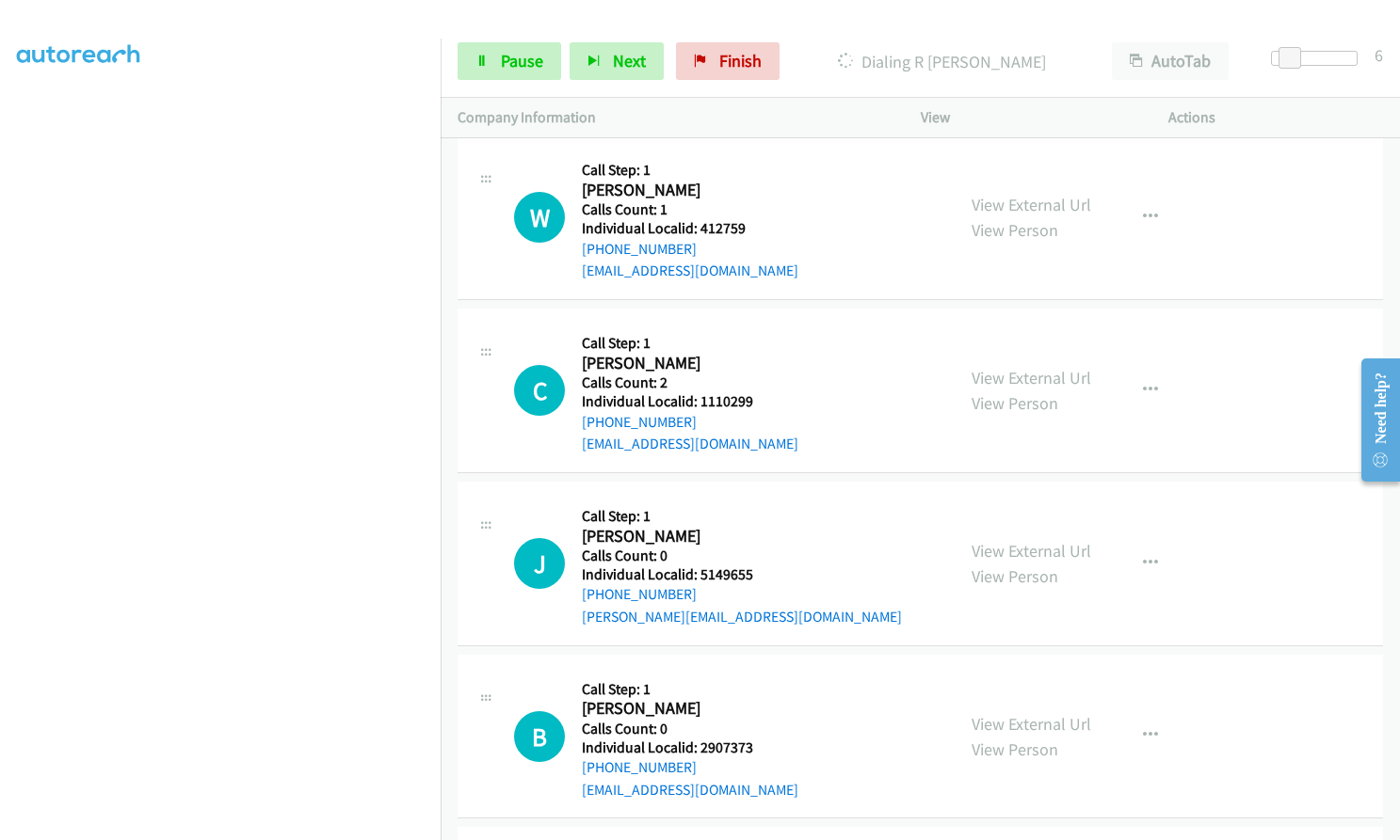
scroll to position [13457, 0]
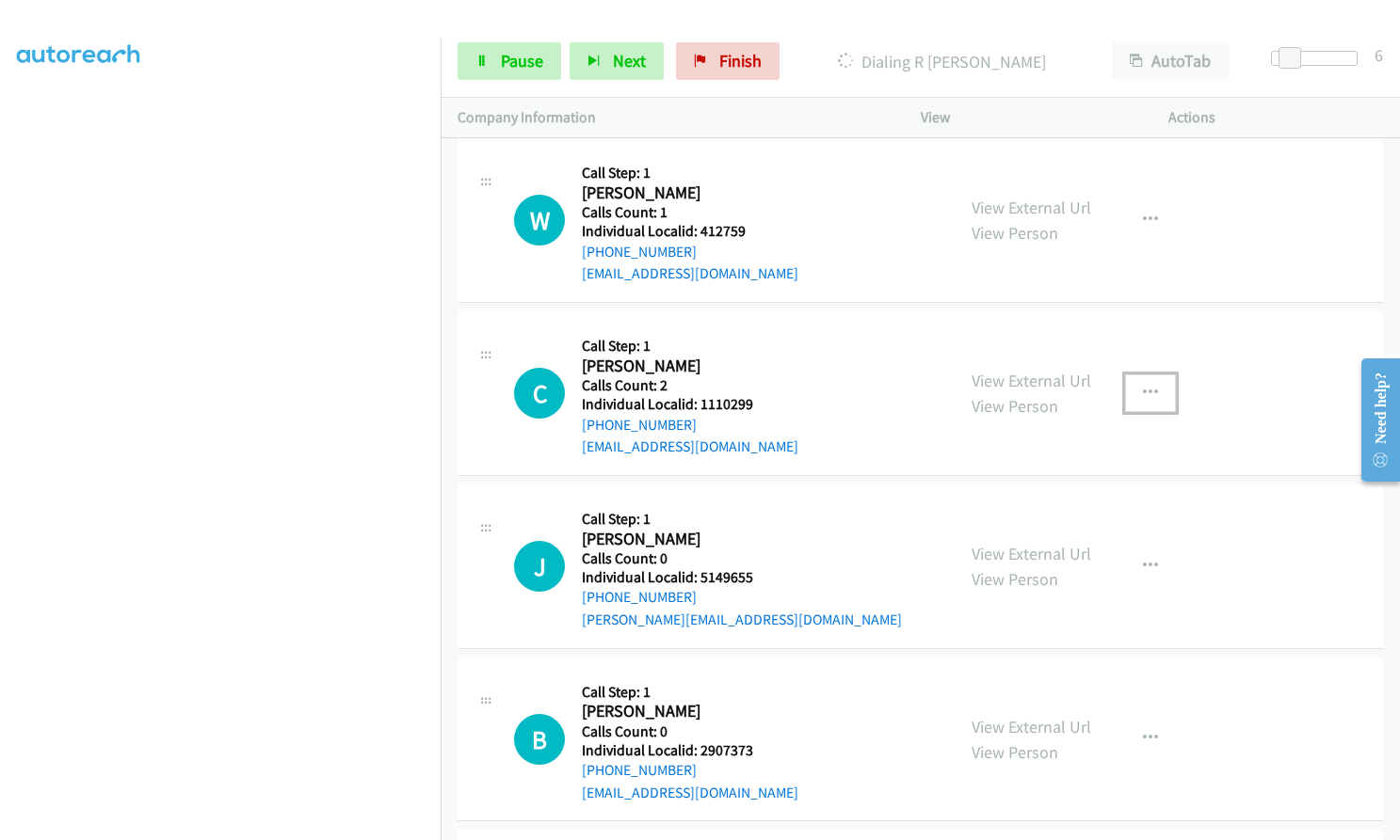
click at [1139, 374] on button "button" at bounding box center [1150, 393] width 51 height 38
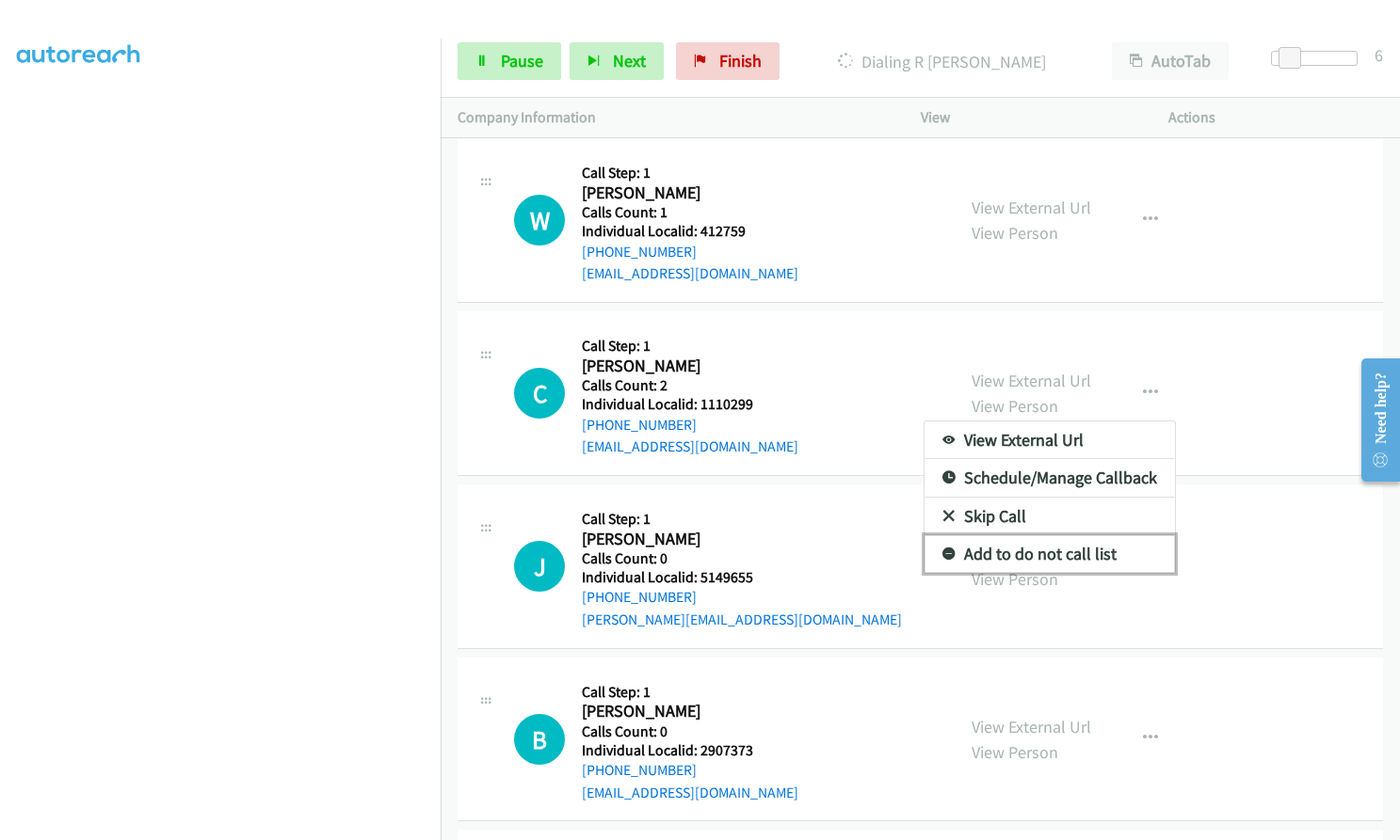
click at [942, 548] on icon at bounding box center [949, 555] width 13 height 13
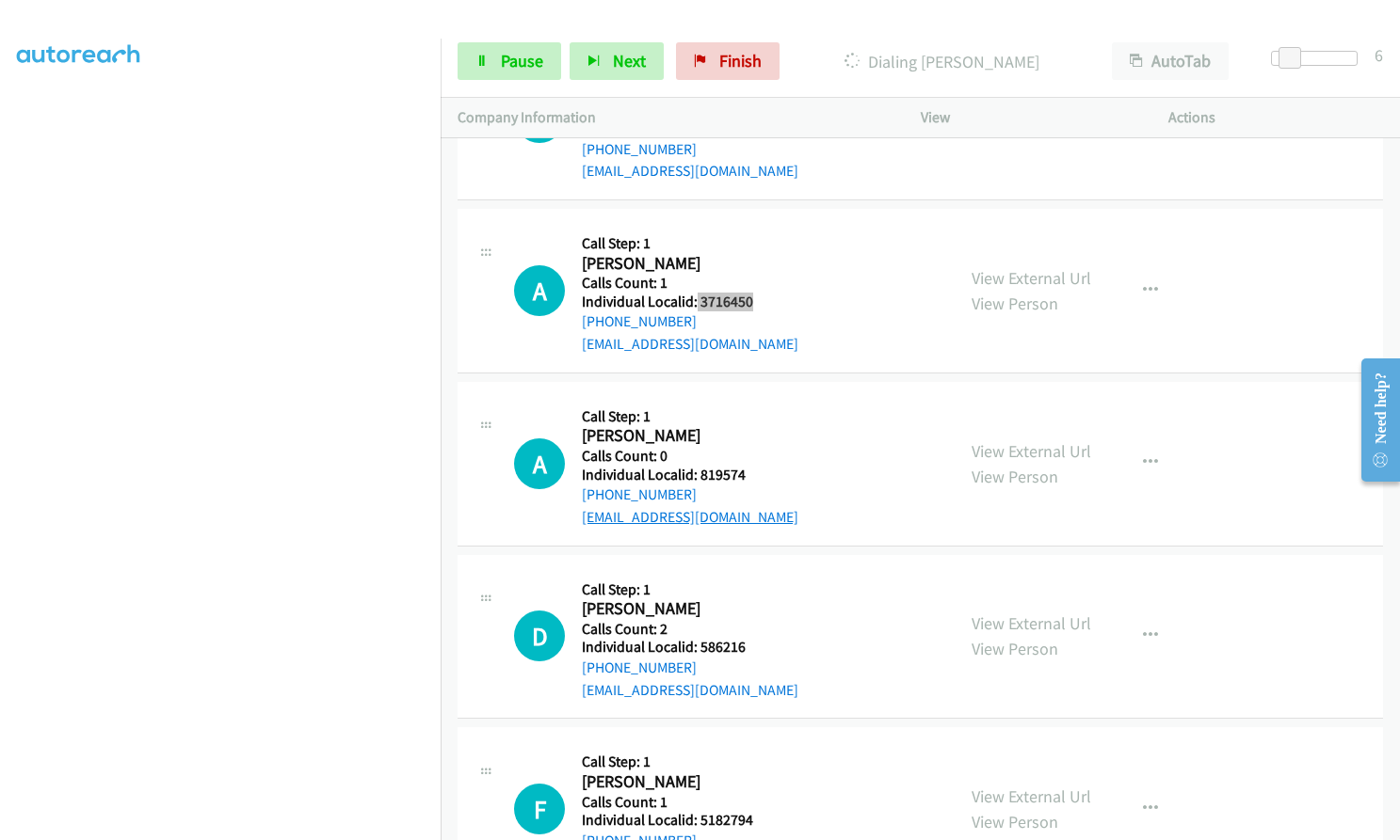
scroll to position [14298, 0]
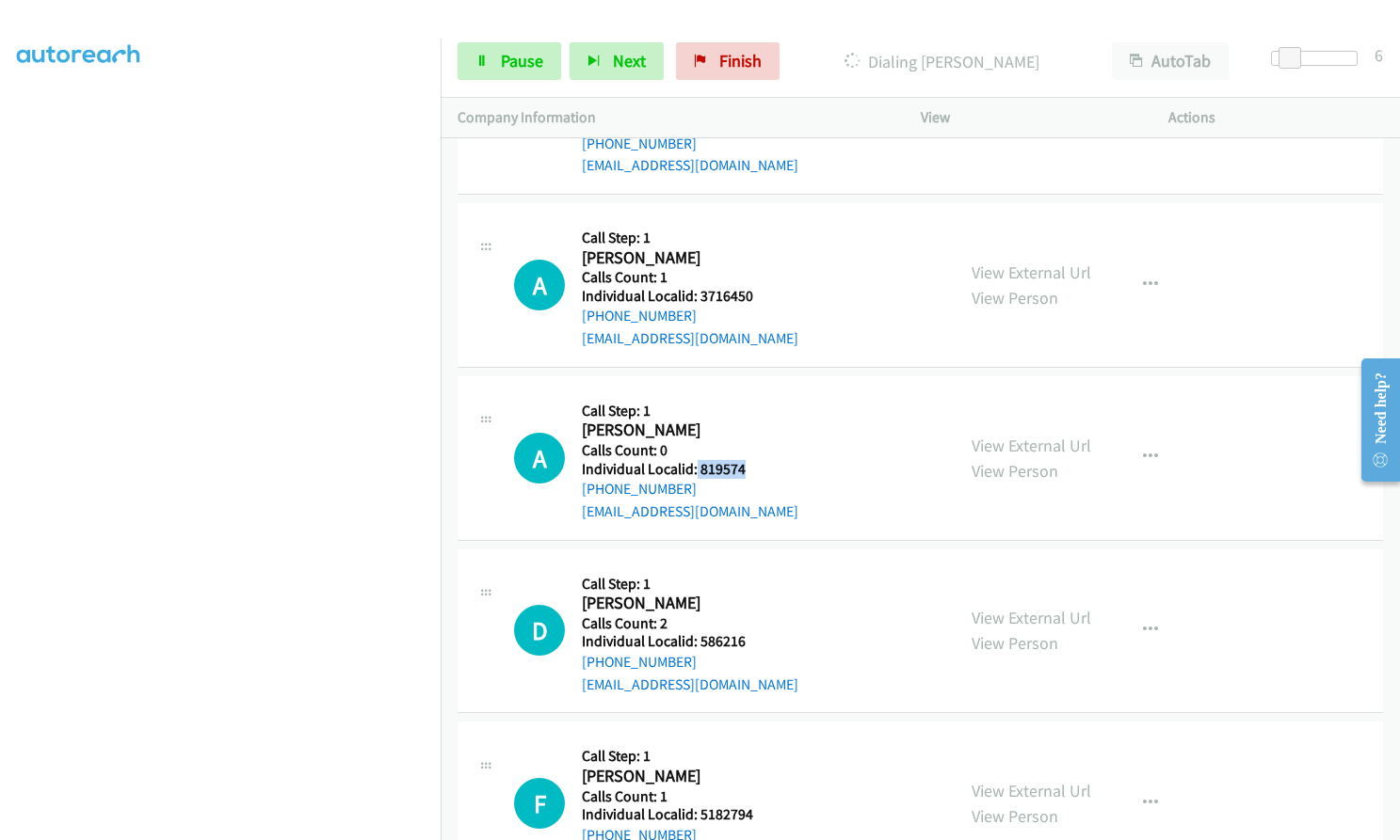
drag, startPoint x: 707, startPoint y: 399, endPoint x: 744, endPoint y: 403, distance: 37.2
click at [748, 460] on h5 "Individual Localid: 819574" at bounding box center [689, 470] width 216 height 19
drag, startPoint x: 709, startPoint y: 573, endPoint x: 755, endPoint y: 572, distance: 46.0
click at [756, 572] on div "D Callback Scheduled Call Step: 1 Dylan Taylor America/New_York Calls Count: 2 …" at bounding box center [726, 630] width 423 height 129
drag, startPoint x: 705, startPoint y: 746, endPoint x: 759, endPoint y: 742, distance: 54.1
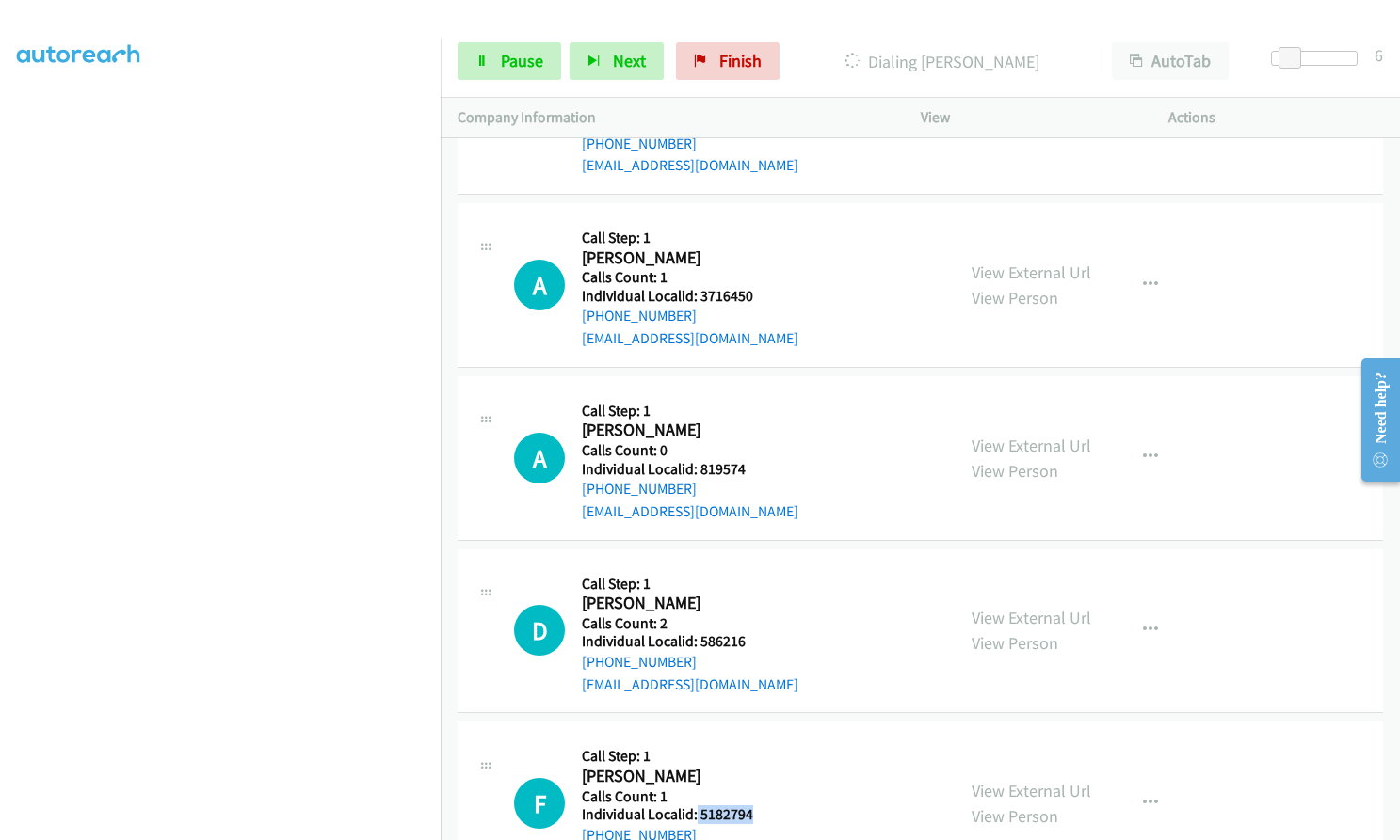
click at [759, 742] on div "F Callback Scheduled Call Step: 1 Fayosha Ross America/New_York Calls Count: 1 …" at bounding box center [726, 803] width 423 height 129
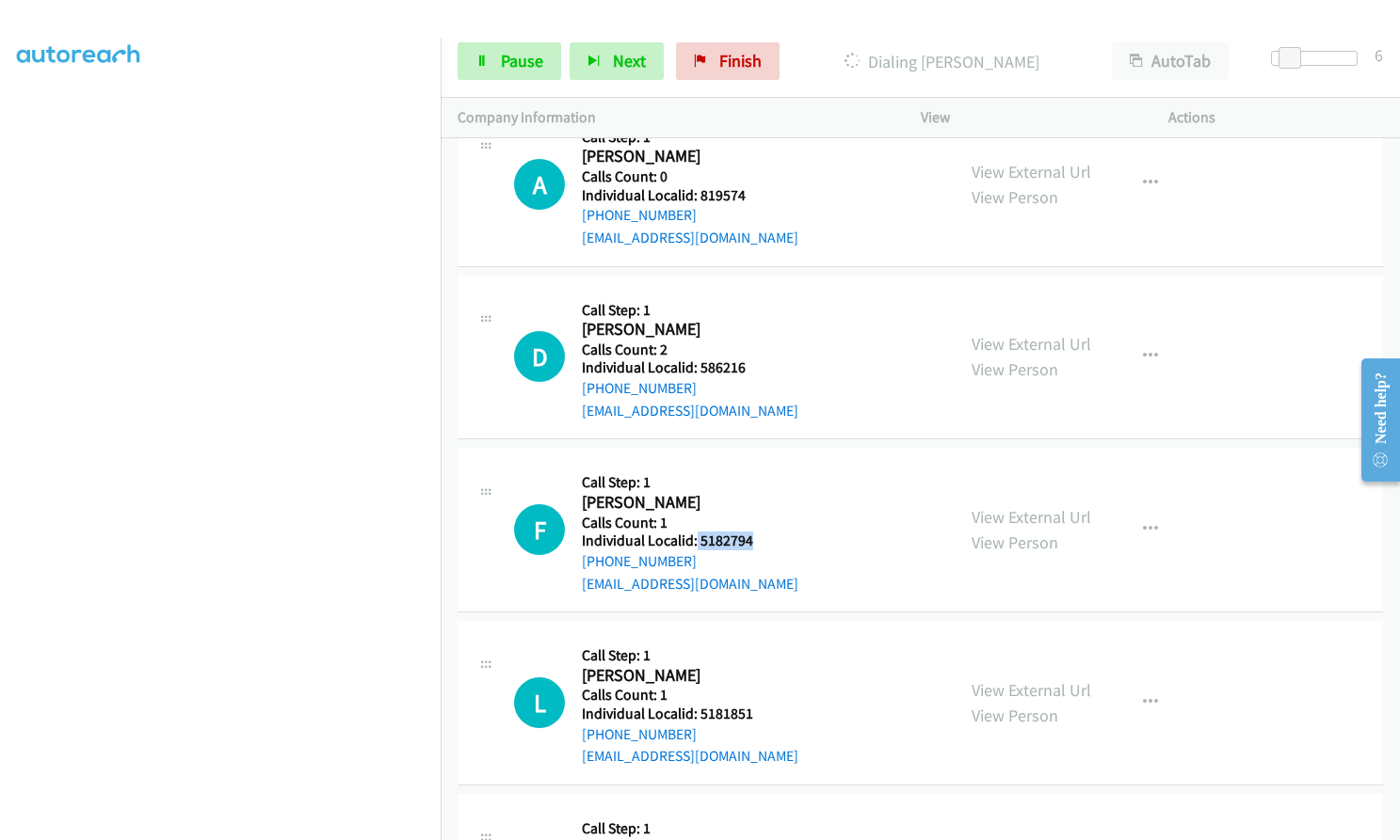
scroll to position [14603, 0]
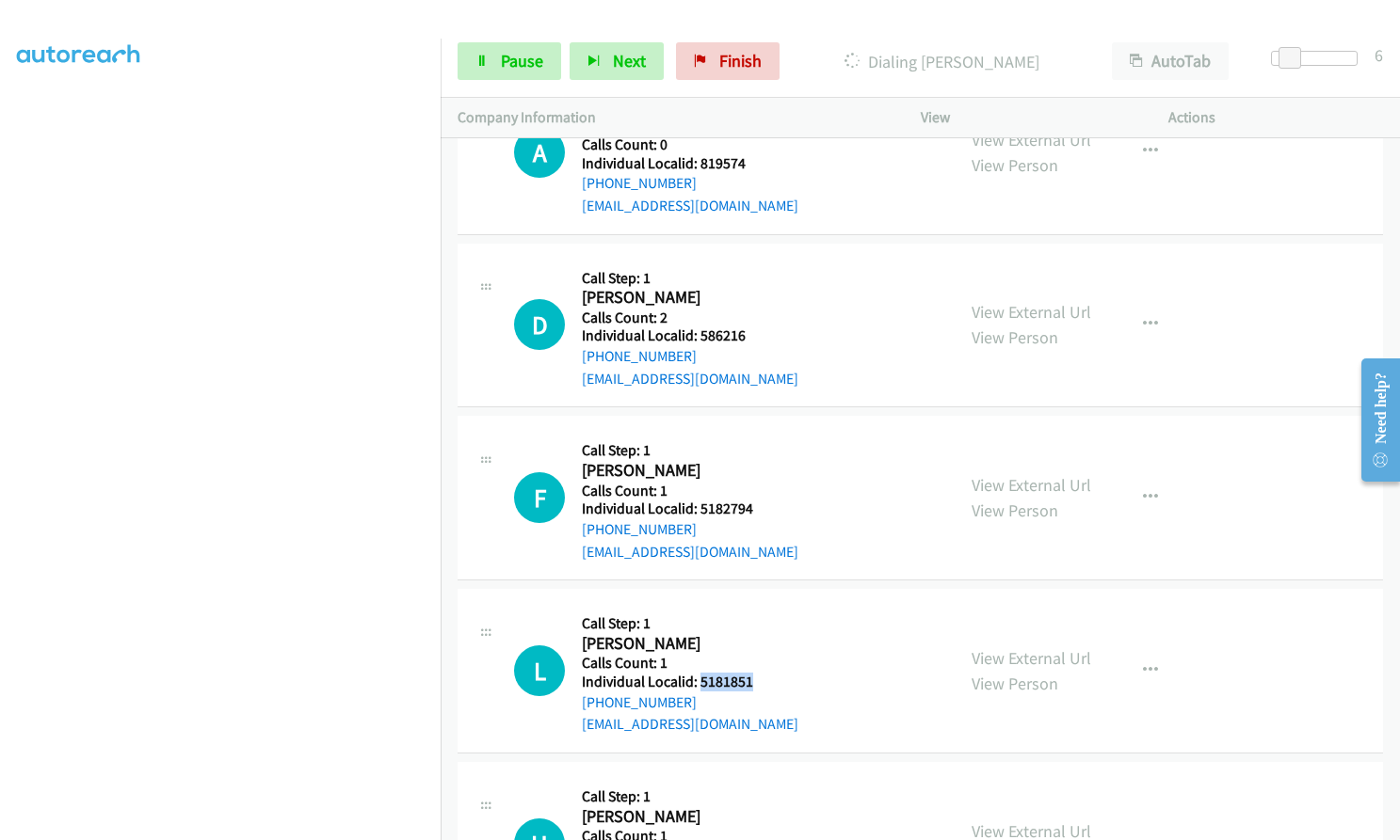
drag, startPoint x: 698, startPoint y: 619, endPoint x: 762, endPoint y: 615, distance: 64.1
click at [762, 615] on div "L Callback Scheduled Call Step: 1 Luke Warner America/New_York Calls Count: 1 I…" at bounding box center [726, 670] width 423 height 129
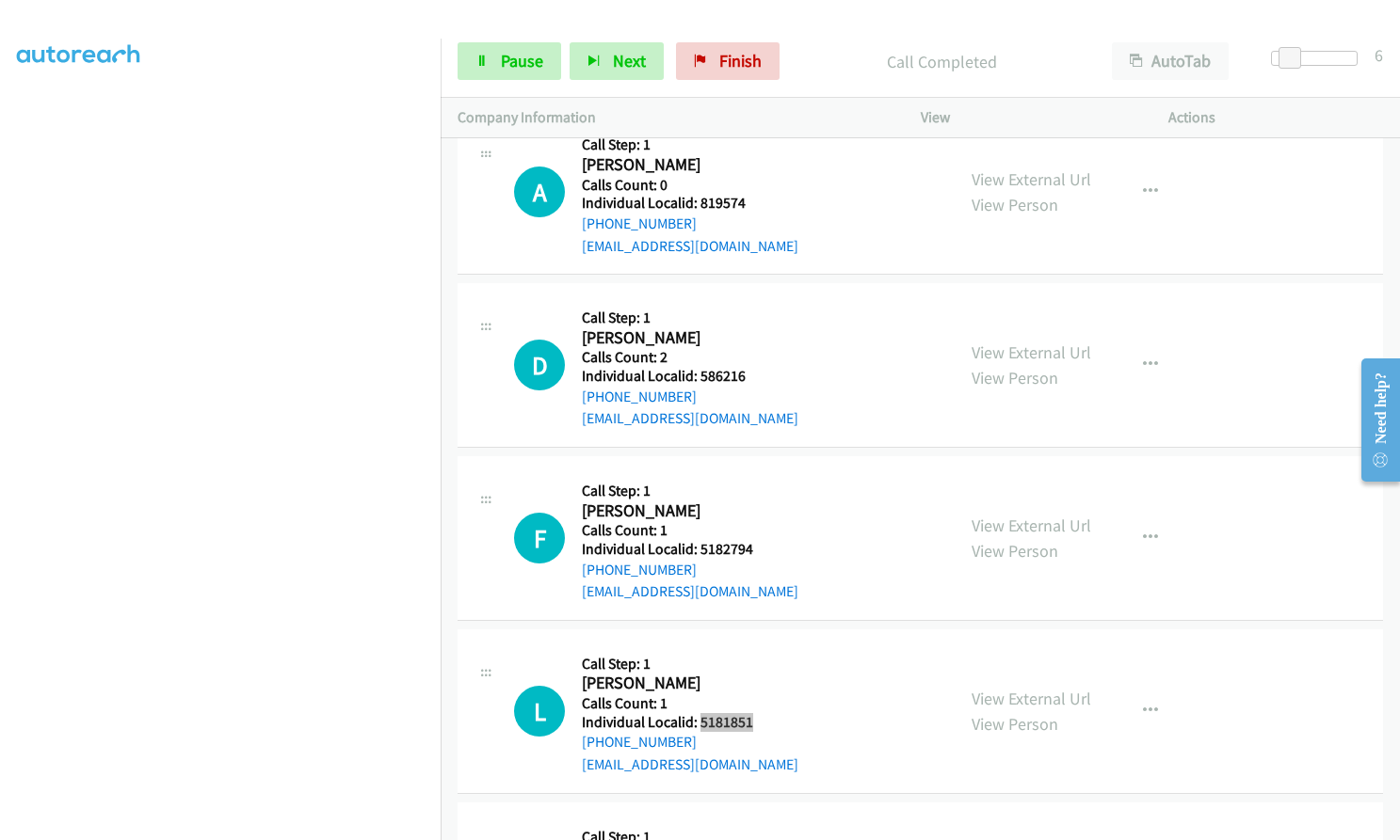
scroll to position [14644, 0]
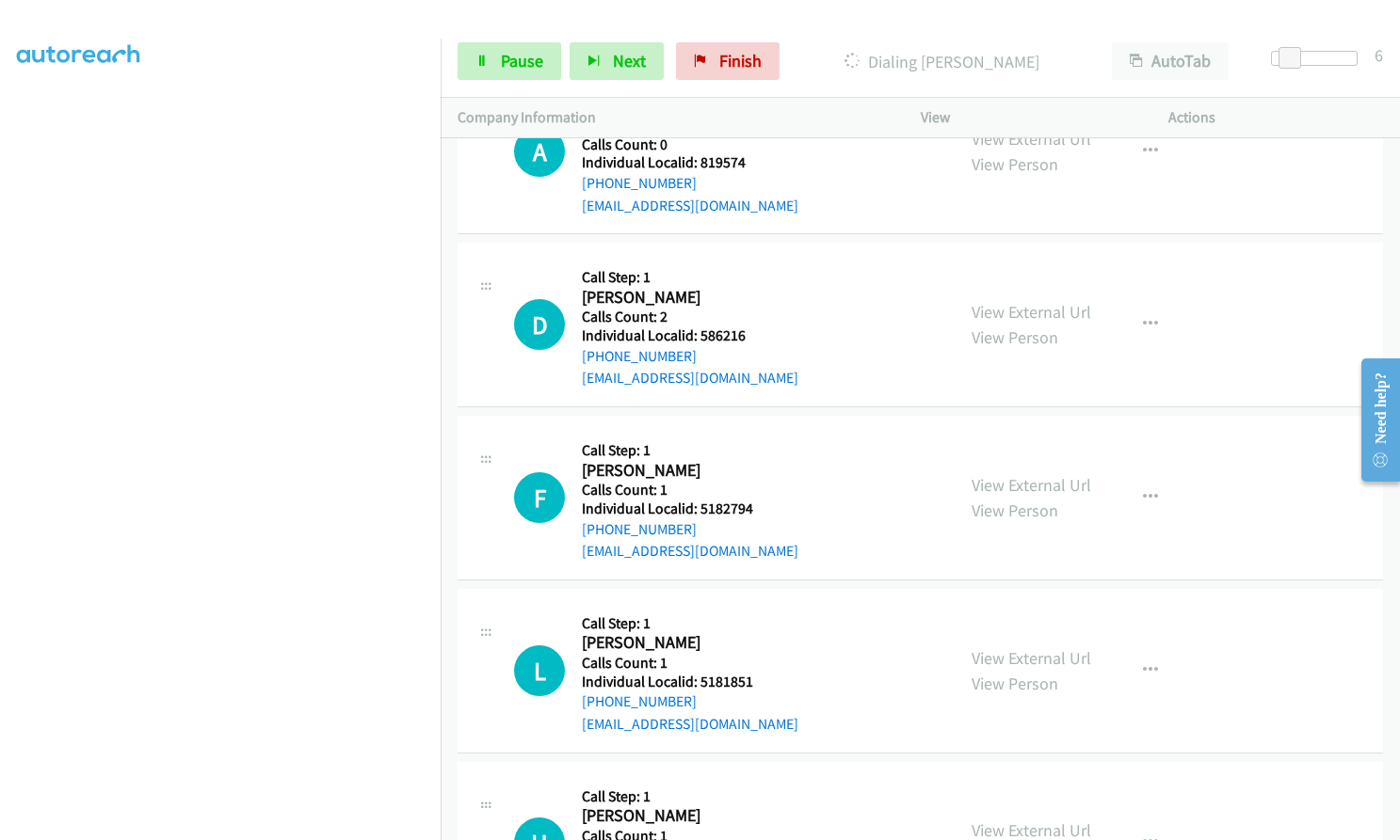
drag, startPoint x: 699, startPoint y: 789, endPoint x: 752, endPoint y: 786, distance: 53.1
click at [752, 786] on div "H Callback Scheduled Call Step: 1 Herbert Dunn America/New_York Calls Count: 1 …" at bounding box center [726, 843] width 423 height 129
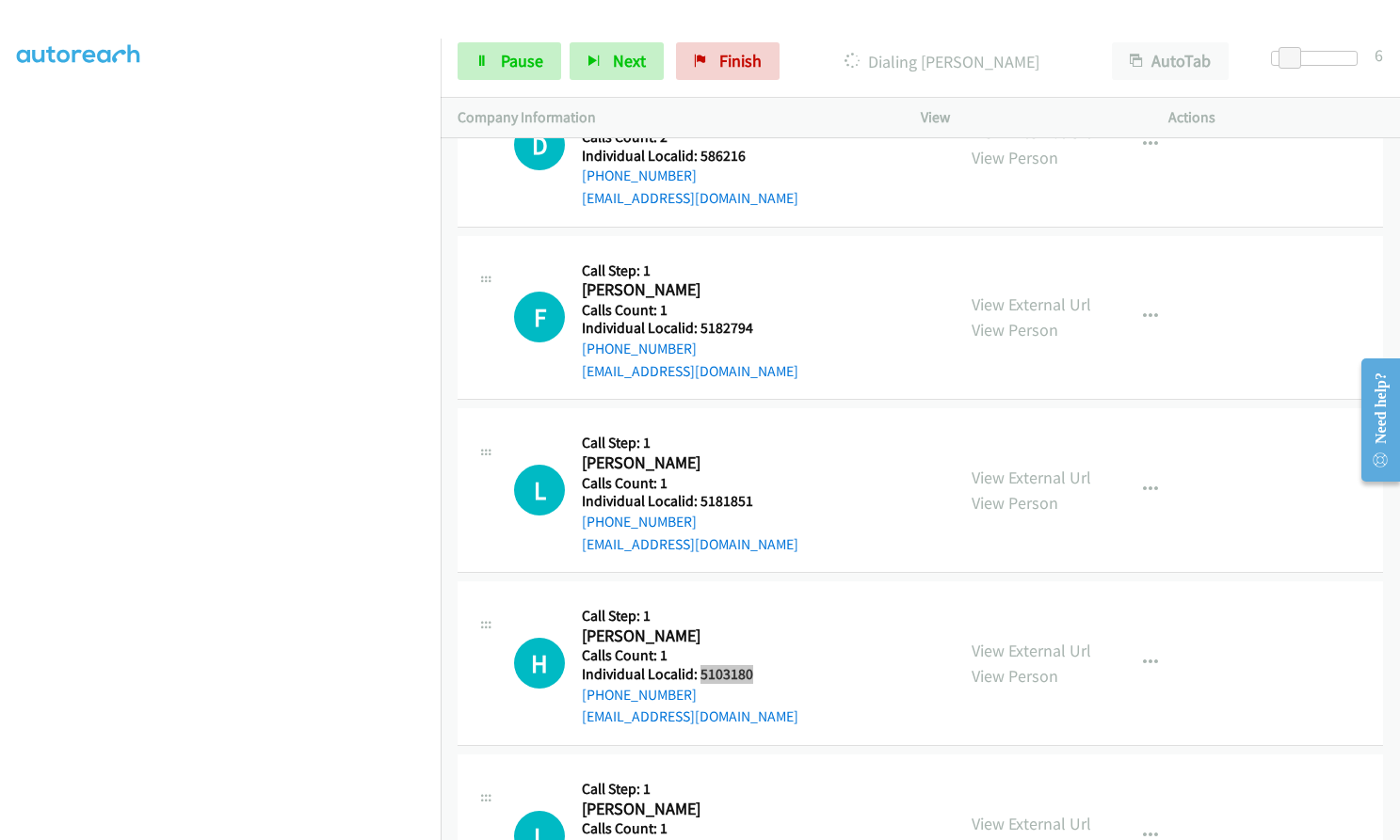
scroll to position [14895, 0]
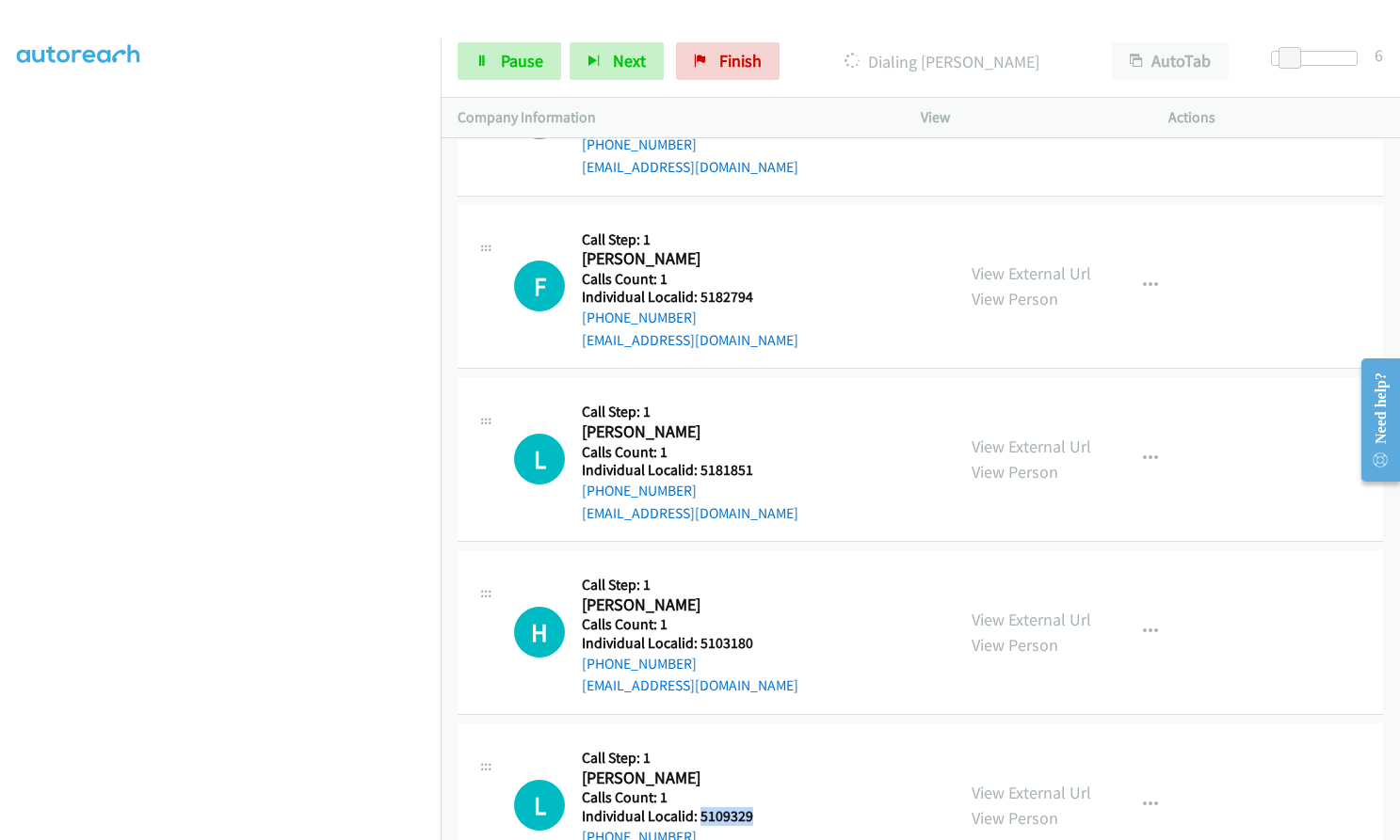
drag, startPoint x: 697, startPoint y: 747, endPoint x: 755, endPoint y: 753, distance: 58.3
click at [770, 750] on div "L Callback Scheduled Call Step: 1 Liam Duerden America/New_York Calls Count: 1 …" at bounding box center [726, 805] width 423 height 129
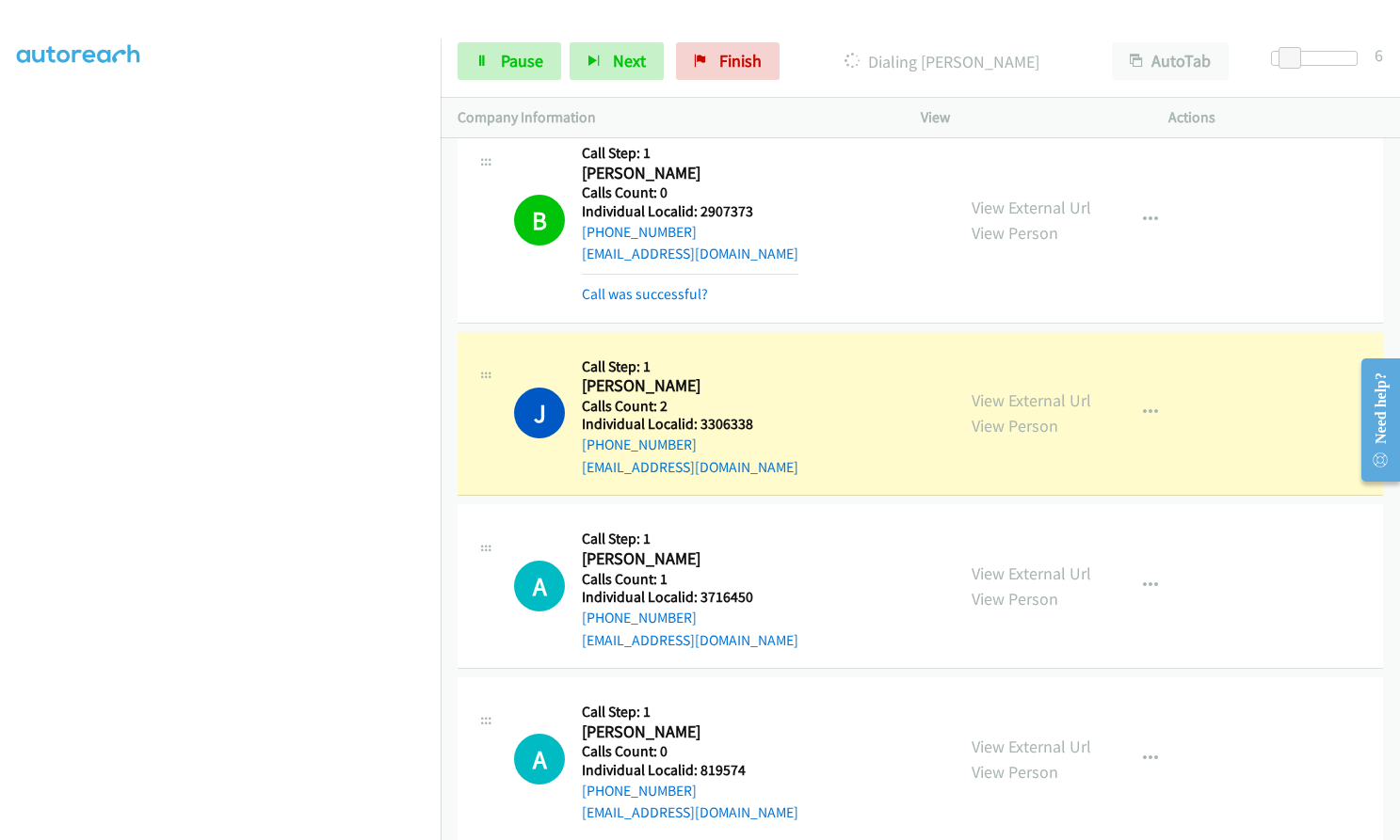
scroll to position [14151, 0]
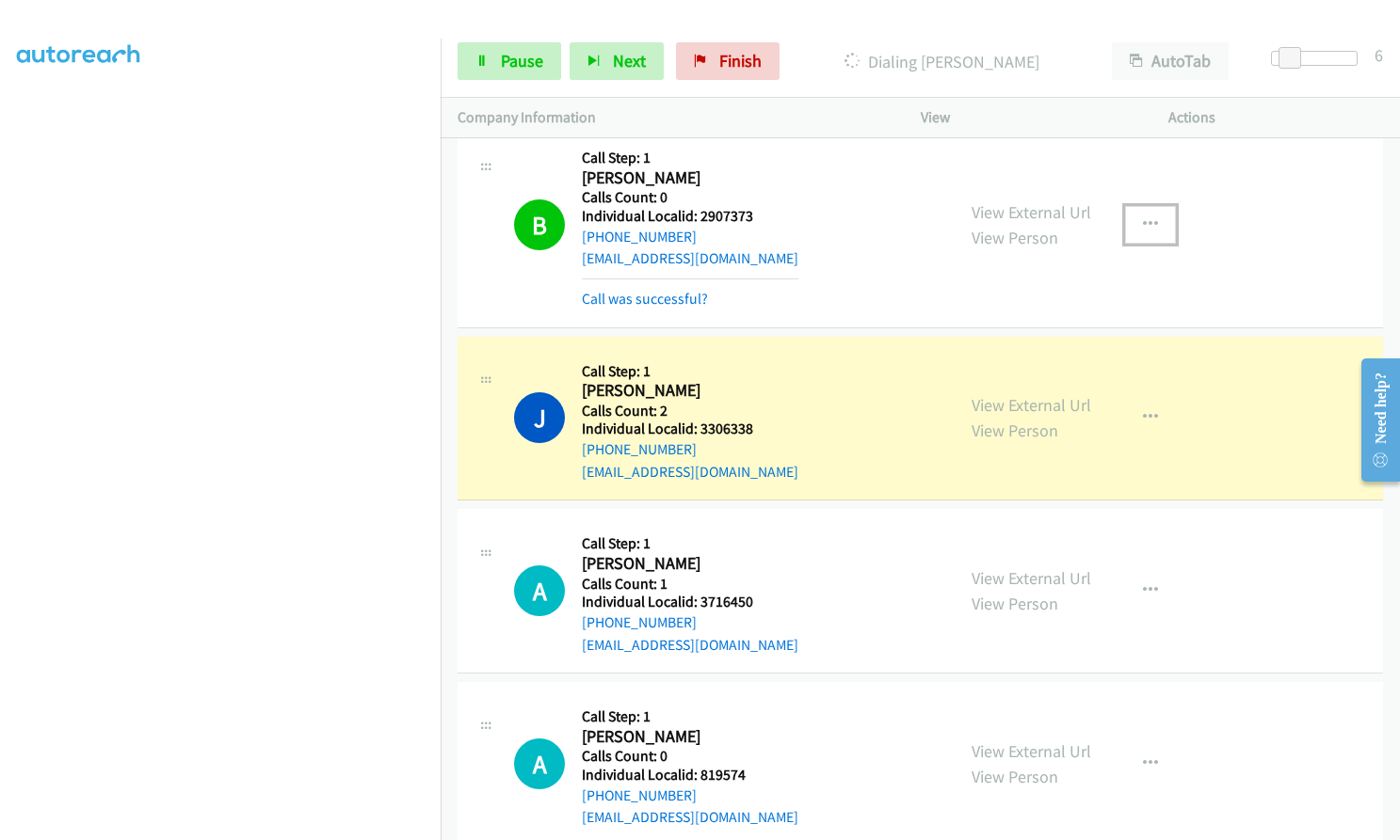
click at [1143, 217] on icon "button" at bounding box center [1150, 225] width 15 height 15
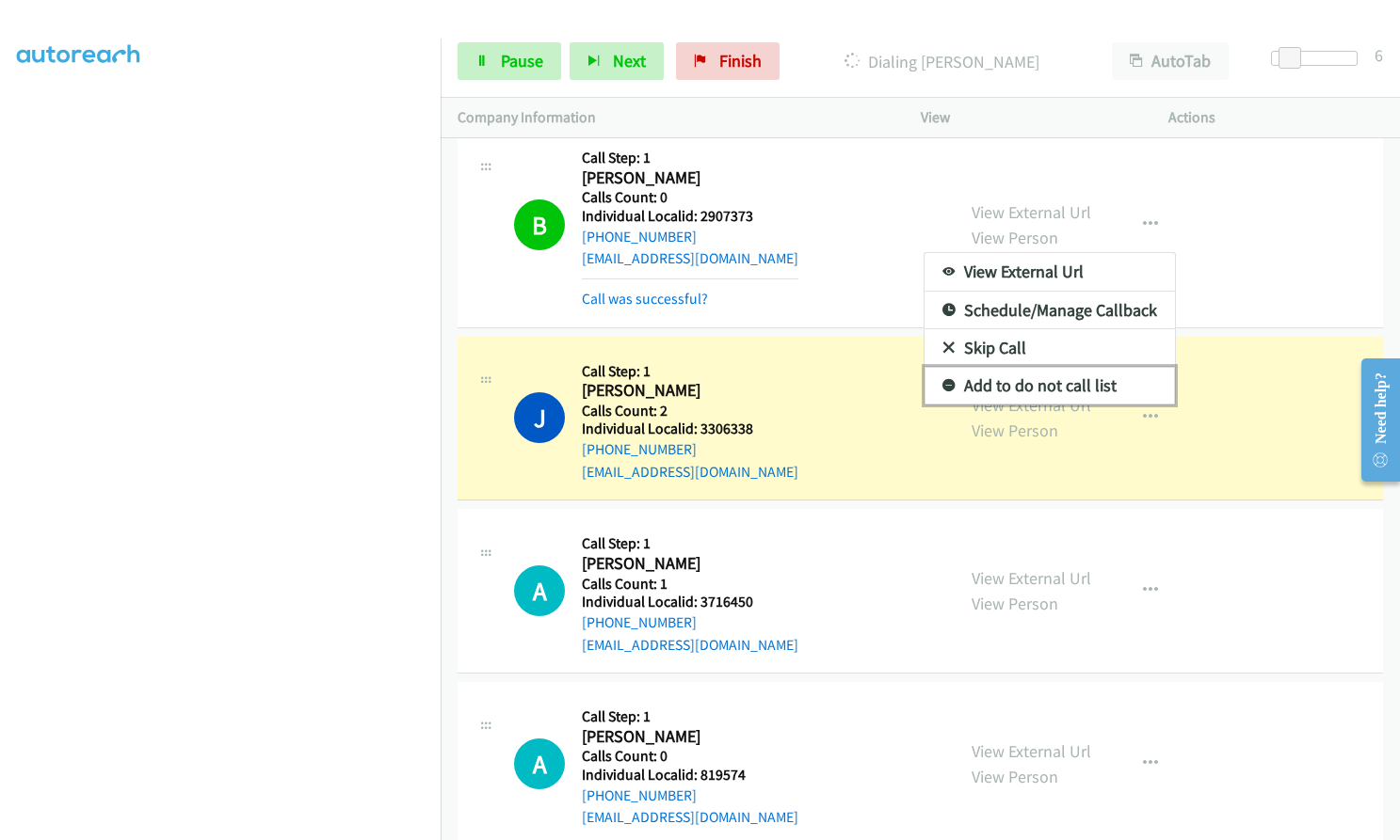
click at [942, 380] on icon at bounding box center [949, 386] width 13 height 13
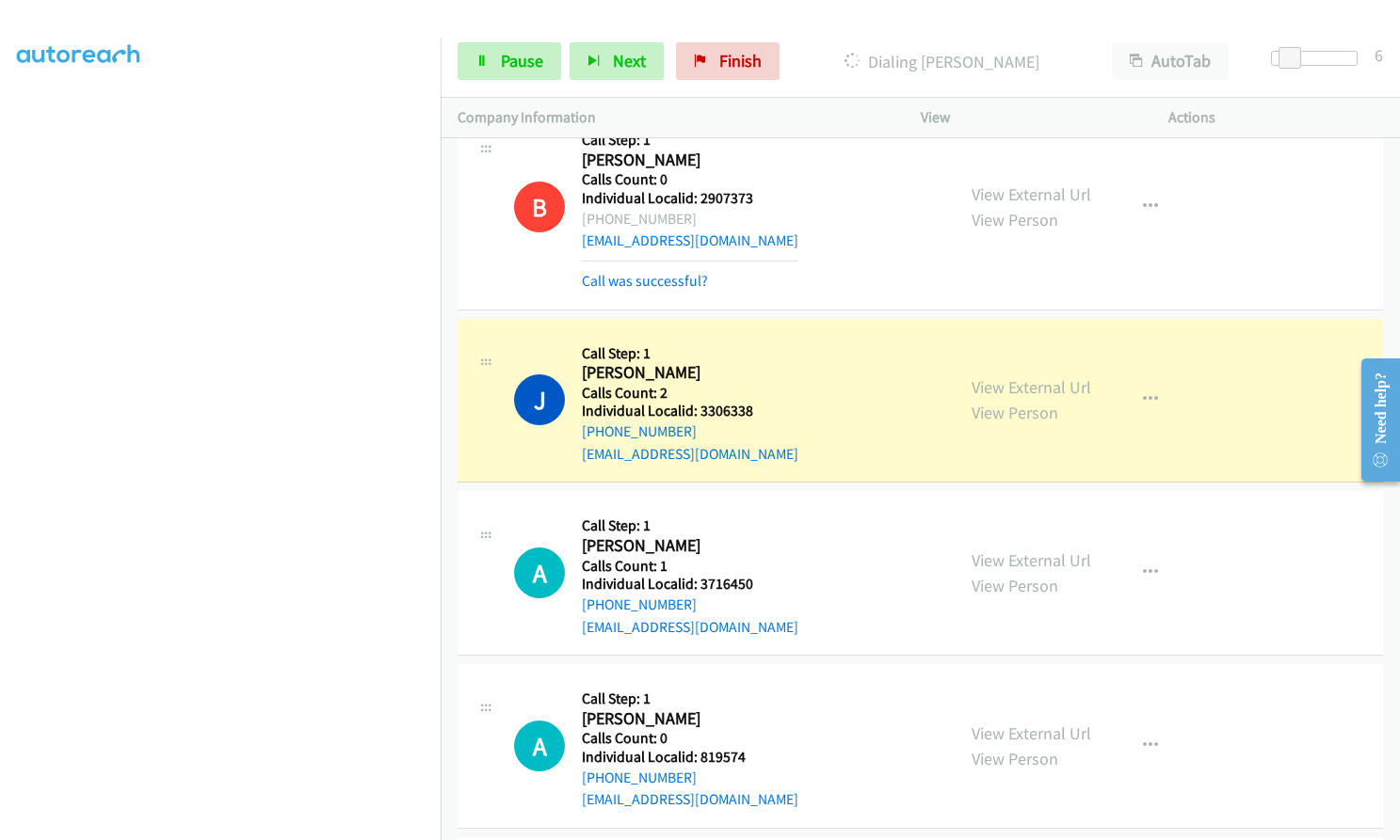
scroll to position [14175, 0]
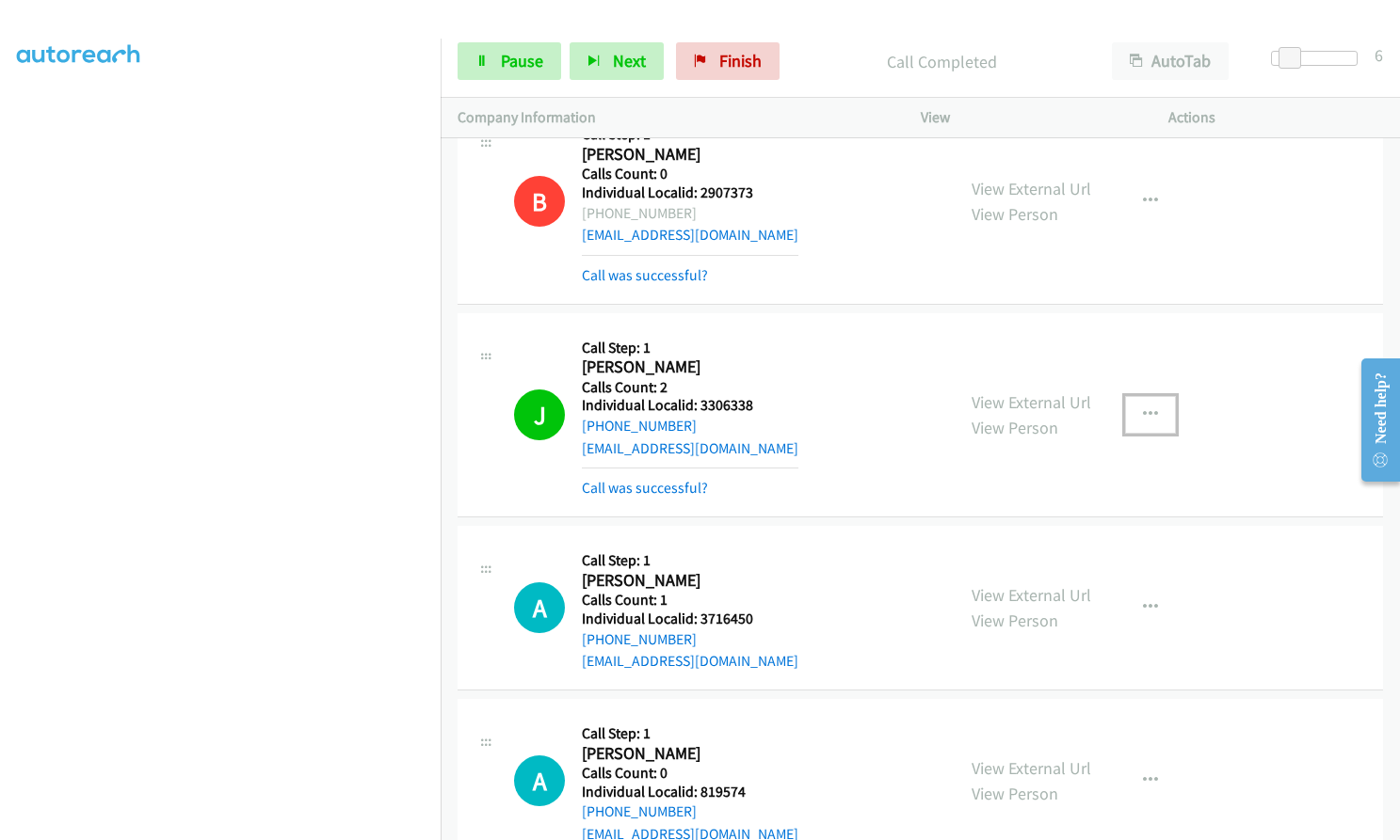
click at [1143, 407] on icon "button" at bounding box center [1150, 415] width 15 height 15
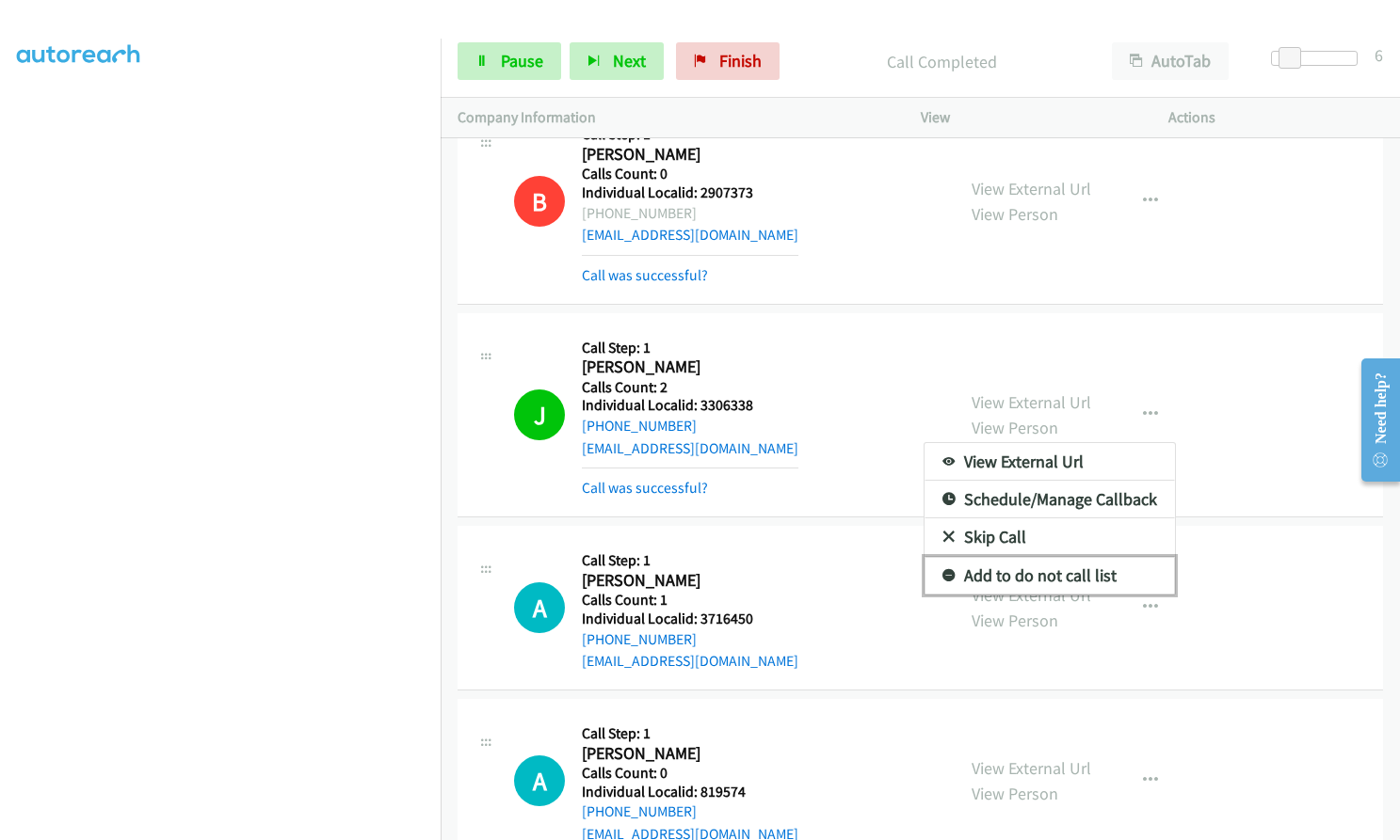
click at [944, 570] on icon at bounding box center [949, 576] width 13 height 13
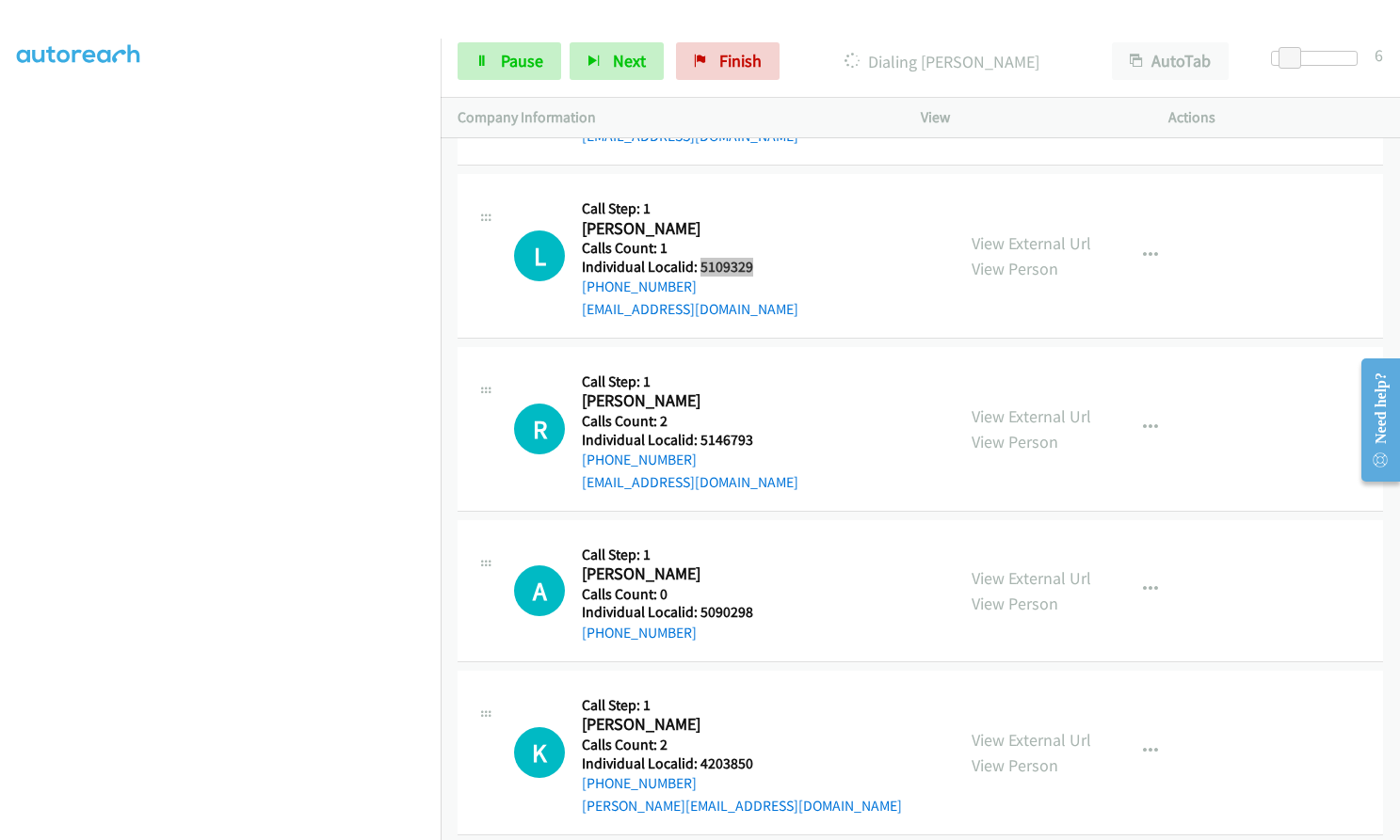
scroll to position [15610, 0]
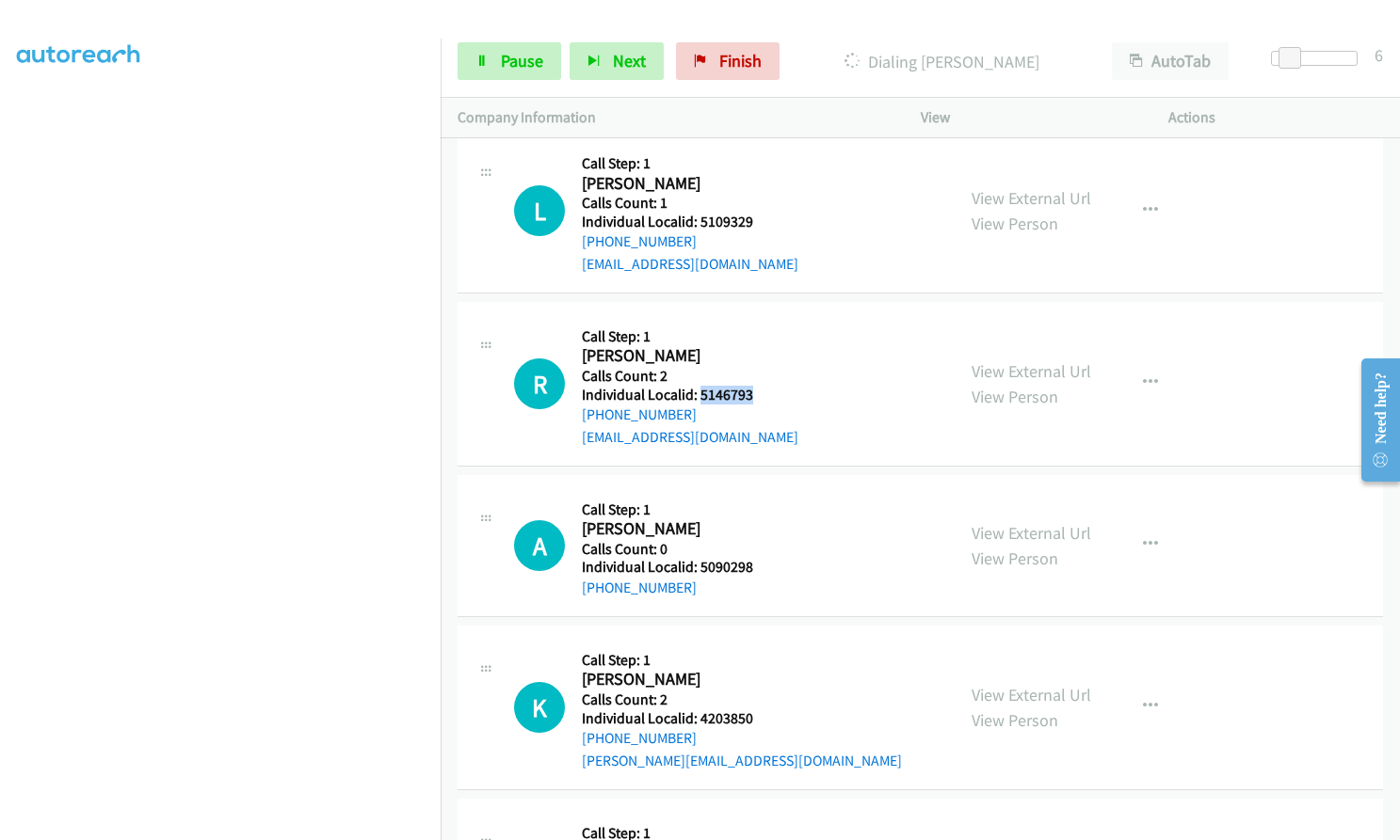
drag, startPoint x: 699, startPoint y: 328, endPoint x: 751, endPoint y: 328, distance: 52.0
click at [751, 328] on div "R Callback Scheduled Call Step: 1 Ryan Williams America/New_York Calls Count: 2…" at bounding box center [726, 384] width 423 height 129
drag, startPoint x: 699, startPoint y: 501, endPoint x: 756, endPoint y: 499, distance: 57.0
click at [756, 499] on div "A Callback Scheduled Call Step: 1 Aiden Irwin America/New_York Calls Count: 0 I…" at bounding box center [726, 546] width 423 height 108
drag, startPoint x: 713, startPoint y: 654, endPoint x: 717, endPoint y: 616, distance: 38.2
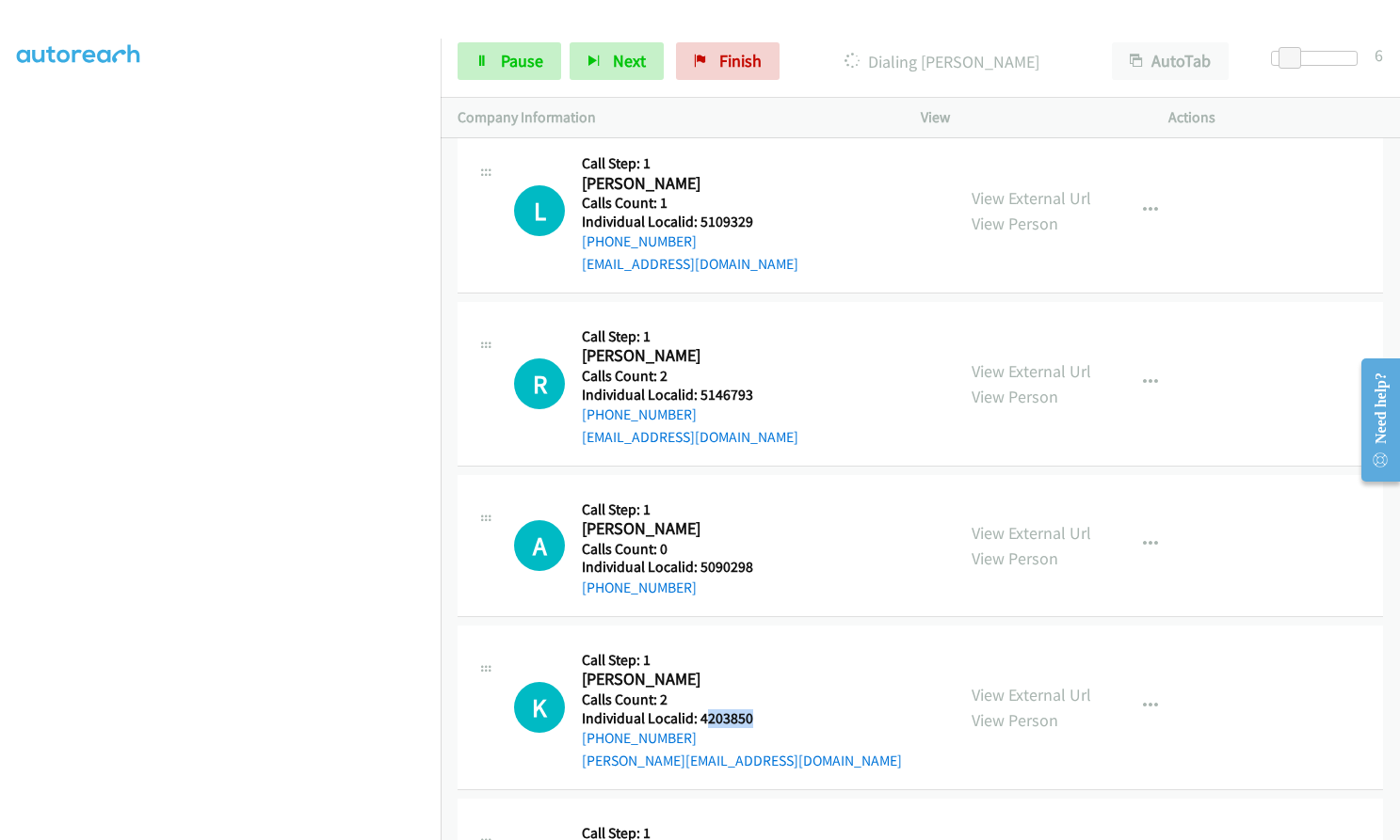
click at [761, 650] on div "K Callback Scheduled Call Step: 1 Kevin Rasefske America/Chicago Calls Count: 2…" at bounding box center [726, 707] width 423 height 129
drag, startPoint x: 717, startPoint y: 616, endPoint x: 706, endPoint y: 642, distance: 28.2
click at [717, 669] on h2 "Kevin Rasefske" at bounding box center [741, 679] width 320 height 22
drag, startPoint x: 701, startPoint y: 649, endPoint x: 762, endPoint y: 649, distance: 61.0
click at [762, 649] on div "K Callback Scheduled Call Step: 1 Kevin Rasefske America/Chicago Calls Count: 2…" at bounding box center [726, 707] width 423 height 129
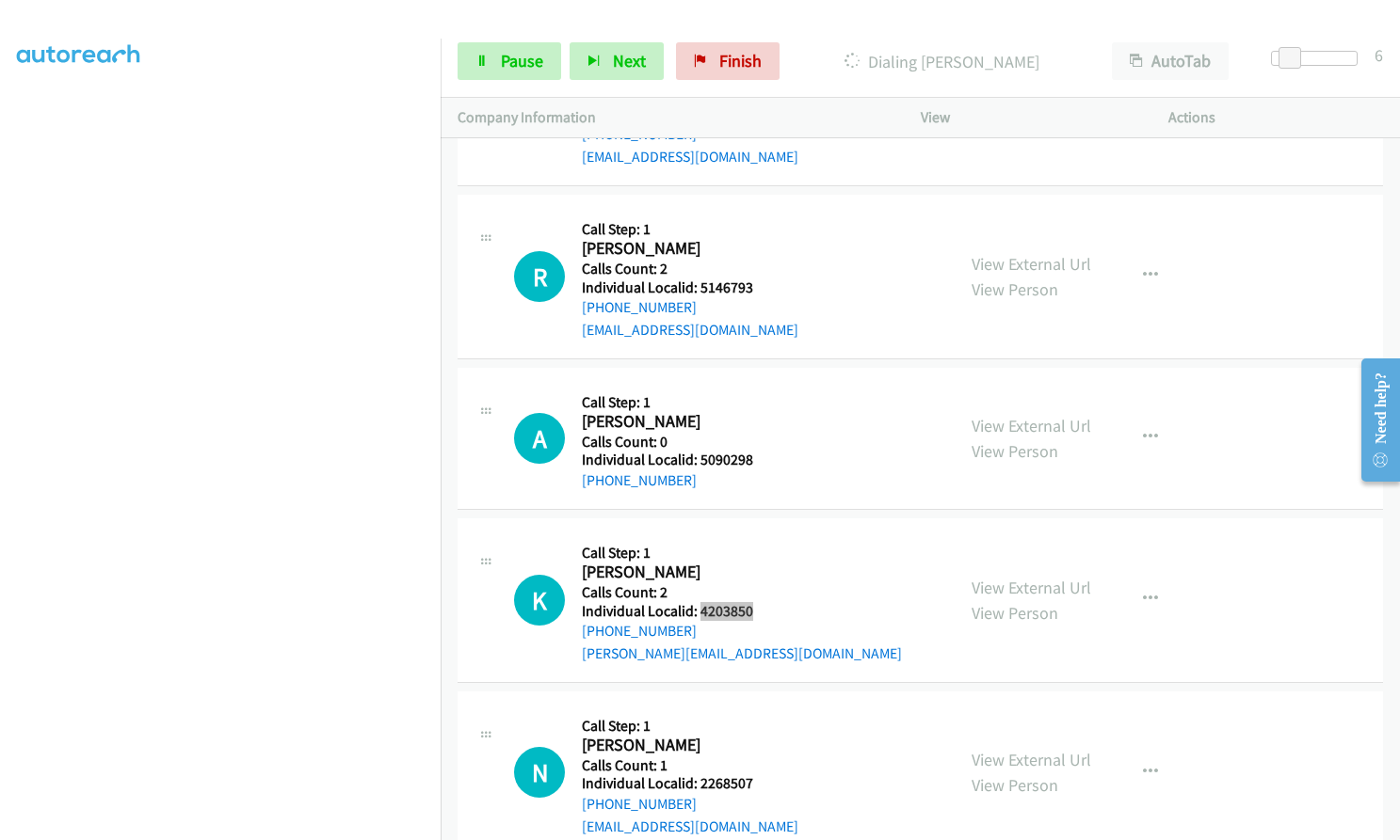
scroll to position [15751, 0]
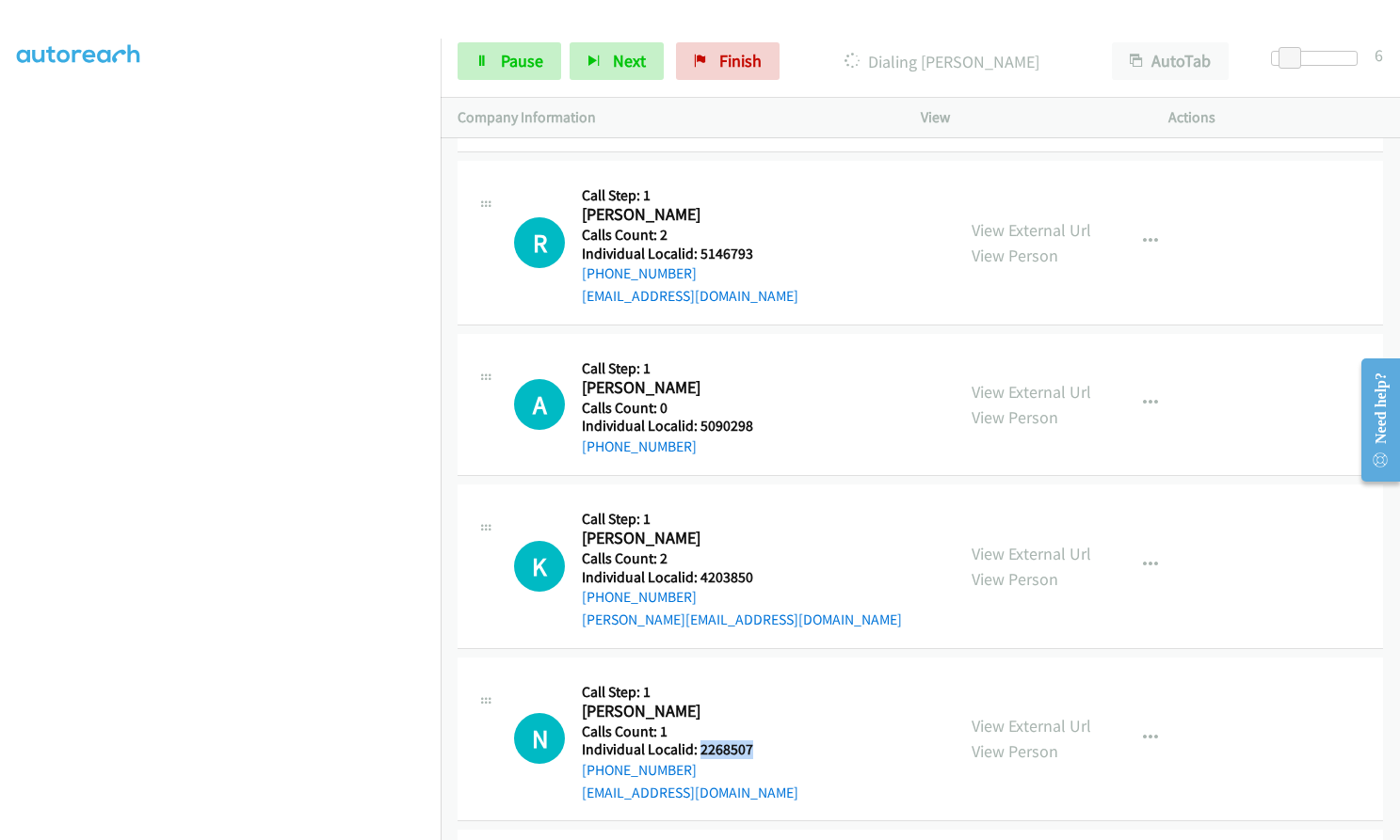
drag, startPoint x: 700, startPoint y: 684, endPoint x: 759, endPoint y: 683, distance: 59.0
click at [759, 683] on div "N Callback Scheduled Call Step: 1 Nicholas Swaney America/New_York Calls Count:…" at bounding box center [726, 739] width 423 height 129
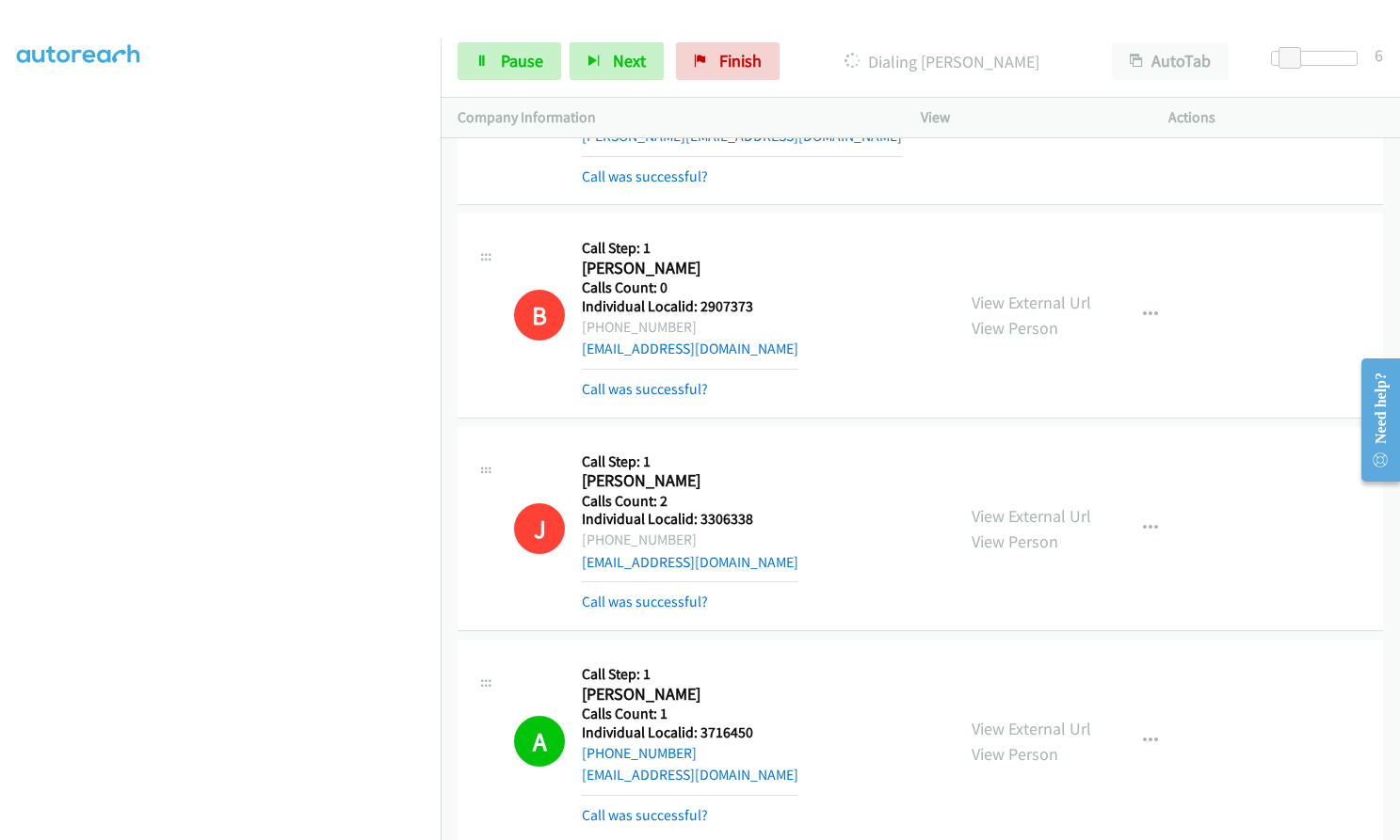
scroll to position [14192, 0]
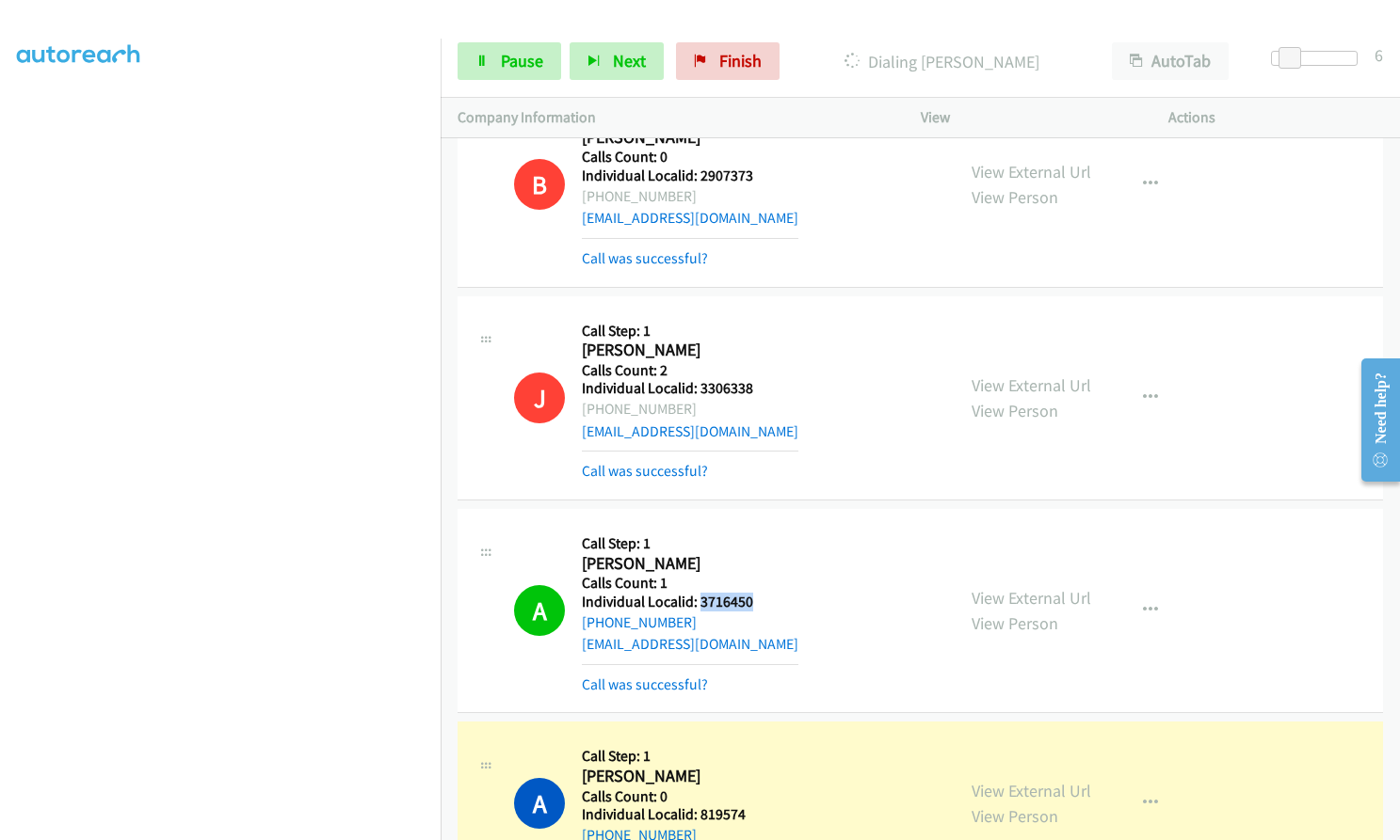
drag, startPoint x: 698, startPoint y: 534, endPoint x: 752, endPoint y: 533, distance: 54.0
click at [752, 533] on div "A Callback Scheduled Call Step: 1 Anthony Ketcham America/New_York Calls Count:…" at bounding box center [726, 610] width 423 height 169
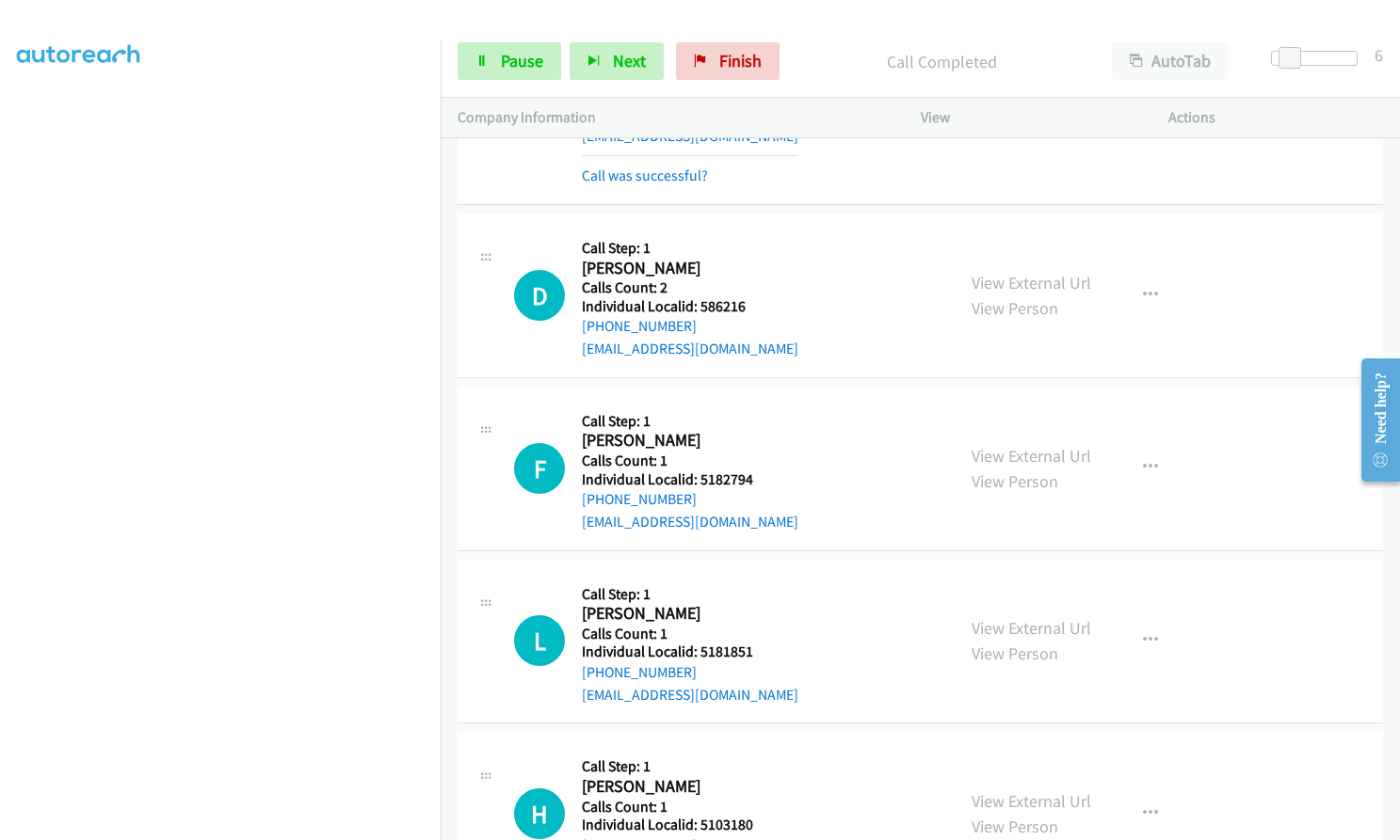
scroll to position [14922, 0]
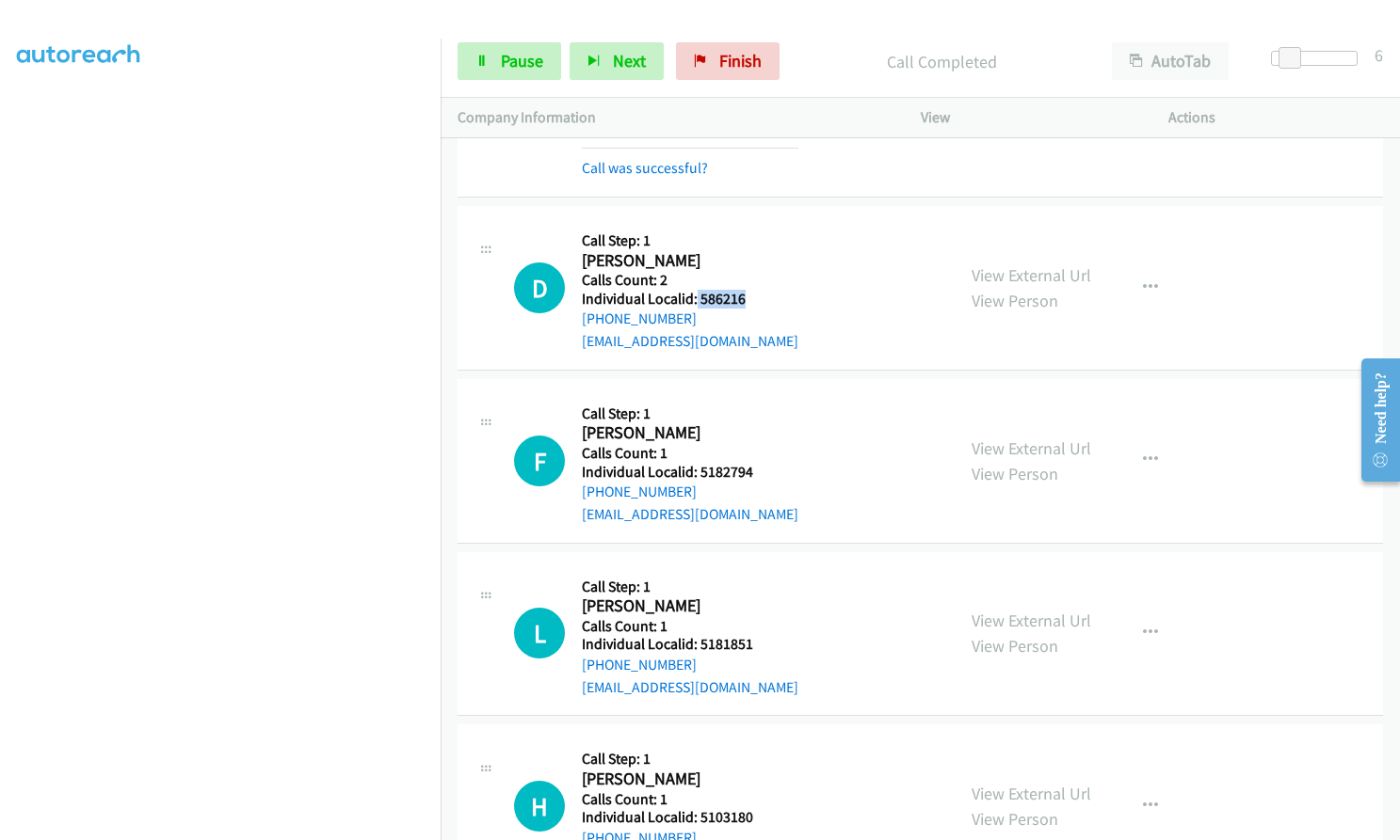
drag, startPoint x: 694, startPoint y: 232, endPoint x: 751, endPoint y: 231, distance: 57.0
click at [751, 231] on div "D Callback Scheduled Call Step: 1 Dylan Taylor America/New_York Calls Count: 2 …" at bounding box center [726, 287] width 423 height 129
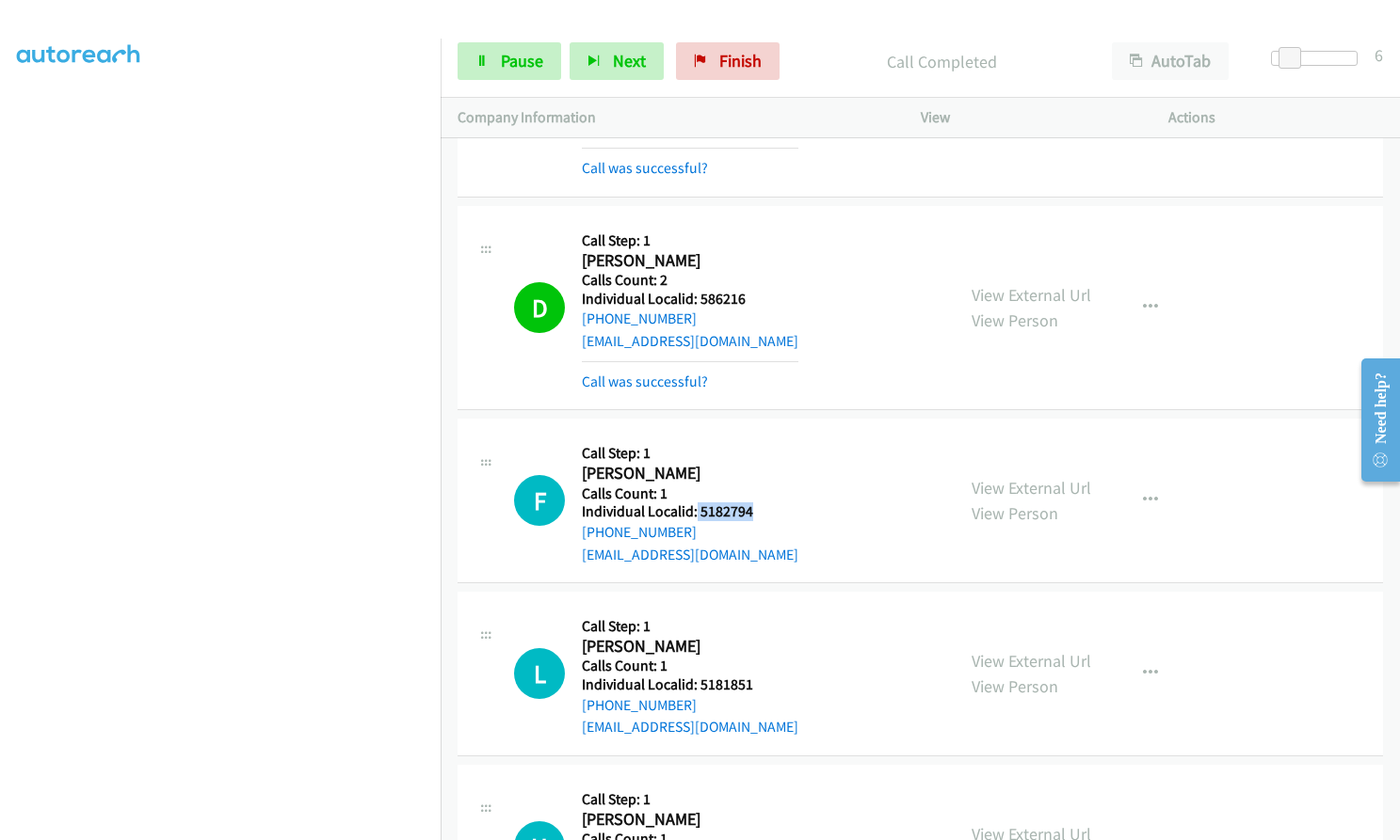
drag, startPoint x: 694, startPoint y: 443, endPoint x: 763, endPoint y: 442, distance: 69.0
click at [763, 442] on div "F Callback Scheduled Call Step: 1 Fayosha Ross America/New_York Calls Count: 1 …" at bounding box center [726, 500] width 423 height 129
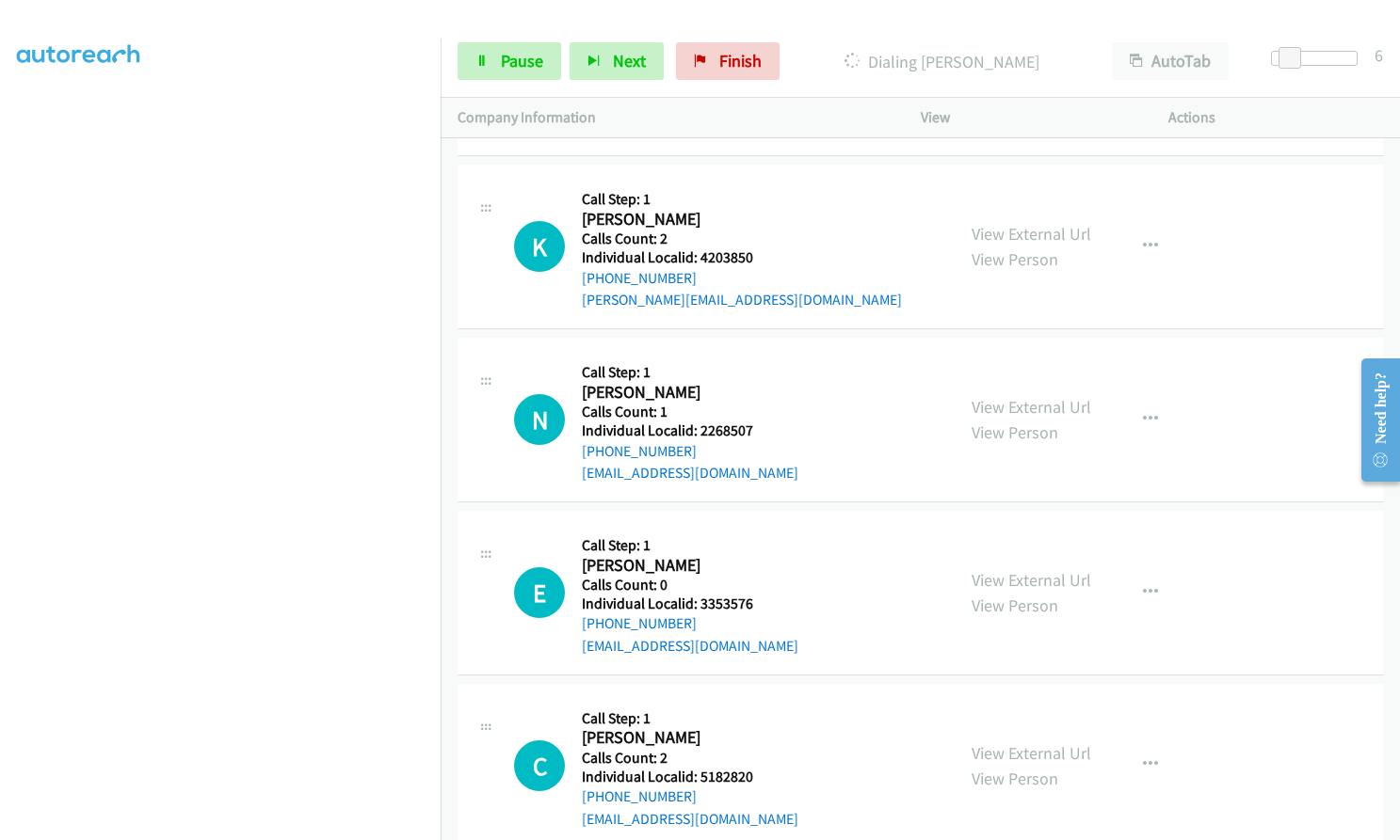
scroll to position [16239, 0]
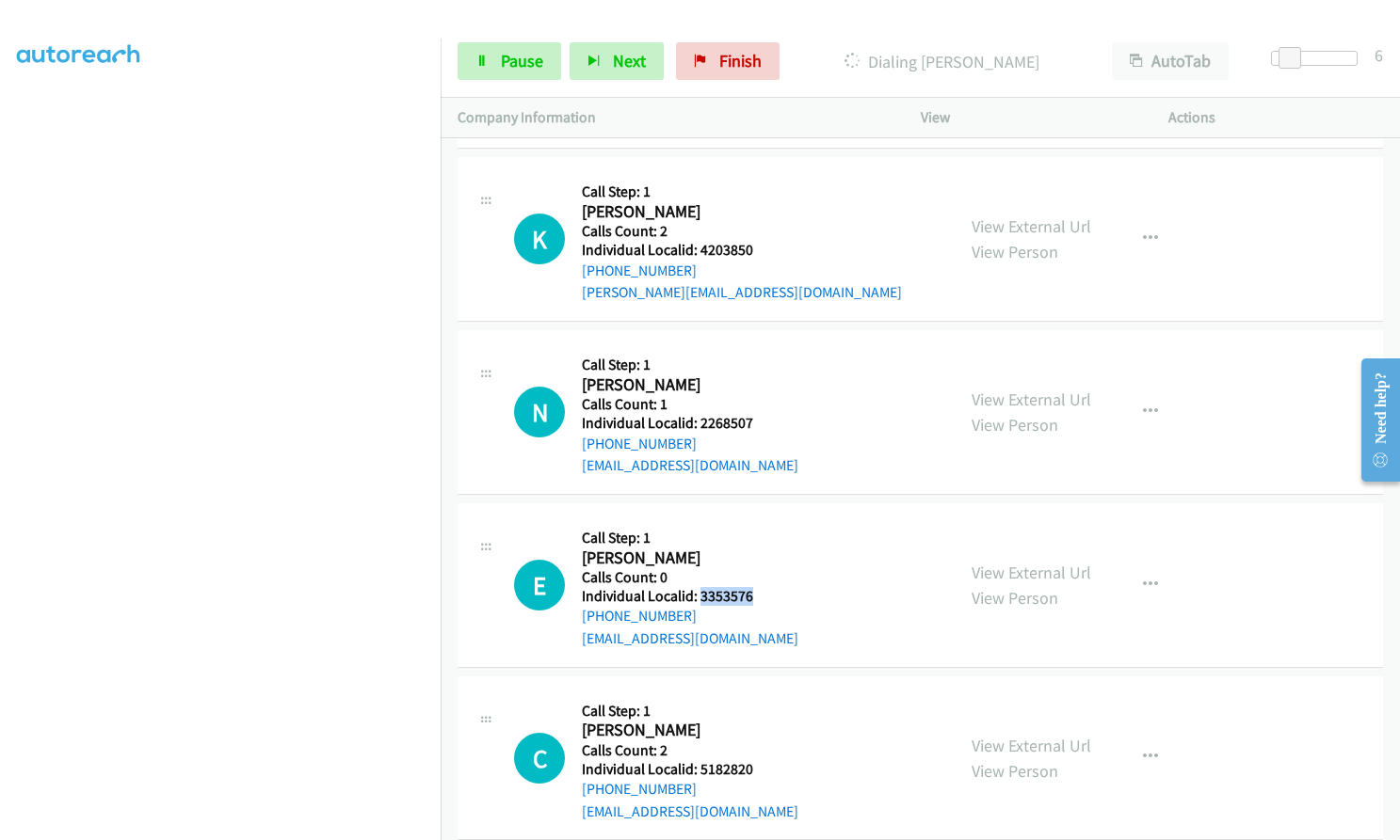
drag, startPoint x: 705, startPoint y: 529, endPoint x: 758, endPoint y: 528, distance: 53.0
click at [758, 528] on div "E Callback Scheduled Call Step: 1 Edward Clakley America/Chicago Calls Count: 0…" at bounding box center [726, 585] width 423 height 129
drag, startPoint x: 700, startPoint y: 702, endPoint x: 754, endPoint y: 701, distance: 54.0
click at [754, 761] on h5 "Individual Localid: 5182820" at bounding box center [689, 770] width 216 height 19
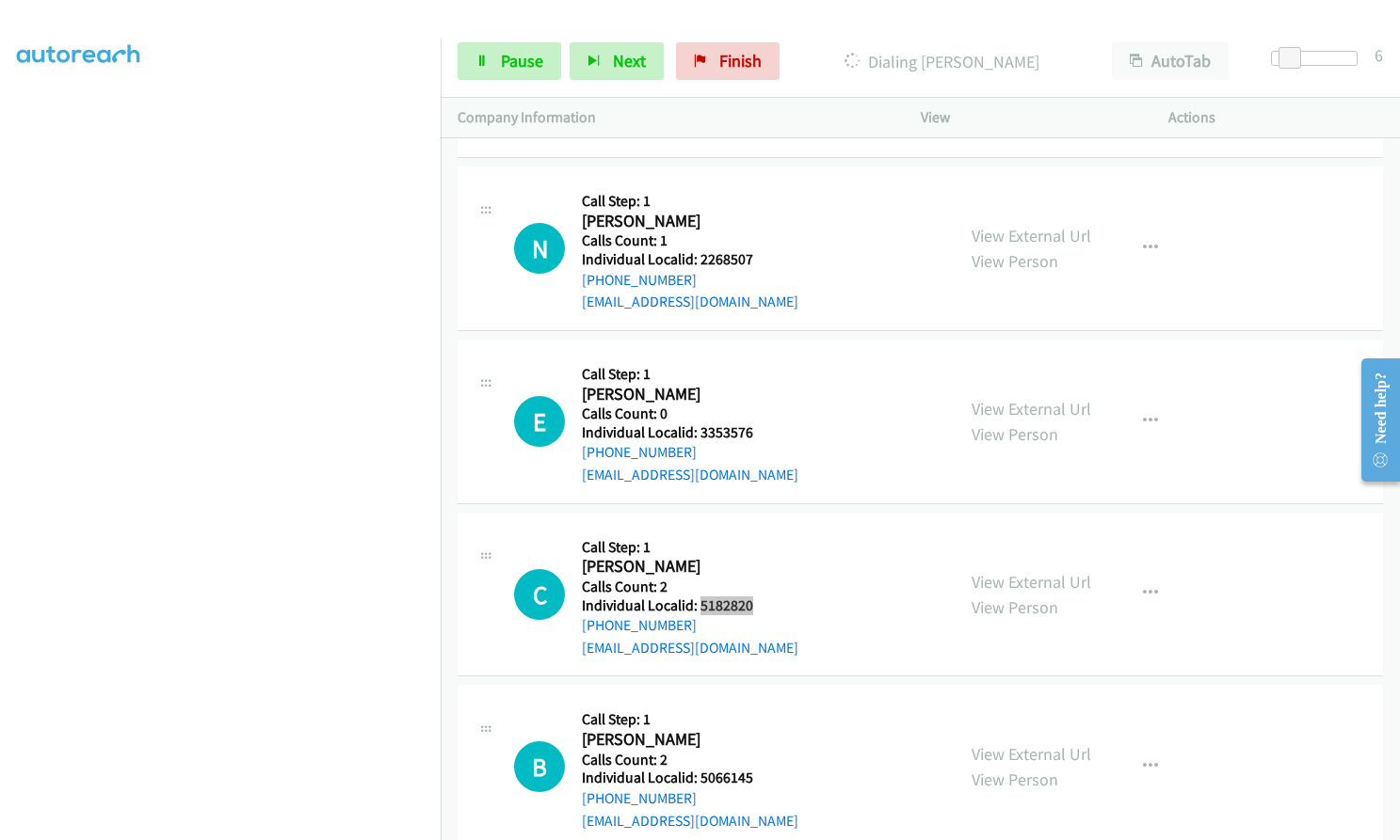
scroll to position [16403, 0]
drag, startPoint x: 698, startPoint y: 706, endPoint x: 758, endPoint y: 706, distance: 60.0
click at [758, 767] on h5 "Individual Localid: 5066145" at bounding box center [689, 777] width 216 height 19
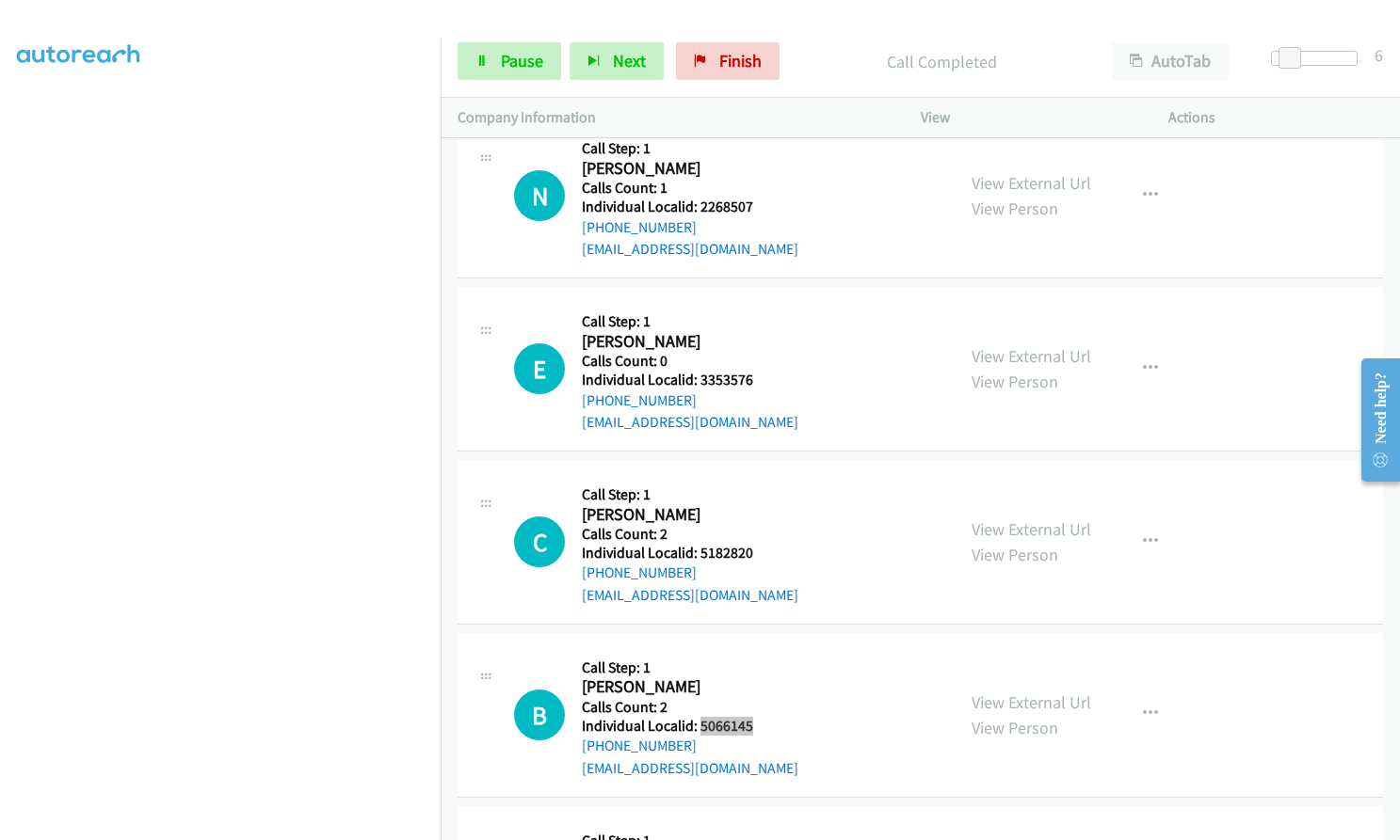
scroll to position [16601, 0]
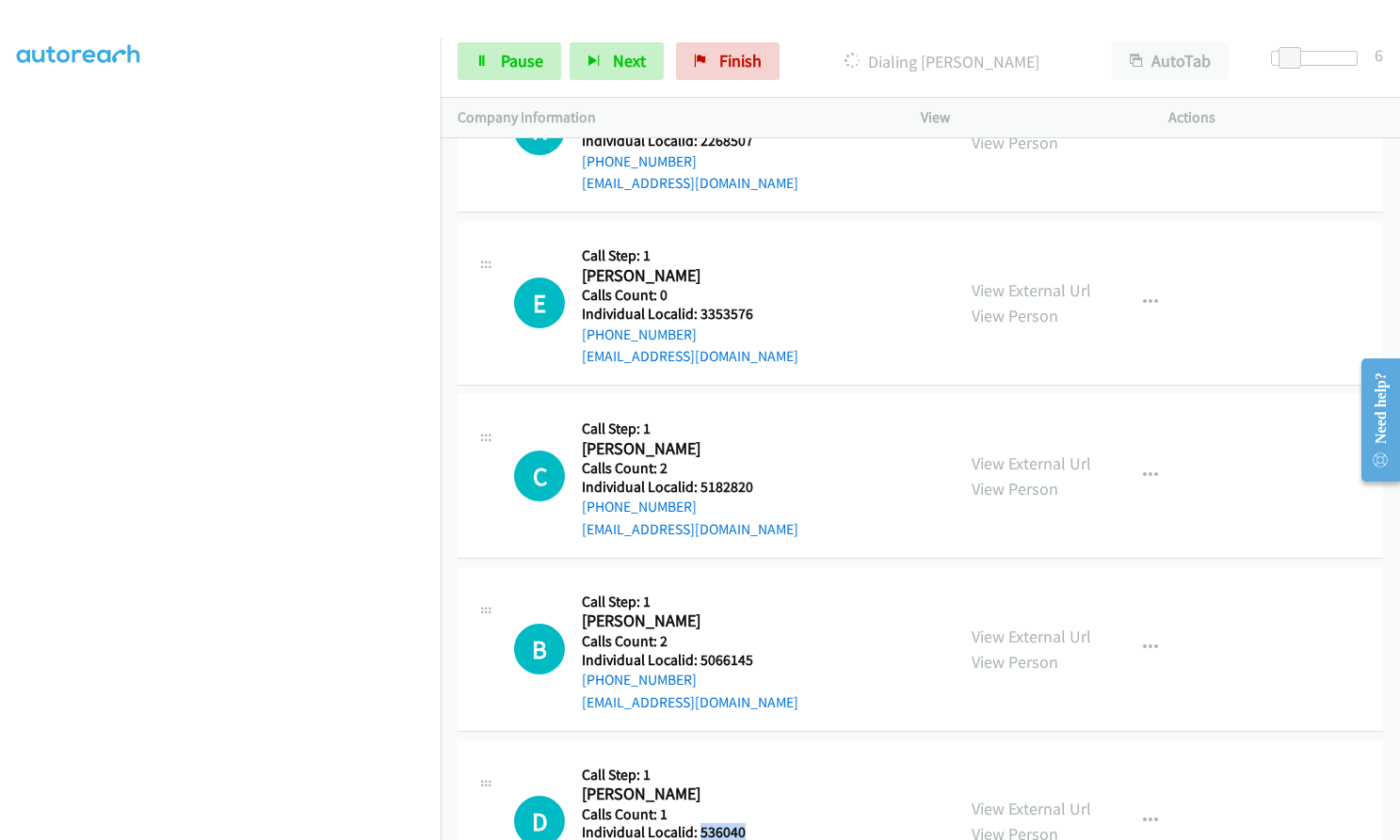
drag, startPoint x: 701, startPoint y: 765, endPoint x: 761, endPoint y: 763, distance: 60.0
click at [761, 763] on div "D Callback Scheduled Call Step: 1 D Allen America/New_York Calls Count: 1 Indiv…" at bounding box center [726, 822] width 423 height 129
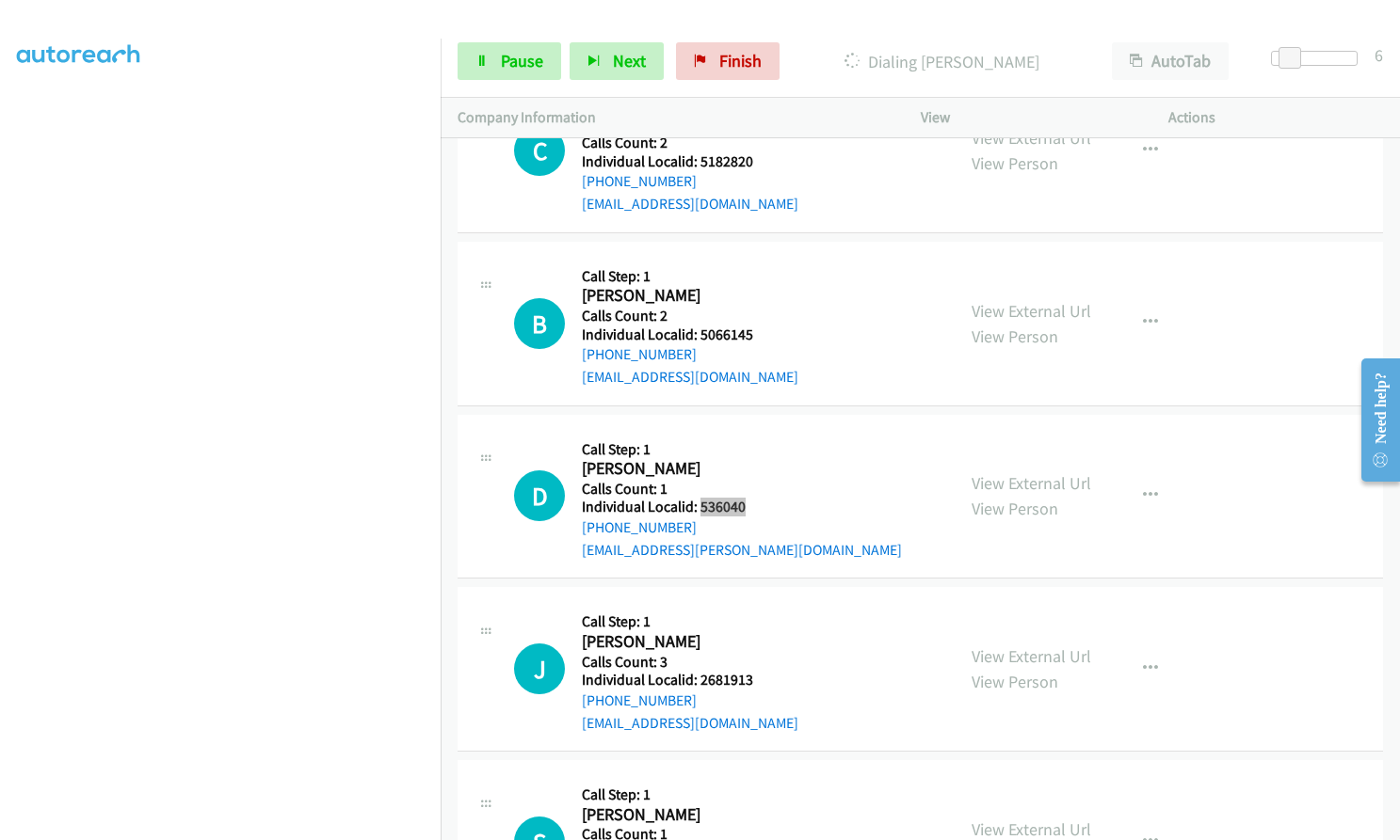
scroll to position [16930, 0]
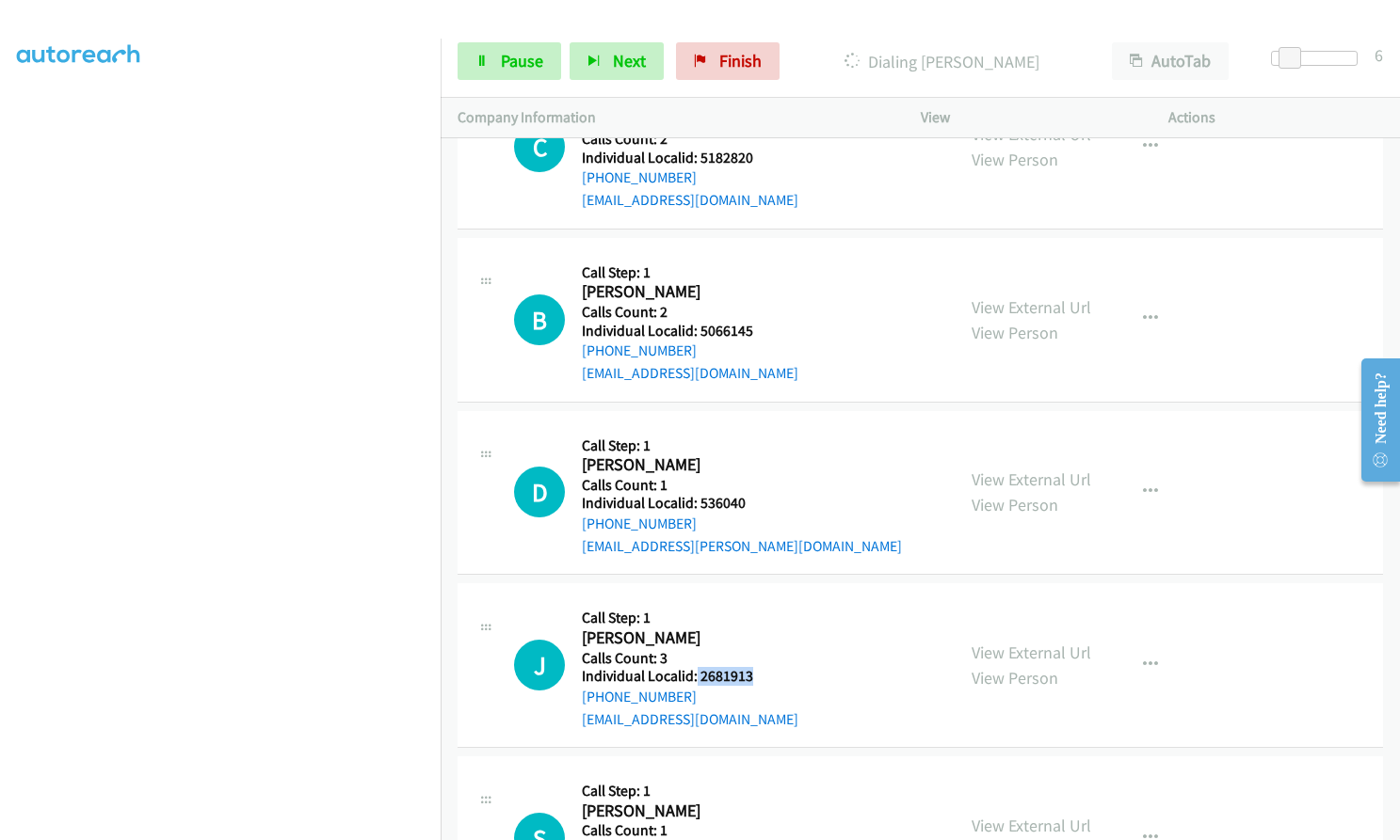
drag, startPoint x: 696, startPoint y: 608, endPoint x: 761, endPoint y: 609, distance: 65.0
click at [761, 609] on div "J Callback Scheduled Call Step: 1 Jeff Detweiler America/New_York Calls Count: …" at bounding box center [726, 664] width 423 height 129
click at [502, 60] on span "Pause" at bounding box center [522, 60] width 43 height 22
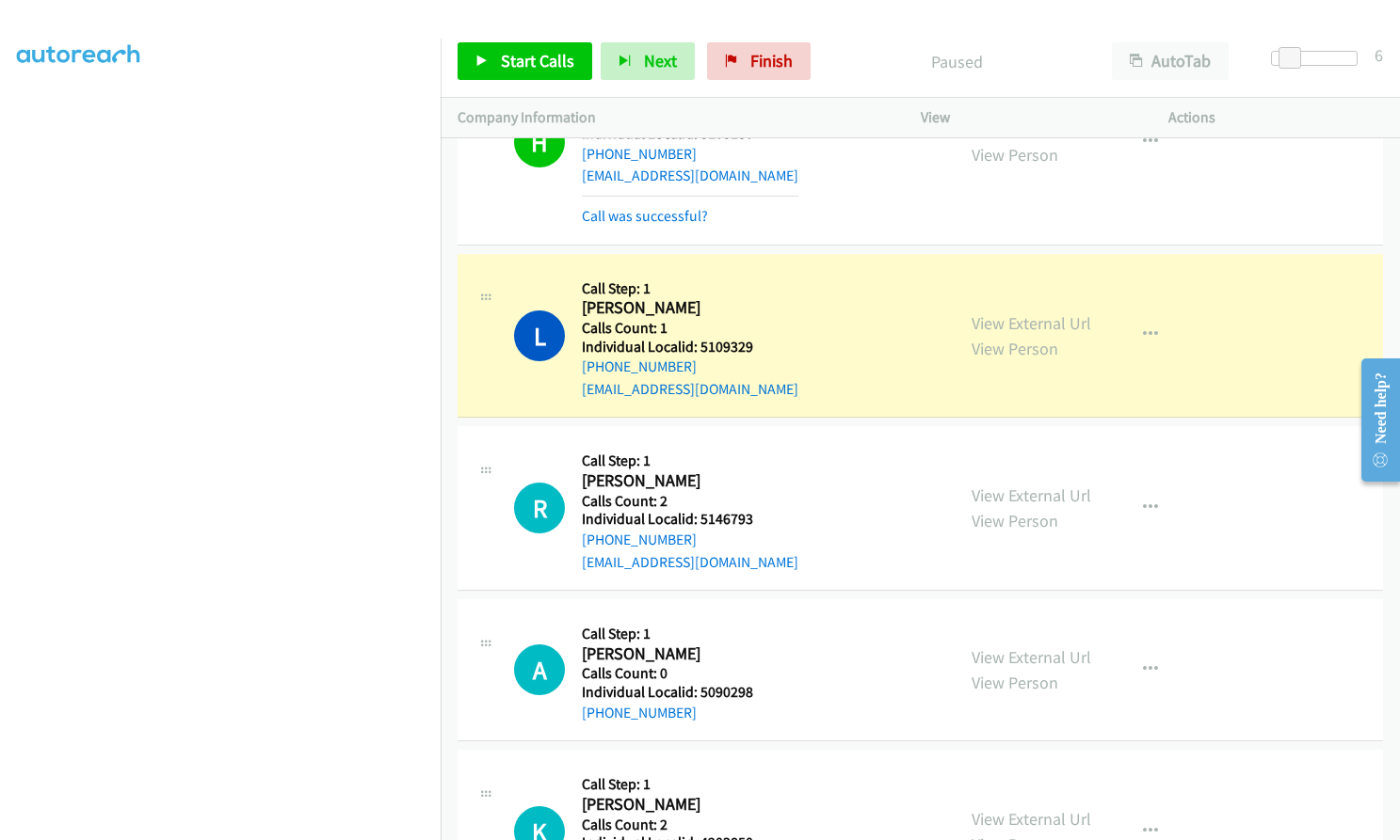
scroll to position [15613, 0]
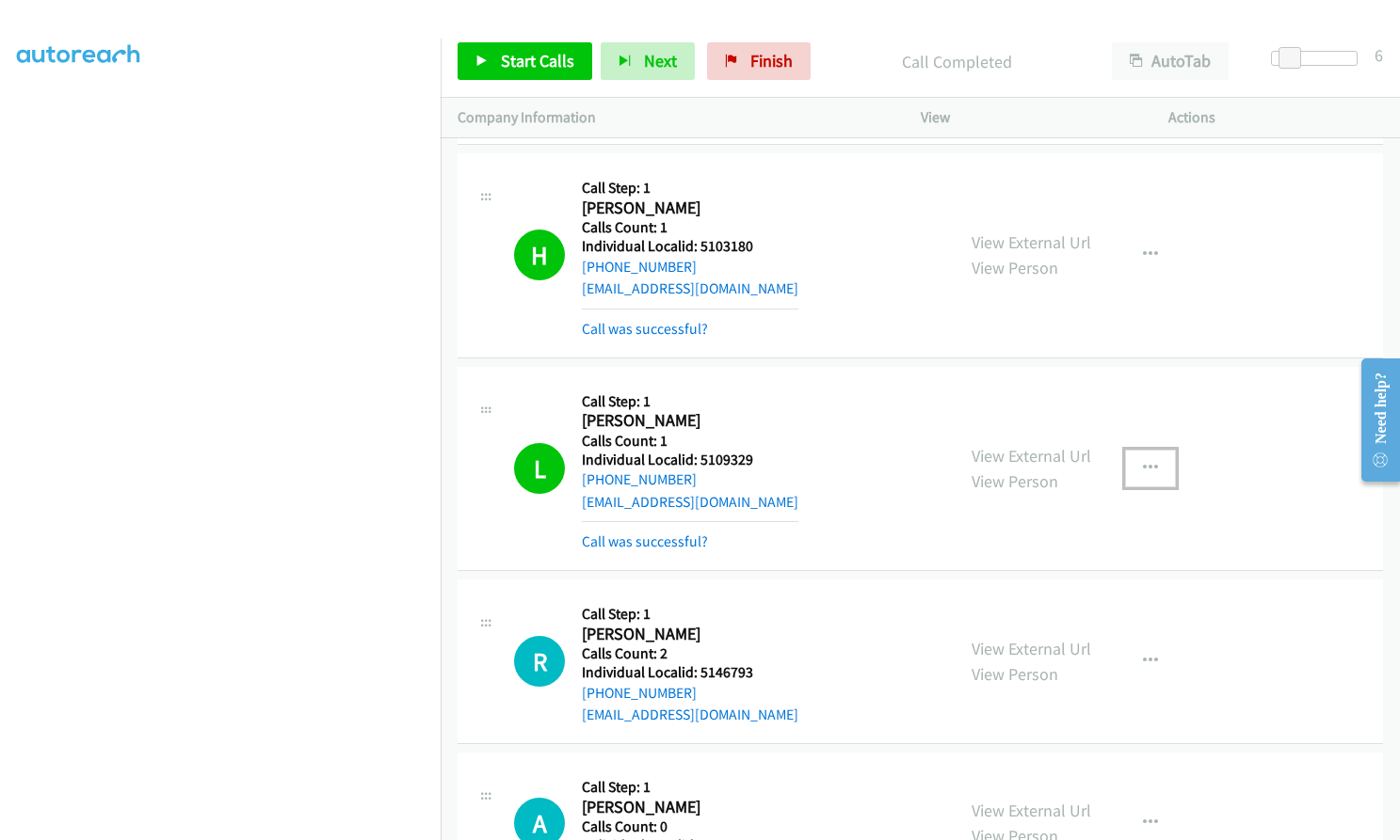
click at [1143, 461] on icon "button" at bounding box center [1150, 469] width 15 height 15
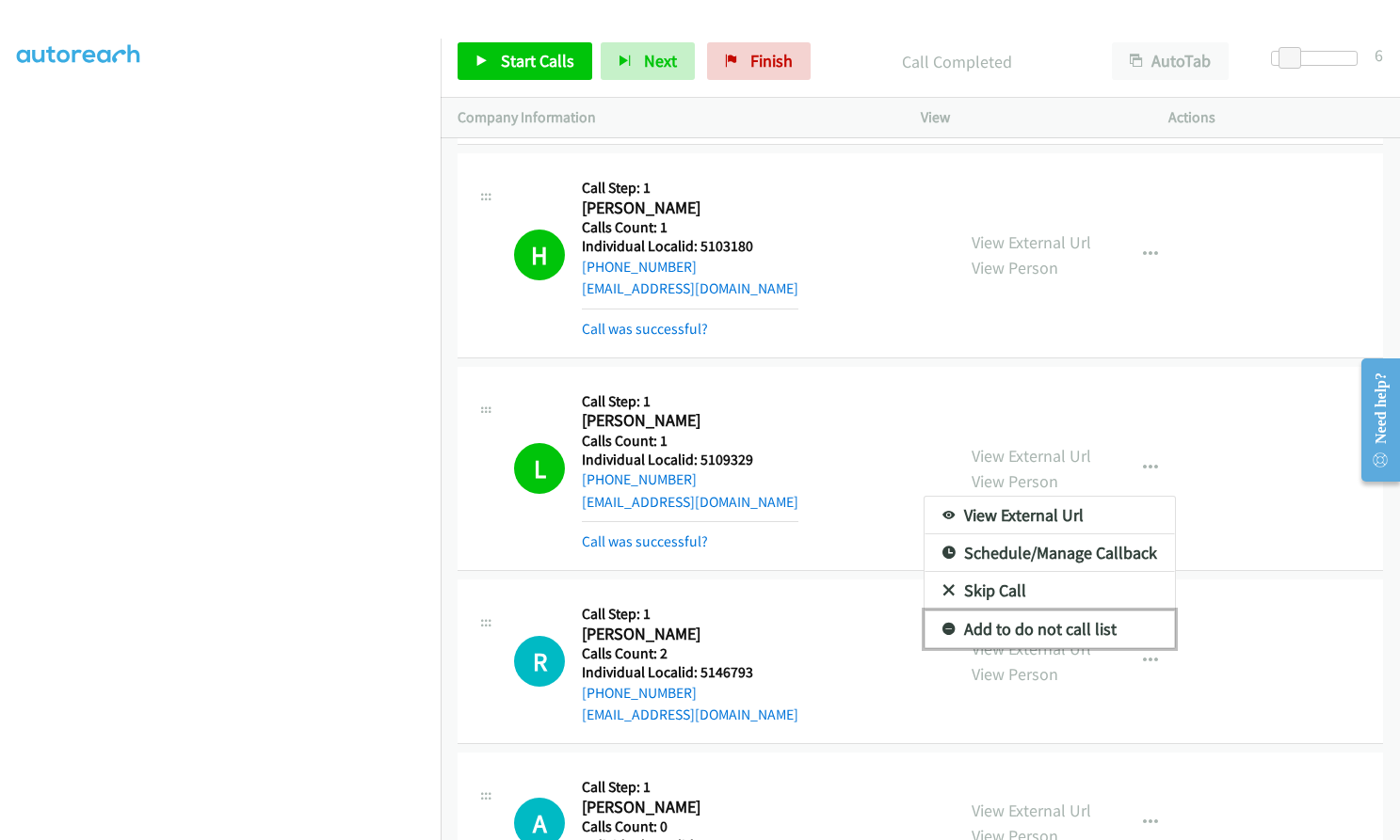
click at [943, 624] on icon at bounding box center [949, 630] width 13 height 13
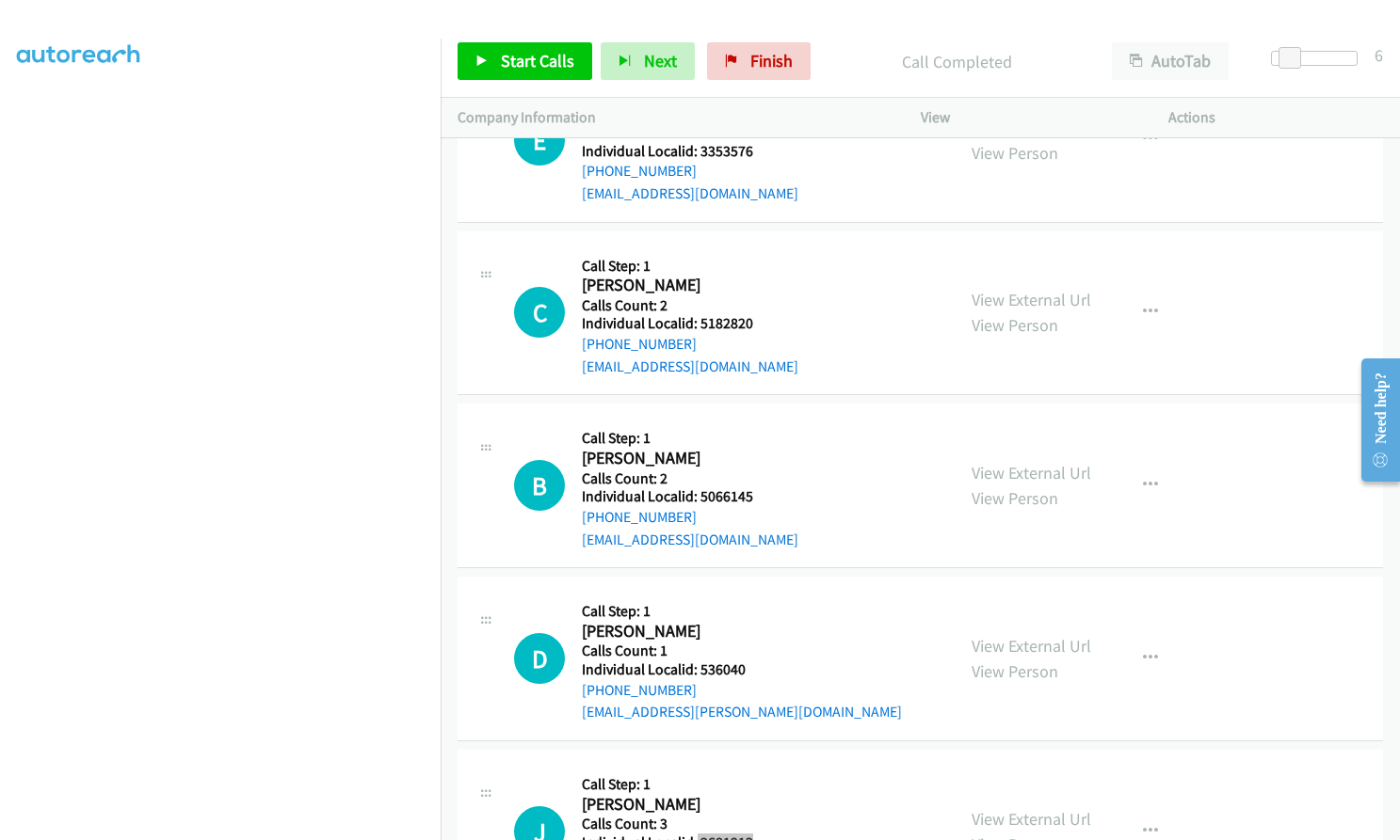
scroll to position [16812, 0]
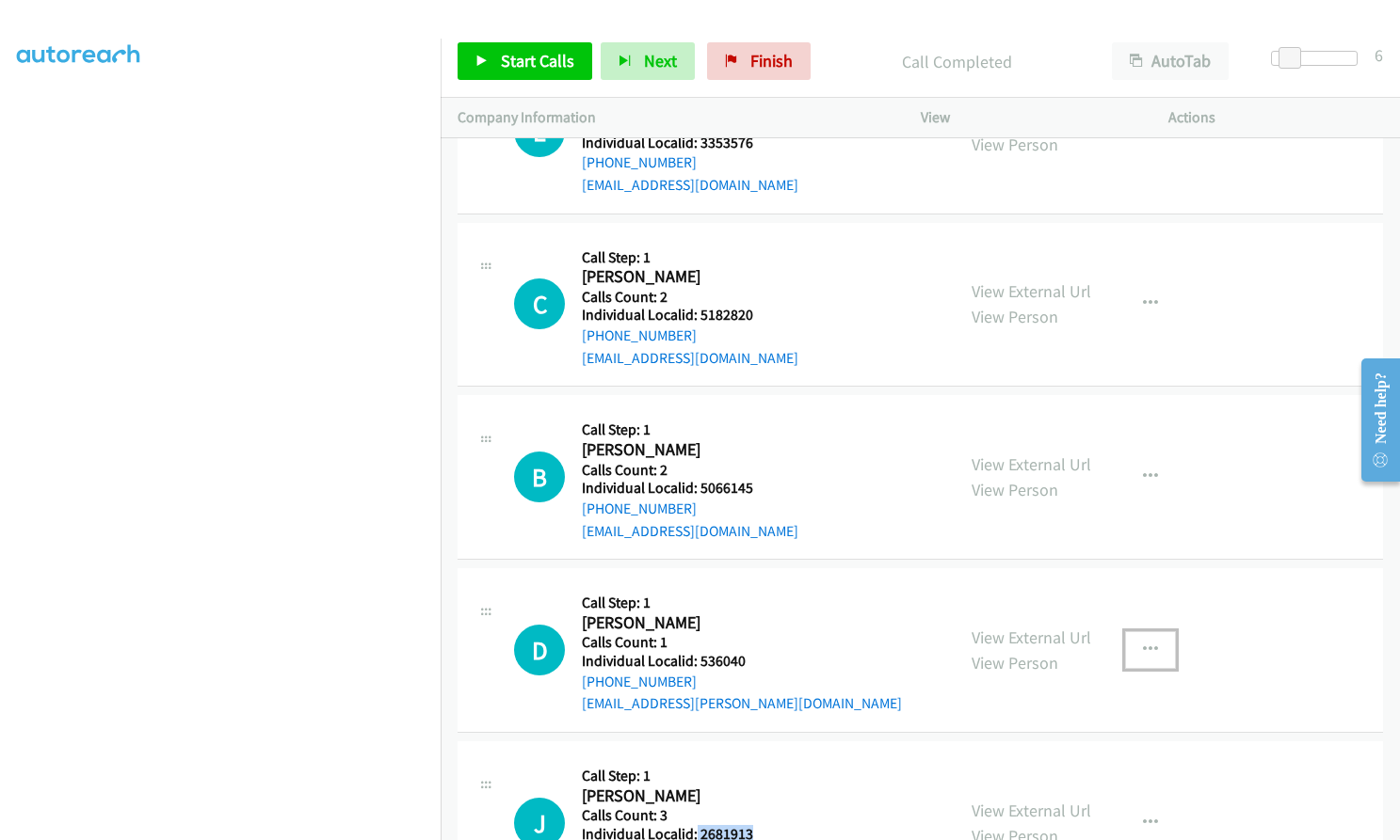
click at [1164, 631] on button "button" at bounding box center [1150, 650] width 51 height 38
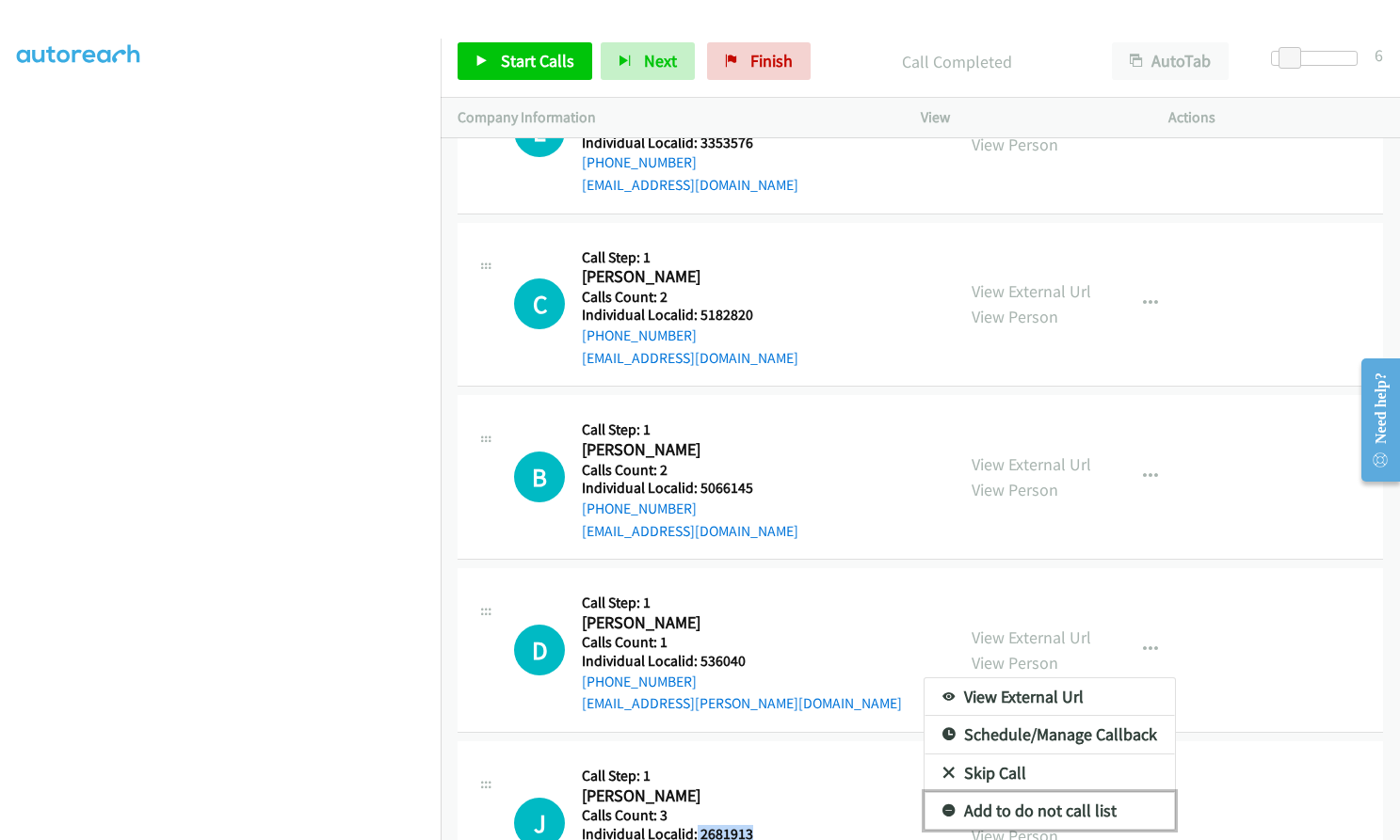
click at [942, 805] on icon at bounding box center [949, 812] width 13 height 13
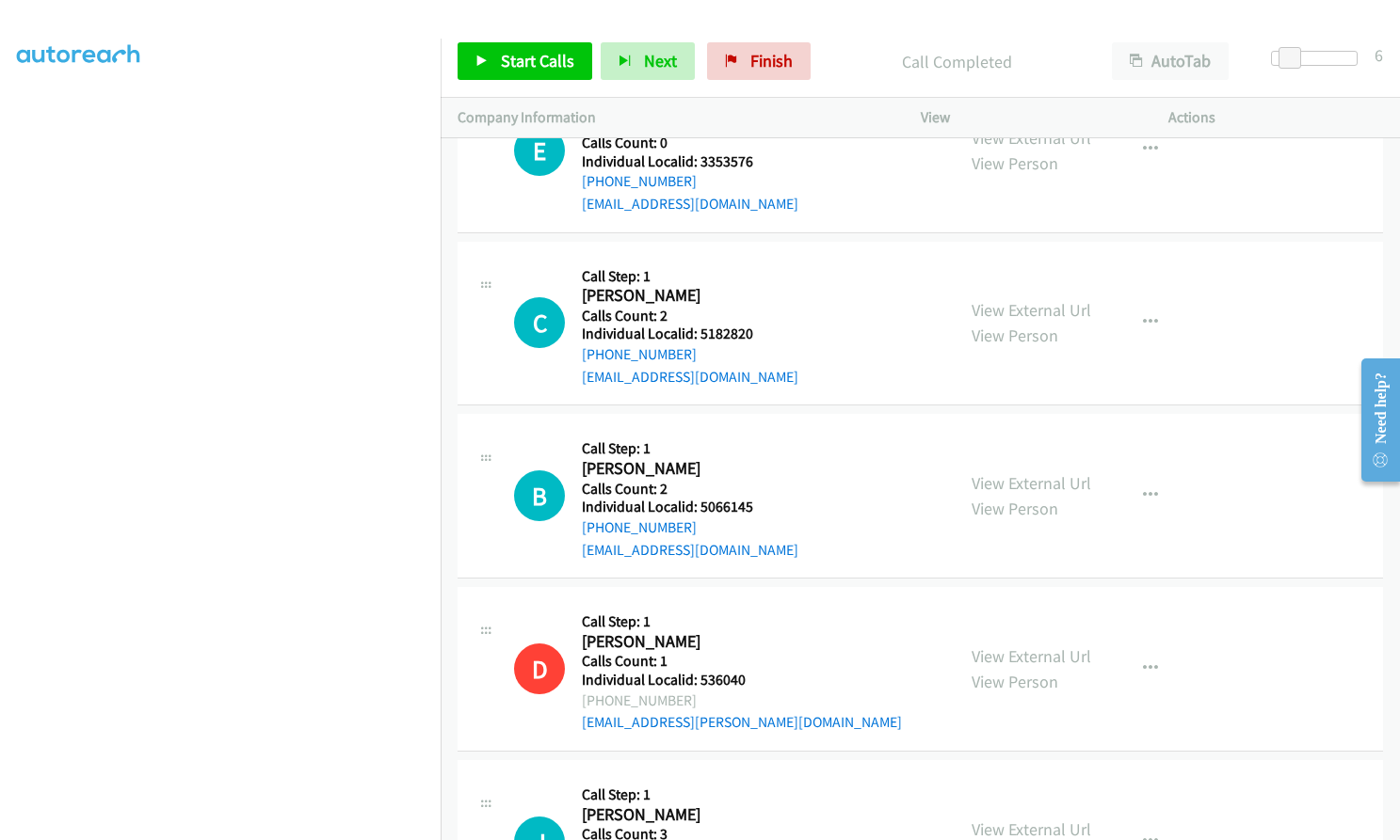
scroll to position [16789, 0]
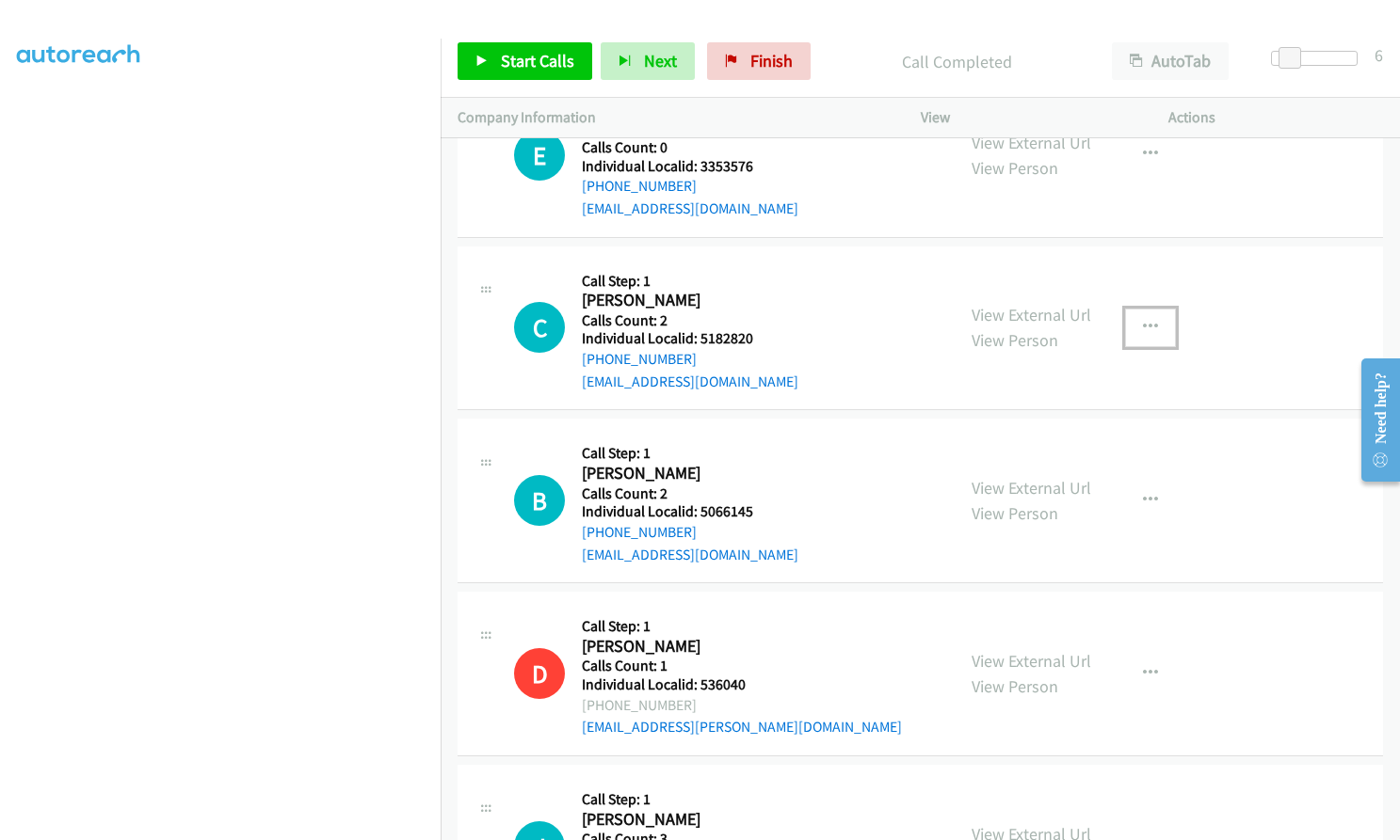
click at [1137, 309] on button "button" at bounding box center [1150, 328] width 51 height 38
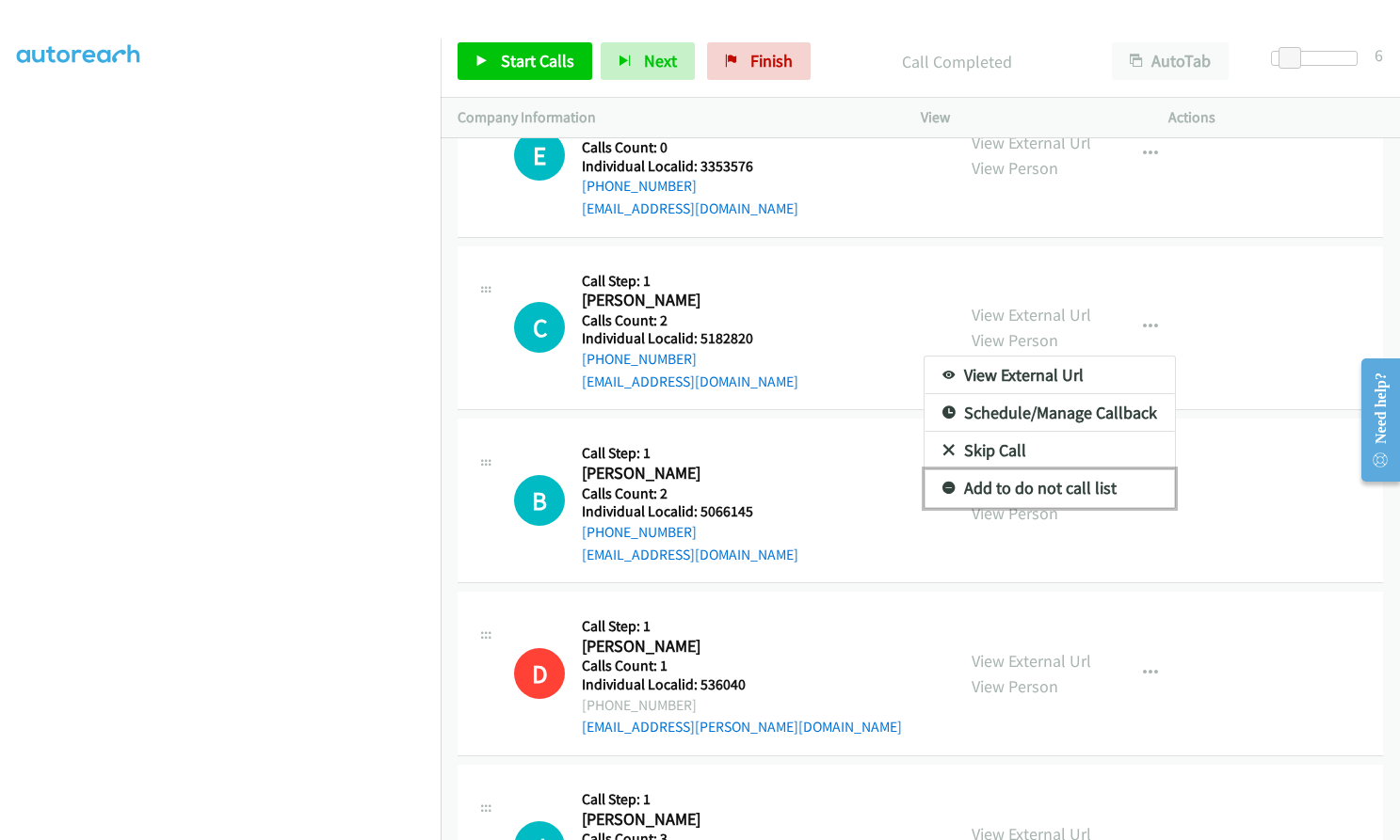
click at [942, 483] on icon at bounding box center [949, 489] width 13 height 13
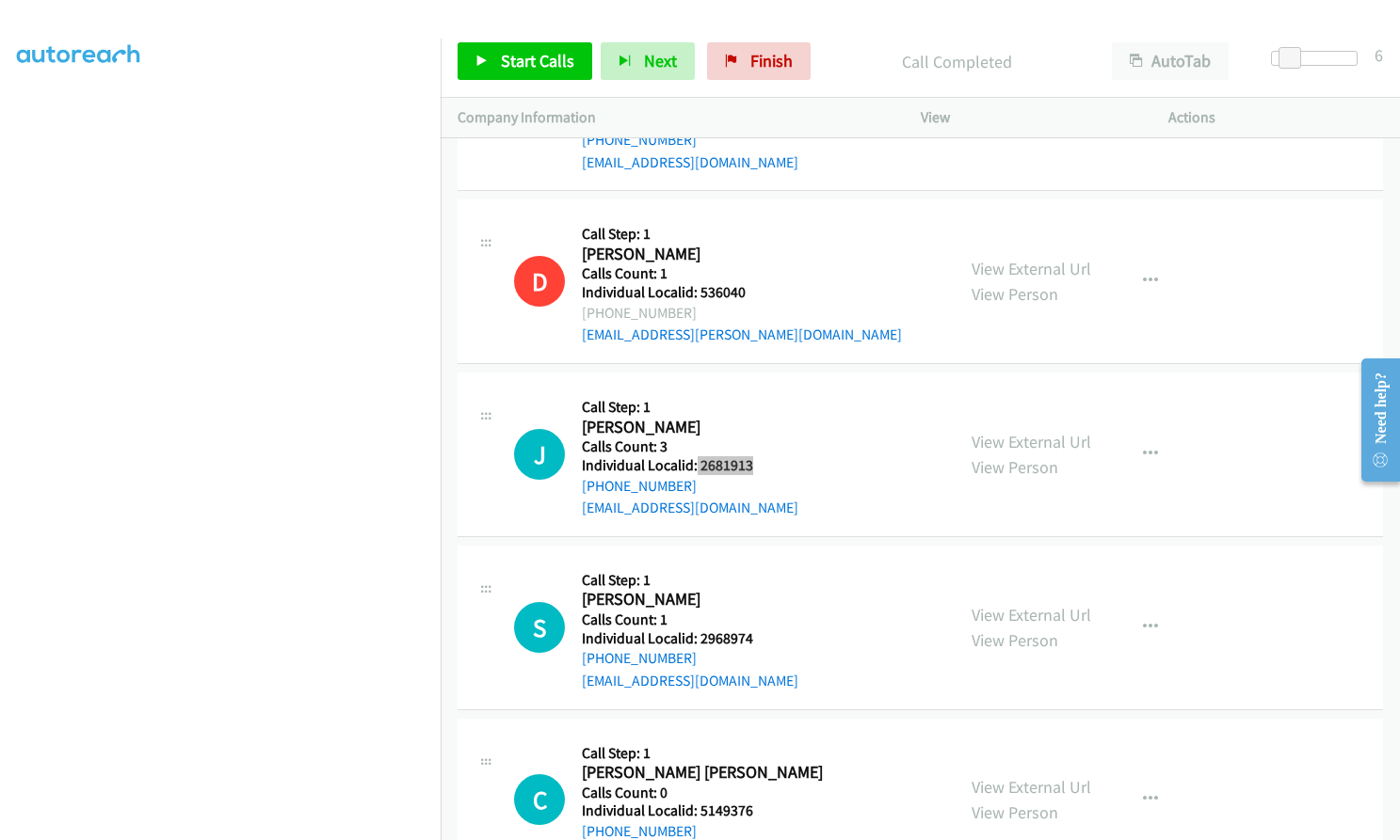
scroll to position [17330, 0]
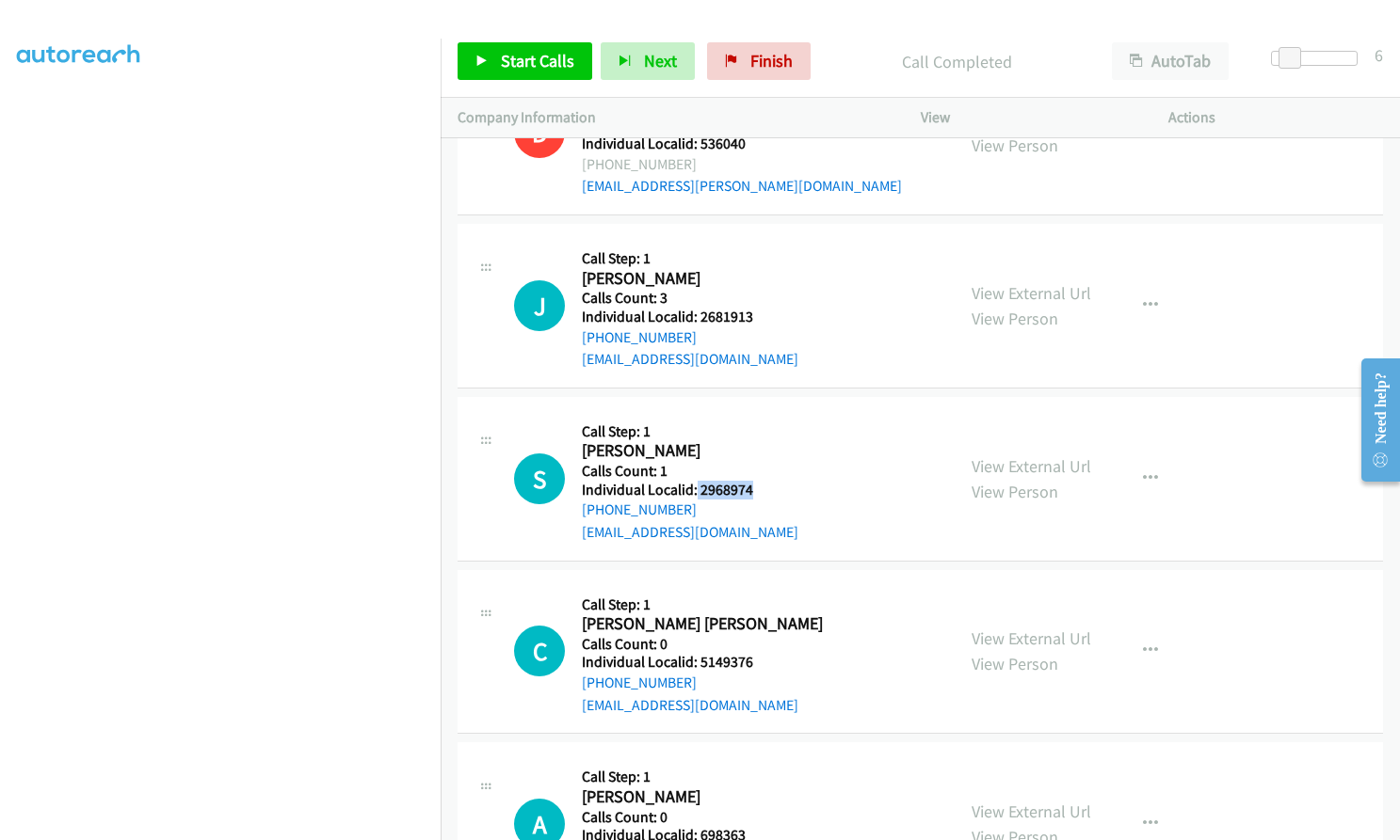
drag, startPoint x: 696, startPoint y: 422, endPoint x: 756, endPoint y: 425, distance: 60.1
click at [756, 425] on div "S Callback Scheduled Call Step: 1 Shyam Davey America/New_York Calls Count: 1 I…" at bounding box center [726, 478] width 423 height 129
drag, startPoint x: 695, startPoint y: 594, endPoint x: 760, endPoint y: 588, distance: 65.3
click at [760, 588] on div "C Callback Scheduled Call Step: 1 Connor Cousino America/New_York Calls Count: …" at bounding box center [726, 651] width 423 height 129
drag, startPoint x: 700, startPoint y: 766, endPoint x: 752, endPoint y: 766, distance: 52.0
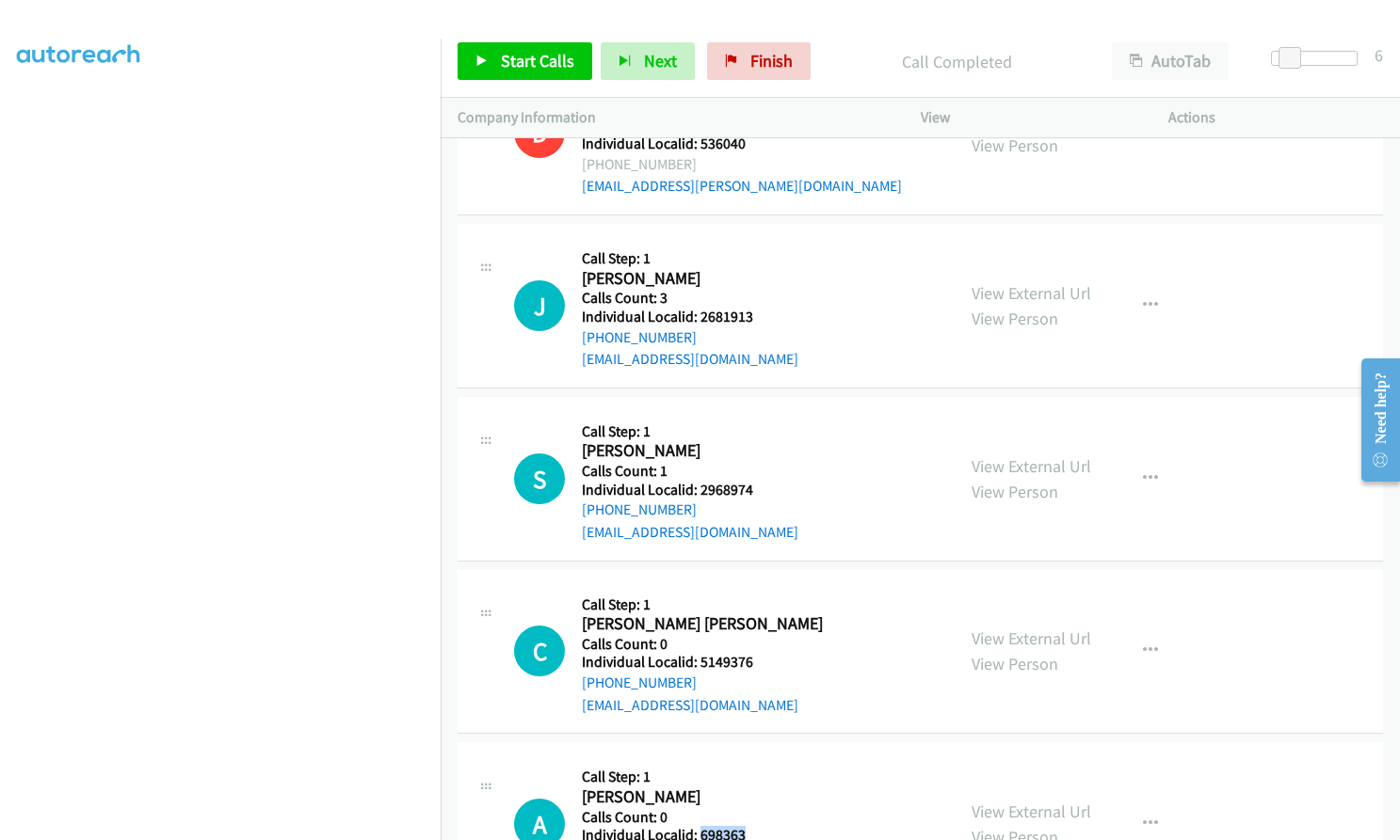
click at [752, 766] on div "A Callback Scheduled Call Step: 1 Andrew Warner America/New_York Calls Count: 0…" at bounding box center [726, 824] width 423 height 129
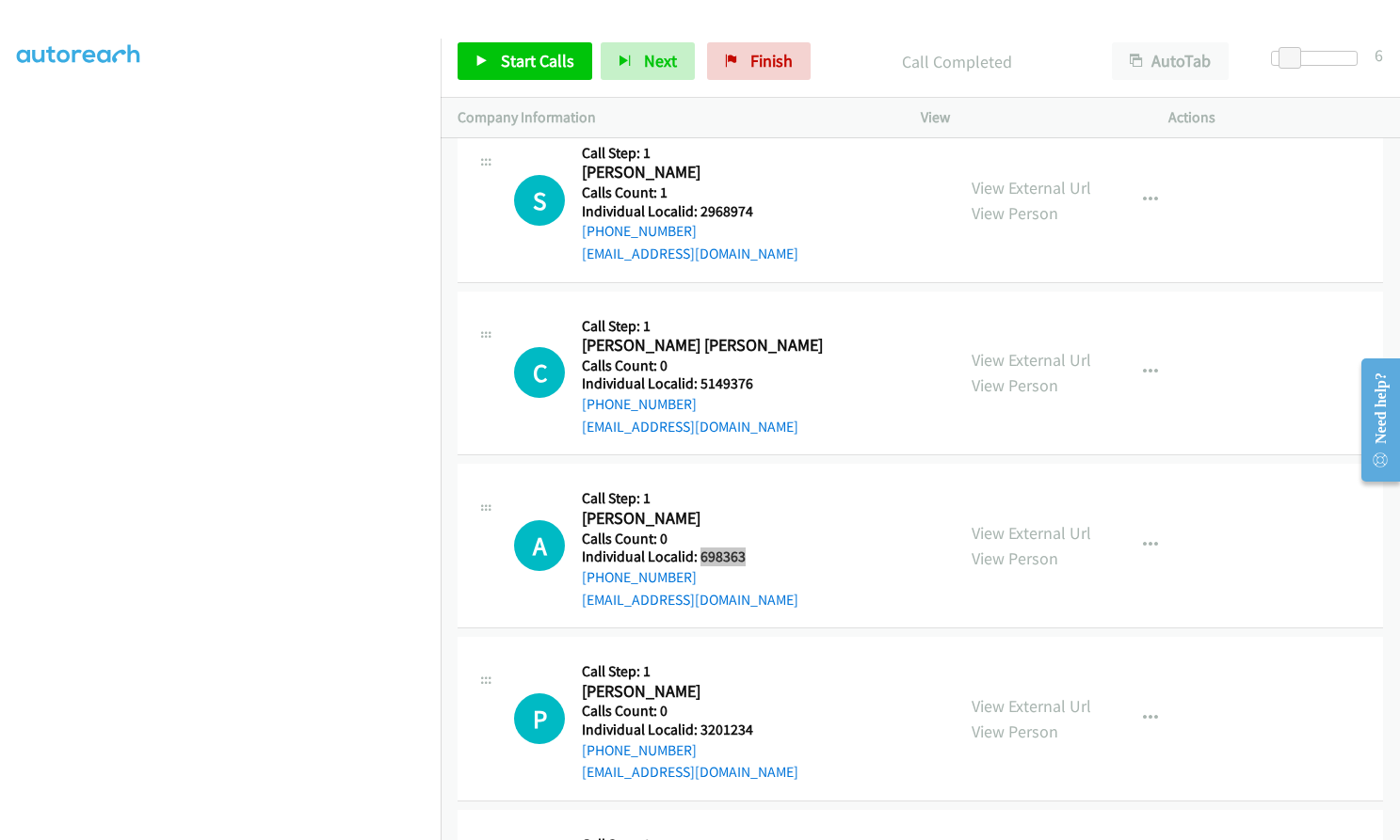
scroll to position [17659, 0]
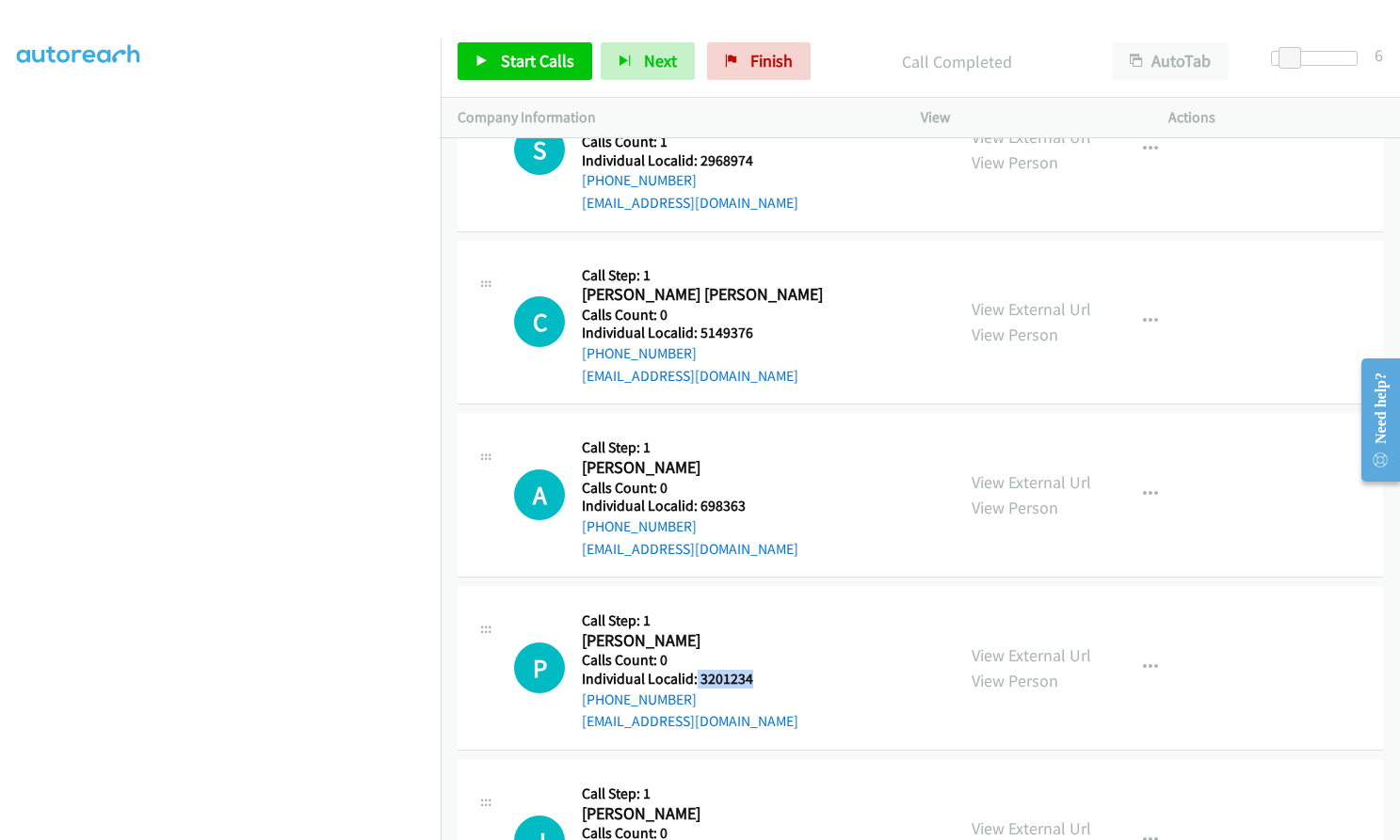
drag, startPoint x: 696, startPoint y: 610, endPoint x: 757, endPoint y: 608, distance: 61.0
click at [757, 608] on div "P Callback Scheduled Call Step: 1 Peter Gach America/Denver Calls Count: 0 Indi…" at bounding box center [726, 667] width 423 height 129
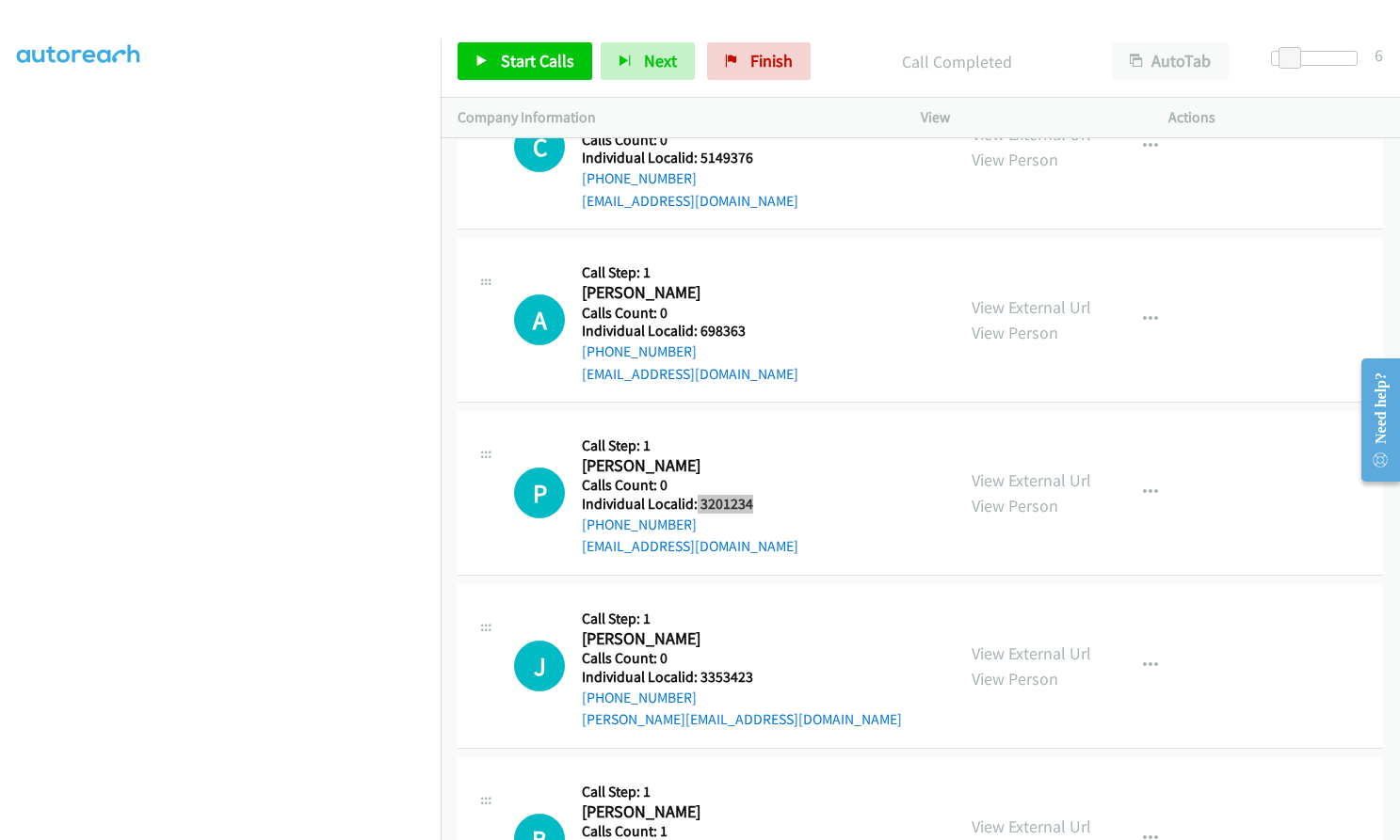
scroll to position [17847, 0]
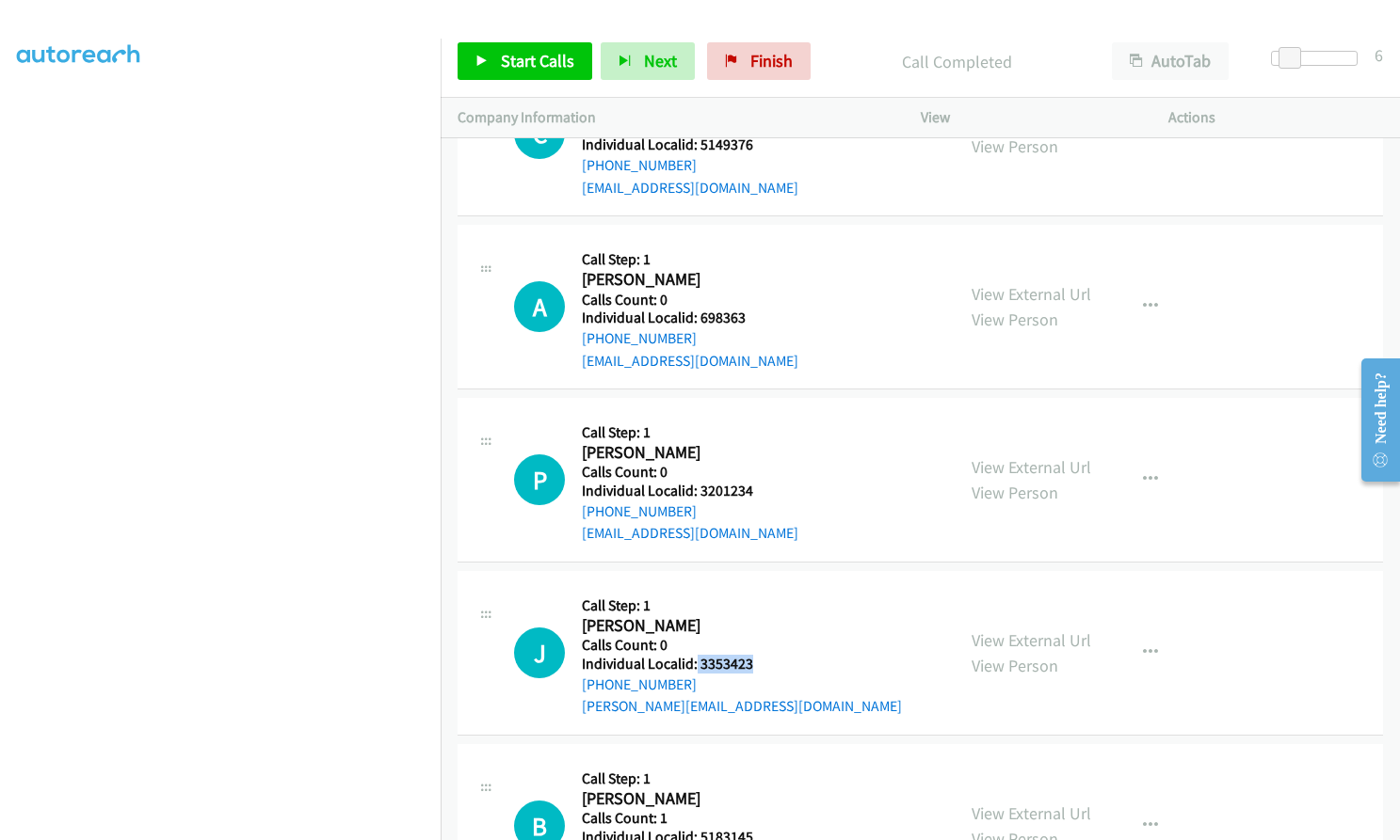
drag, startPoint x: 695, startPoint y: 598, endPoint x: 752, endPoint y: 598, distance: 57.0
click at [752, 598] on div "J Callback Scheduled Call Step: 1 Josh Siljander America/New_York Calls Count: …" at bounding box center [726, 652] width 423 height 129
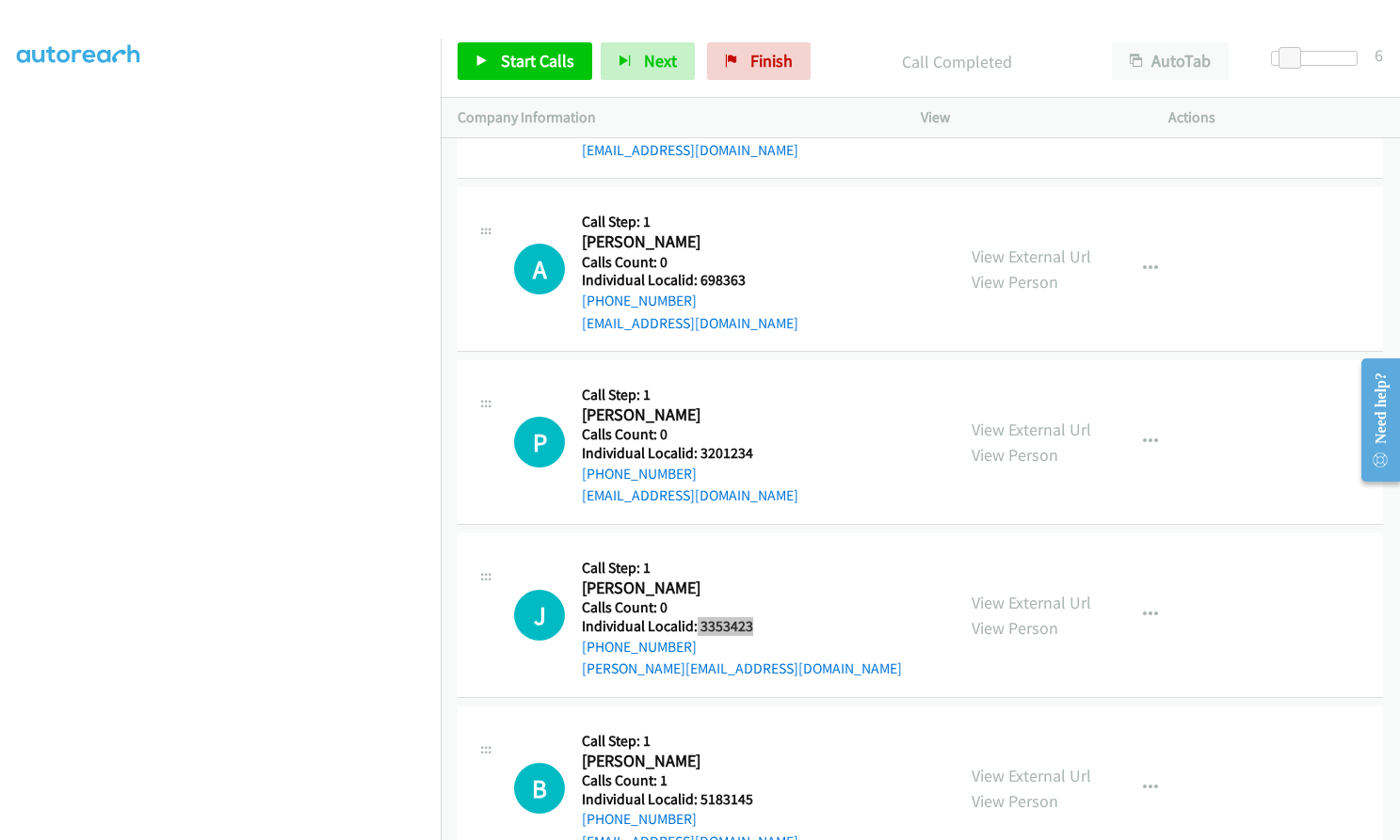
scroll to position [17989, 0]
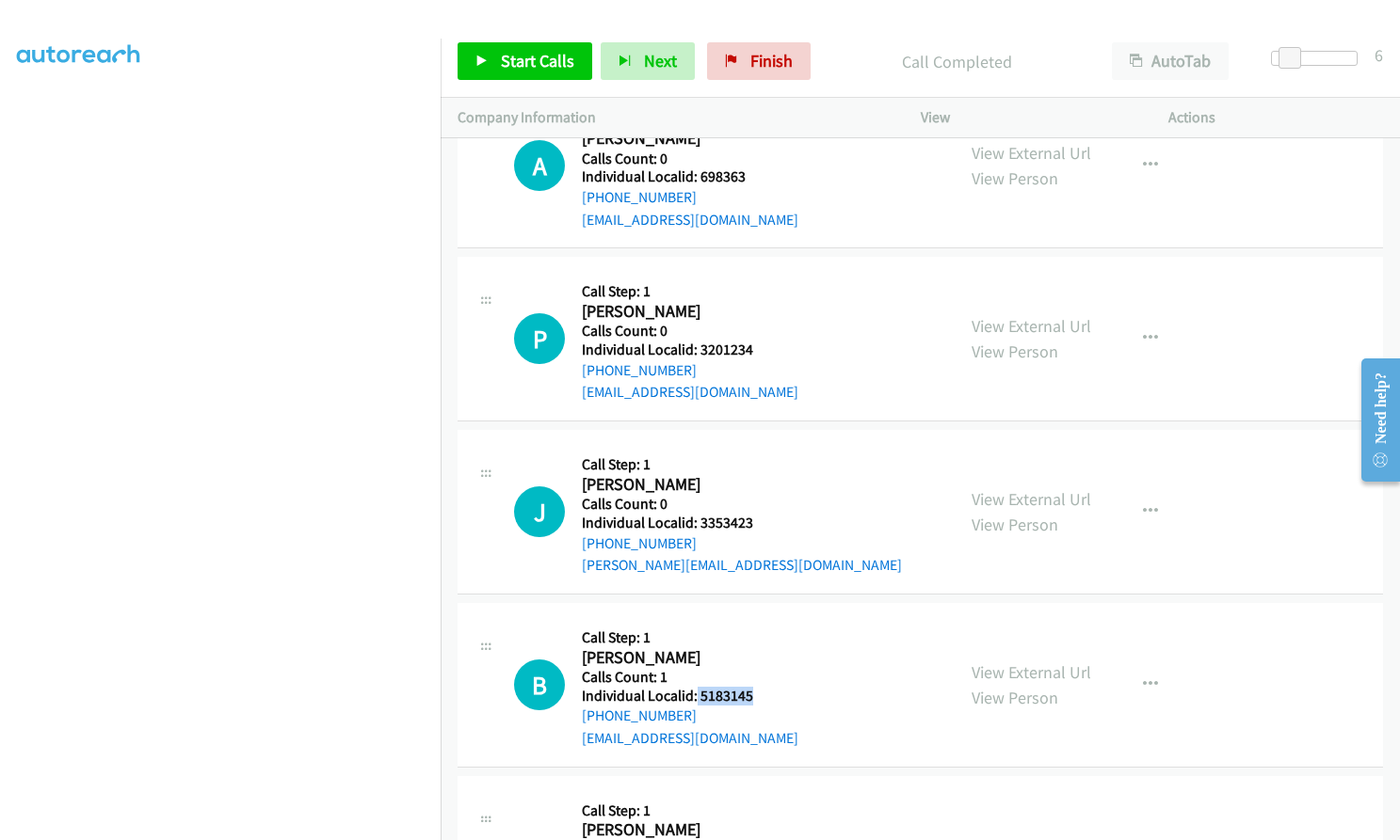
drag, startPoint x: 694, startPoint y: 624, endPoint x: 748, endPoint y: 626, distance: 54.0
click at [748, 687] on h5 "Individual Localid: 5183145" at bounding box center [689, 696] width 216 height 19
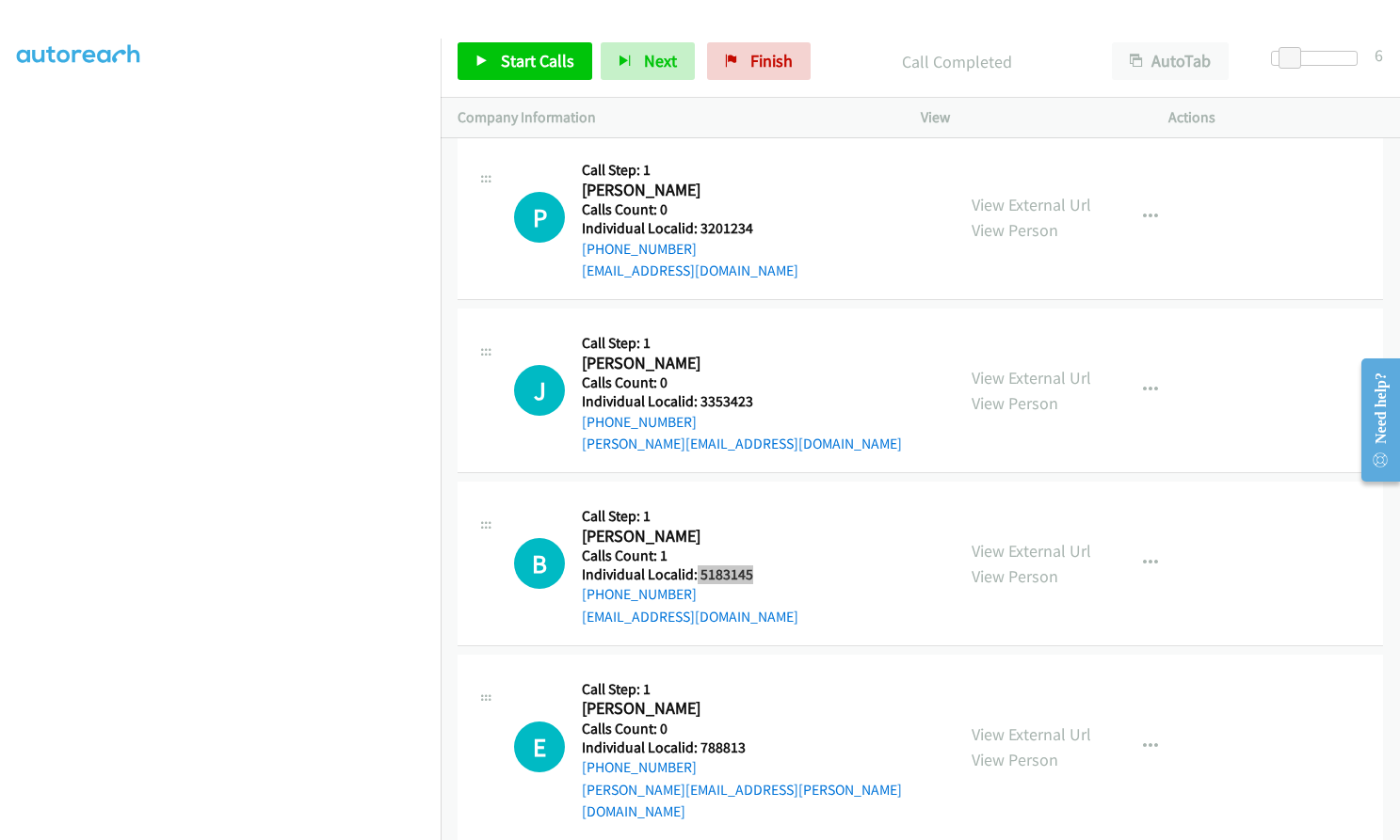
scroll to position [18129, 0]
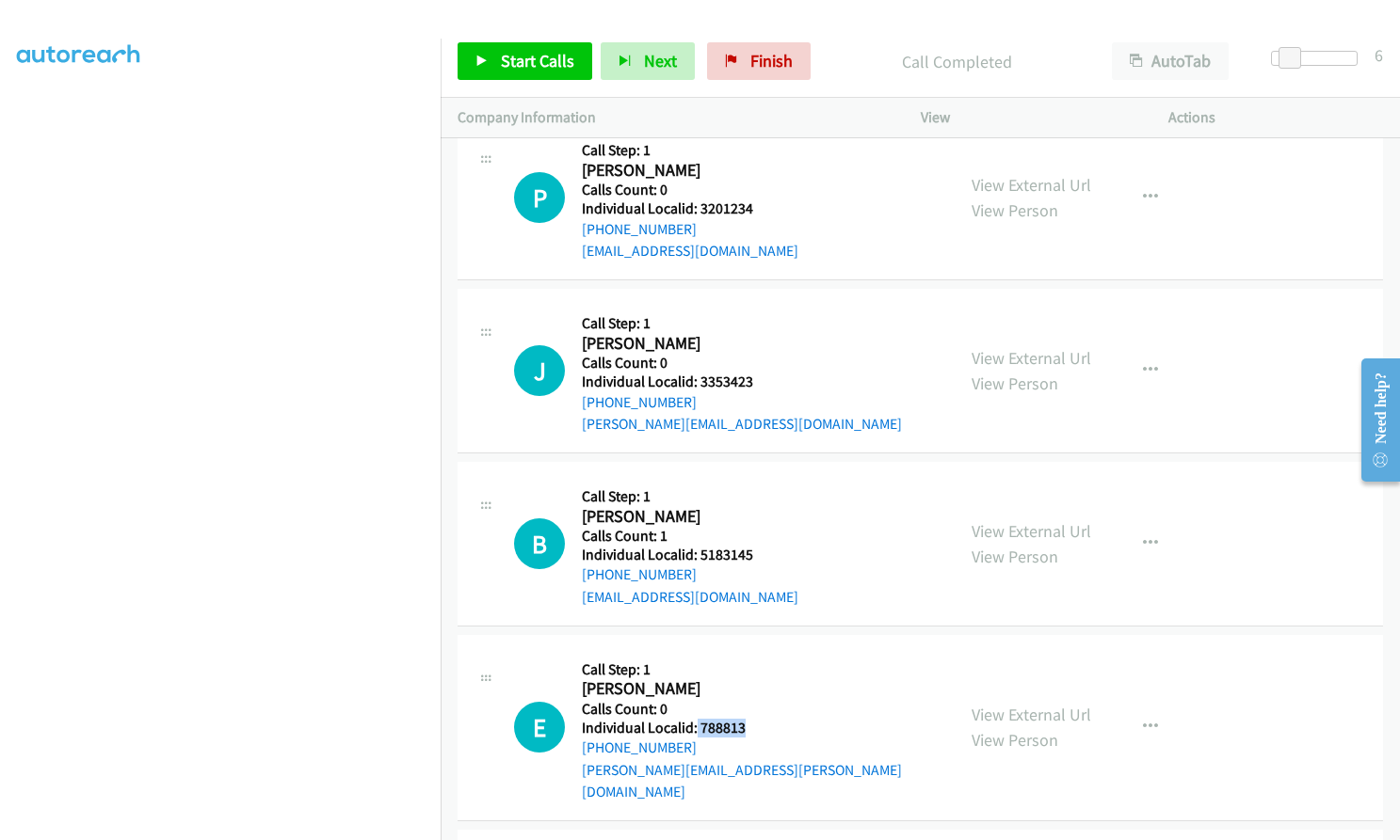
drag, startPoint x: 696, startPoint y: 656, endPoint x: 751, endPoint y: 660, distance: 55.1
click at [751, 719] on h5 "Individual Localid: 788813" at bounding box center [759, 729] width 355 height 19
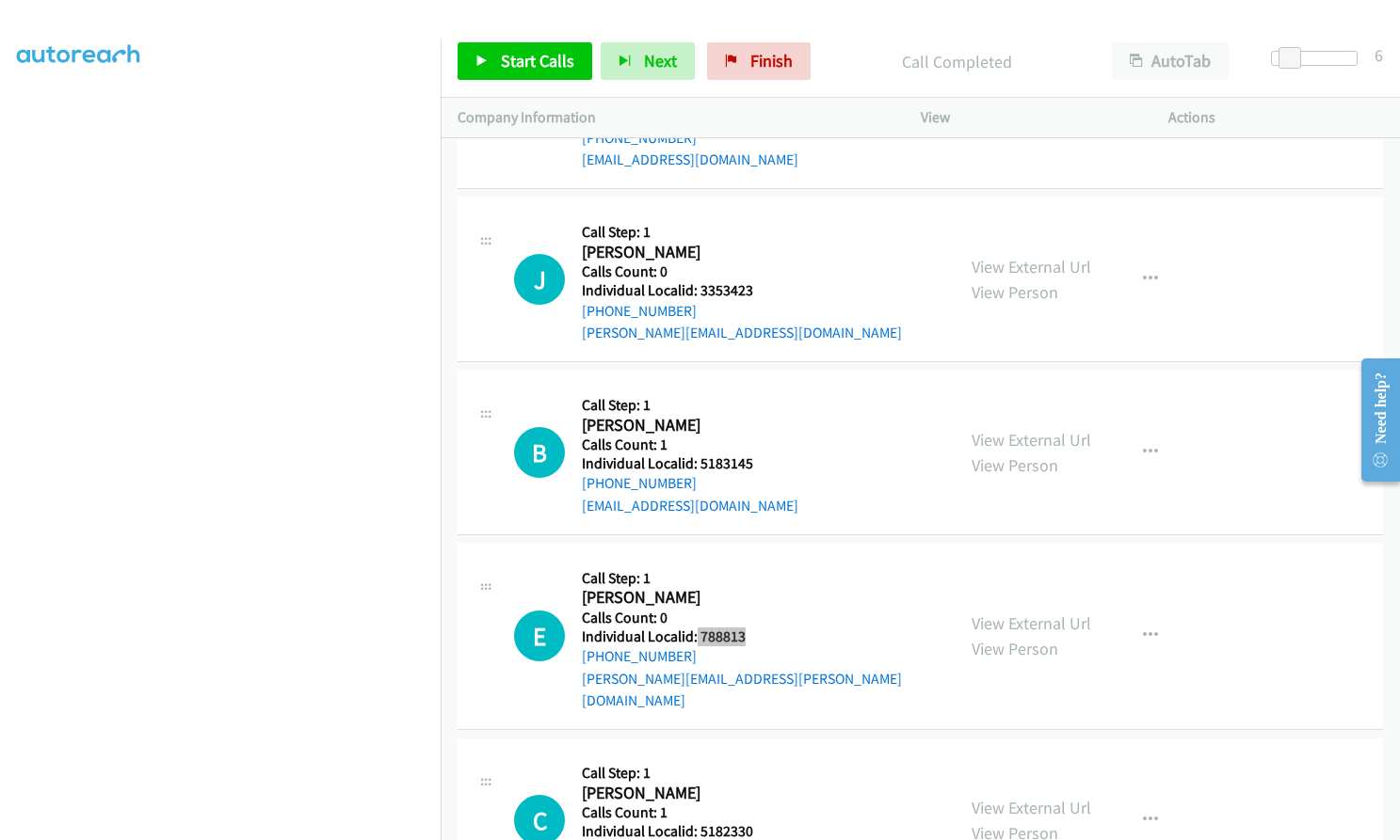
scroll to position [18224, 0]
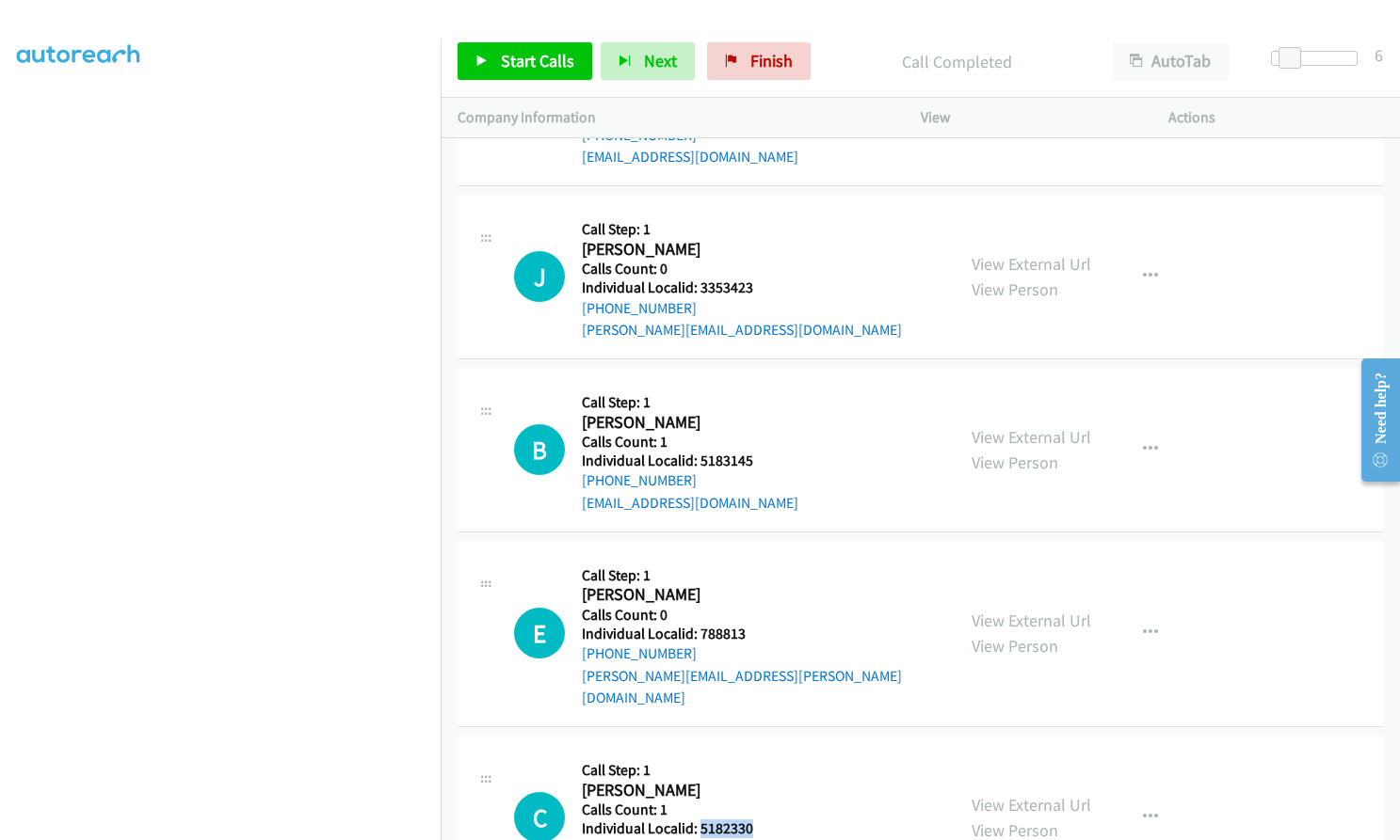
drag, startPoint x: 697, startPoint y: 736, endPoint x: 757, endPoint y: 736, distance: 60.0
click at [757, 753] on div "C Callback Scheduled Call Step: 1 Carol Thomas America/Denver Calls Count: 1 In…" at bounding box center [726, 817] width 423 height 129
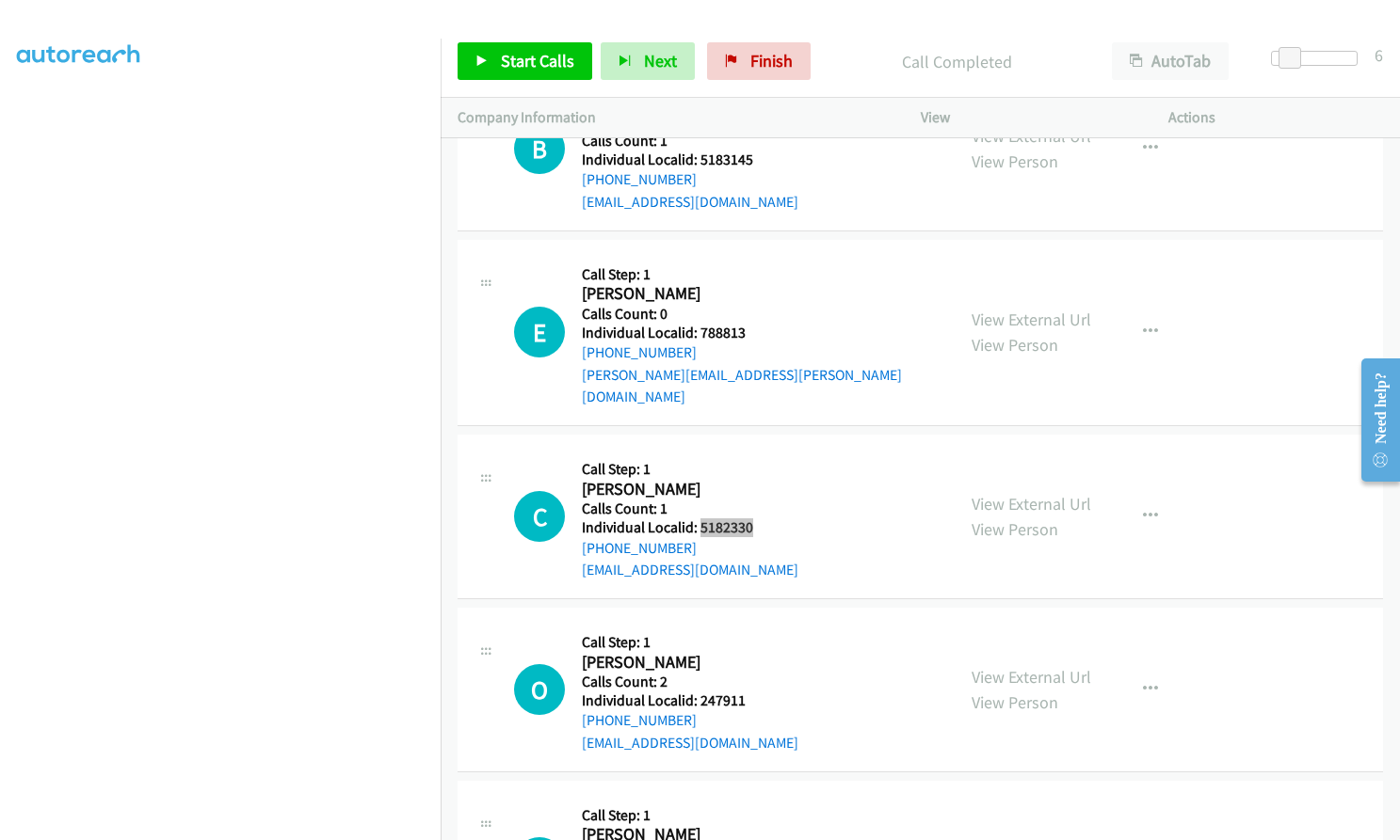
scroll to position [18529, 0]
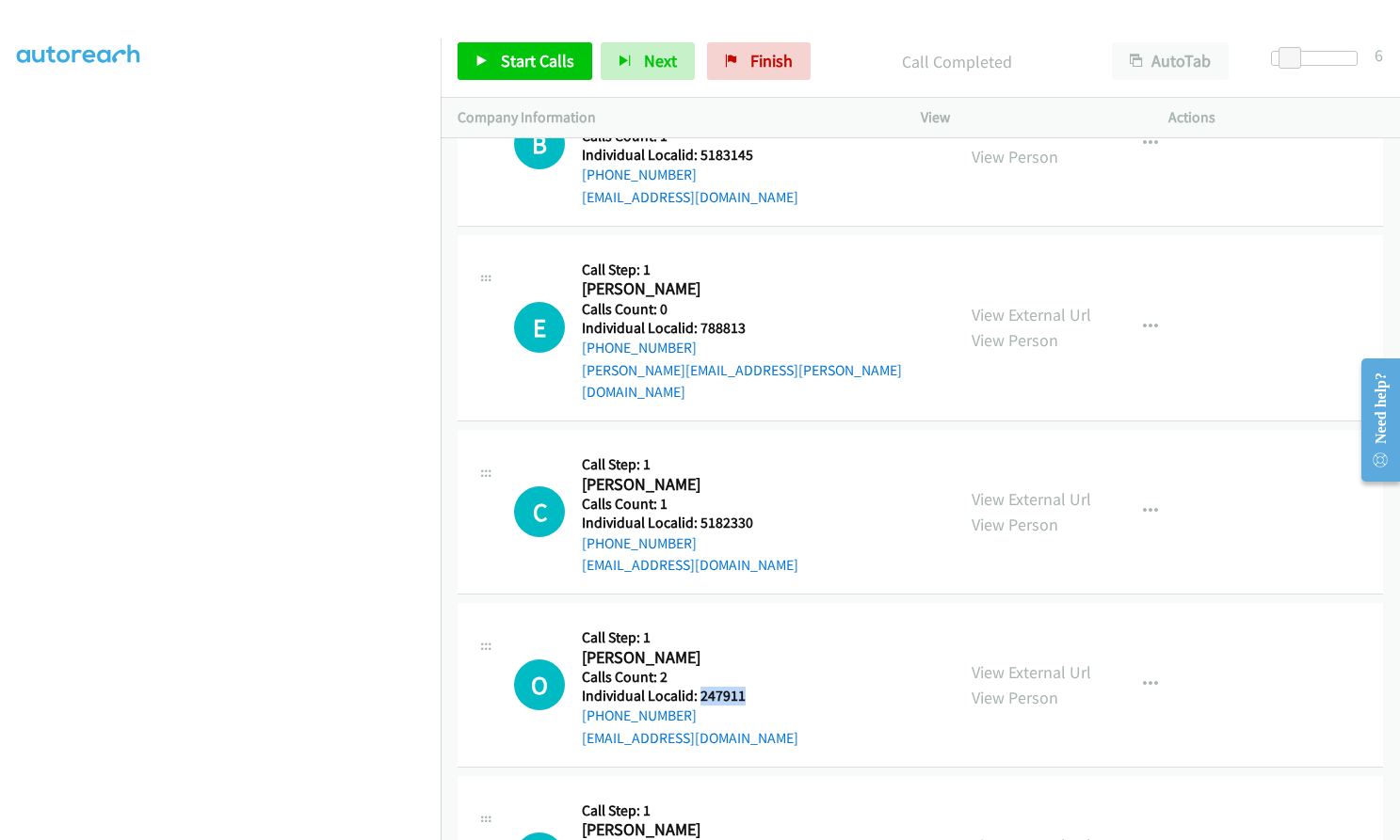
drag, startPoint x: 699, startPoint y: 602, endPoint x: 752, endPoint y: 602, distance: 53.0
click at [752, 620] on div "O Callback Scheduled Call Step: 1 Orland Leland America/Denver Calls Count: 2 I…" at bounding box center [726, 684] width 423 height 129
click at [501, 60] on span "Start Calls" at bounding box center [538, 60] width 74 height 22
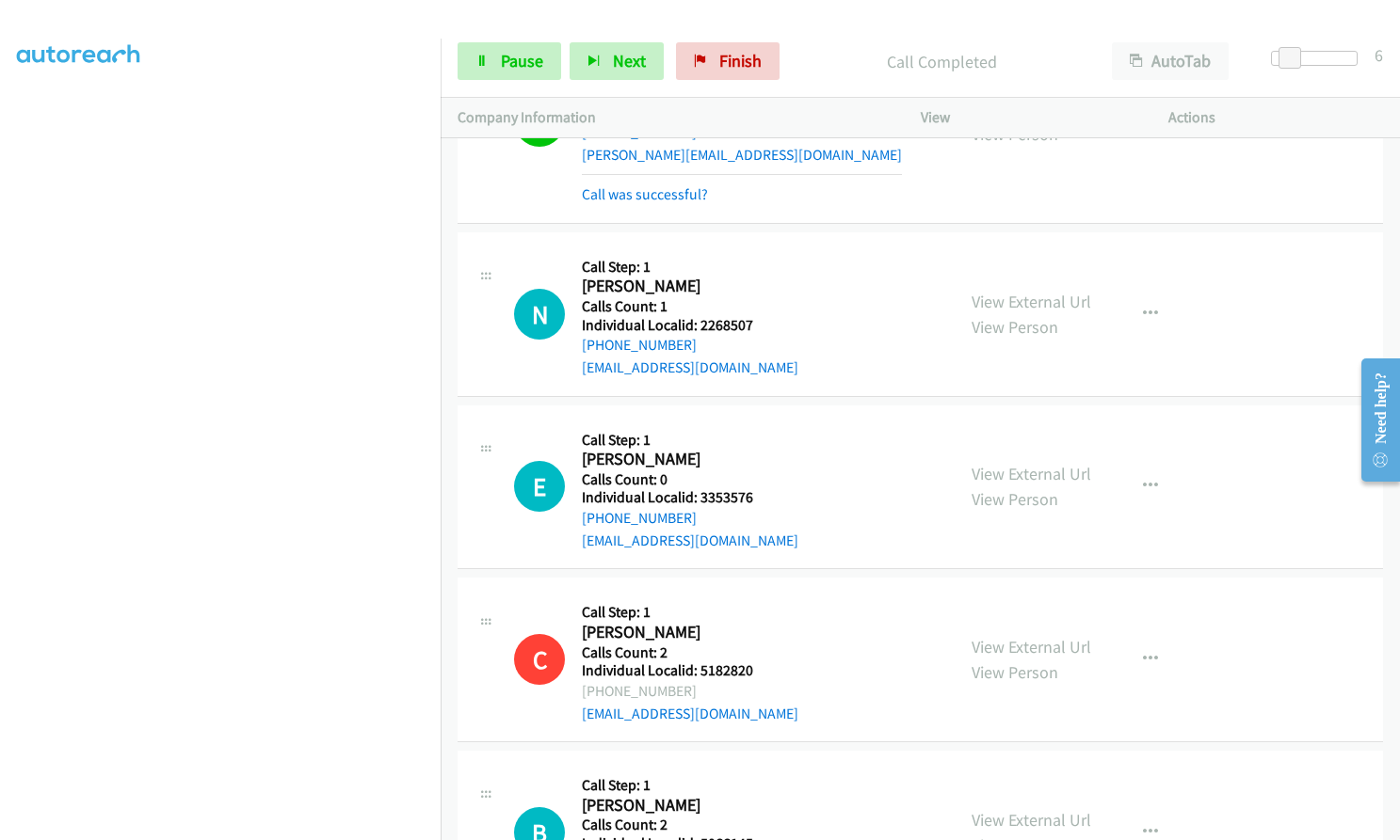
scroll to position [16618, 0]
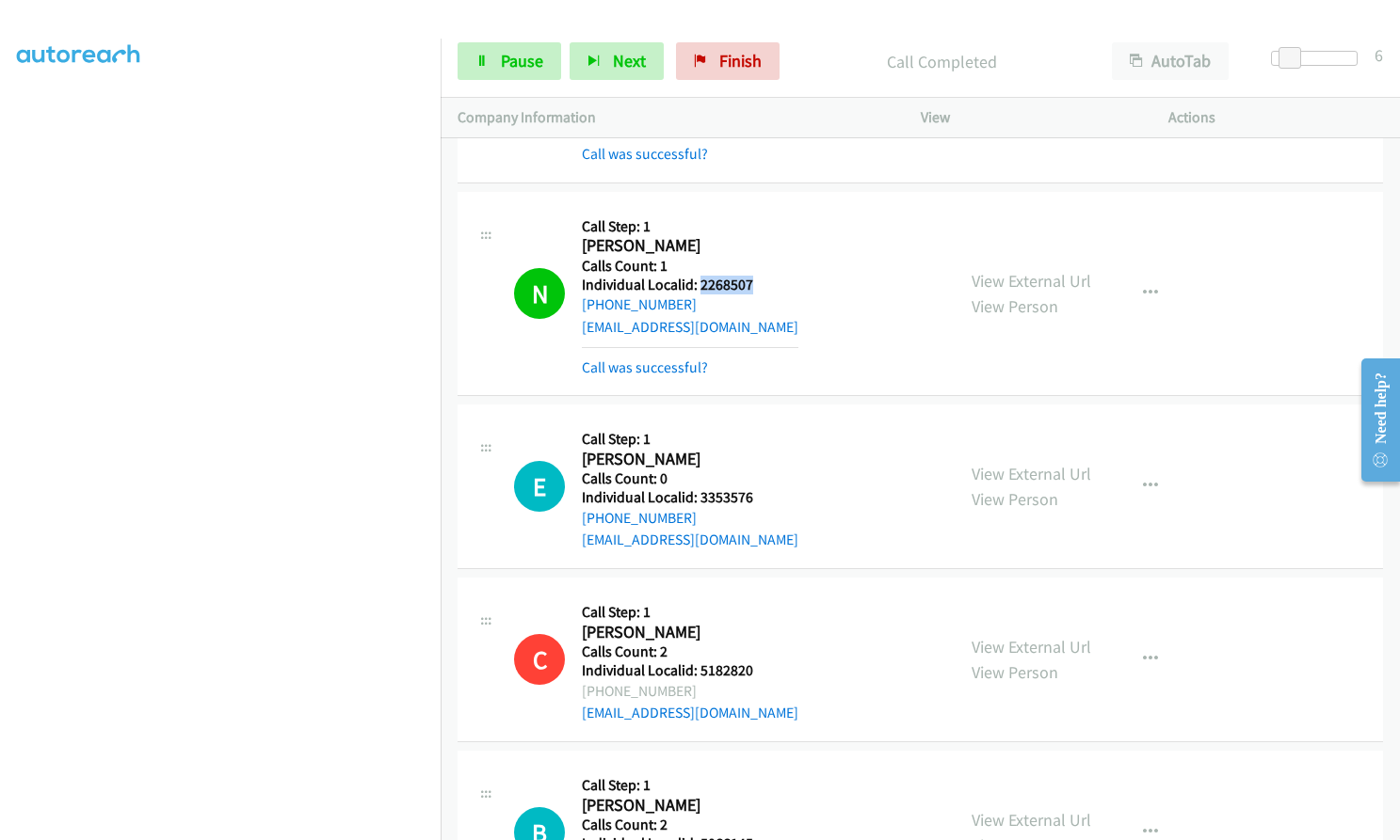
drag, startPoint x: 698, startPoint y: 217, endPoint x: 757, endPoint y: 216, distance: 59.0
click at [757, 216] on div "N Callback Scheduled Call Step: 1 Nicholas Swaney America/New_York Calls Count:…" at bounding box center [726, 293] width 423 height 169
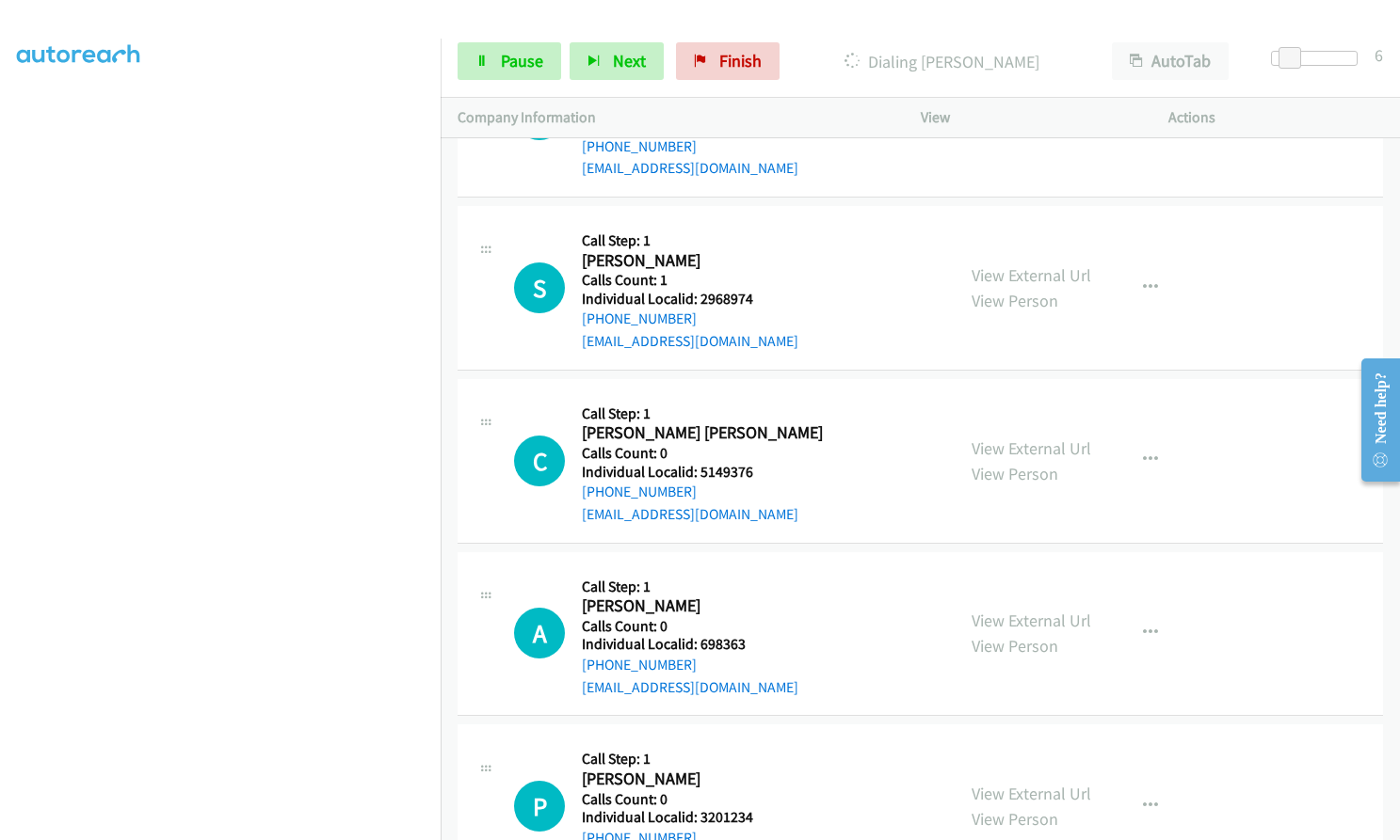
scroll to position [17723, 0]
drag, startPoint x: 1155, startPoint y: 568, endPoint x: 1140, endPoint y: 584, distance: 21.9
click at [1152, 612] on button "button" at bounding box center [1150, 631] width 51 height 38
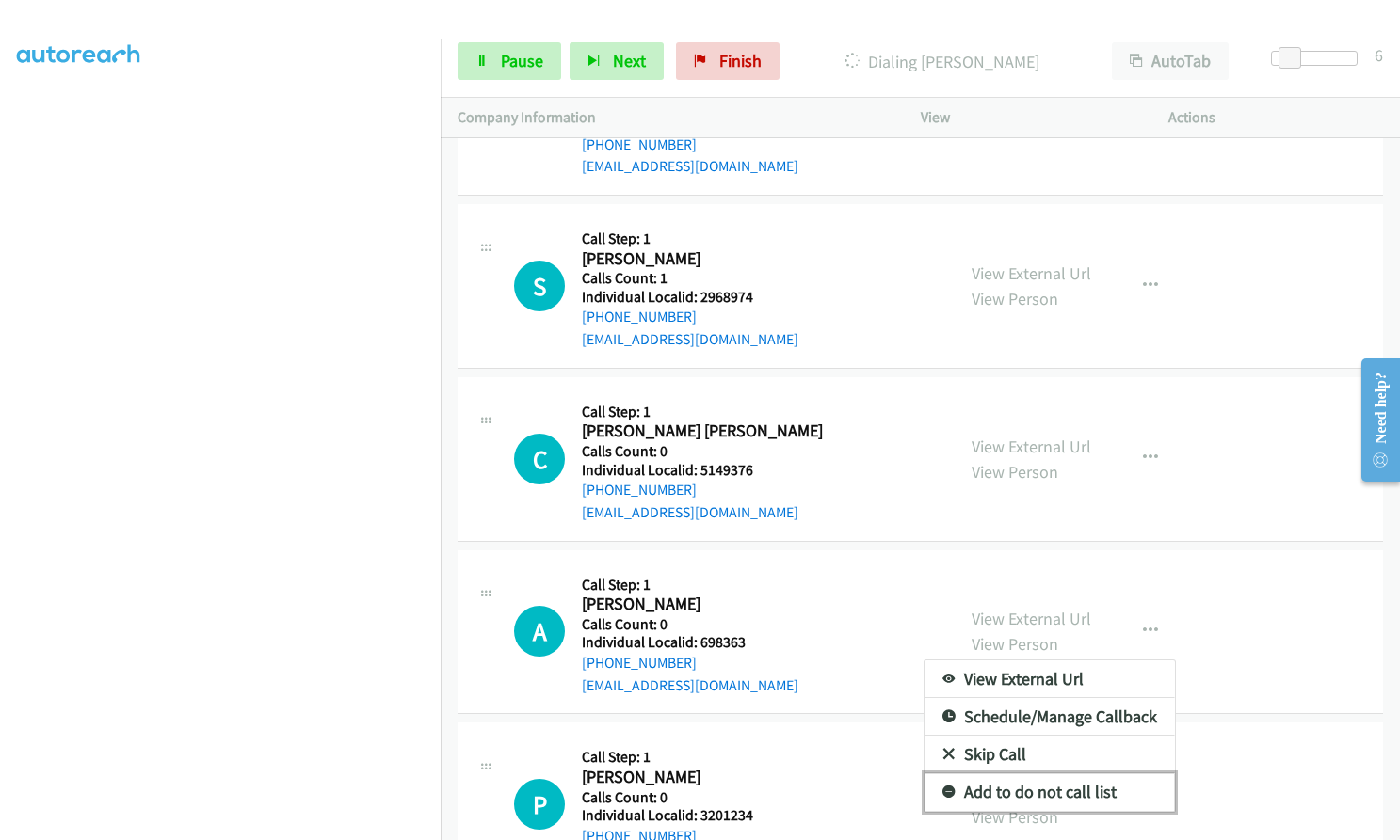
click at [944, 786] on icon at bounding box center [949, 793] width 13 height 13
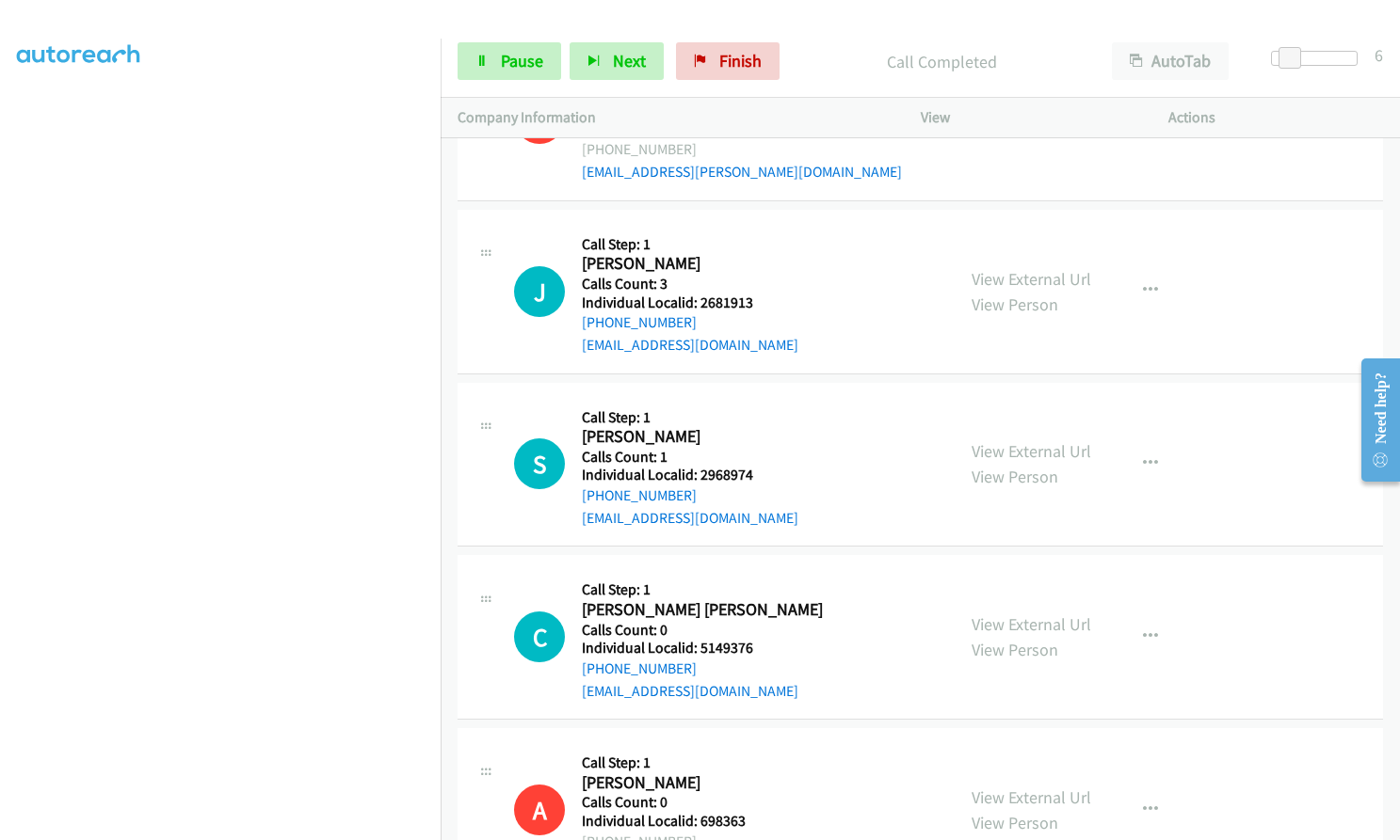
scroll to position [17599, 0]
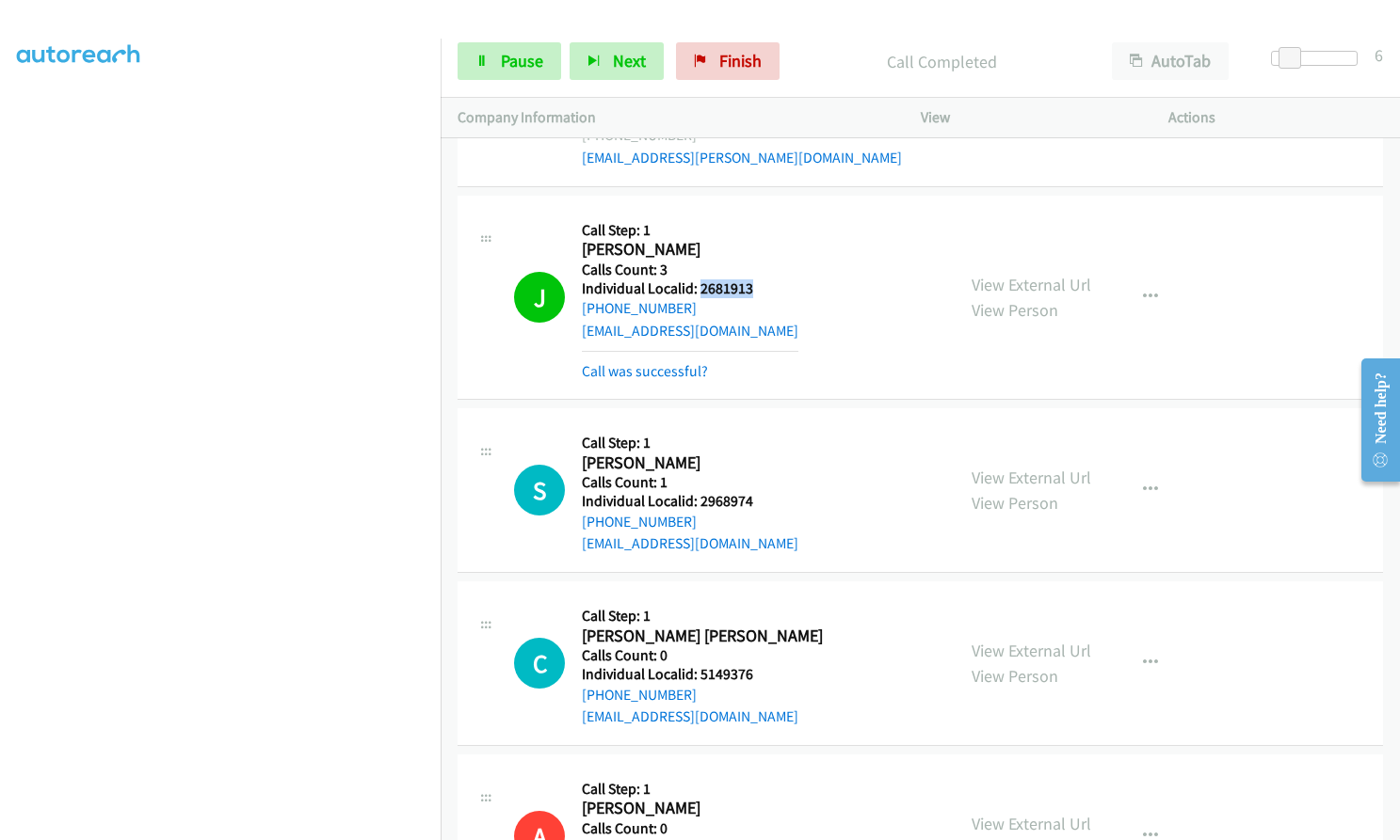
drag, startPoint x: 698, startPoint y: 217, endPoint x: 757, endPoint y: 220, distance: 59.1
click at [757, 220] on div "J Callback Scheduled Call Step: 1 Jeff Detweiler America/New_York Calls Count: …" at bounding box center [726, 297] width 423 height 169
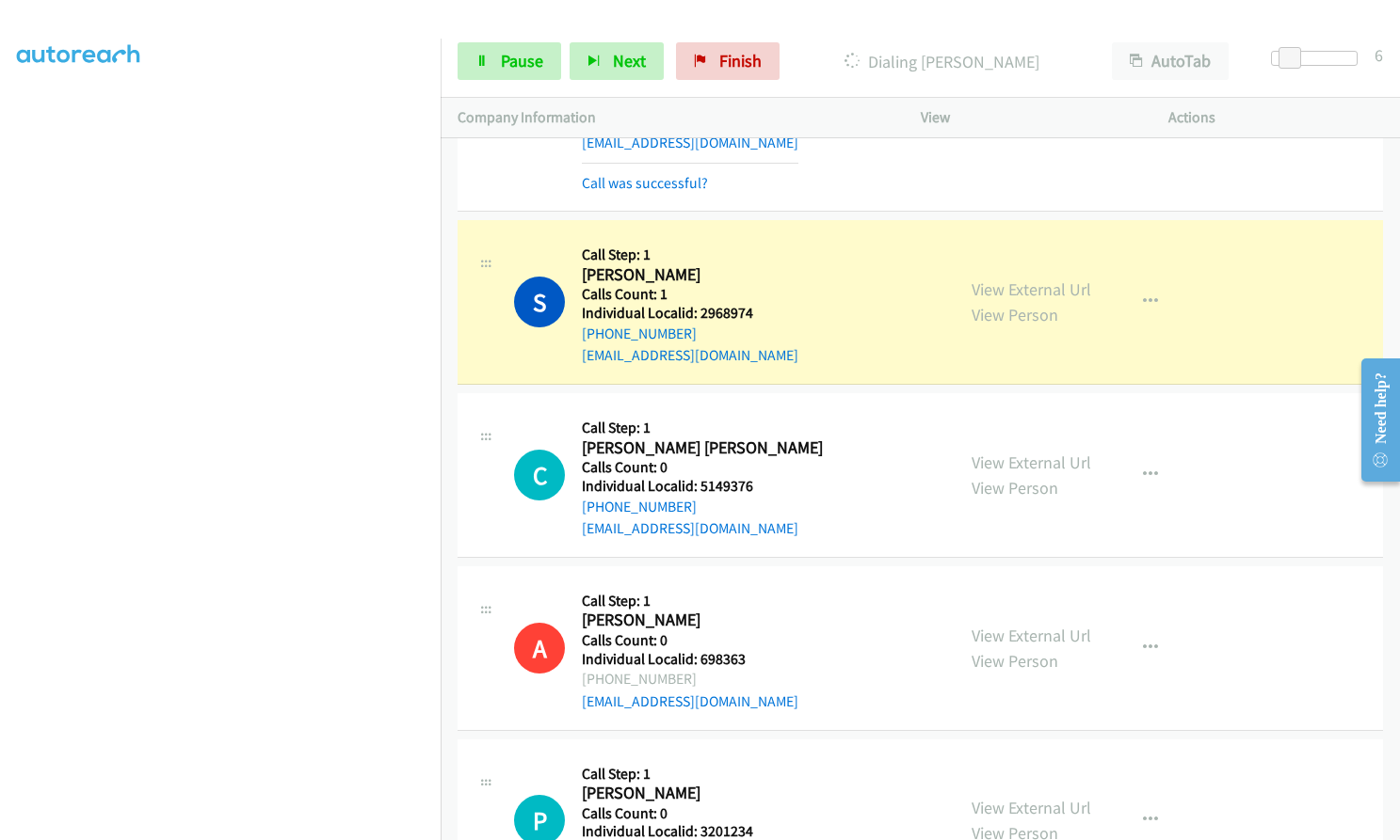
scroll to position [17811, 0]
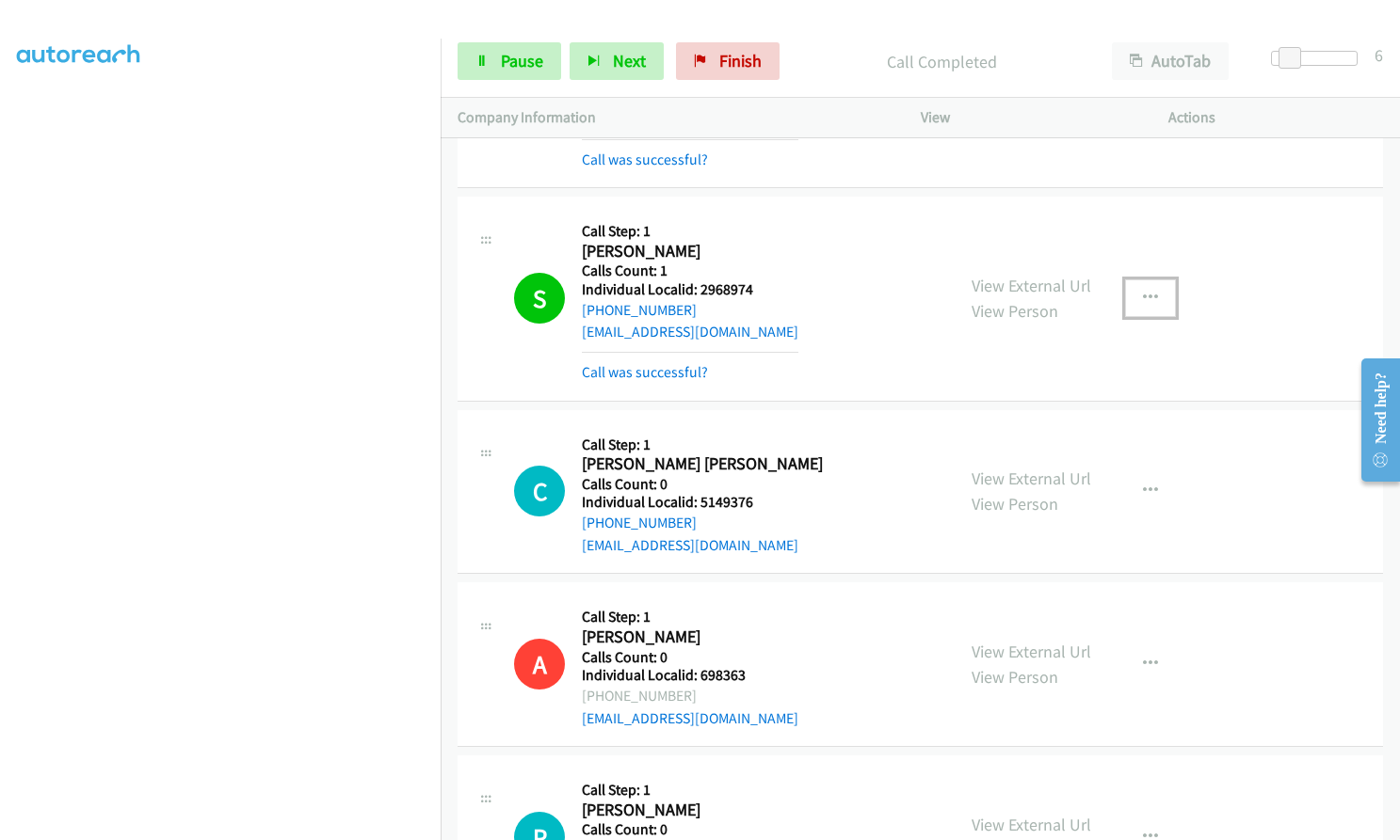
click at [1143, 291] on icon "button" at bounding box center [1150, 299] width 15 height 15
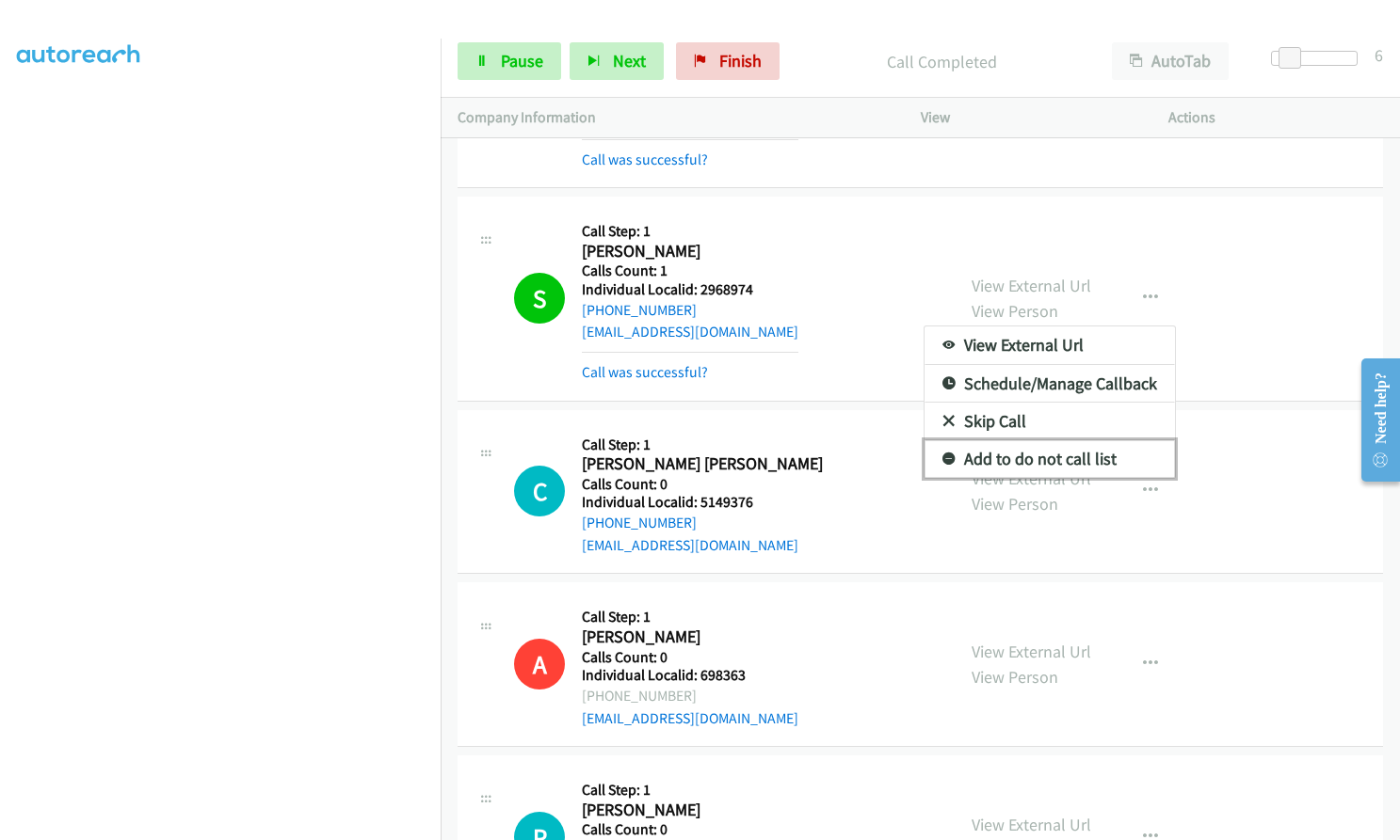
click at [942, 454] on icon at bounding box center [949, 460] width 13 height 13
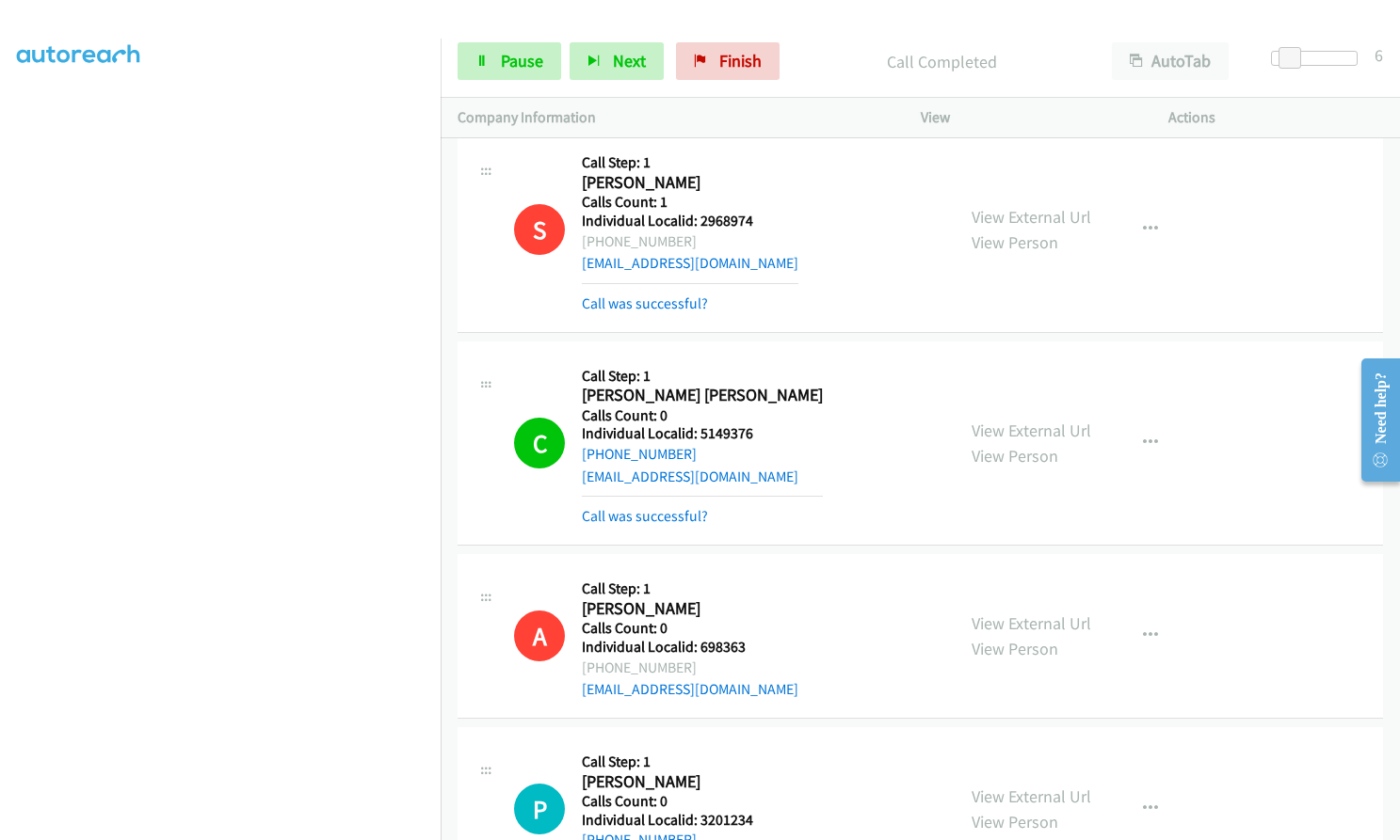
scroll to position [17905, 0]
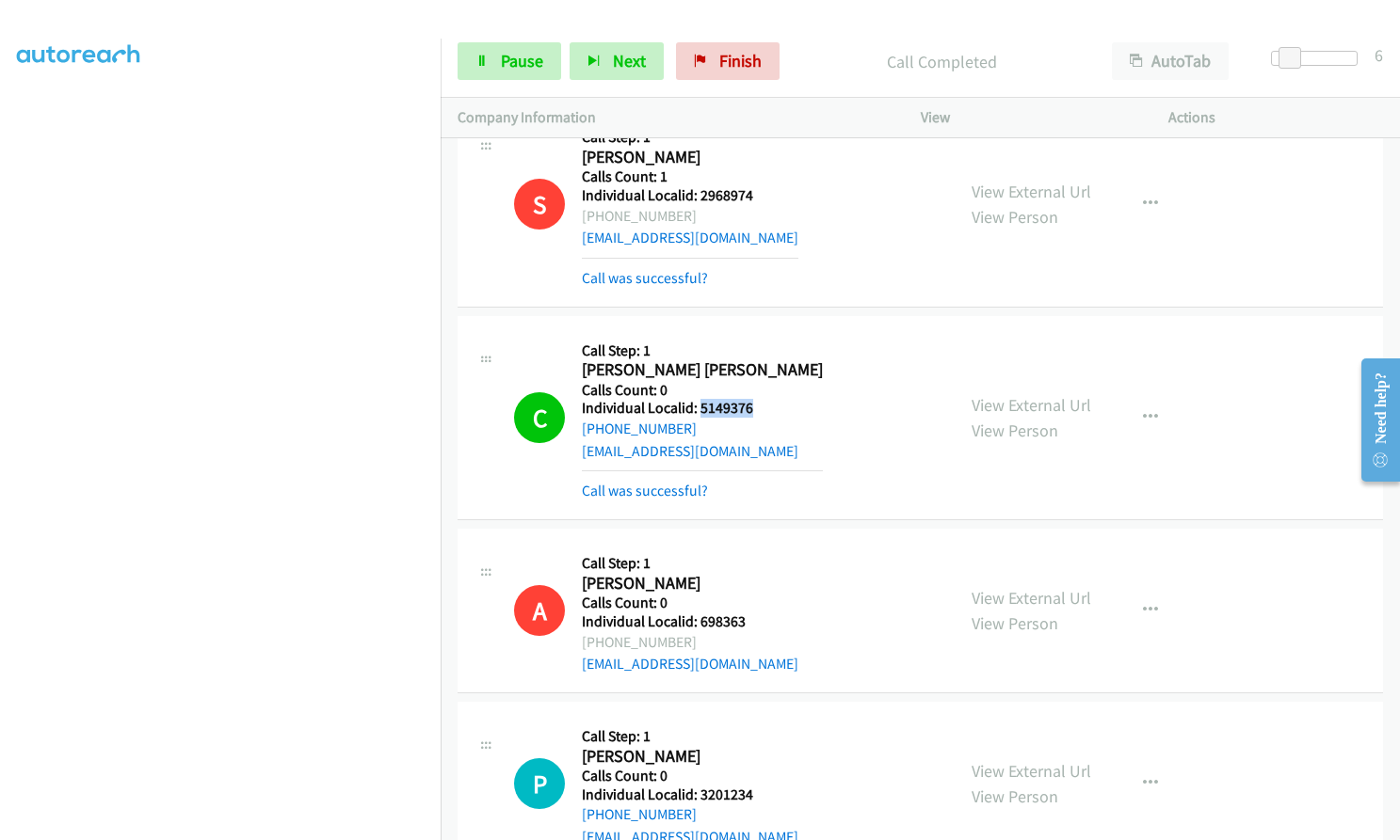
drag, startPoint x: 697, startPoint y: 343, endPoint x: 771, endPoint y: 337, distance: 74.2
click at [771, 337] on div "C Callback Scheduled Call Step: 1 Connor Cousino America/New_York Calls Count: …" at bounding box center [726, 417] width 423 height 169
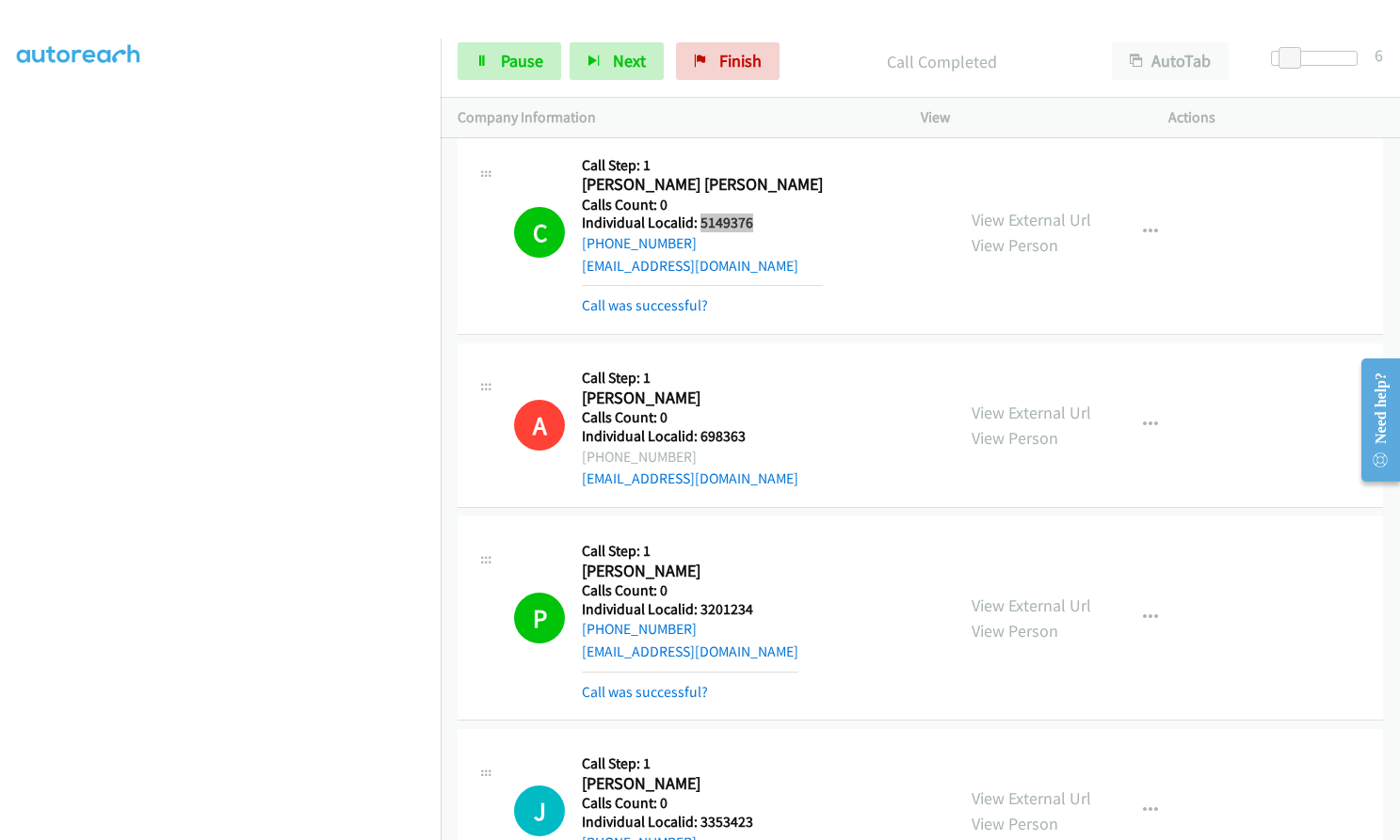
scroll to position [18093, 0]
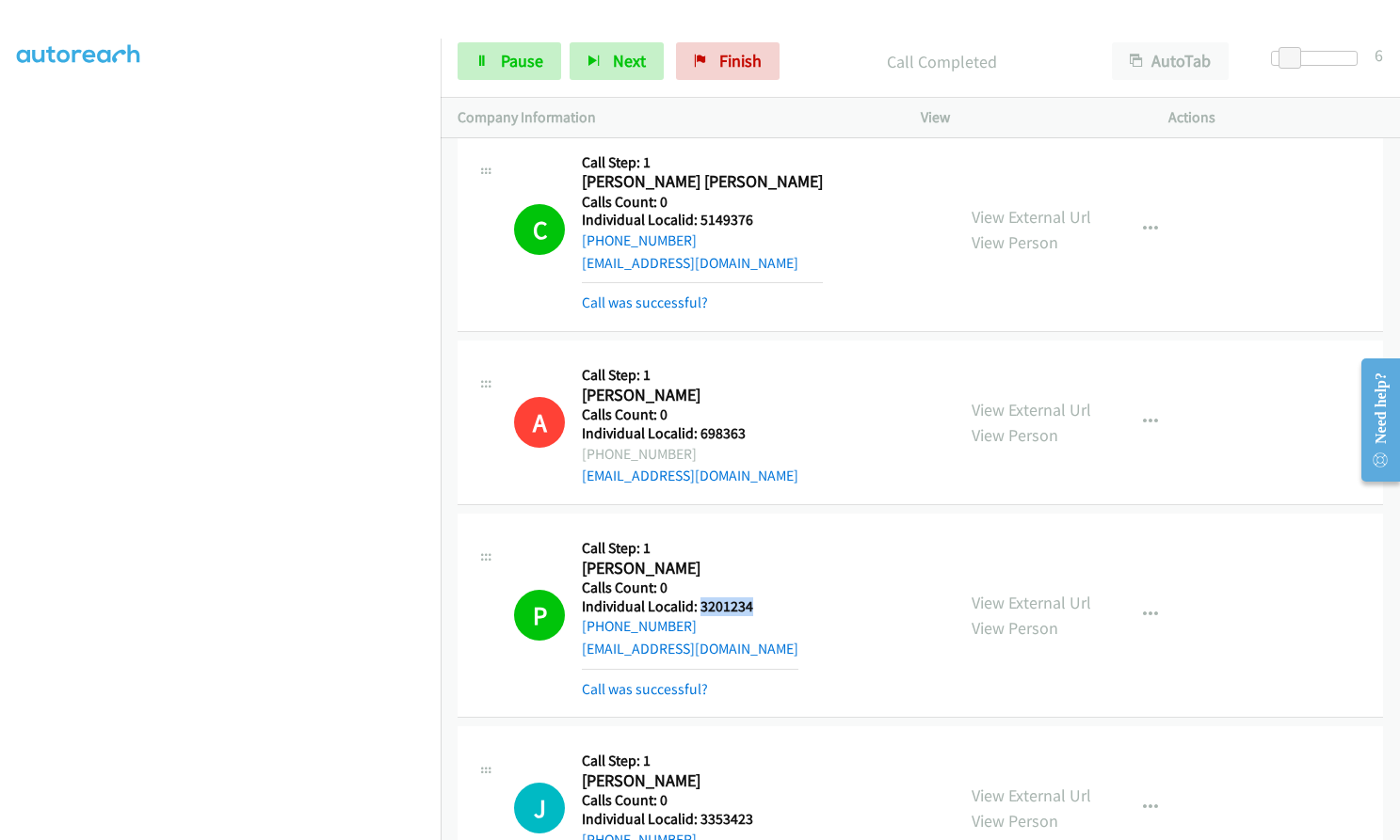
drag, startPoint x: 698, startPoint y: 535, endPoint x: 752, endPoint y: 536, distance: 54.0
click at [752, 536] on div "P Callback Scheduled Call Step: 1 Peter Gach America/Denver Calls Count: 0 Indi…" at bounding box center [726, 615] width 423 height 169
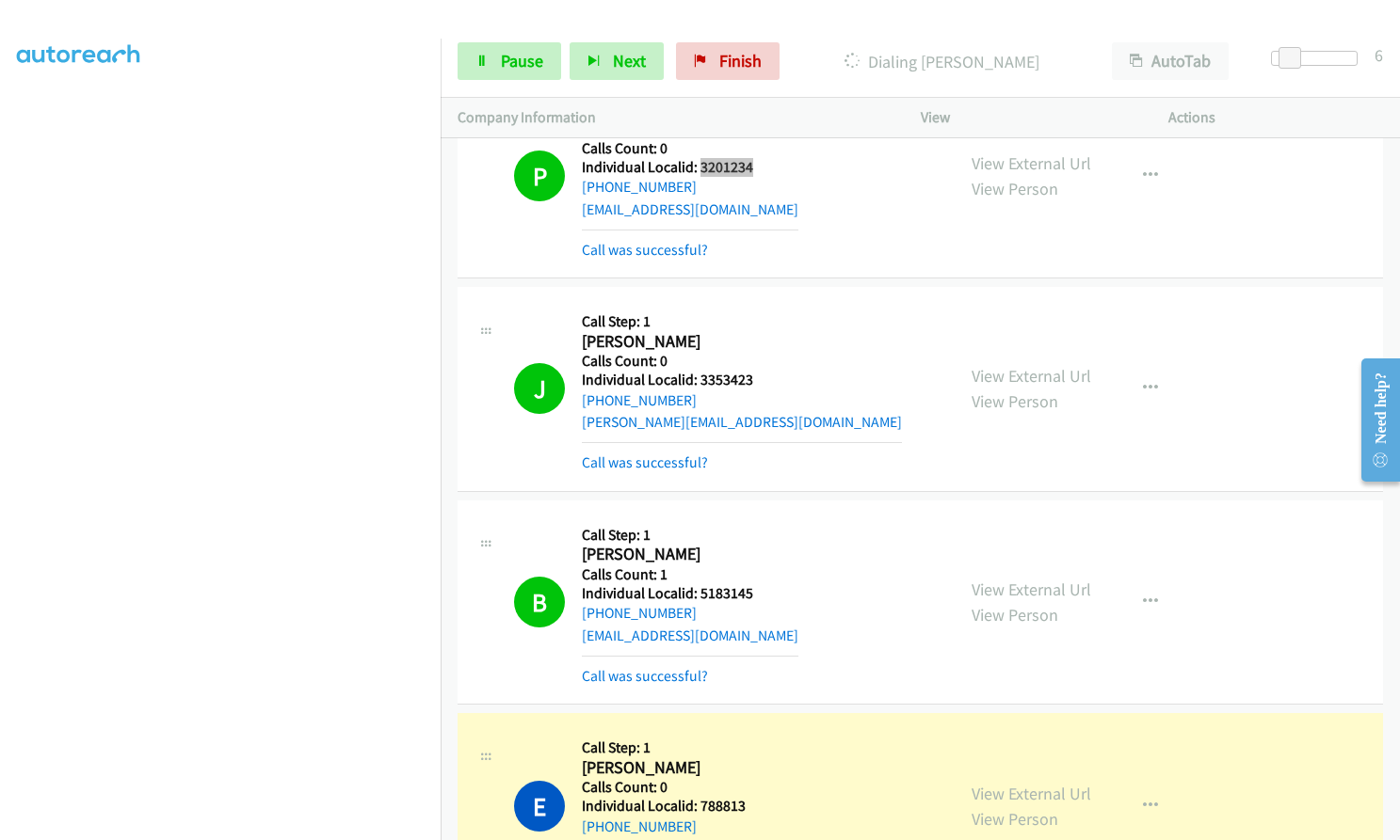
scroll to position [18745, 0]
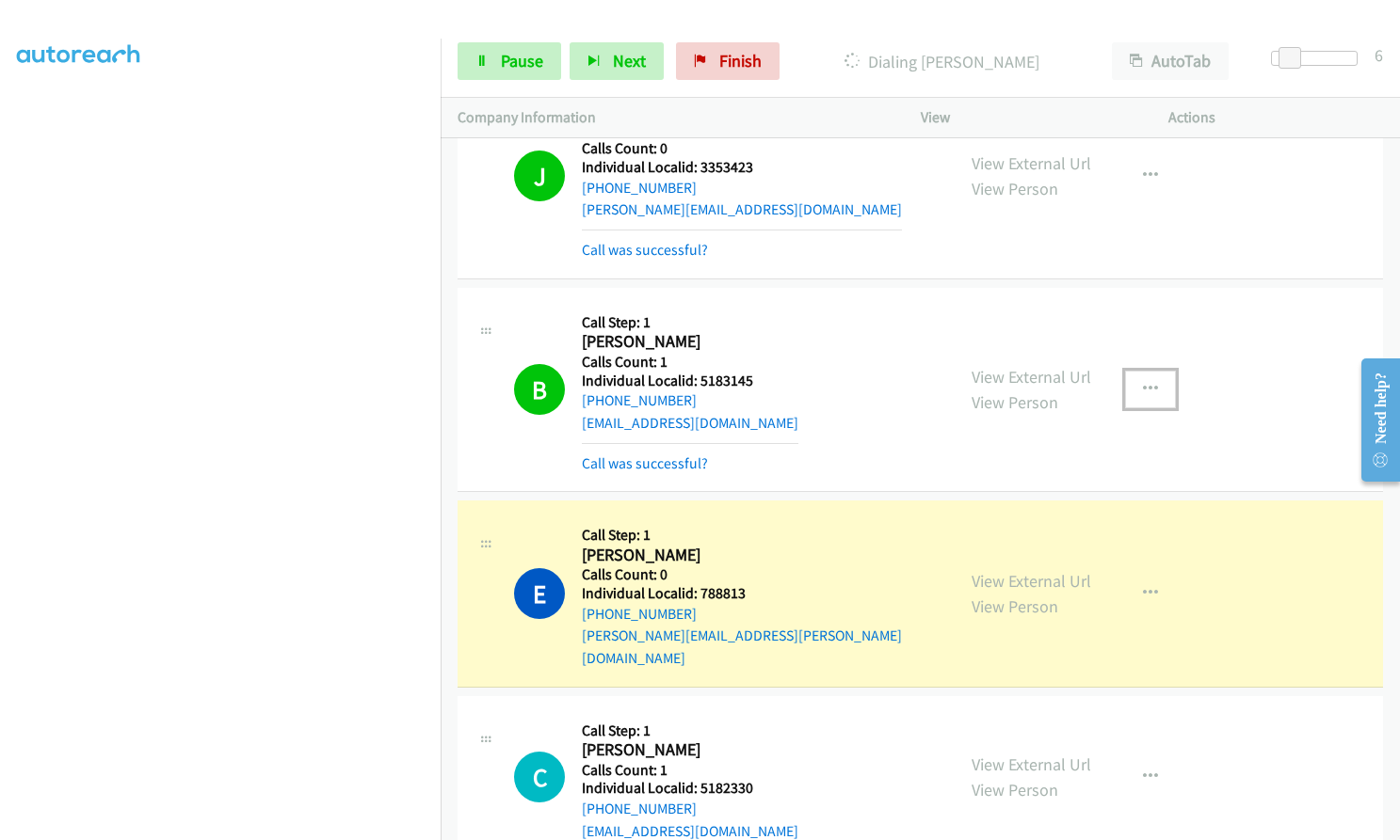
click at [1136, 370] on button "button" at bounding box center [1150, 389] width 51 height 38
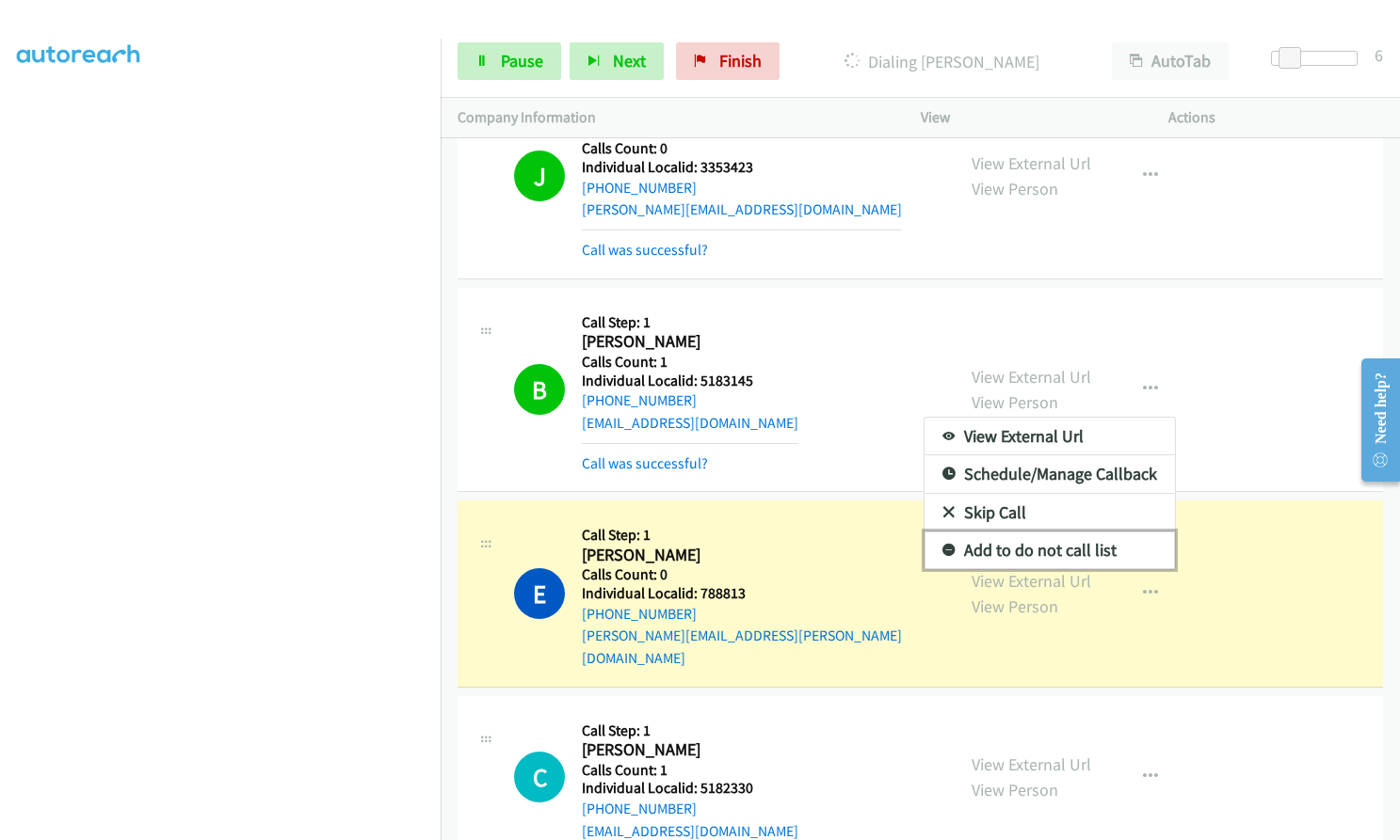
click at [941, 532] on link "Add to do not call list" at bounding box center [1049, 551] width 251 height 38
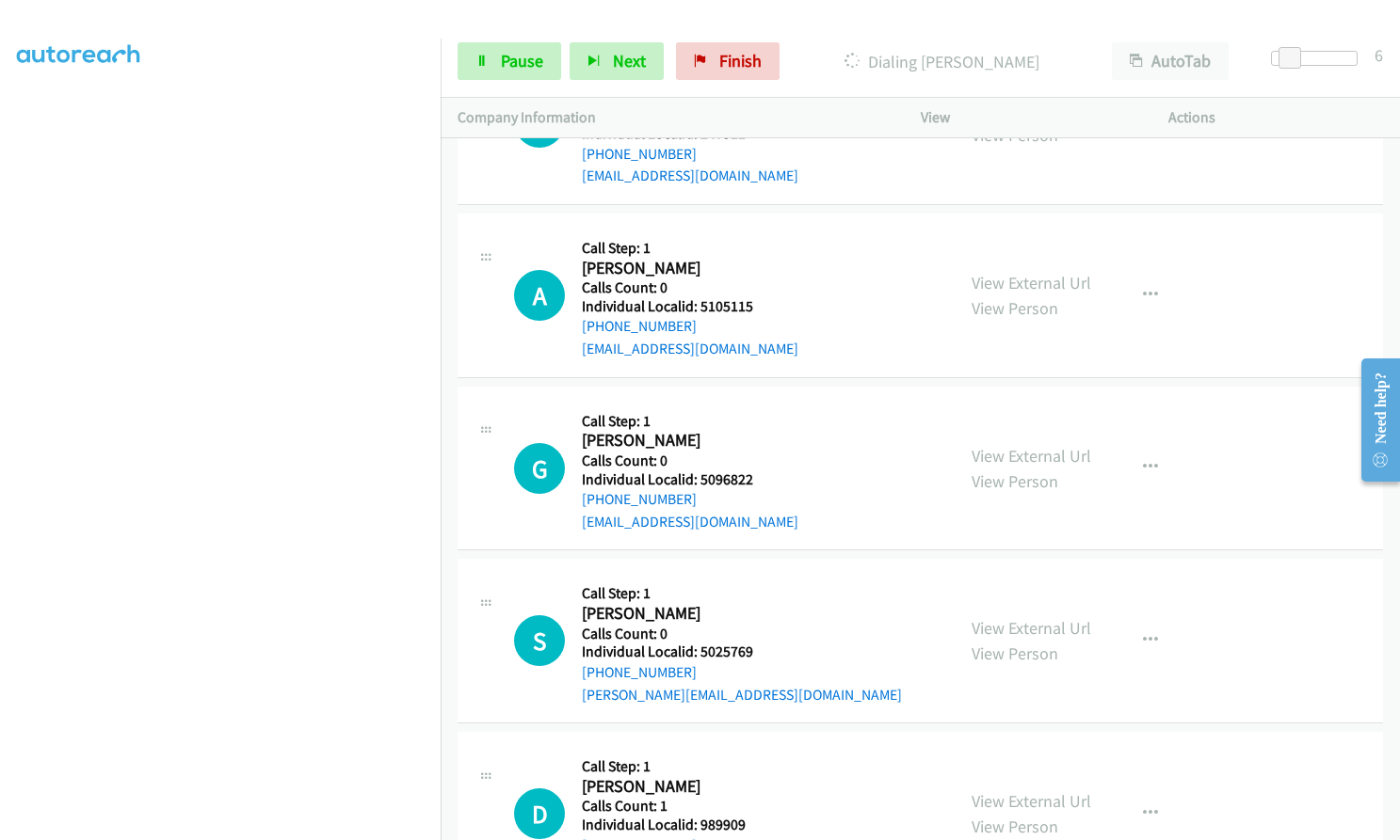
scroll to position [19615, 0]
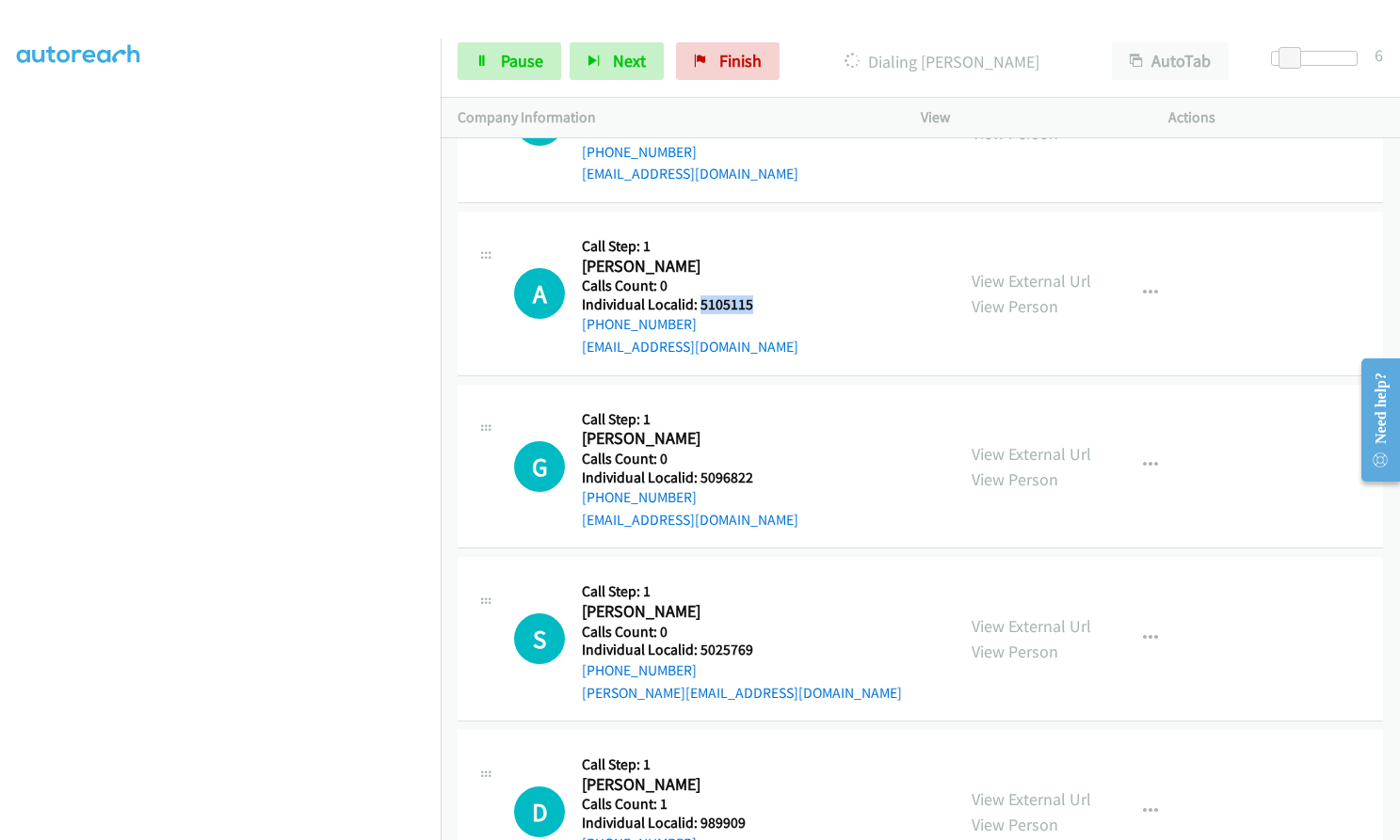
drag, startPoint x: 712, startPoint y: 216, endPoint x: 758, endPoint y: 215, distance: 46.0
click at [758, 229] on div "A Callback Scheduled Call Step: 1 Annie Dyar America/Denver Calls Count: 0 Indi…" at bounding box center [726, 293] width 423 height 129
drag, startPoint x: 699, startPoint y: 391, endPoint x: 752, endPoint y: 386, distance: 53.2
click at [752, 402] on div "G Callback Scheduled Call Step: 1 Glenn Miller America/Chicago Calls Count: 0 I…" at bounding box center [726, 466] width 423 height 129
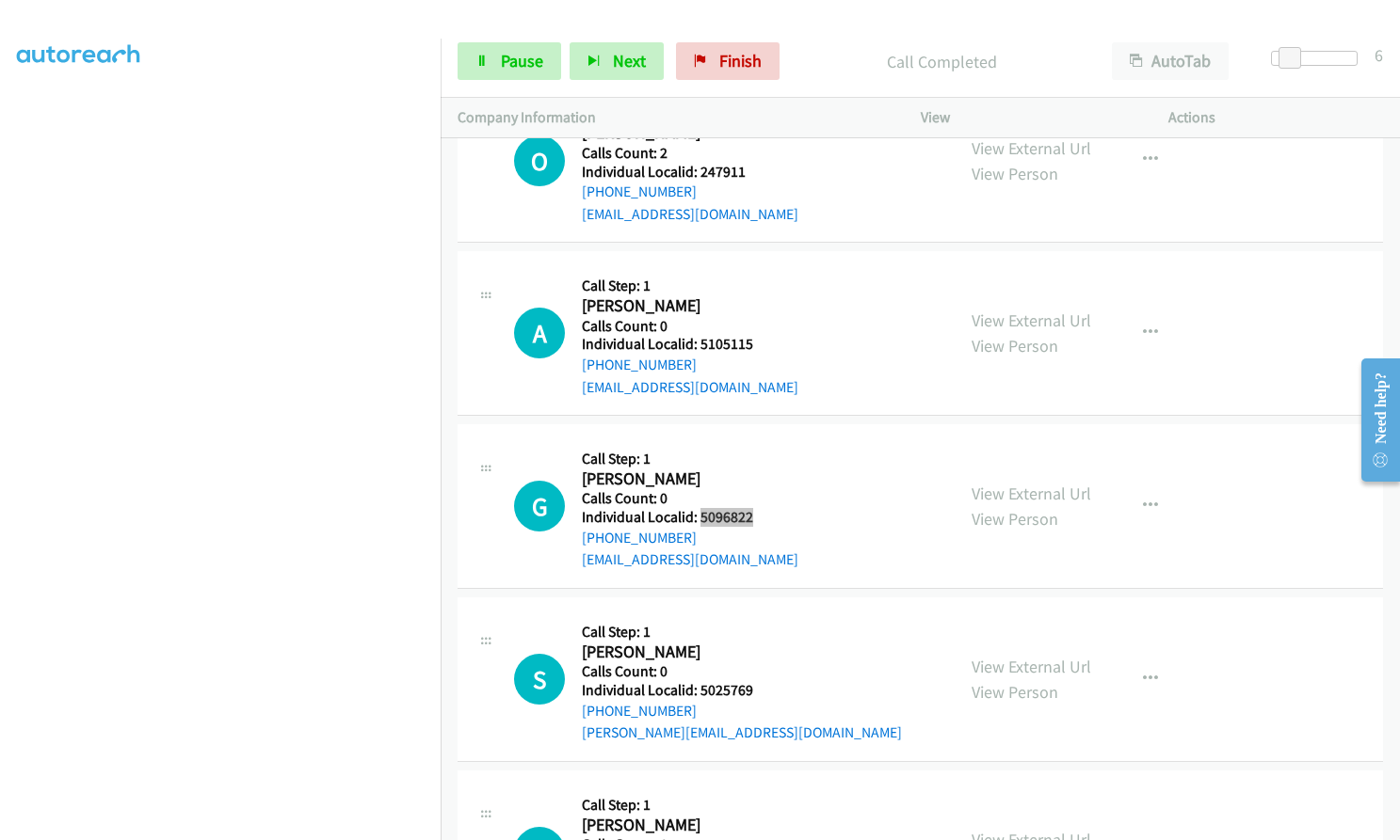
scroll to position [19655, 0]
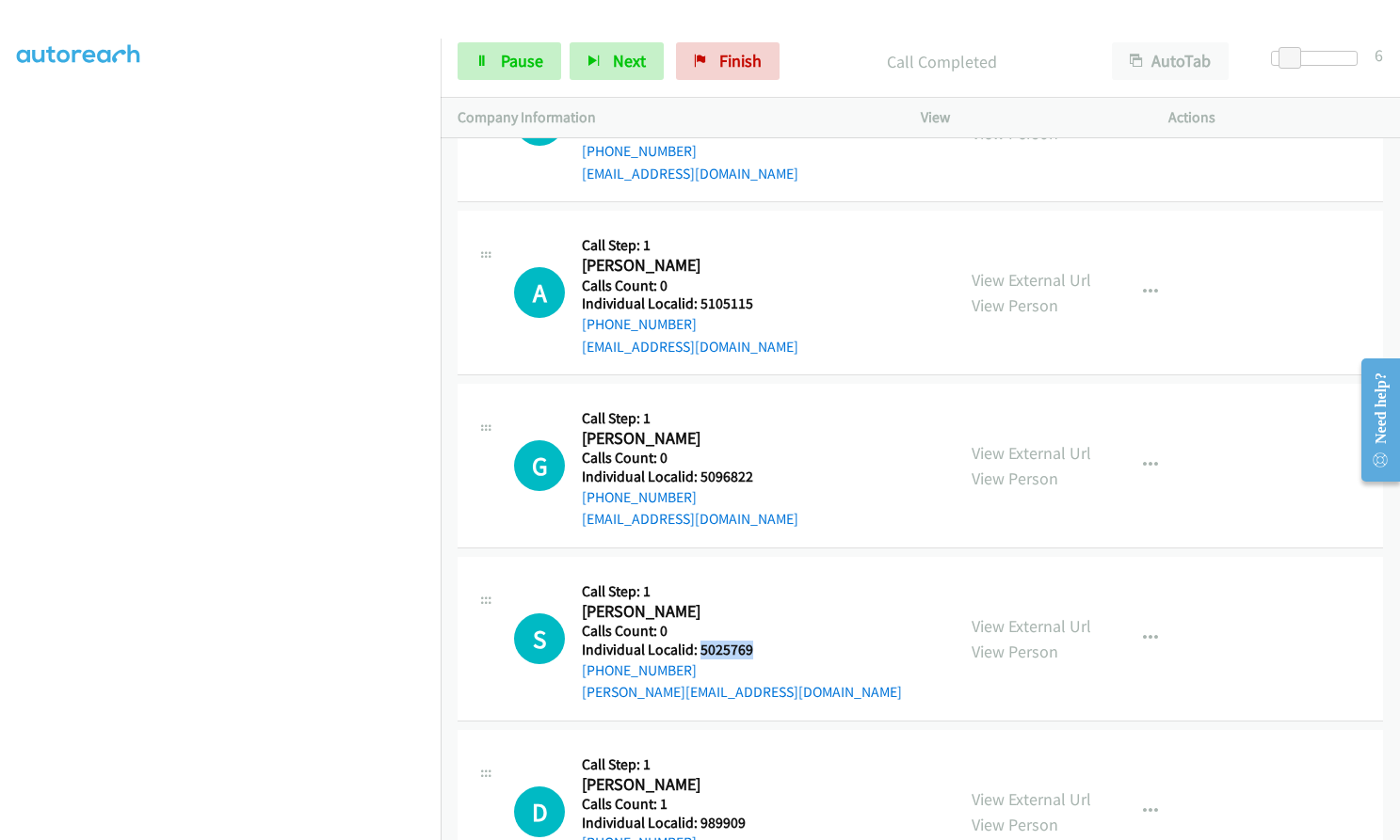
drag, startPoint x: 698, startPoint y: 561, endPoint x: 736, endPoint y: 558, distance: 38.1
click at [755, 641] on h5 "Individual Localid: 5025769" at bounding box center [741, 650] width 320 height 19
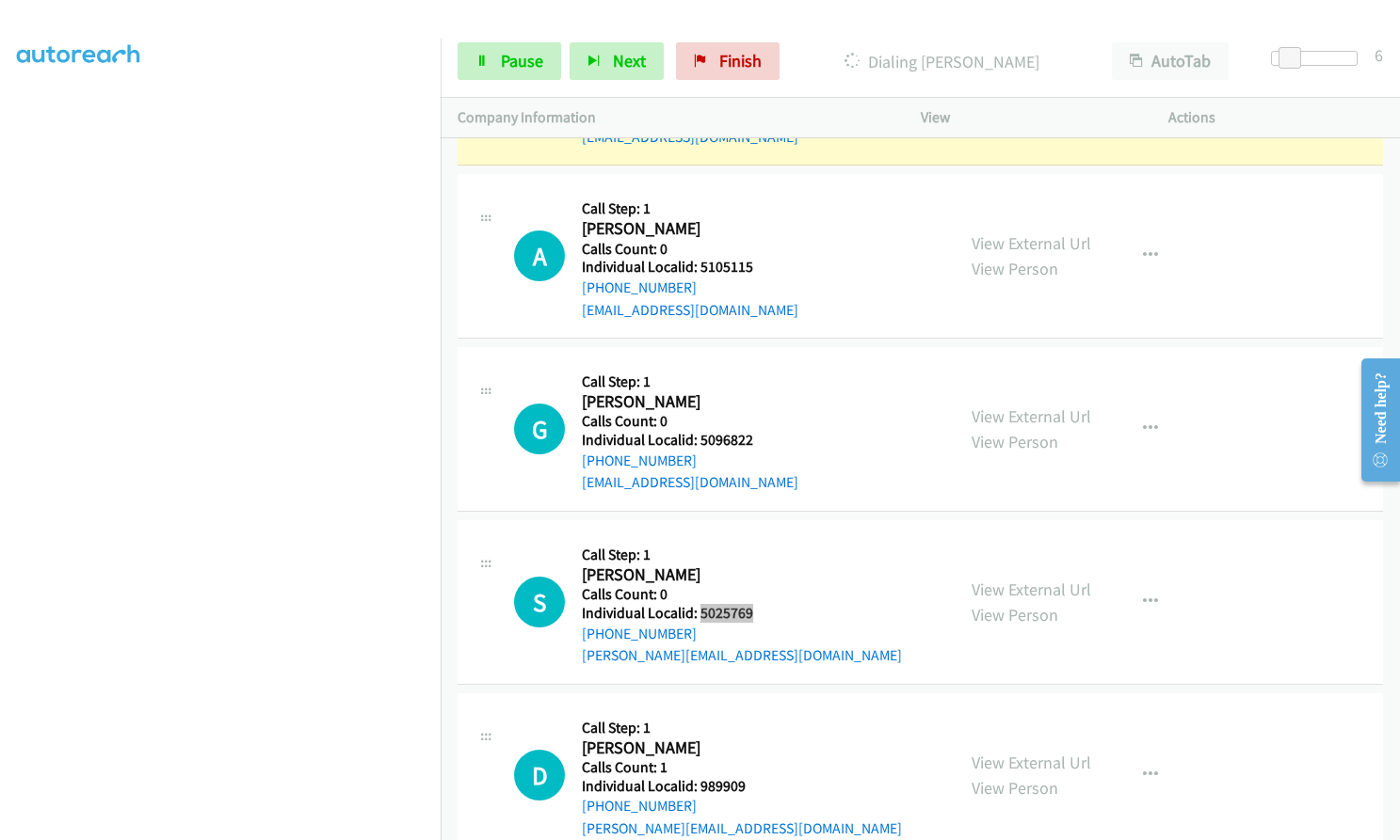
scroll to position [19796, 0]
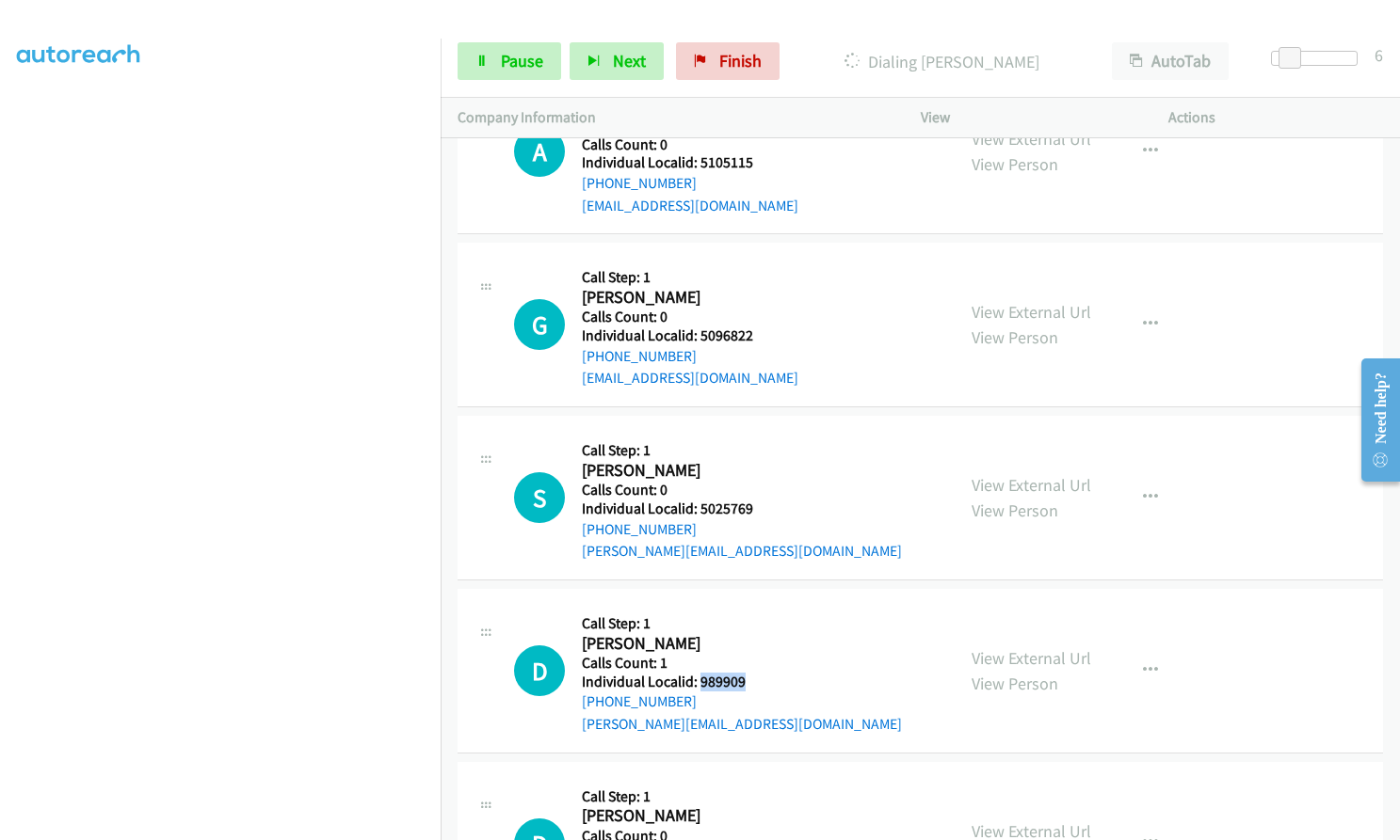
drag, startPoint x: 698, startPoint y: 587, endPoint x: 755, endPoint y: 588, distance: 57.0
click at [761, 606] on div "D Callback Scheduled Call Step: 1 David Giffen America/New_York Calls Count: 1 …" at bounding box center [726, 670] width 423 height 129
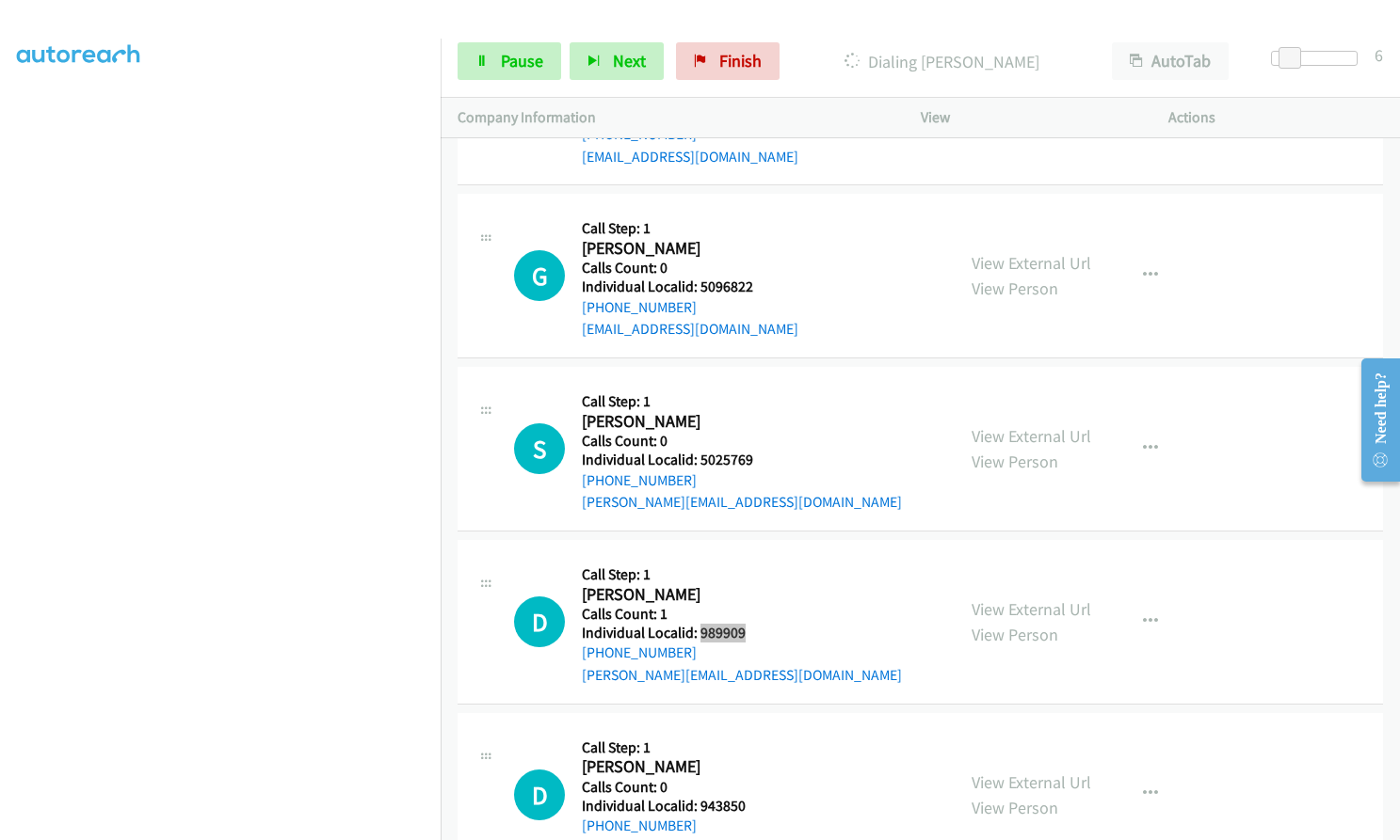
scroll to position [19962, 0]
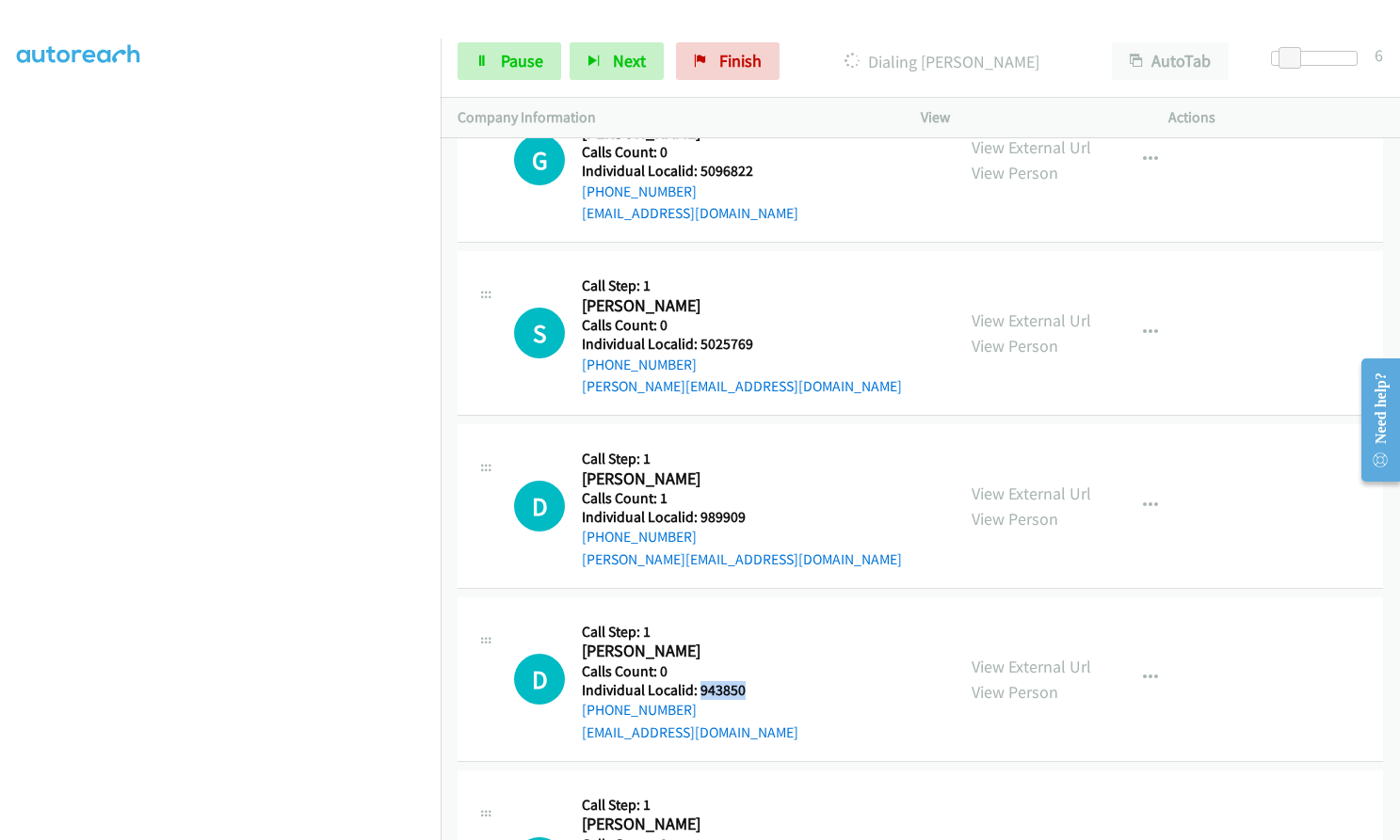
drag, startPoint x: 697, startPoint y: 601, endPoint x: 747, endPoint y: 603, distance: 50.0
click at [747, 681] on h5 "Individual Localid: 943850" at bounding box center [689, 691] width 216 height 19
drag, startPoint x: 698, startPoint y: 767, endPoint x: 737, endPoint y: 769, distance: 39.1
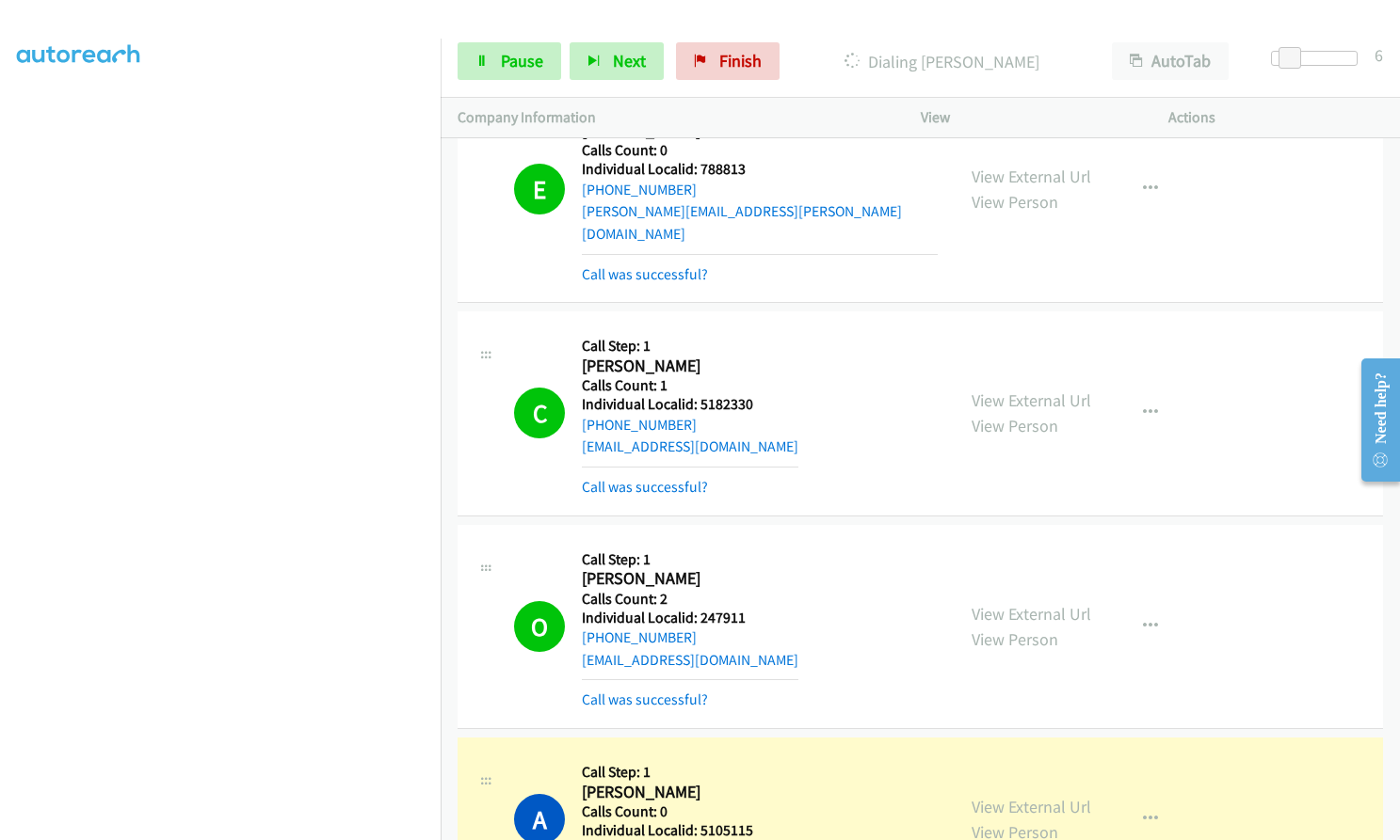
scroll to position [19155, 0]
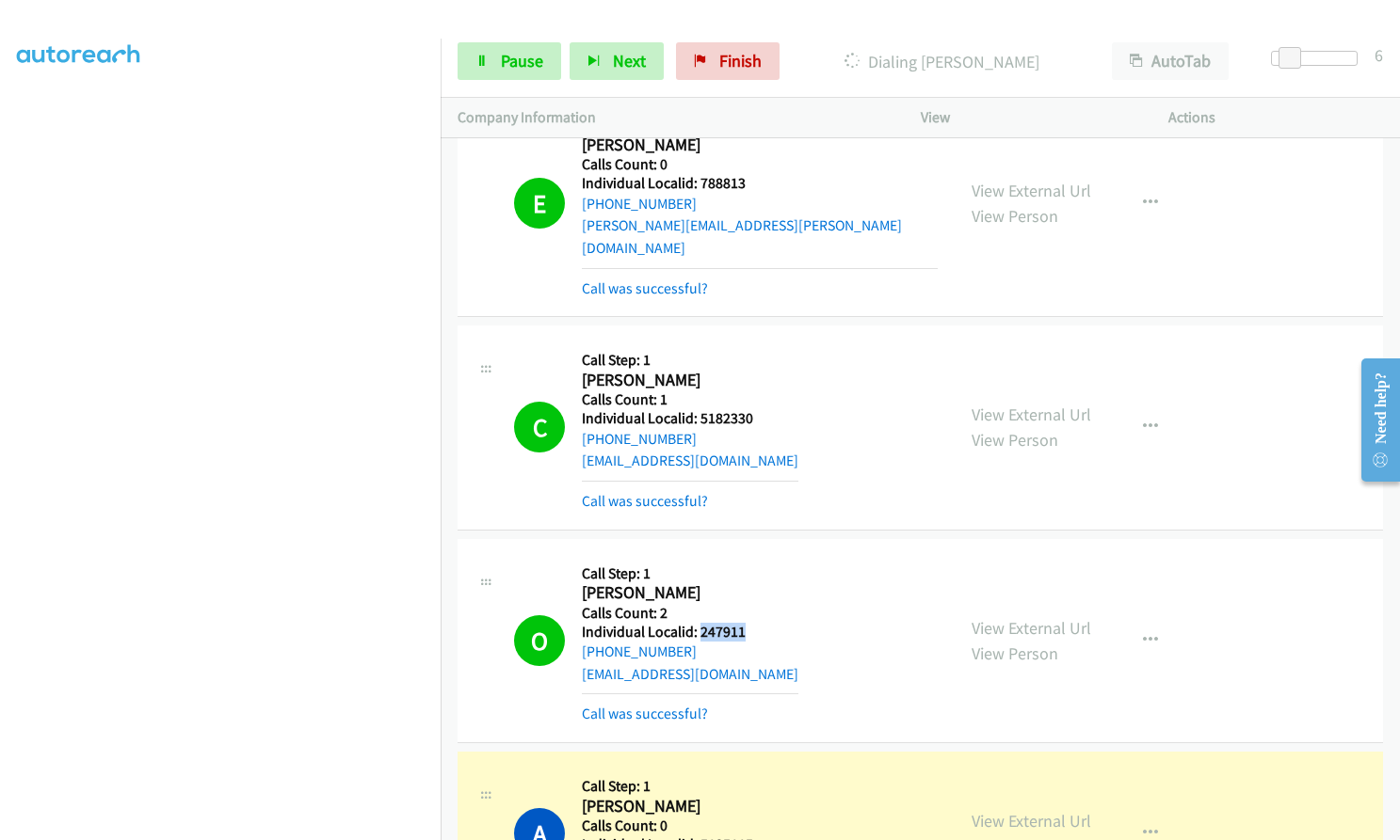
drag, startPoint x: 699, startPoint y: 544, endPoint x: 748, endPoint y: 547, distance: 49.1
click at [748, 556] on div "O Callback Scheduled Call Step: 1 Orland Leland America/Denver Calls Count: 2 I…" at bounding box center [726, 640] width 423 height 169
drag, startPoint x: 515, startPoint y: 60, endPoint x: 514, endPoint y: 415, distance: 355.0
click at [515, 60] on span "Pause" at bounding box center [522, 60] width 43 height 22
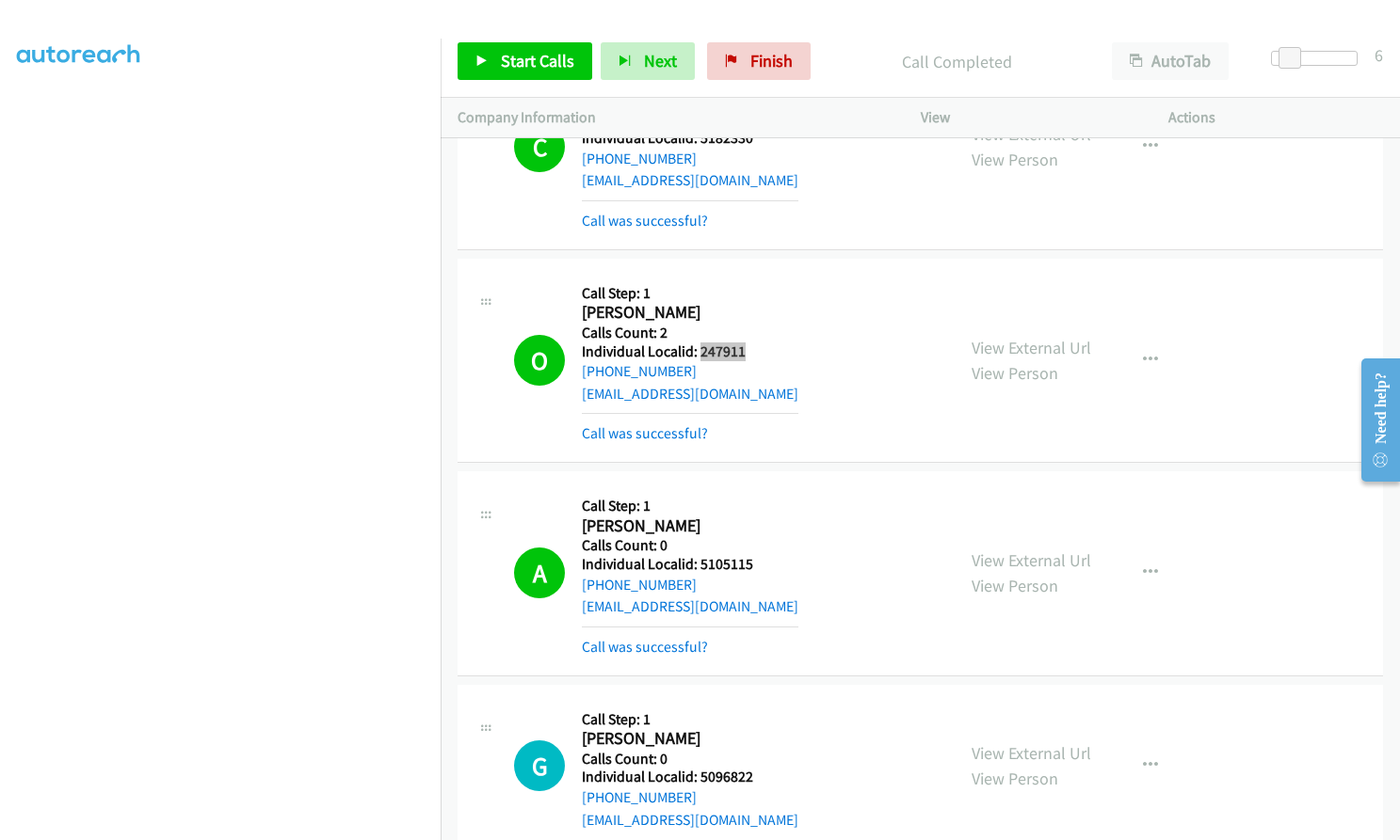
scroll to position [19437, 0]
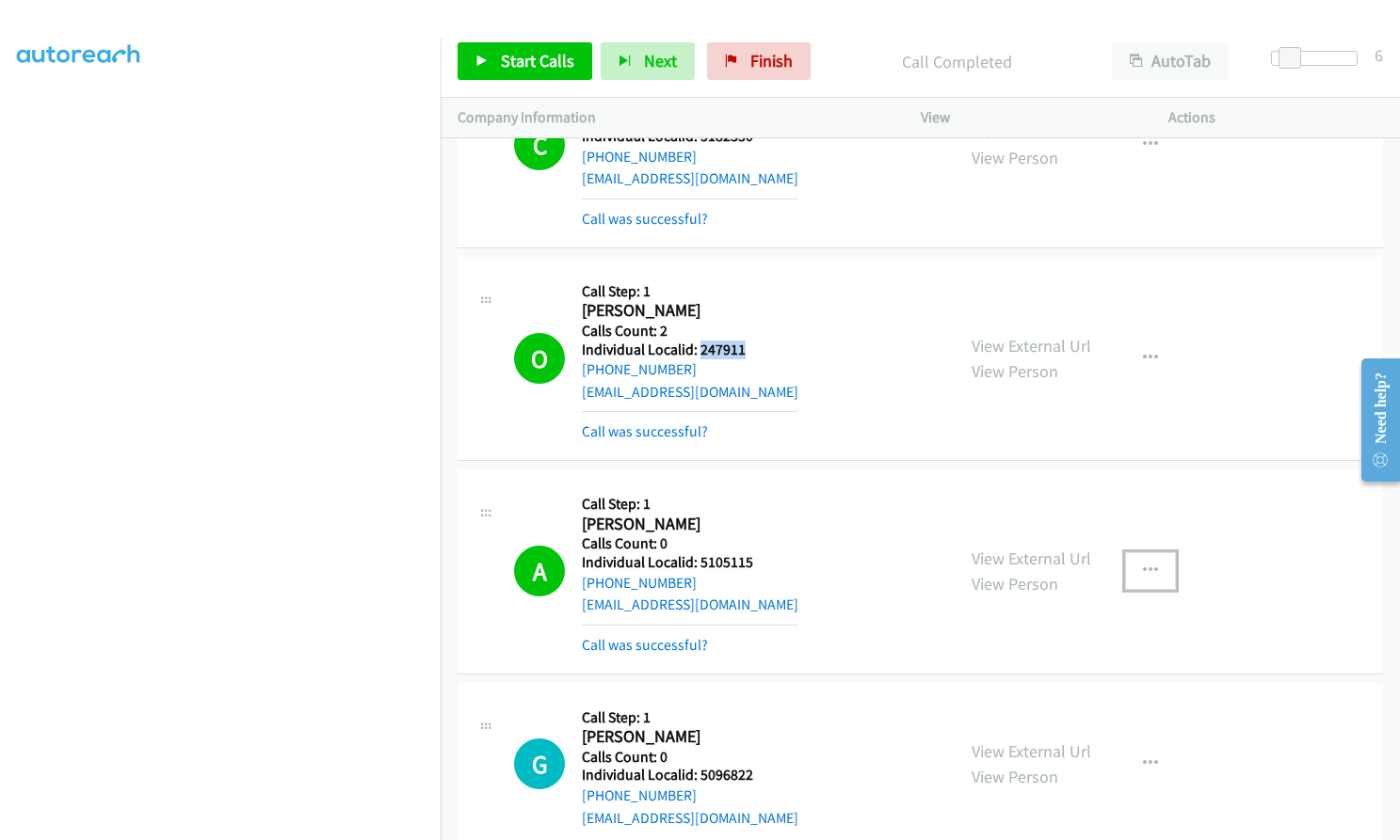
click at [1148, 563] on icon "button" at bounding box center [1150, 571] width 15 height 15
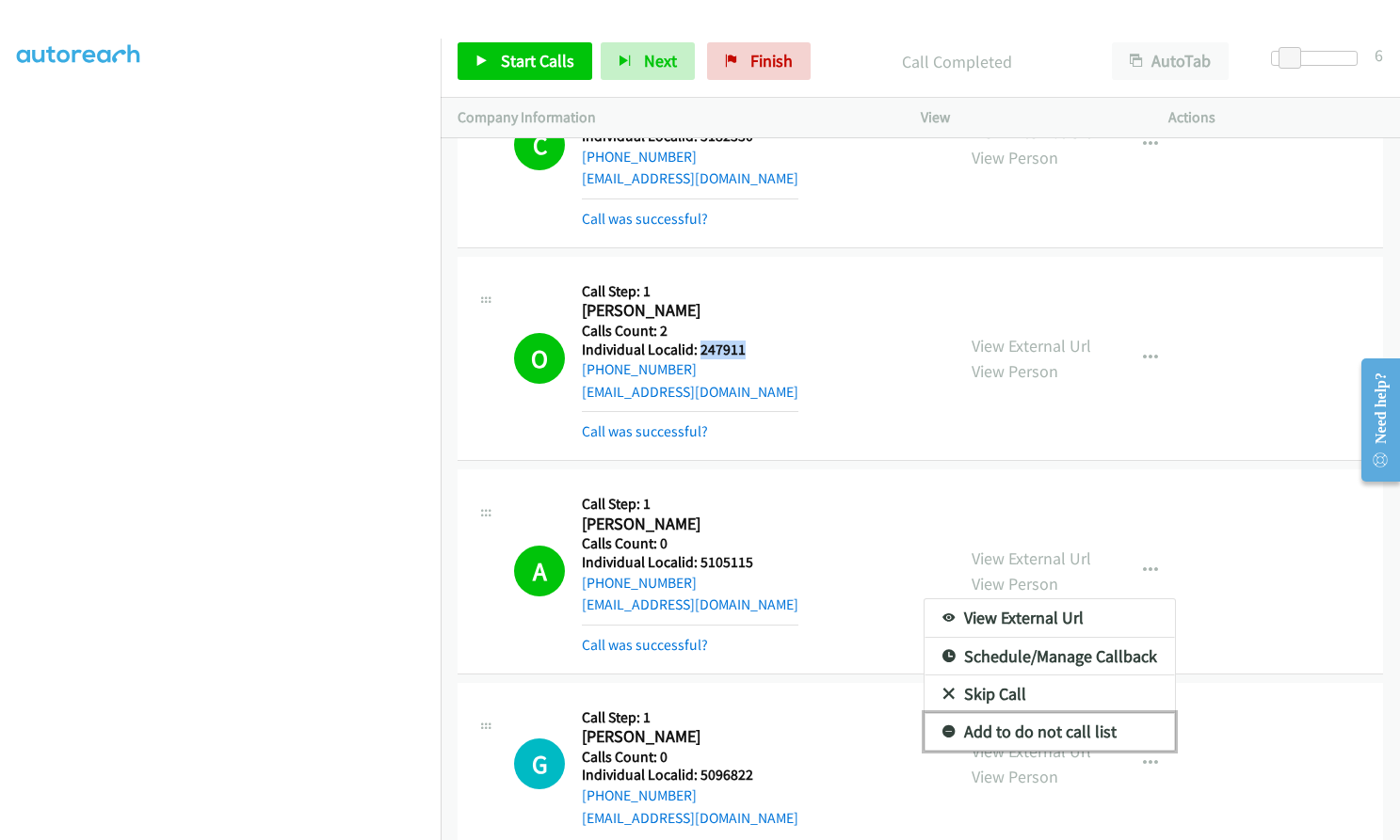
click at [943, 727] on icon at bounding box center [949, 733] width 13 height 13
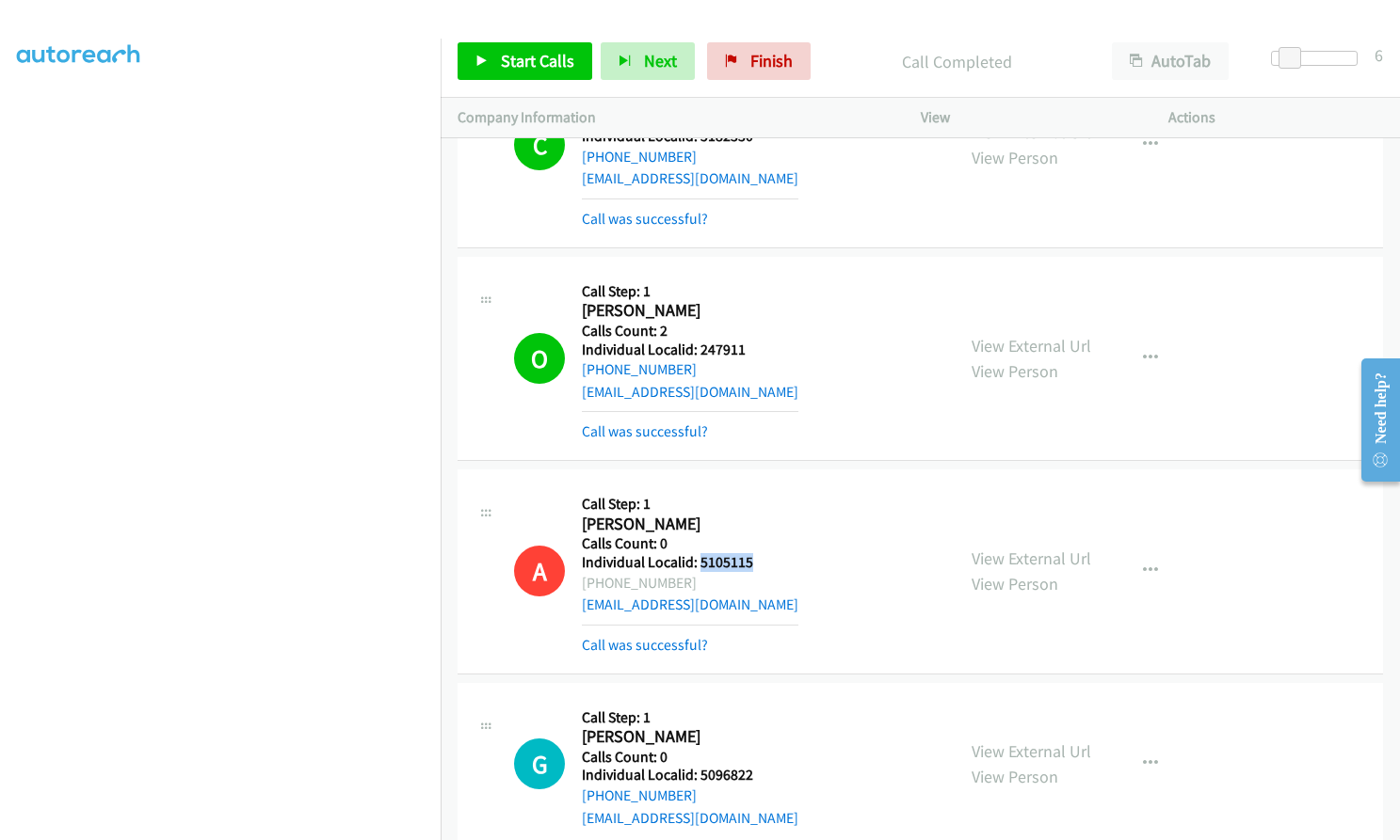
drag, startPoint x: 699, startPoint y: 470, endPoint x: 755, endPoint y: 471, distance: 56.0
click at [755, 487] on div "A Callback Scheduled Call Step: 1 Annie Dyar America/Denver Calls Count: 0 Indi…" at bounding box center [726, 571] width 423 height 169
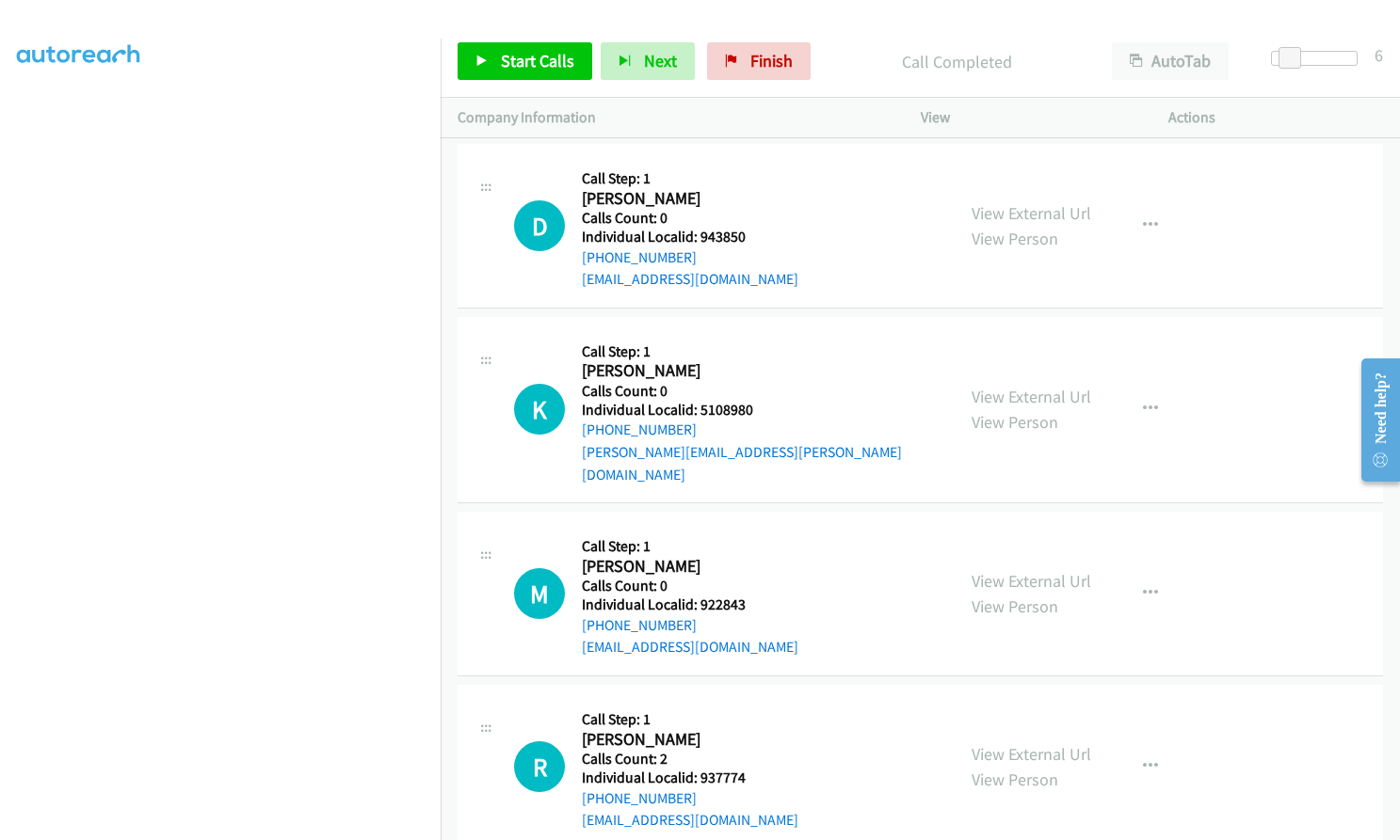
scroll to position [20495, 0]
drag, startPoint x: 698, startPoint y: 319, endPoint x: 746, endPoint y: 319, distance: 48.0
click at [764, 333] on div "K Callback Scheduled Call Step: 1 Kyle Tokarz America/New_York Calls Count: 0 I…" at bounding box center [726, 408] width 423 height 151
drag, startPoint x: 700, startPoint y: 494, endPoint x: 746, endPoint y: 494, distance: 46.0
click at [746, 528] on div "M Callback Scheduled Call Step: 1 Marc Harris America/Denver Calls Count: 0 Ind…" at bounding box center [726, 592] width 423 height 129
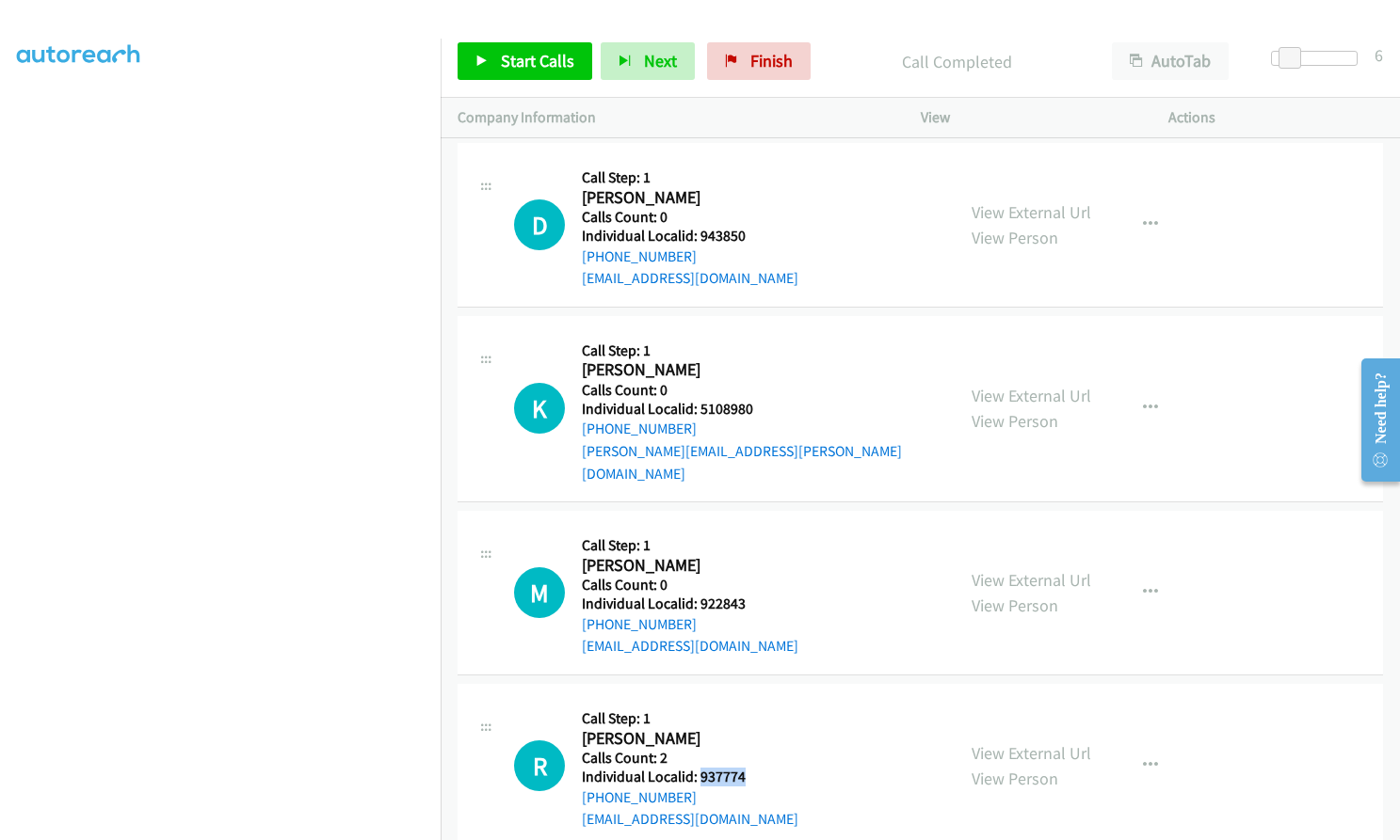
drag, startPoint x: 698, startPoint y: 667, endPoint x: 747, endPoint y: 665, distance: 49.0
click at [747, 701] on div "R Callback Scheduled Call Step: 1 Robert Dumas America/New_York Calls Count: 2 …" at bounding box center [726, 765] width 423 height 129
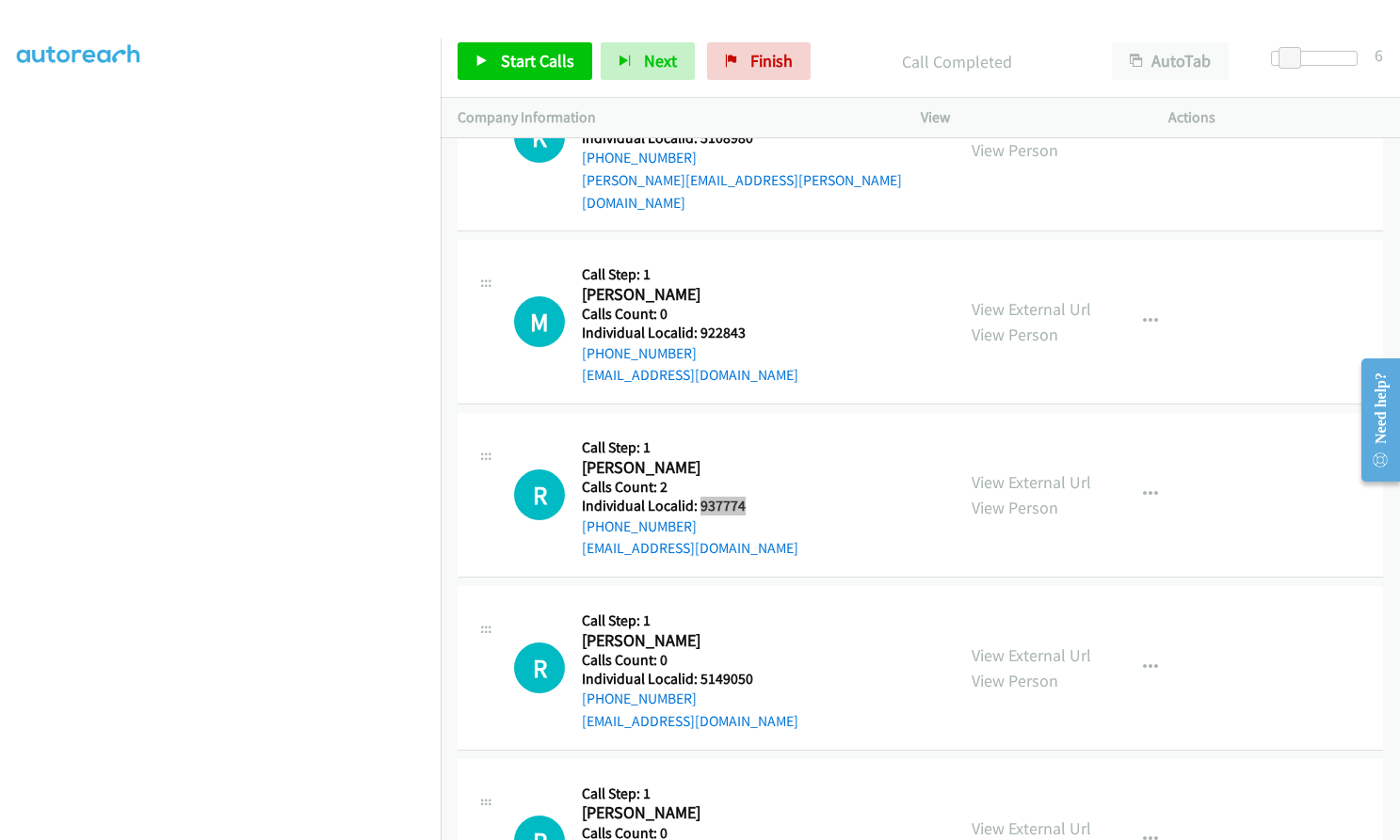
scroll to position [20778, 0]
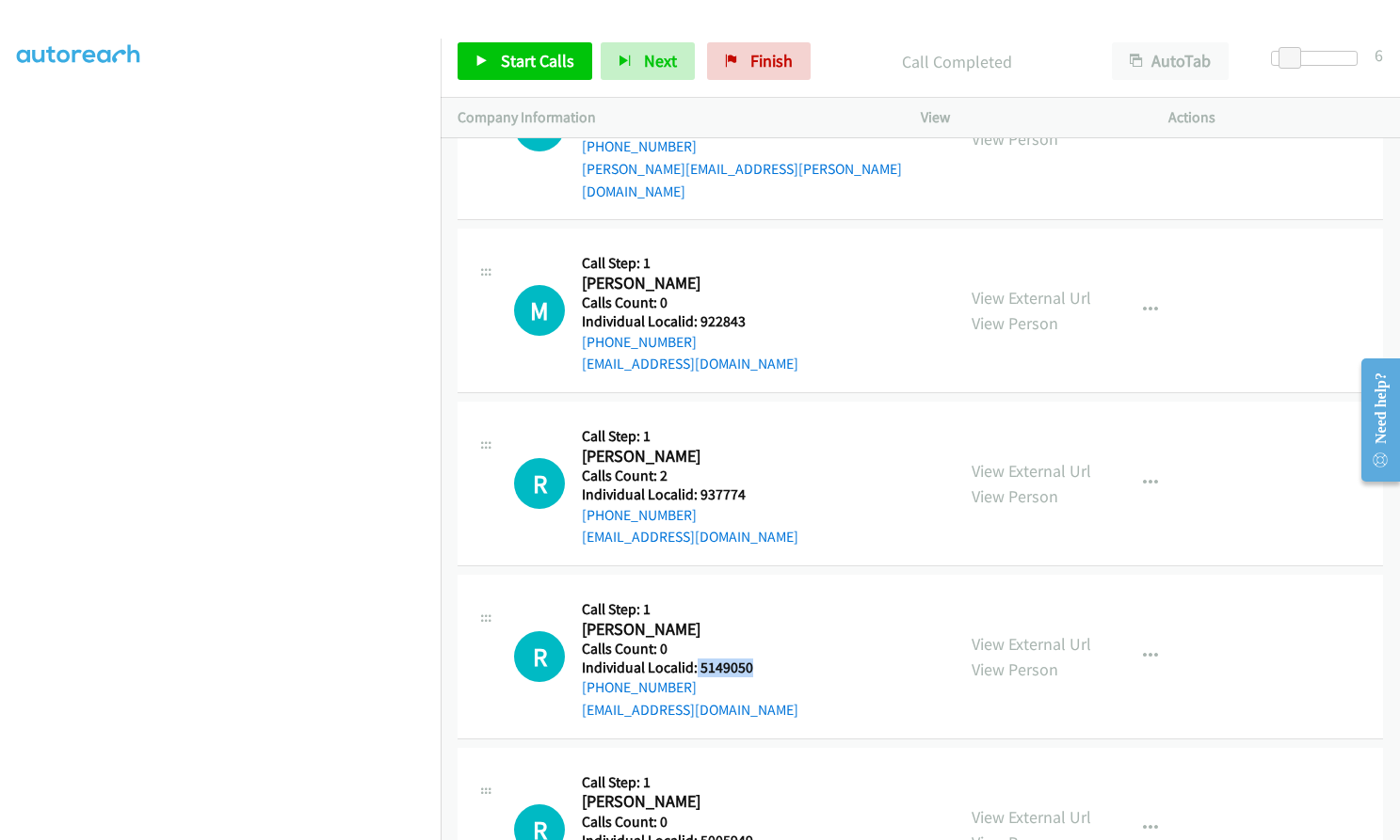
drag, startPoint x: 696, startPoint y: 557, endPoint x: 753, endPoint y: 557, distance: 57.0
click at [753, 659] on h5 "Individual Localid: 5149050" at bounding box center [689, 668] width 216 height 19
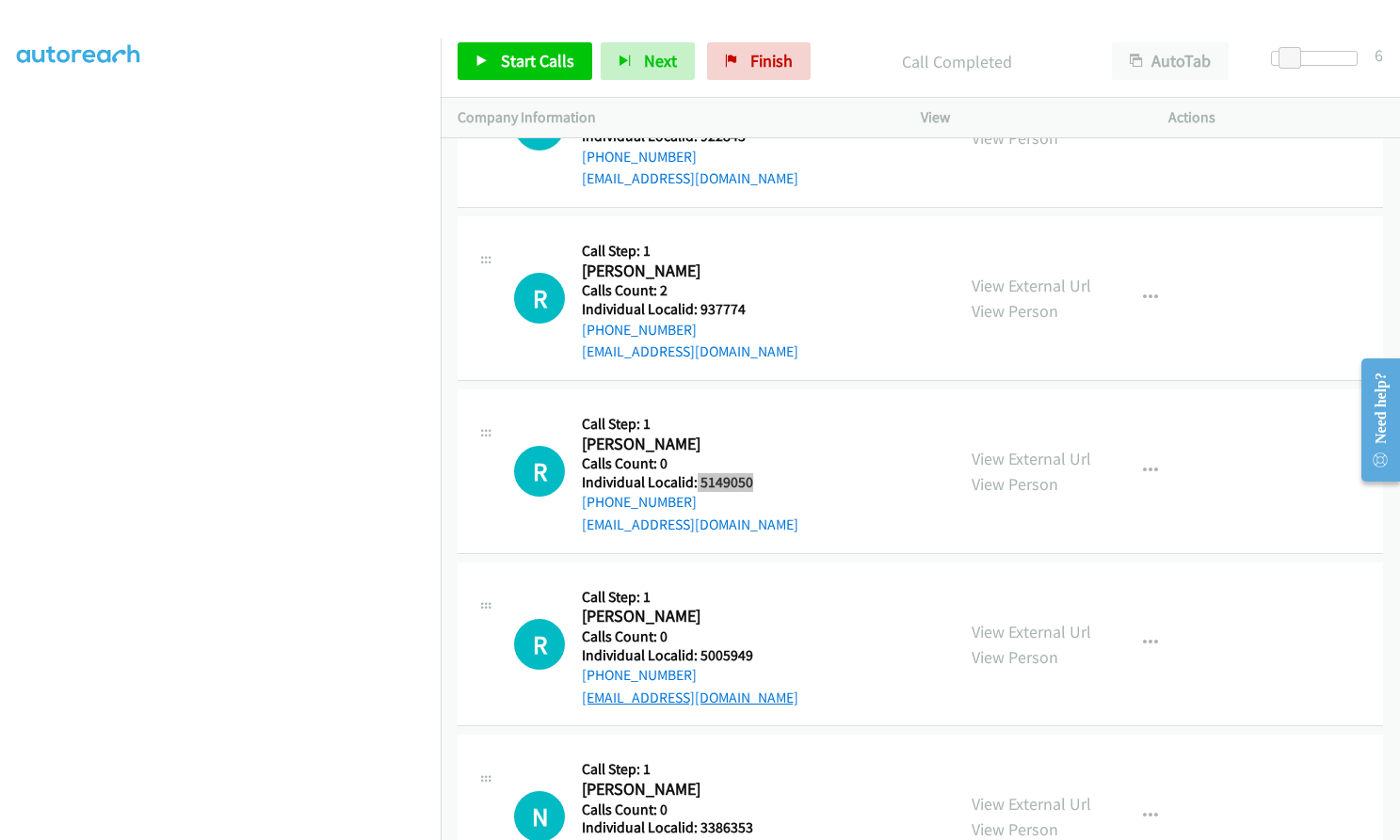
scroll to position [20966, 0]
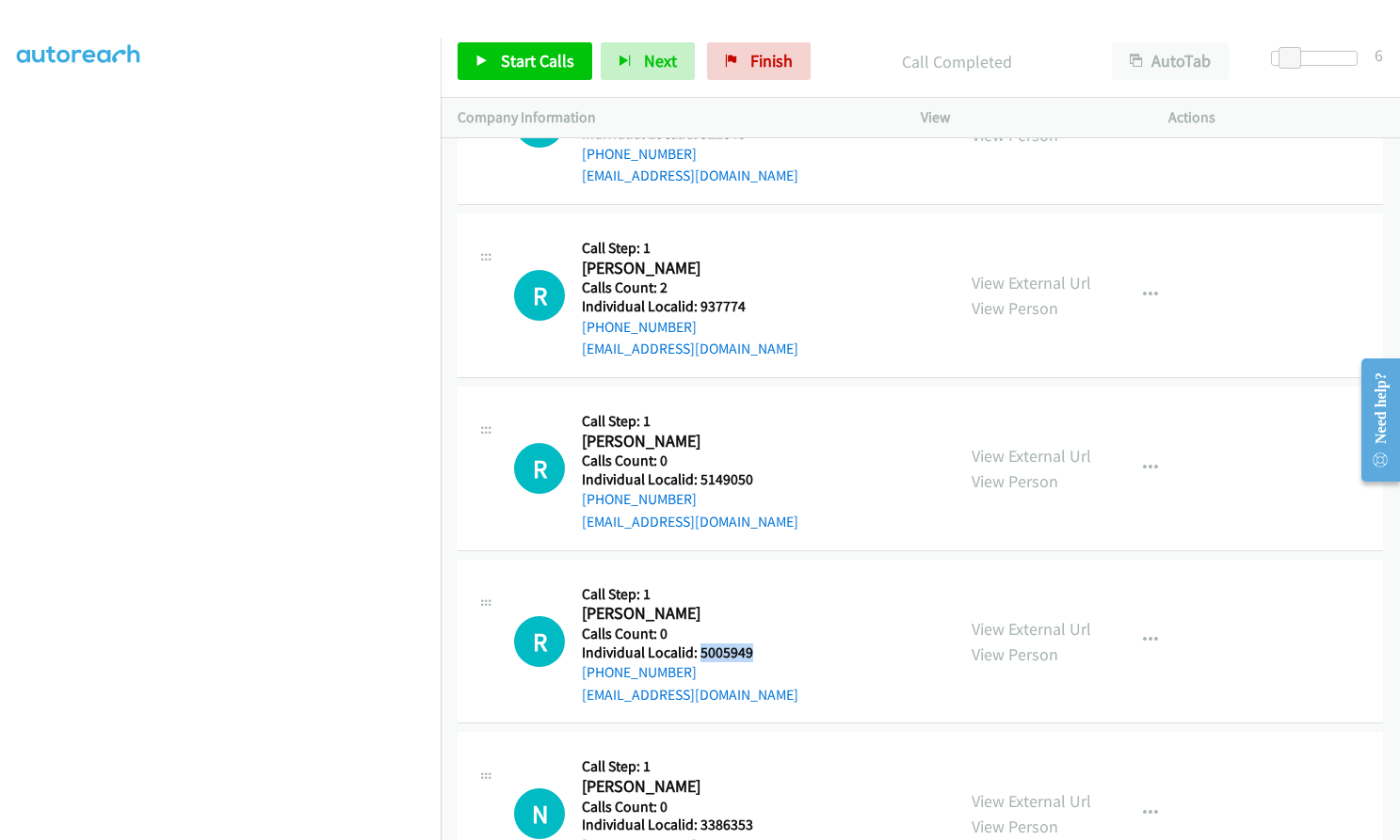
drag, startPoint x: 700, startPoint y: 539, endPoint x: 756, endPoint y: 540, distance: 56.0
click at [756, 576] on div "R Callback Scheduled Call Step: 1 Ryan Bouchard America/New_York Calls Count: 0…" at bounding box center [726, 641] width 423 height 129
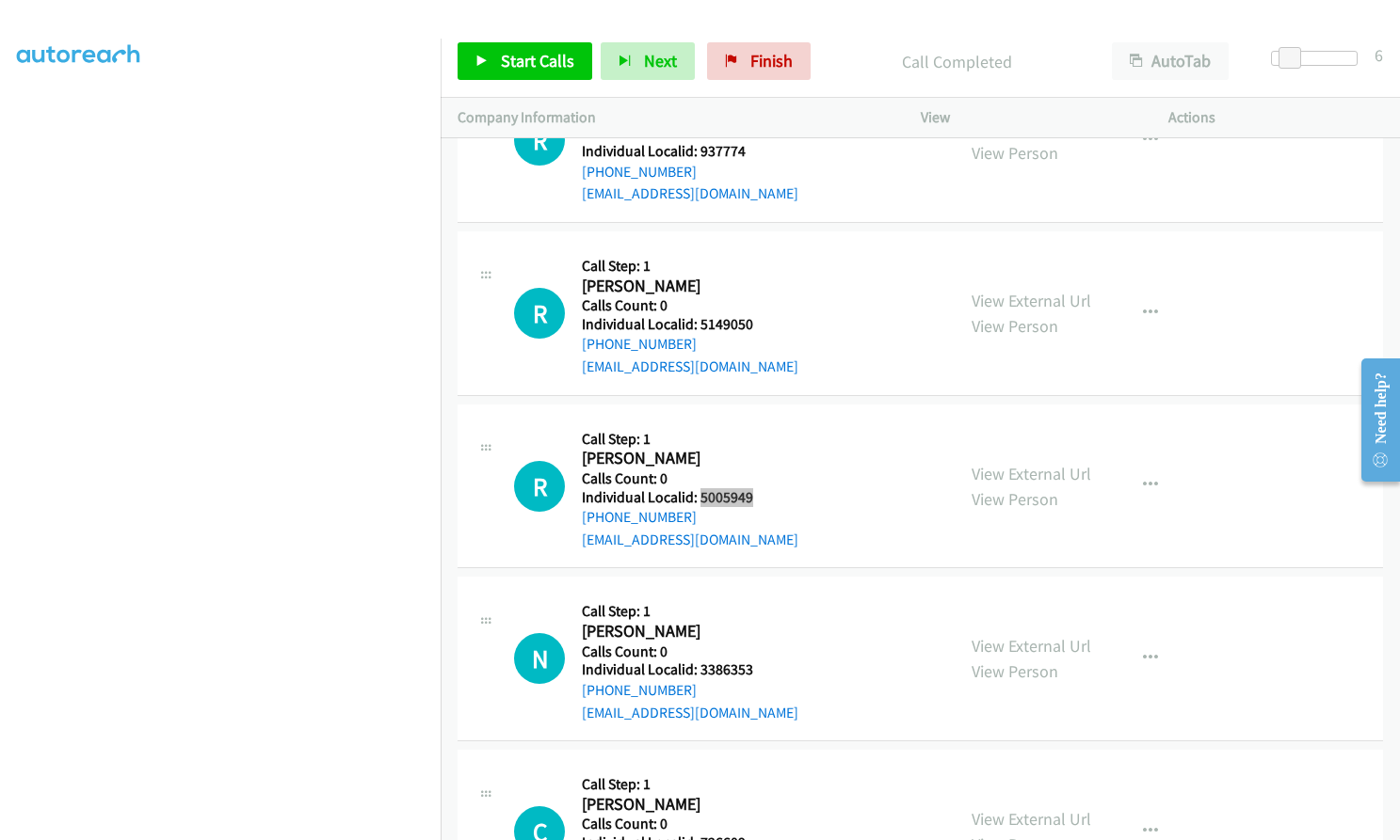
scroll to position [21154, 0]
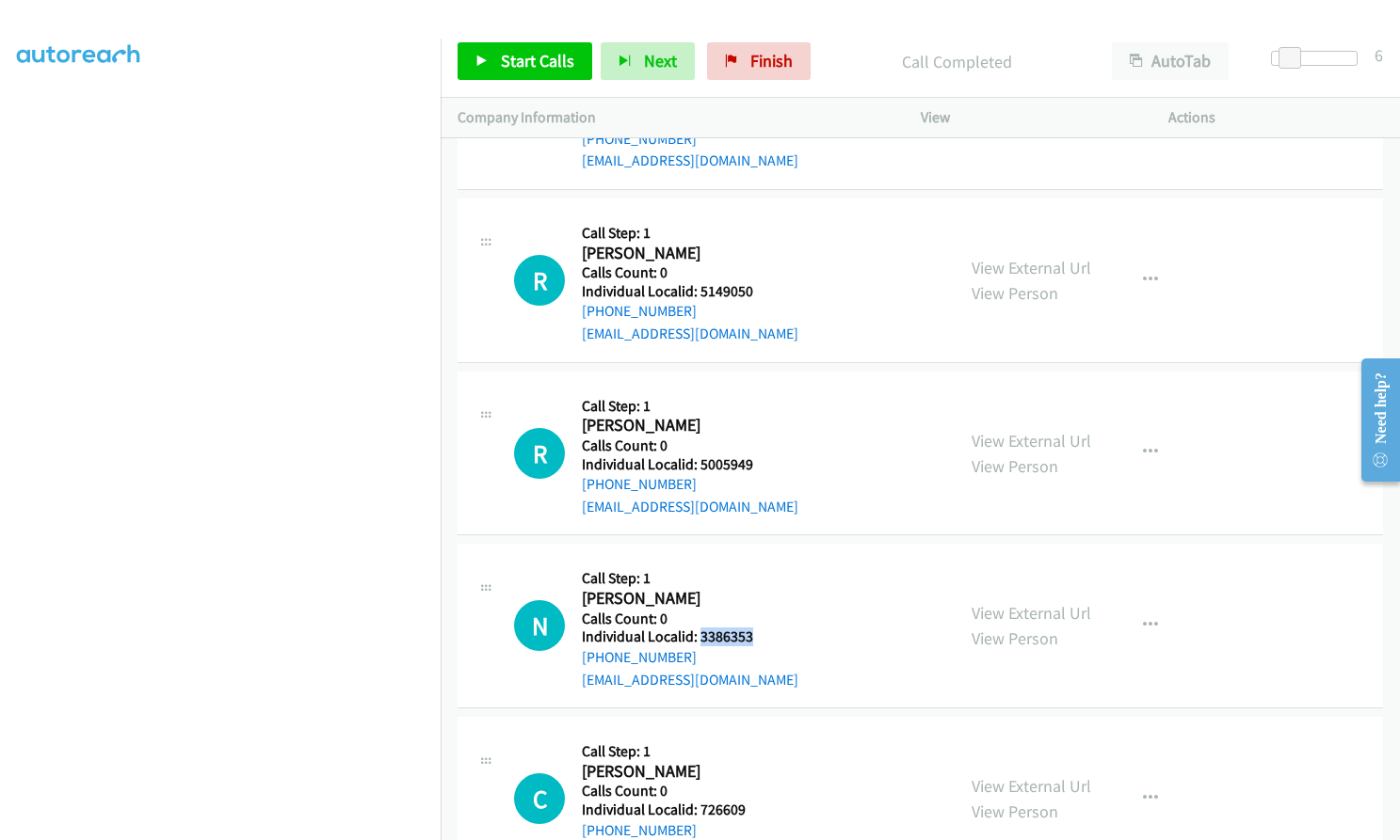
drag, startPoint x: 698, startPoint y: 530, endPoint x: 750, endPoint y: 531, distance: 52.0
click at [760, 560] on div "N Callback Scheduled Call Step: 1 Nick Herron America/Chicago Calls Count: 0 In…" at bounding box center [726, 625] width 423 height 129
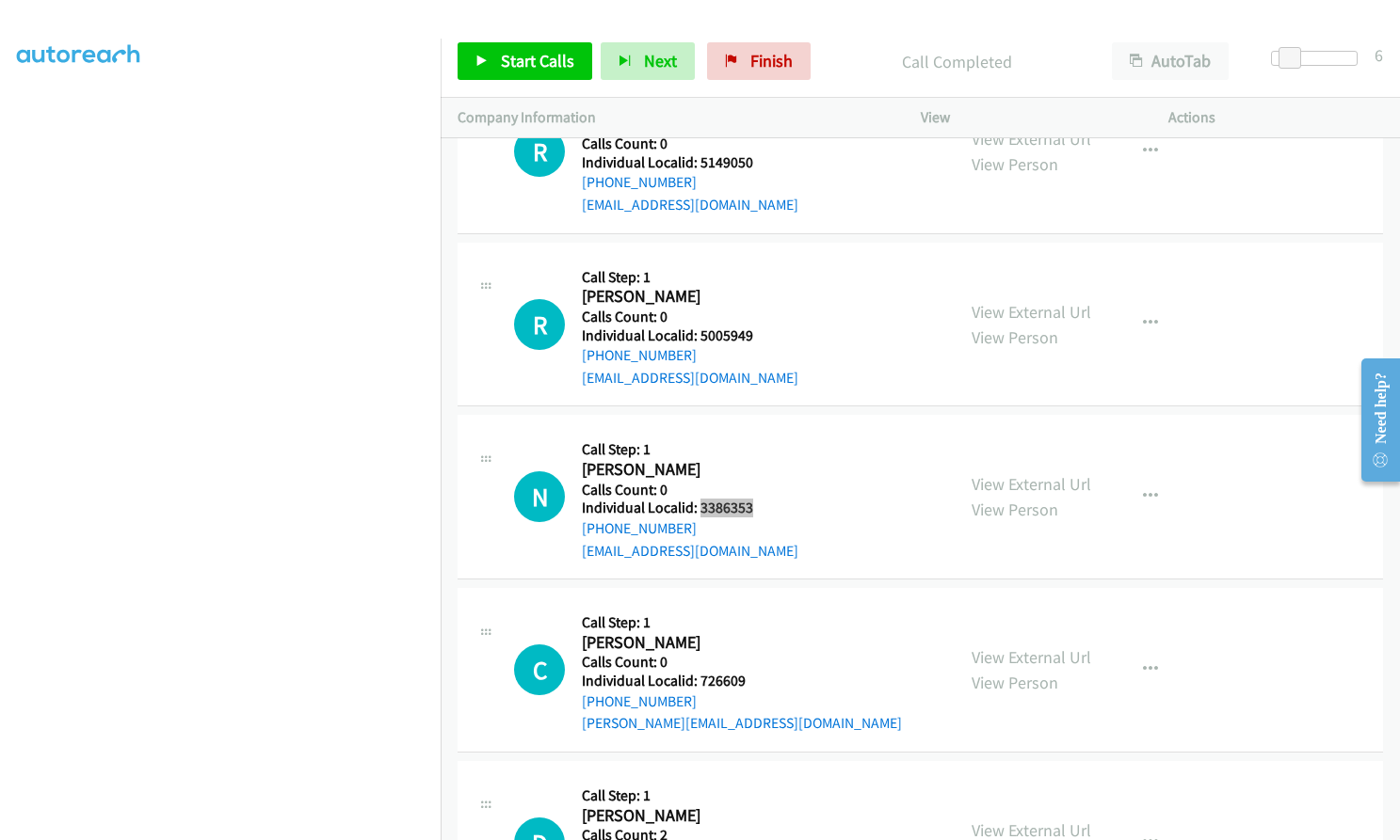
scroll to position [21342, 0]
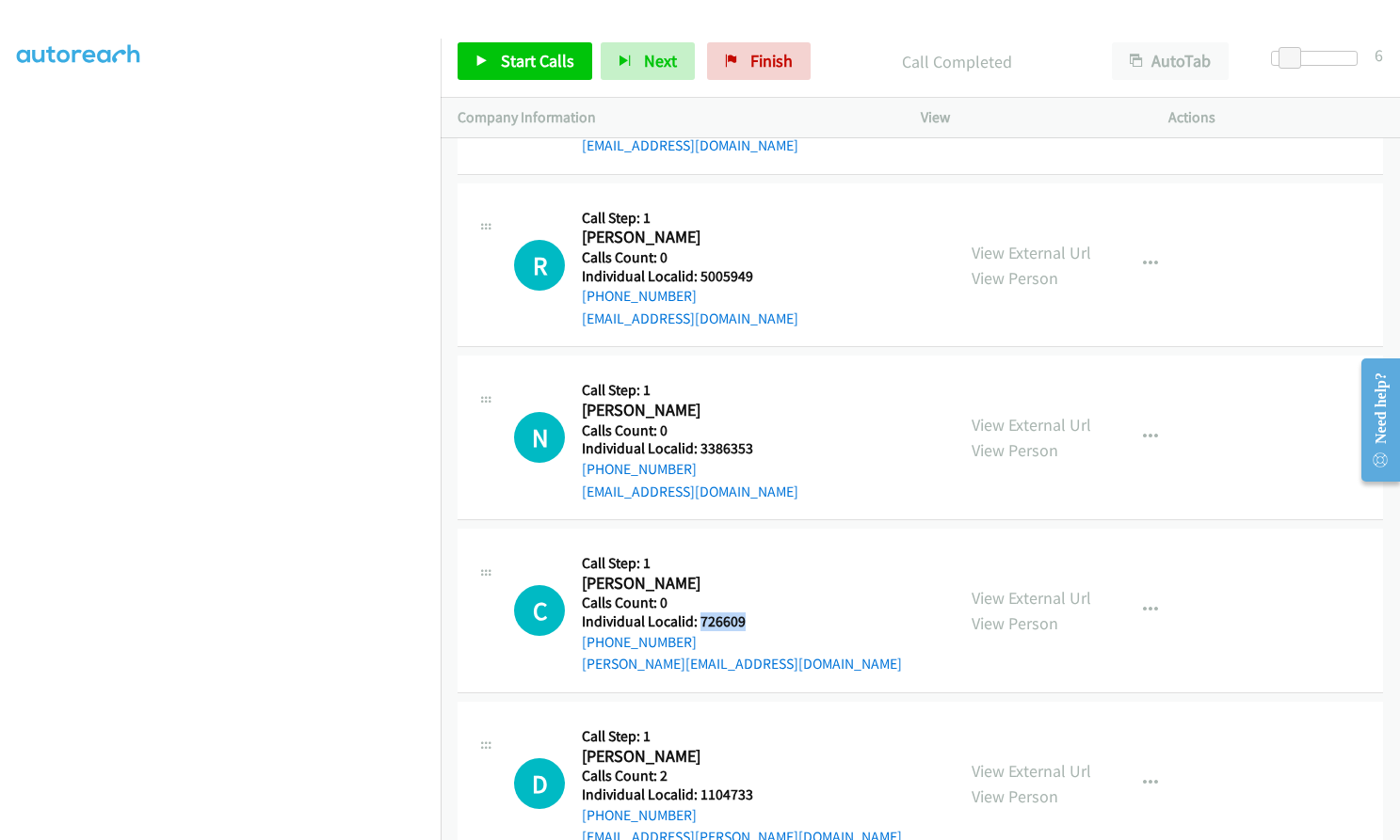
drag, startPoint x: 697, startPoint y: 509, endPoint x: 748, endPoint y: 508, distance: 51.0
click at [748, 612] on h5 "Individual Localid: 726609" at bounding box center [741, 622] width 320 height 19
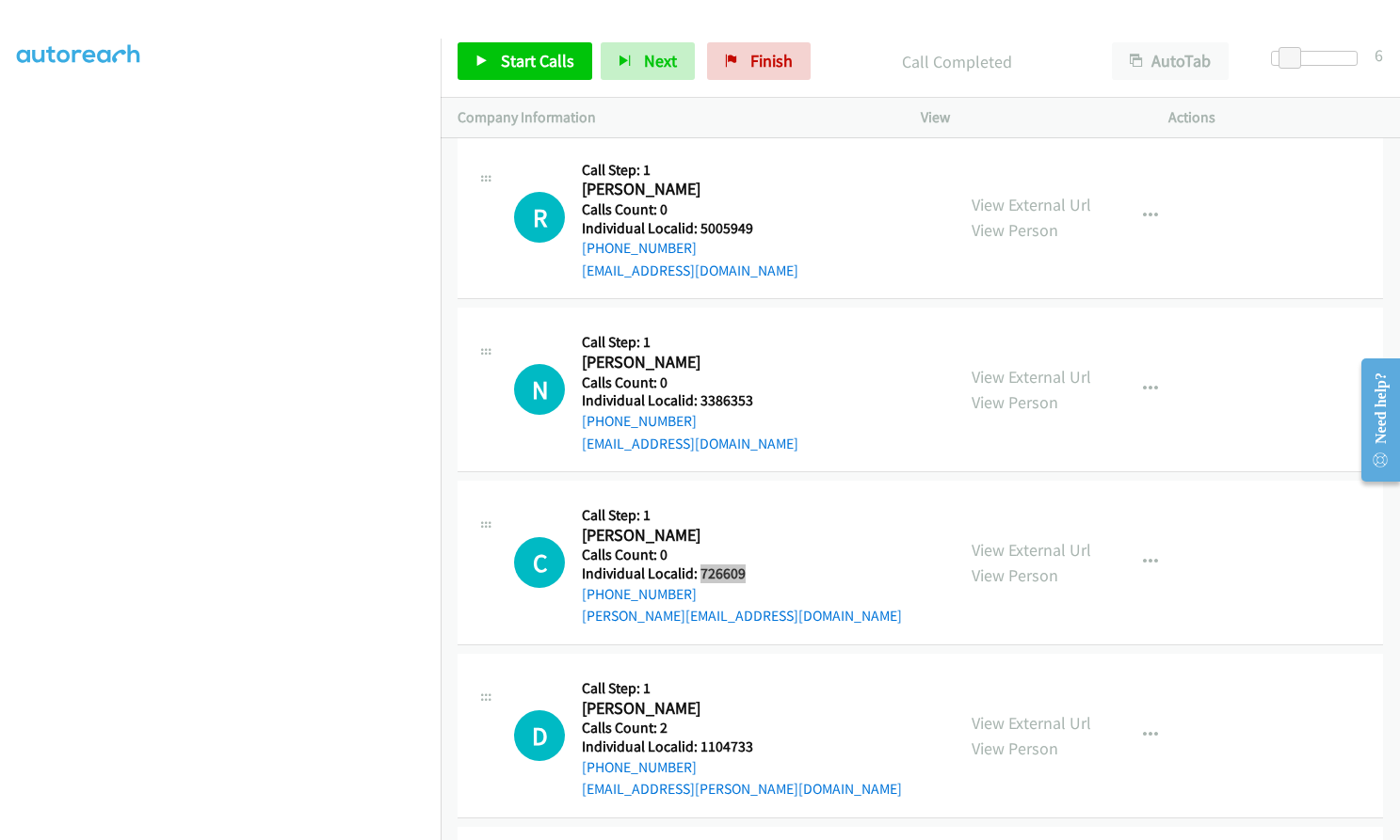
scroll to position [21484, 0]
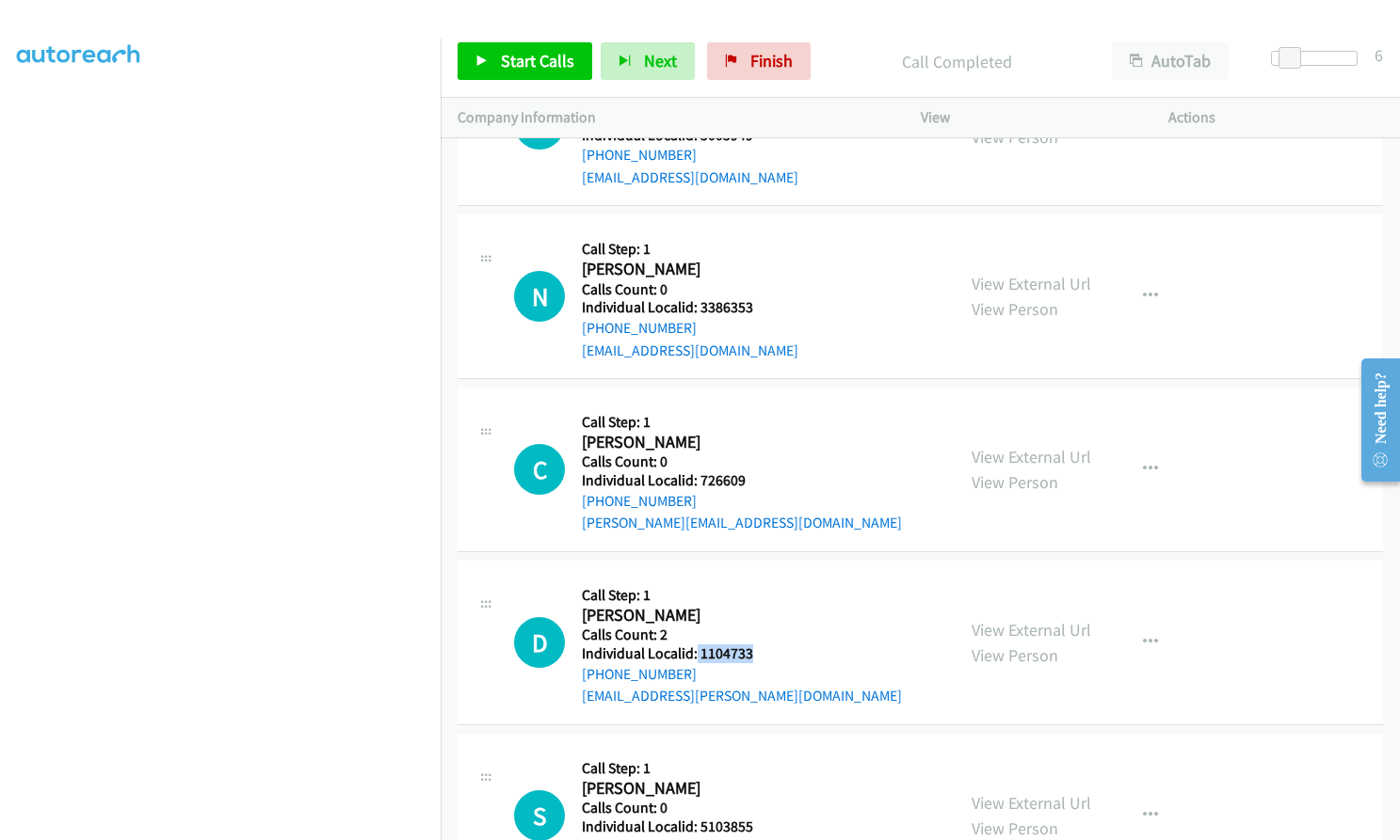
drag, startPoint x: 695, startPoint y: 543, endPoint x: 751, endPoint y: 542, distance: 56.0
click at [751, 577] on div "D Callback Scheduled Call Step: 1 Devin Friesz America/Chicago Calls Count: 2 I…" at bounding box center [726, 642] width 423 height 129
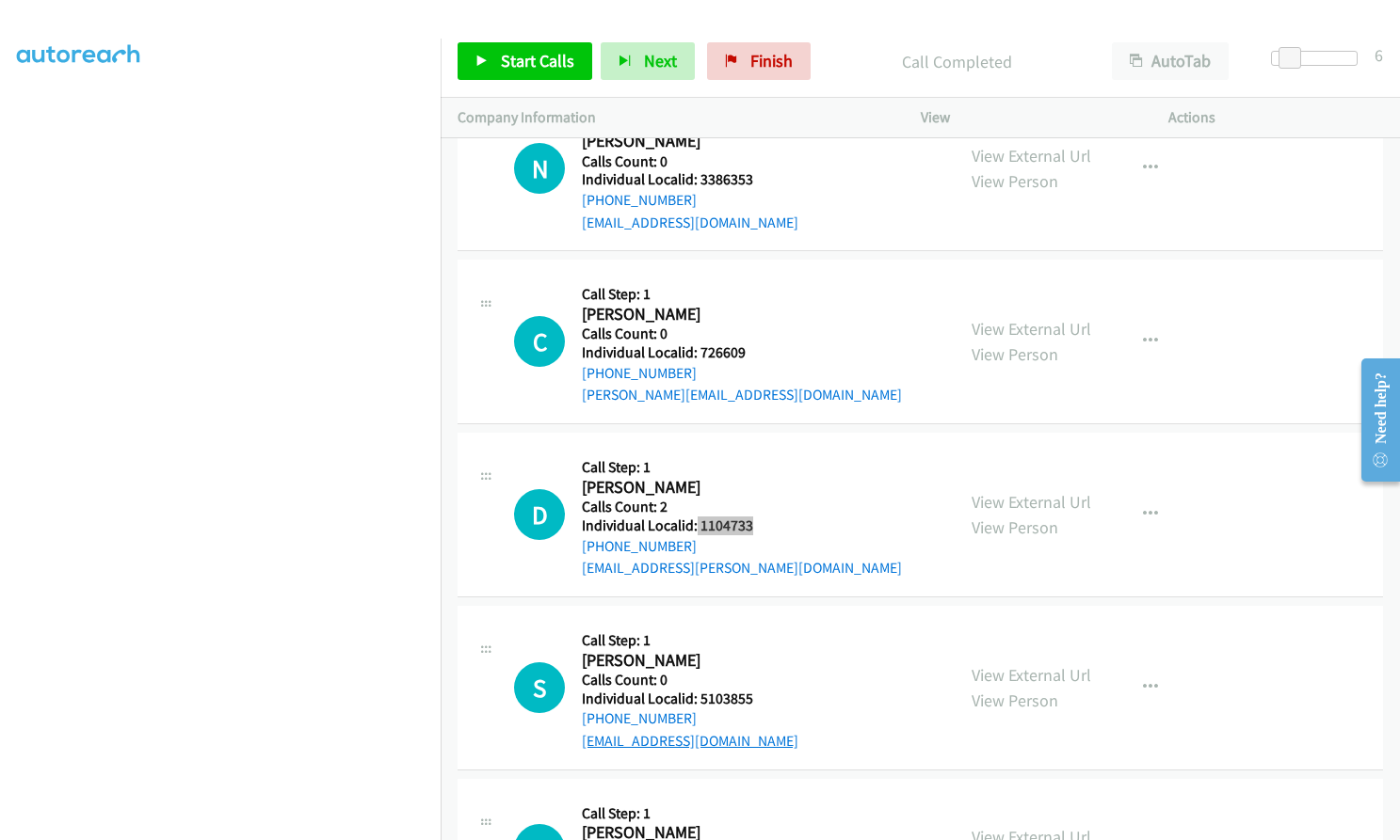
scroll to position [21648, 0]
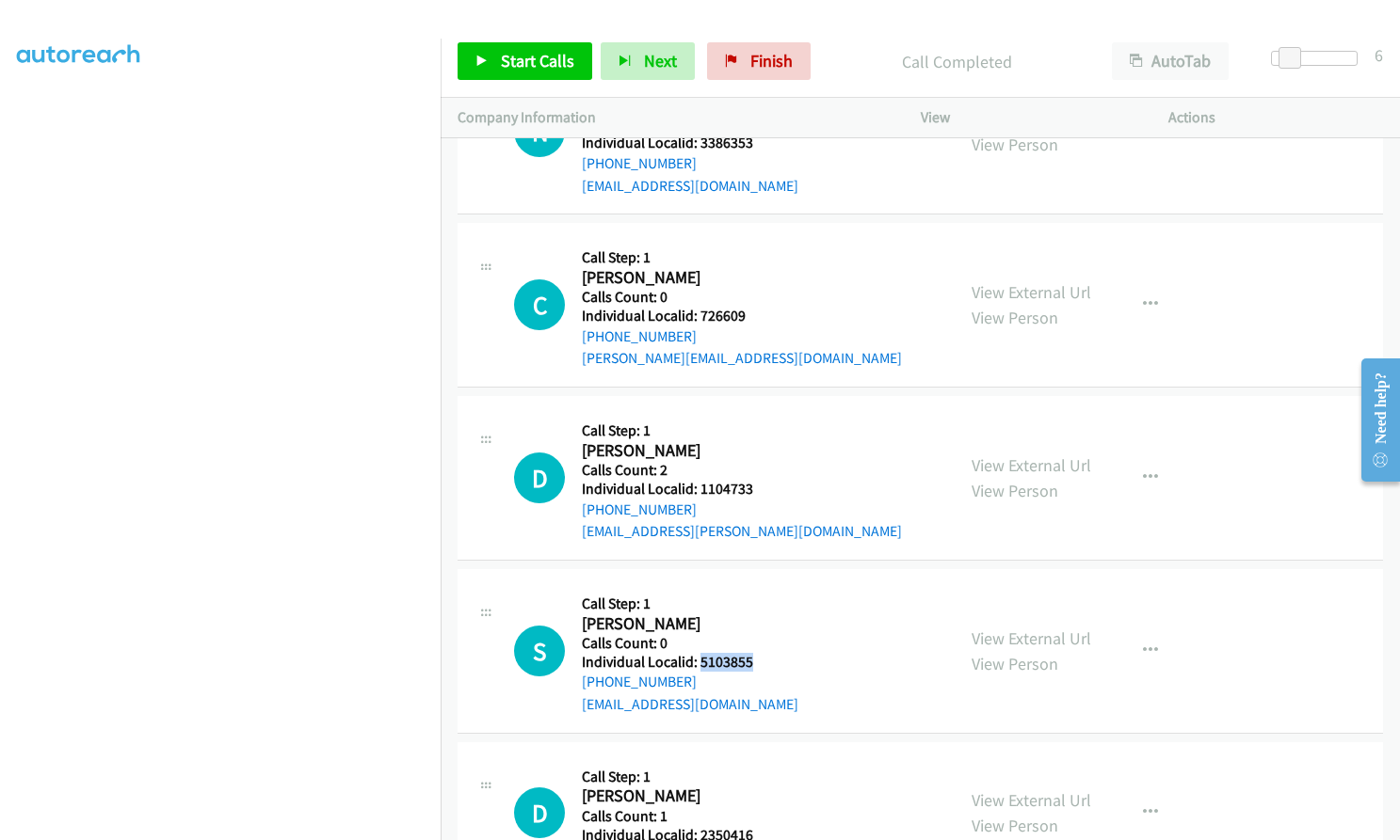
drag, startPoint x: 697, startPoint y: 549, endPoint x: 749, endPoint y: 549, distance: 52.0
click at [749, 653] on h5 "Individual Localid: 5103855" at bounding box center [689, 662] width 216 height 19
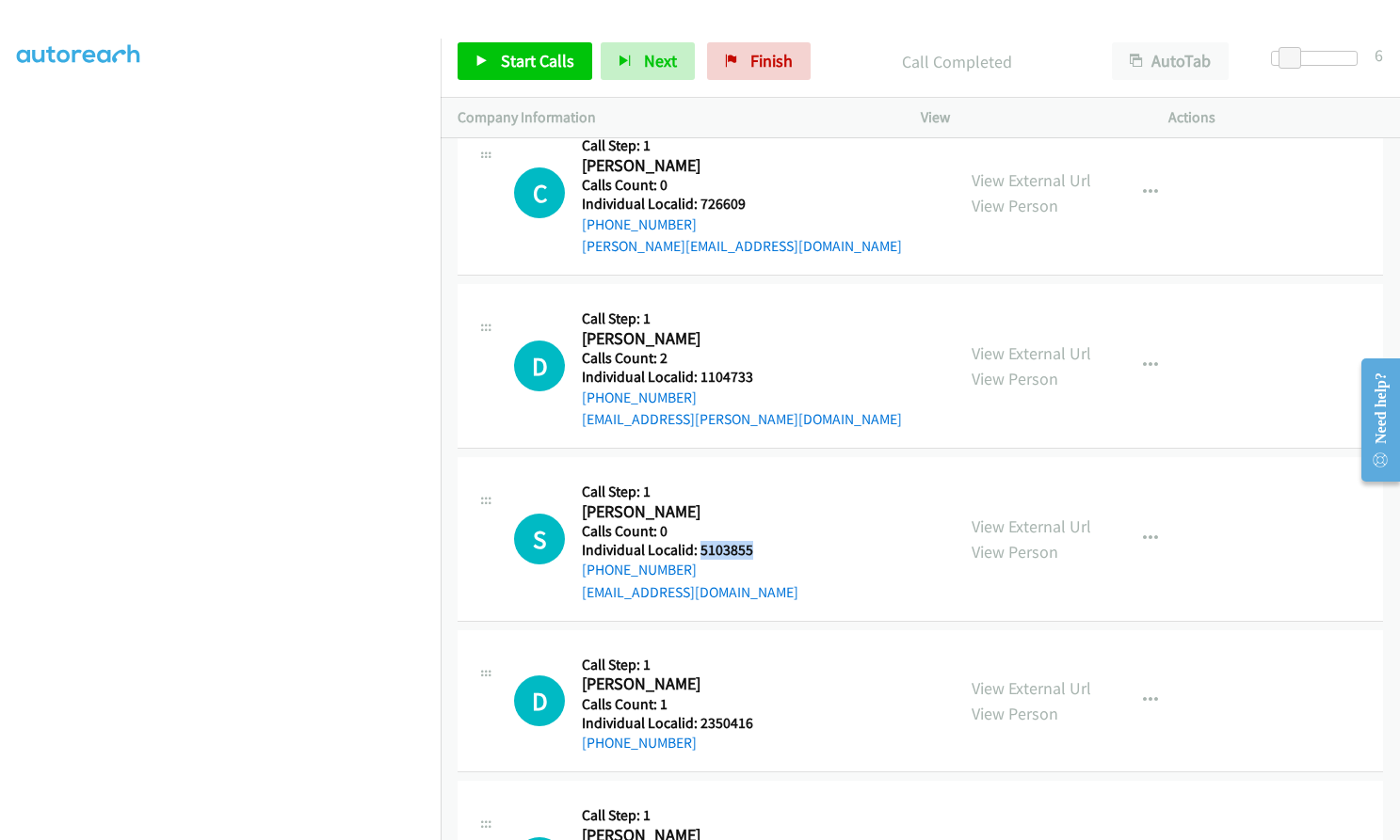
scroll to position [21765, 0]
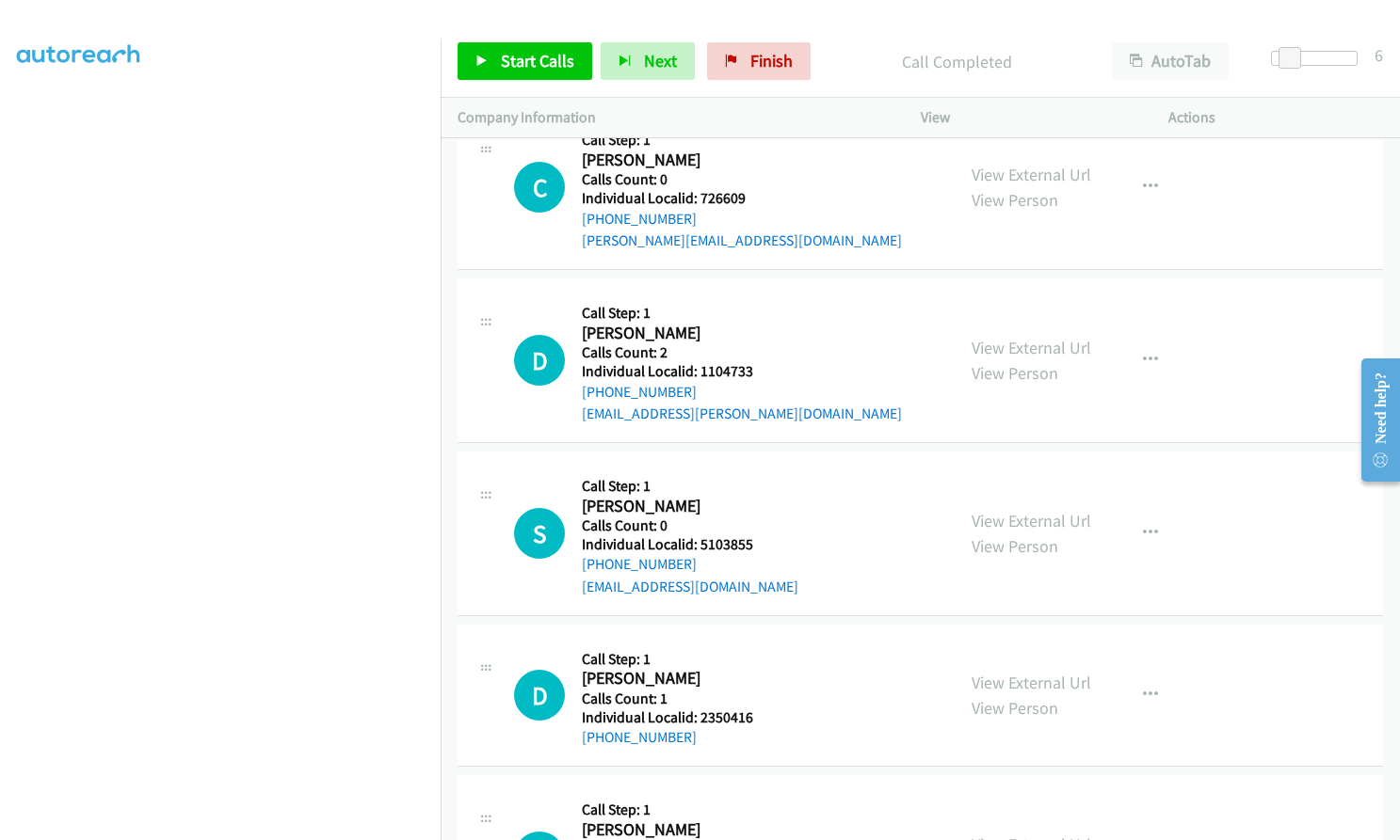
click at [699, 642] on div "Callback Scheduled Call Step: 1 David Dearden America/Denver Calls Count: 1 Ind…" at bounding box center [666, 695] width 171 height 108
click at [701, 709] on h5 "Individual Localid: 2350416" at bounding box center [666, 718] width 171 height 19
drag, startPoint x: 698, startPoint y: 607, endPoint x: 763, endPoint y: 603, distance: 65.1
click at [763, 642] on div "D Callback Scheduled Call Step: 1 David Dearden America/Denver Calls Count: 1 I…" at bounding box center [726, 695] width 423 height 108
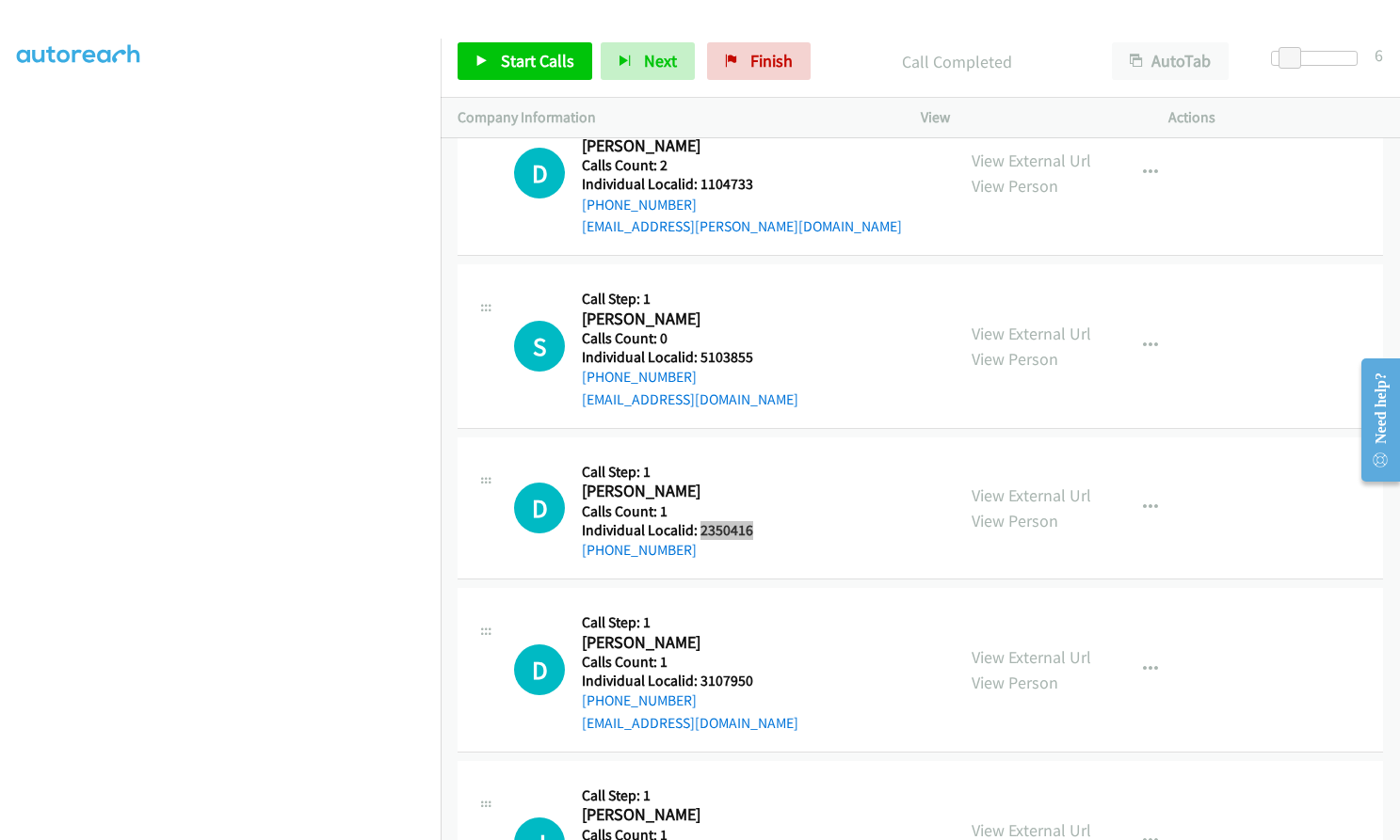
scroll to position [21954, 0]
drag, startPoint x: 700, startPoint y: 569, endPoint x: 764, endPoint y: 568, distance: 64.0
click at [764, 604] on div "D Callback Scheduled Call Step: 1 Devin Manis America/New_York Calls Count: 1 I…" at bounding box center [726, 668] width 423 height 129
click at [534, 63] on span "Start Calls" at bounding box center [538, 60] width 74 height 22
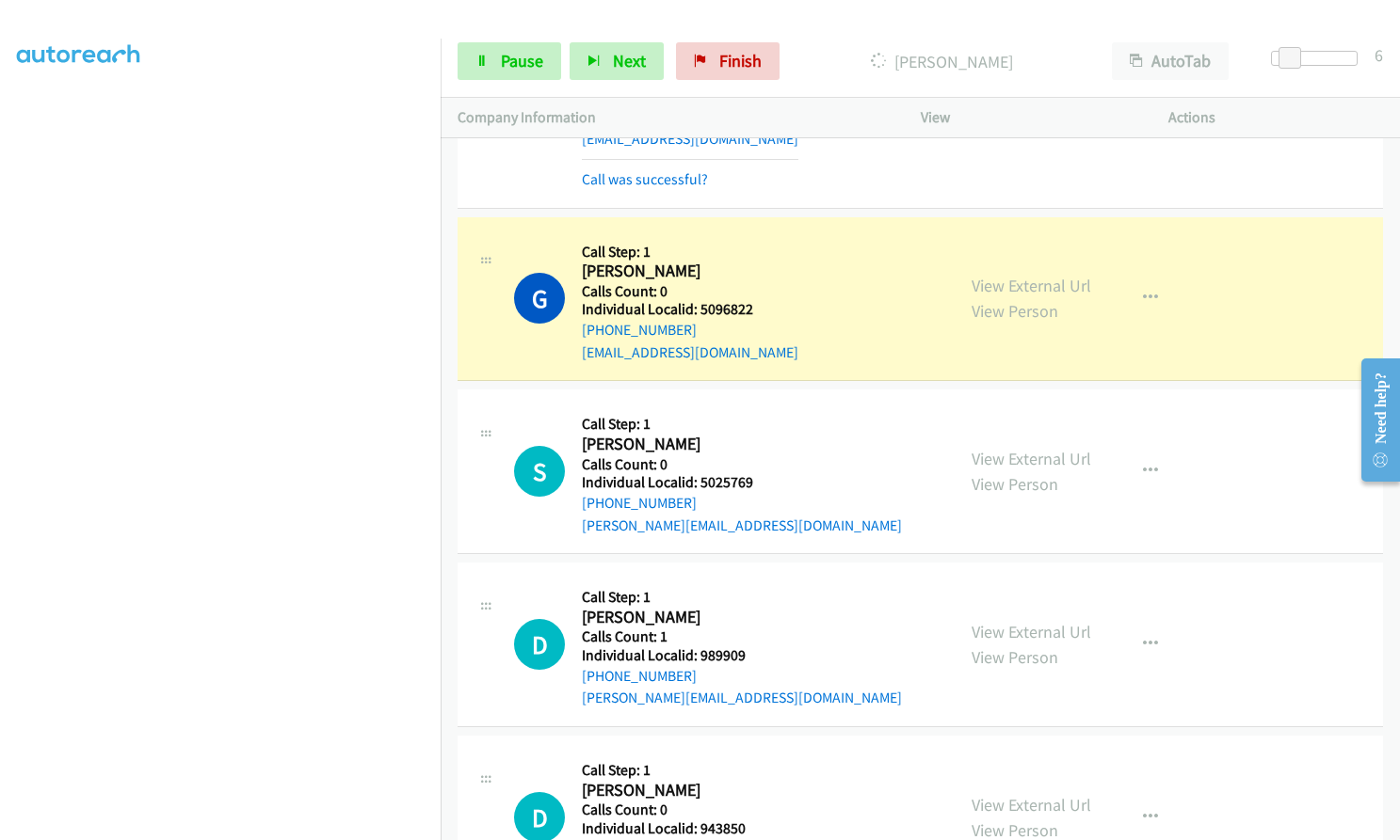
scroll to position [19908, 0]
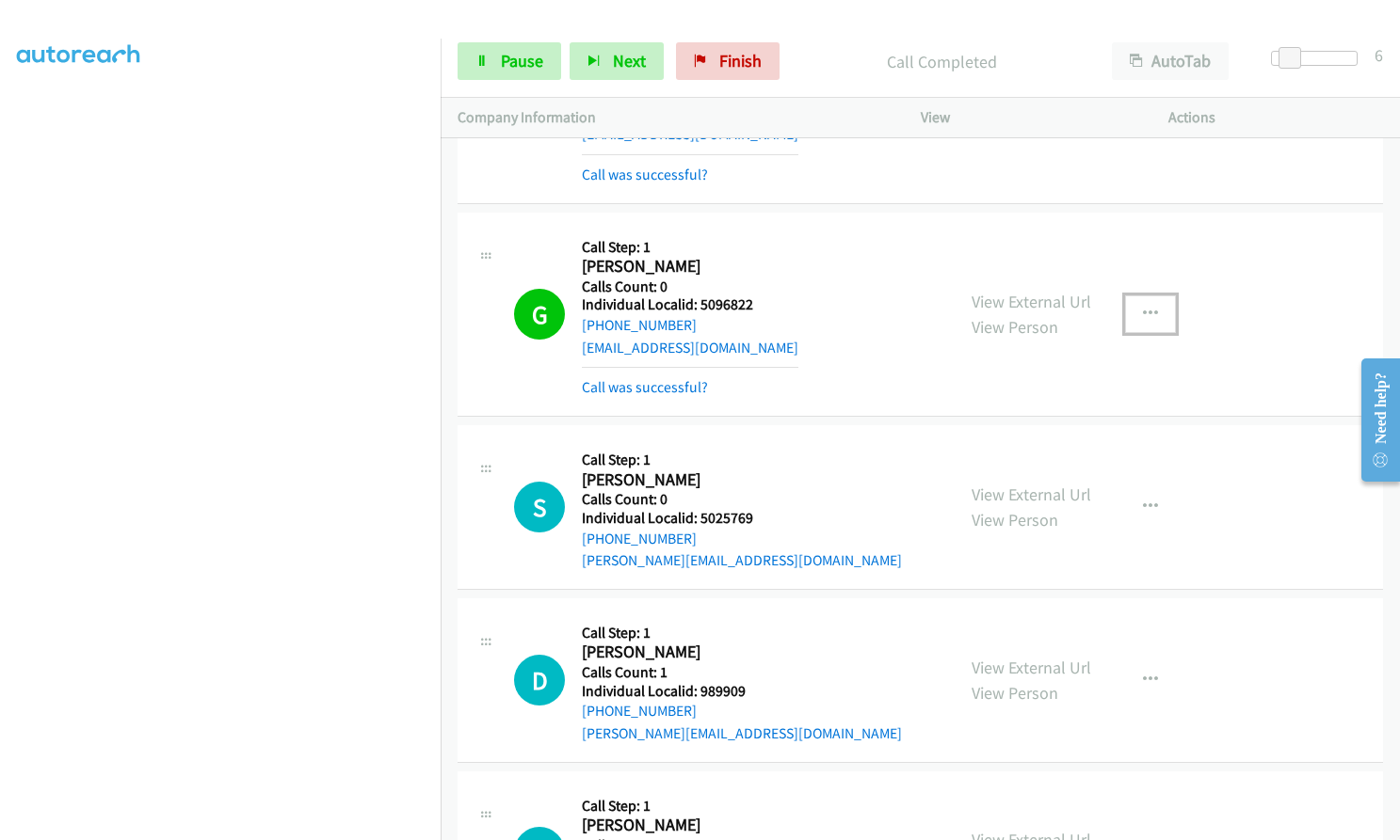
click at [1149, 296] on button "button" at bounding box center [1150, 315] width 51 height 38
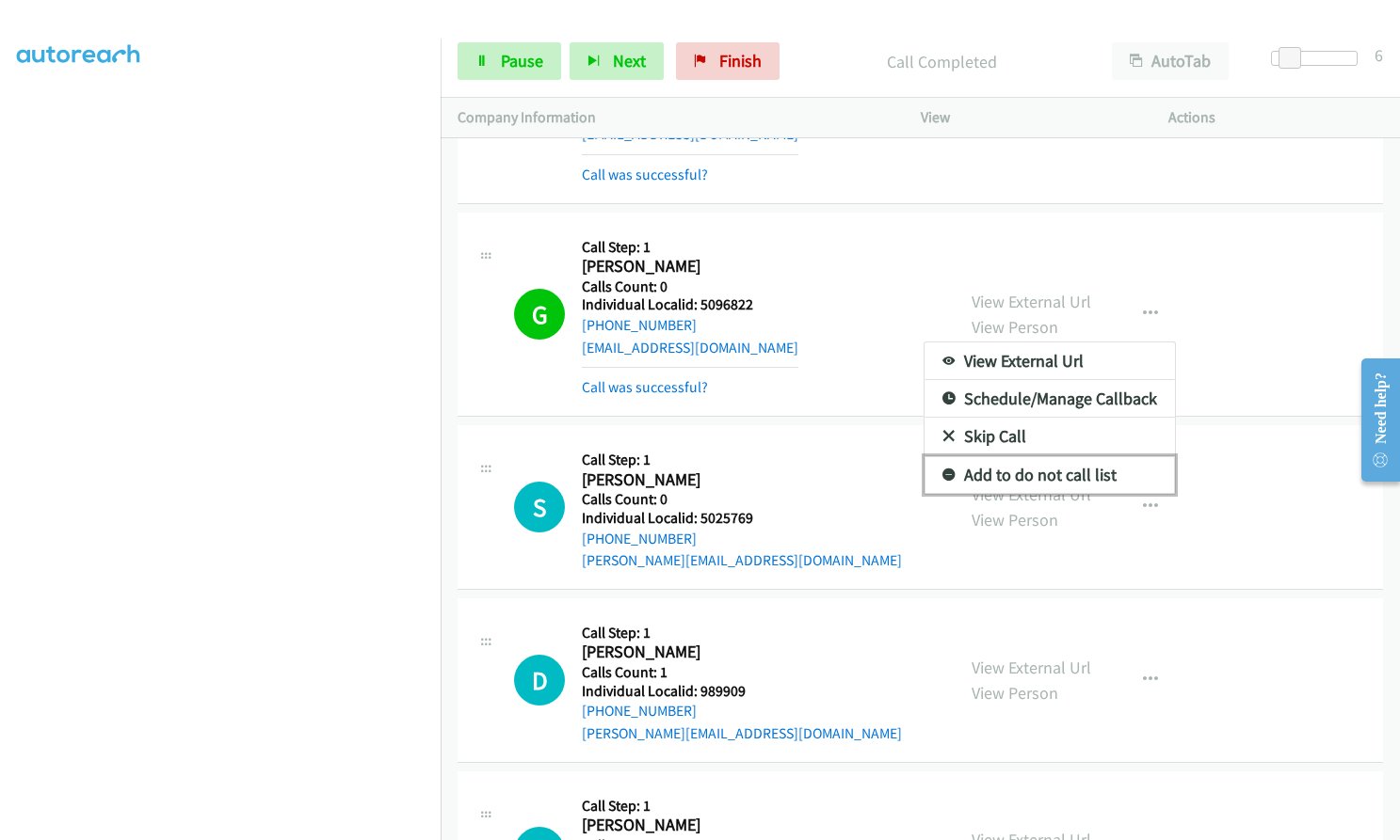
click at [942, 470] on icon at bounding box center [949, 476] width 13 height 13
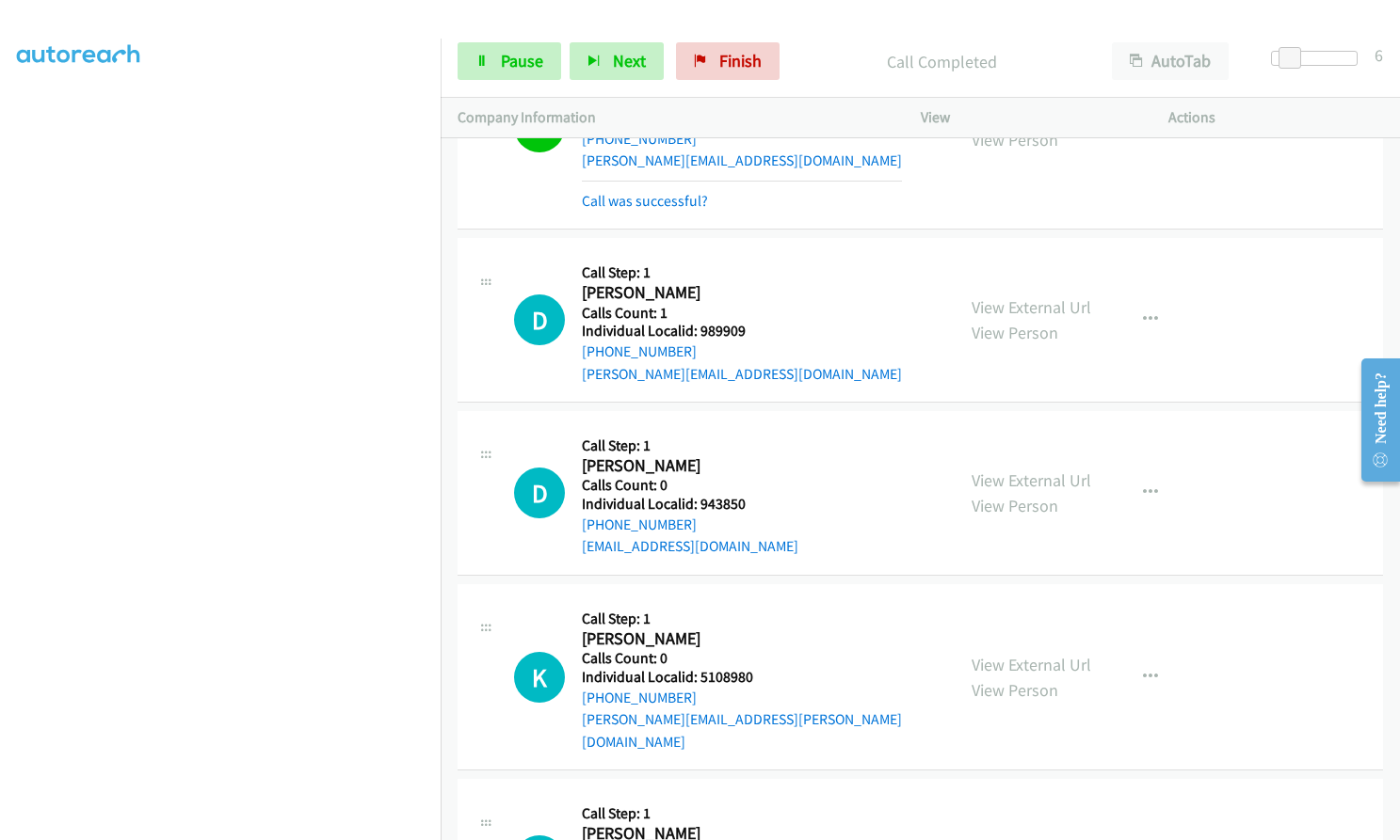
scroll to position [20331, 0]
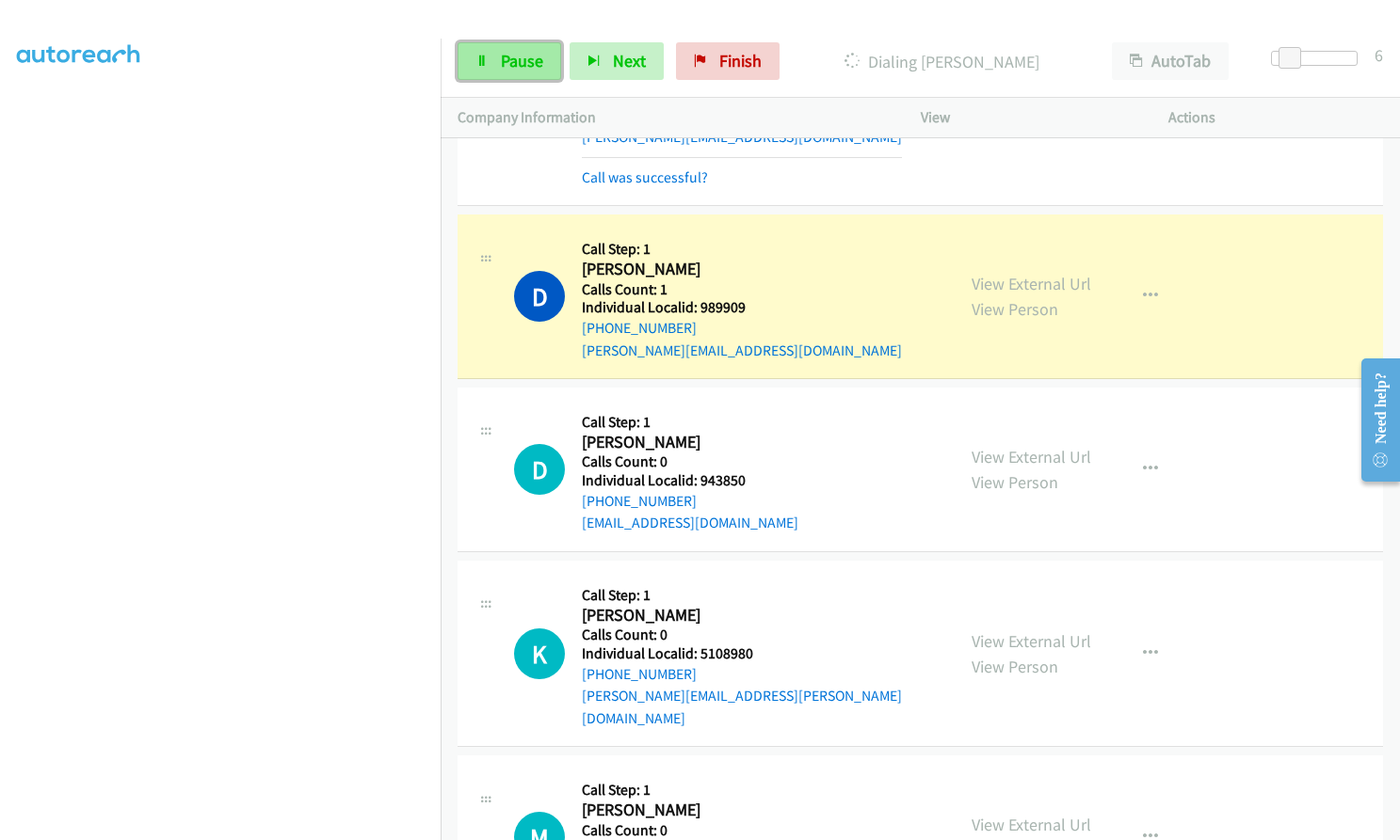
click at [538, 65] on span "Pause" at bounding box center [522, 60] width 43 height 22
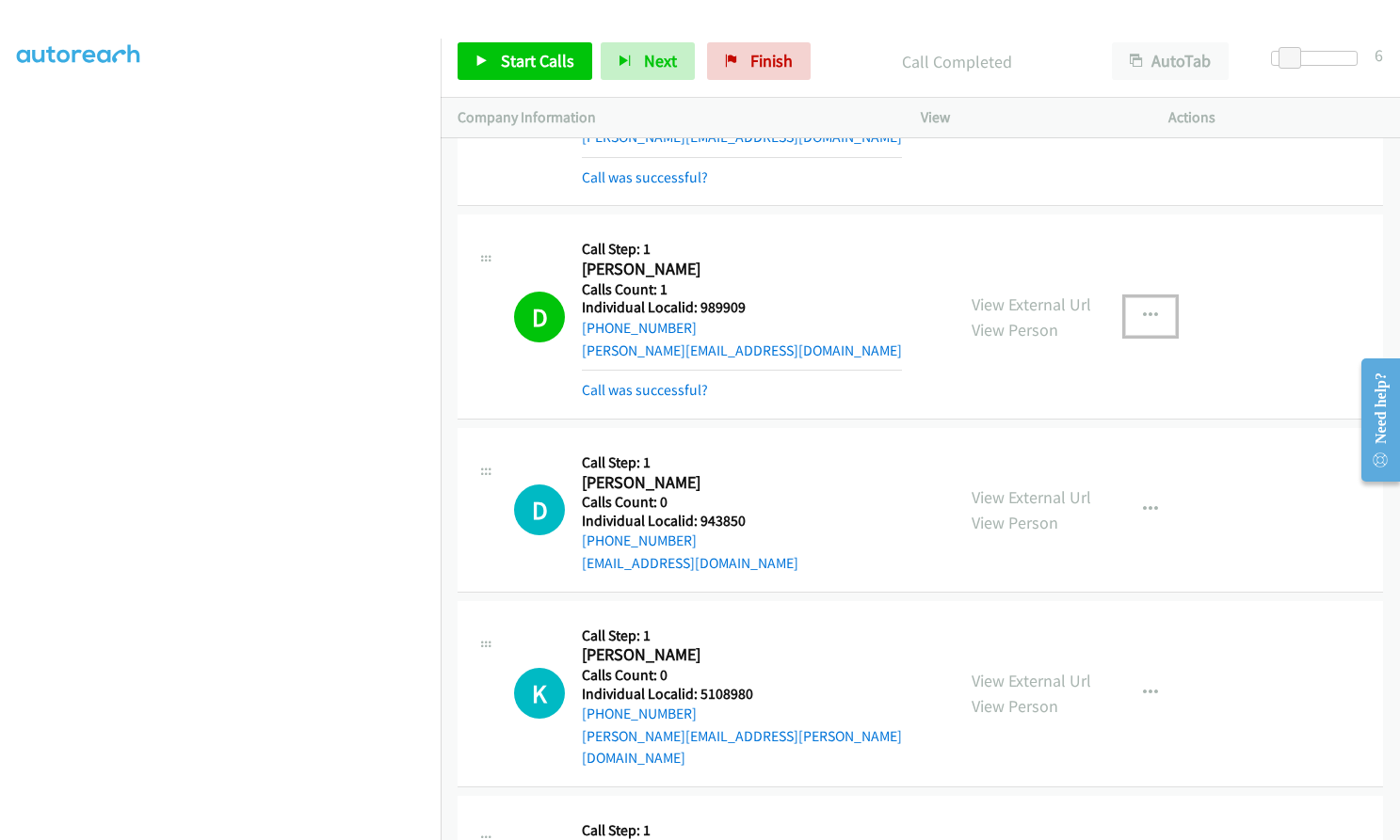
click at [1143, 309] on icon "button" at bounding box center [1150, 317] width 15 height 15
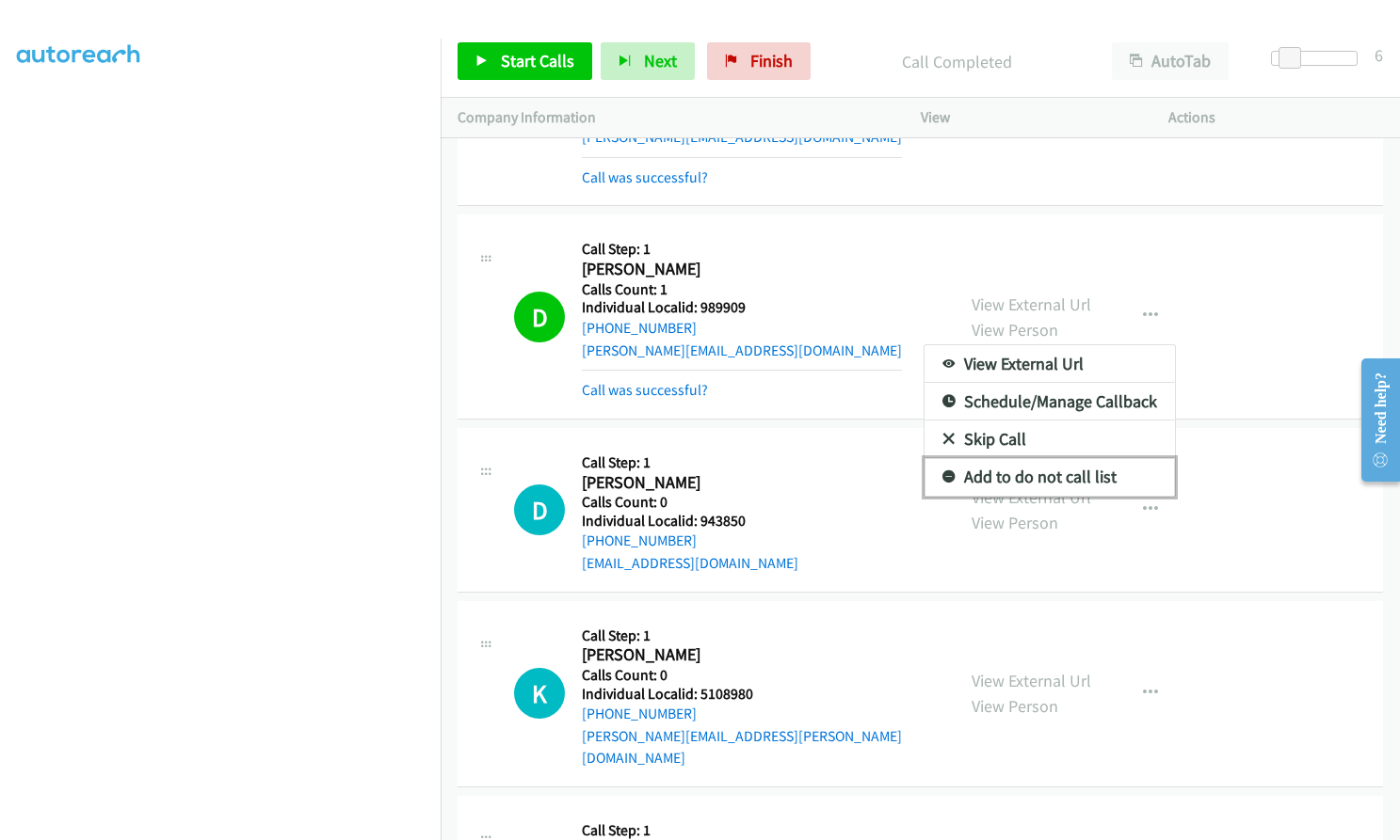
click at [930, 458] on link "Add to do not call list" at bounding box center [1049, 477] width 251 height 38
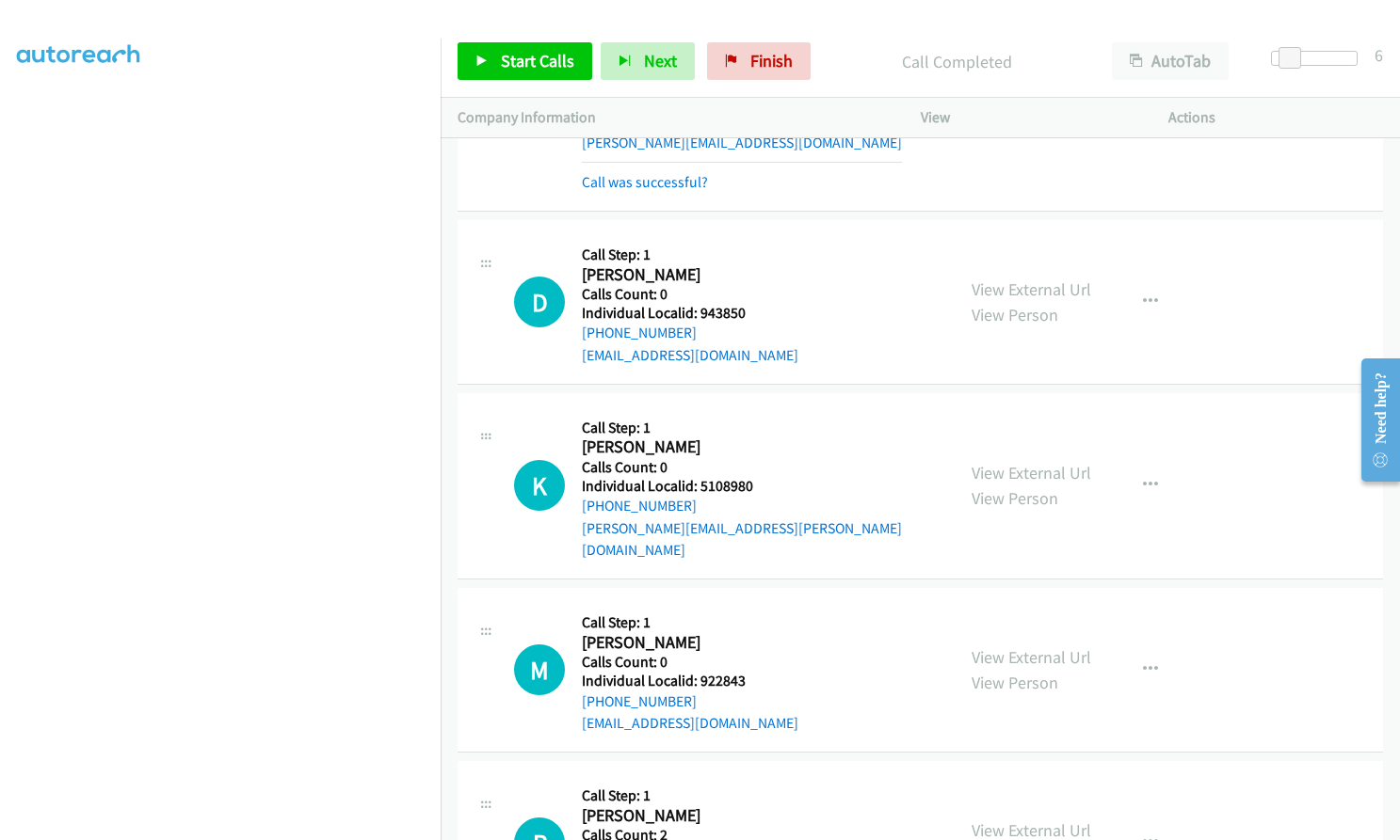
scroll to position [20543, 0]
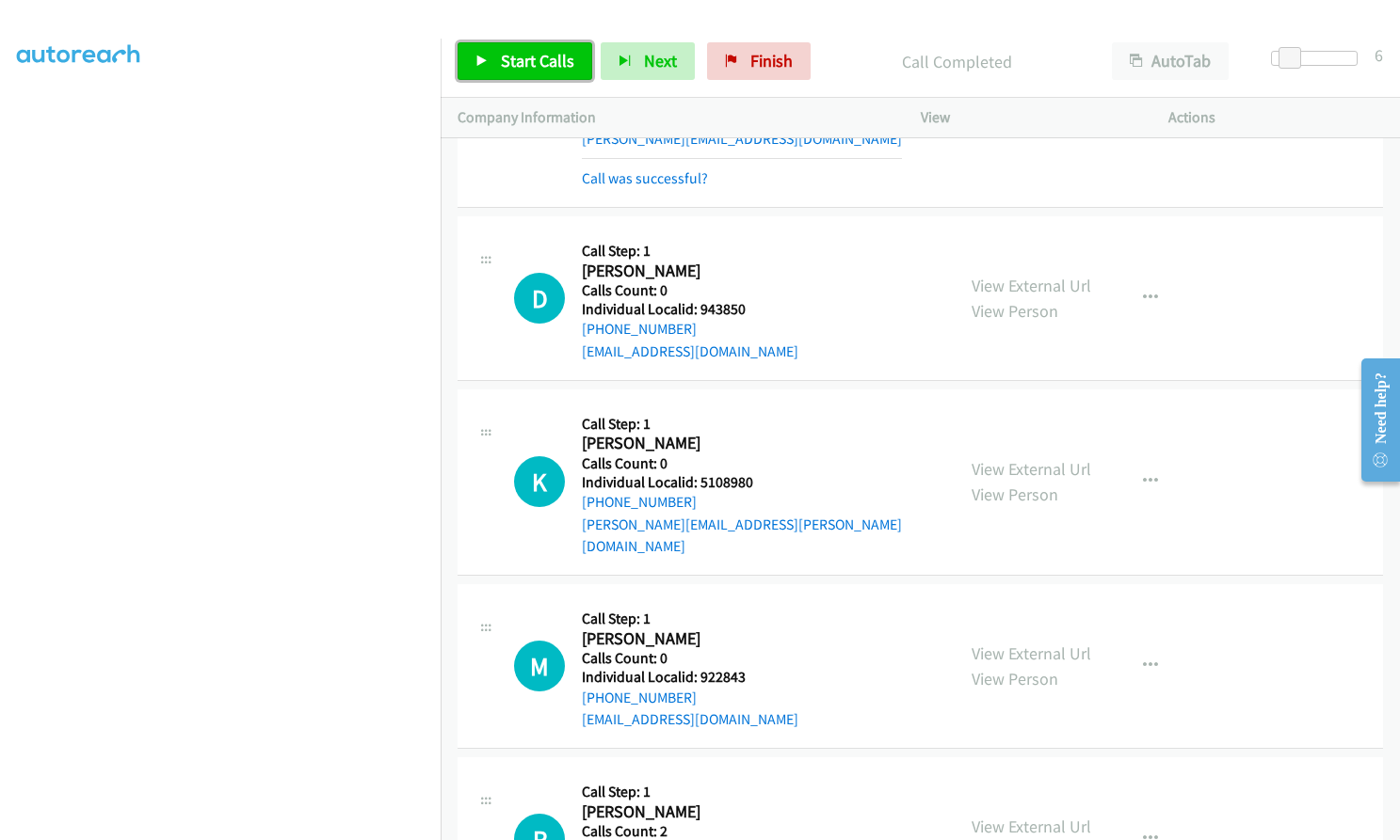
click at [509, 71] on span "Start Calls" at bounding box center [538, 60] width 74 height 22
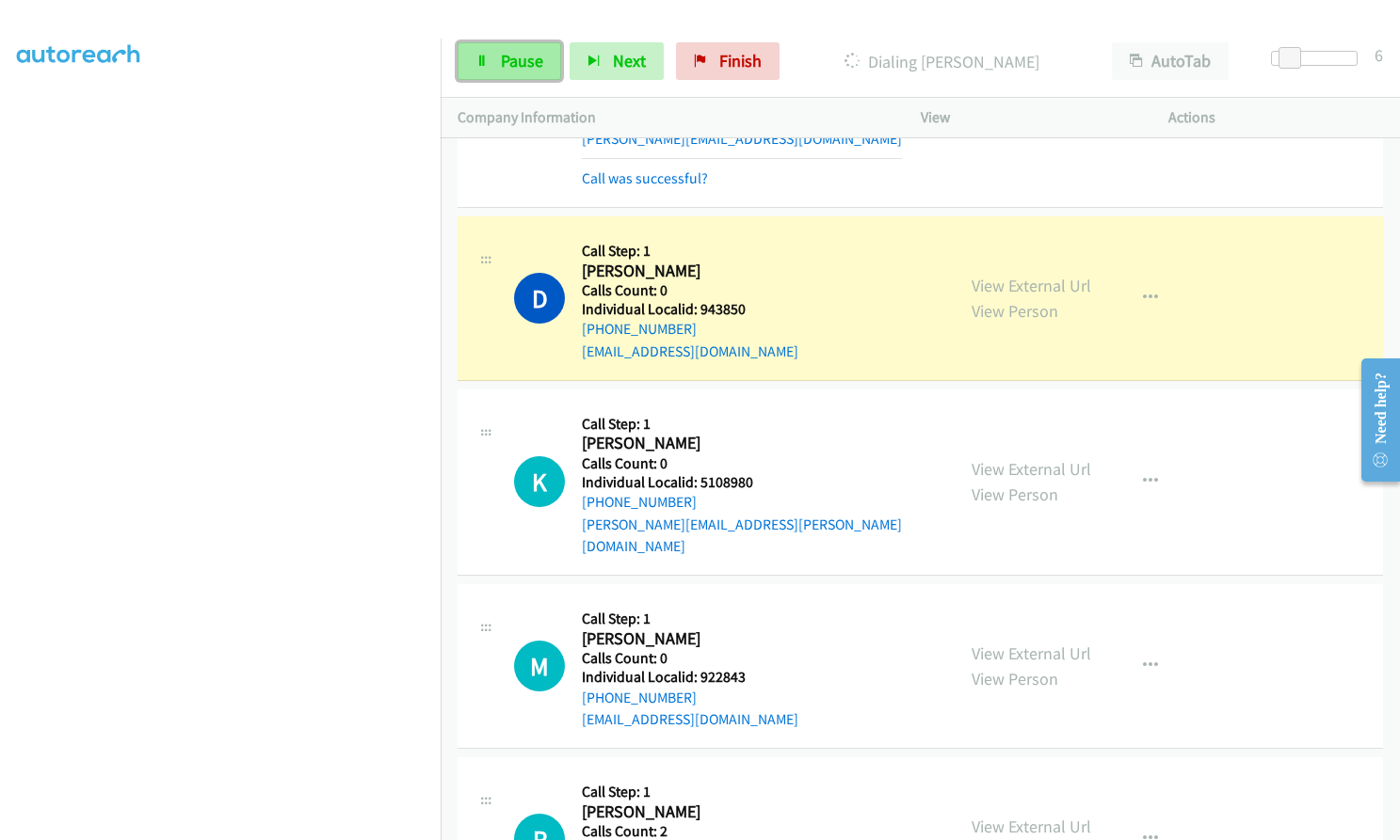
click at [515, 51] on span "Pause" at bounding box center [522, 60] width 43 height 22
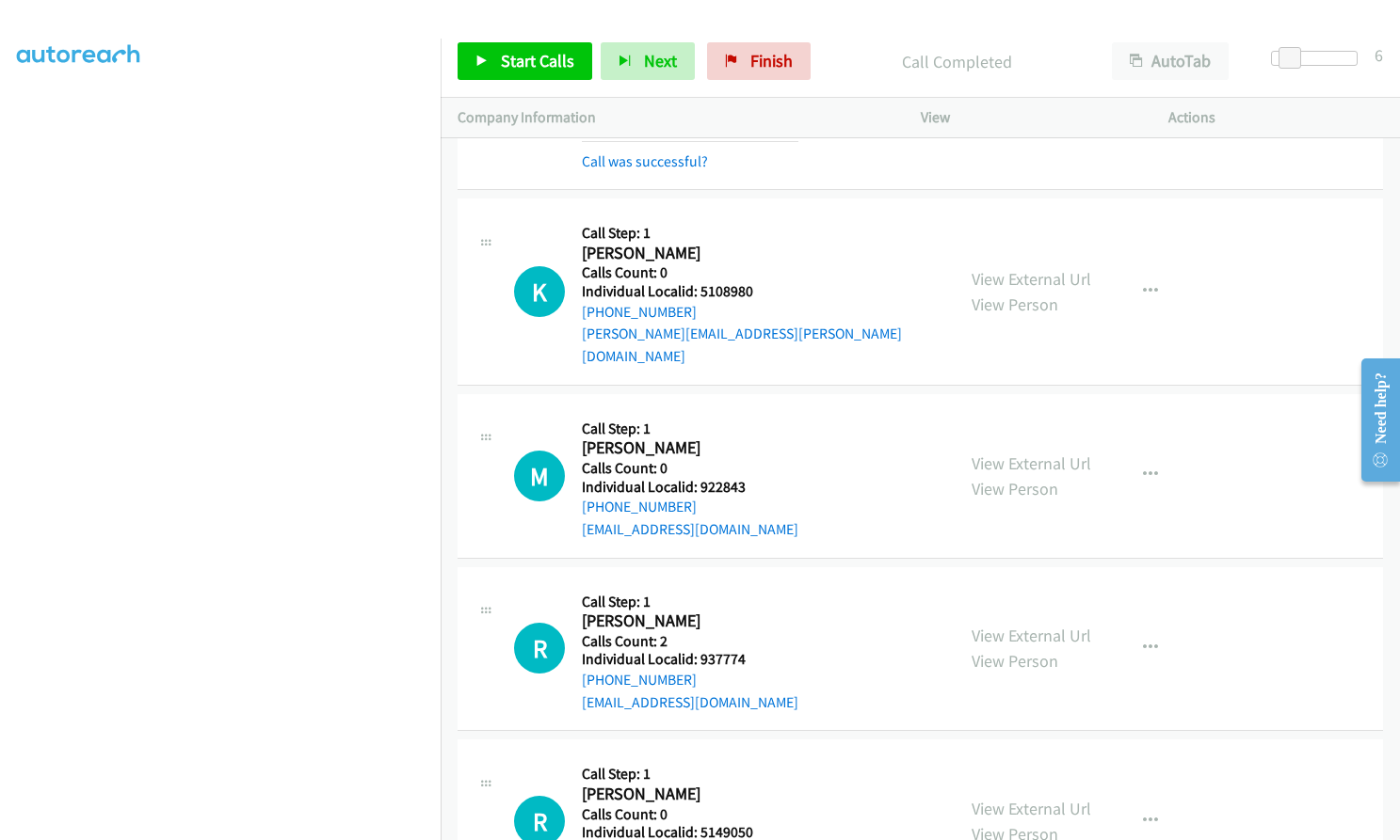
scroll to position [20778, 0]
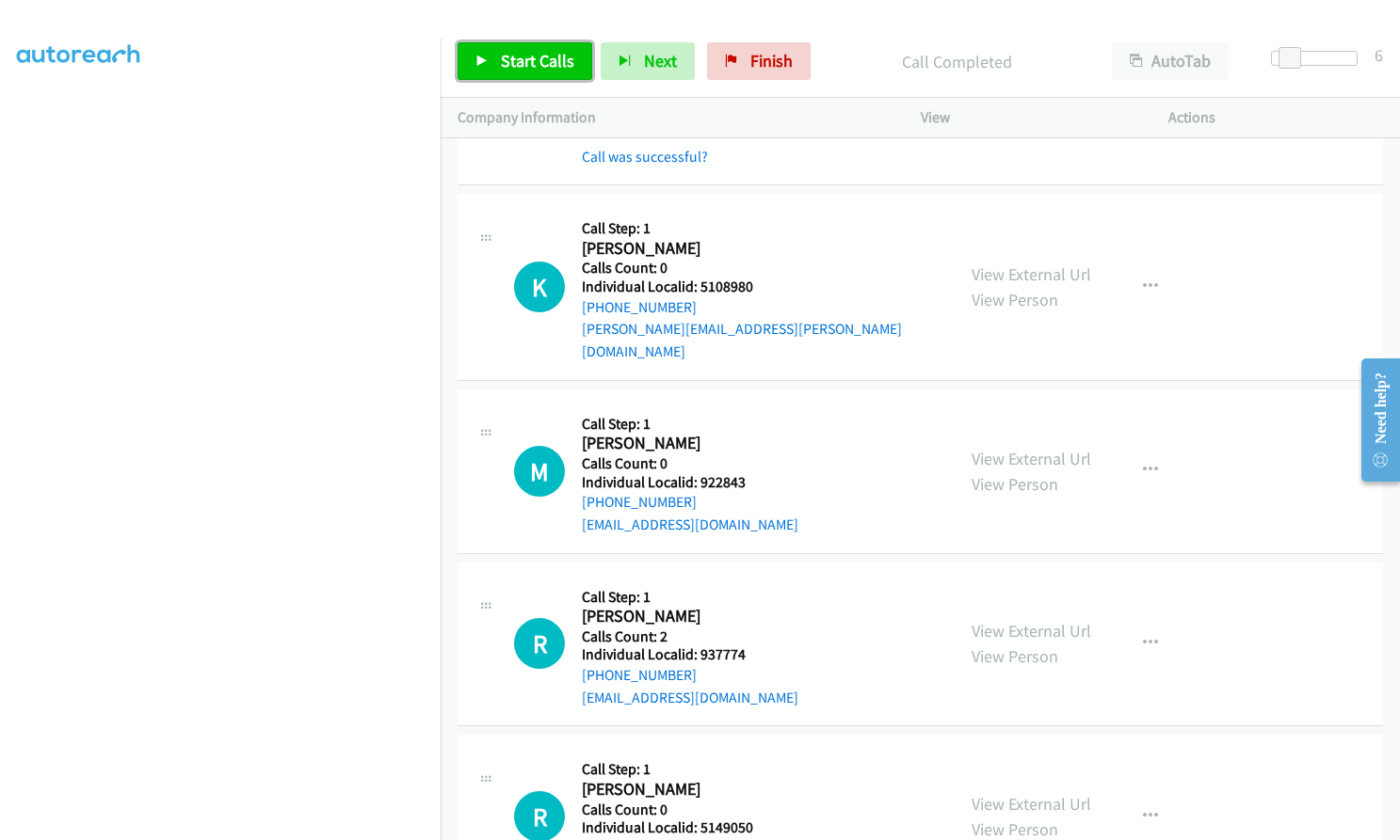
click at [495, 56] on link "Start Calls" at bounding box center [525, 61] width 134 height 38
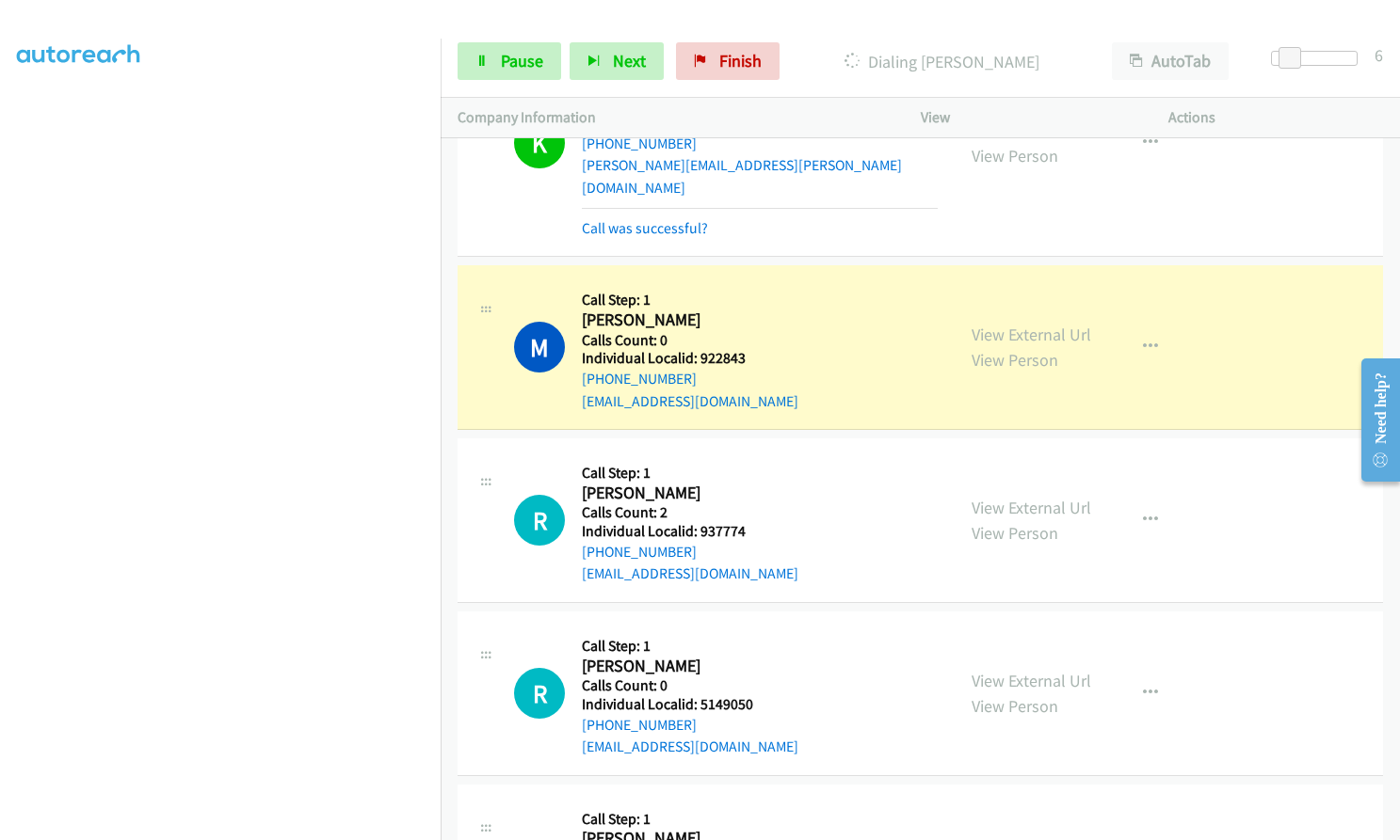
scroll to position [20966, 0]
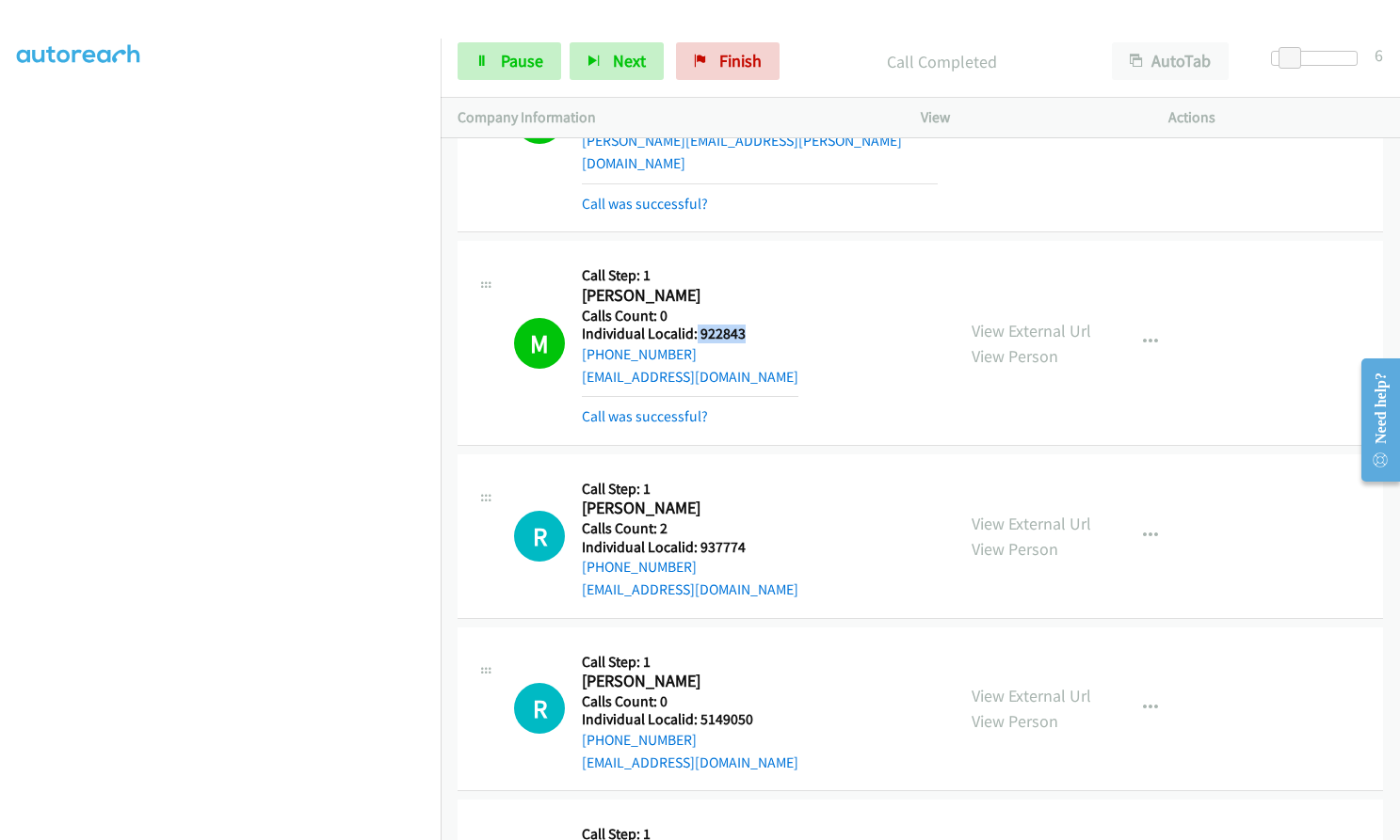
drag, startPoint x: 694, startPoint y: 226, endPoint x: 750, endPoint y: 218, distance: 56.6
click at [750, 258] on div "M Callback Scheduled Call Step: 1 Marc Harris America/Denver Calls Count: 0 Ind…" at bounding box center [726, 342] width 423 height 169
drag, startPoint x: 725, startPoint y: 220, endPoint x: 750, endPoint y: 247, distance: 36.8
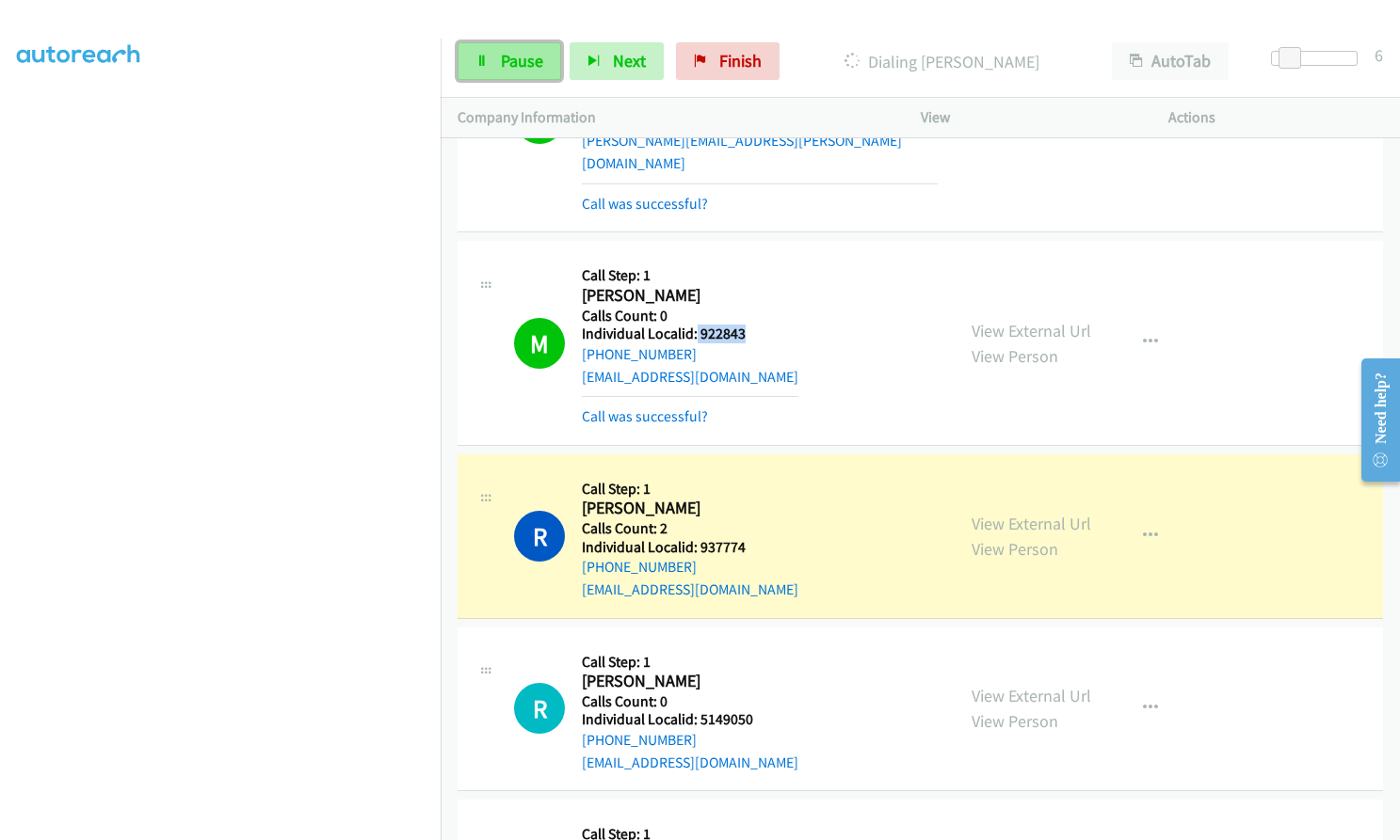
click at [516, 60] on span "Pause" at bounding box center [522, 60] width 43 height 22
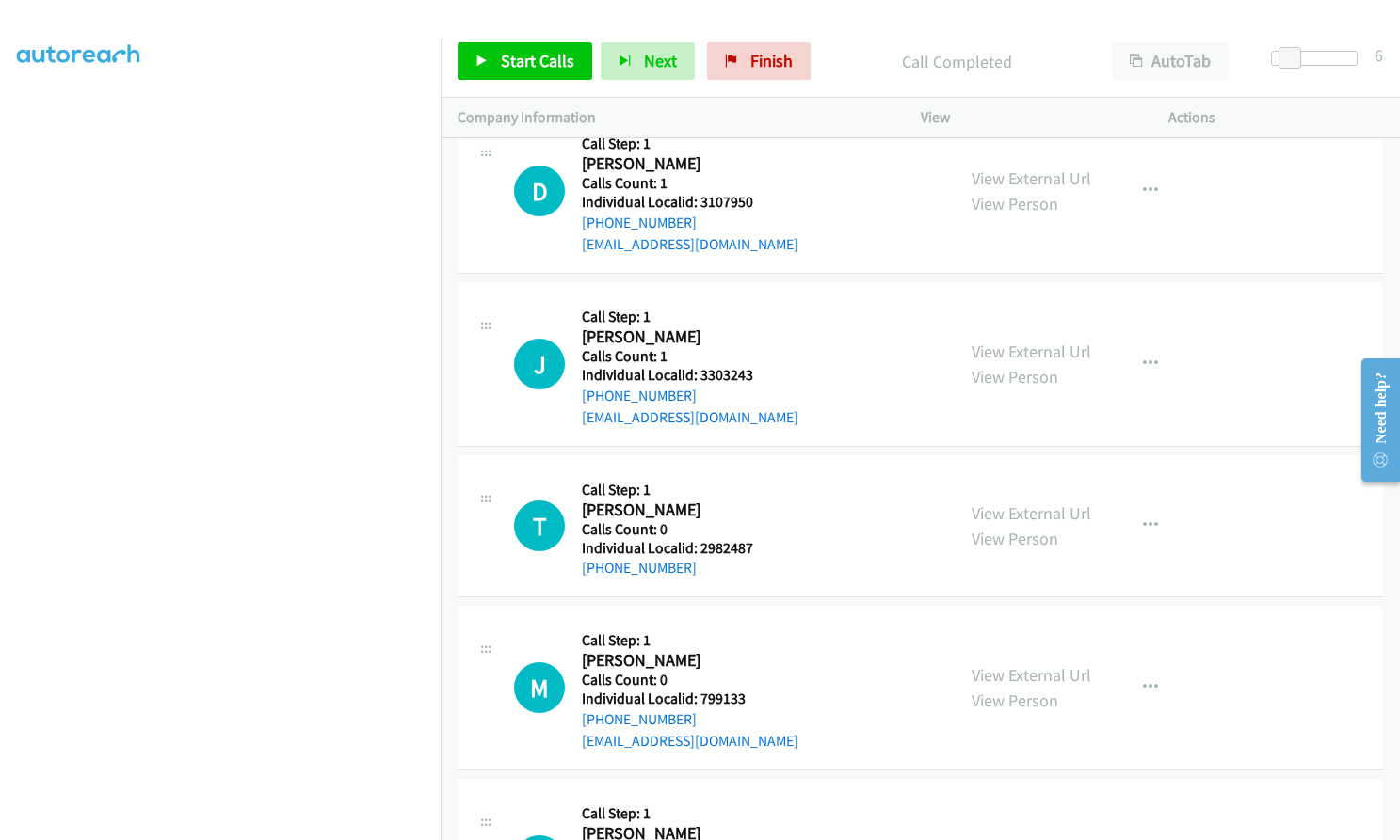
scroll to position [22730, 0]
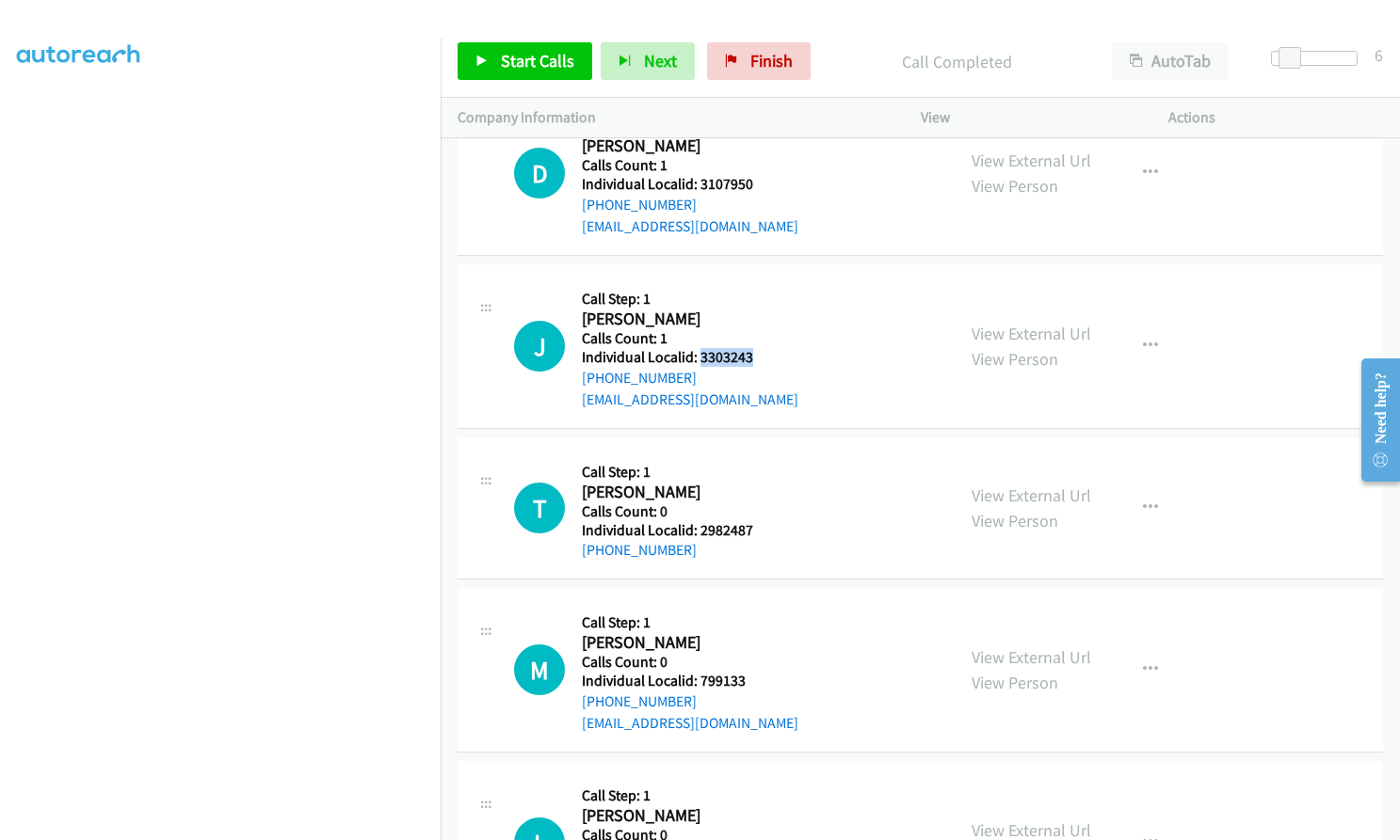
drag, startPoint x: 698, startPoint y: 244, endPoint x: 758, endPoint y: 244, distance: 60.0
click at [758, 282] on div "J Callback Scheduled Call Step: 1 John Bransfield America/New_York Calls Count:…" at bounding box center [726, 346] width 423 height 129
drag, startPoint x: 699, startPoint y: 420, endPoint x: 760, endPoint y: 420, distance: 61.0
click at [760, 454] on div "T Callback Scheduled Call Step: 1 Travis Martin America/New_York Calls Count: 0…" at bounding box center [726, 508] width 423 height 108
drag, startPoint x: 698, startPoint y: 570, endPoint x: 752, endPoint y: 569, distance: 54.0
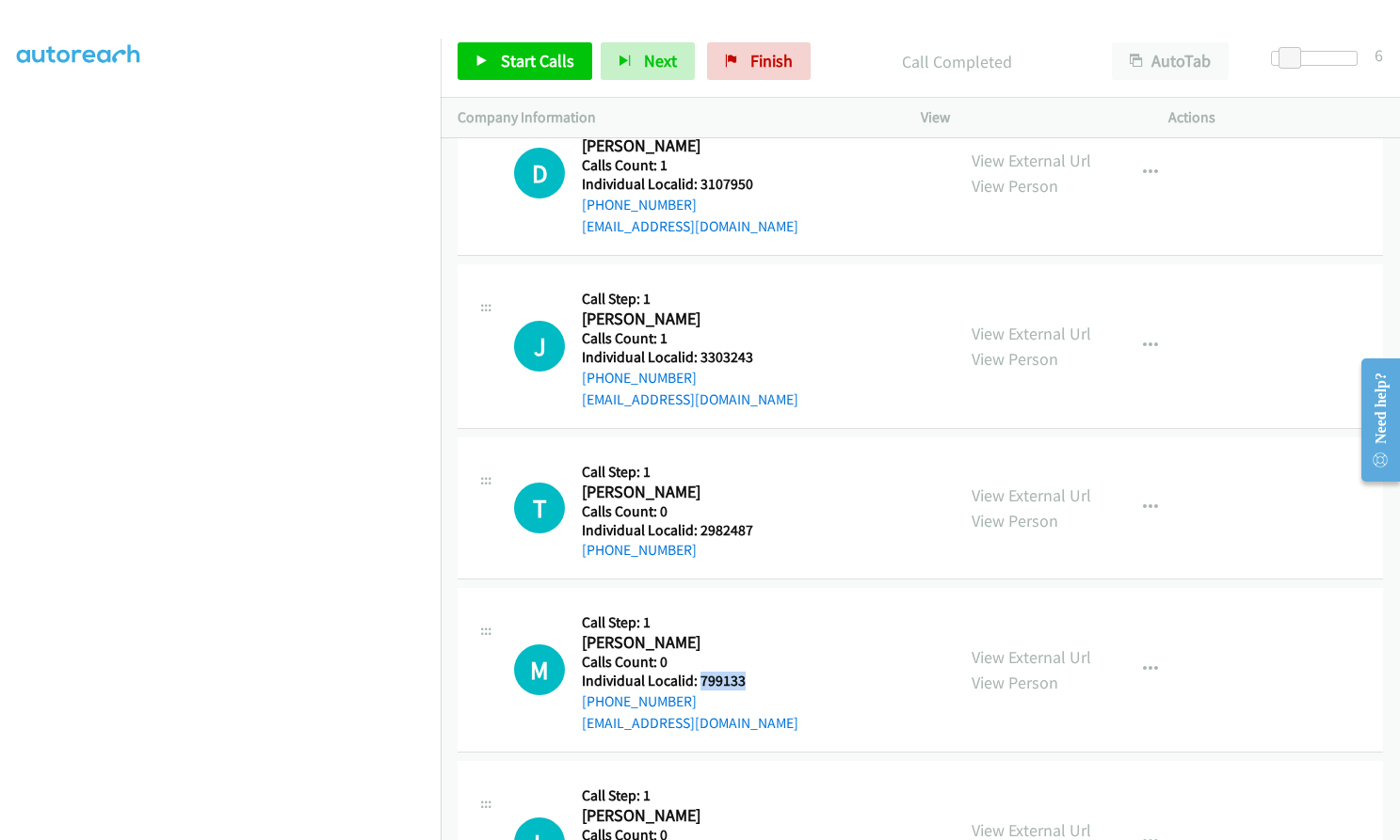
click at [752, 605] on div "M Callback Scheduled Call Step: 1 Marvin Grove America/Chicago Calls Count: 0 I…" at bounding box center [726, 669] width 423 height 129
drag, startPoint x: 700, startPoint y: 739, endPoint x: 758, endPoint y: 739, distance: 58.0
click at [758, 778] on div "L Callback Scheduled Call Step: 1 Lyle Weidner America/New_York Calls Count: 0 …" at bounding box center [726, 842] width 423 height 129
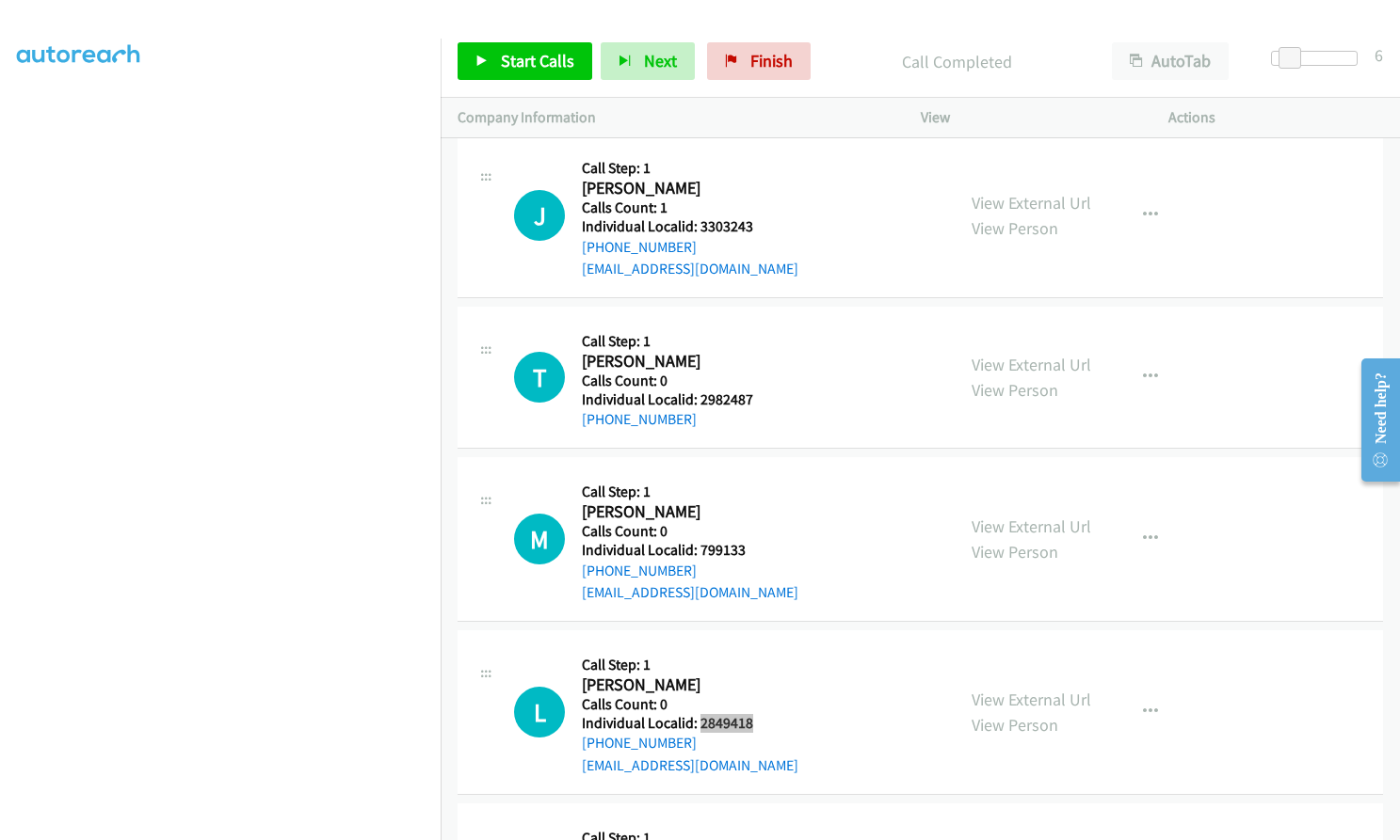
scroll to position [23013, 0]
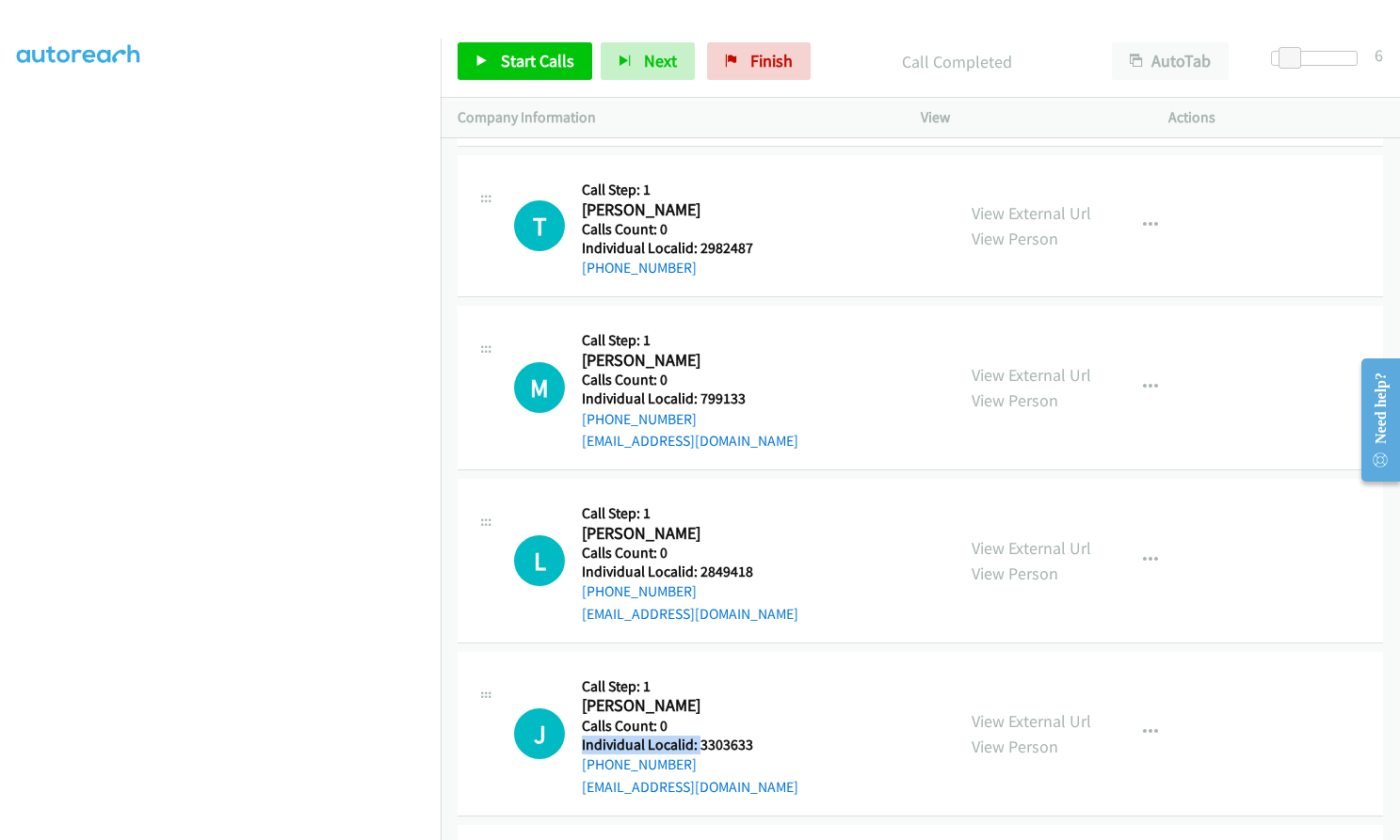
drag, startPoint x: 698, startPoint y: 627, endPoint x: 736, endPoint y: 626, distance: 38.0
click at [756, 669] on div "J Callback Scheduled Call Step: 1 Joseph Ponzetti America/New_York Calls Count:…" at bounding box center [726, 733] width 423 height 129
click at [753, 669] on div "J Callback Scheduled Call Step: 1 Joseph Ponzetti America/New_York Calls Count:…" at bounding box center [726, 733] width 423 height 129
drag, startPoint x: 700, startPoint y: 631, endPoint x: 763, endPoint y: 627, distance: 63.1
click at [763, 669] on div "J Callback Scheduled Call Step: 1 Joseph Ponzetti America/New_York Calls Count:…" at bounding box center [726, 733] width 423 height 129
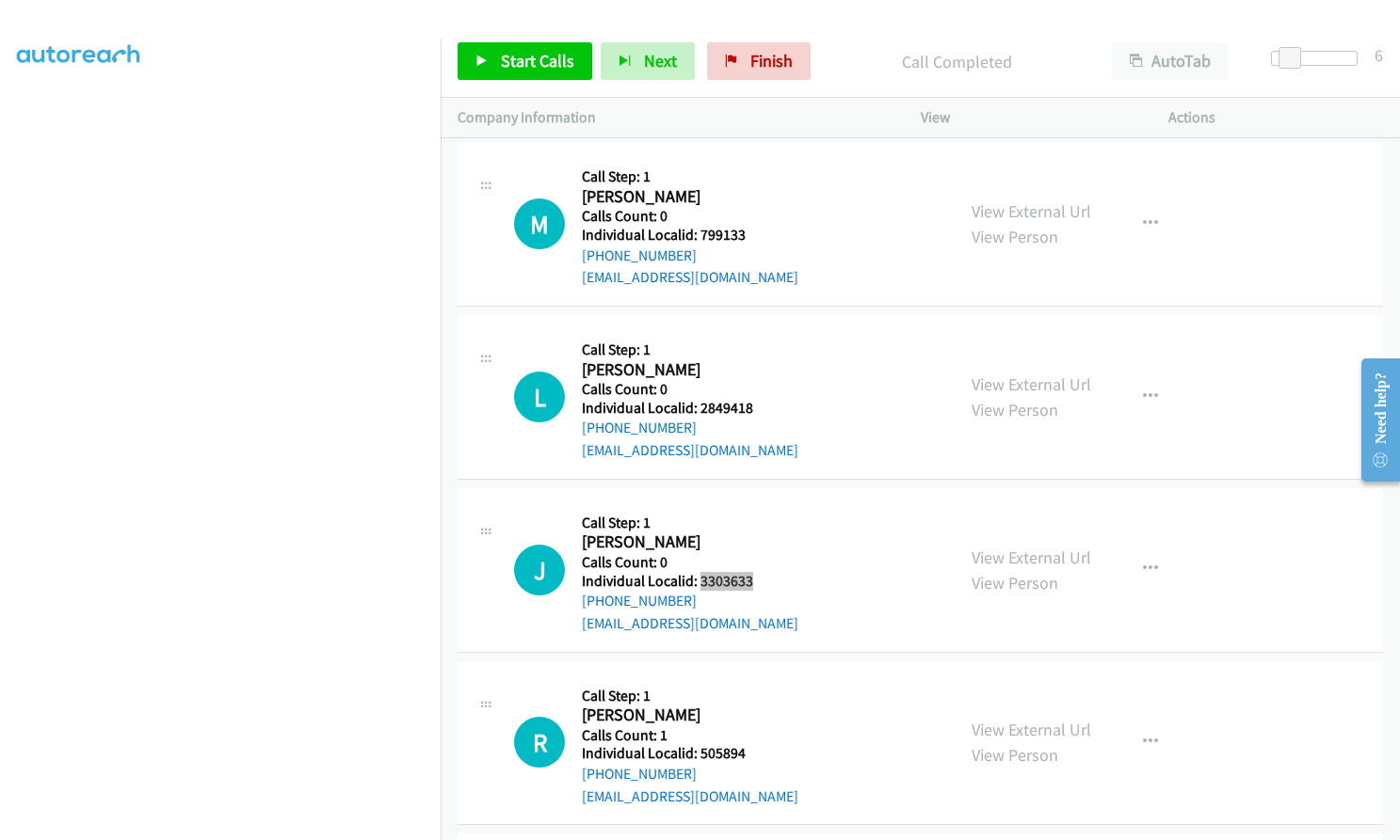
scroll to position [23177, 0]
drag, startPoint x: 695, startPoint y: 643, endPoint x: 728, endPoint y: 640, distance: 33.1
click at [755, 677] on div "R Callback Scheduled Call Step: 1 Ron Eastwood America/New_York Calls Count: 1 …" at bounding box center [726, 742] width 423 height 129
click at [516, 64] on span "Start Calls" at bounding box center [538, 60] width 74 height 22
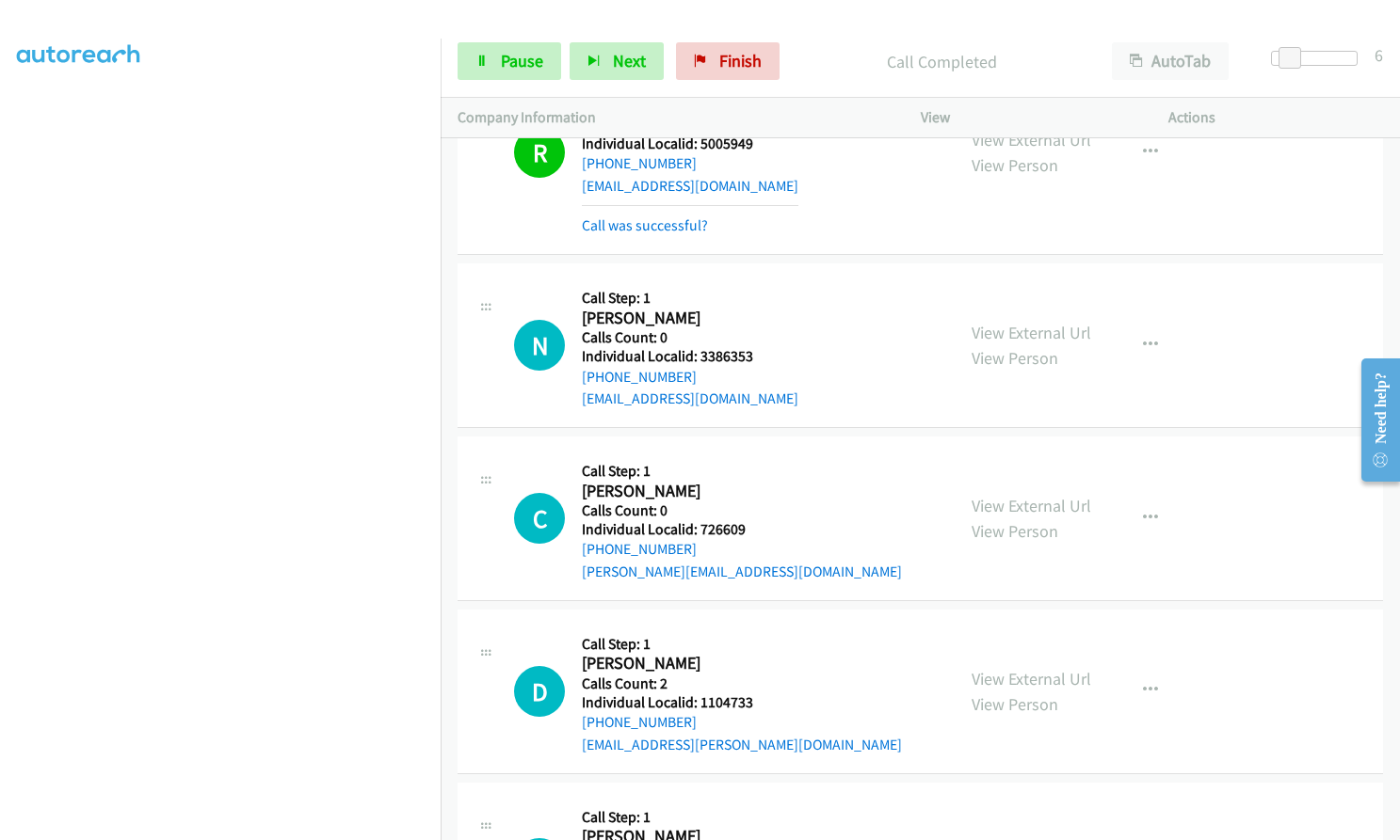
scroll to position [21830, 0]
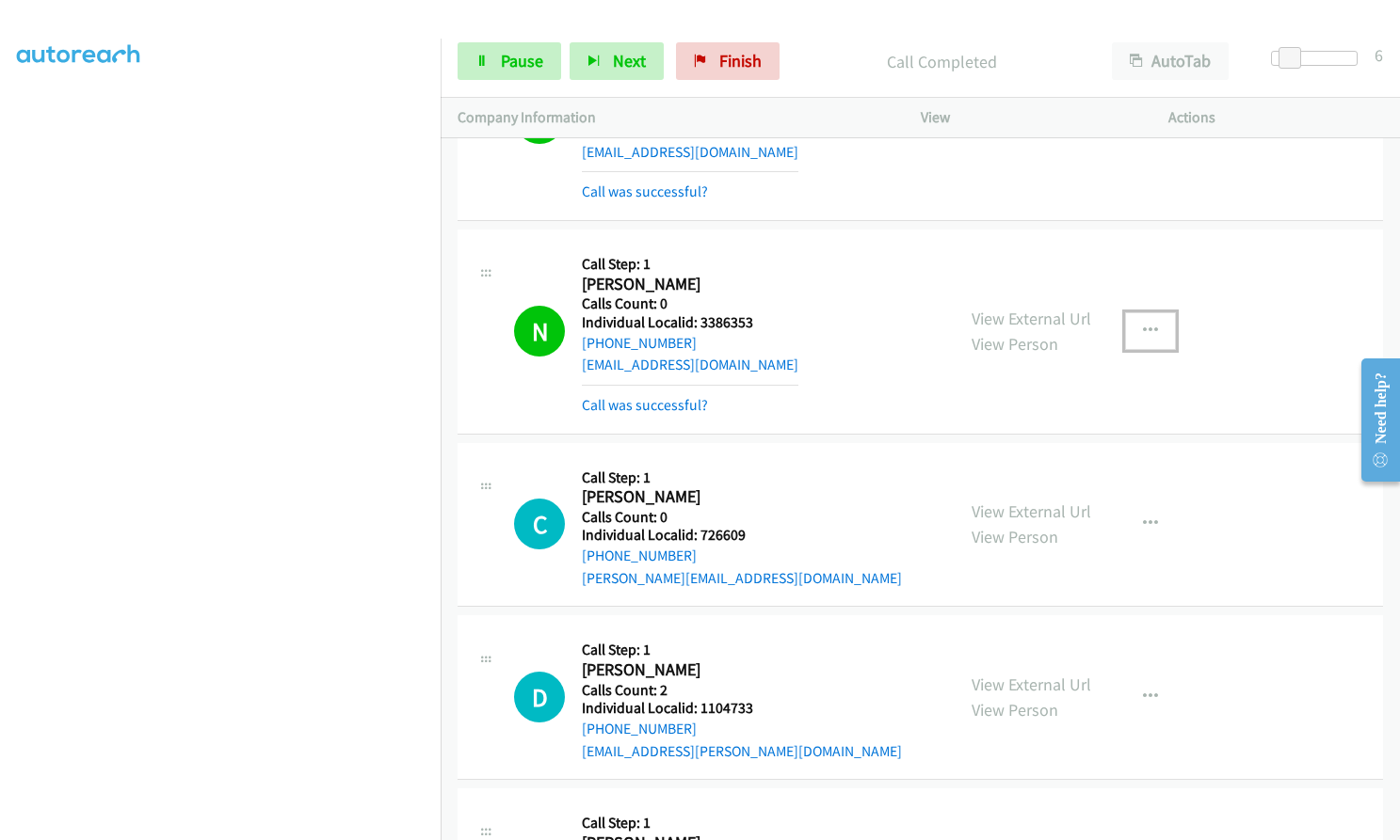
click at [1152, 313] on button "button" at bounding box center [1150, 332] width 51 height 38
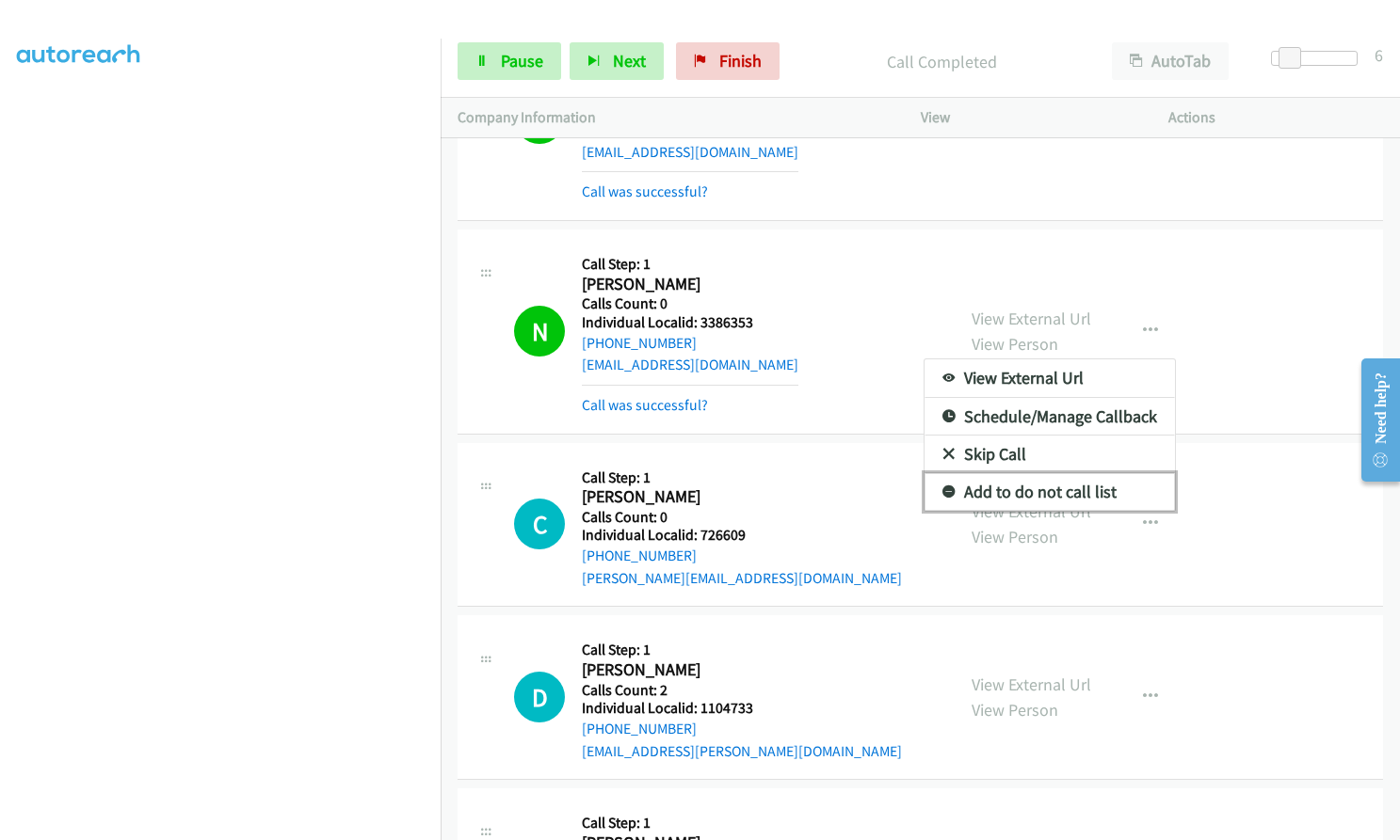
click at [942, 487] on icon at bounding box center [949, 493] width 13 height 13
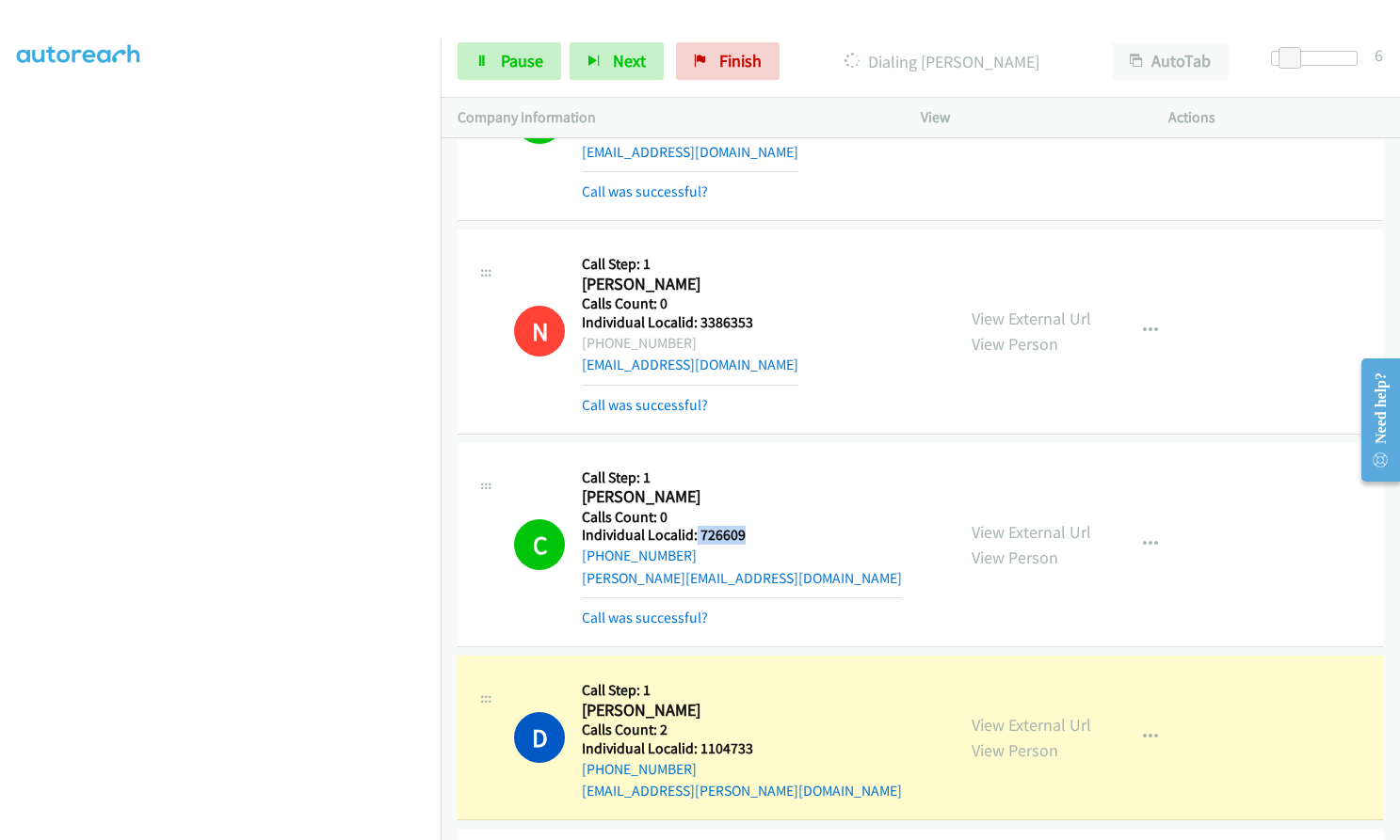
drag, startPoint x: 709, startPoint y: 428, endPoint x: 743, endPoint y: 428, distance: 34.0
click at [743, 526] on h5 "Individual Localid: 726609" at bounding box center [741, 536] width 320 height 19
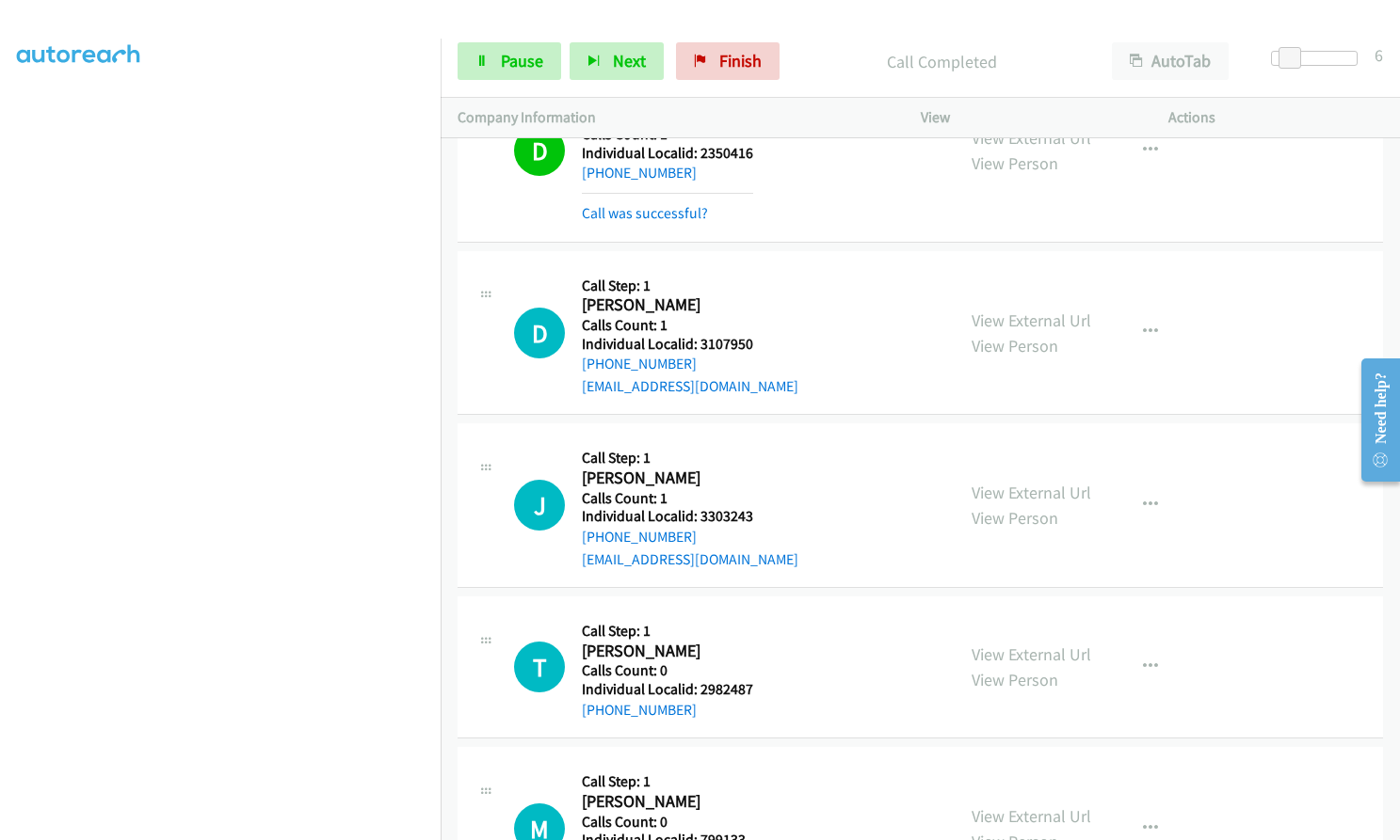
scroll to position [22864, 0]
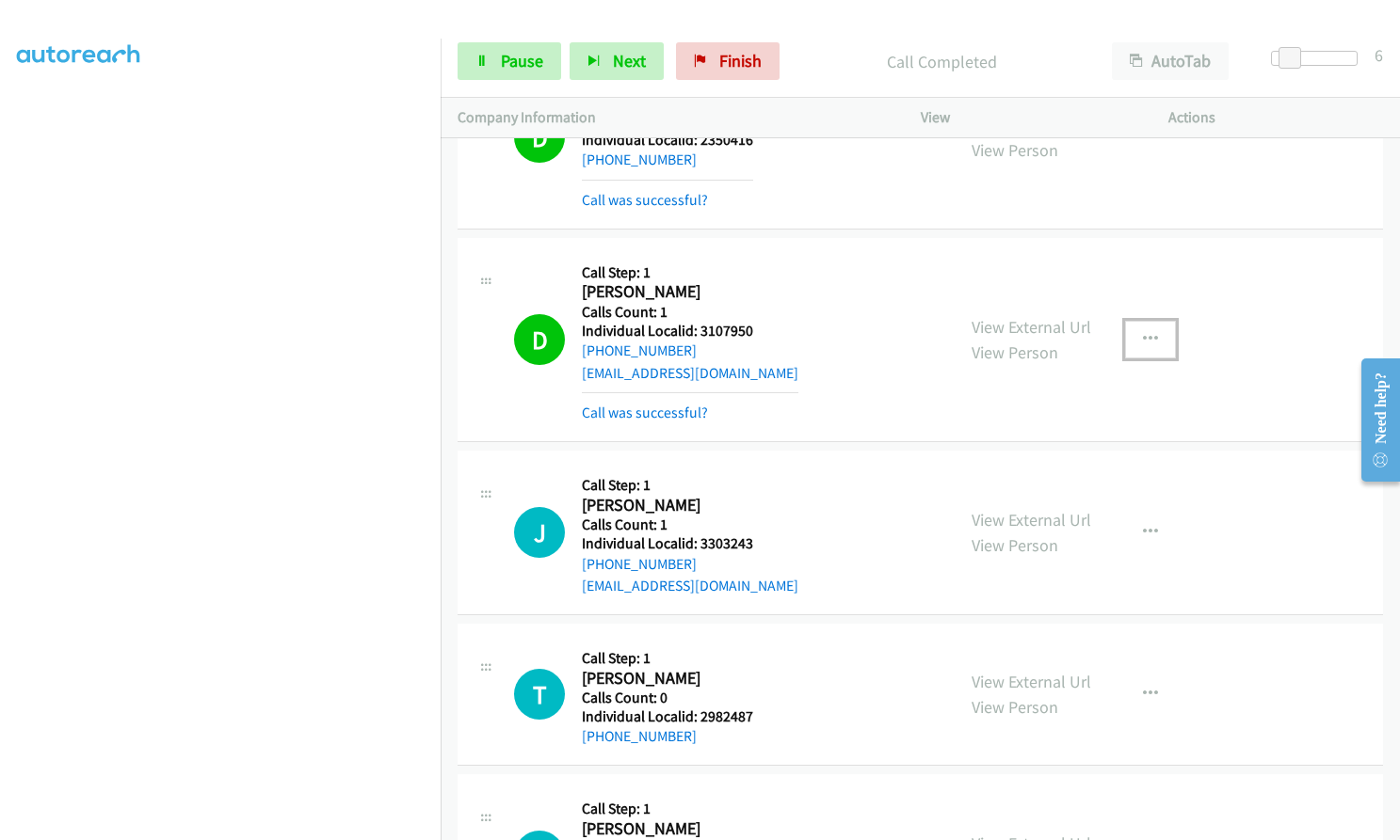
click at [1145, 321] on button "button" at bounding box center [1150, 340] width 51 height 38
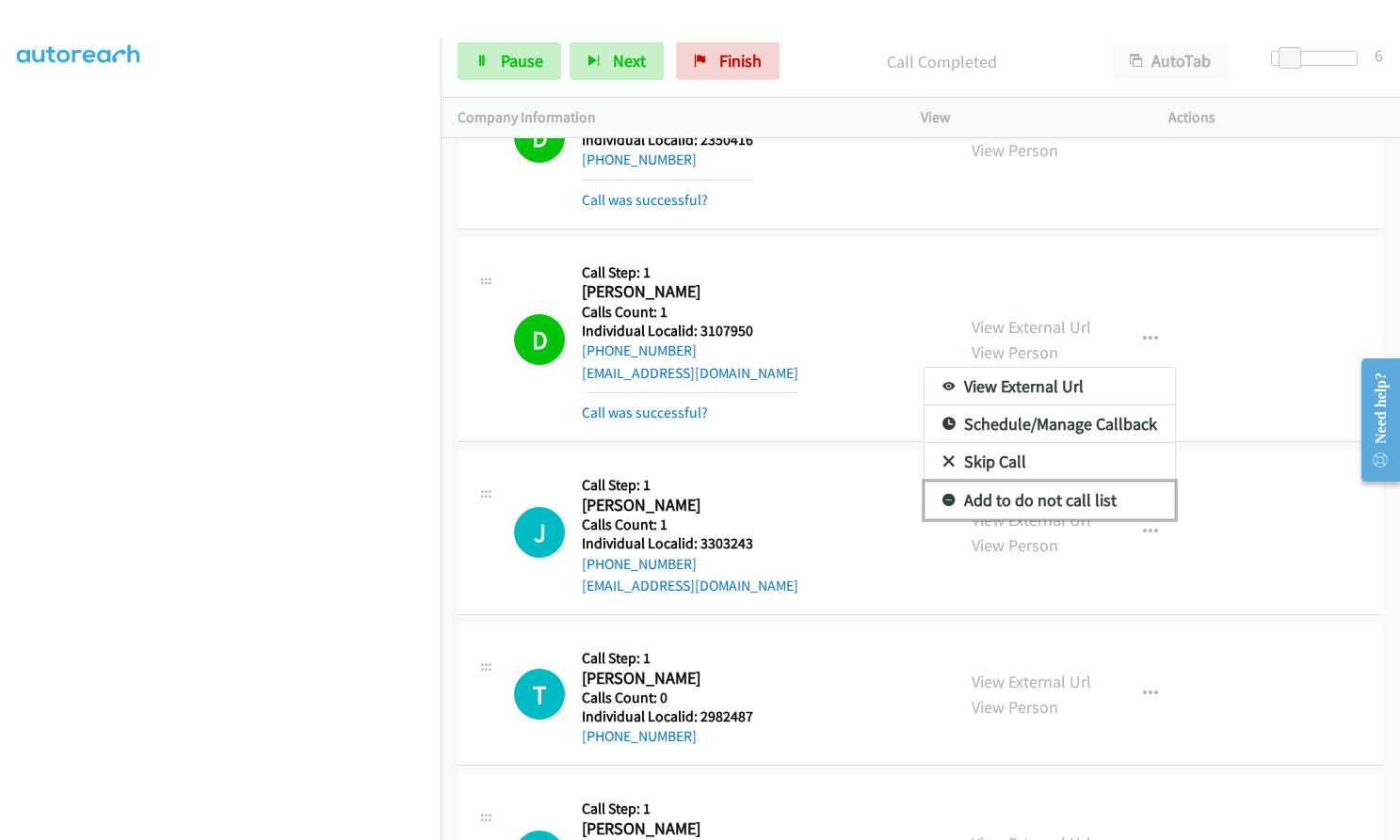
click at [943, 495] on icon at bounding box center [949, 502] width 13 height 13
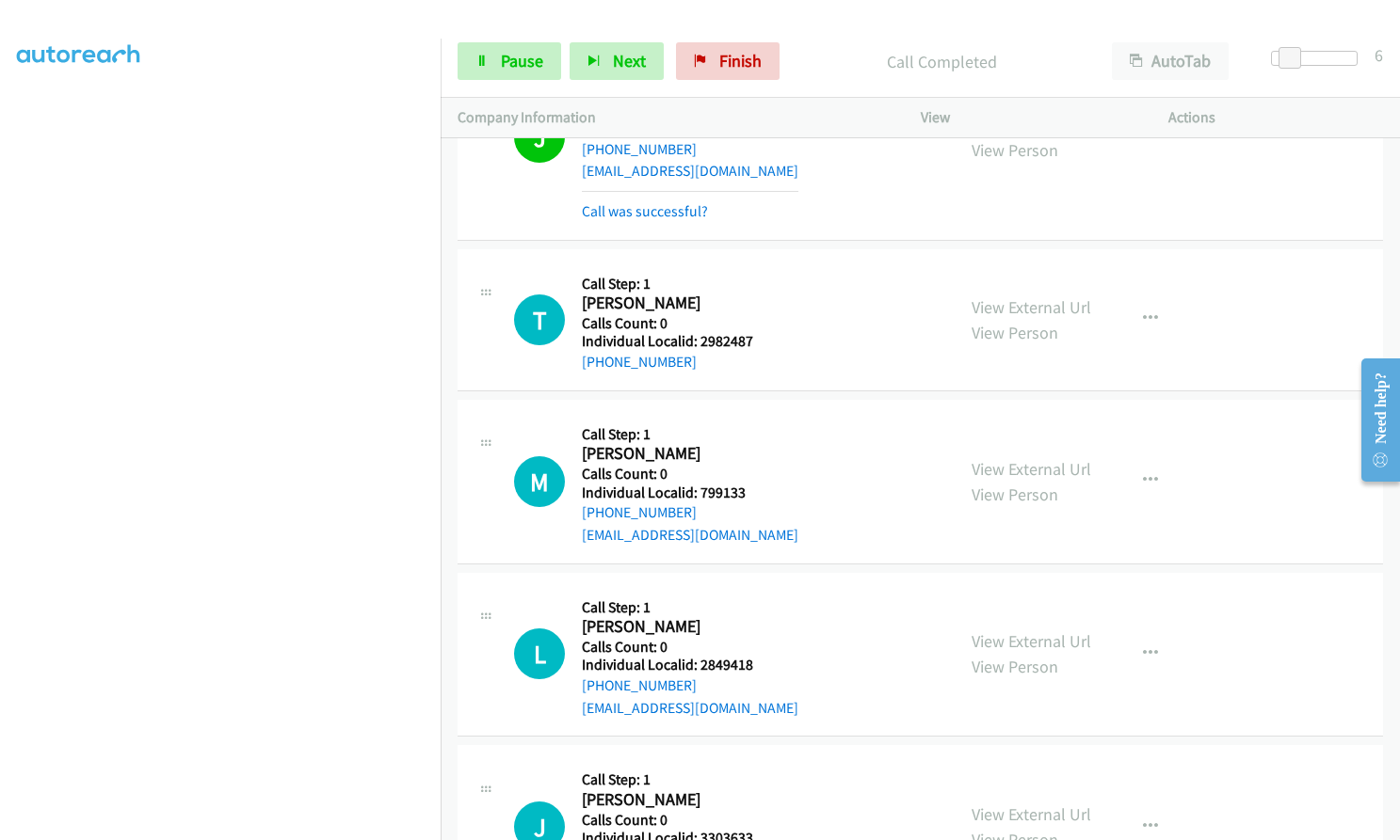
scroll to position [23289, 0]
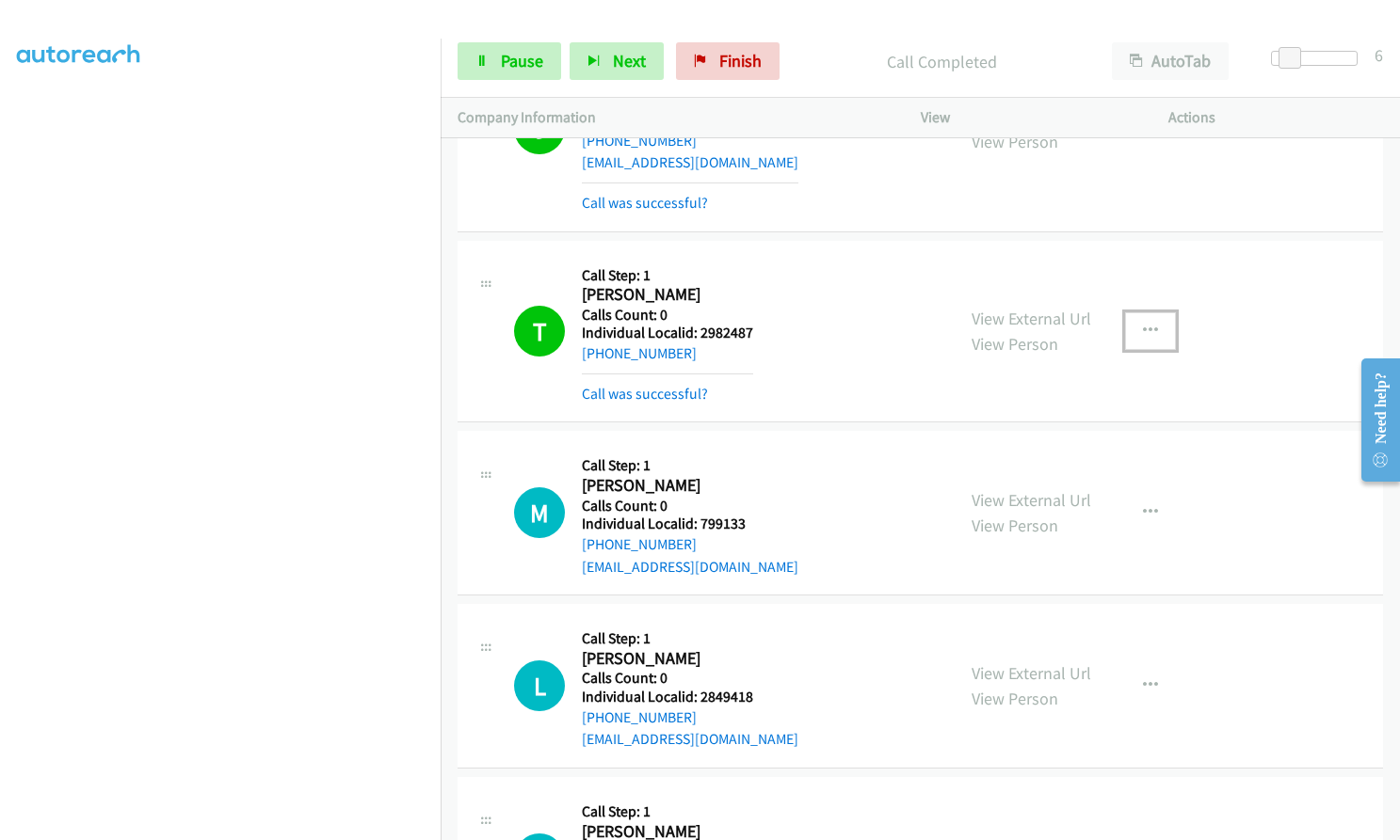
click at [1149, 324] on icon "button" at bounding box center [1150, 332] width 15 height 15
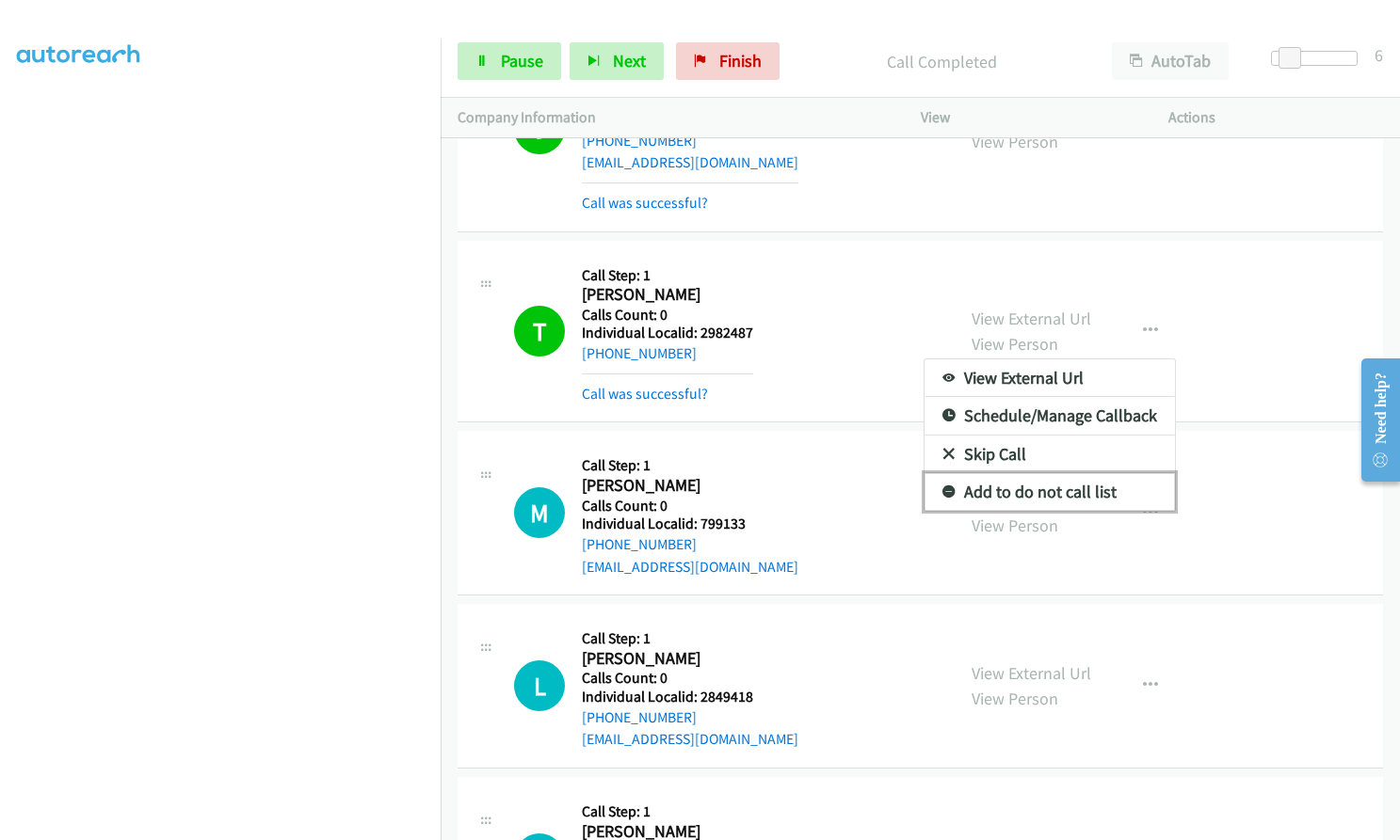
click at [942, 487] on icon at bounding box center [949, 493] width 13 height 13
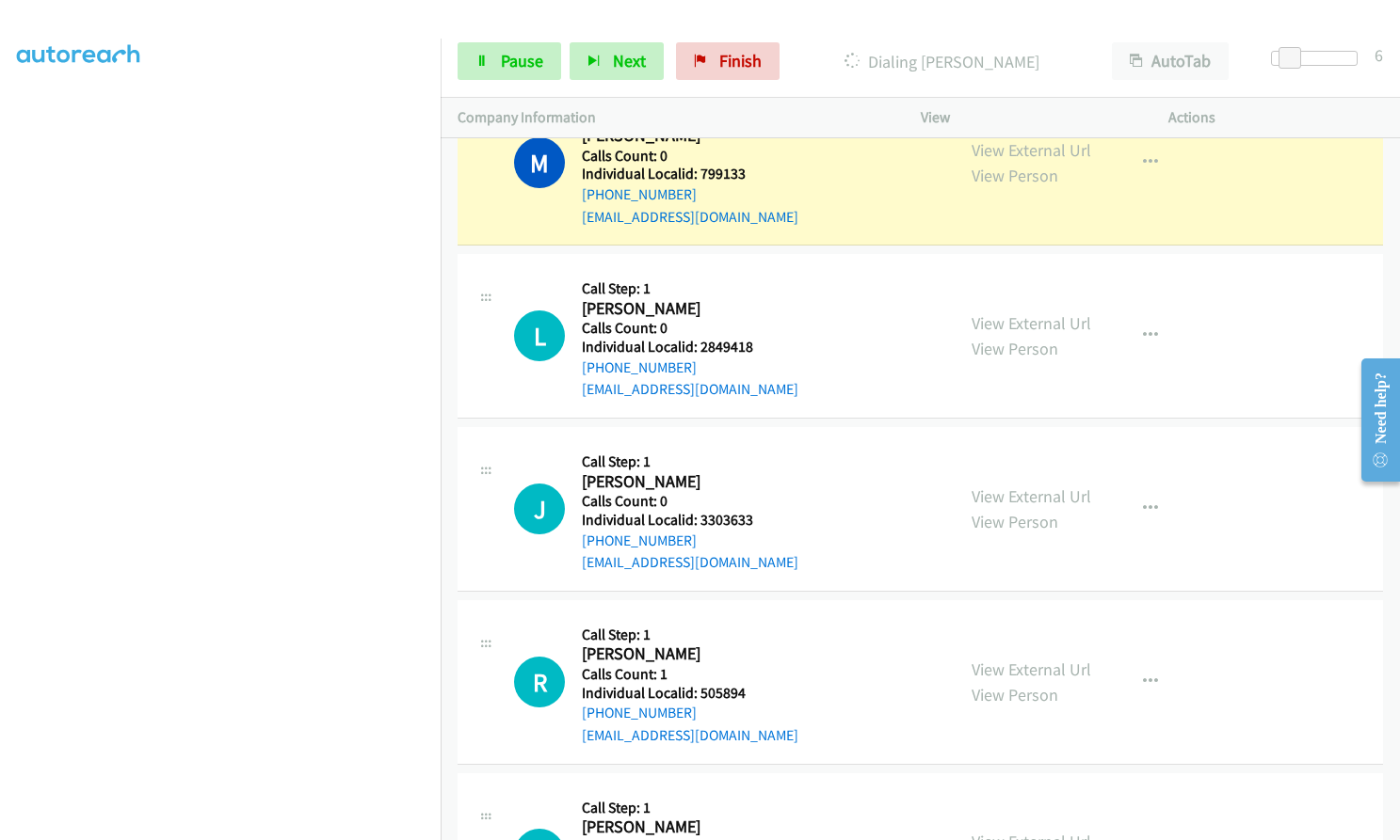
scroll to position [23782, 0]
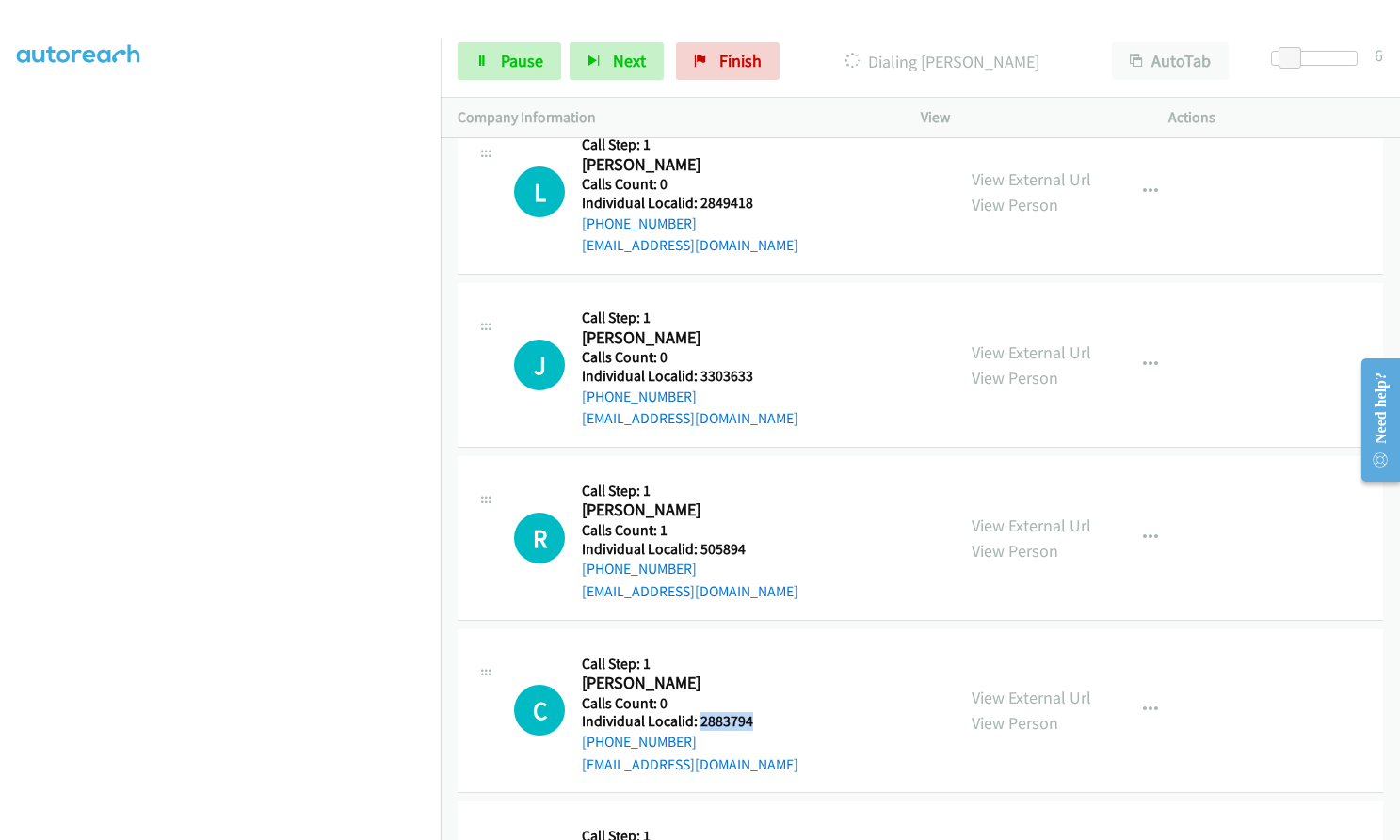
drag, startPoint x: 699, startPoint y: 608, endPoint x: 759, endPoint y: 608, distance: 60.0
click at [759, 646] on div "C Callback Scheduled Call Step: 1 Chris Lawson America/New_York Calls Count: 0 …" at bounding box center [726, 711] width 423 height 129
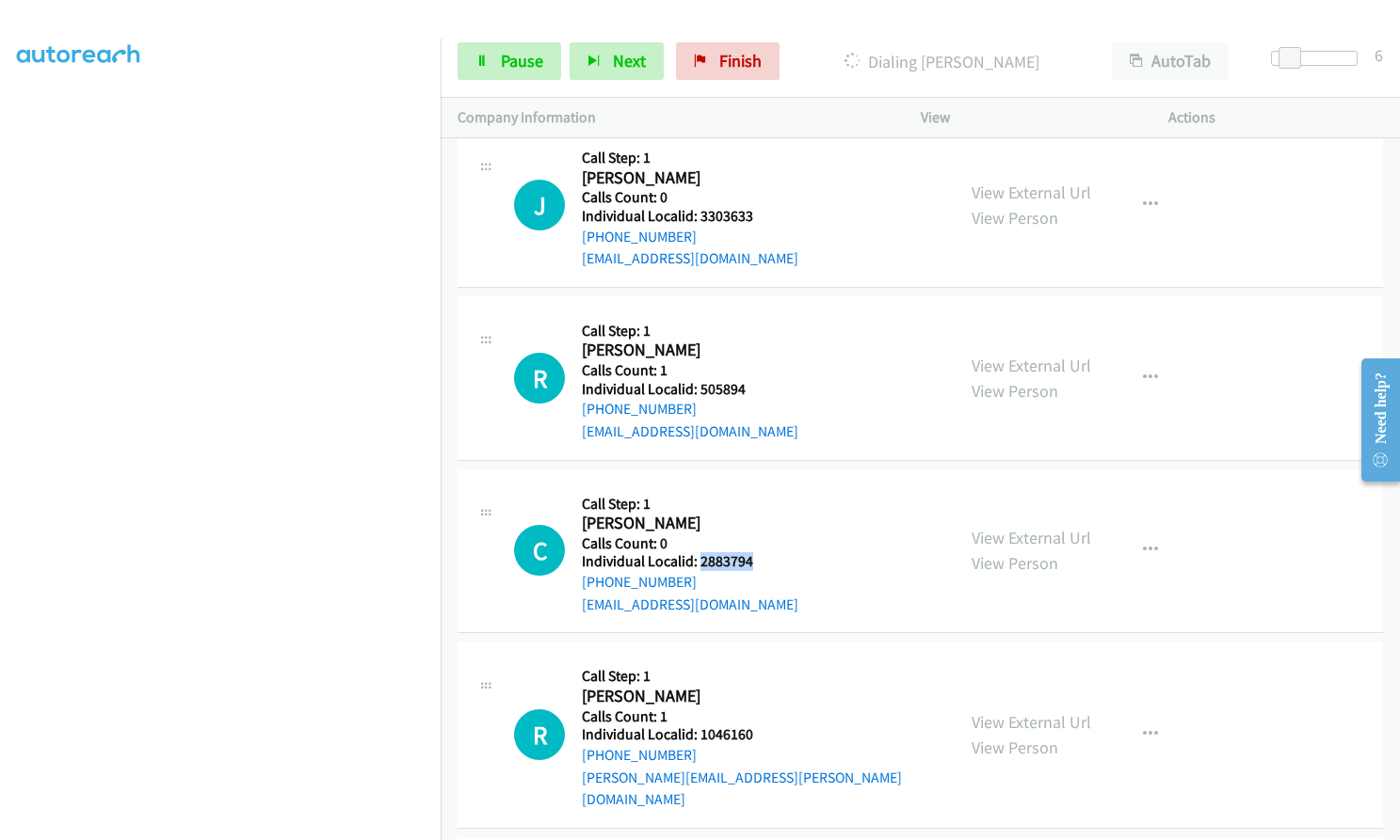
scroll to position [23947, 0]
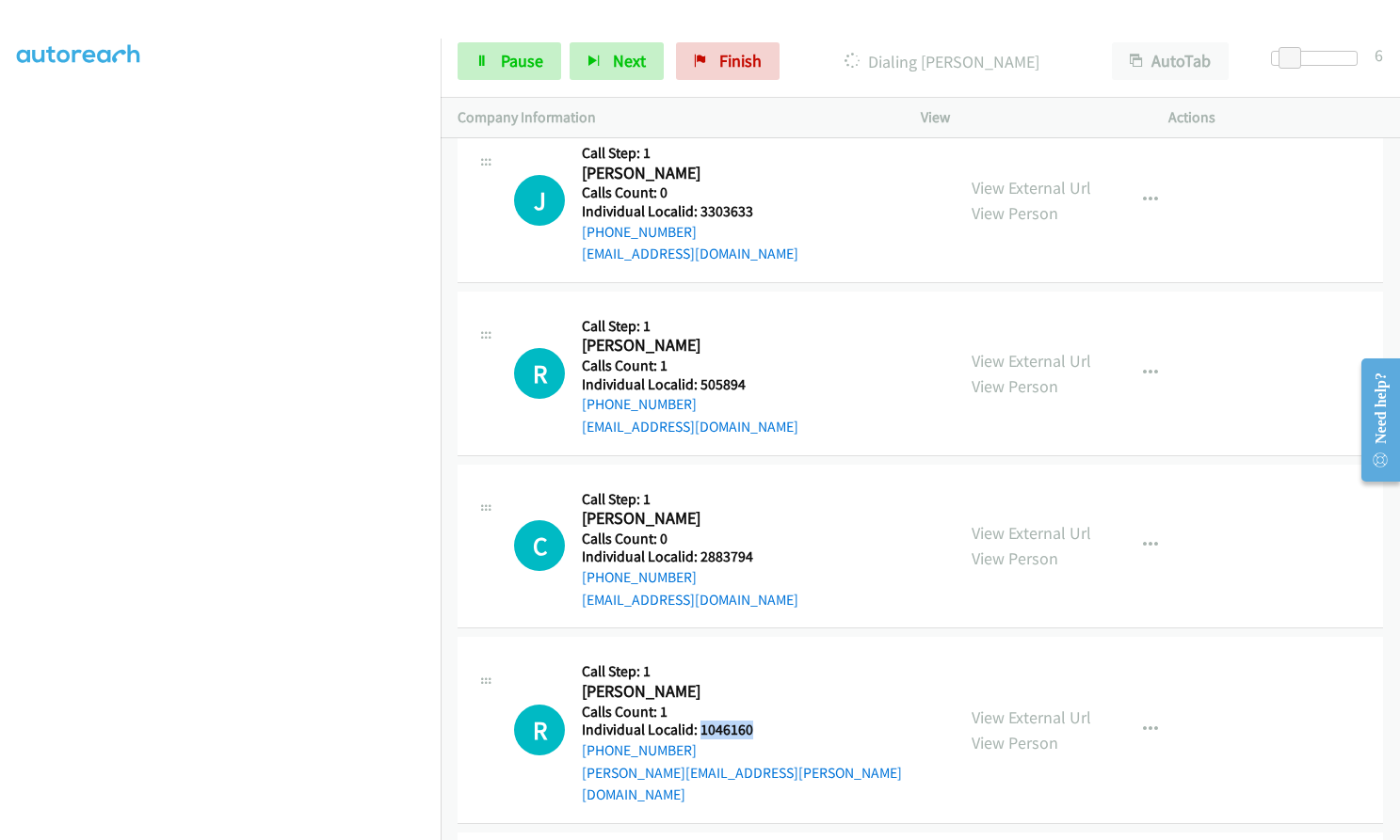
drag, startPoint x: 698, startPoint y: 616, endPoint x: 762, endPoint y: 613, distance: 64.1
click at [762, 654] on div "R Callback Scheduled Call Step: 1 Robert Weikert America/Los_Angeles Calls Coun…" at bounding box center [726, 729] width 423 height 151
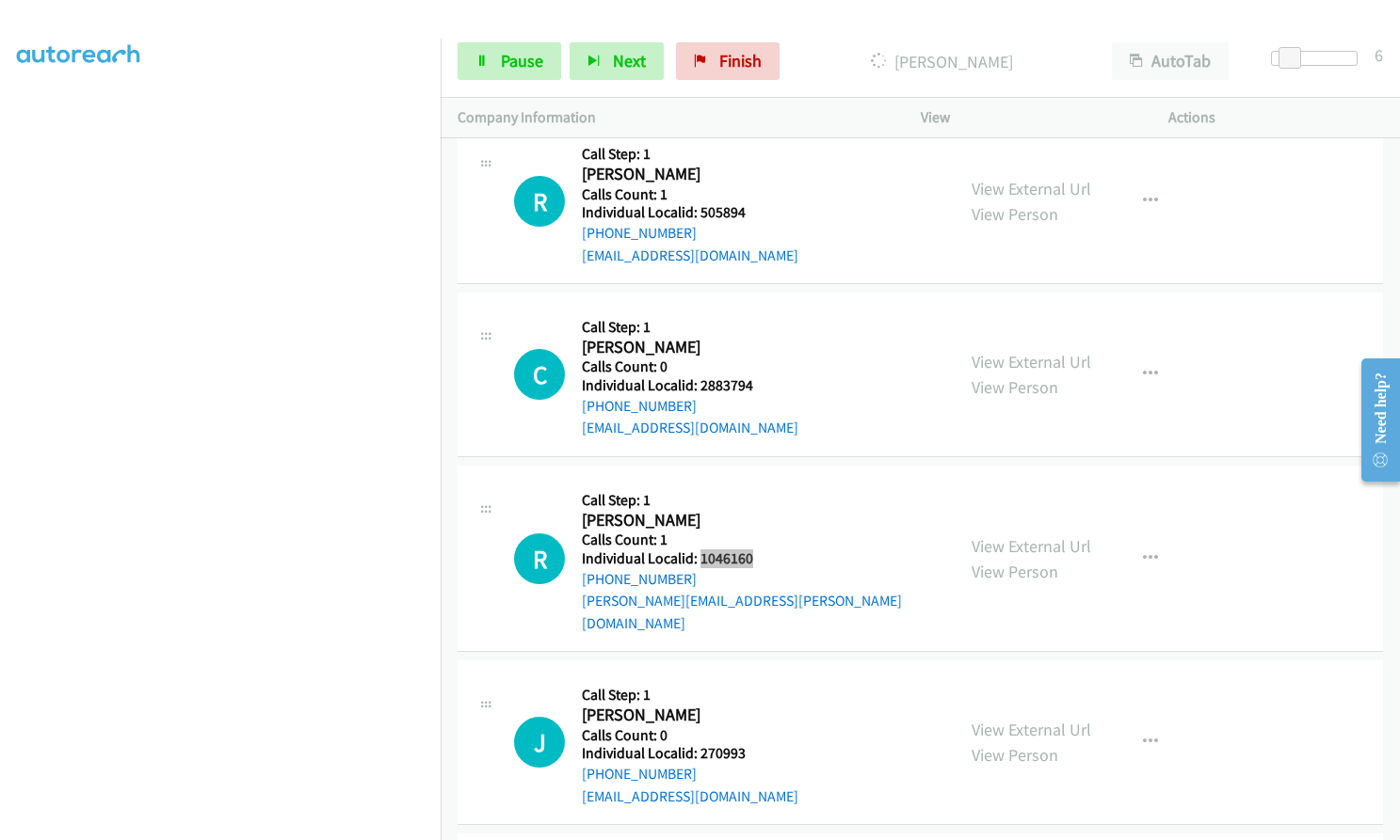
scroll to position [24222, 0]
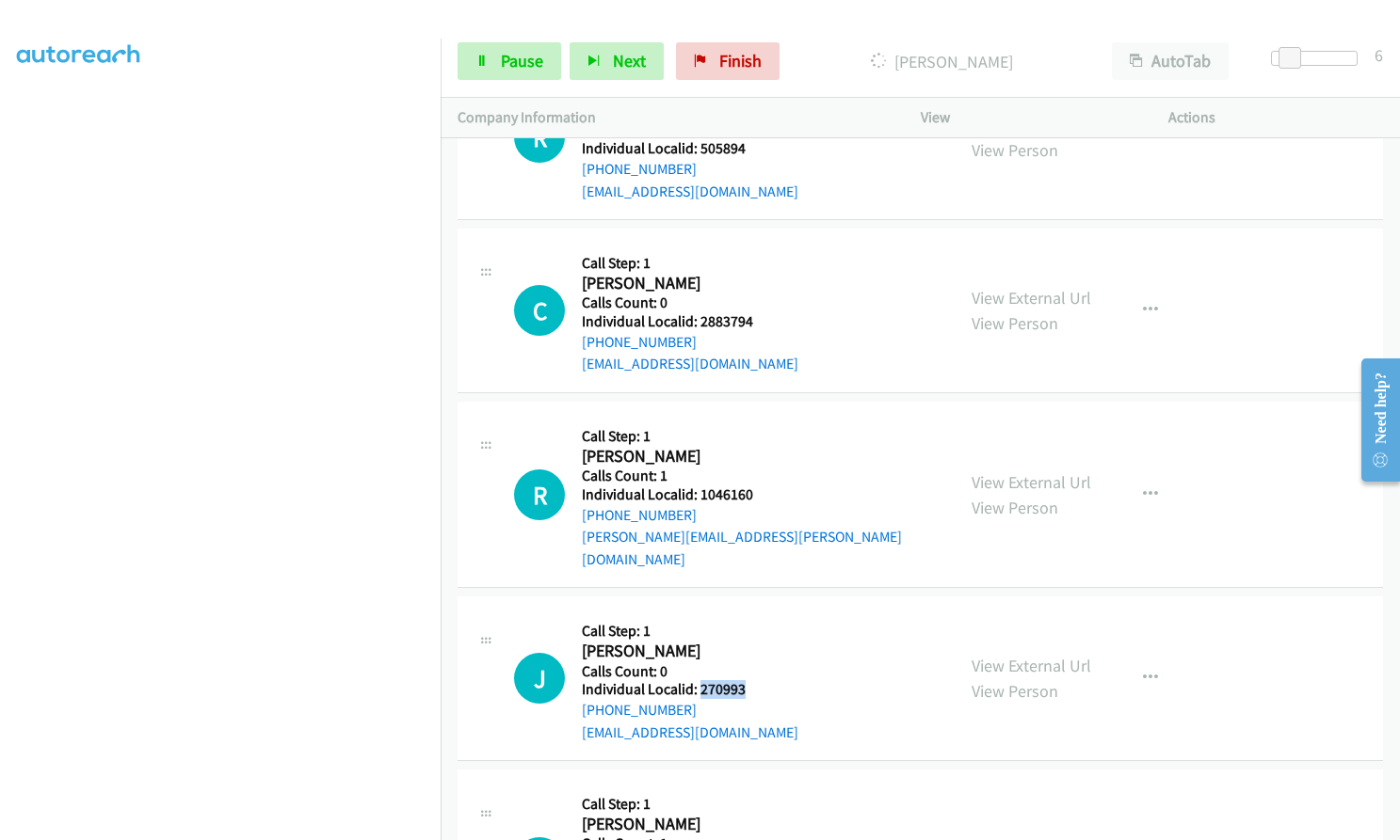
drag, startPoint x: 698, startPoint y: 556, endPoint x: 752, endPoint y: 554, distance: 54.0
click at [752, 613] on div "J Callback Scheduled Call Step: 1 John Chambers America/Los_Angeles Calls Count…" at bounding box center [726, 677] width 423 height 129
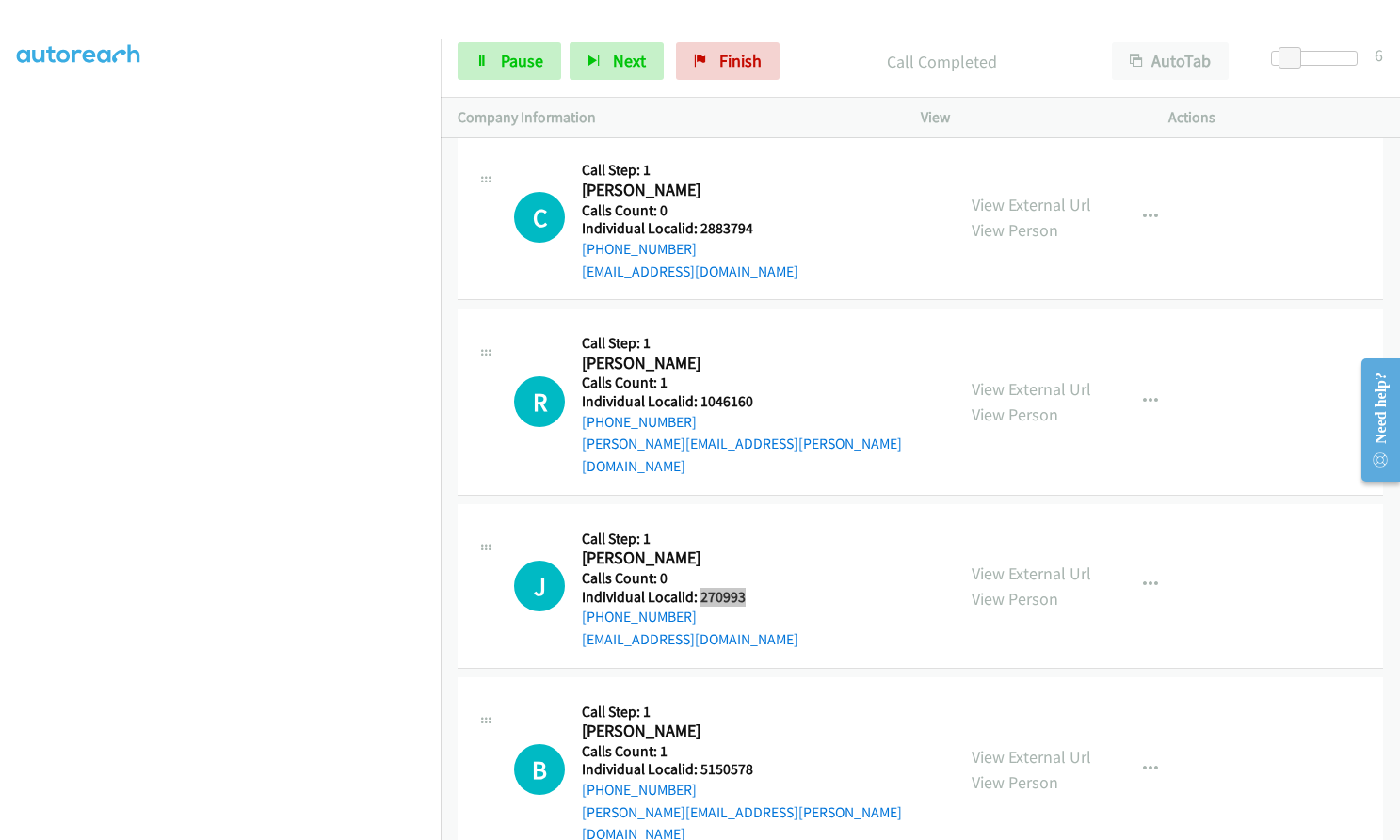
scroll to position [24397, 0]
drag, startPoint x: 697, startPoint y: 629, endPoint x: 756, endPoint y: 632, distance: 59.1
click at [756, 693] on div "B Callback Scheduled Call Step: 1 Brody Zink America/Los_Angeles Calls Count: 1…" at bounding box center [726, 768] width 423 height 151
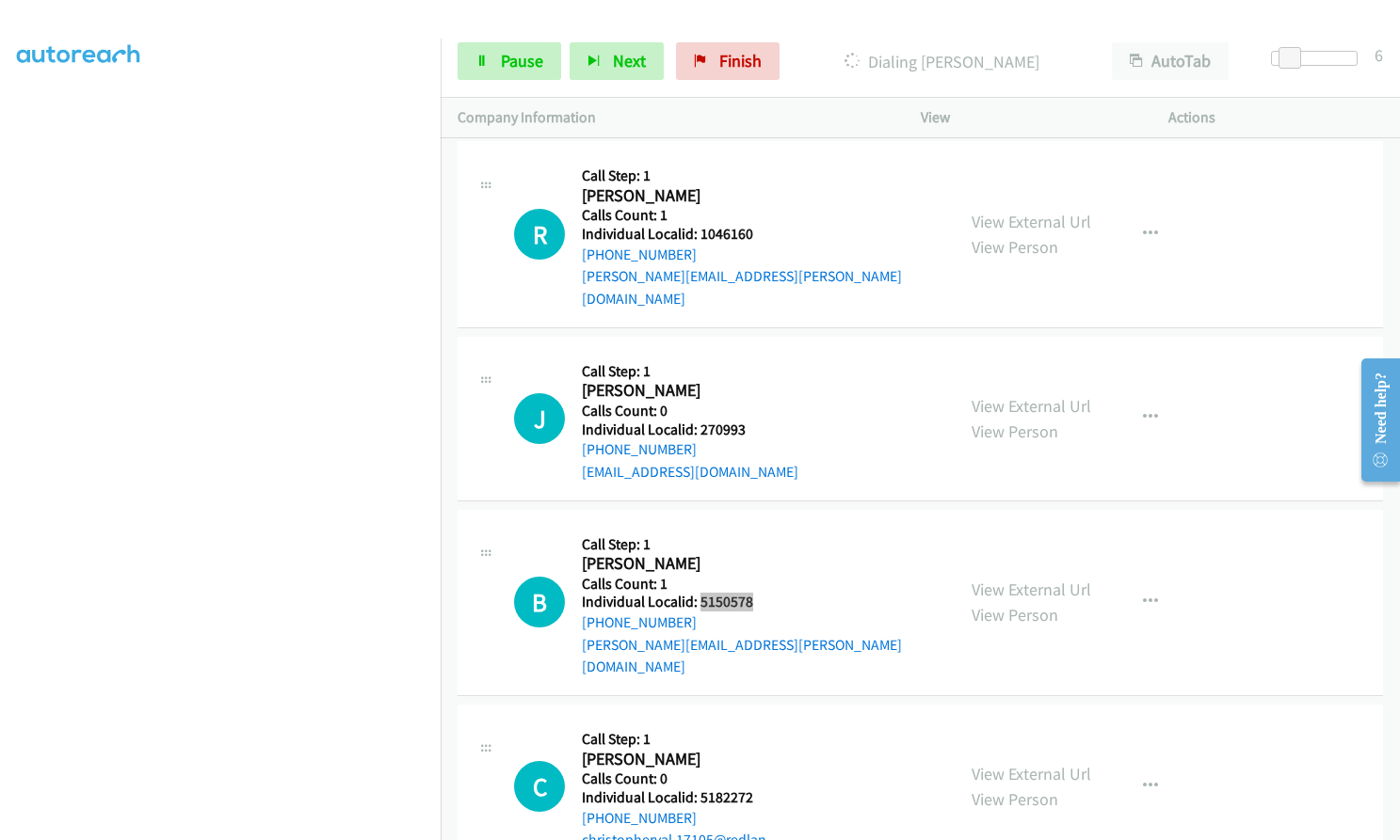
scroll to position [24632, 0]
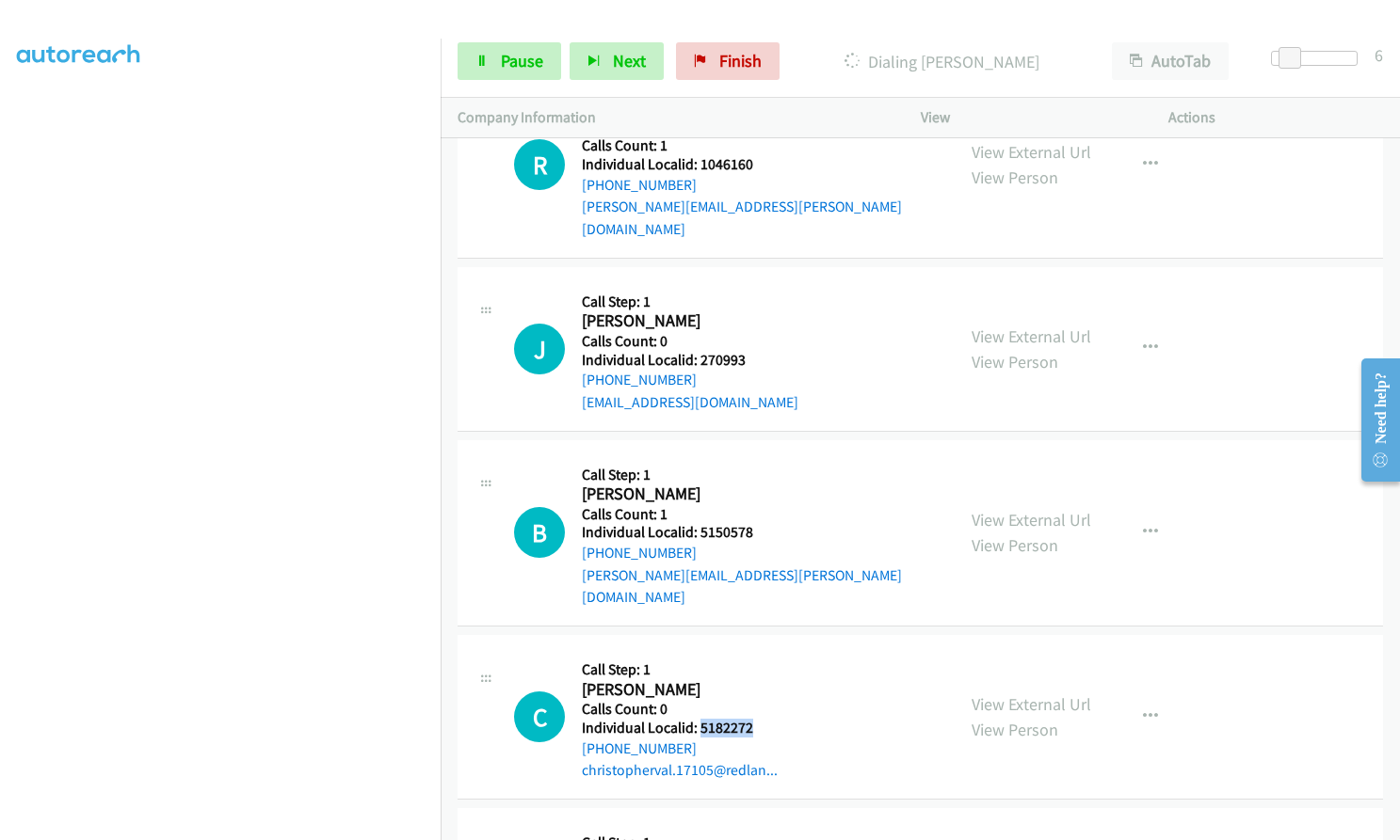
drag, startPoint x: 697, startPoint y: 573, endPoint x: 758, endPoint y: 572, distance: 61.0
click at [758, 719] on h5 "Individual Localid: 5182272" at bounding box center [679, 729] width 196 height 19
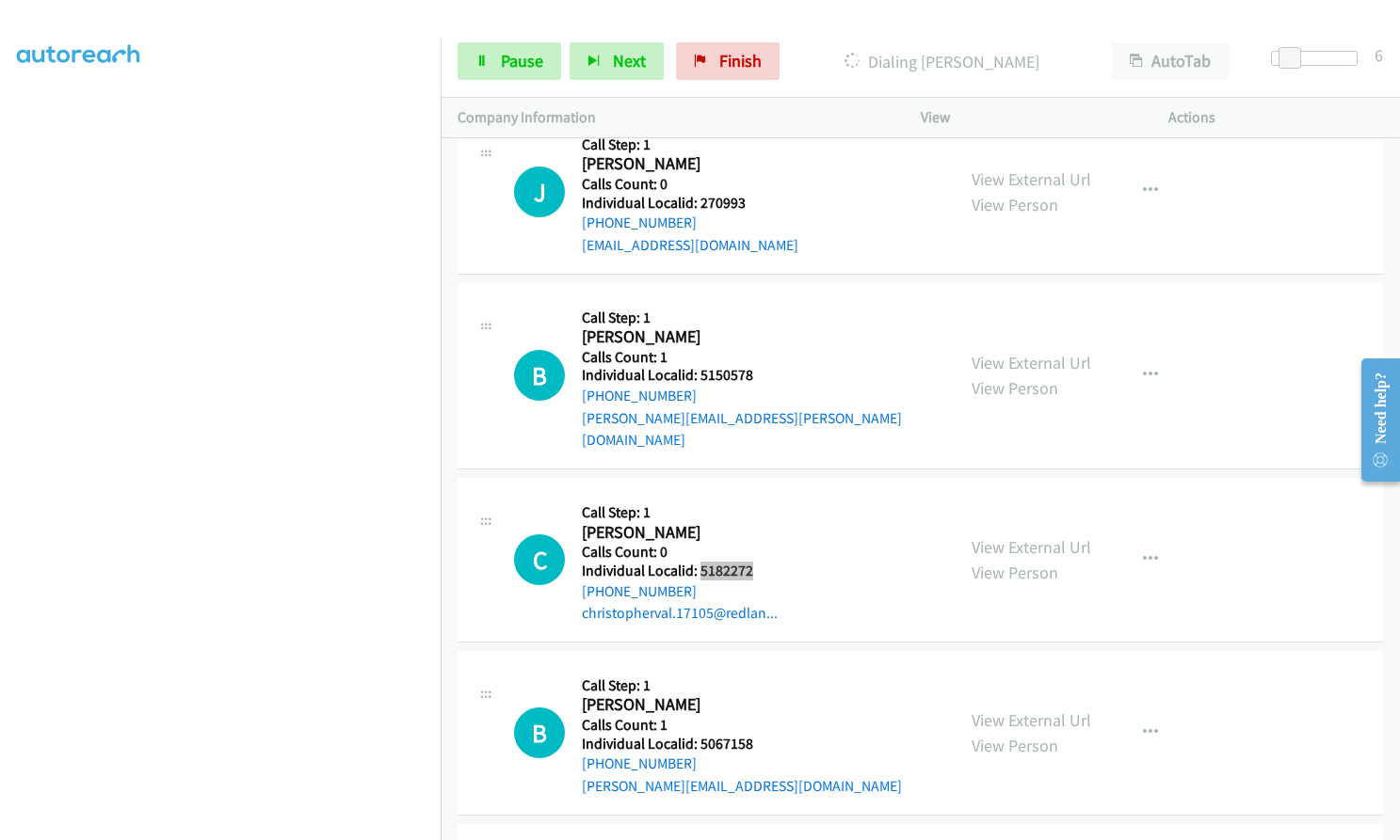
scroll to position [24797, 0]
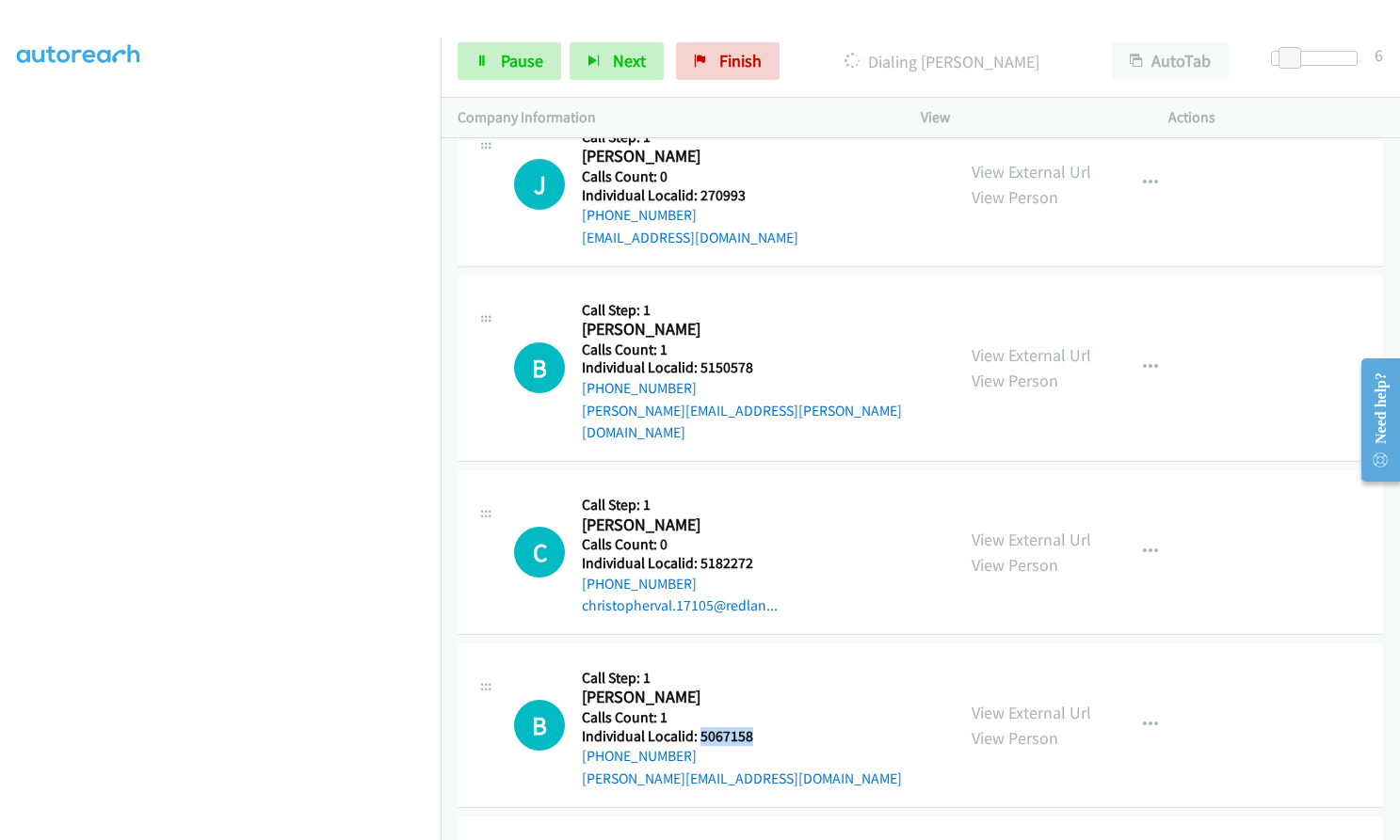
drag, startPoint x: 700, startPoint y: 574, endPoint x: 754, endPoint y: 577, distance: 54.1
click at [754, 660] on div "B Callback Scheduled Call Step: 1 Bruce Naccarato America/Los_Angeles Calls Cou…" at bounding box center [726, 725] width 423 height 129
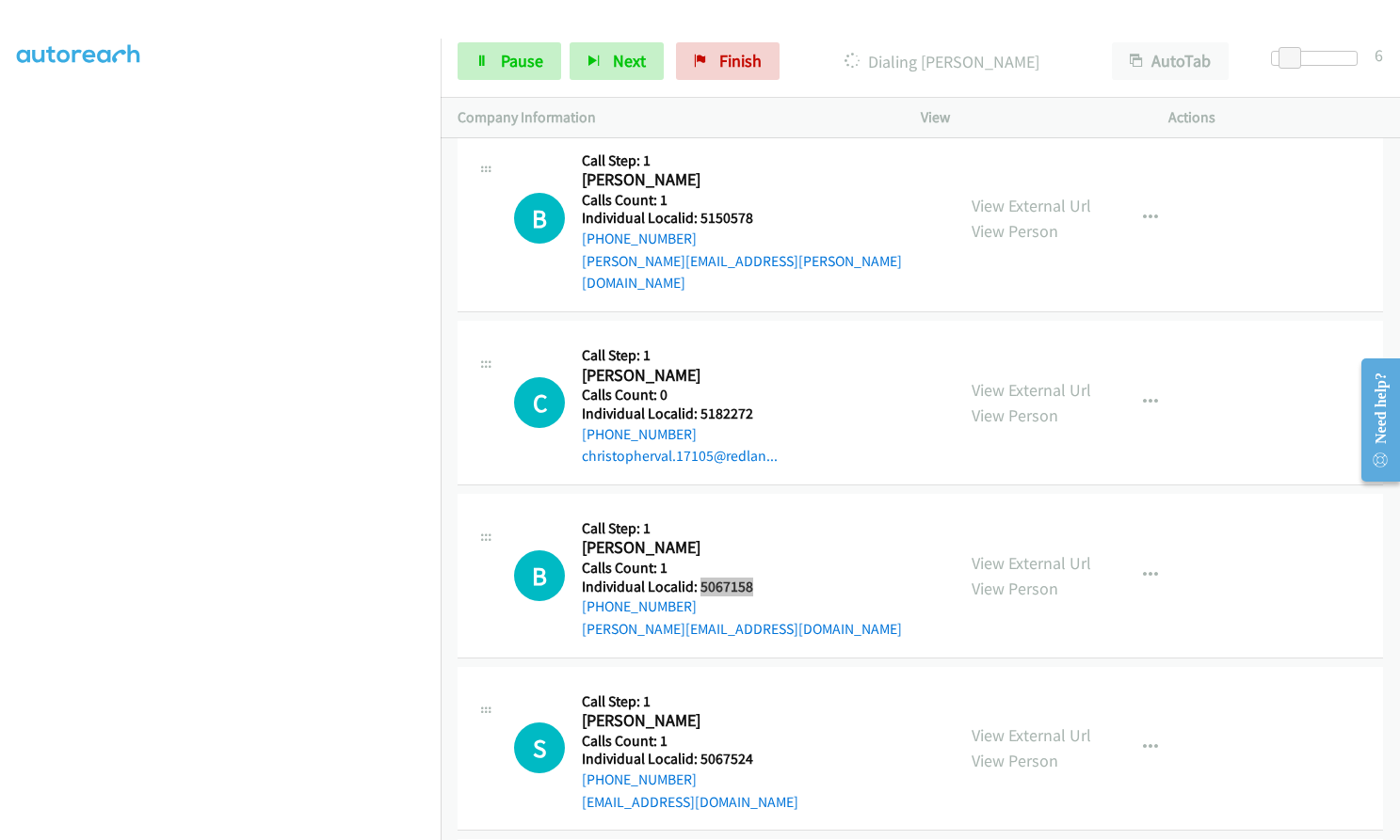
scroll to position [24962, 0]
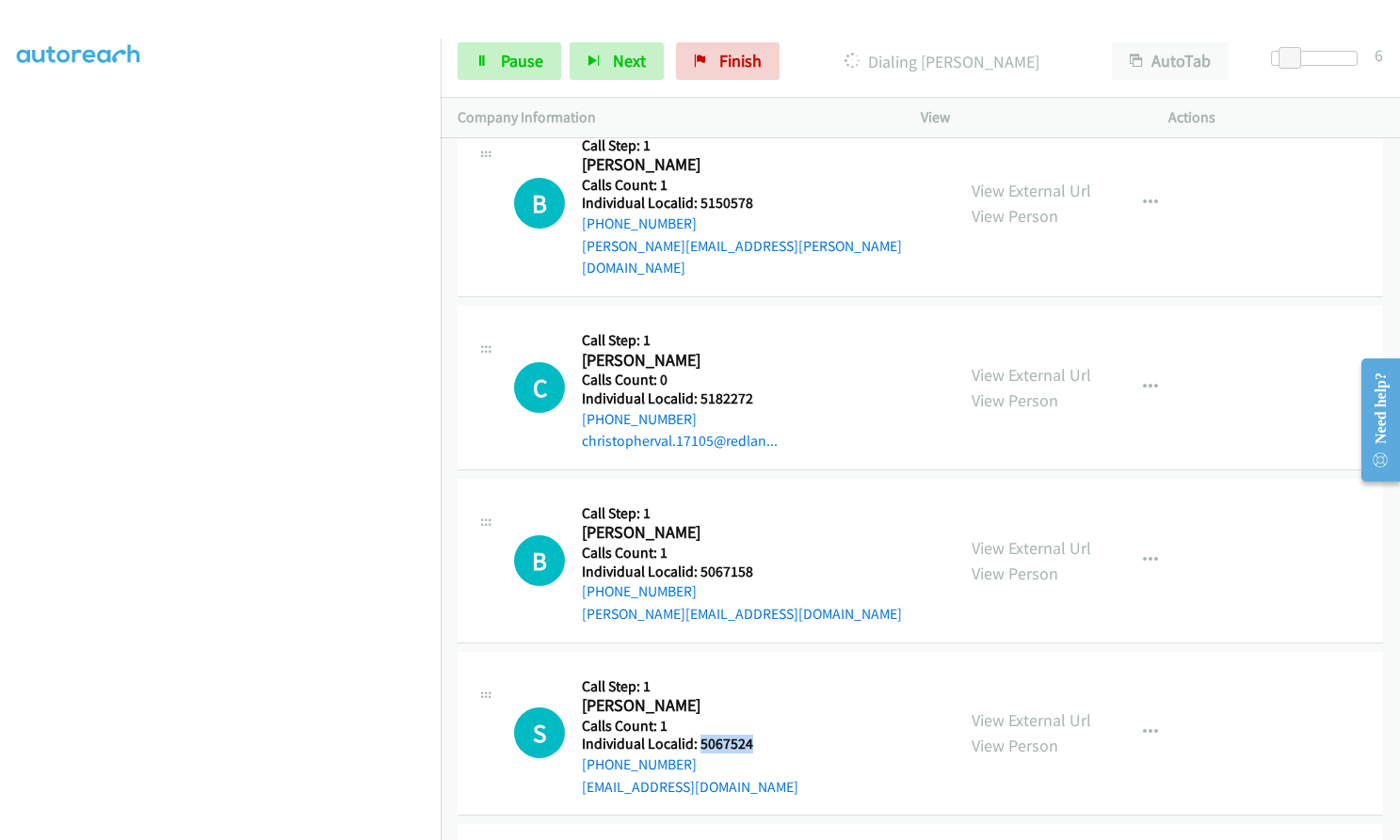
drag, startPoint x: 697, startPoint y: 590, endPoint x: 764, endPoint y: 586, distance: 67.1
click at [764, 669] on div "S Callback Scheduled Call Step: 1 Scott Ray America/Los_Angeles Calls Count: 1 …" at bounding box center [726, 733] width 423 height 129
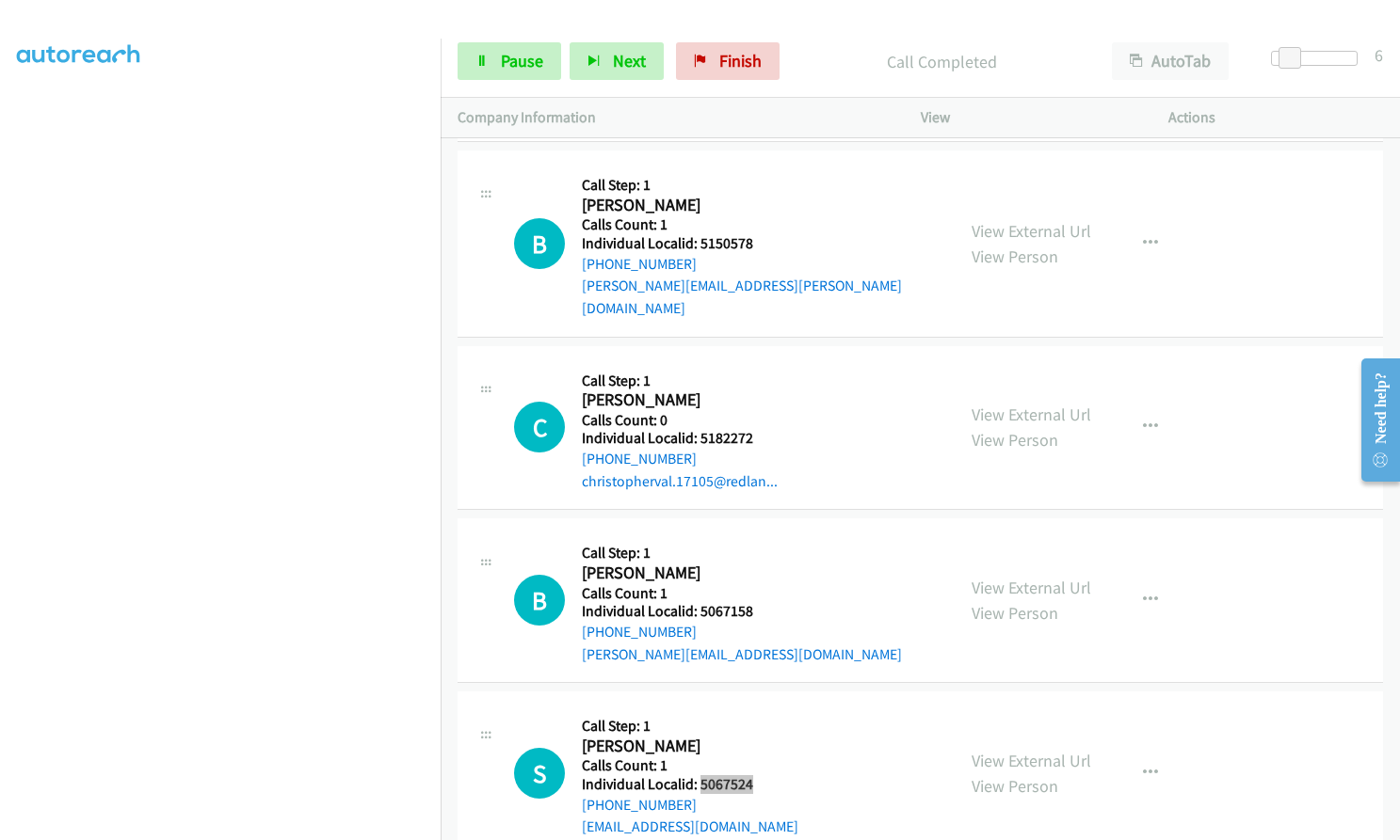
scroll to position [25003, 0]
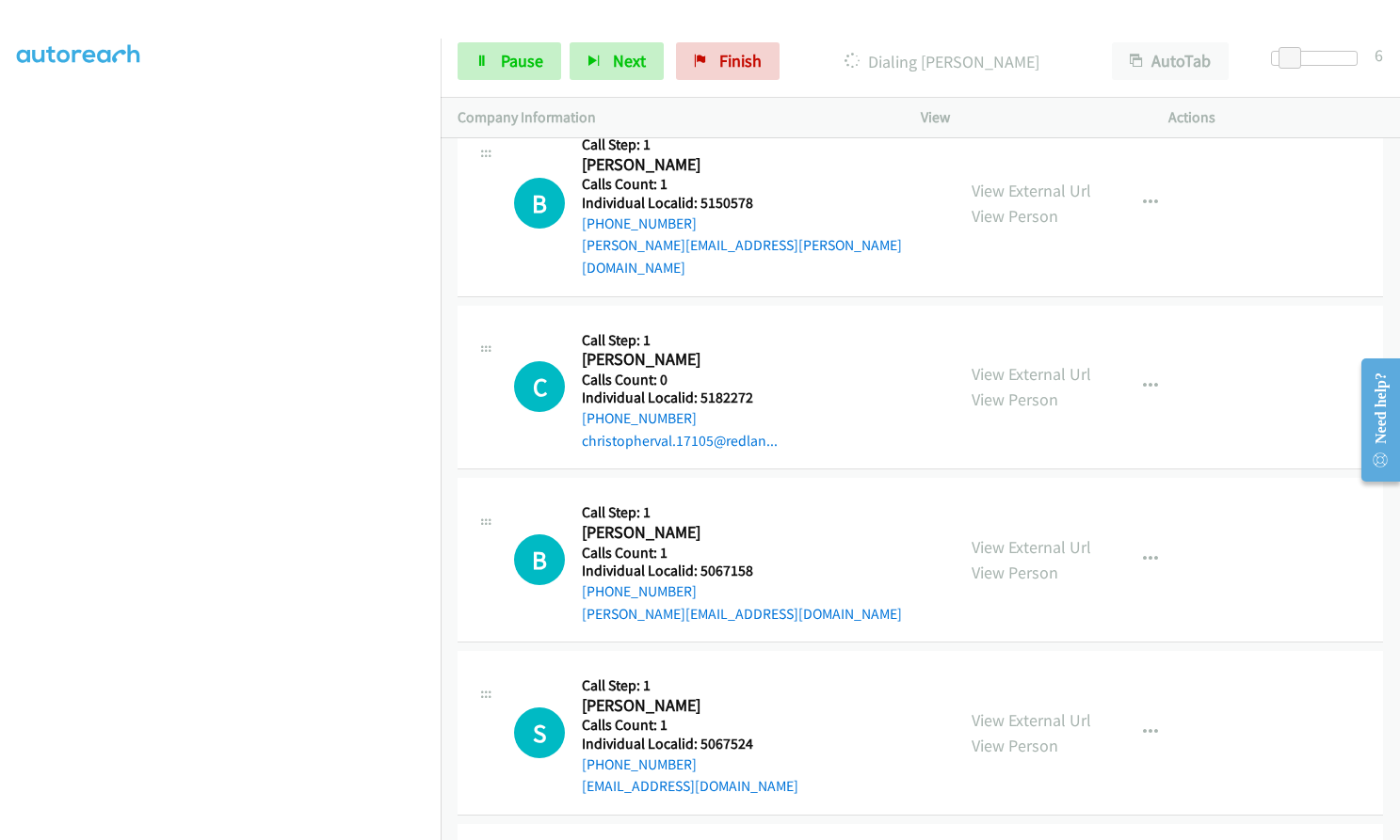
drag, startPoint x: 701, startPoint y: 760, endPoint x: 760, endPoint y: 759, distance: 59.0
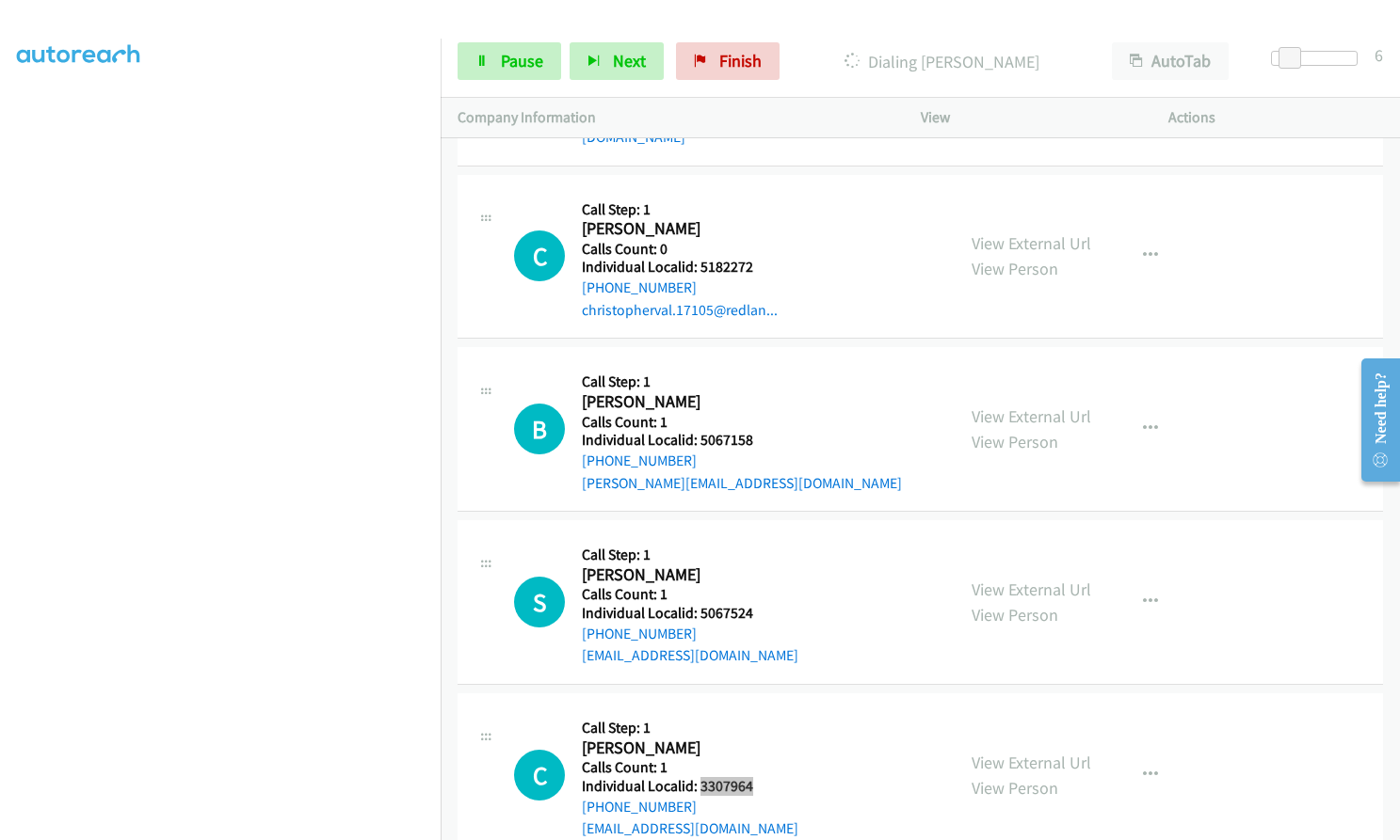
scroll to position [25143, 0]
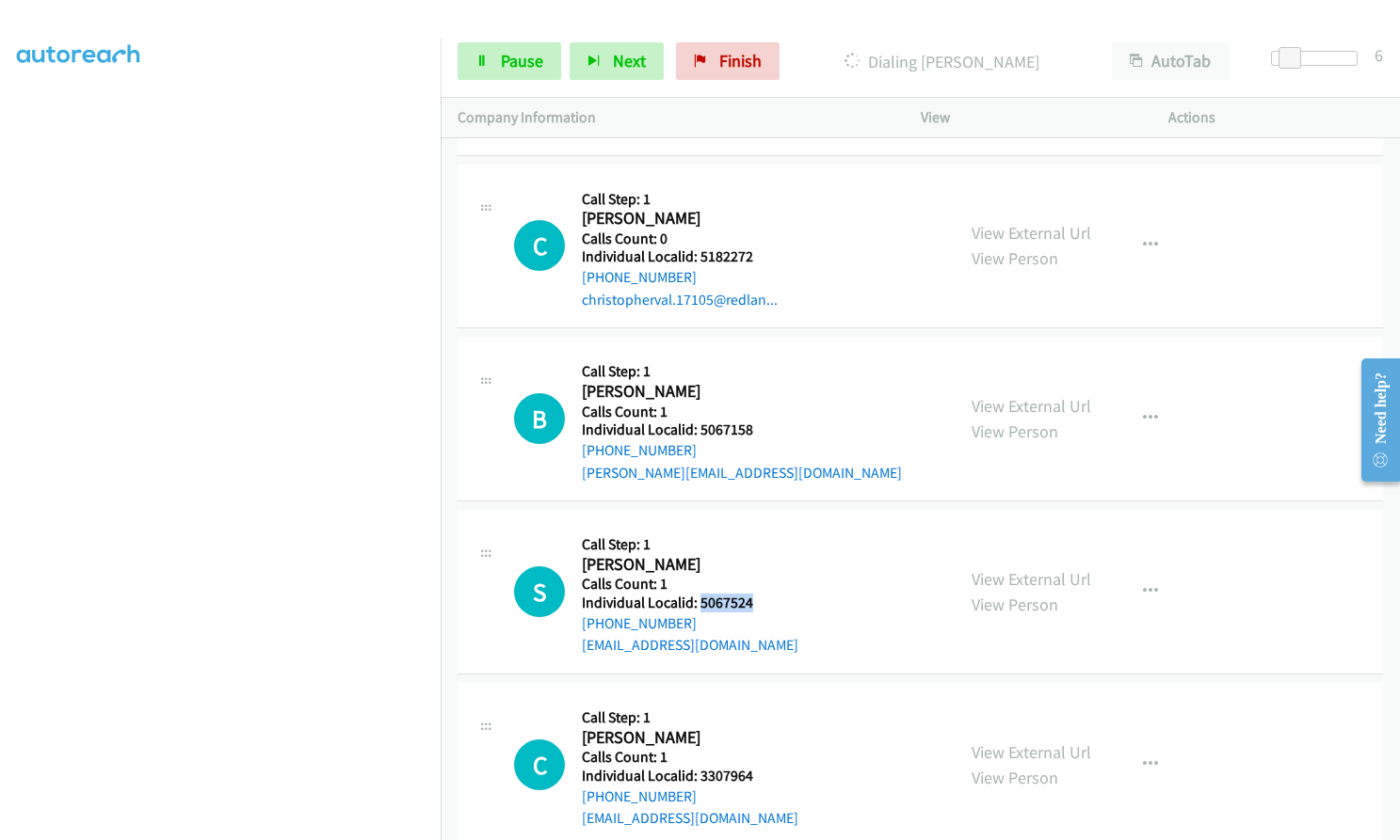
drag, startPoint x: 699, startPoint y: 445, endPoint x: 770, endPoint y: 444, distance: 71.0
click at [770, 527] on div "S Callback Scheduled Call Step: 1 Scott Ray America/Los_Angeles Calls Count: 1 …" at bounding box center [726, 591] width 423 height 129
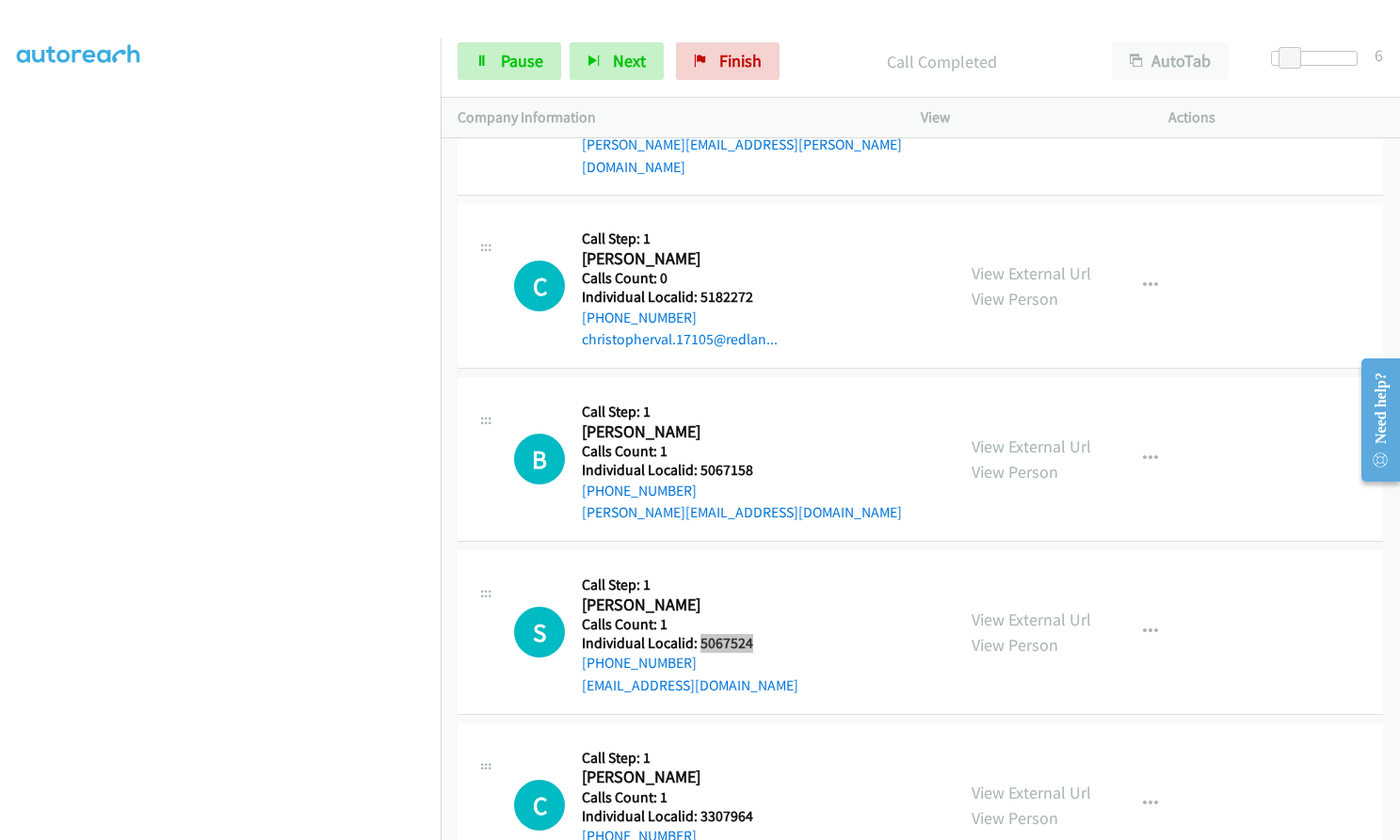
scroll to position [25183, 0]
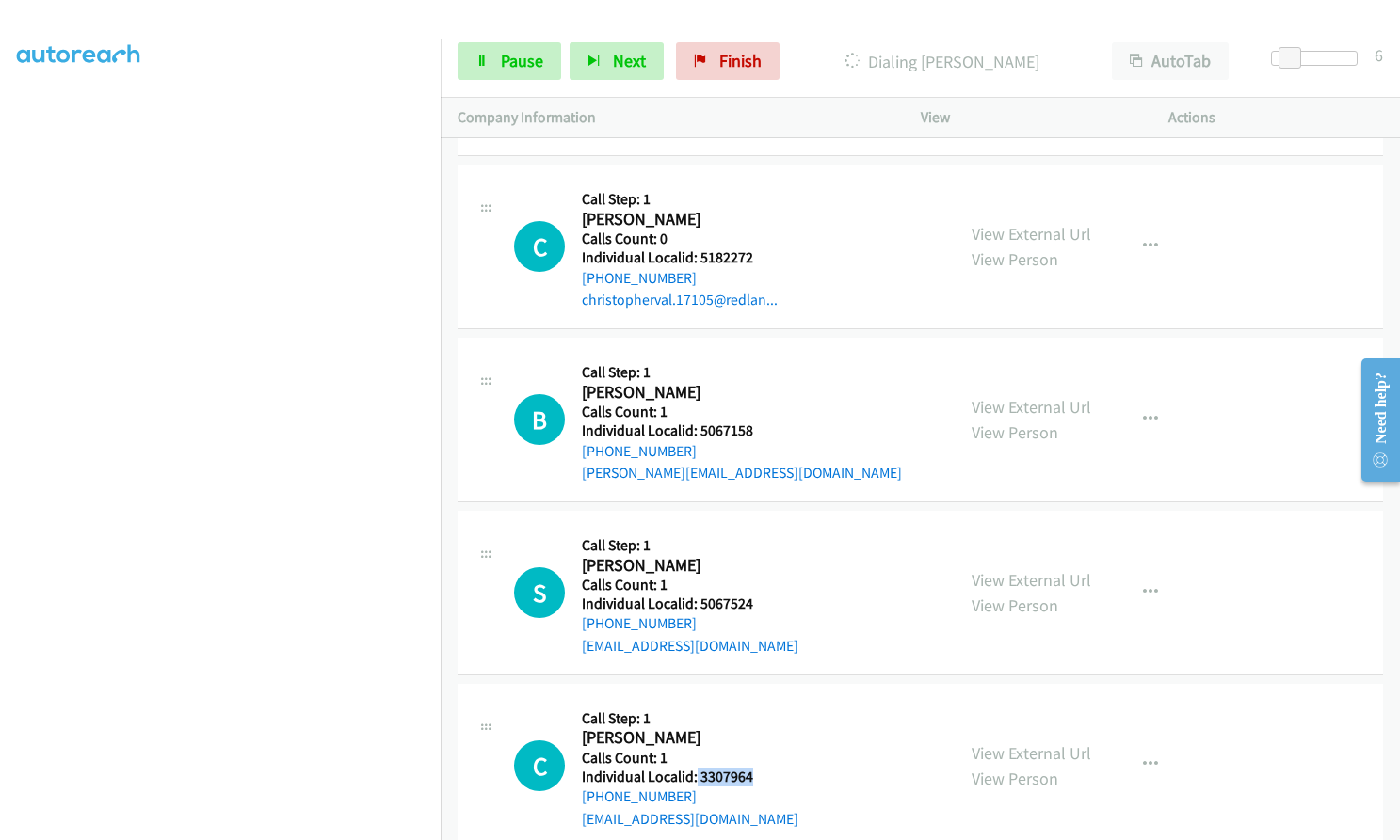
drag, startPoint x: 695, startPoint y: 615, endPoint x: 752, endPoint y: 616, distance: 57.0
click at [752, 701] on div "C Callback Scheduled Call Step: 1 Carson Wollert America/Los_Angeles Calls Coun…" at bounding box center [726, 765] width 423 height 129
drag, startPoint x: 696, startPoint y: 791, endPoint x: 760, endPoint y: 791, distance: 64.0
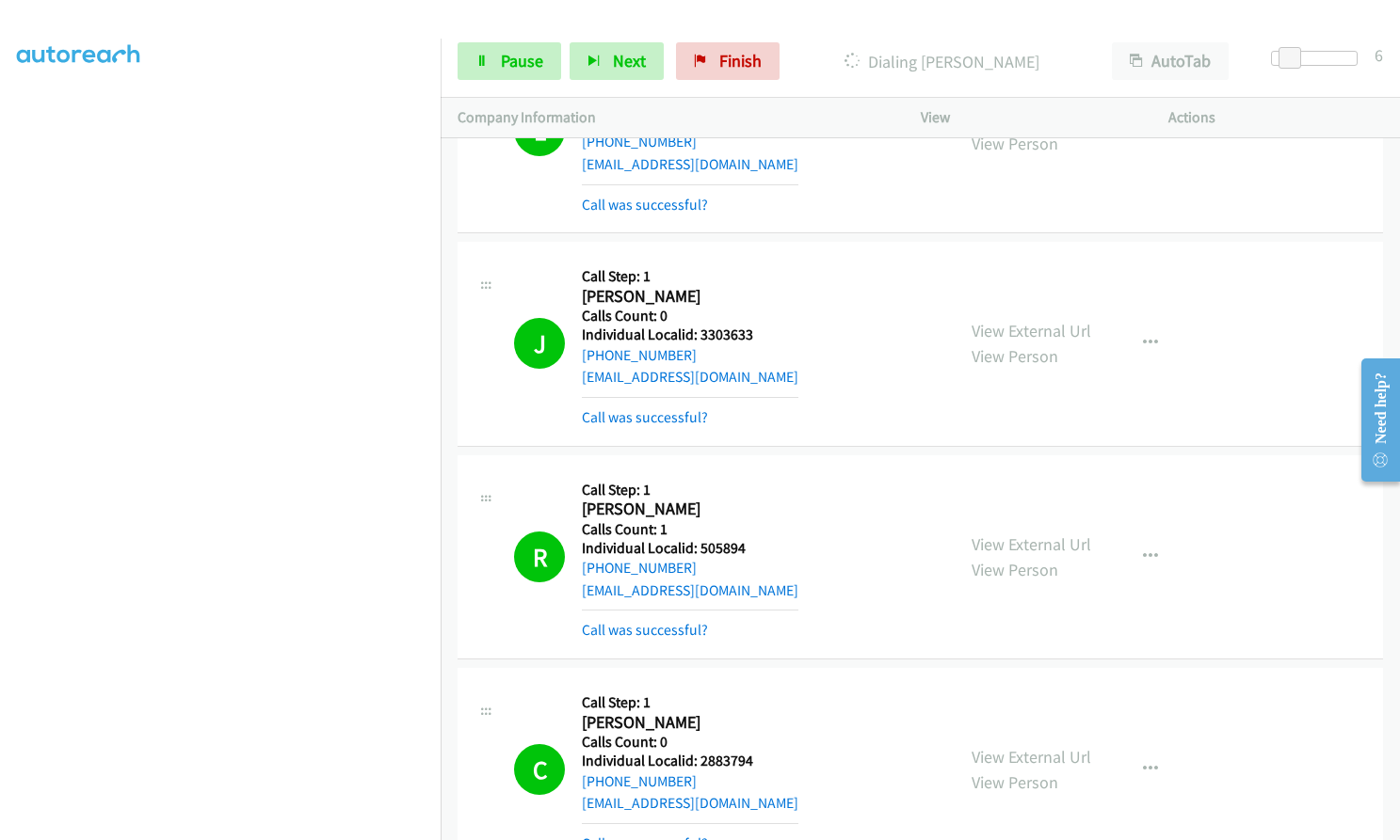
scroll to position [23937, 0]
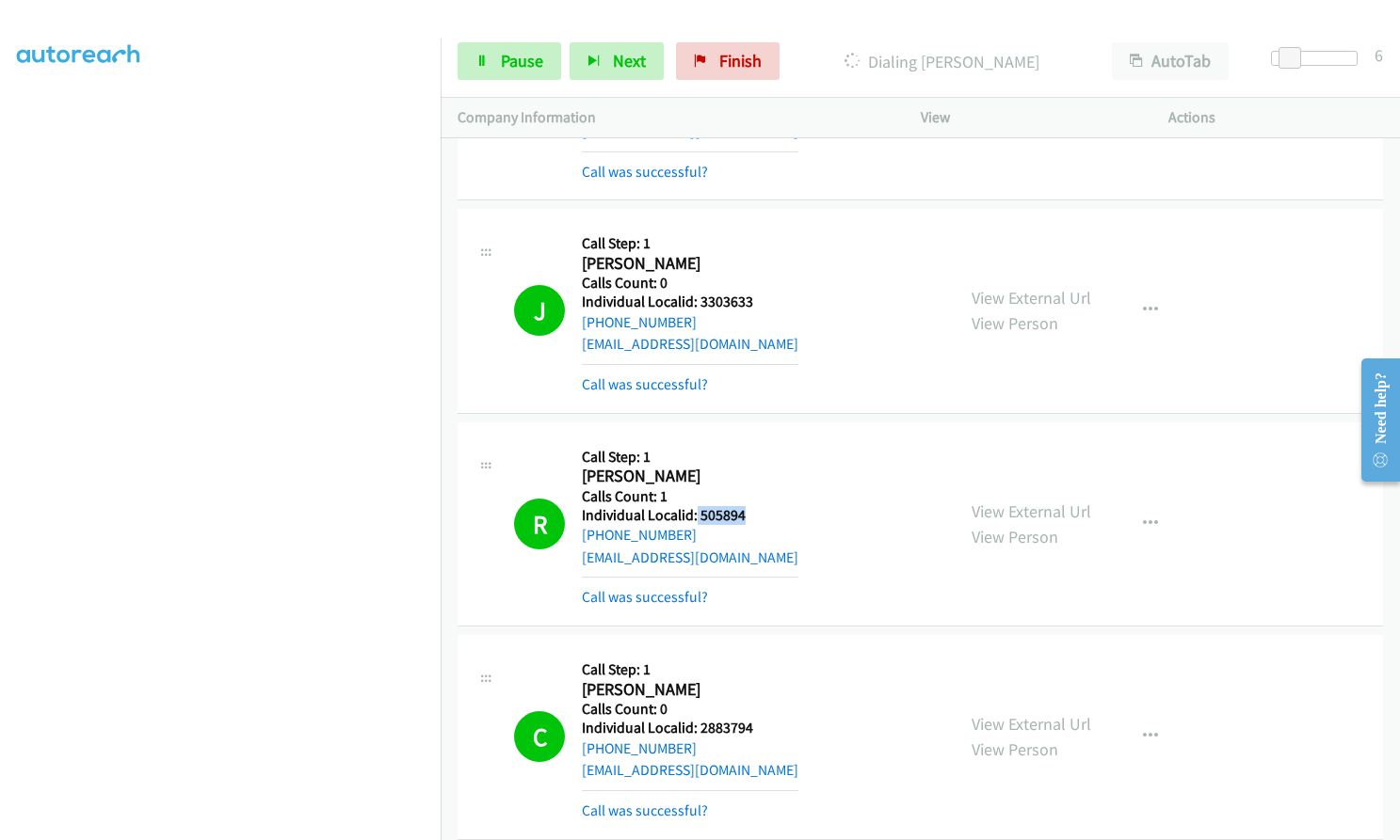
drag, startPoint x: 696, startPoint y: 403, endPoint x: 741, endPoint y: 403, distance: 45.0
click at [749, 439] on div "R Callback Scheduled Call Step: 1 Ron Eastwood America/New_York Calls Count: 1 …" at bounding box center [726, 523] width 423 height 169
drag, startPoint x: 697, startPoint y: 616, endPoint x: 752, endPoint y: 614, distance: 55.0
click at [752, 652] on div "C Callback Scheduled Call Step: 1 Chris Lawson America/New_York Calls Count: 0 …" at bounding box center [726, 736] width 423 height 169
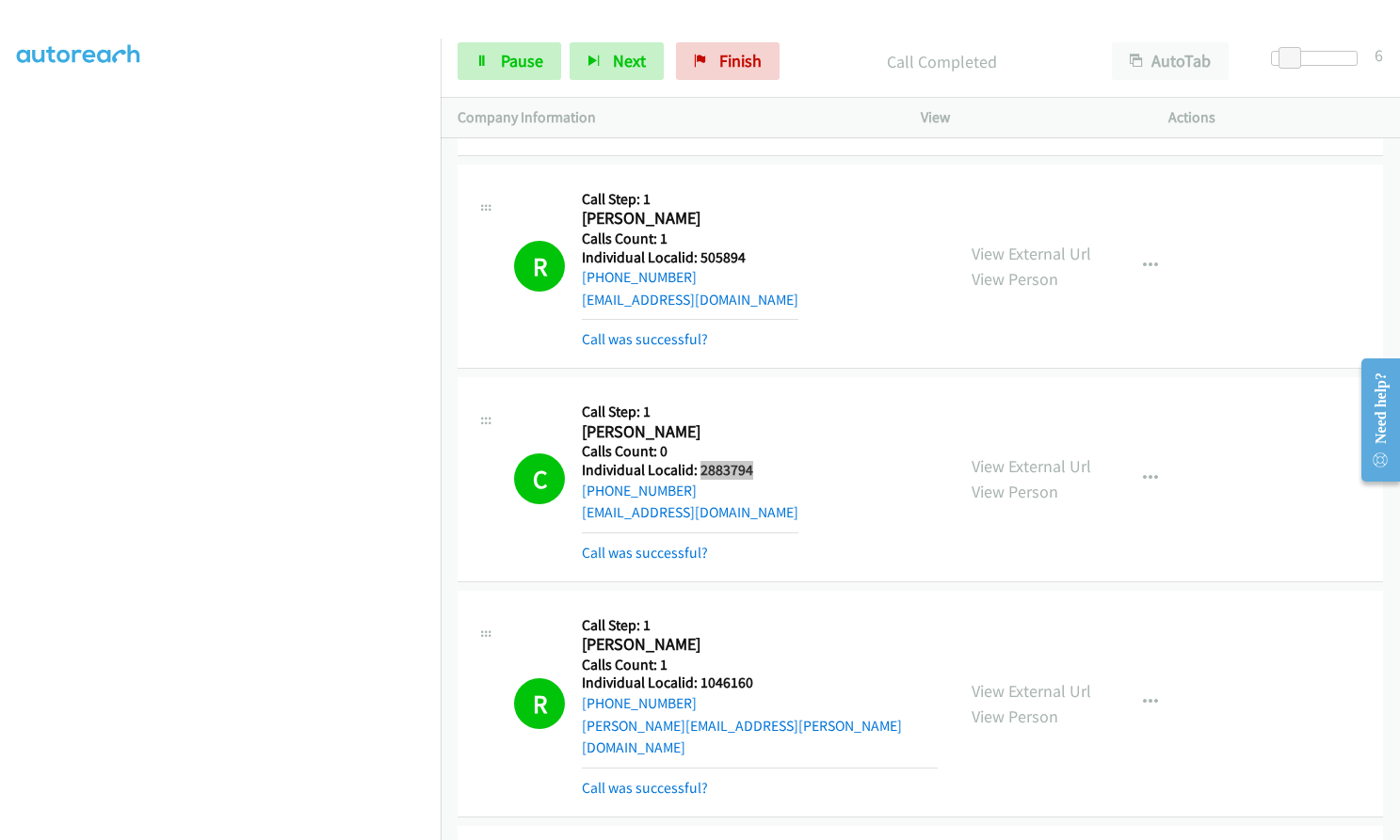
scroll to position [24336, 0]
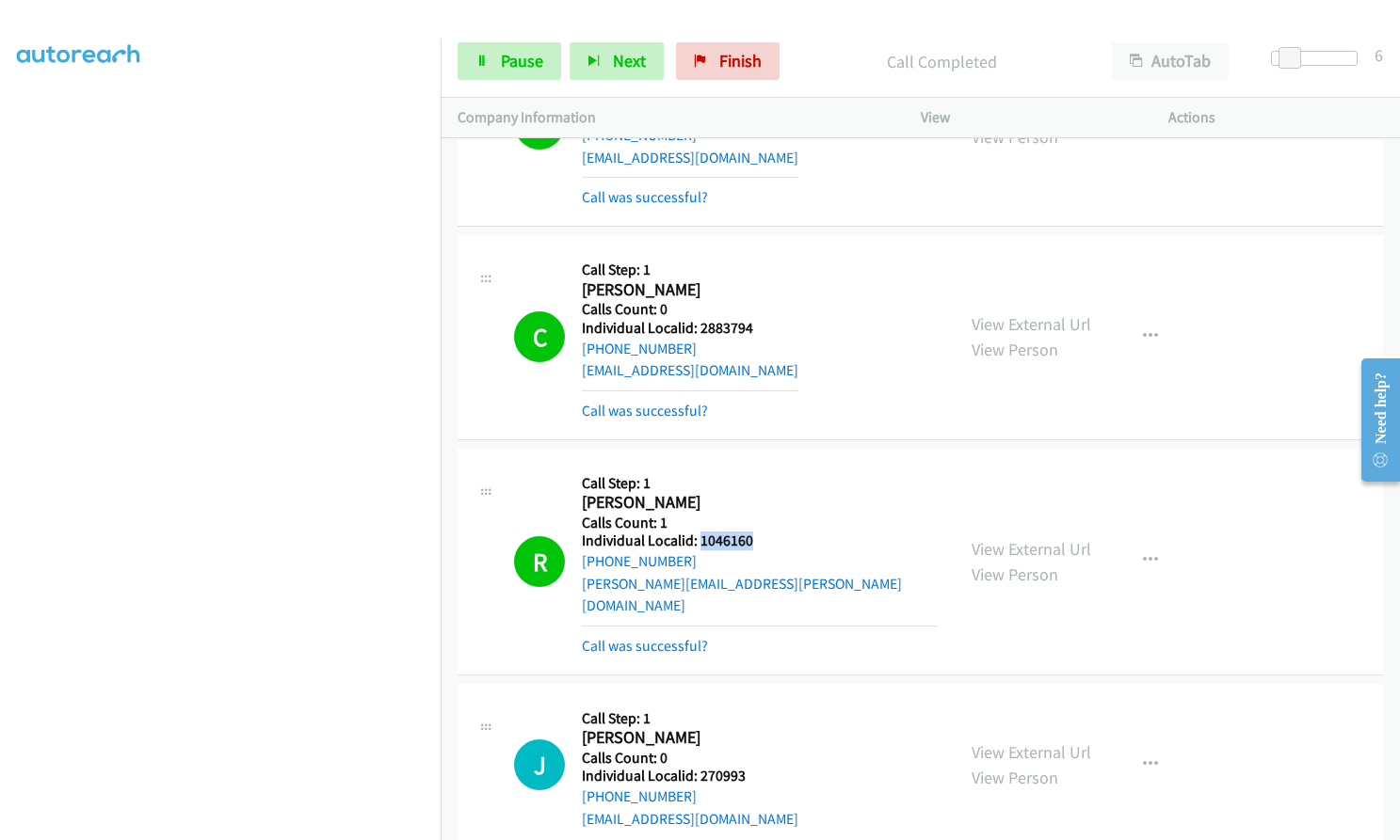
drag, startPoint x: 700, startPoint y: 427, endPoint x: 754, endPoint y: 426, distance: 54.0
click at [754, 466] on div "R Callback Scheduled Call Step: 1 Robert Weikert America/Los_Angeles Calls Coun…" at bounding box center [726, 561] width 423 height 192
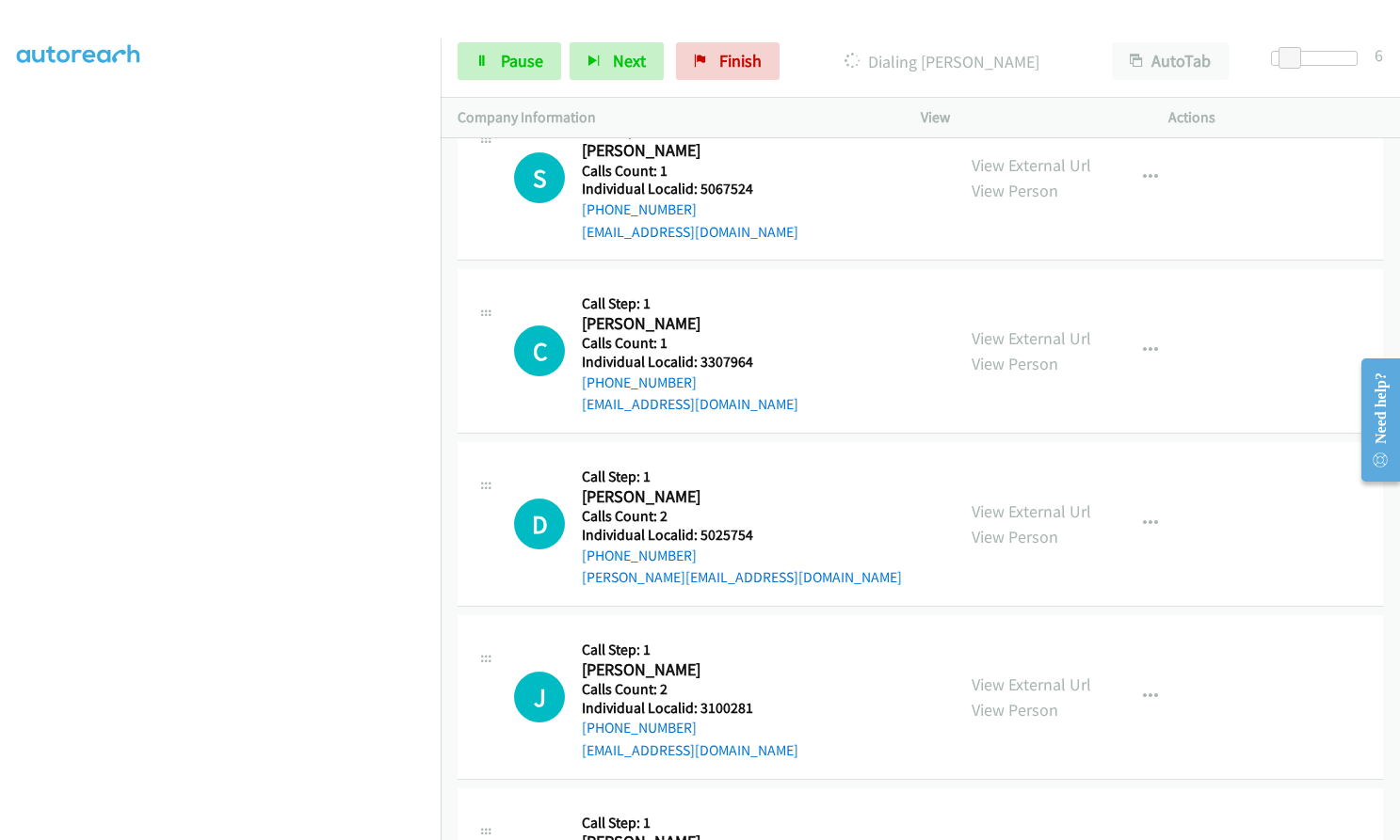
scroll to position [25700, 0]
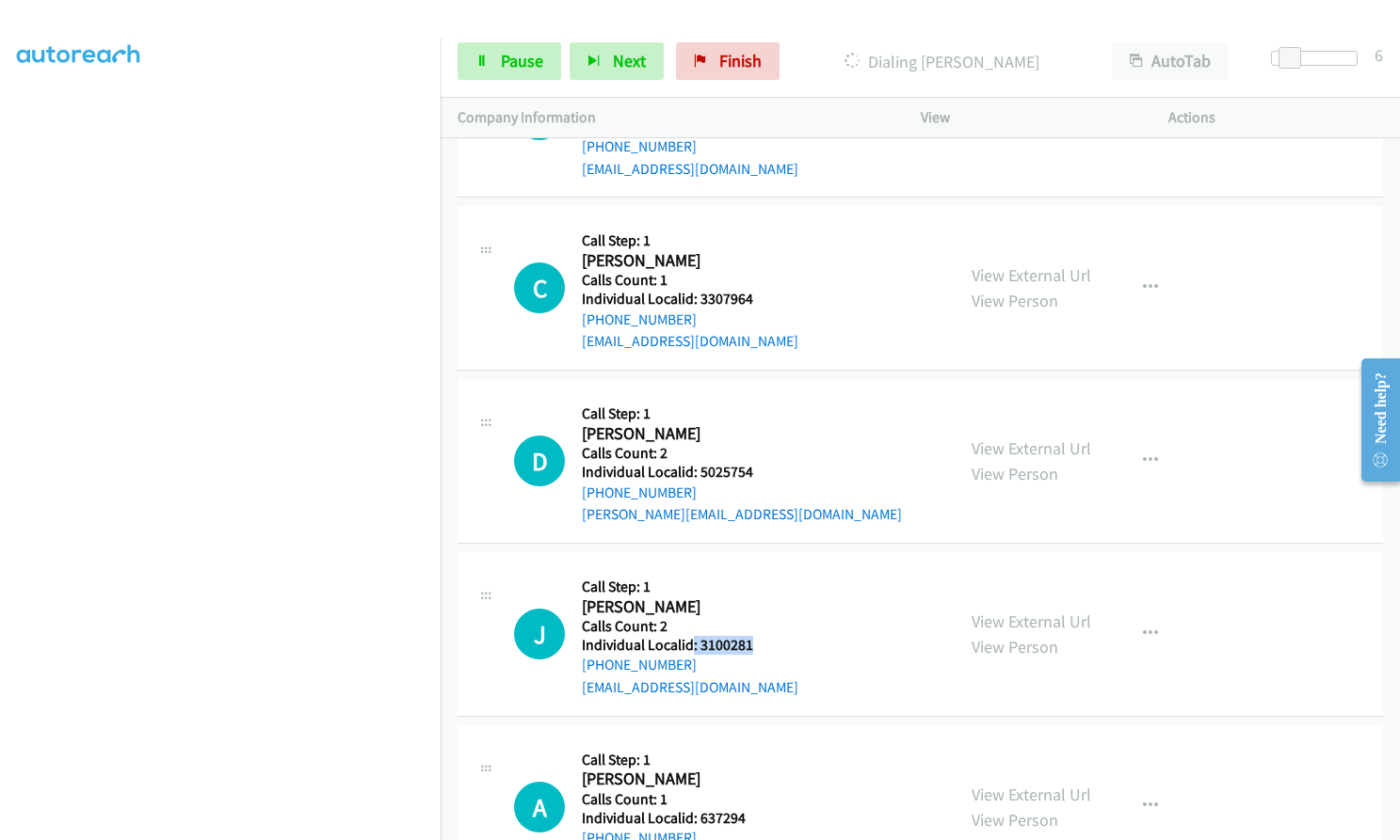
drag, startPoint x: 693, startPoint y: 489, endPoint x: 752, endPoint y: 483, distance: 59.3
click at [752, 569] on div "J Callback Scheduled Call Step: 1 Josh Kaplan America/Los_Angeles Calls Count: …" at bounding box center [726, 633] width 423 height 129
drag, startPoint x: 728, startPoint y: 486, endPoint x: 784, endPoint y: 451, distance: 66.0
click at [786, 569] on div "J Callback Scheduled Call Step: 1 Josh Kaplan America/Los_Angeles Calls Count: …" at bounding box center [726, 633] width 423 height 129
drag, startPoint x: 700, startPoint y: 488, endPoint x: 759, endPoint y: 488, distance: 59.0
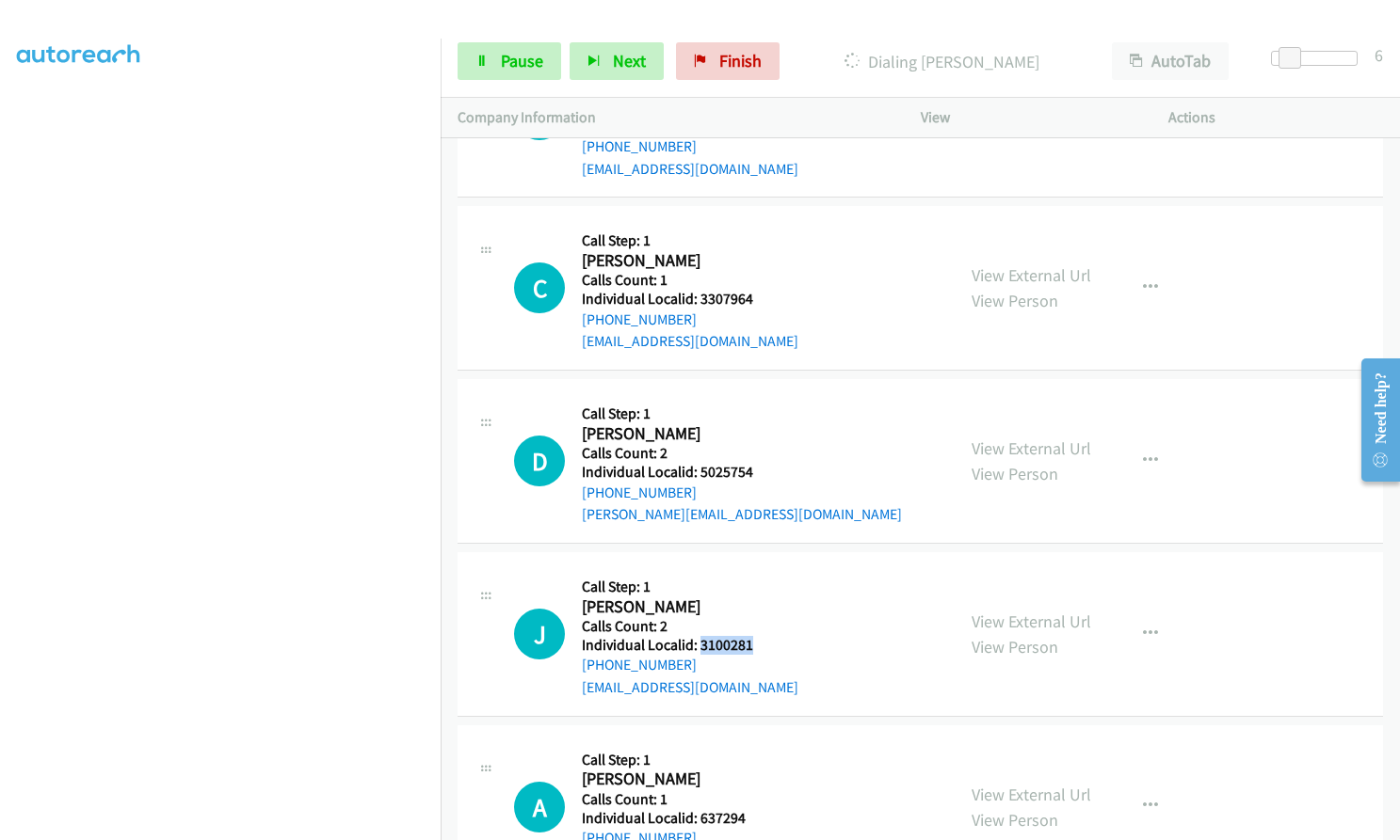
click at [759, 569] on div "J Callback Scheduled Call Step: 1 Josh Kaplan America/Los_Angeles Calls Count: …" at bounding box center [726, 633] width 423 height 129
drag, startPoint x: 693, startPoint y: 660, endPoint x: 756, endPoint y: 665, distance: 63.2
click at [756, 743] on div "A Callback Scheduled Call Step: 1 Anthony Charette America/Los_Angeles Calls Co…" at bounding box center [726, 807] width 423 height 129
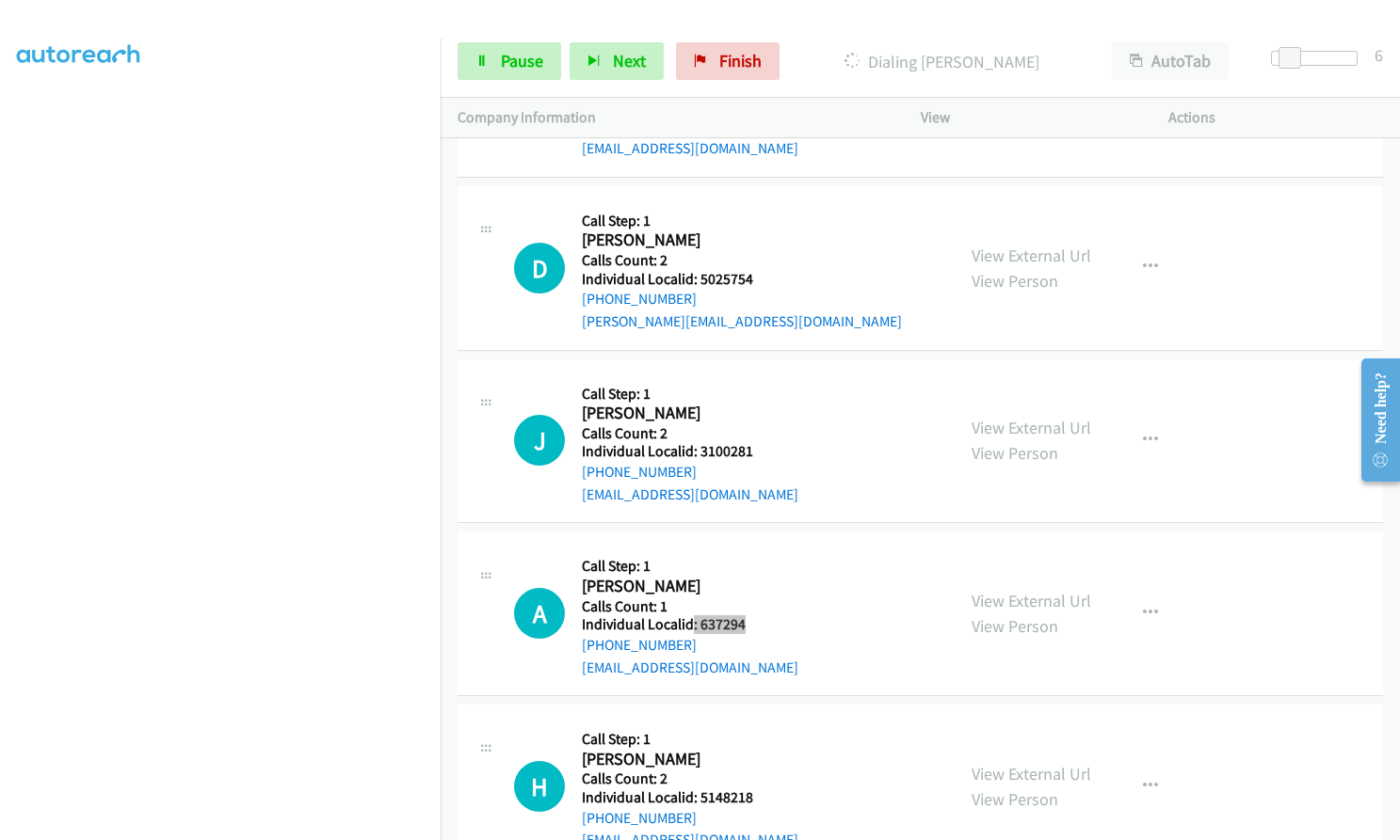
scroll to position [26023, 0]
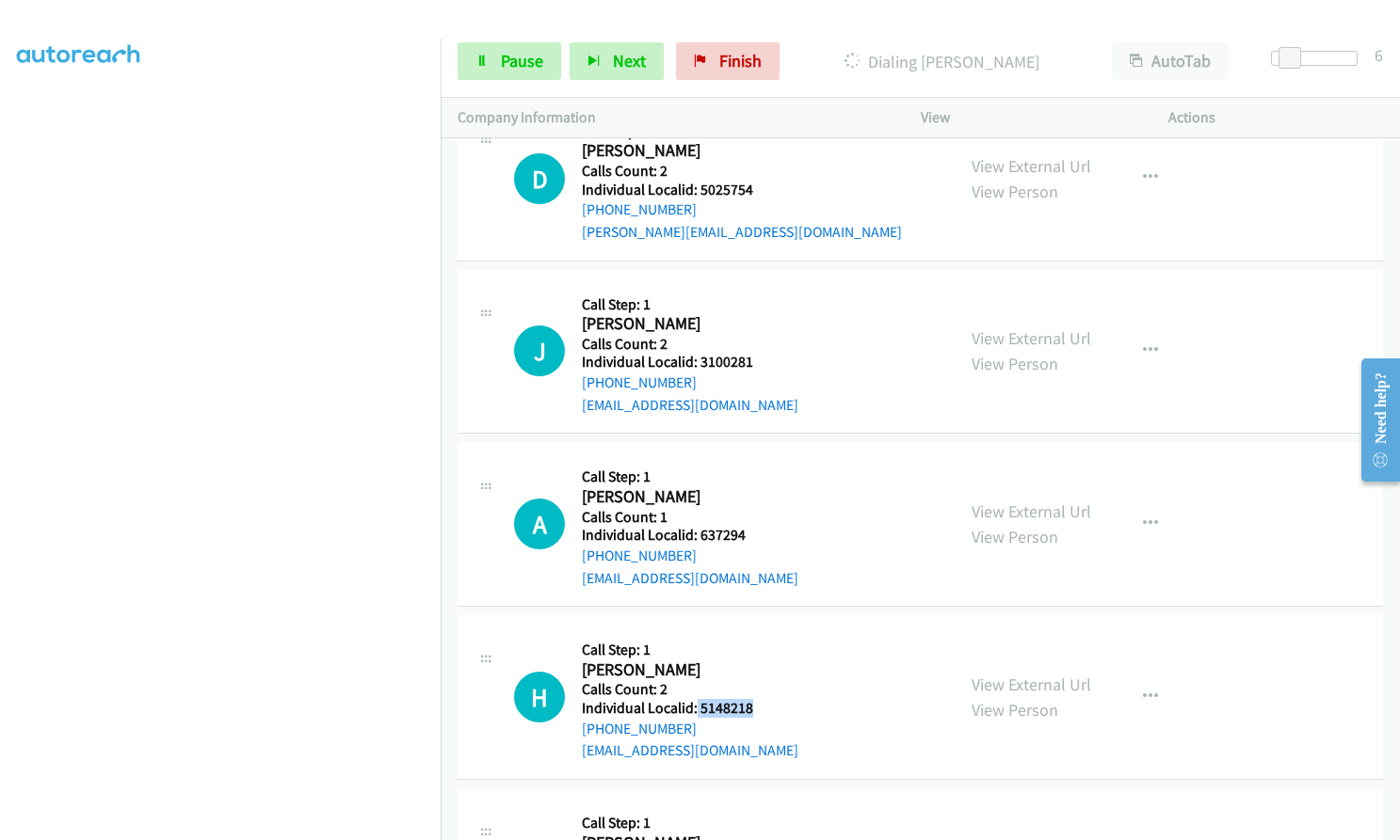
drag, startPoint x: 694, startPoint y: 551, endPoint x: 765, endPoint y: 554, distance: 71.1
click at [765, 632] on div "H Callback Scheduled Call Step: 1 Hunter Riley America/Los_Angeles Calls Count:…" at bounding box center [726, 696] width 423 height 129
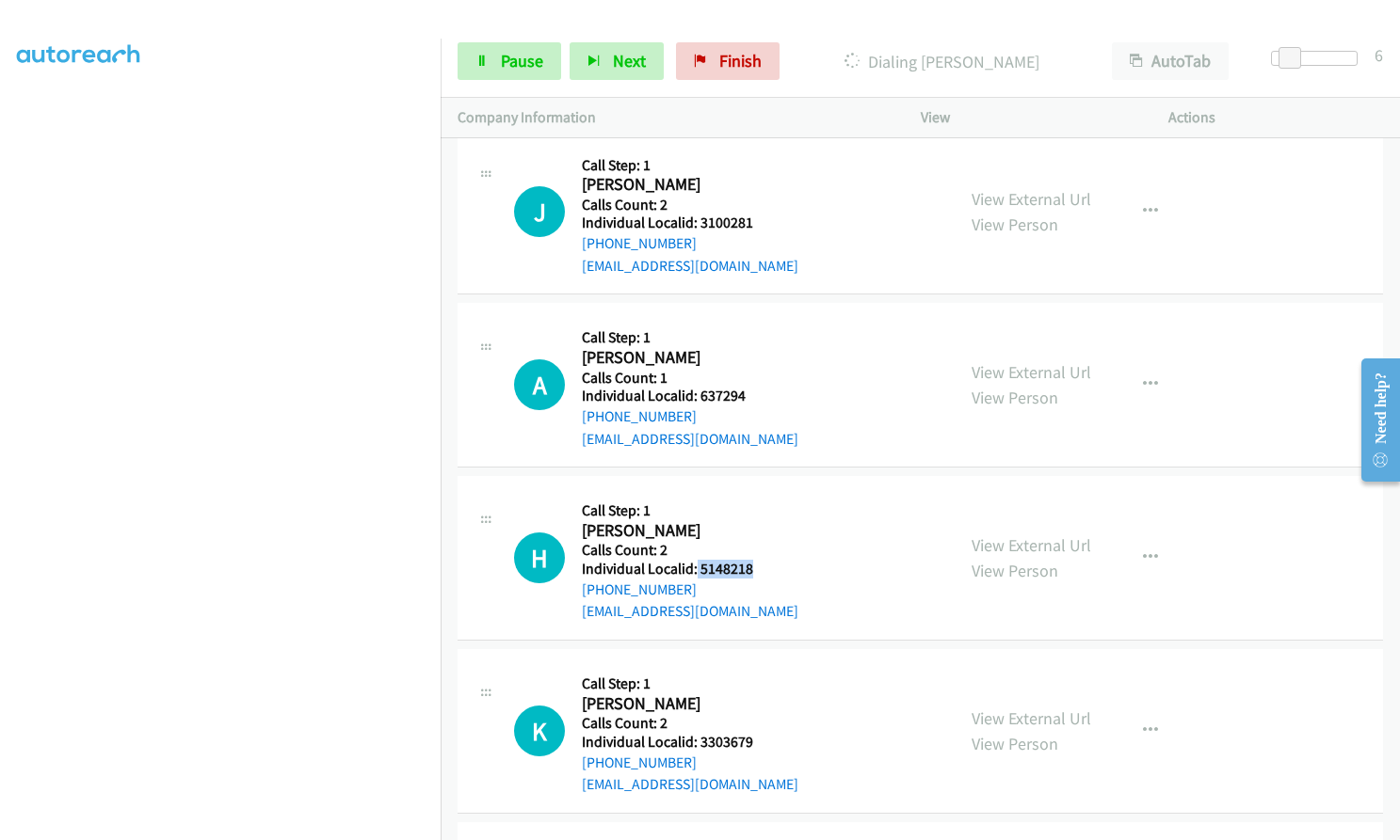
scroll to position [26187, 0]
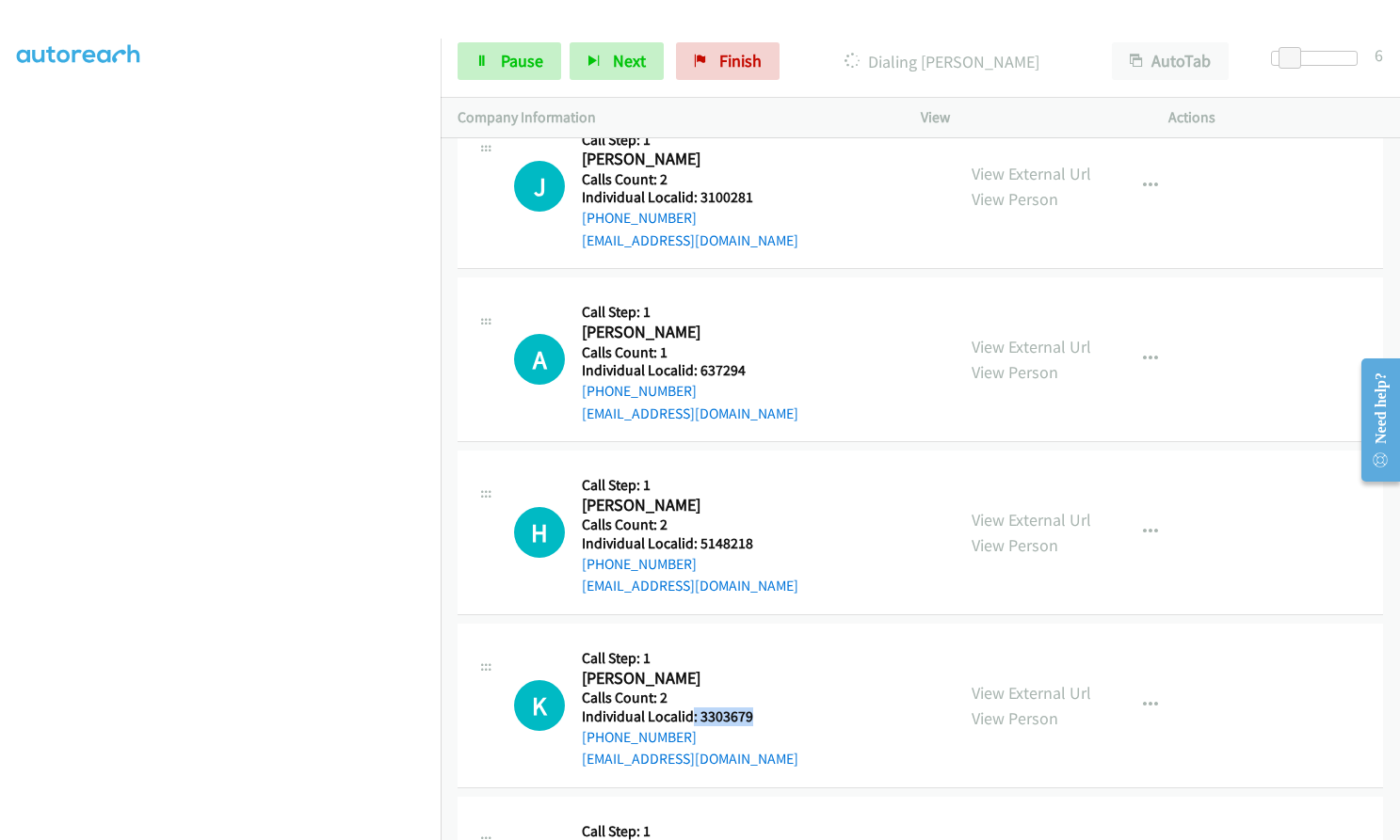
drag, startPoint x: 693, startPoint y: 560, endPoint x: 753, endPoint y: 559, distance: 60.0
click at [753, 641] on div "K Callback Scheduled Call Step: 1 Kenneth Johnson America/Los_Angeles Calls Cou…" at bounding box center [726, 705] width 423 height 129
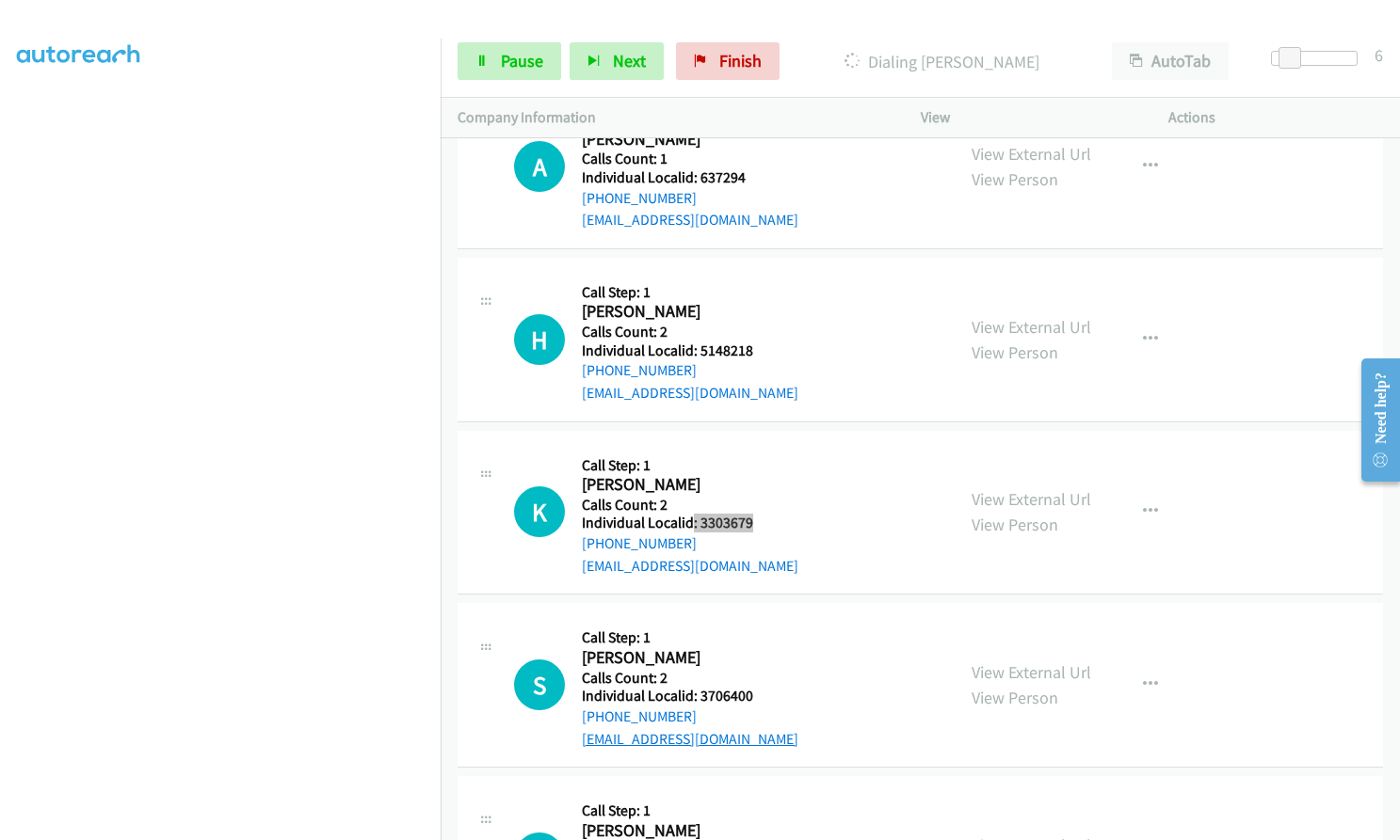
scroll to position [26440, 0]
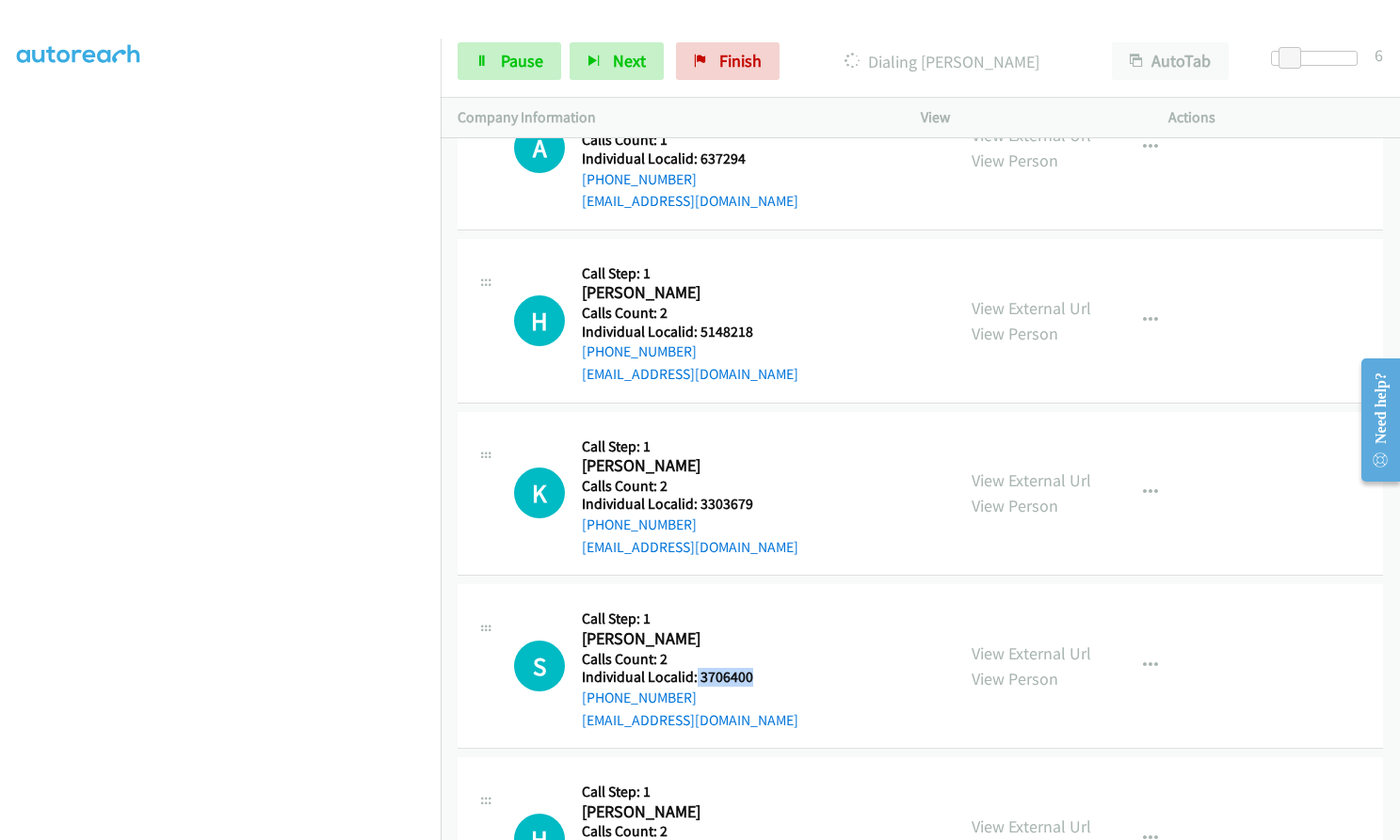
drag, startPoint x: 696, startPoint y: 523, endPoint x: 755, endPoint y: 519, distance: 59.1
click at [755, 601] on div "S Callback Scheduled Call Step: 1 Shane Stiles America/Los_Angeles Calls Count:…" at bounding box center [726, 665] width 423 height 129
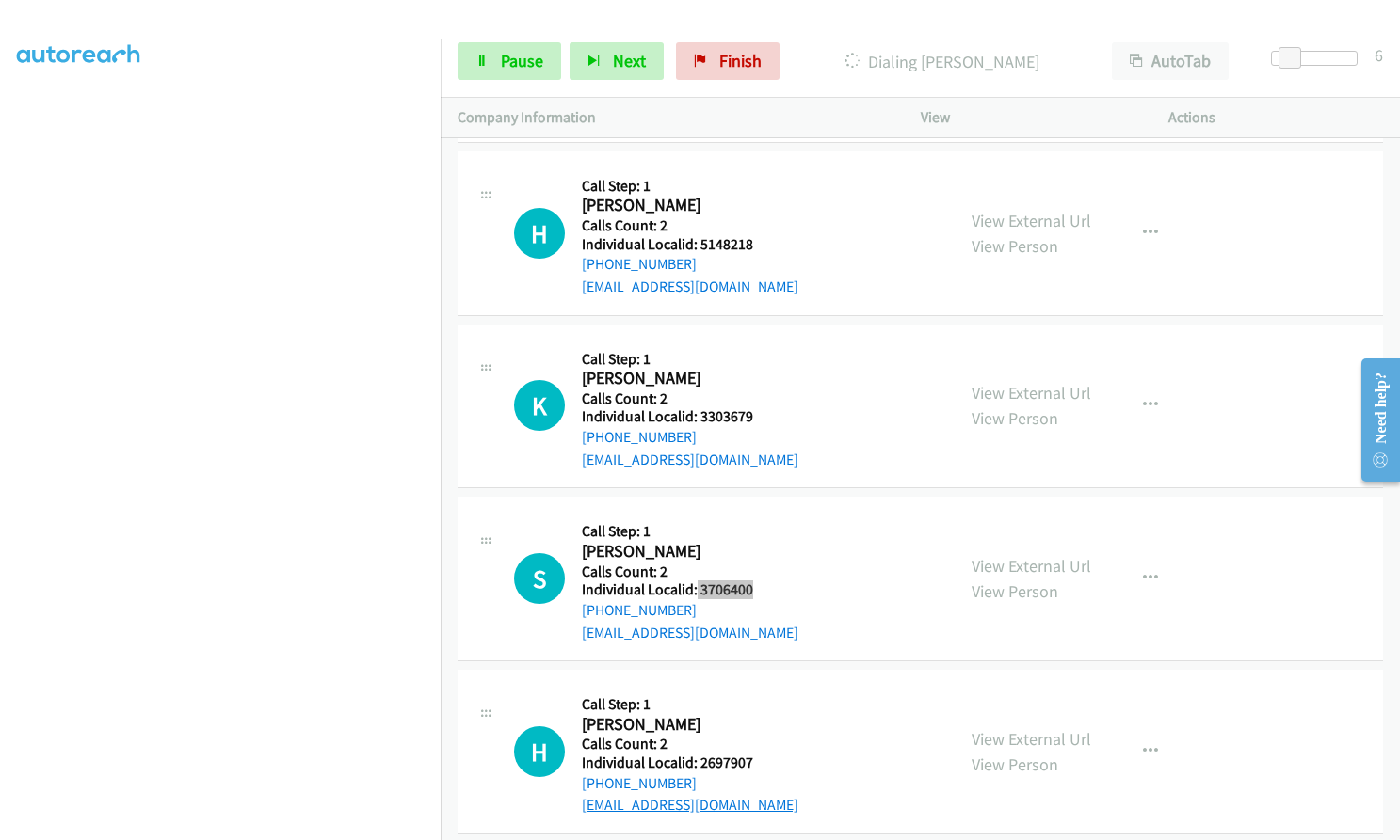
scroll to position [26558, 0]
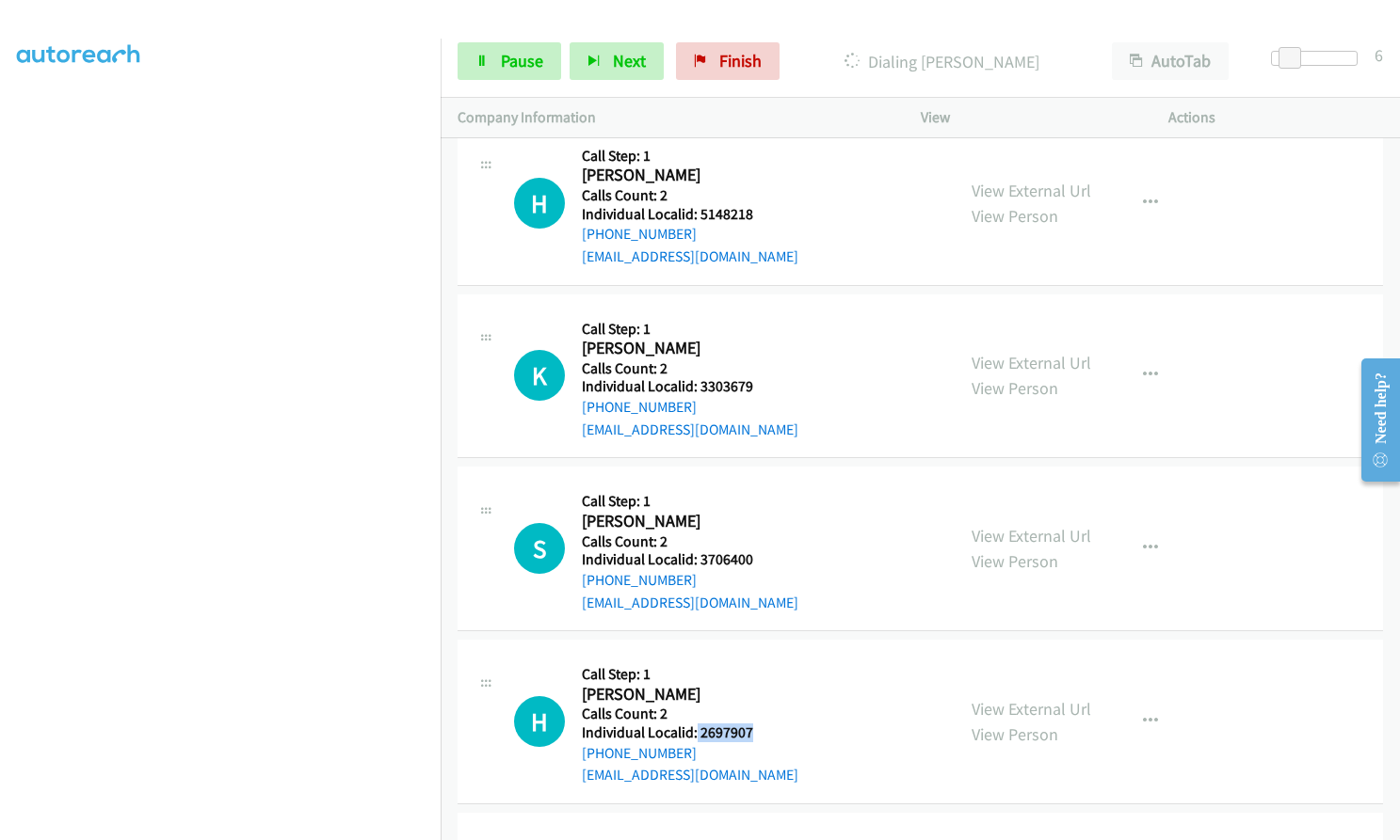
drag, startPoint x: 694, startPoint y: 579, endPoint x: 751, endPoint y: 575, distance: 57.1
click at [751, 724] on h5 "Individual Localid: 2697907" at bounding box center [689, 733] width 216 height 19
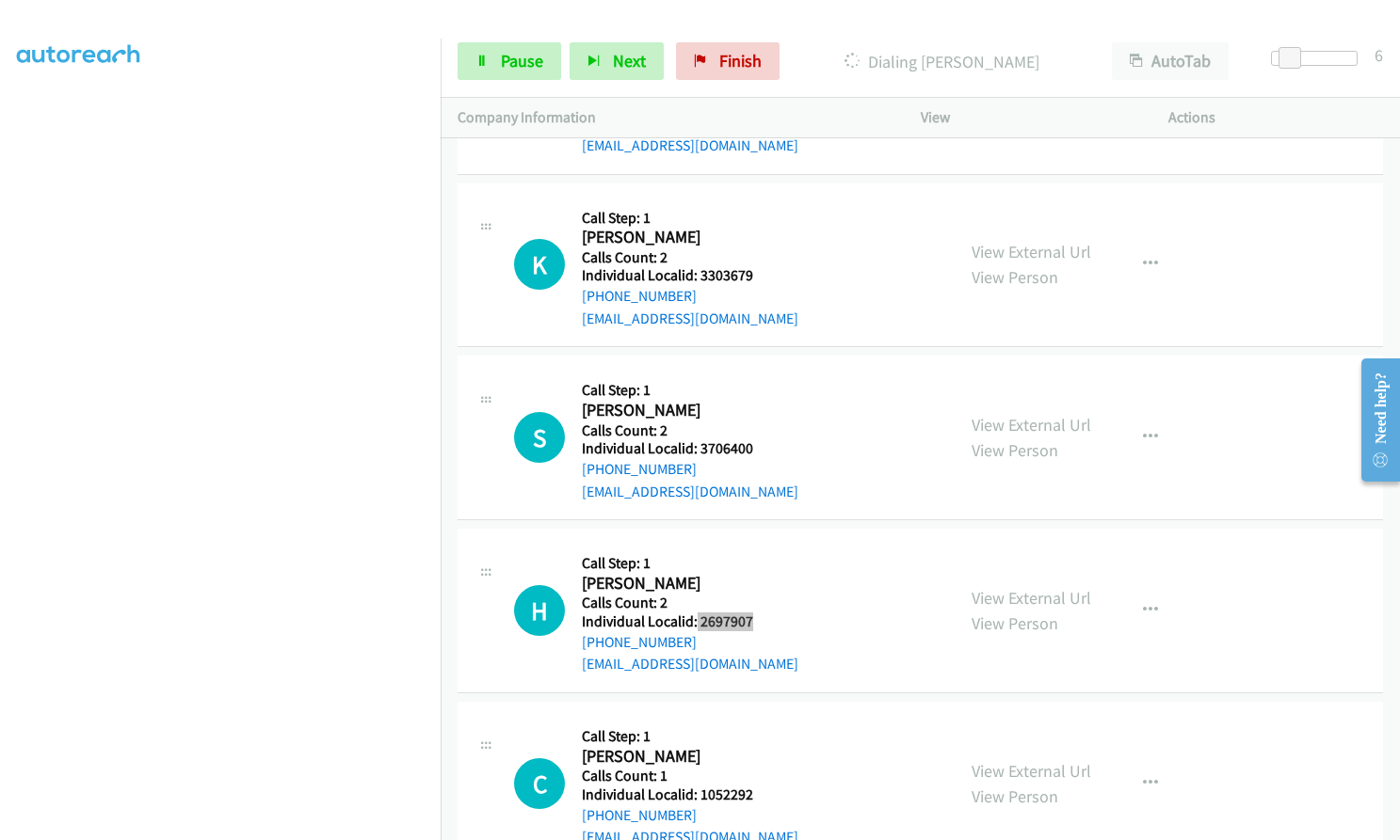
scroll to position [26675, 0]
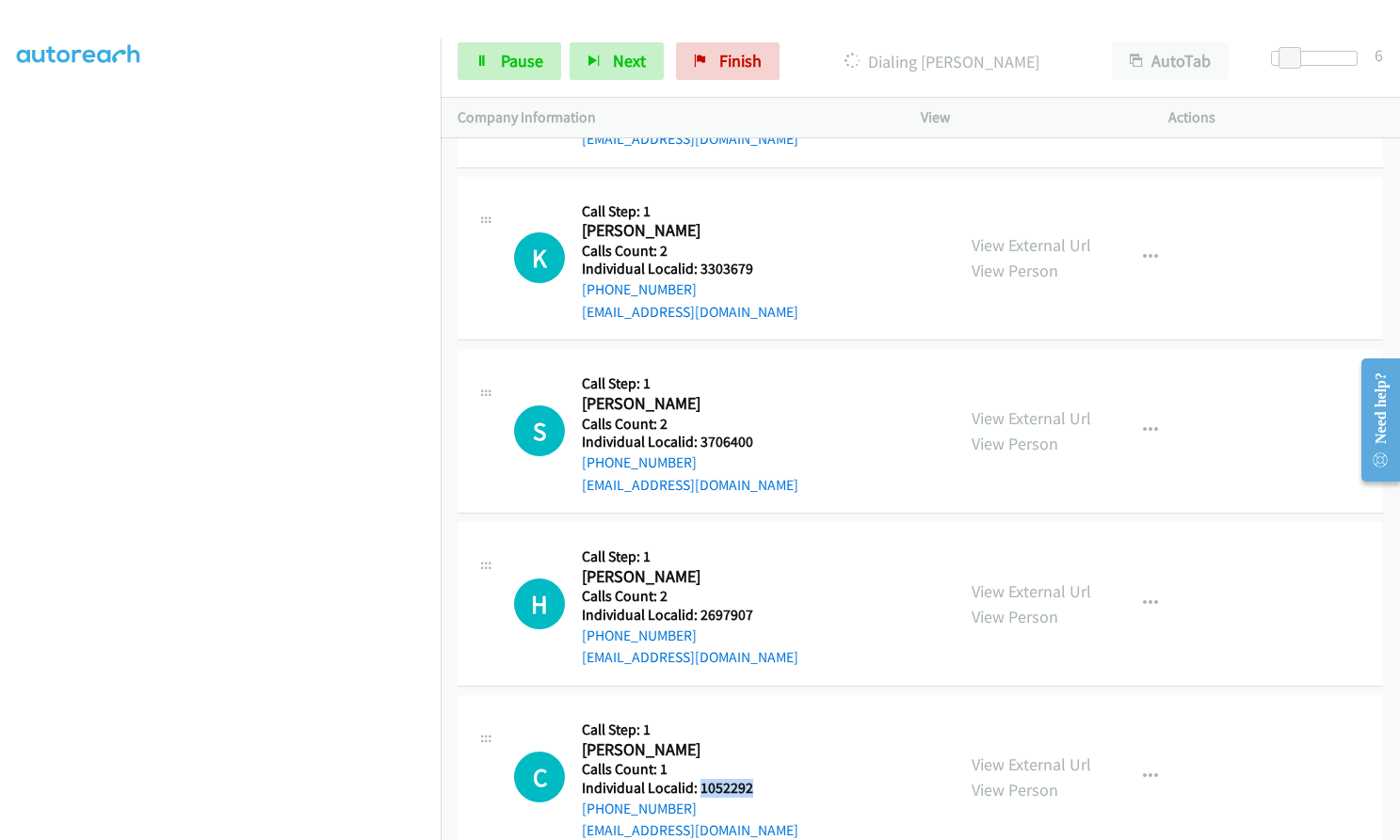
drag, startPoint x: 697, startPoint y: 631, endPoint x: 749, endPoint y: 631, distance: 52.0
click at [749, 779] on h5 "Individual Localid: 1052292" at bounding box center [689, 788] width 216 height 19
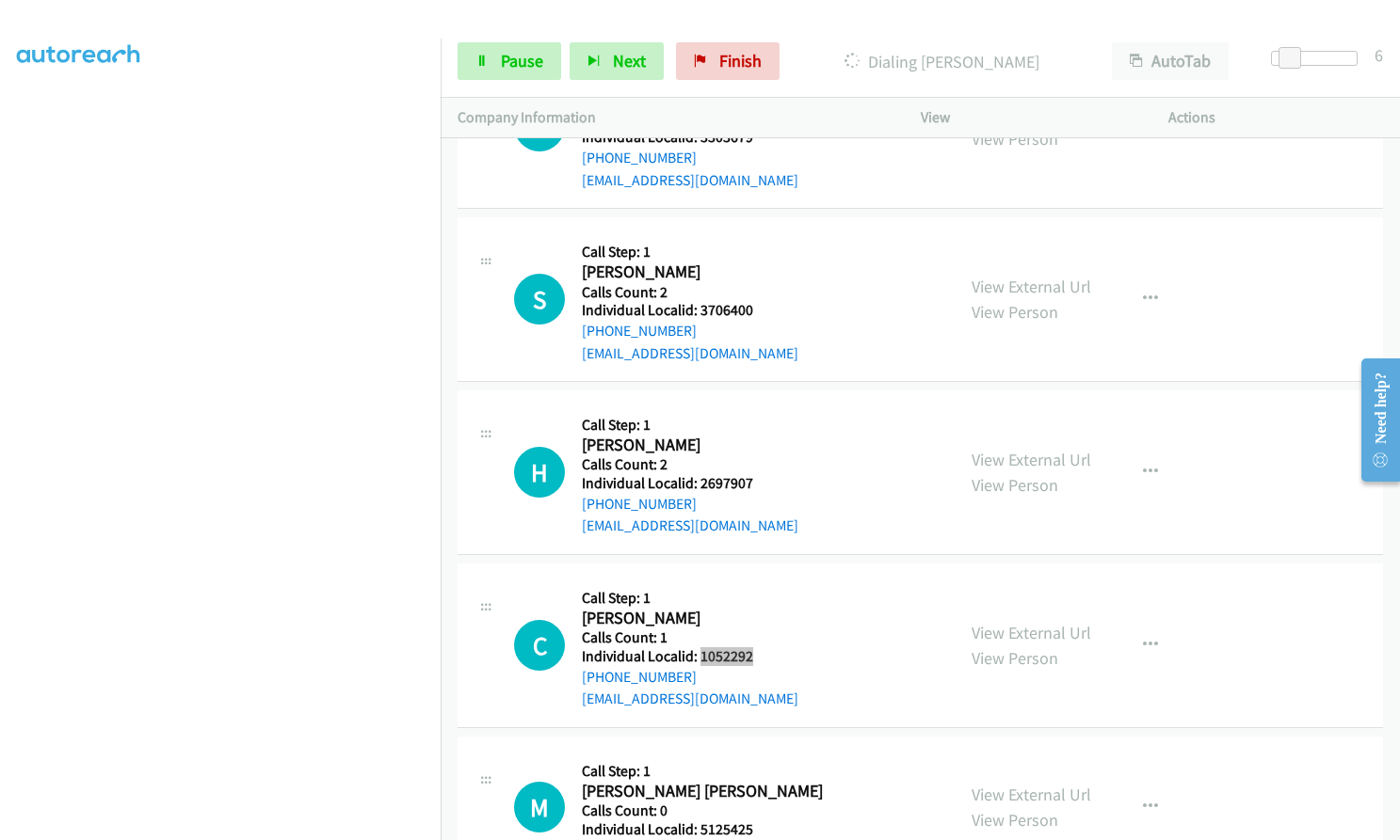
scroll to position [26816, 0]
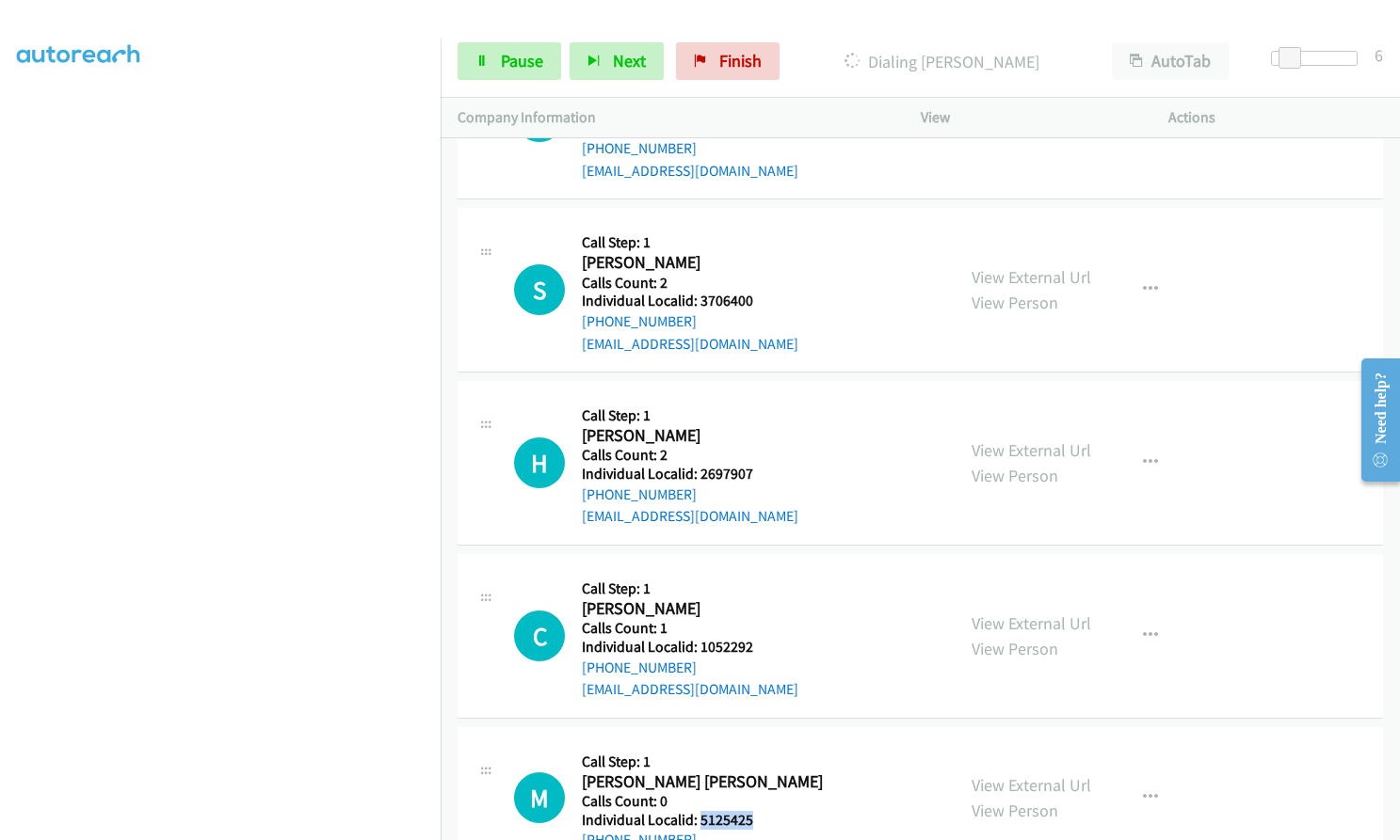
drag, startPoint x: 698, startPoint y: 662, endPoint x: 754, endPoint y: 666, distance: 56.1
click at [754, 745] on div "M Callback Scheduled Call Step: 1 Maddox Westfall America/Los_Angeles Calls Cou…" at bounding box center [726, 798] width 423 height 108
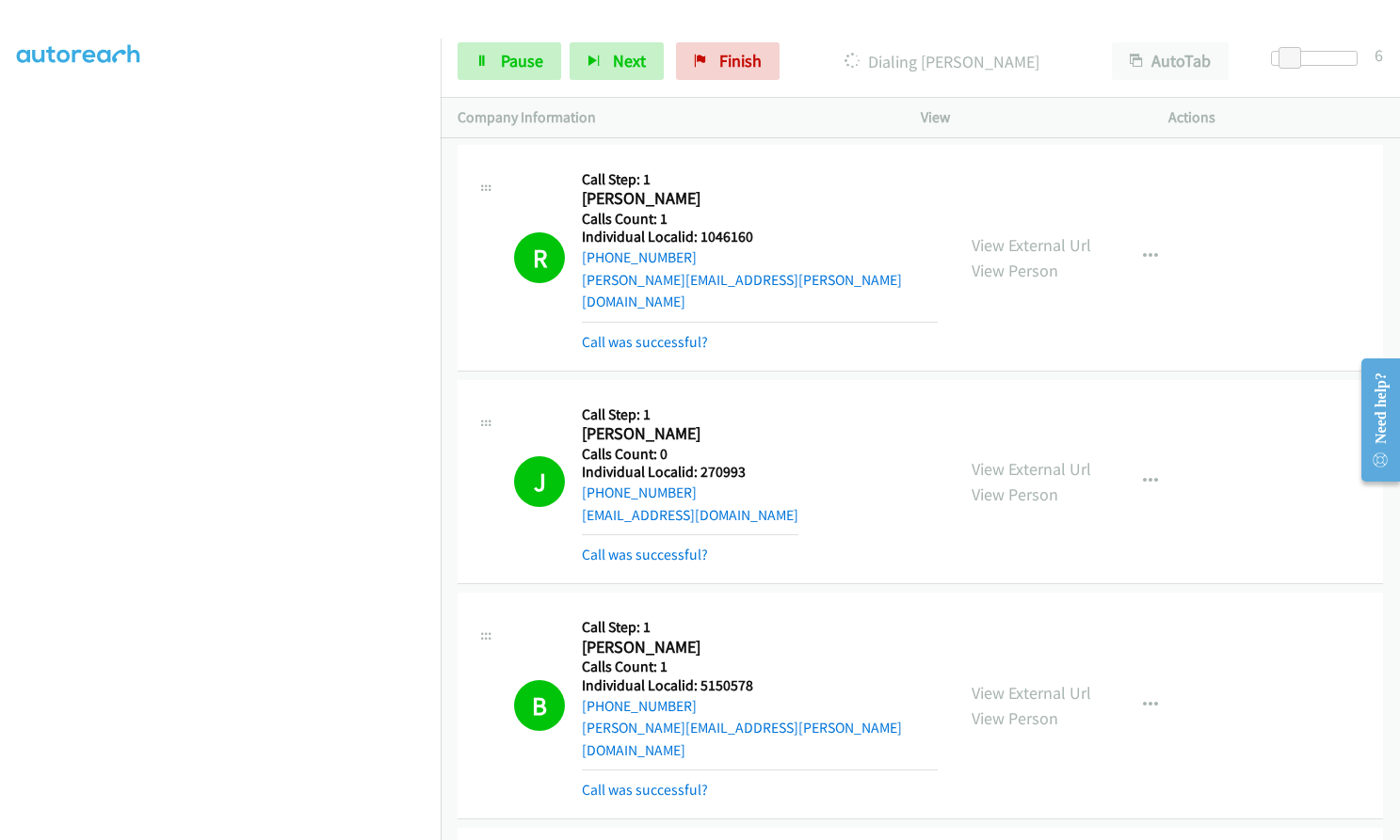
scroll to position [24575, 0]
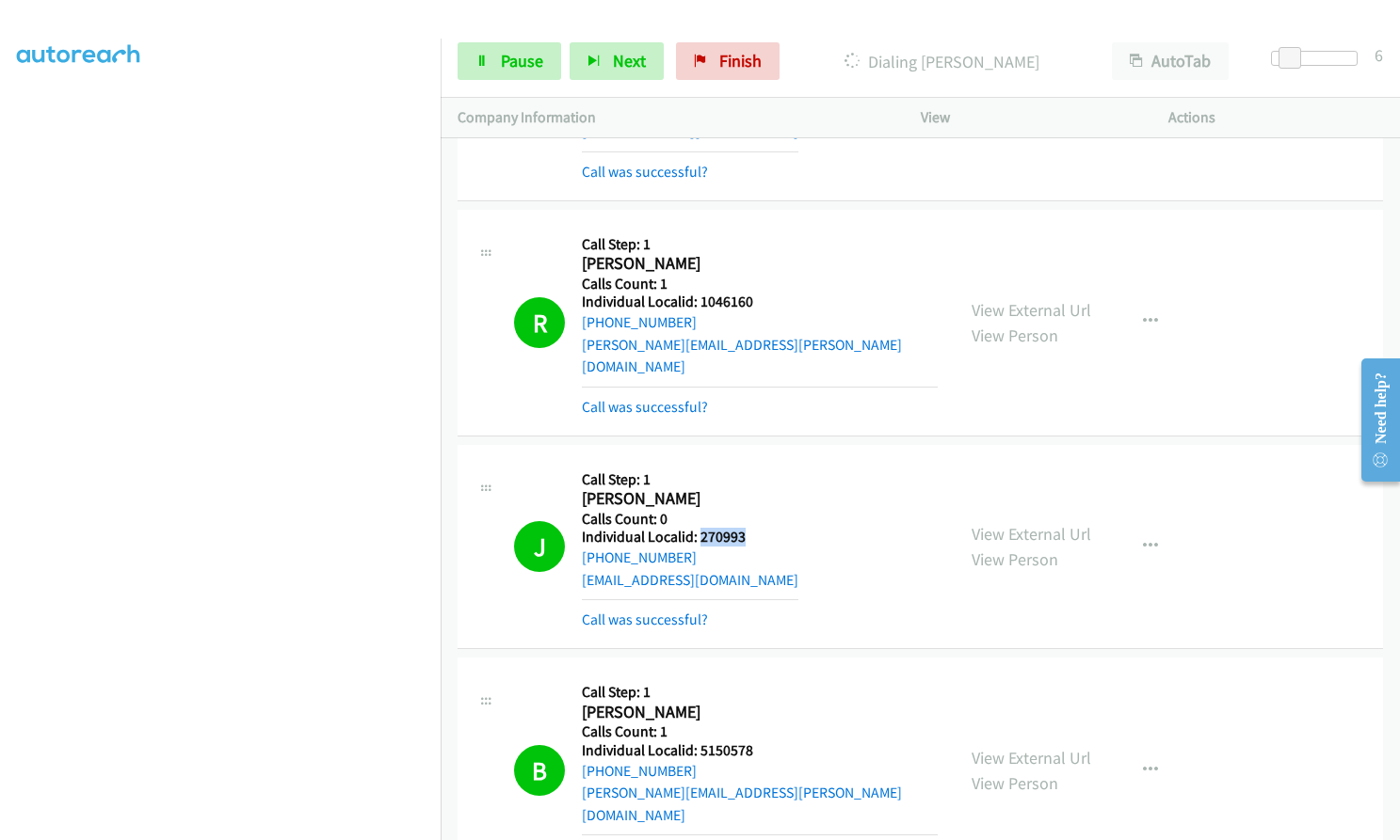
drag, startPoint x: 699, startPoint y: 402, endPoint x: 748, endPoint y: 403, distance: 49.0
click at [748, 462] on div "J Callback Scheduled Call Step: 1 John Chambers America/Los_Angeles Calls Count…" at bounding box center [726, 546] width 423 height 169
drag, startPoint x: 696, startPoint y: 613, endPoint x: 751, endPoint y: 612, distance: 55.0
click at [751, 675] on div "B Callback Scheduled Call Step: 1 Brody Zink America/Los_Angeles Calls Count: 1…" at bounding box center [726, 770] width 423 height 192
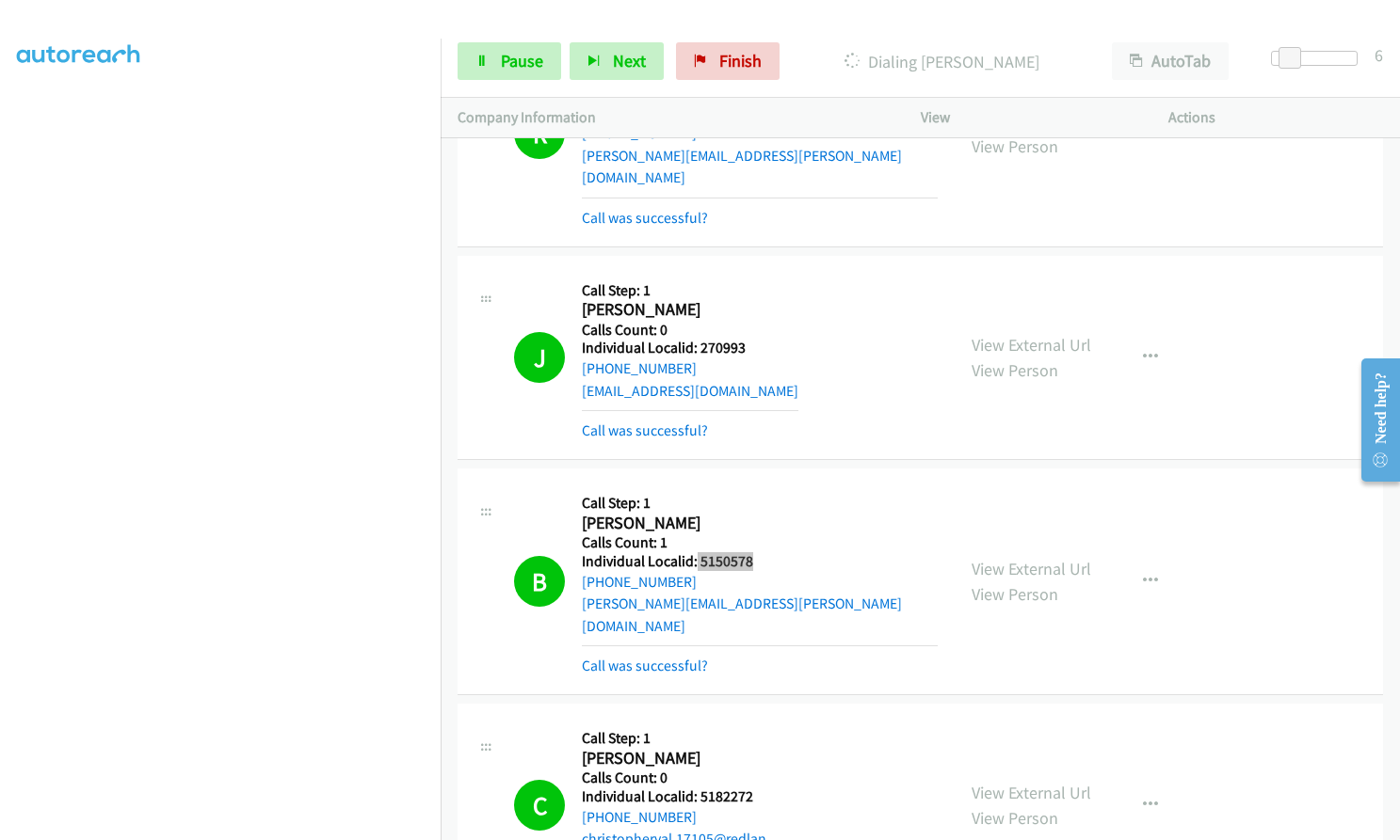
scroll to position [24811, 0]
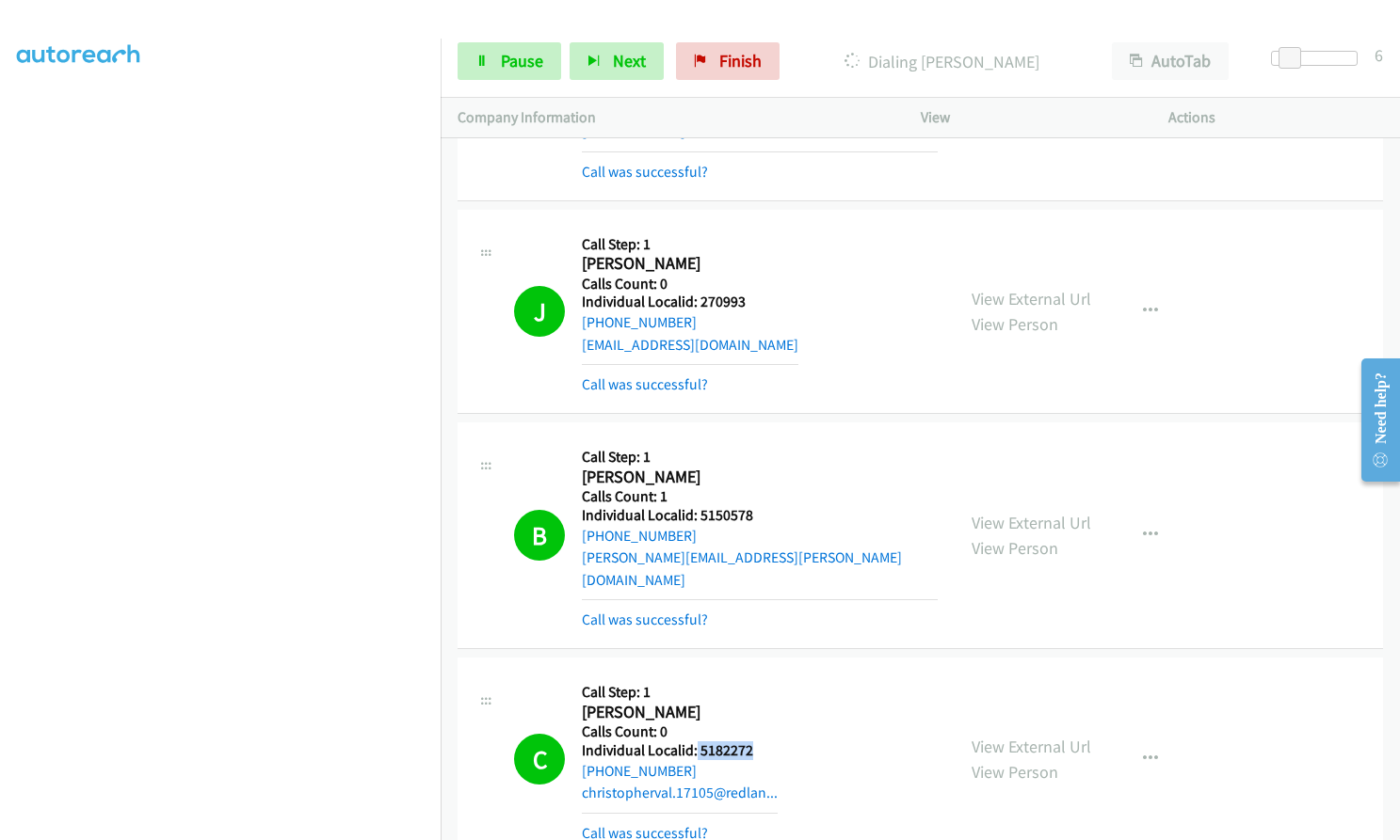
drag, startPoint x: 696, startPoint y: 595, endPoint x: 757, endPoint y: 595, distance: 61.0
click at [757, 742] on h5 "Individual Localid: 5182272" at bounding box center [679, 751] width 196 height 19
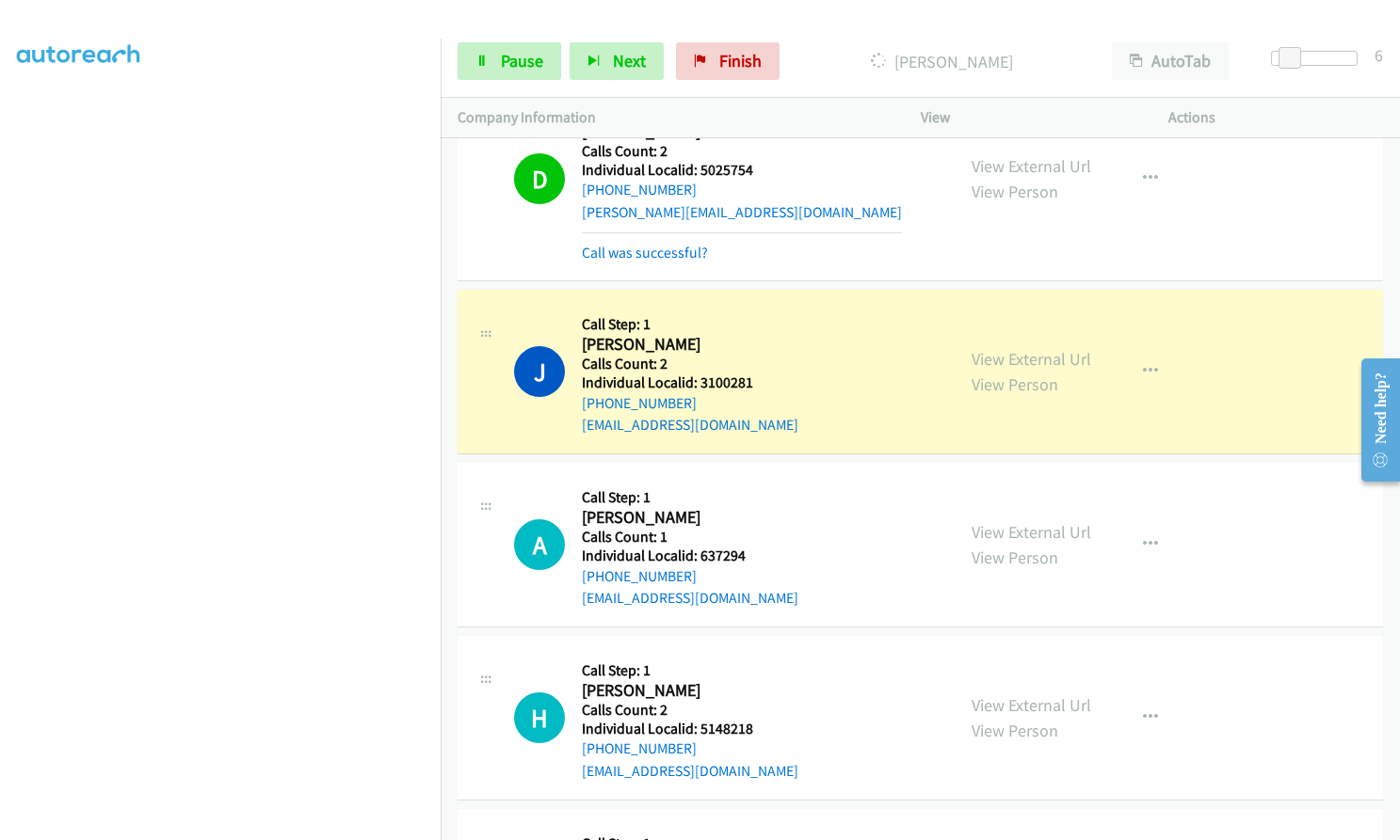
scroll to position [26245, 0]
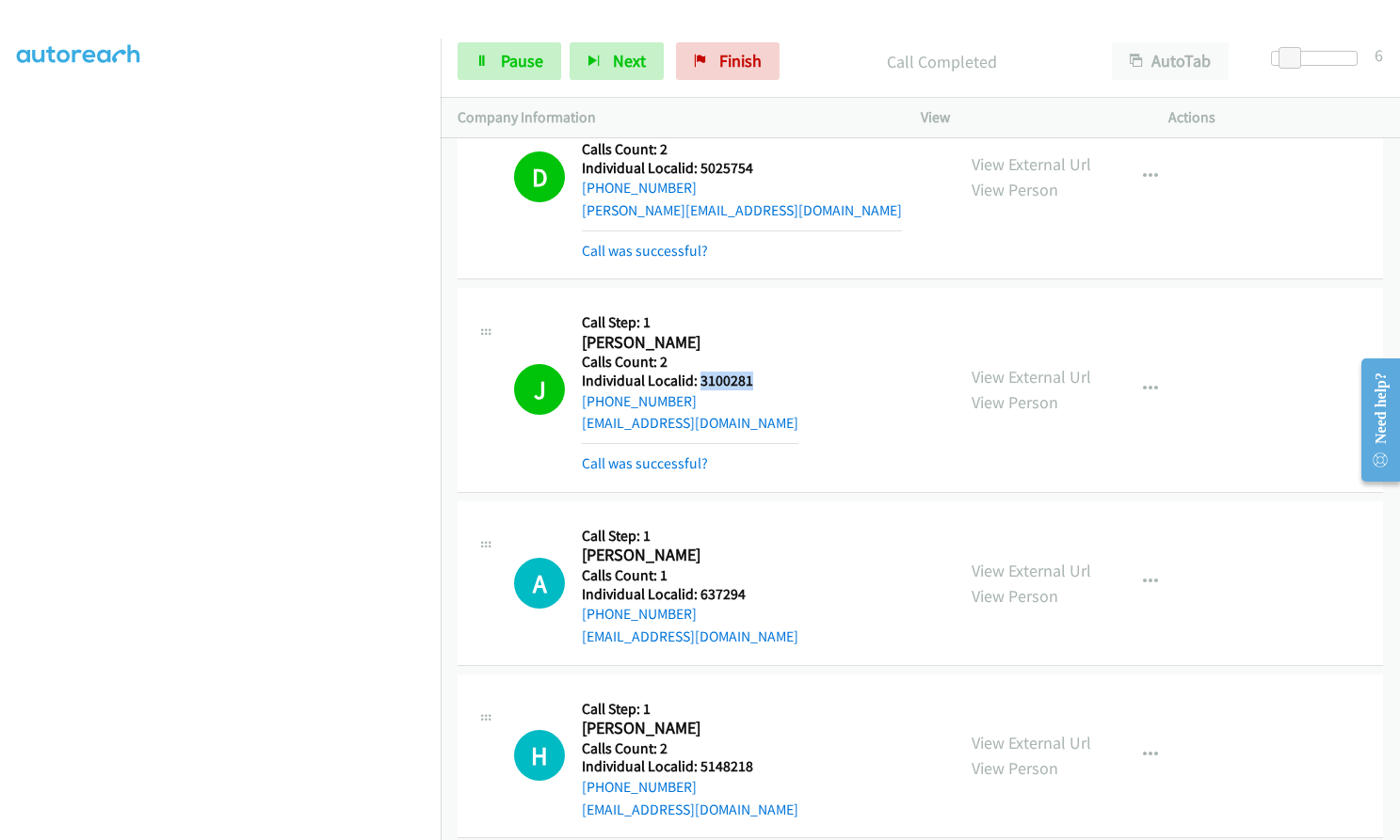
drag, startPoint x: 699, startPoint y: 226, endPoint x: 753, endPoint y: 230, distance: 54.1
click at [755, 305] on div "J Callback Scheduled Call Step: 1 Josh Kaplan America/Los_Angeles Calls Count: …" at bounding box center [726, 389] width 423 height 169
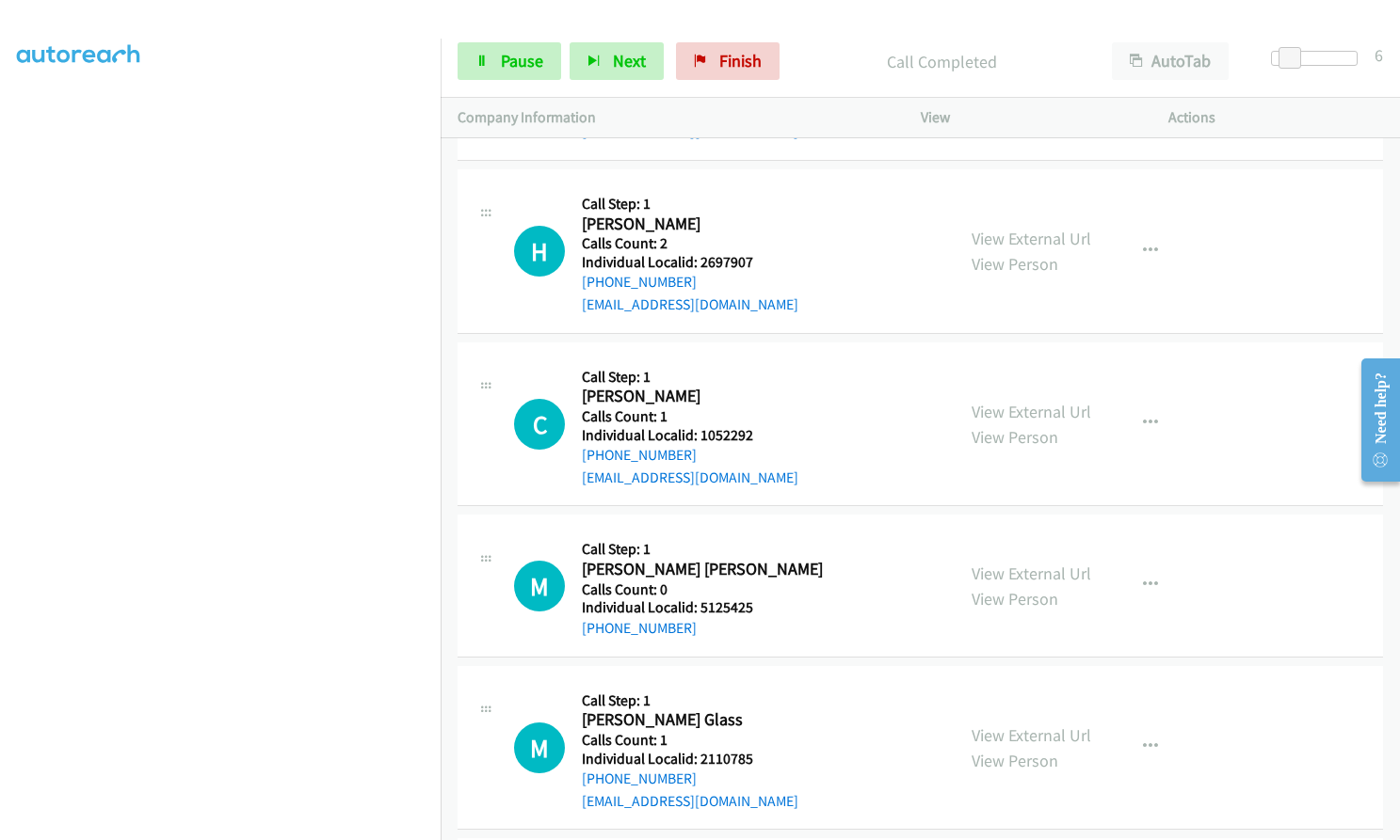
scroll to position [27412, 0]
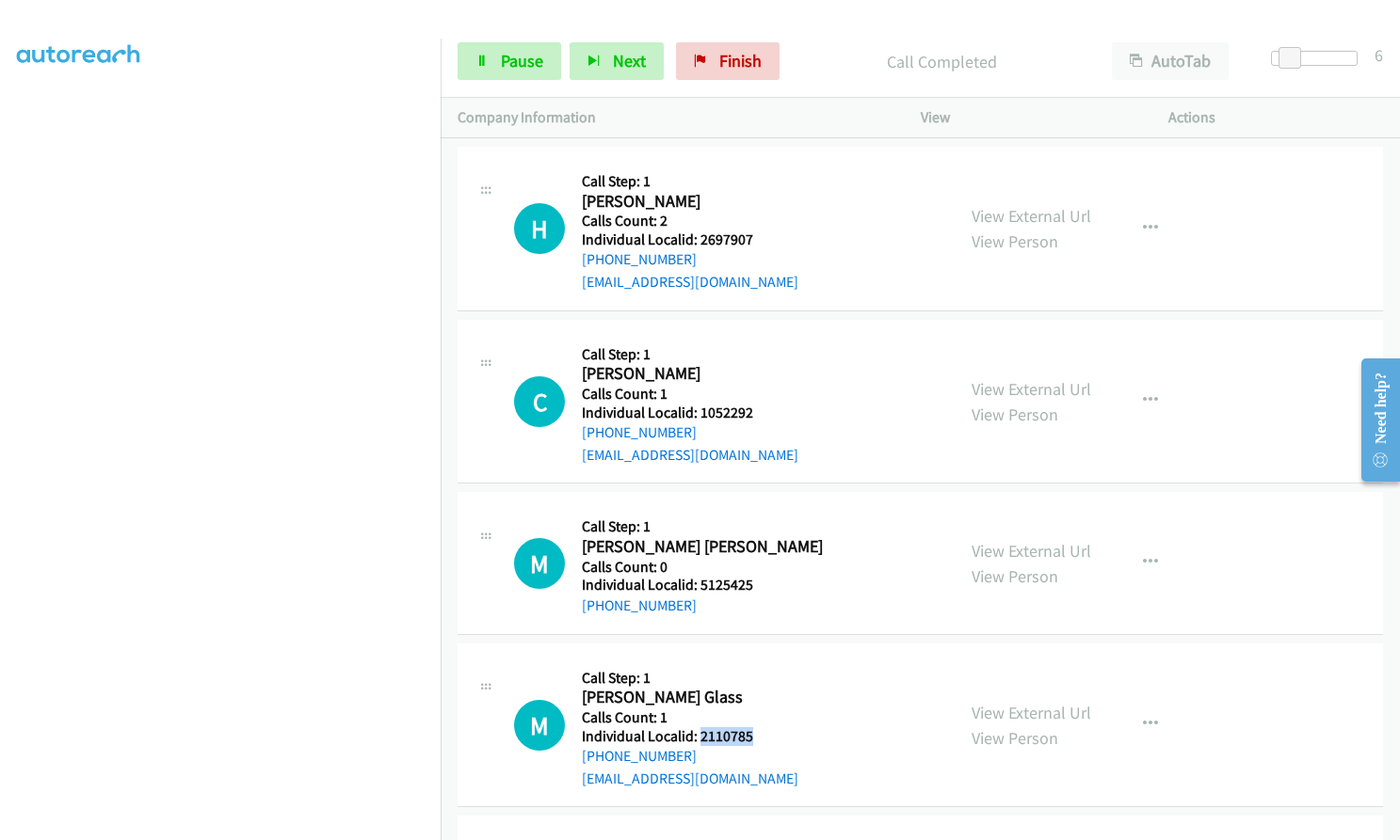
drag, startPoint x: 699, startPoint y: 580, endPoint x: 762, endPoint y: 581, distance: 63.0
click at [762, 660] on div "M Callback Scheduled Call Step: 1 Macrae Glass America/Phoenix Calls Count: 1 I…" at bounding box center [726, 725] width 423 height 129
drag, startPoint x: 697, startPoint y: 752, endPoint x: 747, endPoint y: 754, distance: 50.0
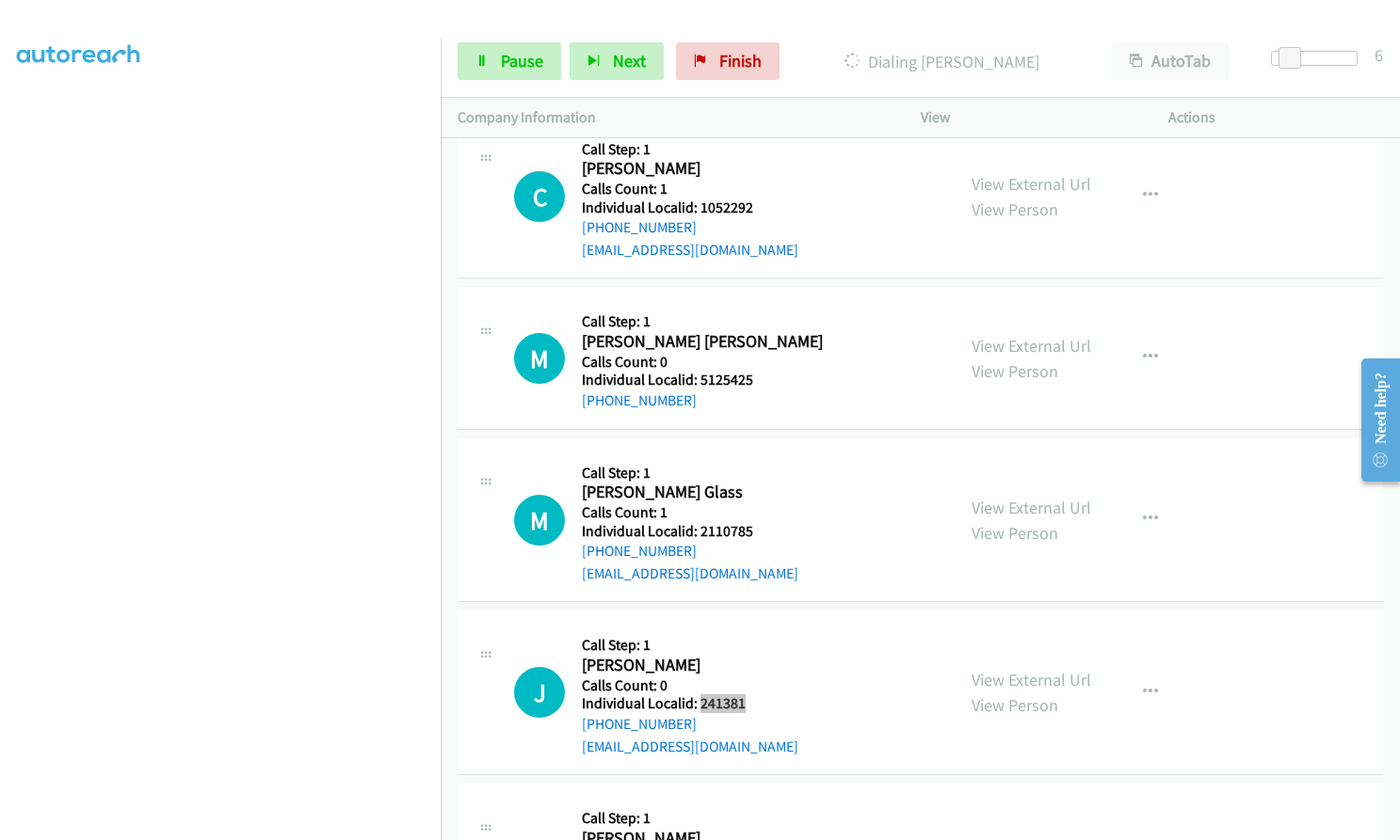
scroll to position [27647, 0]
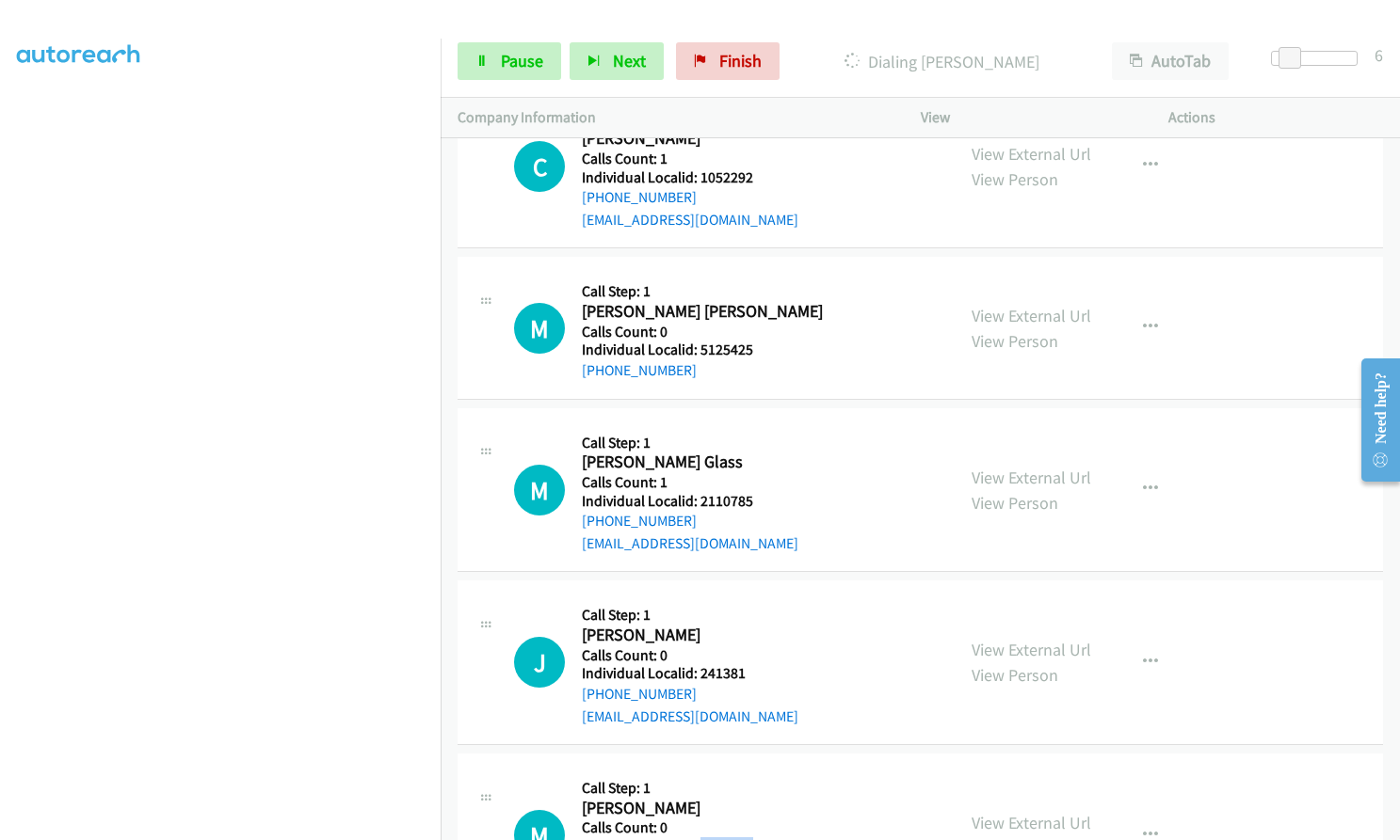
drag, startPoint x: 701, startPoint y: 694, endPoint x: 761, endPoint y: 689, distance: 60.2
click at [761, 837] on h5 "Individual Localid: 5148504" at bounding box center [689, 847] width 216 height 19
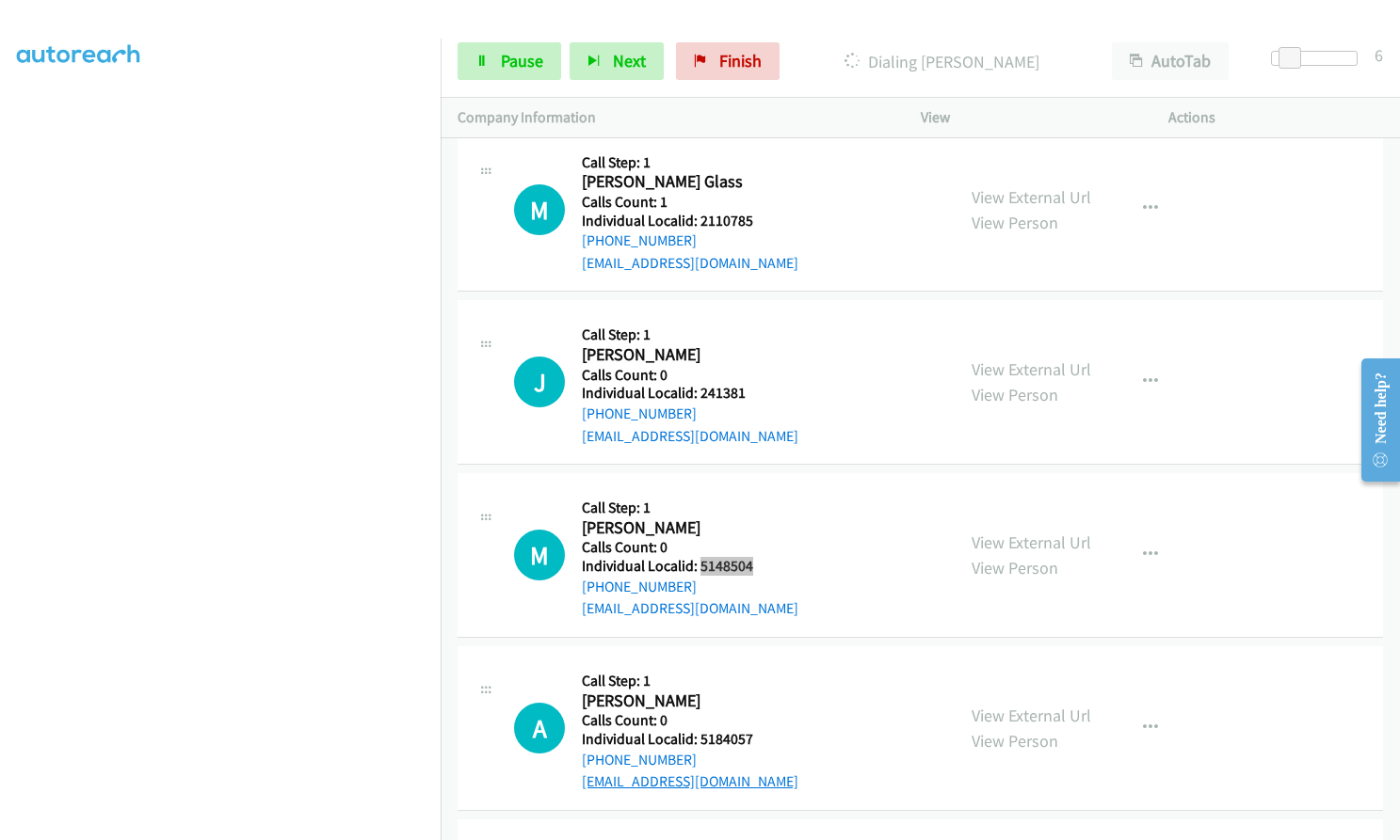
scroll to position [27929, 0]
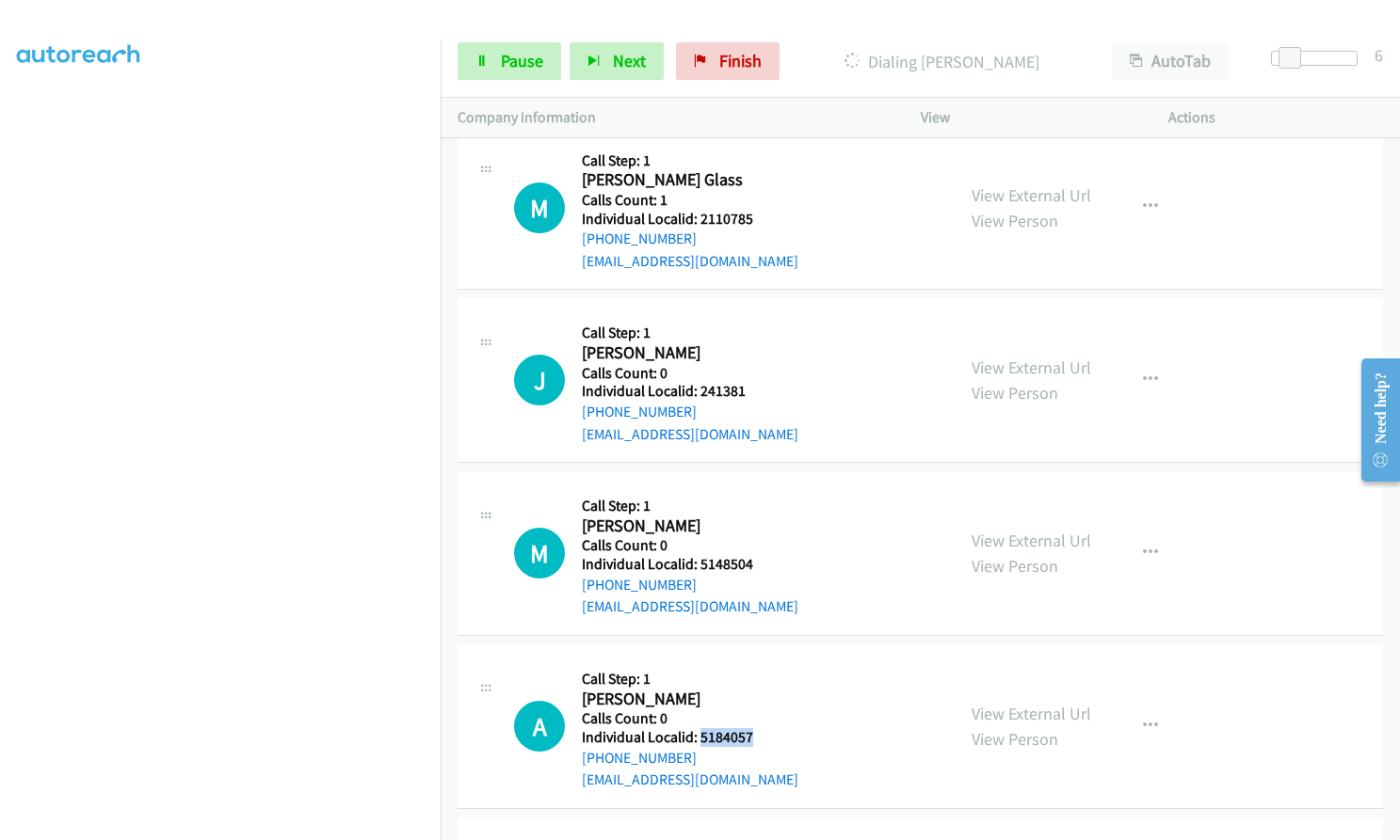
drag, startPoint x: 699, startPoint y: 582, endPoint x: 756, endPoint y: 577, distance: 57.2
click at [756, 661] on div "A Callback Scheduled Call Step: 1 Alejandro Echevarria America/Los_Angeles Call…" at bounding box center [726, 726] width 423 height 129
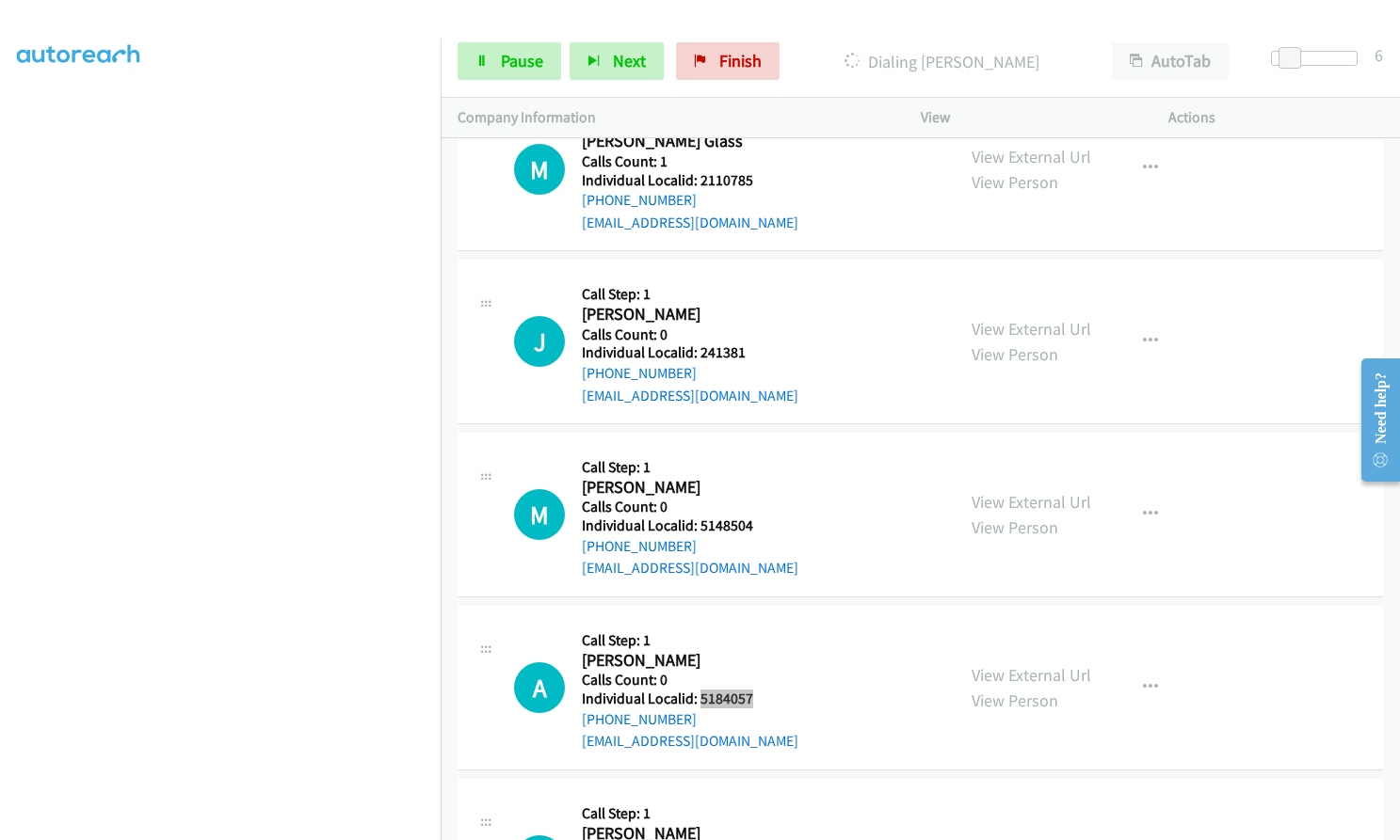
scroll to position [28094, 0]
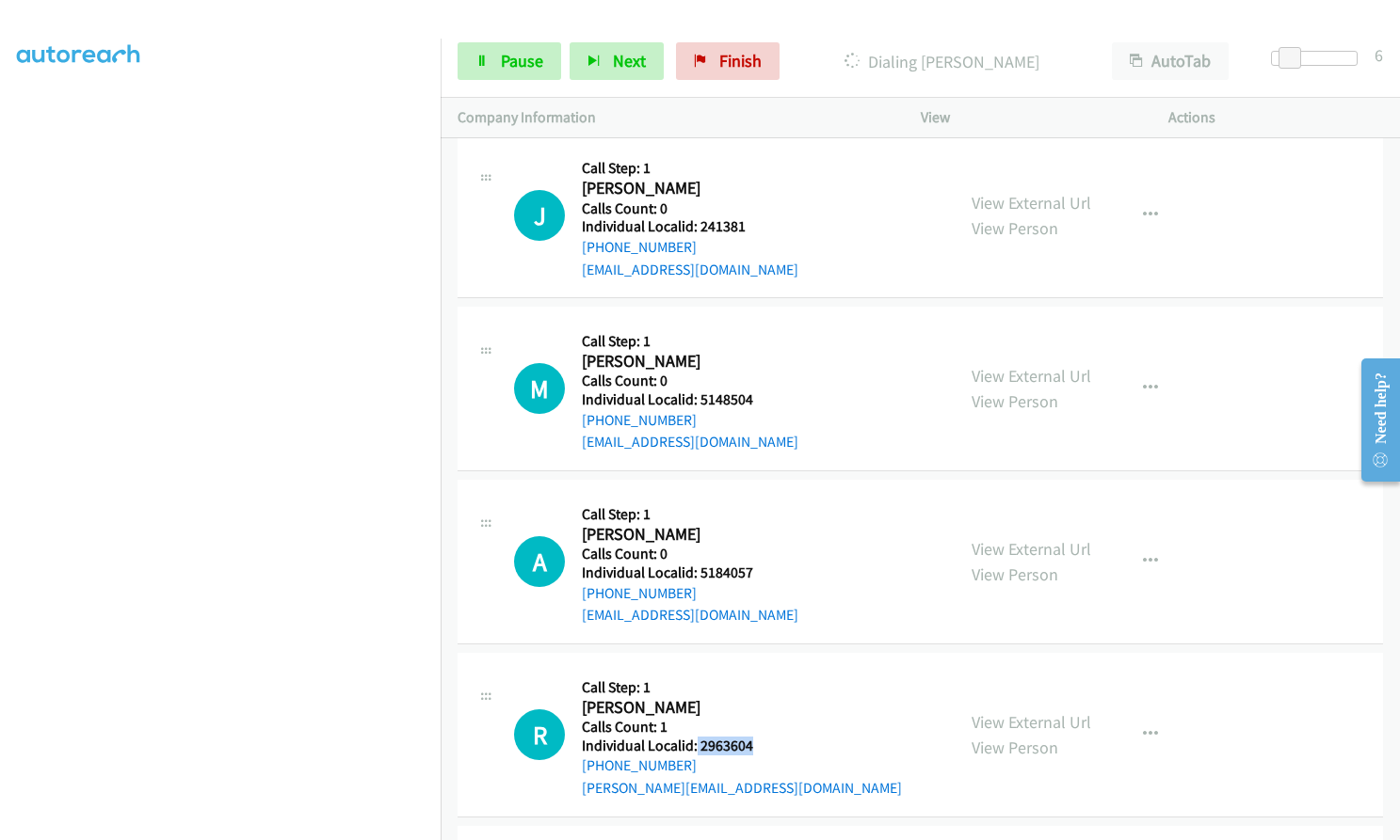
drag, startPoint x: 695, startPoint y: 587, endPoint x: 755, endPoint y: 585, distance: 60.0
click at [755, 670] on div "R Callback Scheduled Call Step: 1 Robert Elliott America/New_York Calls Count: …" at bounding box center [726, 734] width 423 height 129
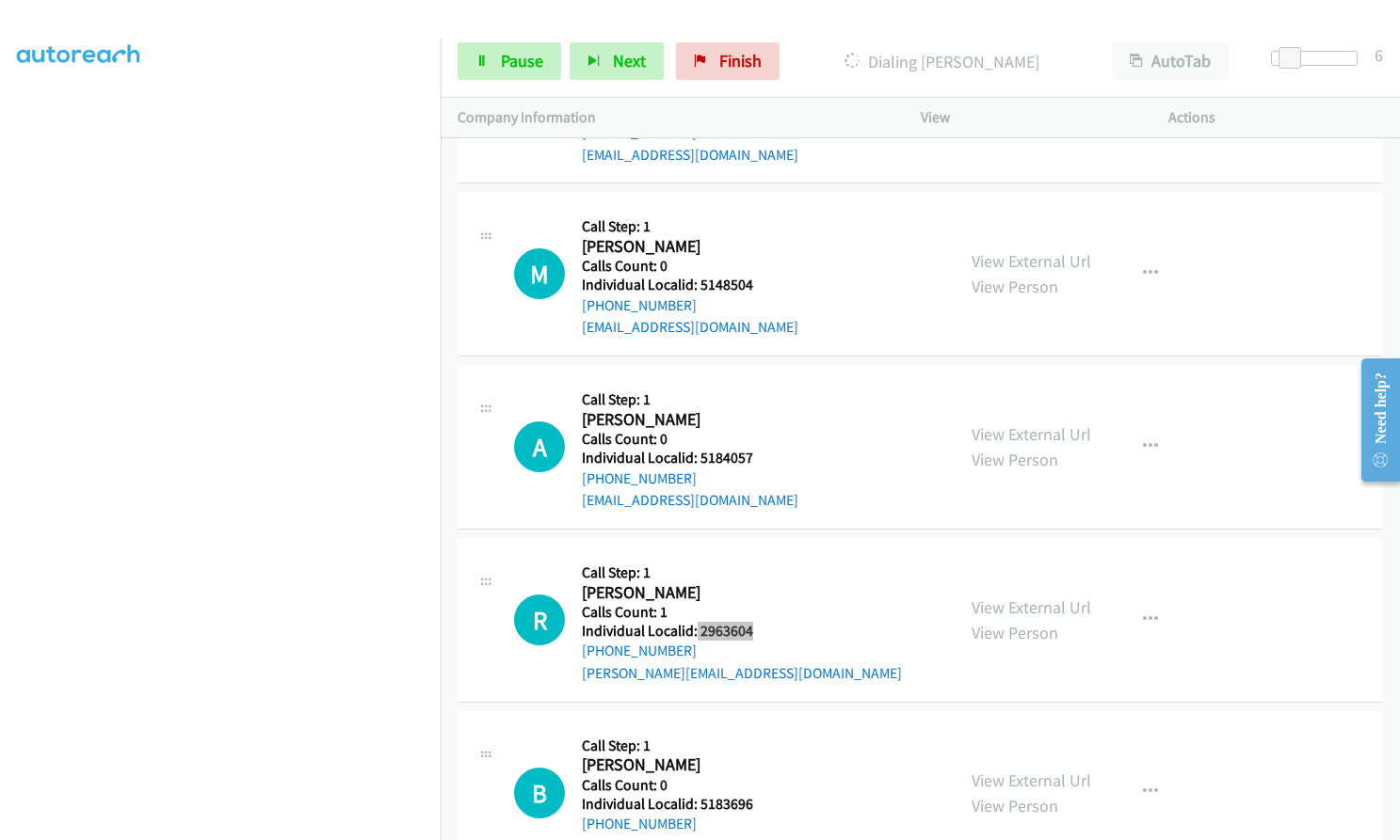
scroll to position [28211, 0]
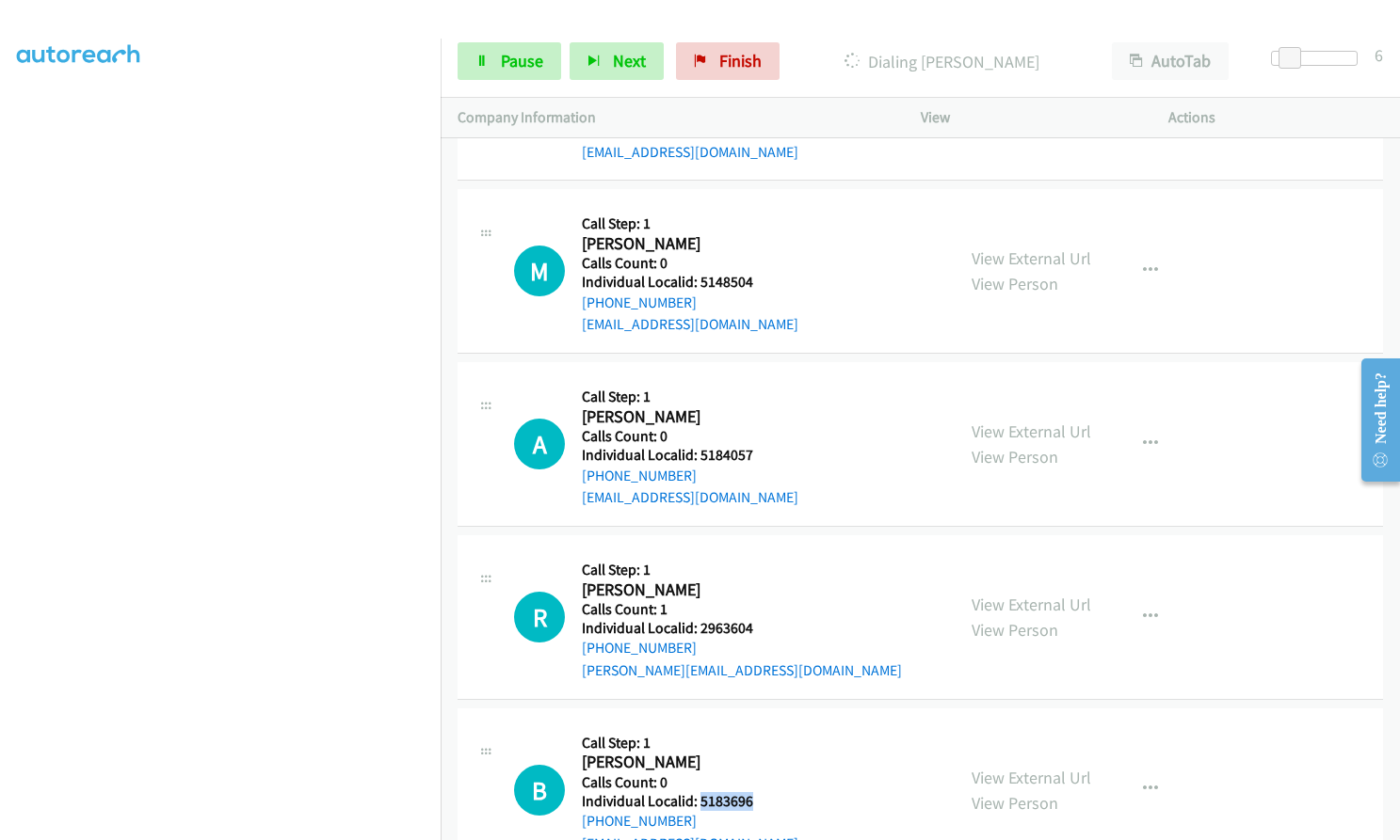
drag, startPoint x: 699, startPoint y: 640, endPoint x: 762, endPoint y: 641, distance: 63.0
click at [762, 726] on div "B Callback Scheduled Call Step: 1 Bobby Athey America/Los_Angeles Calls Count: …" at bounding box center [726, 790] width 423 height 129
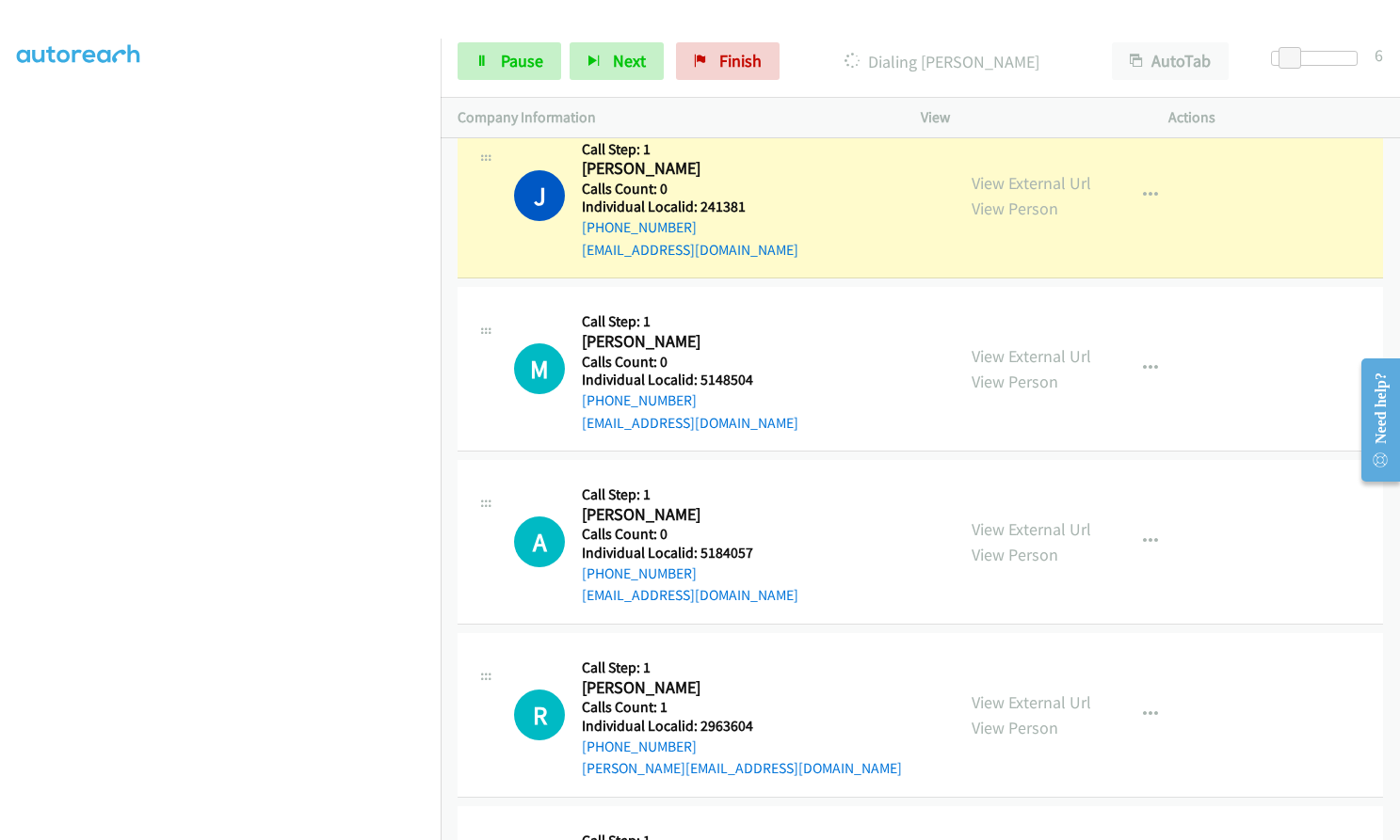
scroll to position [28355, 0]
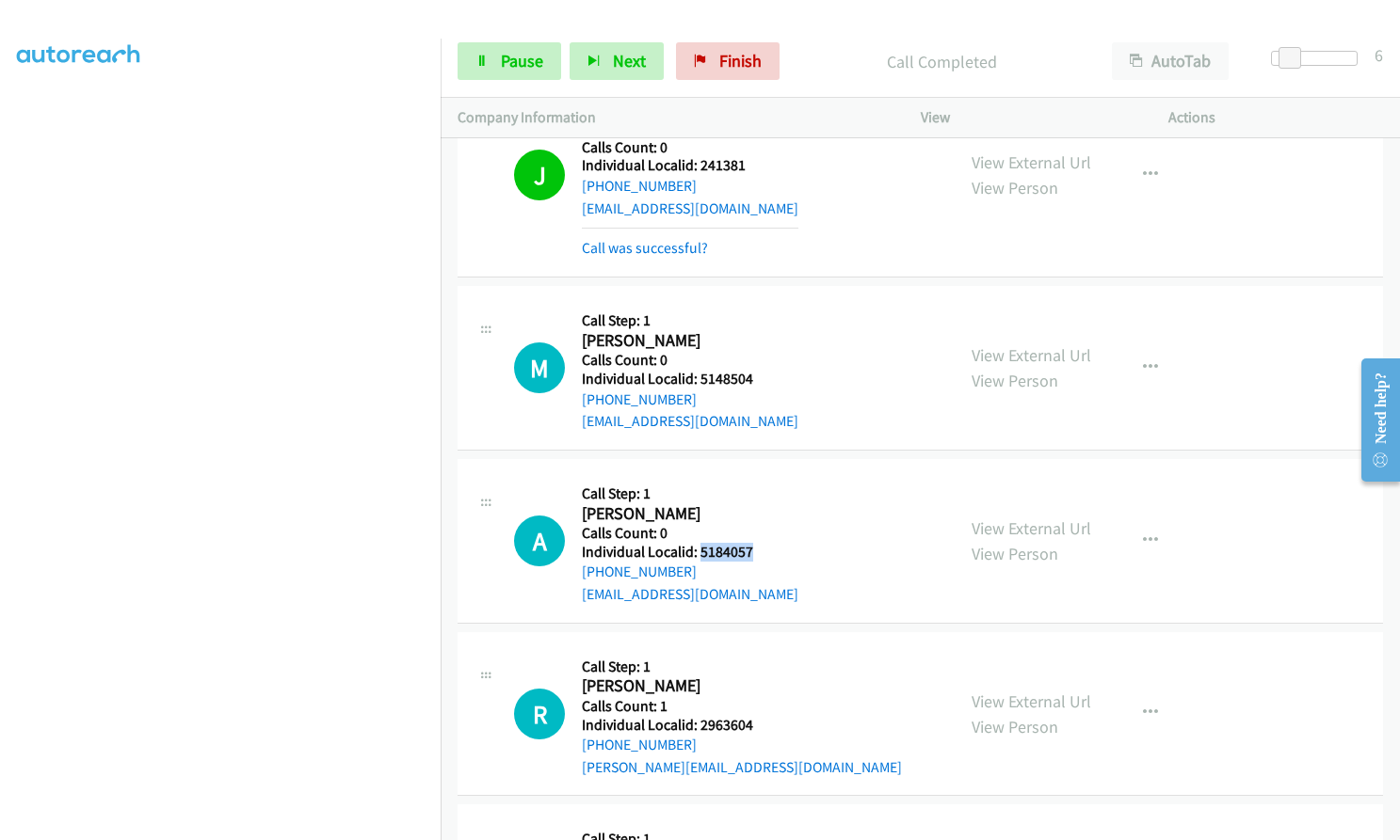
drag, startPoint x: 700, startPoint y: 399, endPoint x: 757, endPoint y: 397, distance: 57.0
click at [757, 476] on div "A Callback Scheduled Call Step: 1 Alejandro Echevarria America/Los_Angeles Call…" at bounding box center [726, 540] width 423 height 129
drag, startPoint x: 698, startPoint y: 566, endPoint x: 762, endPoint y: 567, distance: 64.0
click at [762, 649] on div "R Callback Scheduled Call Step: 1 Robert Elliott America/New_York Calls Count: …" at bounding box center [726, 713] width 423 height 129
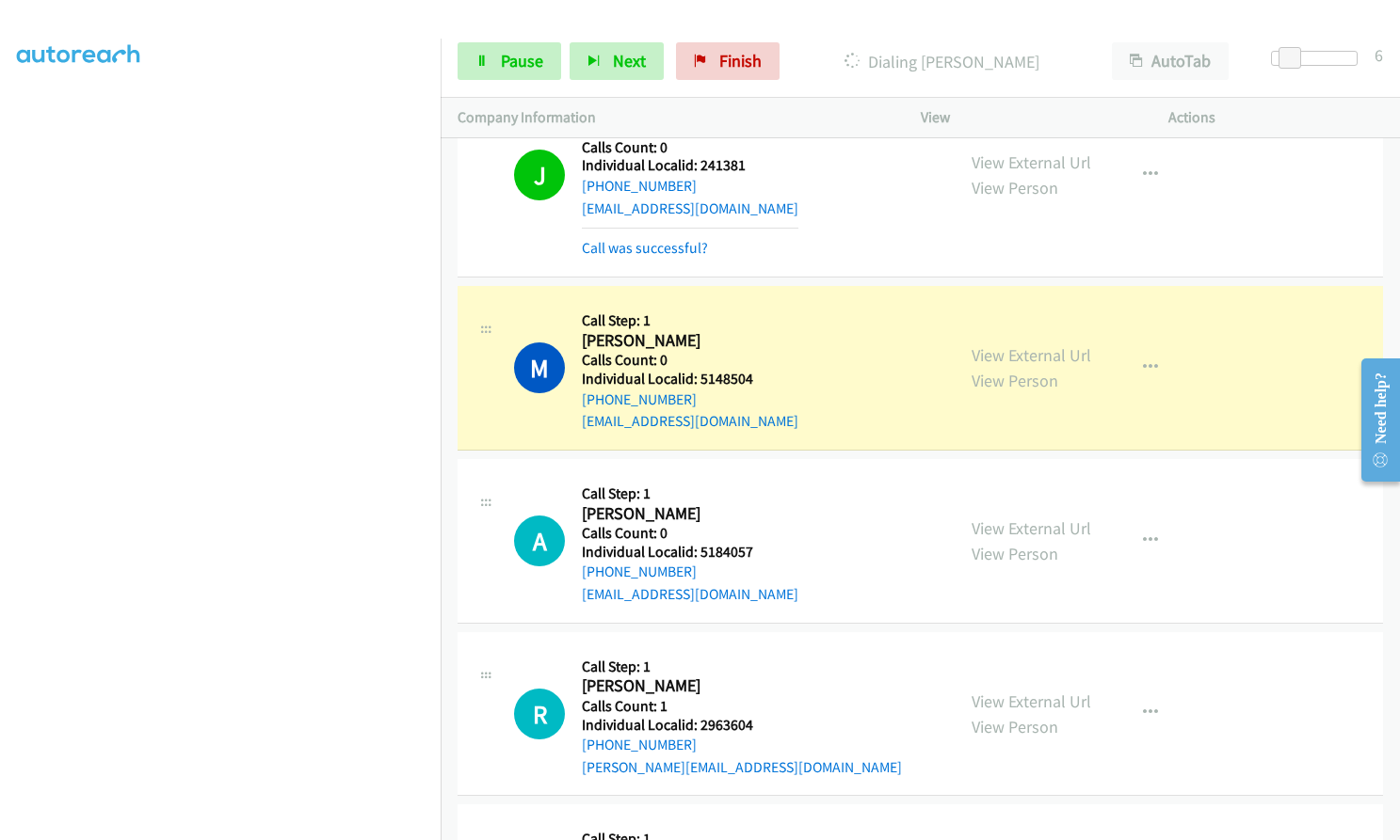
drag, startPoint x: 695, startPoint y: 740, endPoint x: 734, endPoint y: 746, distance: 39.5
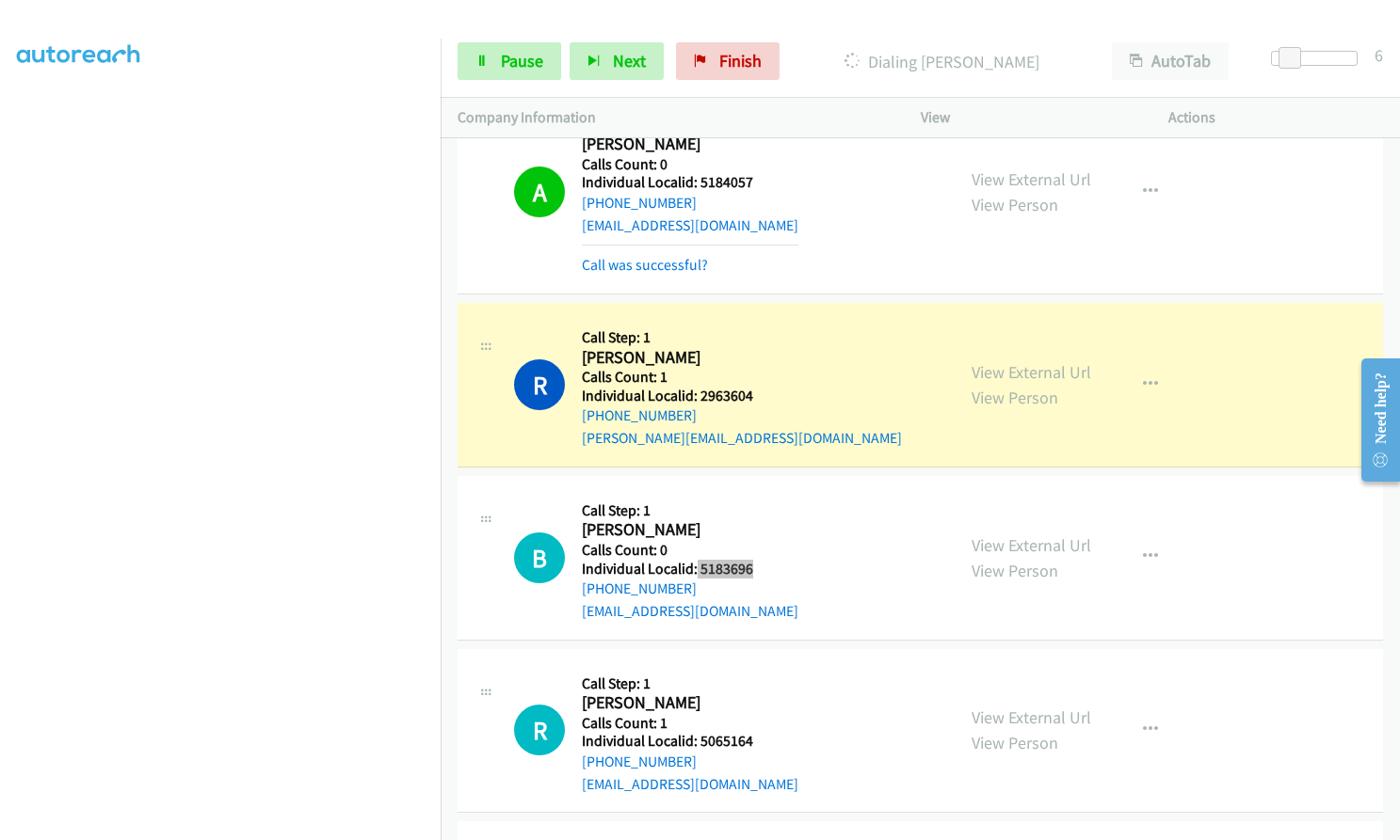
scroll to position [28778, 0]
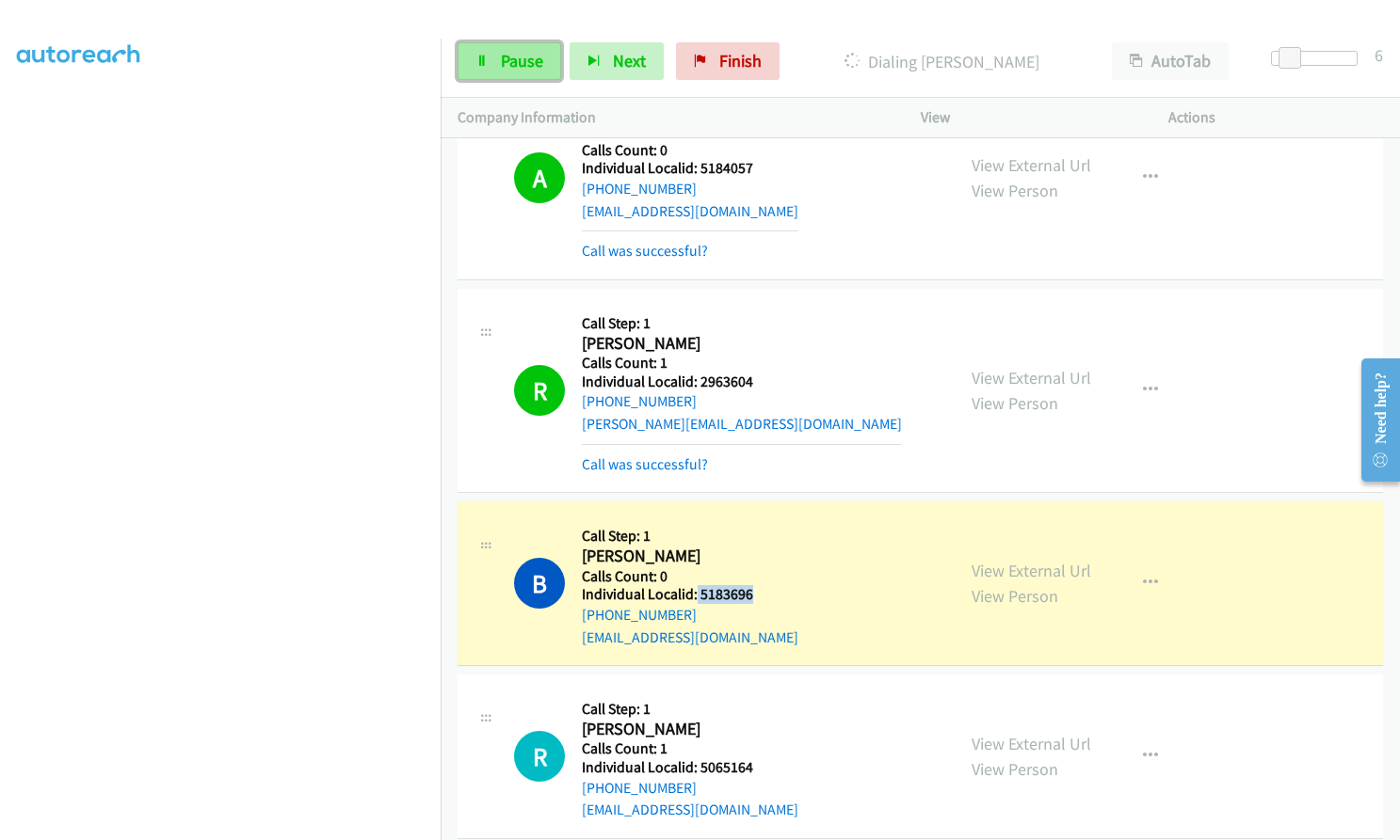
click at [509, 59] on span "Pause" at bounding box center [522, 60] width 43 height 22
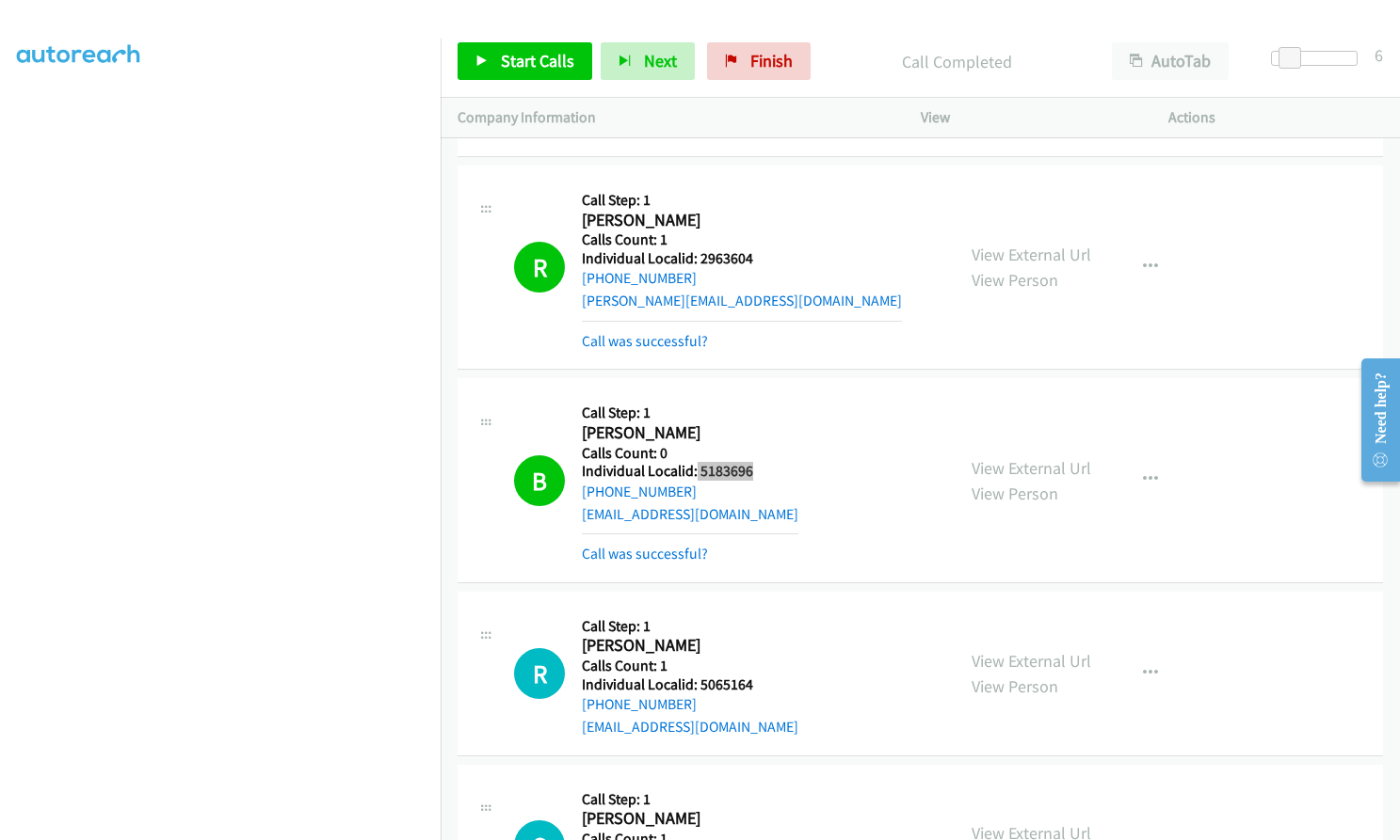
scroll to position [28944, 0]
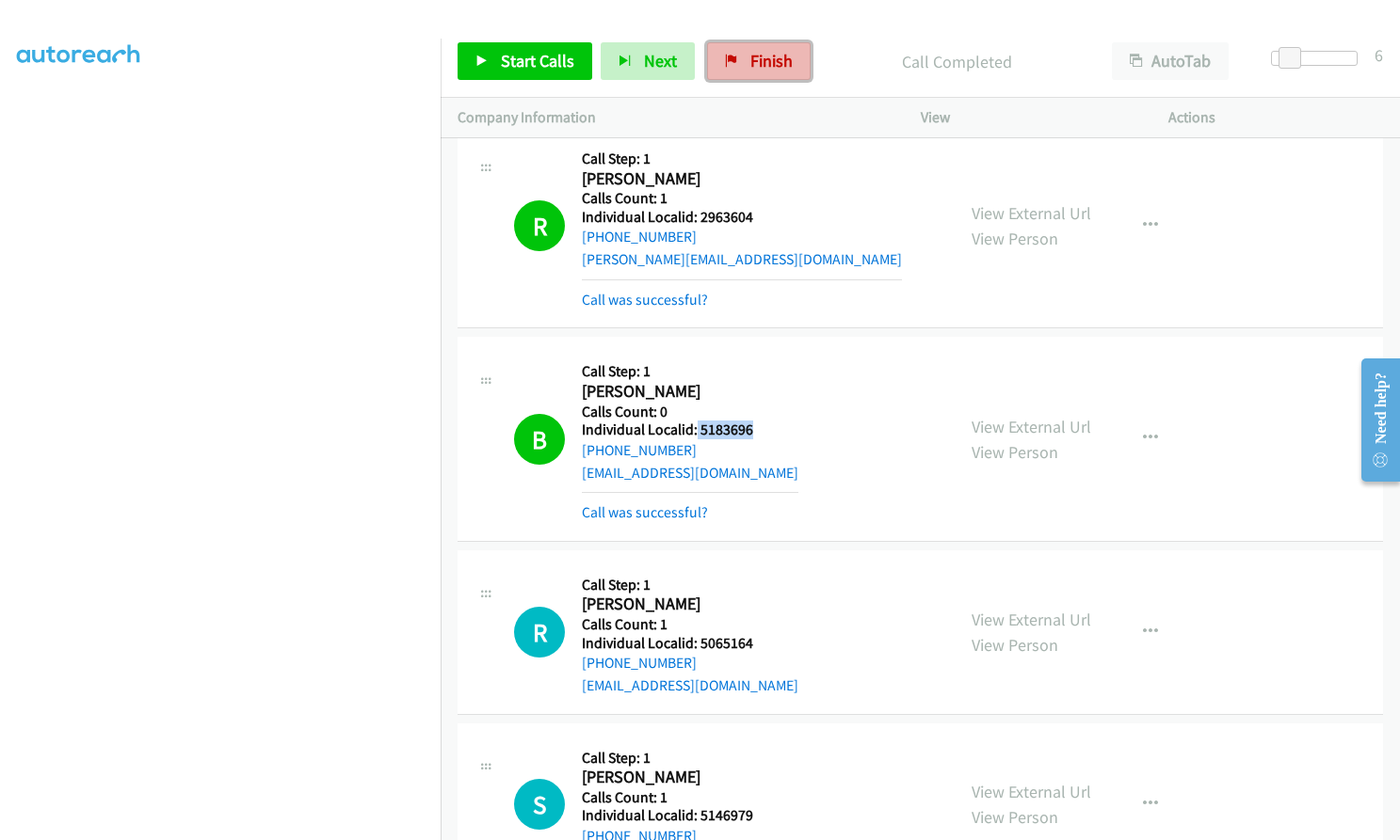
drag, startPoint x: 742, startPoint y: 74, endPoint x: 768, endPoint y: 54, distance: 32.8
click at [742, 74] on link "Finish" at bounding box center [759, 61] width 104 height 38
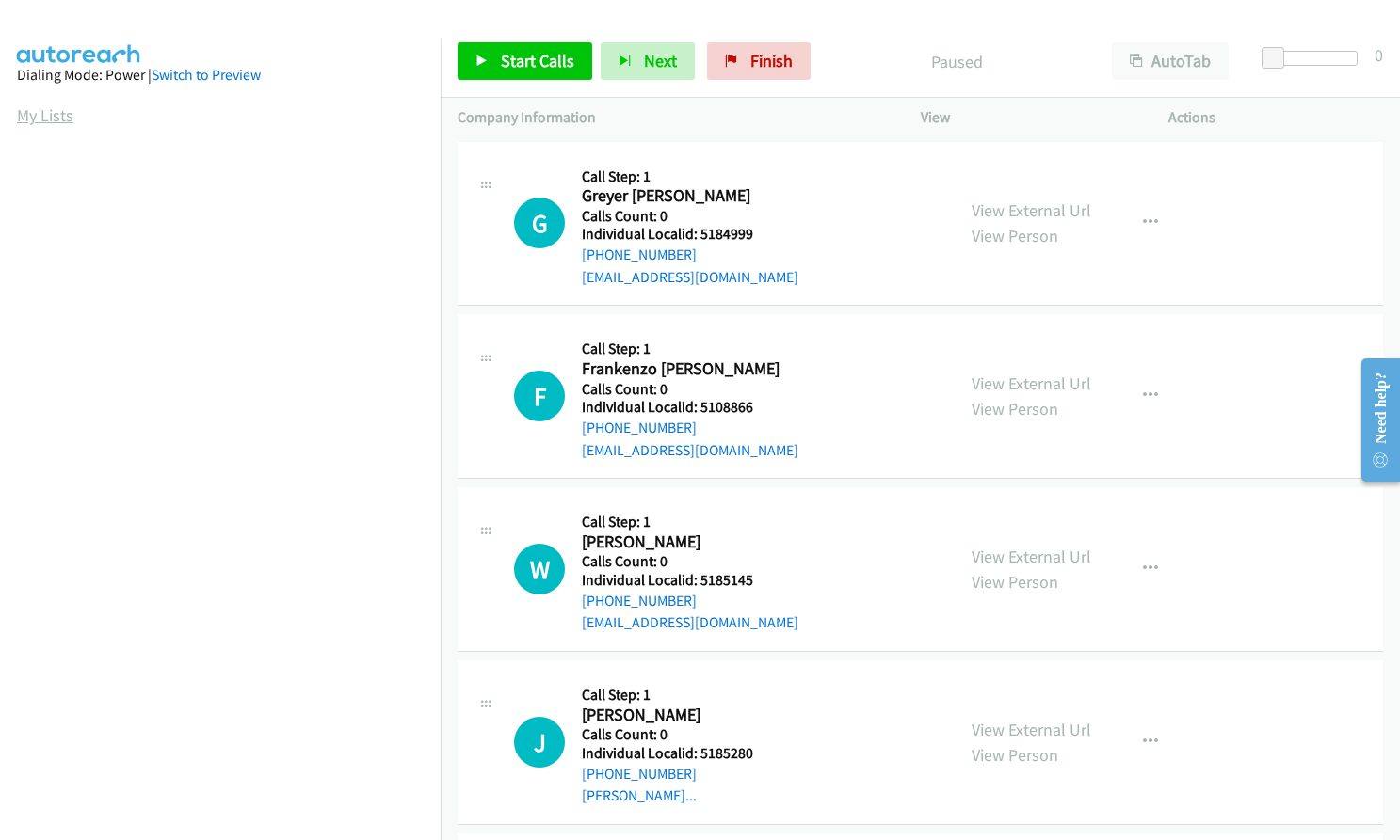
scroll to position [215, 0]
